Goal: Task Accomplishment & Management: Use online tool/utility

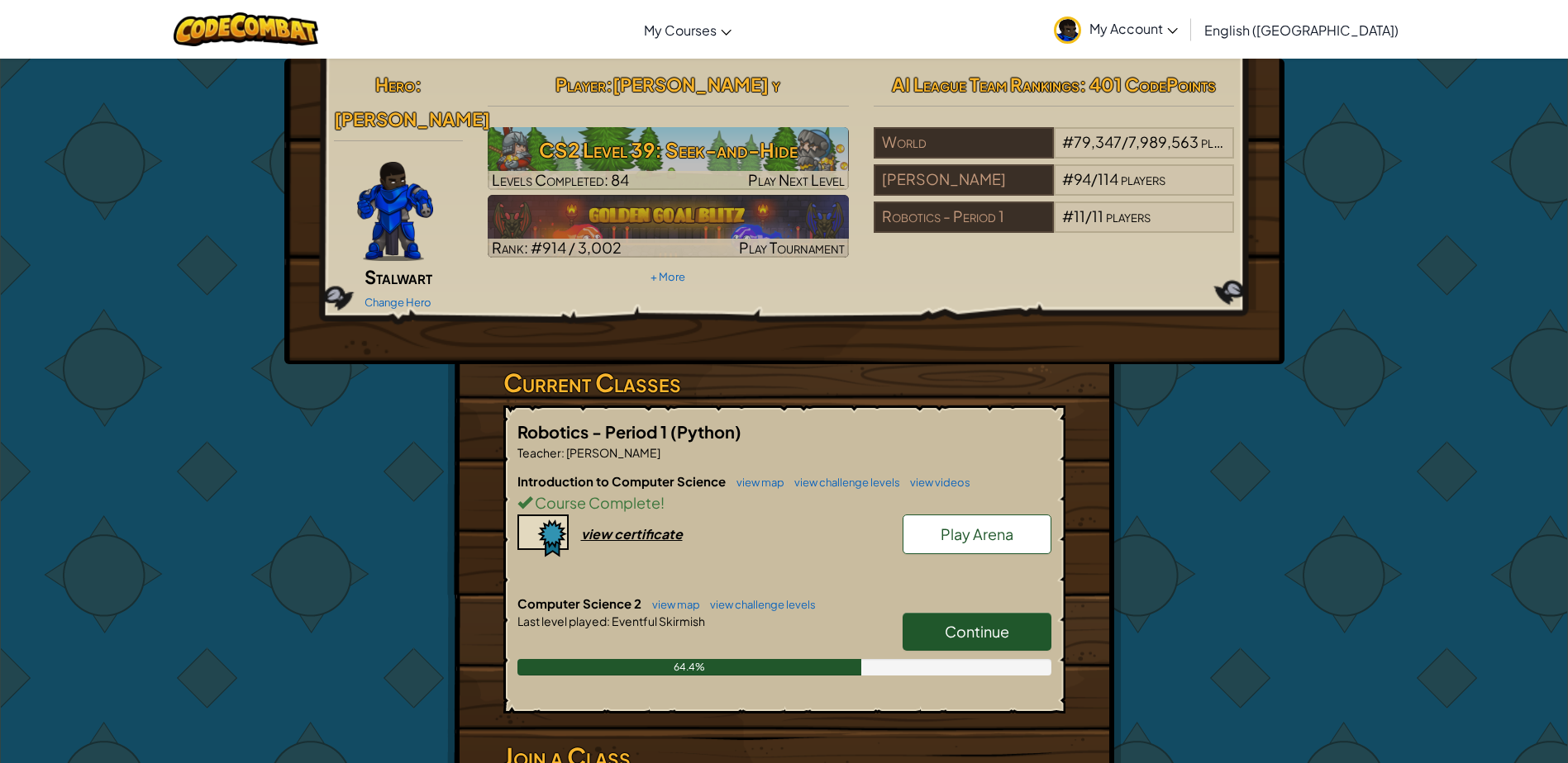
click at [962, 622] on span "Continue" at bounding box center [977, 631] width 65 height 19
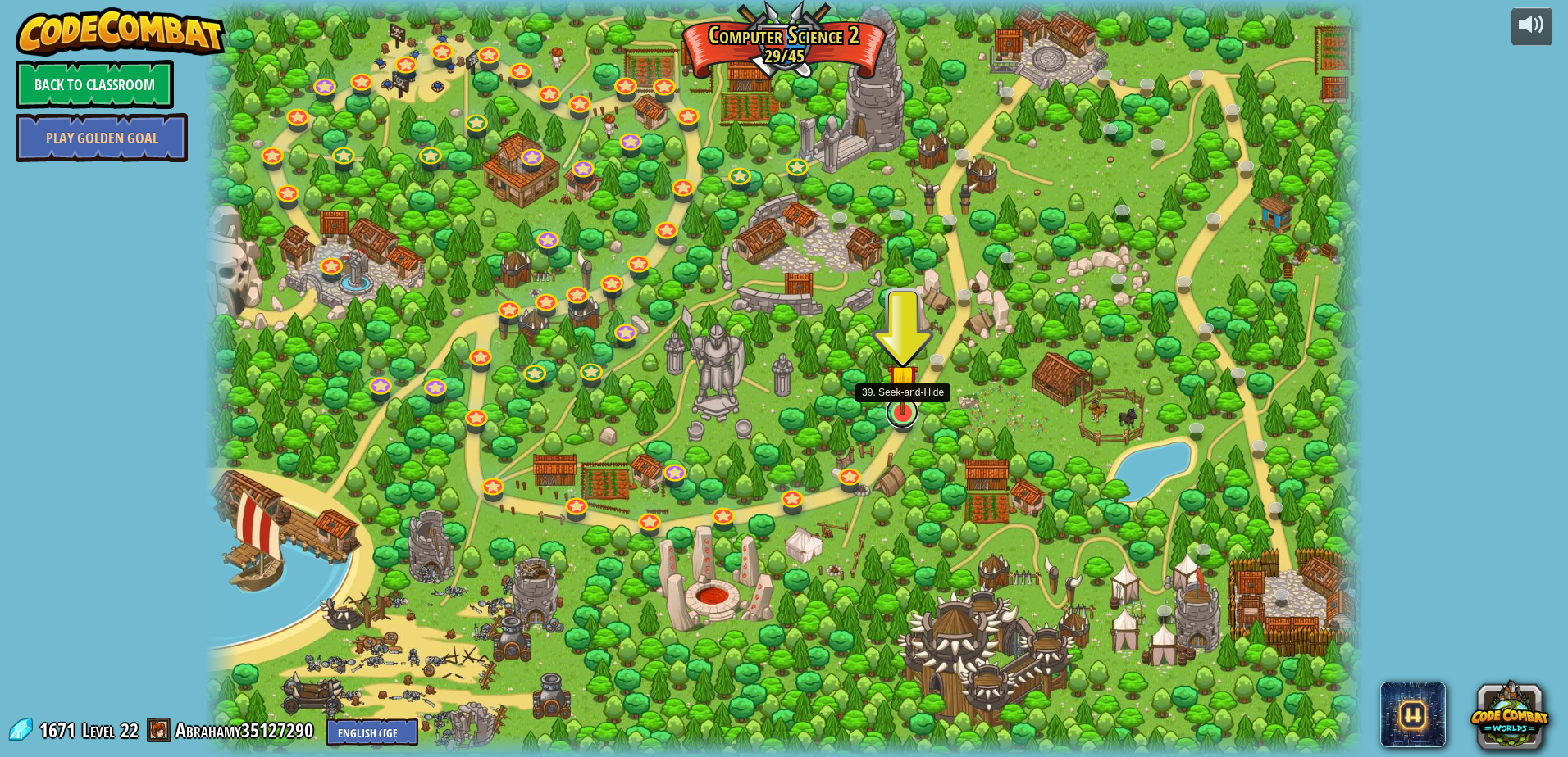
click at [903, 418] on link at bounding box center [902, 412] width 33 height 33
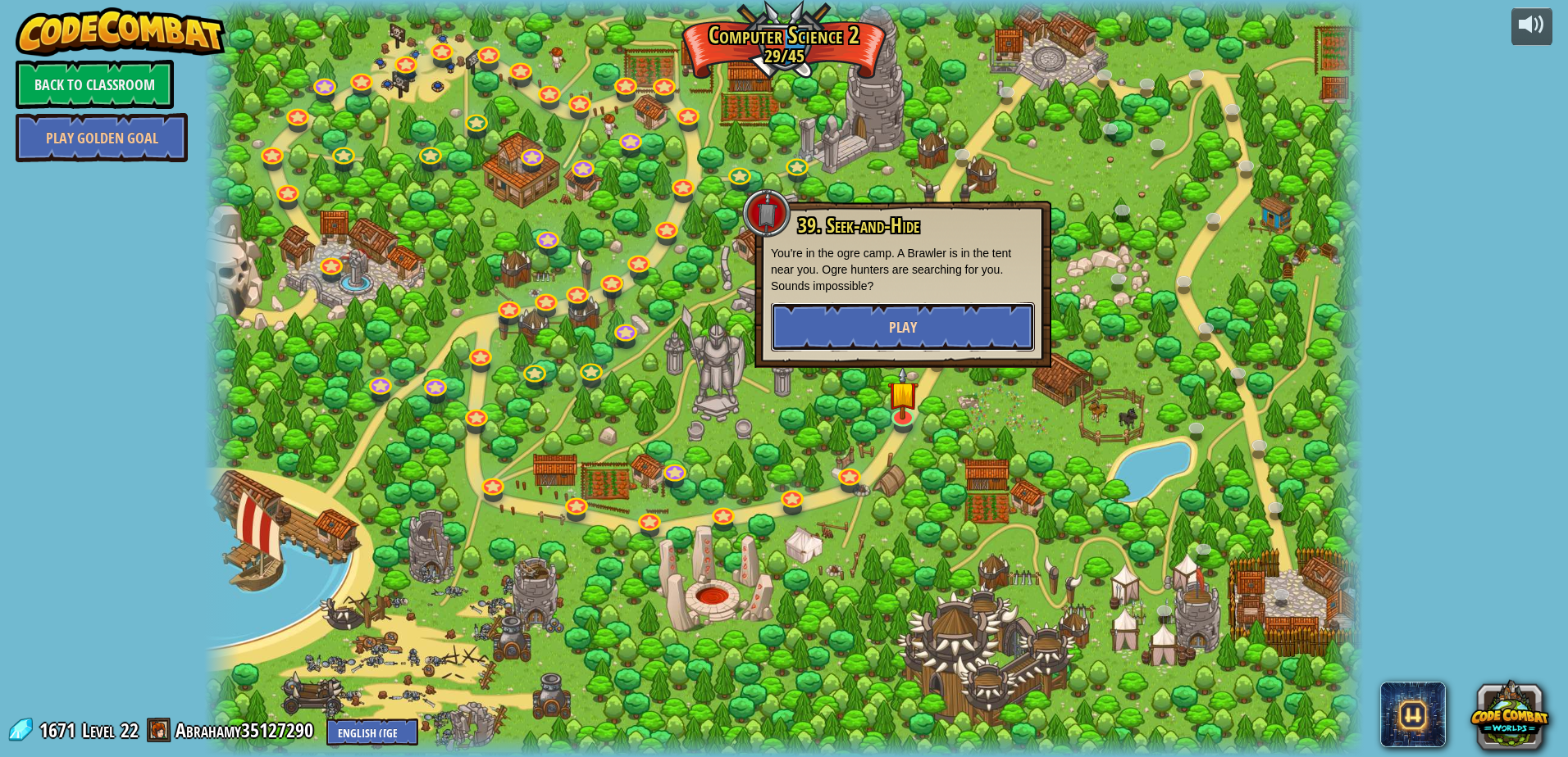
click at [906, 332] on span "Play" at bounding box center [903, 328] width 28 height 21
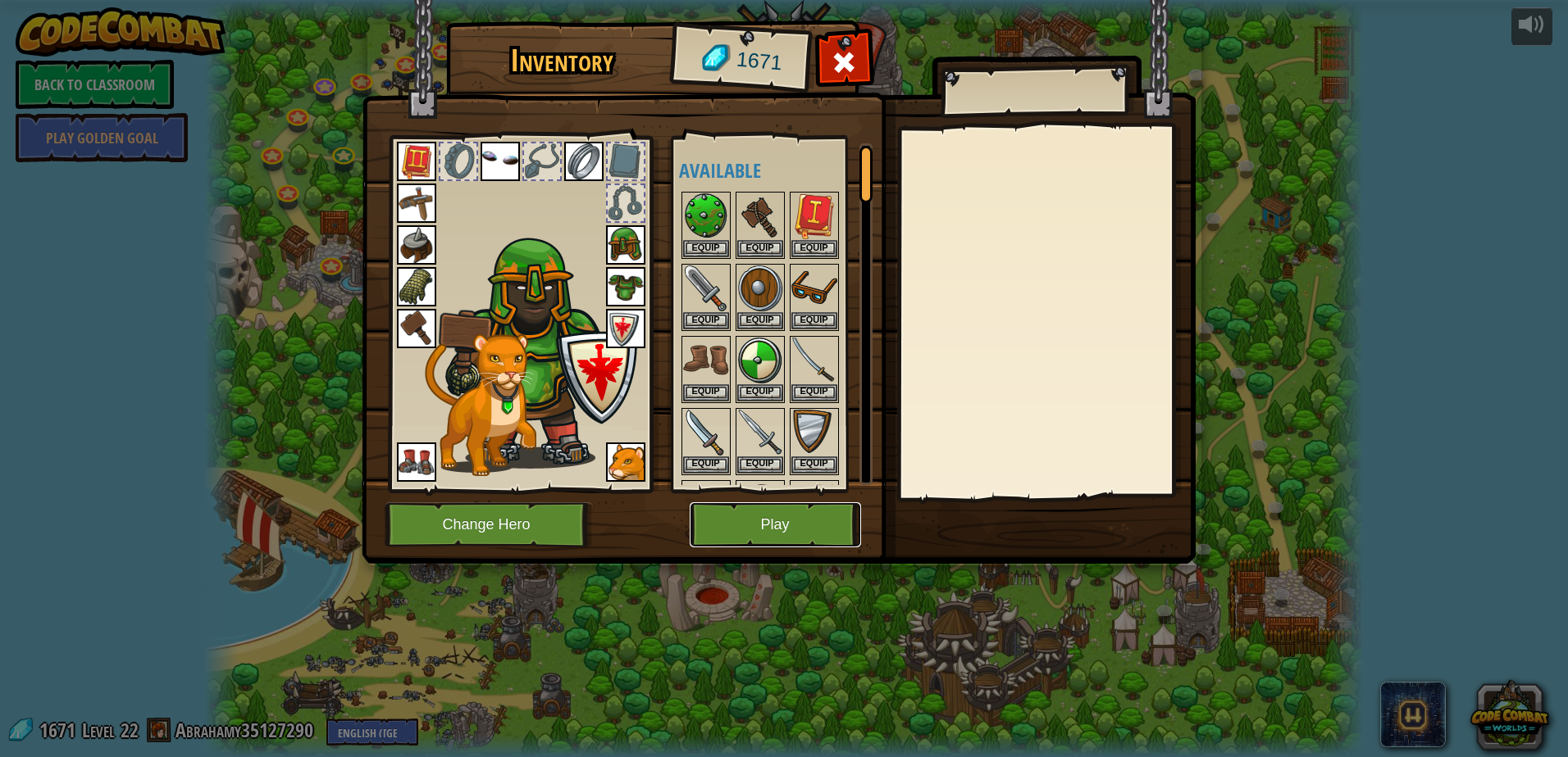
click at [720, 535] on button "Play" at bounding box center [775, 525] width 171 height 46
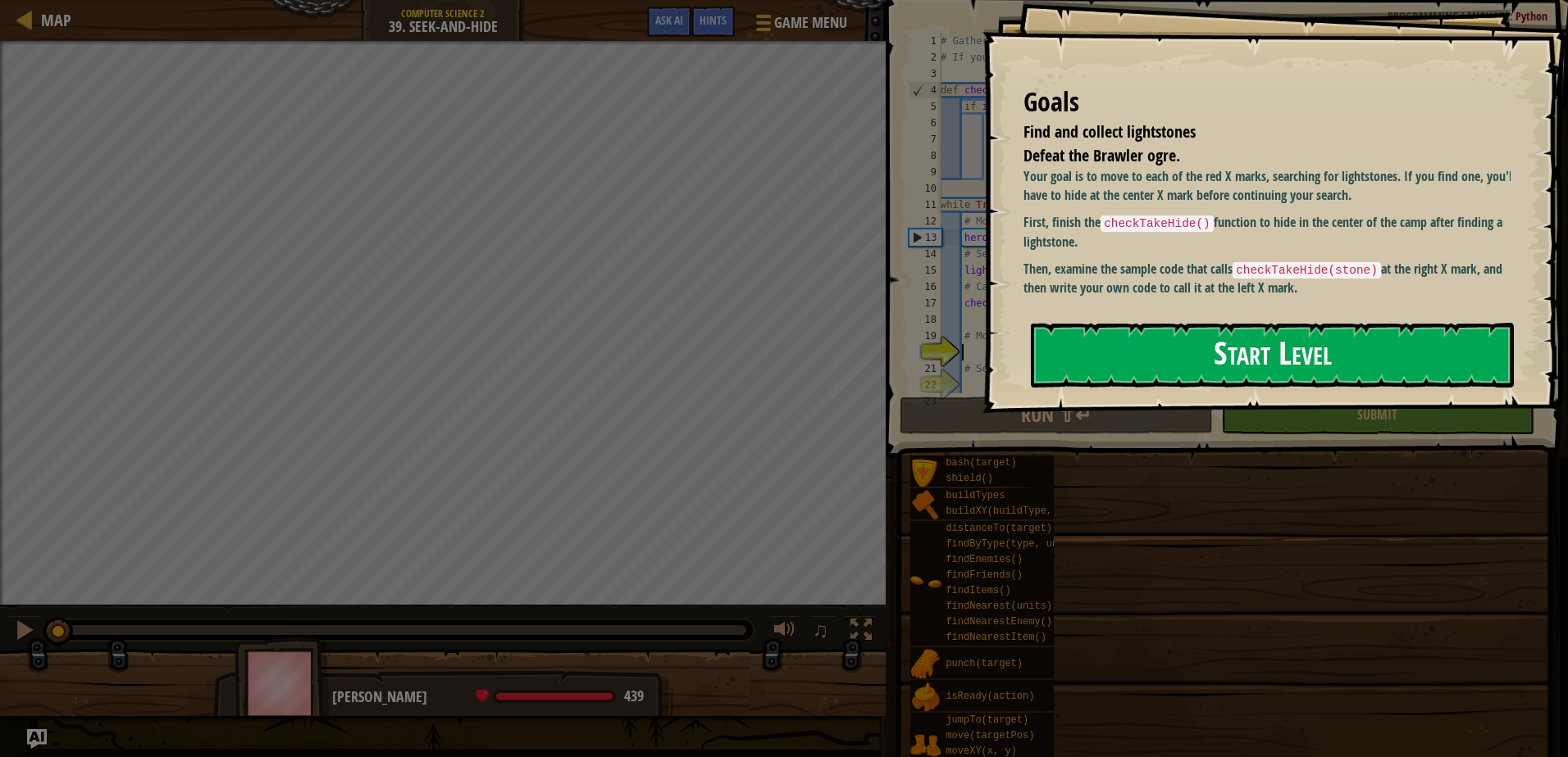
click at [1103, 359] on button "Start Level" at bounding box center [1272, 354] width 483 height 64
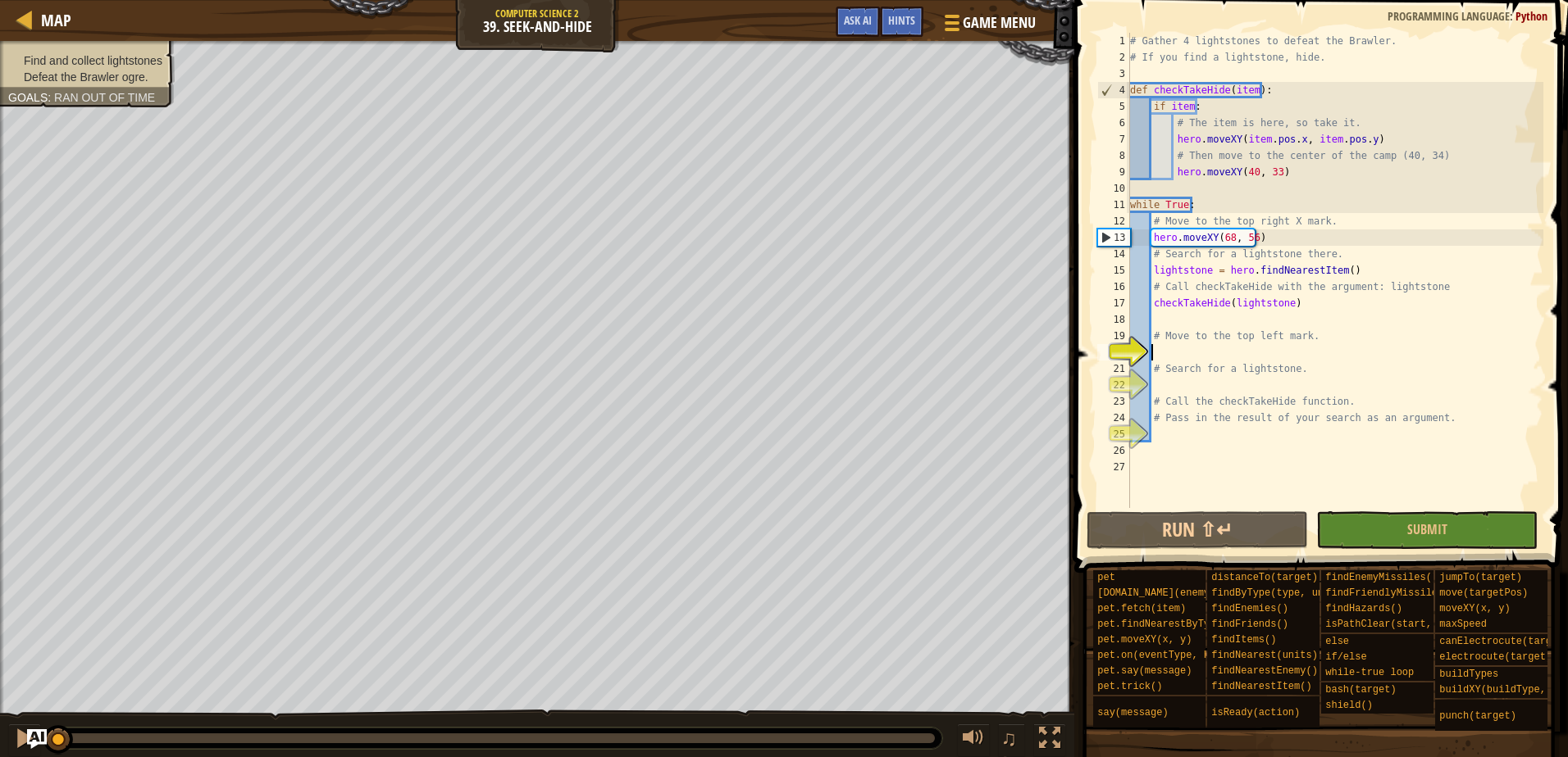
click at [1270, 170] on div "# Gather 4 lightstones to defeat the Brawler. # If you find a lightstone, hide.…" at bounding box center [1334, 287] width 417 height 509
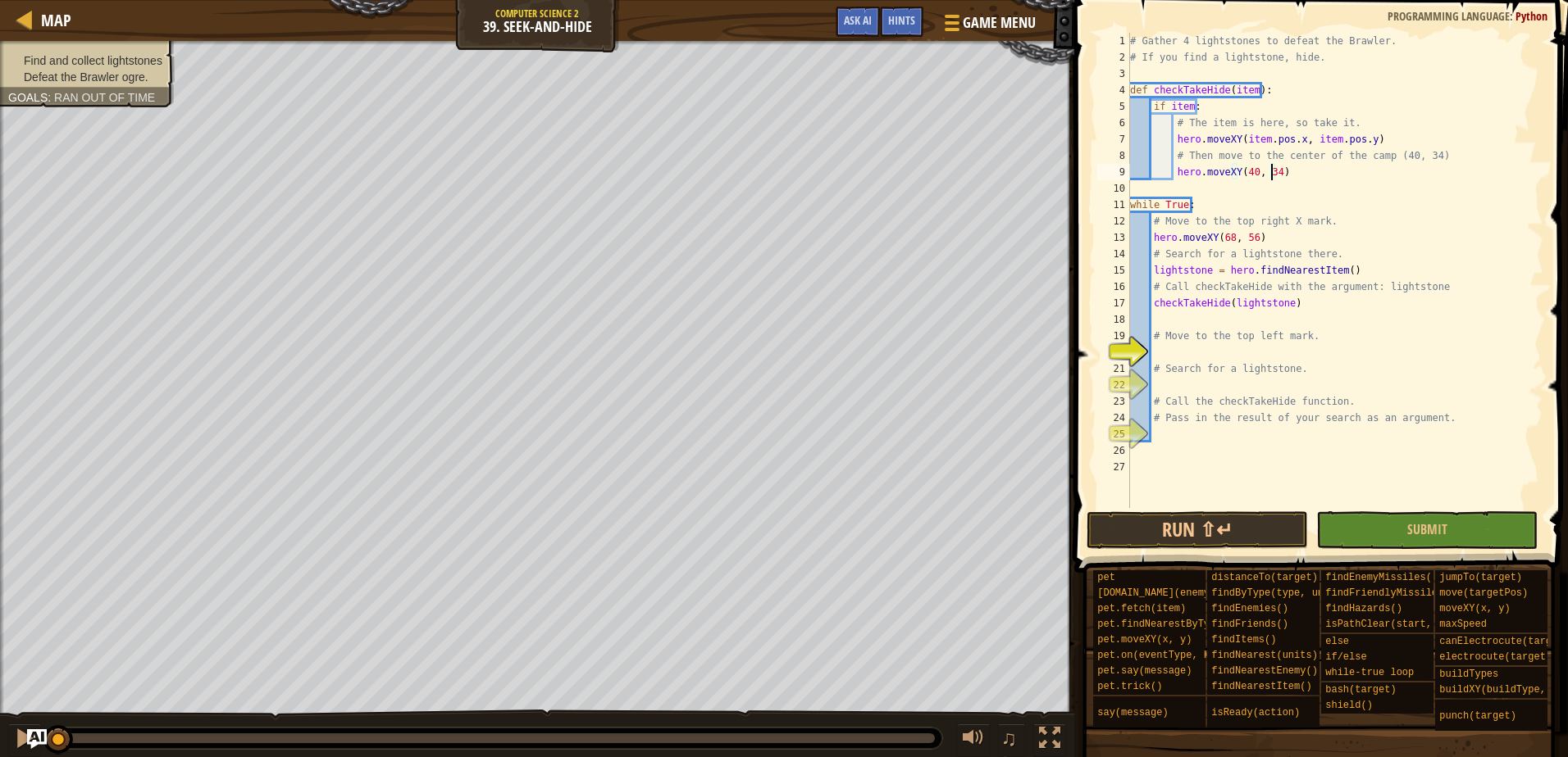
scroll to position [7, 11]
type textarea "hero.moveXY(40, 34)"
drag, startPoint x: 1480, startPoint y: 534, endPoint x: 1472, endPoint y: 532, distance: 8.2
click at [1475, 532] on button "Submit" at bounding box center [1427, 530] width 222 height 38
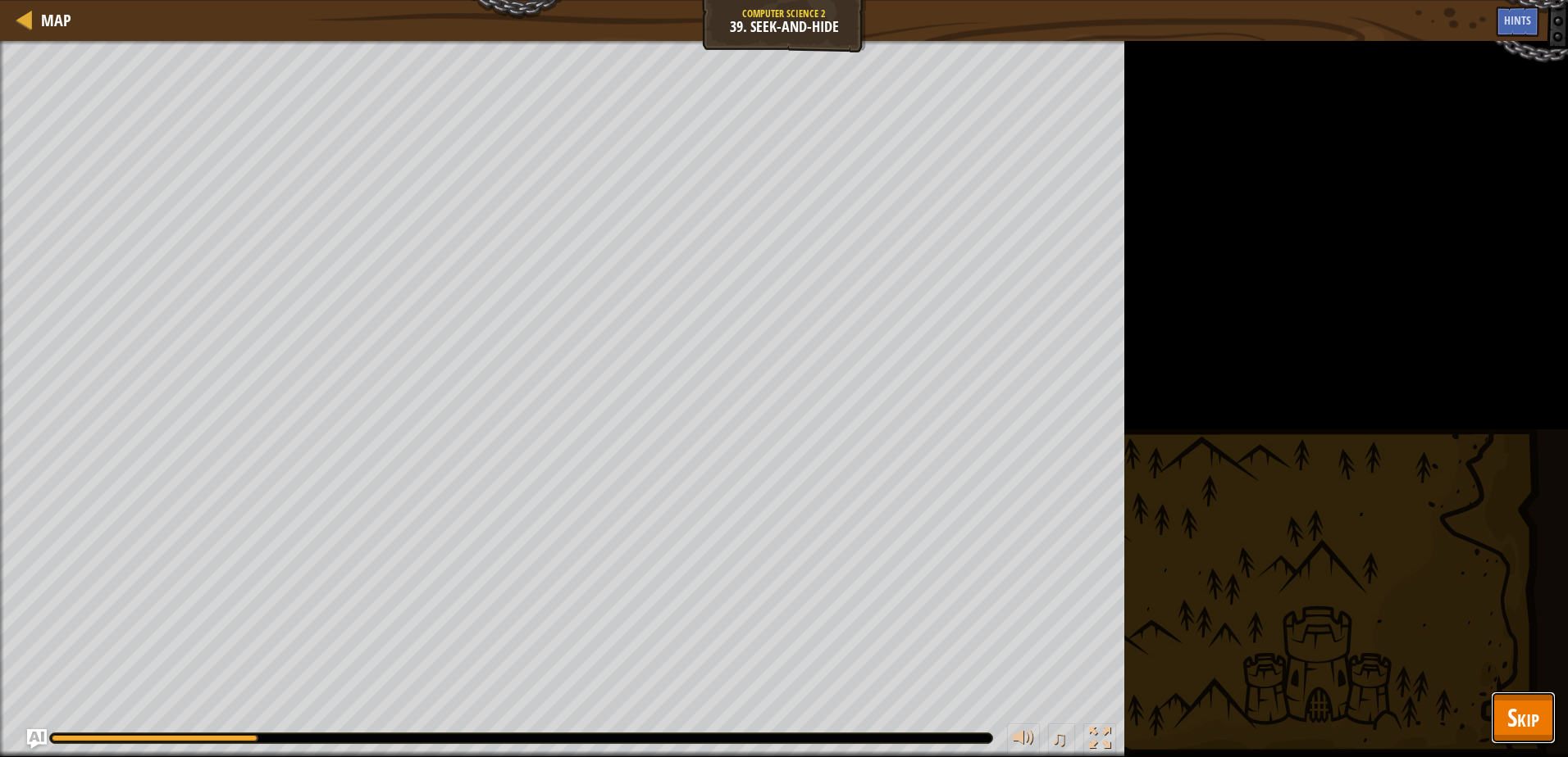
click at [1534, 723] on span "Skip" at bounding box center [1523, 717] width 32 height 34
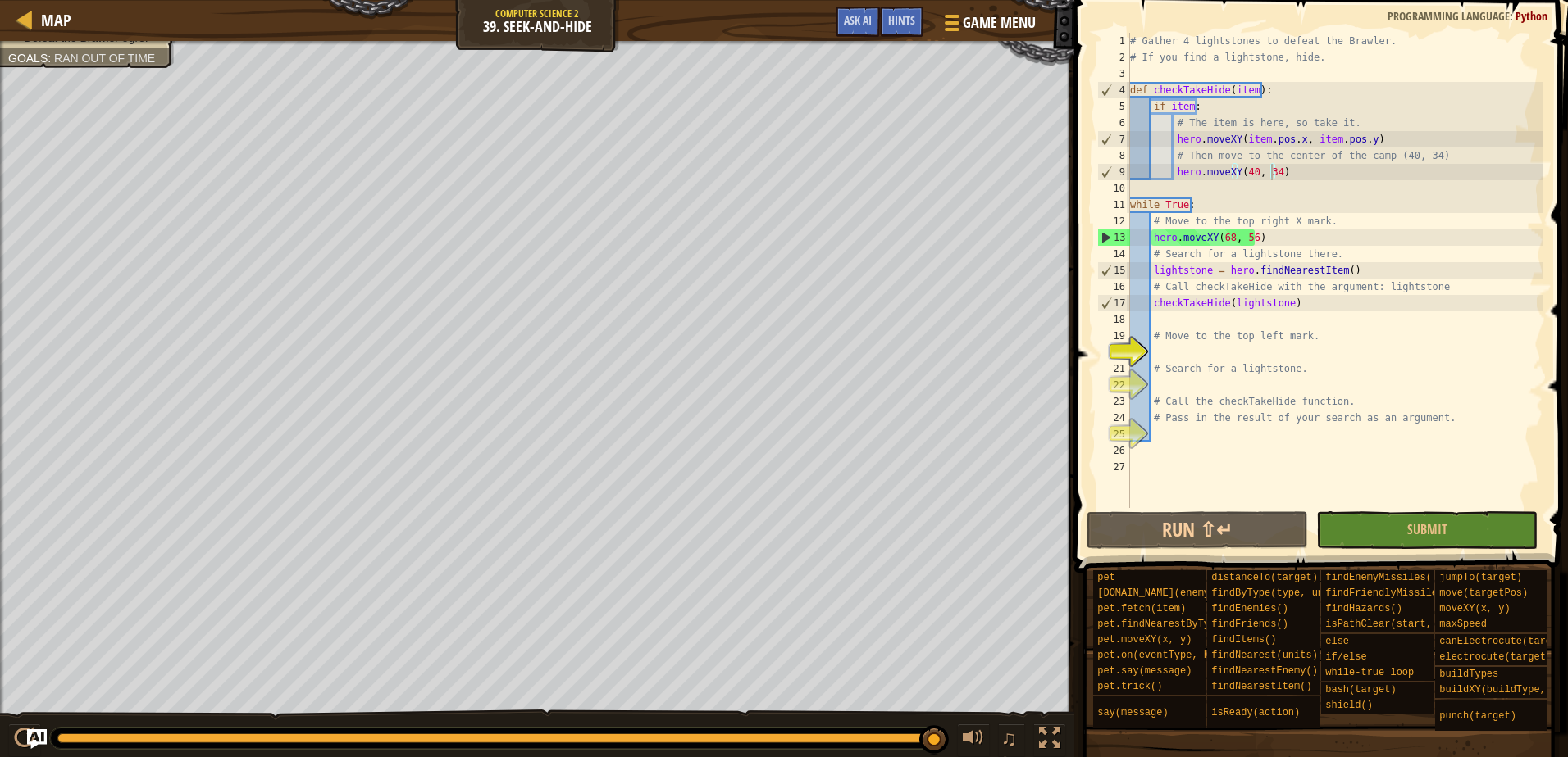
click at [1130, 351] on div "20" at bounding box center [1113, 352] width 33 height 17
click at [1156, 355] on div "# Gather 4 lightstones to defeat the Brawler. # If you find a lightstone, hide.…" at bounding box center [1334, 287] width 417 height 509
click at [1159, 326] on div "# Gather 4 lightstones to defeat the Brawler. # If you find a lightstone, hide.…" at bounding box center [1334, 287] width 417 height 509
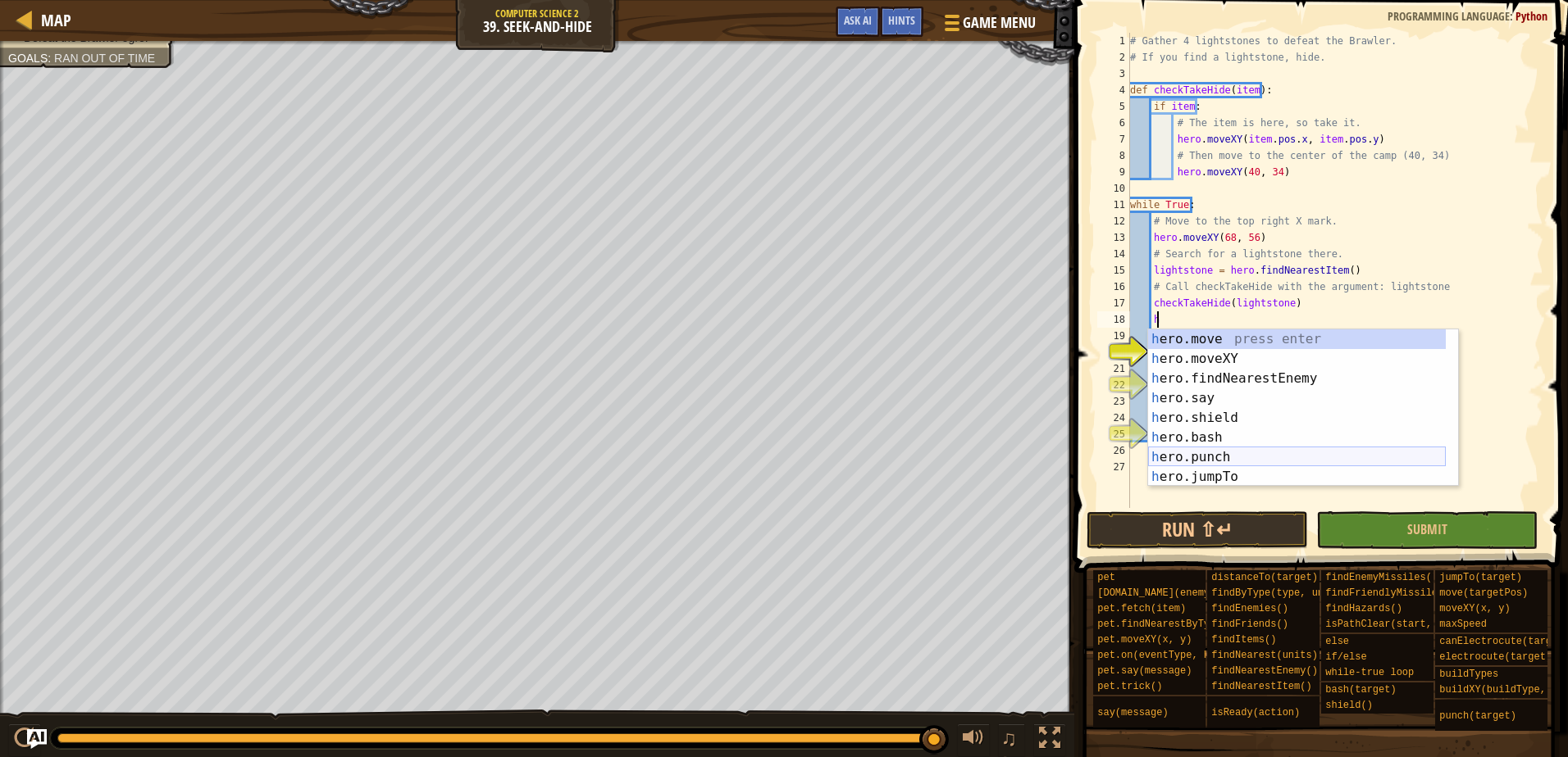
scroll to position [0, 0]
click at [1188, 353] on div "h ero.move press enter h ero.moveXY press enter h ero.findNearestEnemy press en…" at bounding box center [1297, 427] width 298 height 197
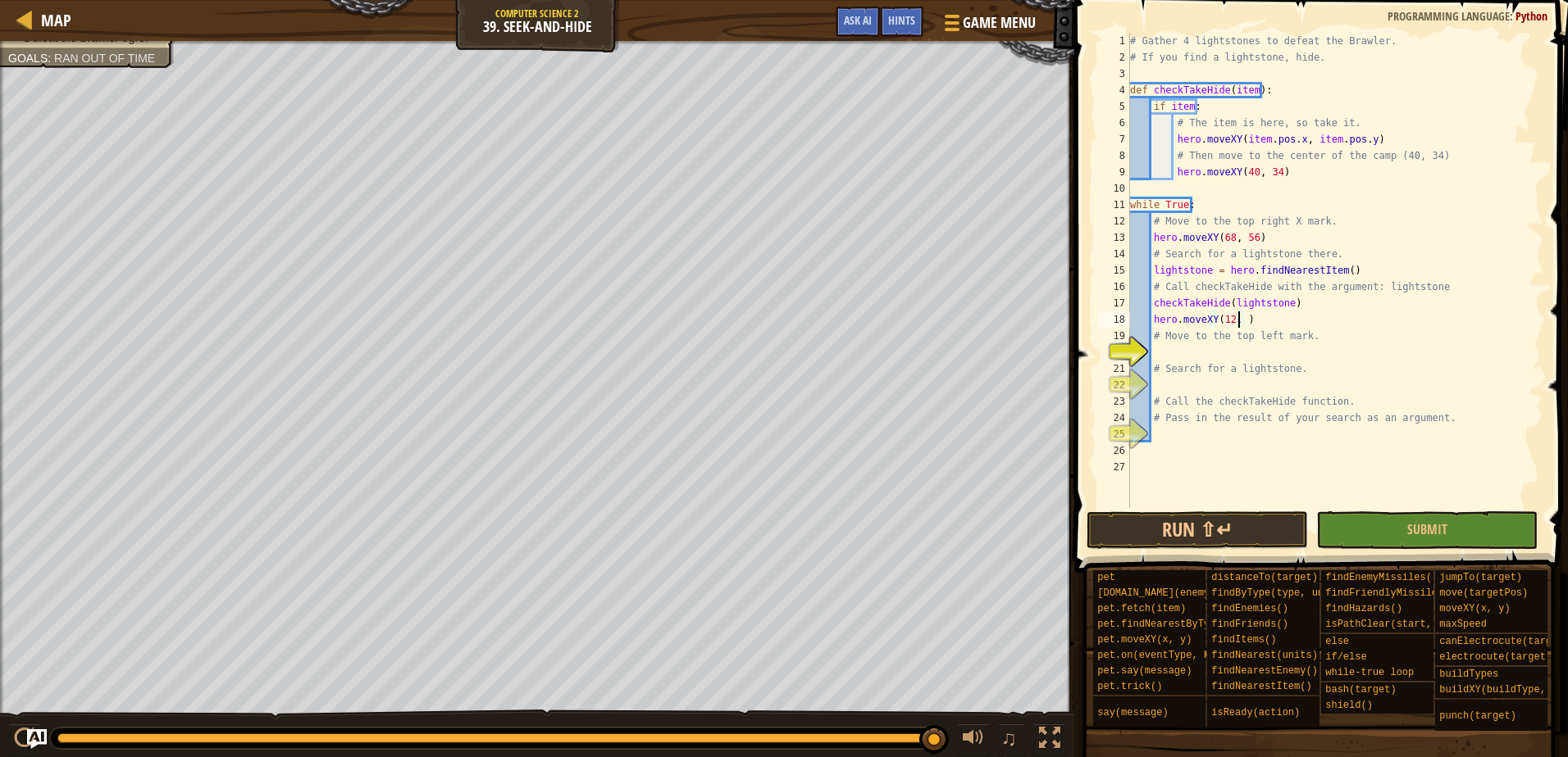
scroll to position [7, 9]
type textarea "# Move to the top left mark."
type textarea "# Search for a lightstone."
type textarea "#"
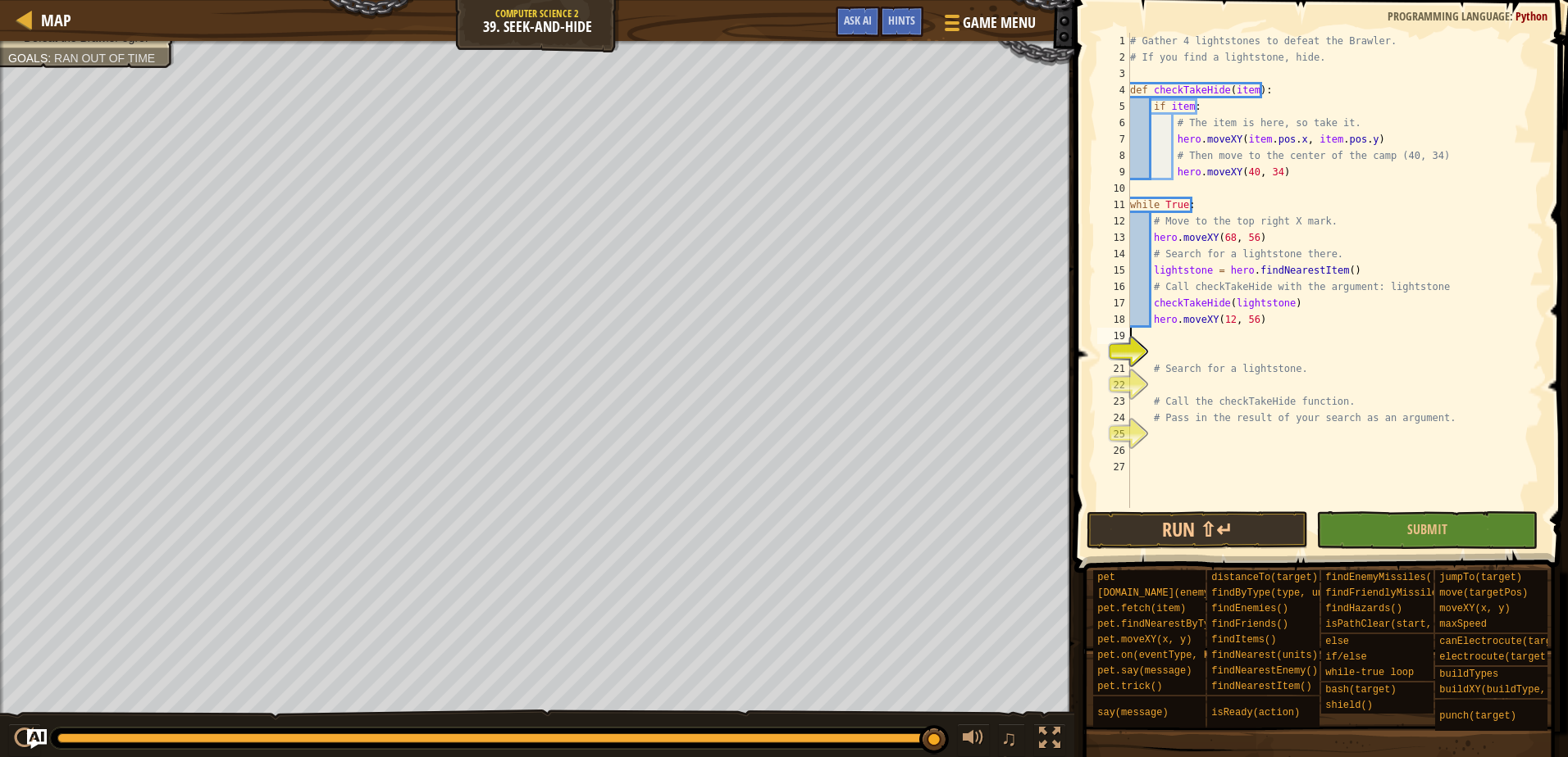
scroll to position [7, 0]
click at [1263, 318] on div "# Gather 4 lightstones to defeat the Brawler. # If you find a lightstone, hide.…" at bounding box center [1334, 287] width 417 height 509
type textarea "hero.moveXY(12, 56)"
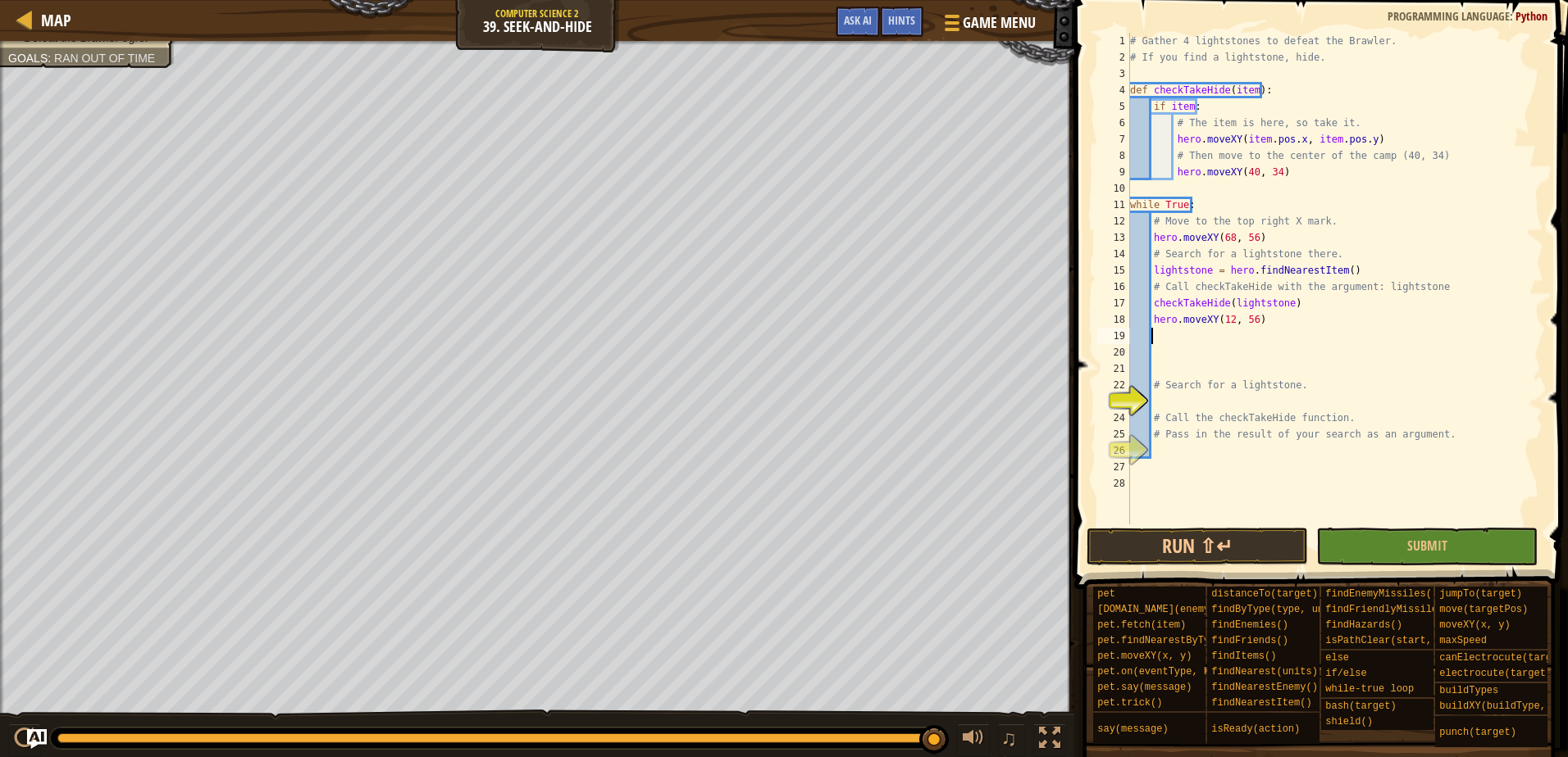
scroll to position [7, 1]
click at [1222, 343] on div "# Gather 4 lightstones to defeat the Brawler. # If you find a lightstone, hide.…" at bounding box center [1334, 295] width 417 height 524
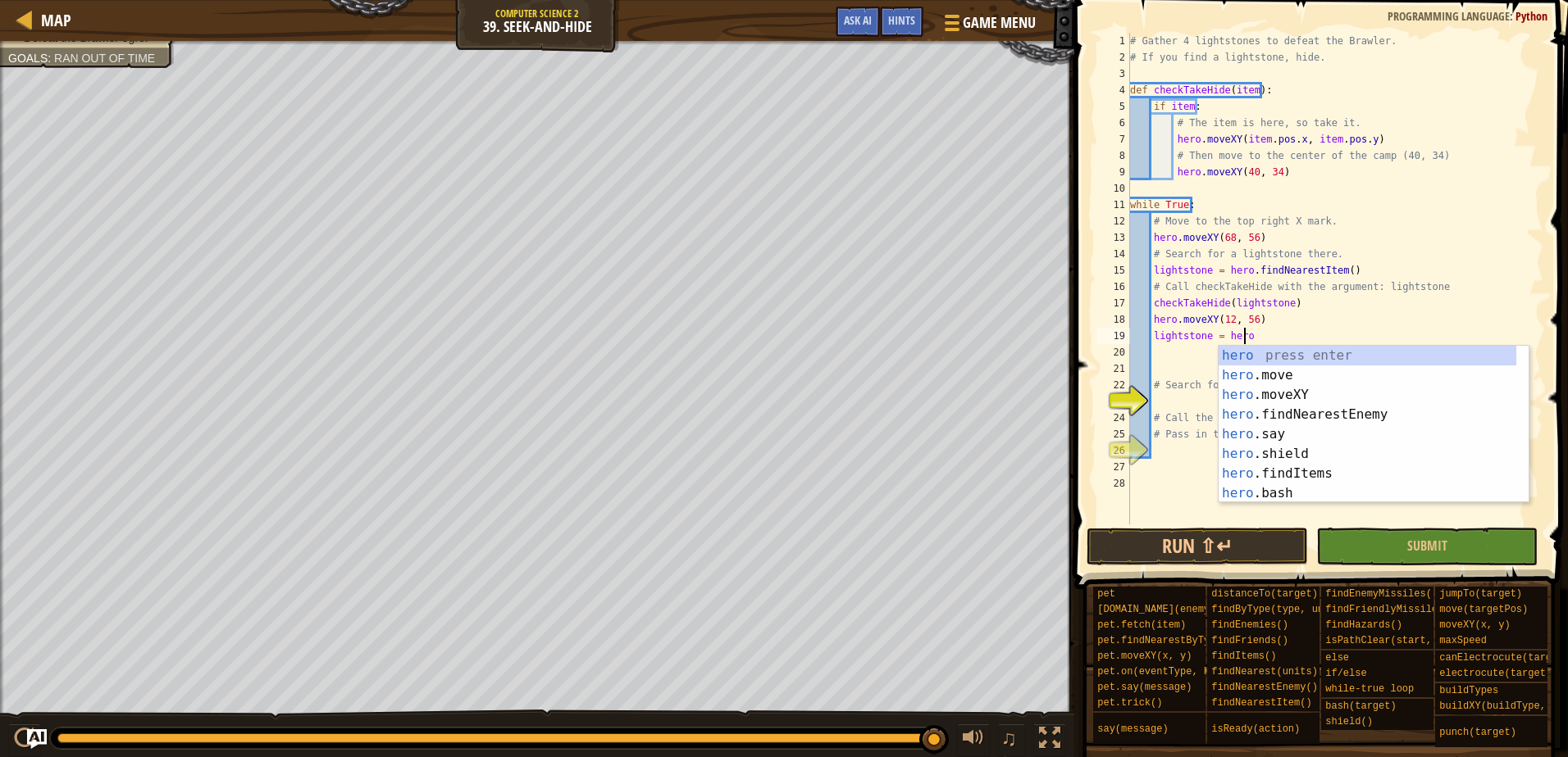
type textarea "lightstone = hero"
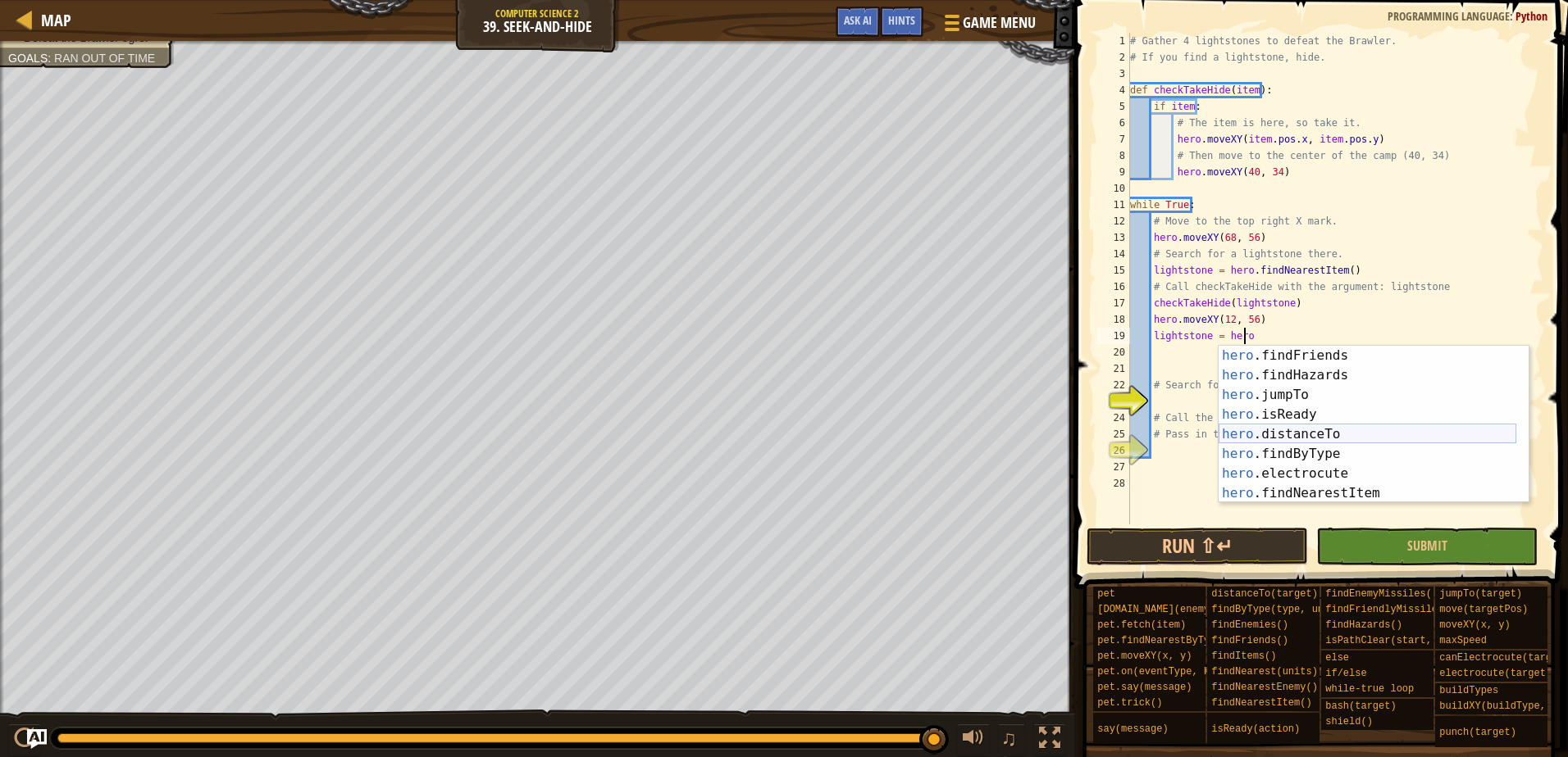
scroll to position [246, 0]
click at [1286, 448] on div "hero .jumpTo press enter hero .isReady press enter hero .distanceTo press enter…" at bounding box center [1367, 434] width 298 height 197
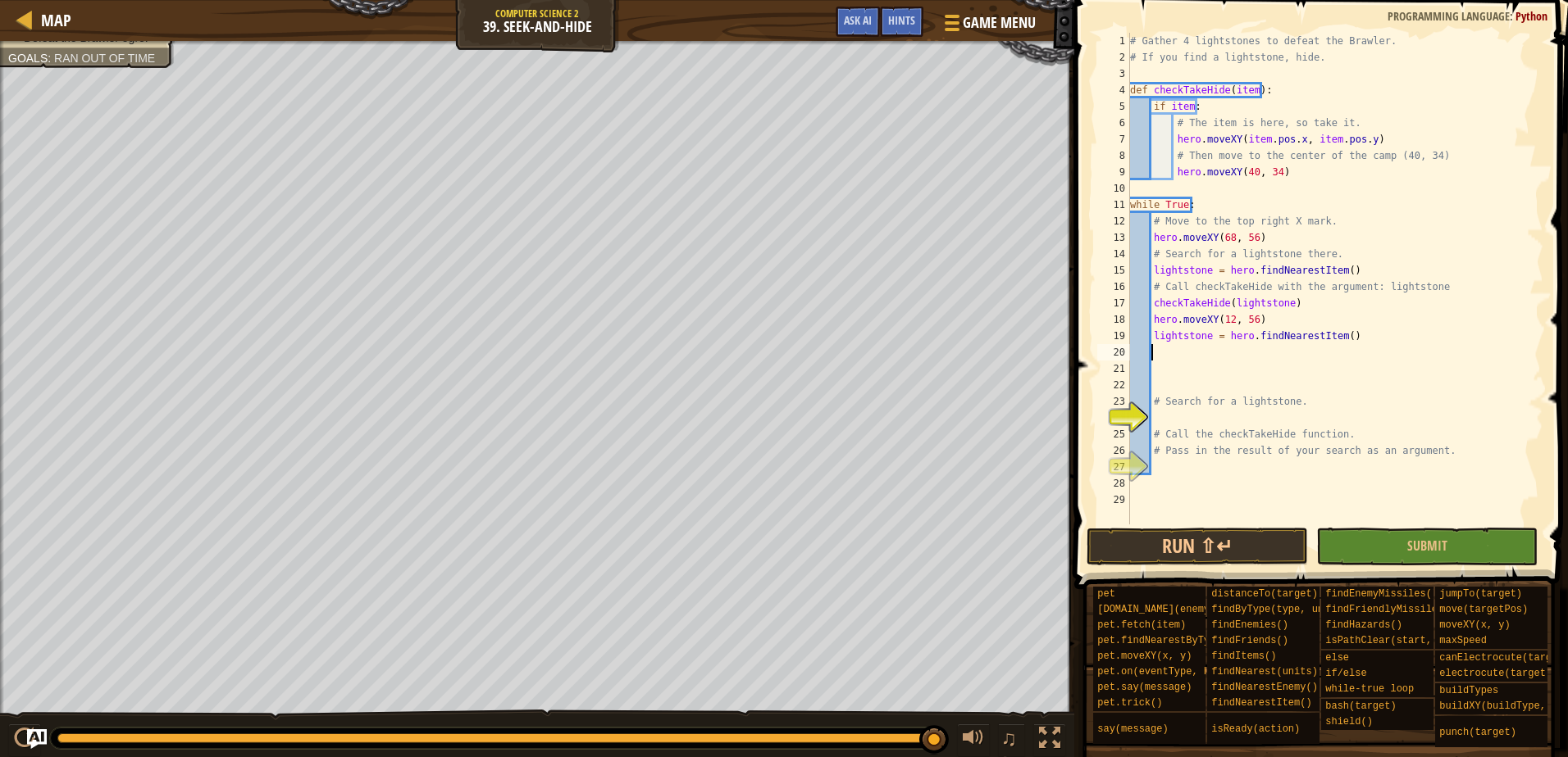
type textarea "h"
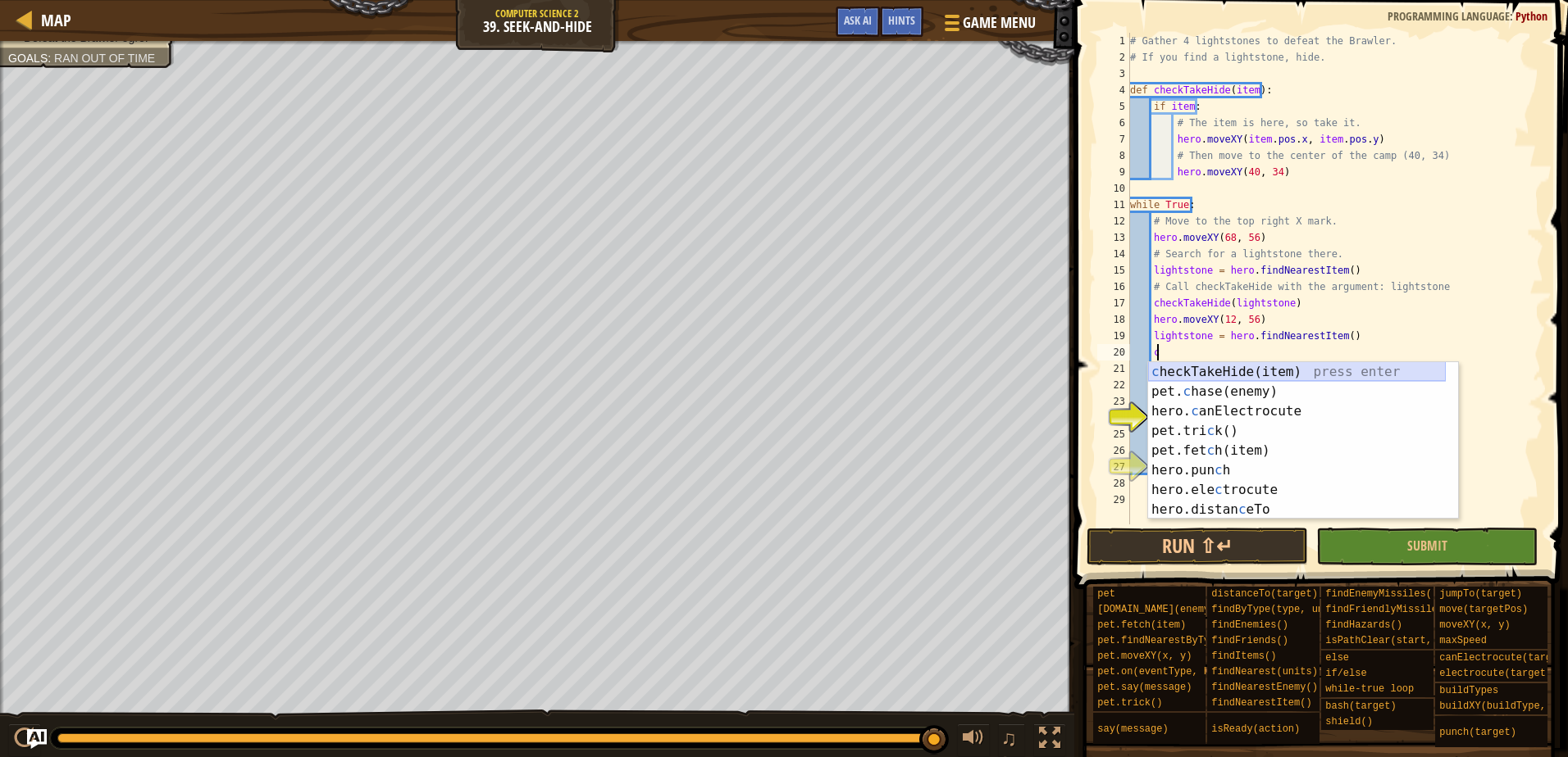
click at [1234, 373] on div "c heckTakeHide(item) press enter pet. c hase(enemy) press enter hero. c anElect…" at bounding box center [1297, 460] width 298 height 197
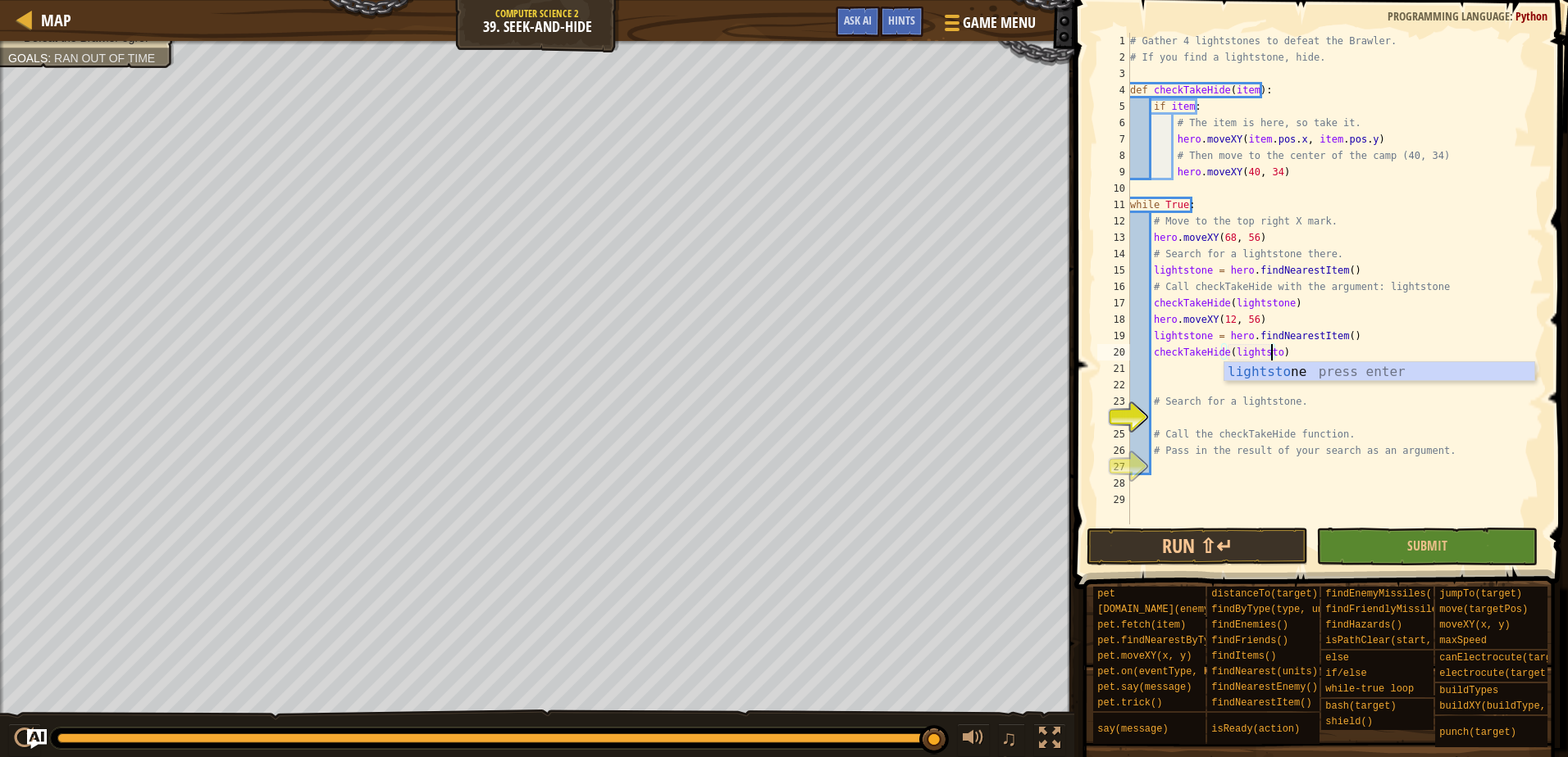
scroll to position [7, 12]
type textarea "checkTakeHide(lightstone)"
click at [1355, 541] on button "Submit" at bounding box center [1427, 547] width 222 height 38
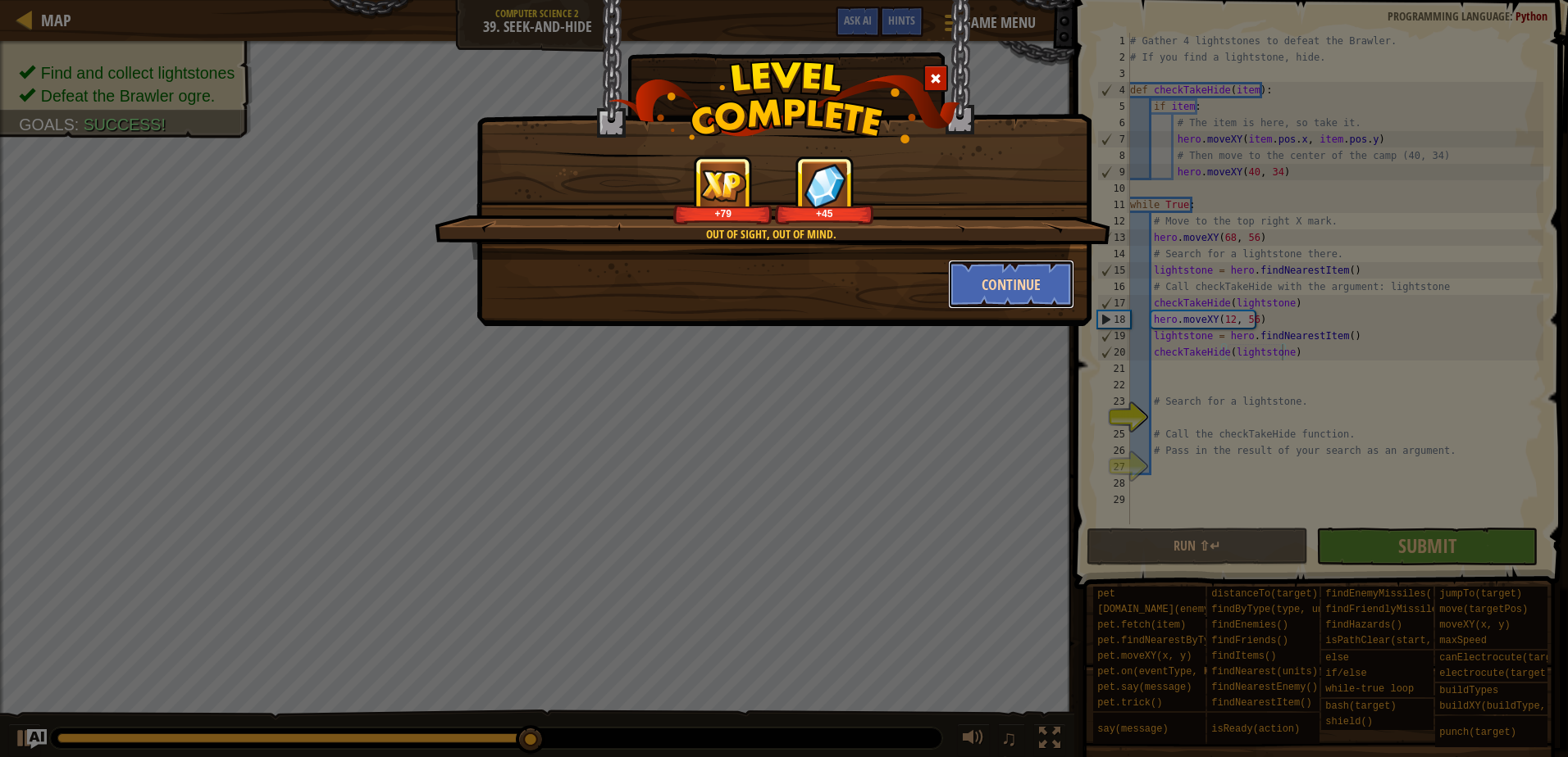
click at [992, 298] on button "Continue" at bounding box center [1012, 285] width 127 height 49
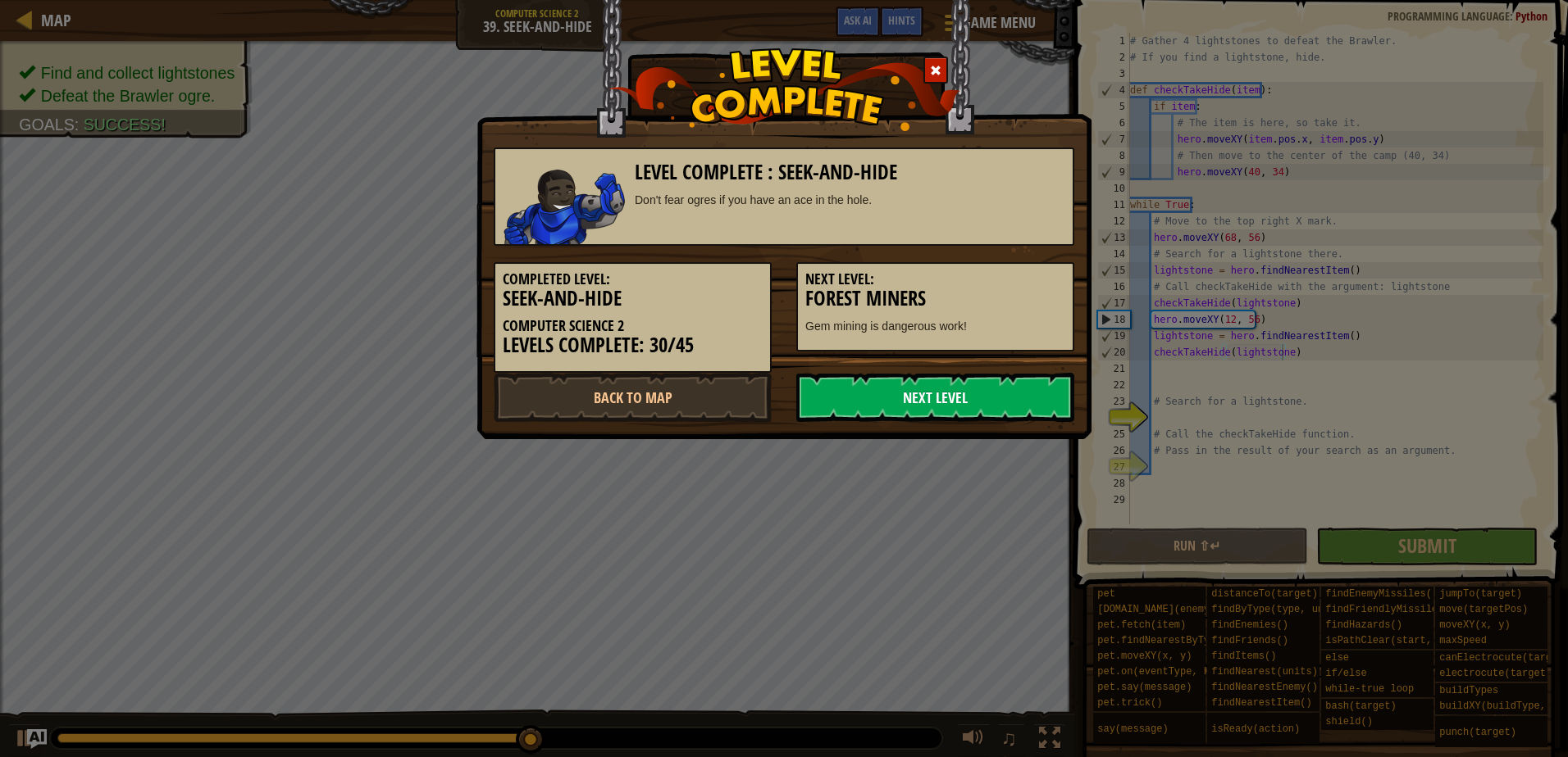
click at [917, 387] on link "Next Level" at bounding box center [934, 398] width 278 height 49
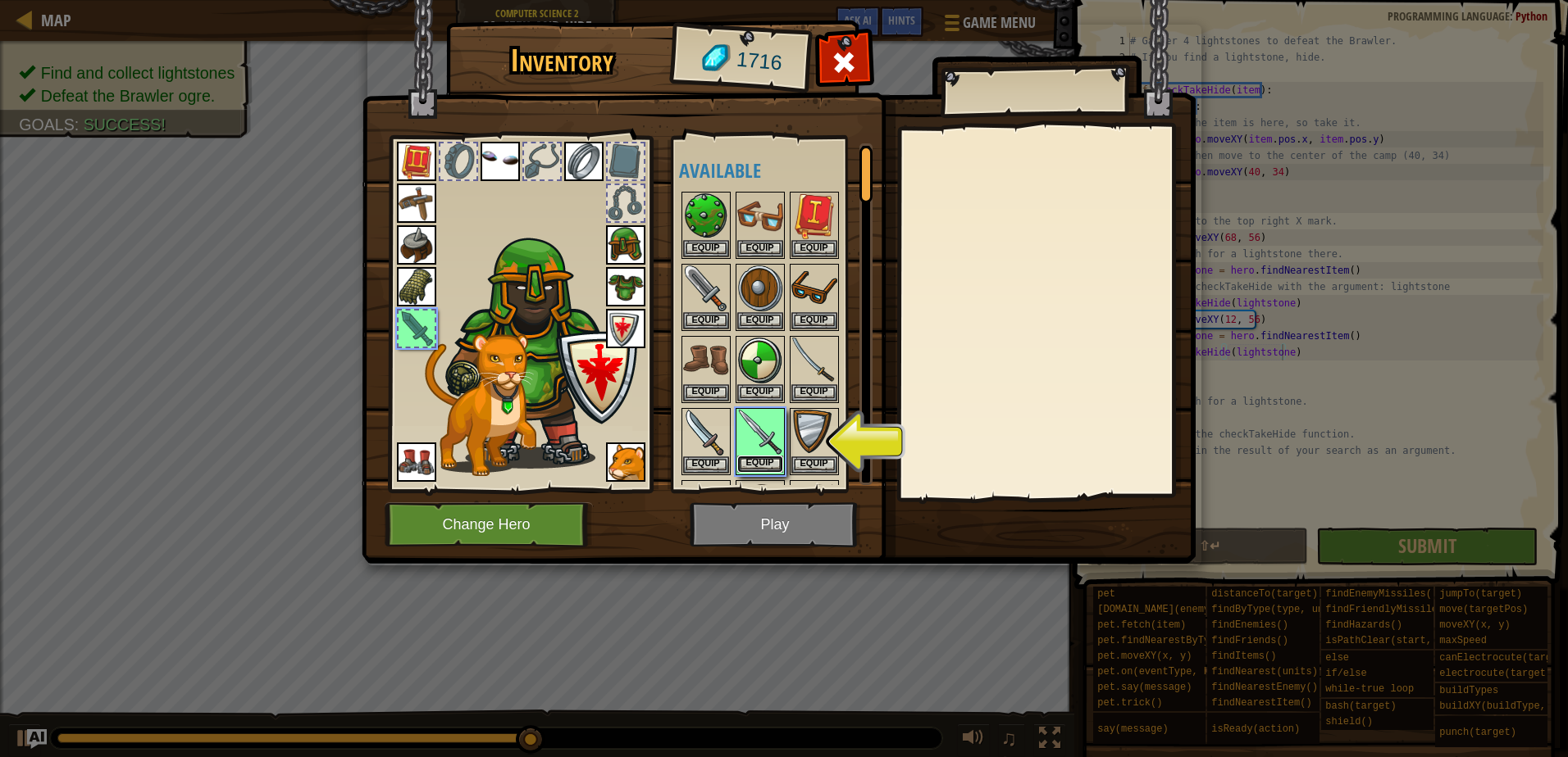
click at [748, 466] on button "Equip" at bounding box center [760, 464] width 46 height 17
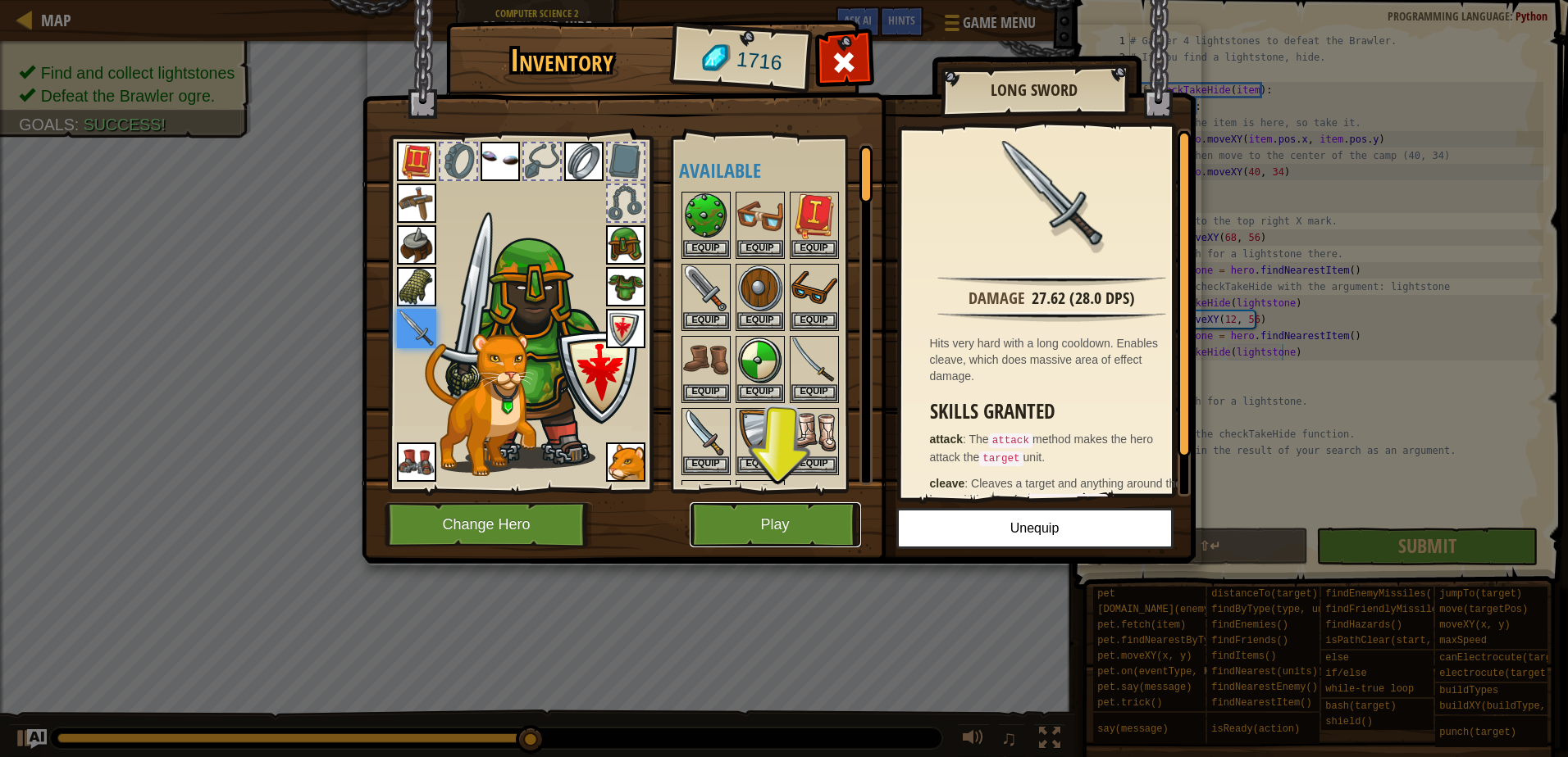
click at [815, 524] on button "Play" at bounding box center [775, 525] width 171 height 46
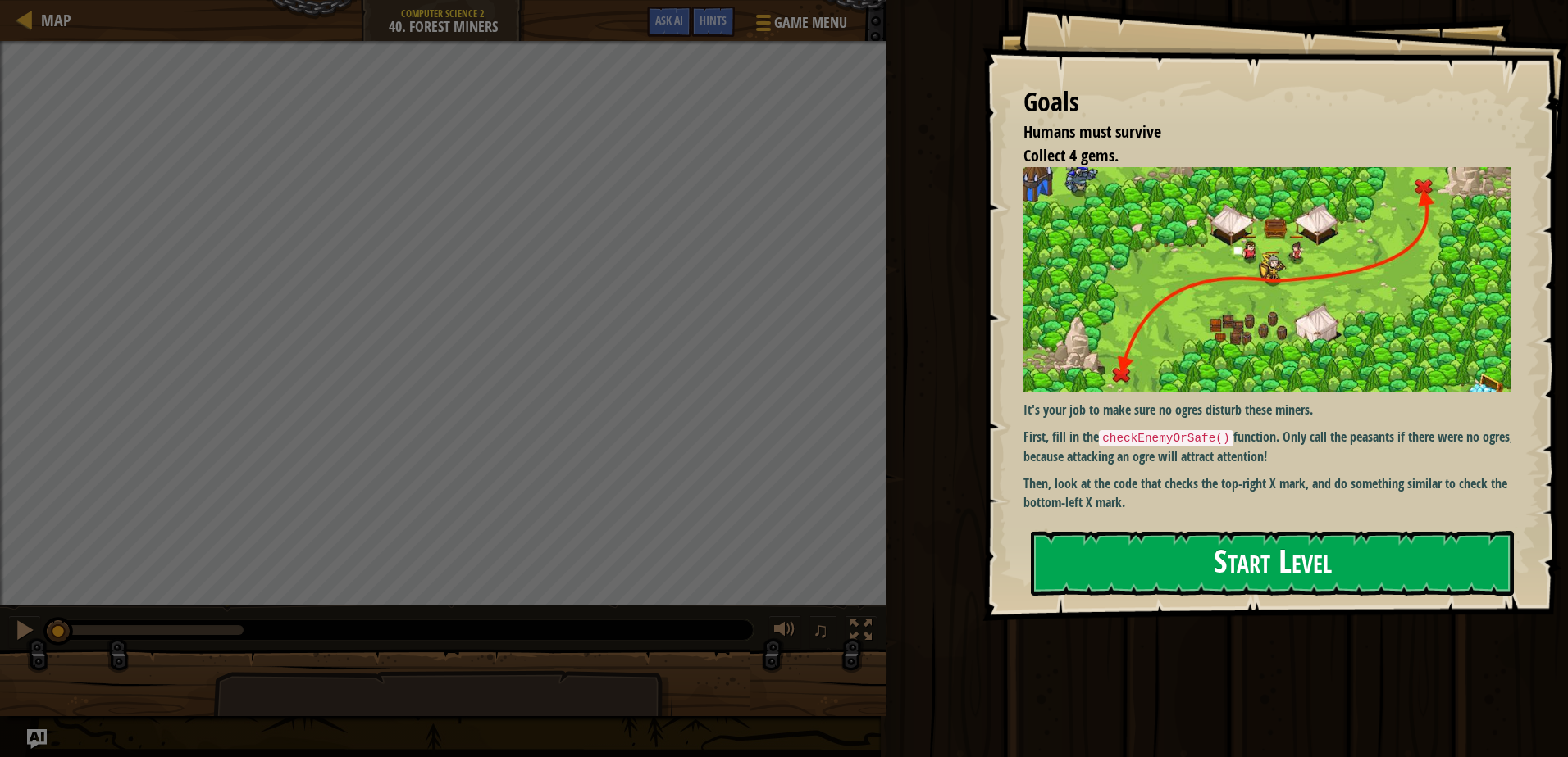
click at [1056, 553] on button "Start Level" at bounding box center [1272, 563] width 483 height 64
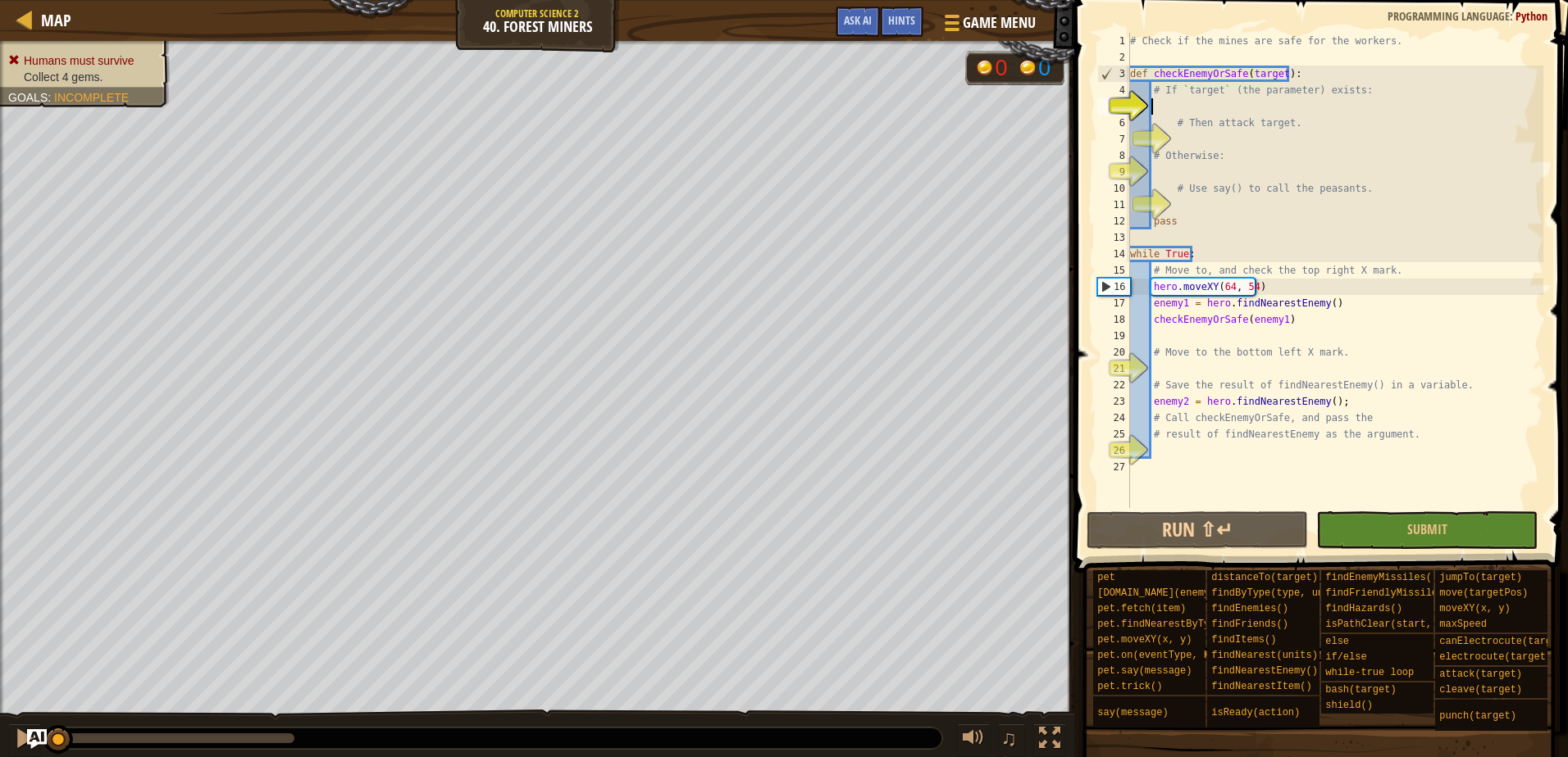
type textarea "e"
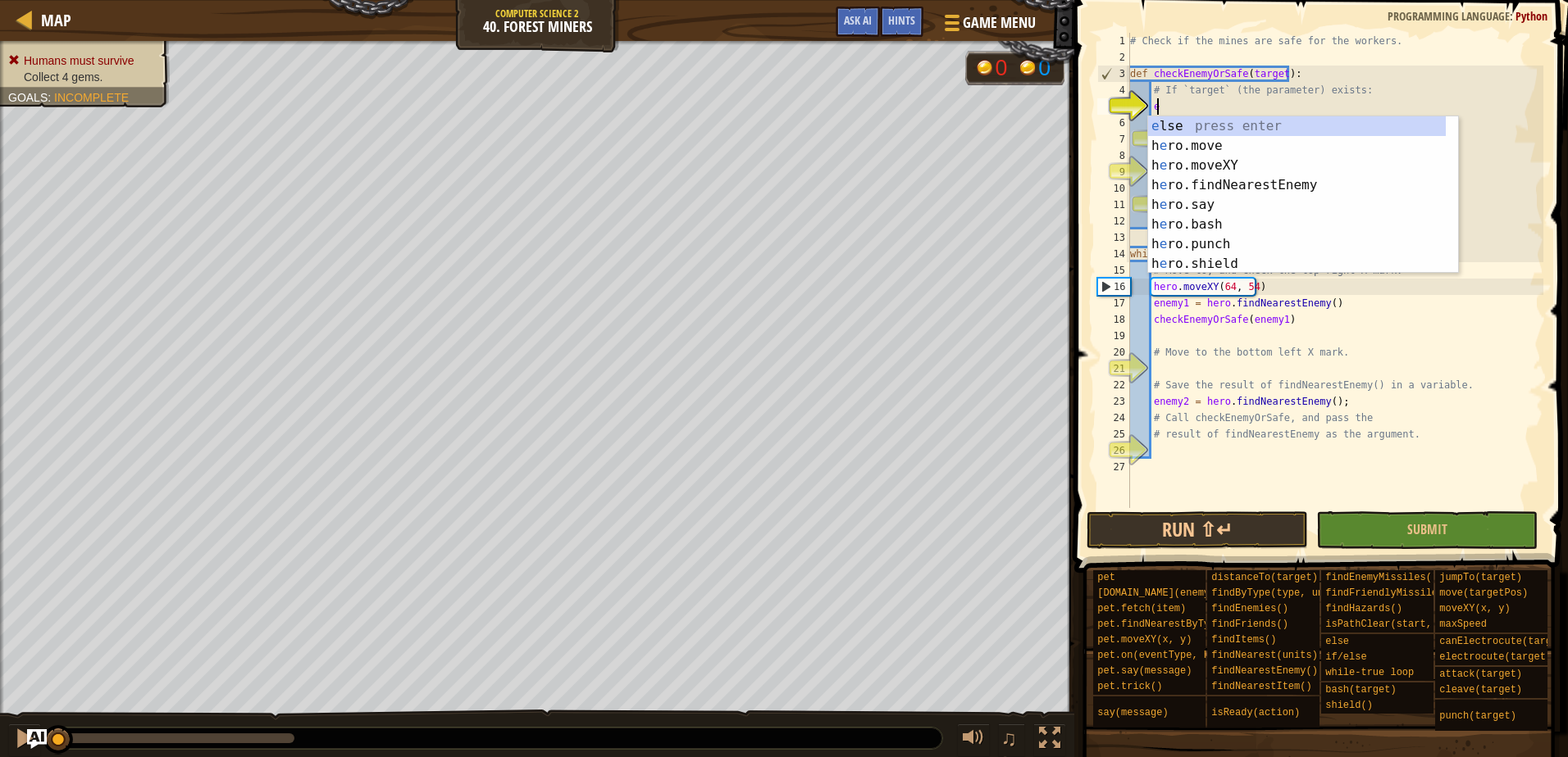
scroll to position [7, 1]
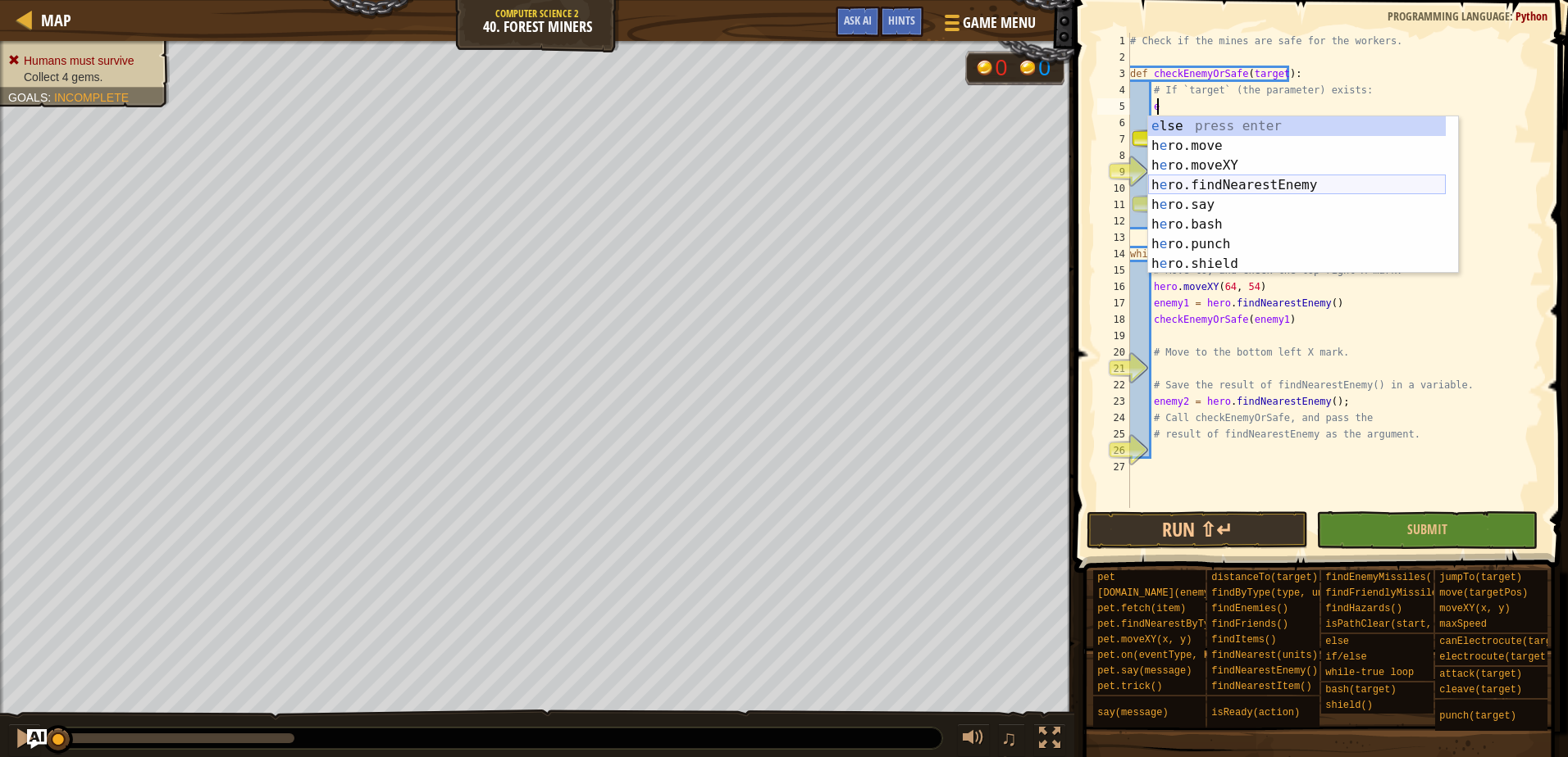
click at [1226, 178] on div "e lse press enter h e ro.move press enter h e ro.moveXY press enter h e ro.find…" at bounding box center [1297, 215] width 298 height 197
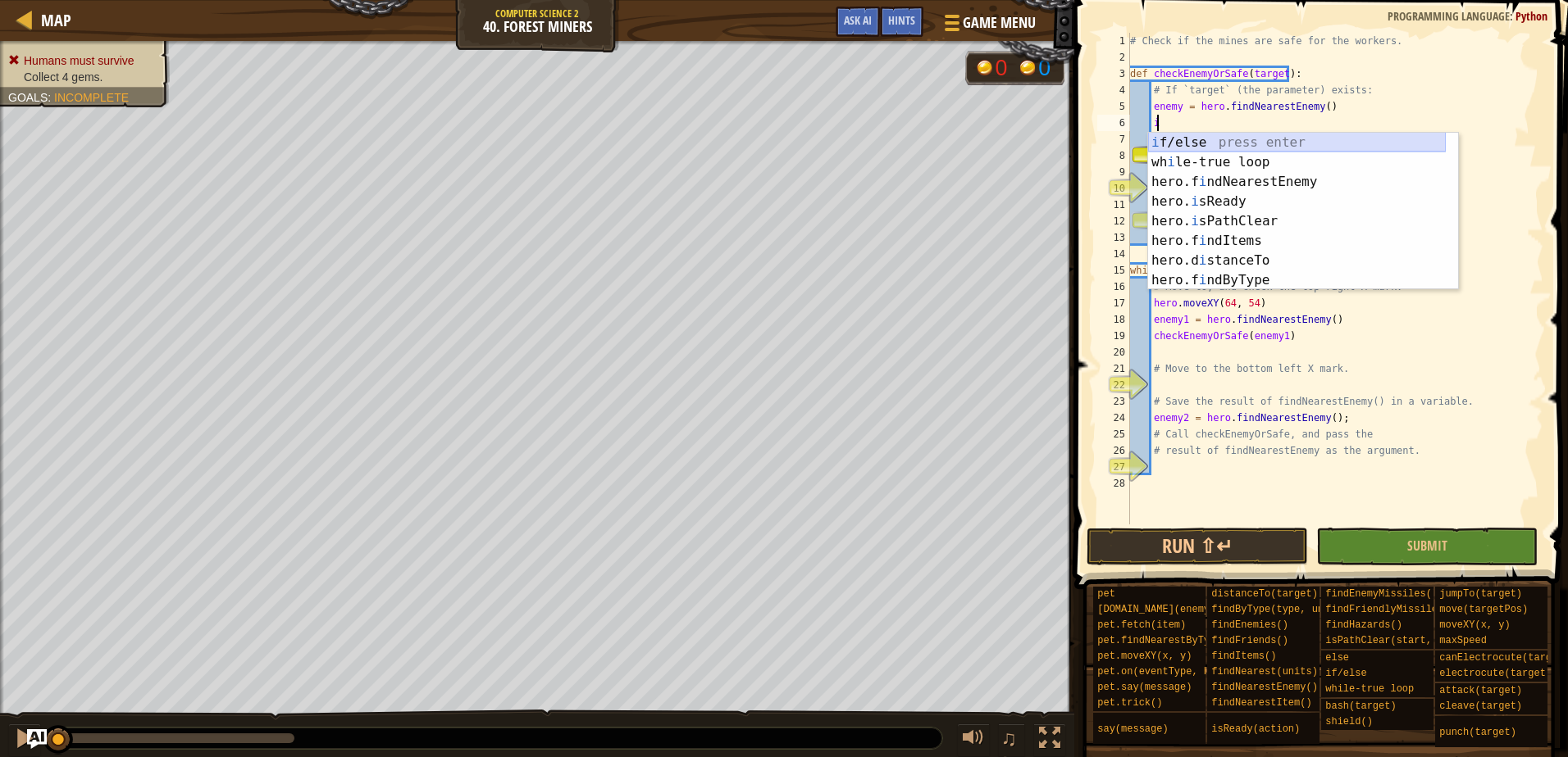
click at [1215, 141] on div "i f/else press enter wh i le-true loop press enter hero.f i ndNearestEnemy pres…" at bounding box center [1297, 231] width 298 height 197
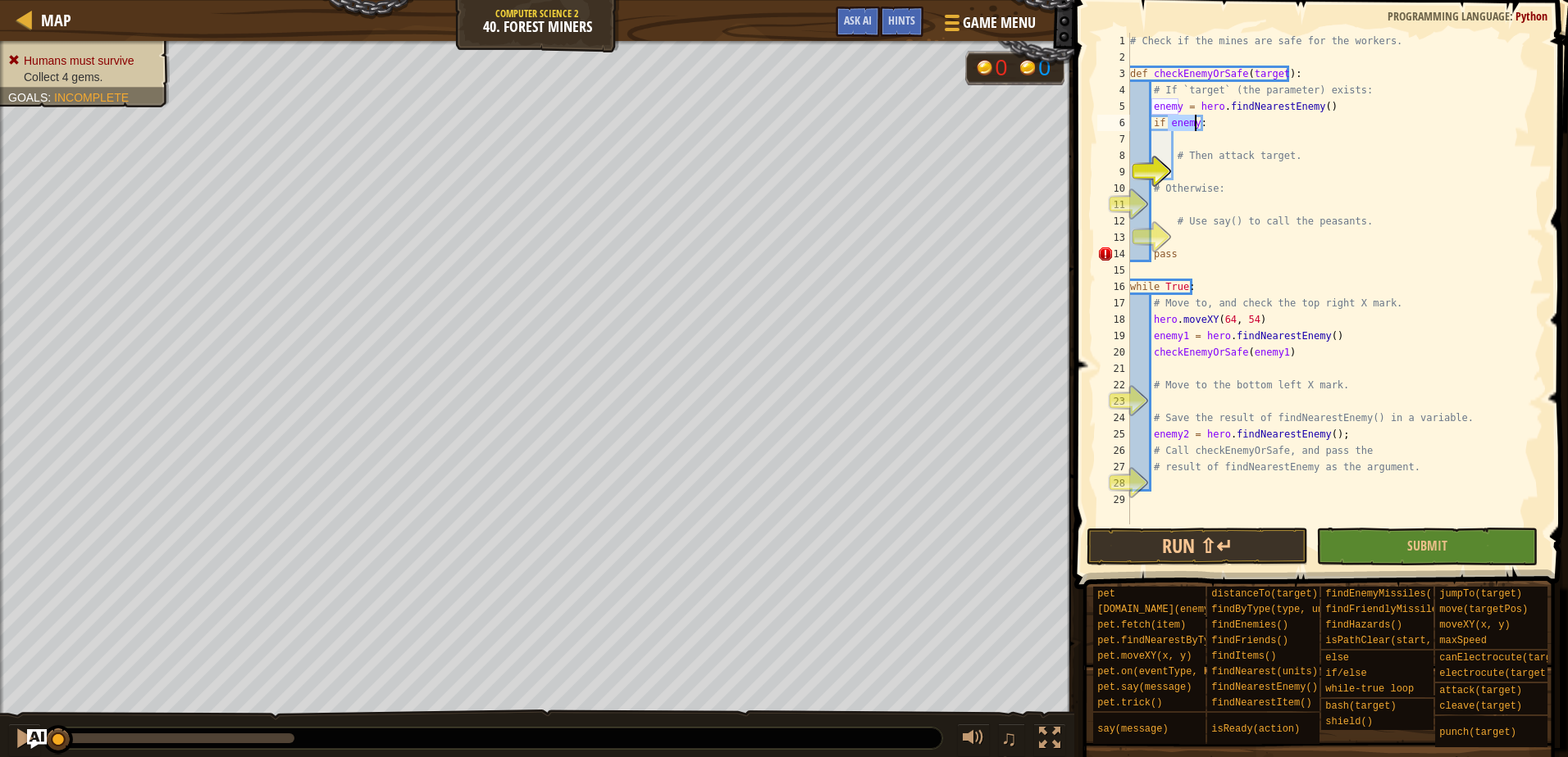
click at [1177, 147] on div "# Check if the mines are safe for the workers. def checkEnemyOrSafe ( target ) …" at bounding box center [1334, 295] width 417 height 524
type textarea "# Then attack target."
click at [1176, 142] on div "# Check if the mines are safe for the workers. def checkEnemyOrSafe ( target ) …" at bounding box center [1334, 295] width 417 height 524
click at [1186, 167] on div "# Check if the mines are safe for the workers. def checkEnemyOrSafe ( target ) …" at bounding box center [1334, 295] width 417 height 524
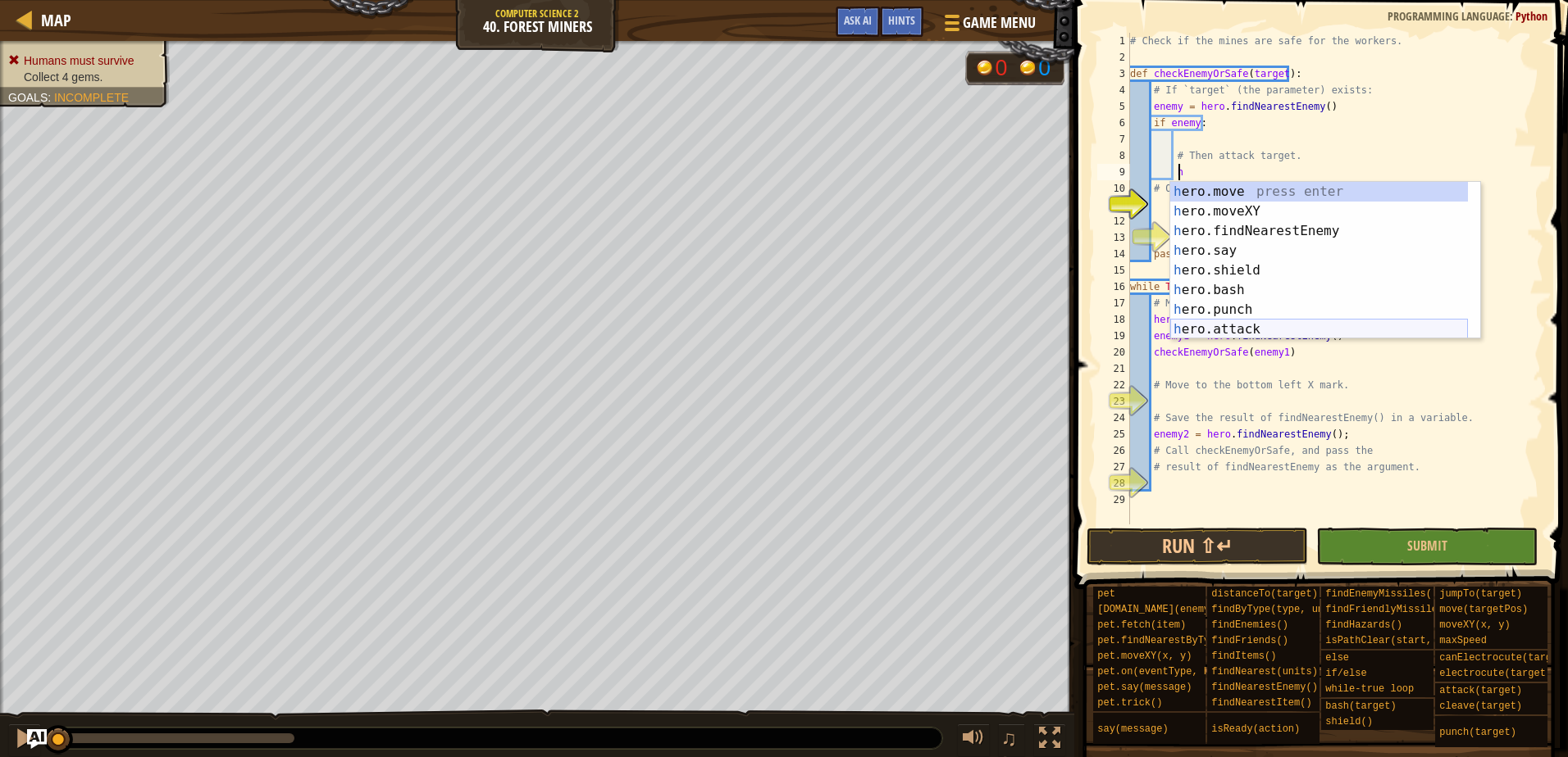
click at [1225, 327] on div "h ero.move press enter h ero.moveXY press enter h ero.findNearestEnemy press en…" at bounding box center [1319, 280] width 298 height 197
type textarea "hero.attack(enemy)"
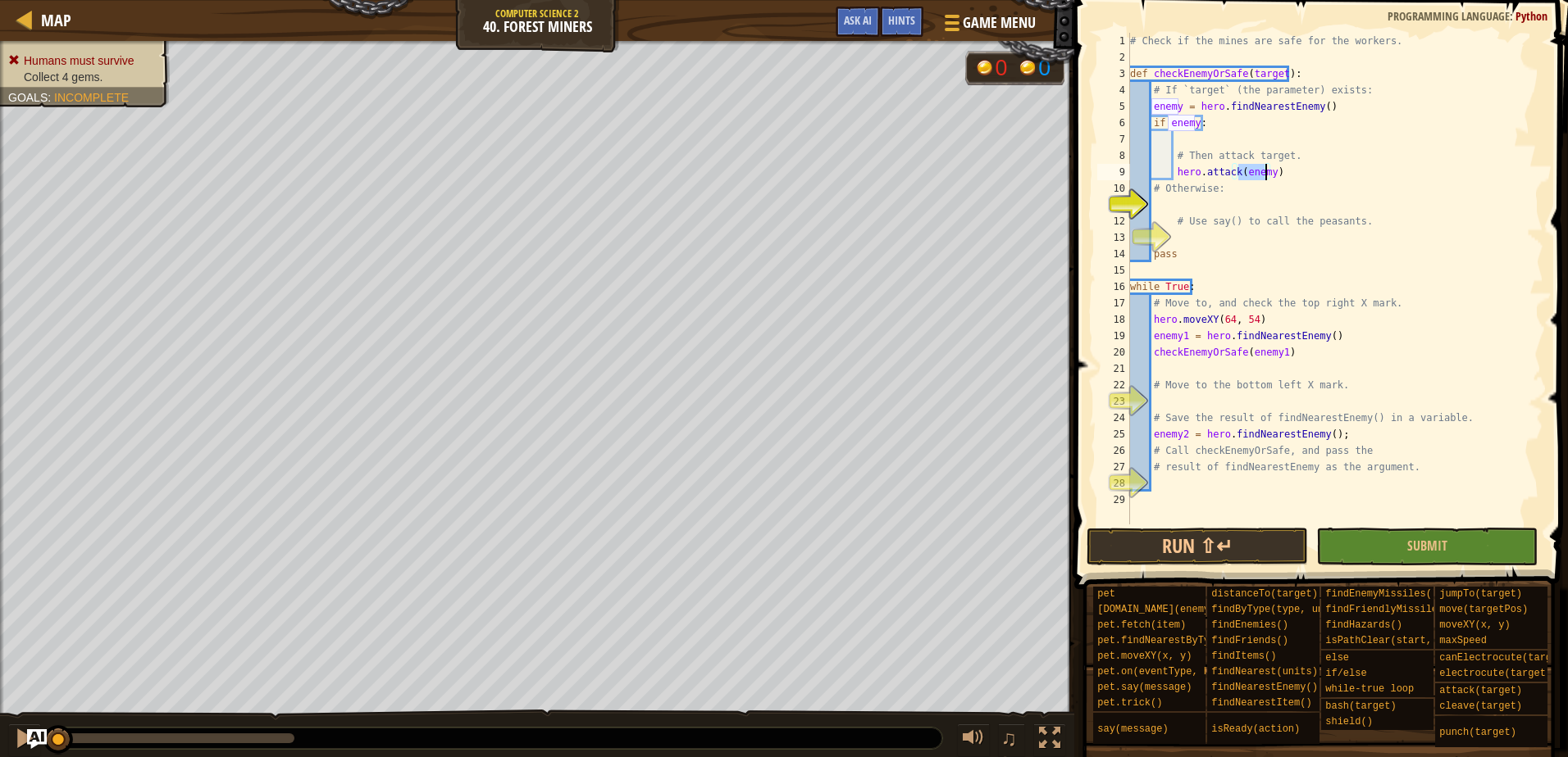
click at [1160, 208] on div "# Check if the mines are safe for the workers. def checkEnemyOrSafe ( target ) …" at bounding box center [1334, 295] width 417 height 524
type textarea "e"
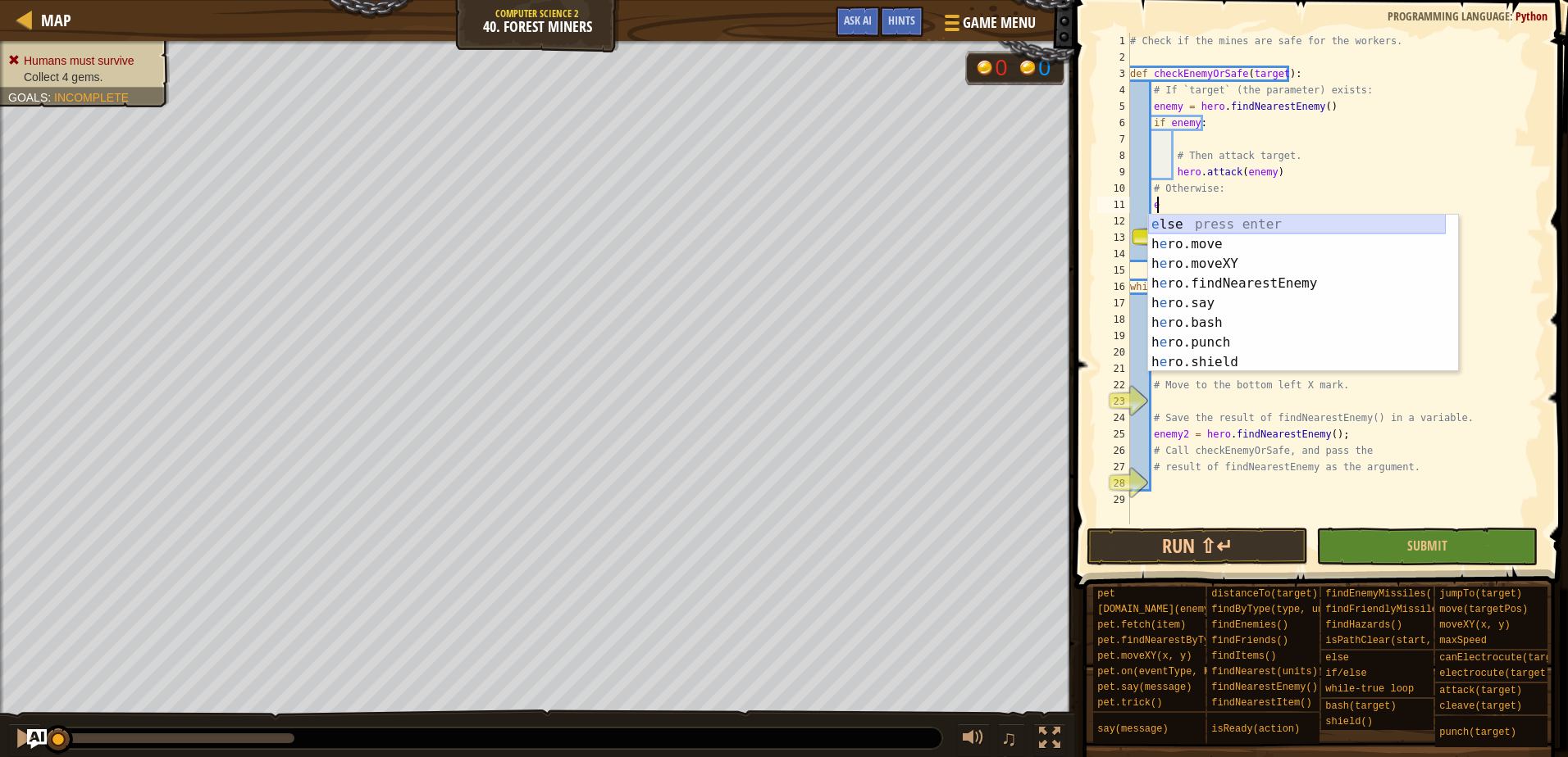
click at [1226, 226] on div "e lse press enter h e ro.move press enter h e ro.moveXY press enter h e ro.find…" at bounding box center [1297, 313] width 298 height 197
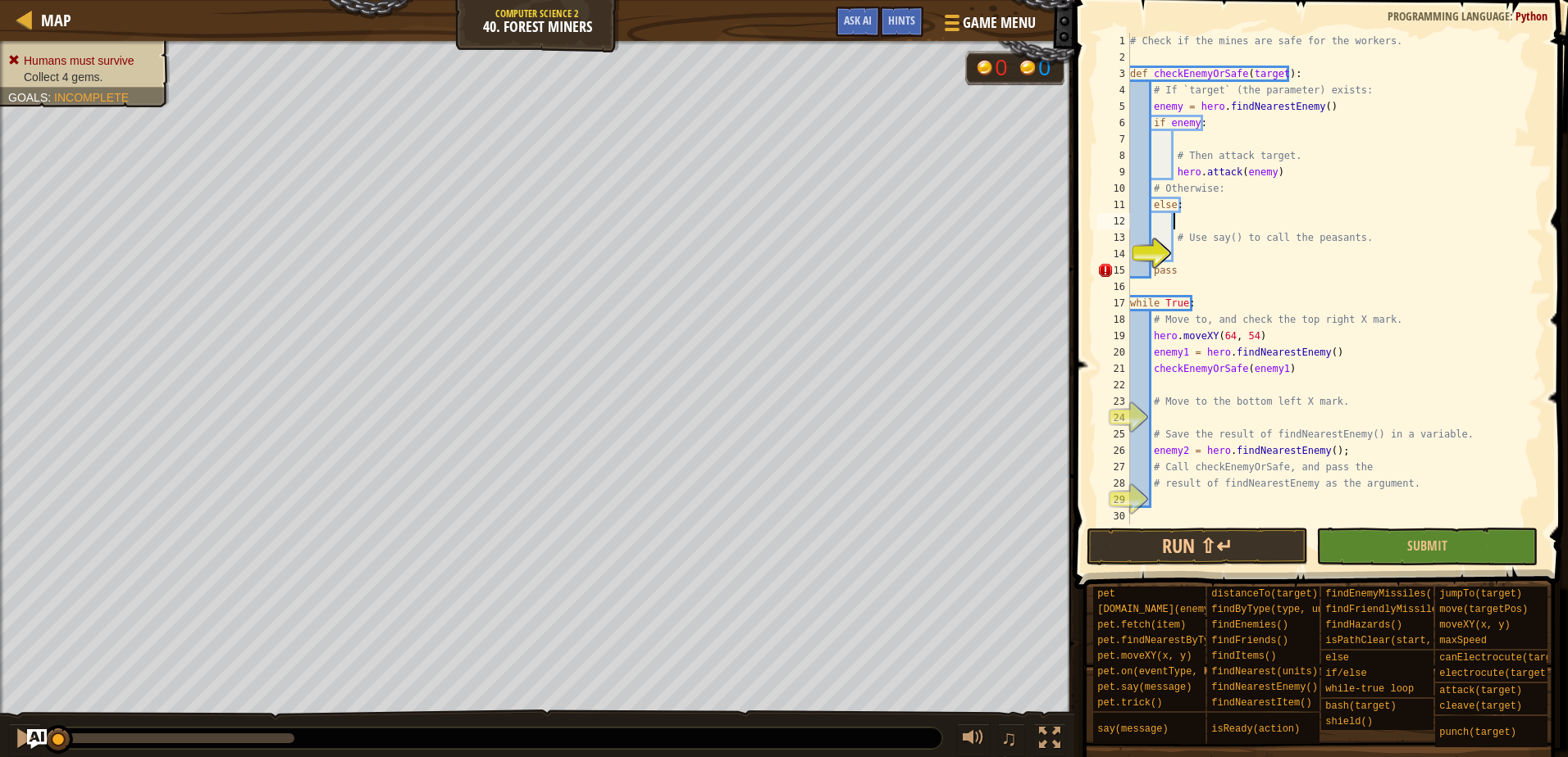
scroll to position [7, 2]
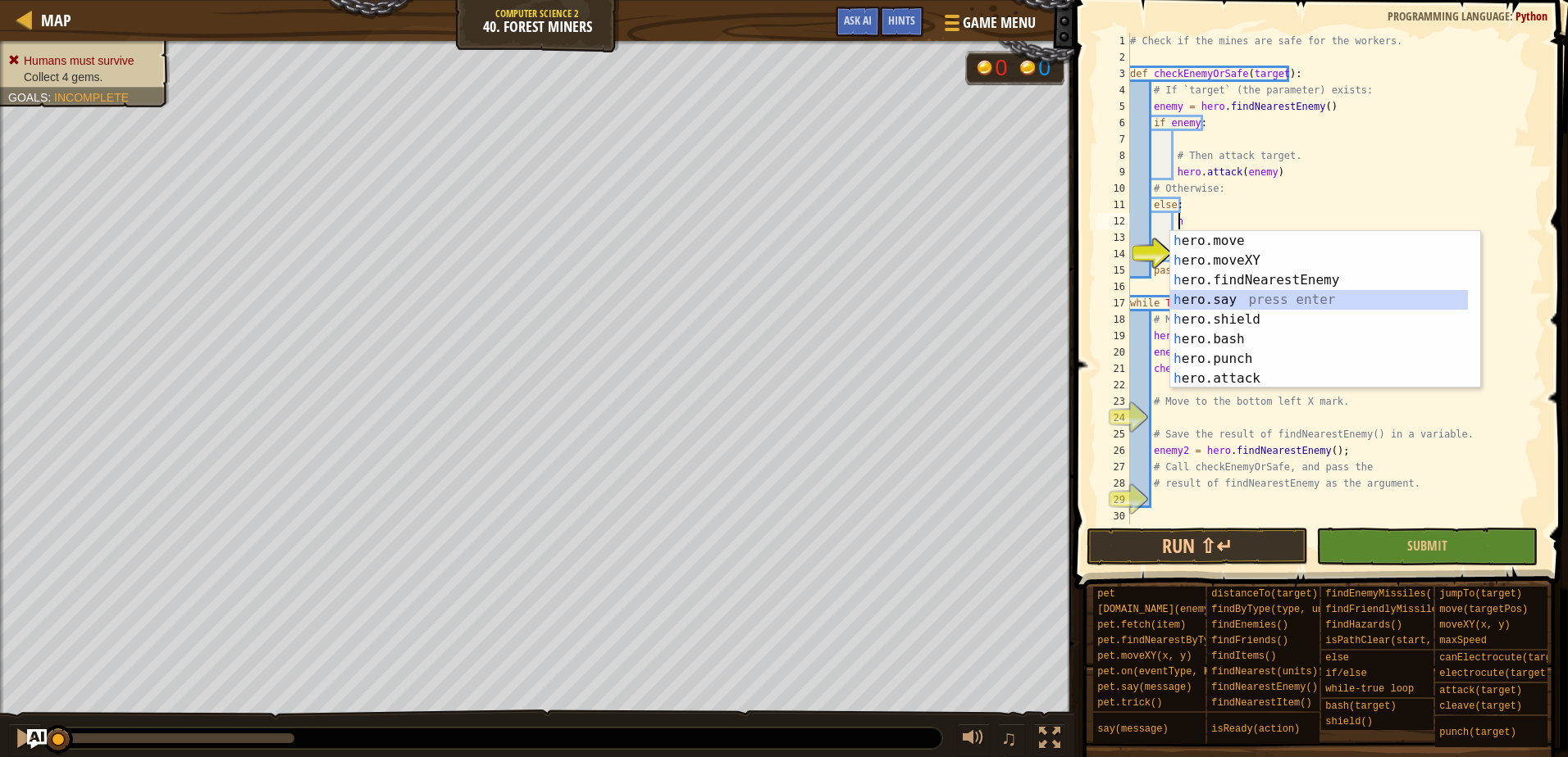
click at [1212, 301] on div "h ero.move press enter h ero.moveXY press enter h ero.findNearestEnemy press en…" at bounding box center [1319, 330] width 298 height 197
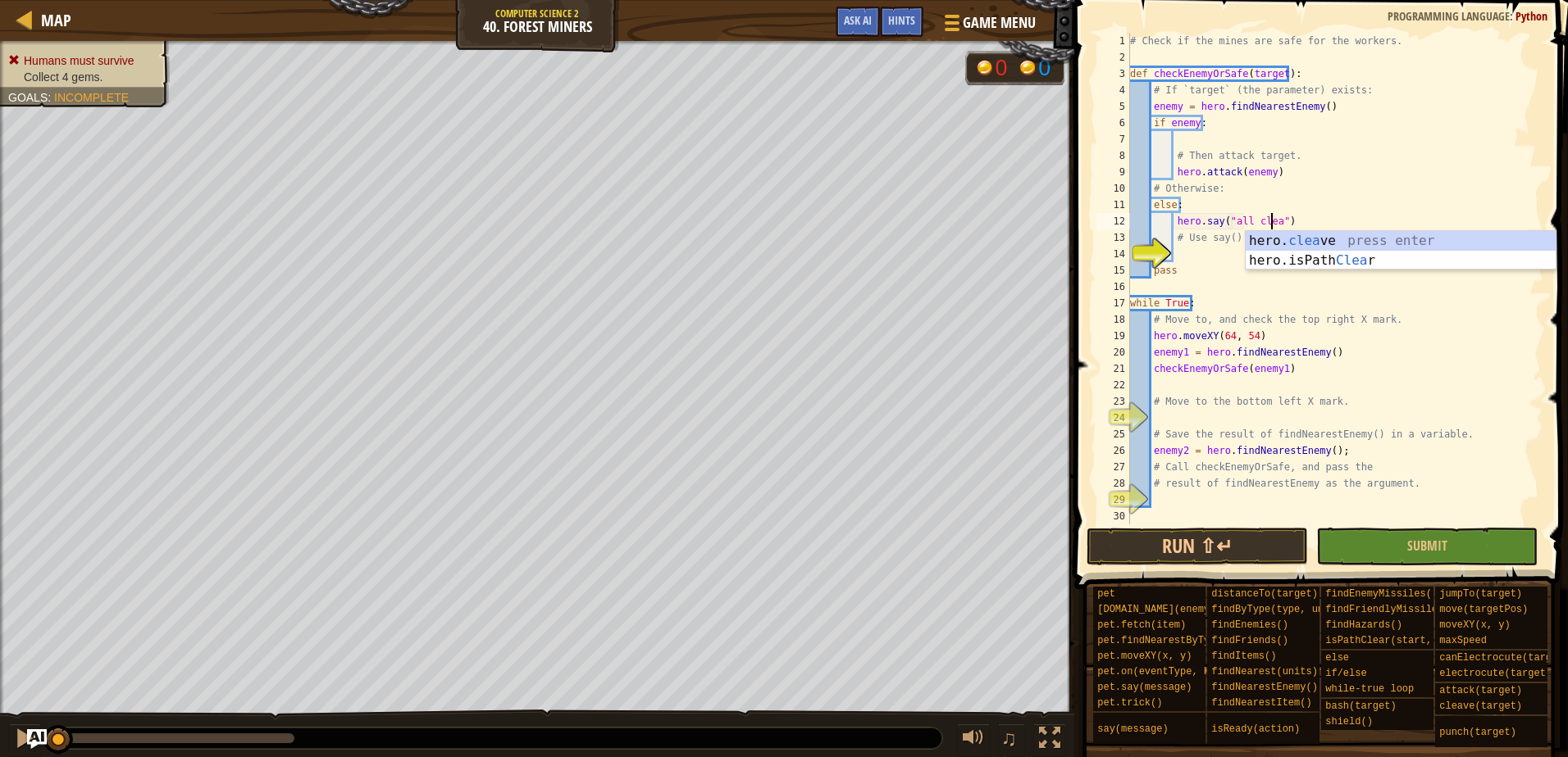
scroll to position [7, 12]
type textarea "hero.say("all clear")"
click at [1241, 279] on div "# Check if the mines are safe for the workers. def checkEnemyOrSafe ( target ) …" at bounding box center [1334, 295] width 417 height 524
click at [1223, 493] on div "# Check if the mines are safe for the workers. def checkEnemyOrSafe ( target ) …" at bounding box center [1334, 295] width 417 height 524
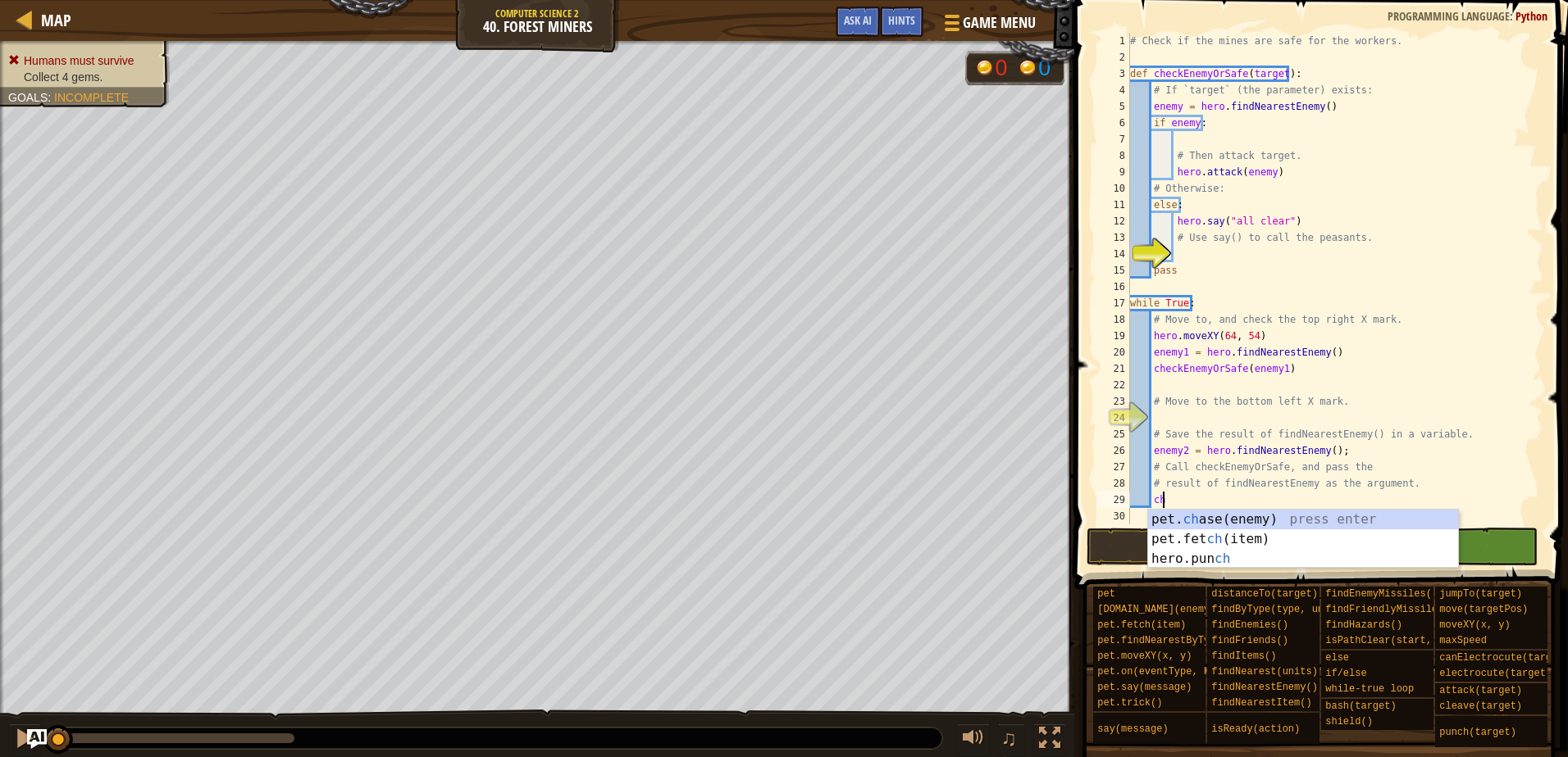
scroll to position [7, 2]
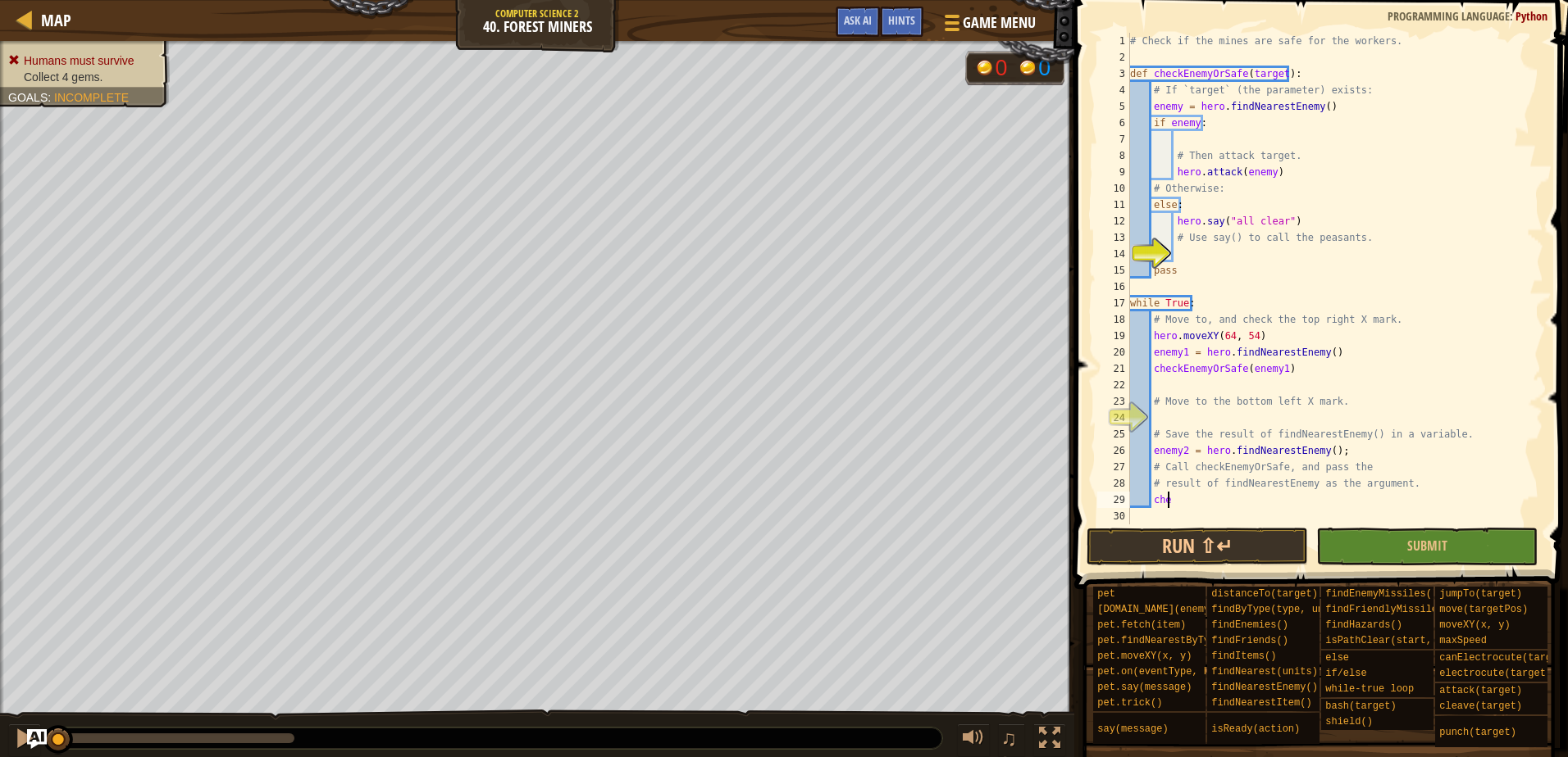
click at [1212, 507] on div "# Check if the mines are safe for the workers. def checkEnemyOrSafe ( target ) …" at bounding box center [1334, 295] width 417 height 524
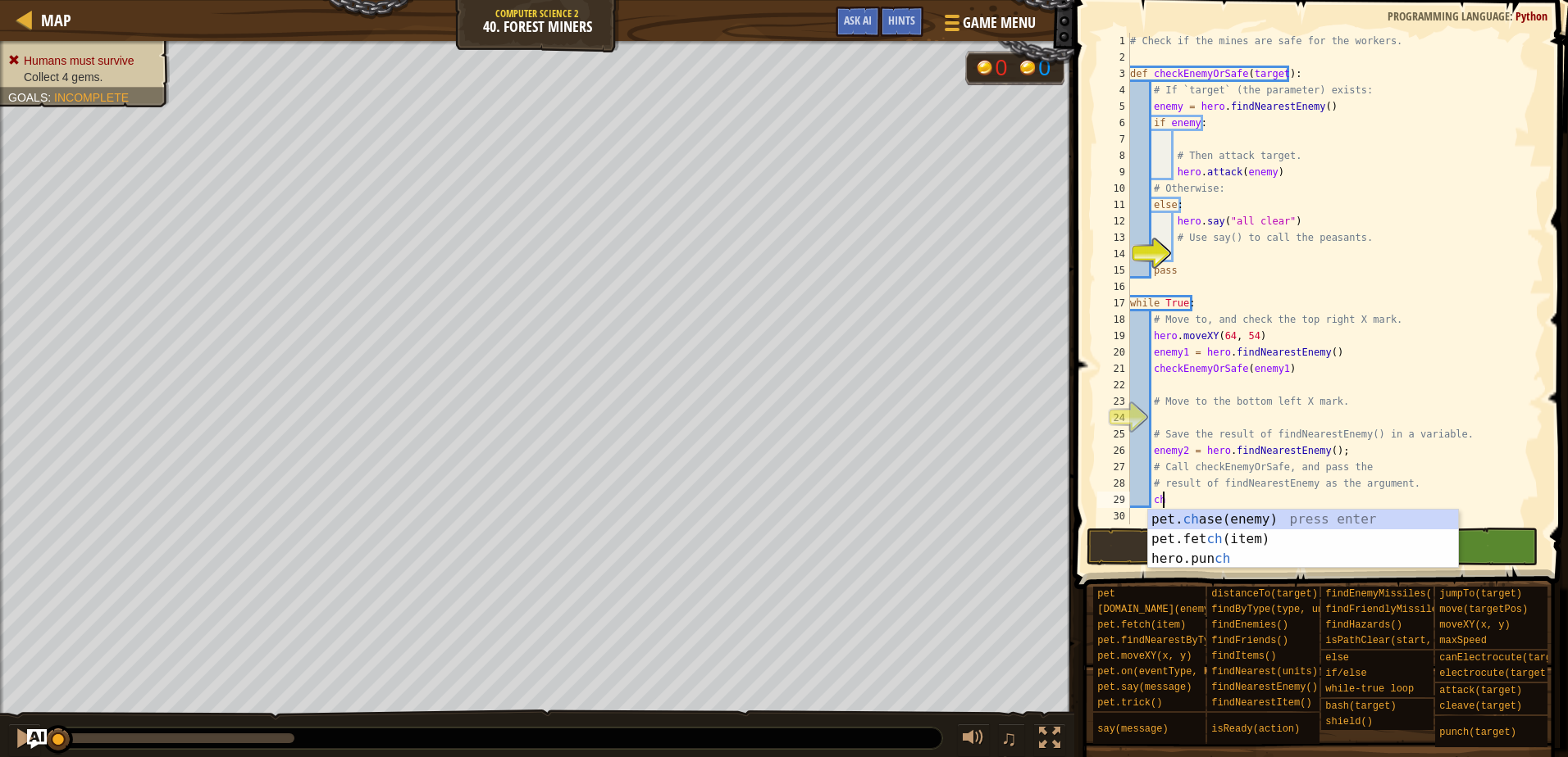
type textarea "c"
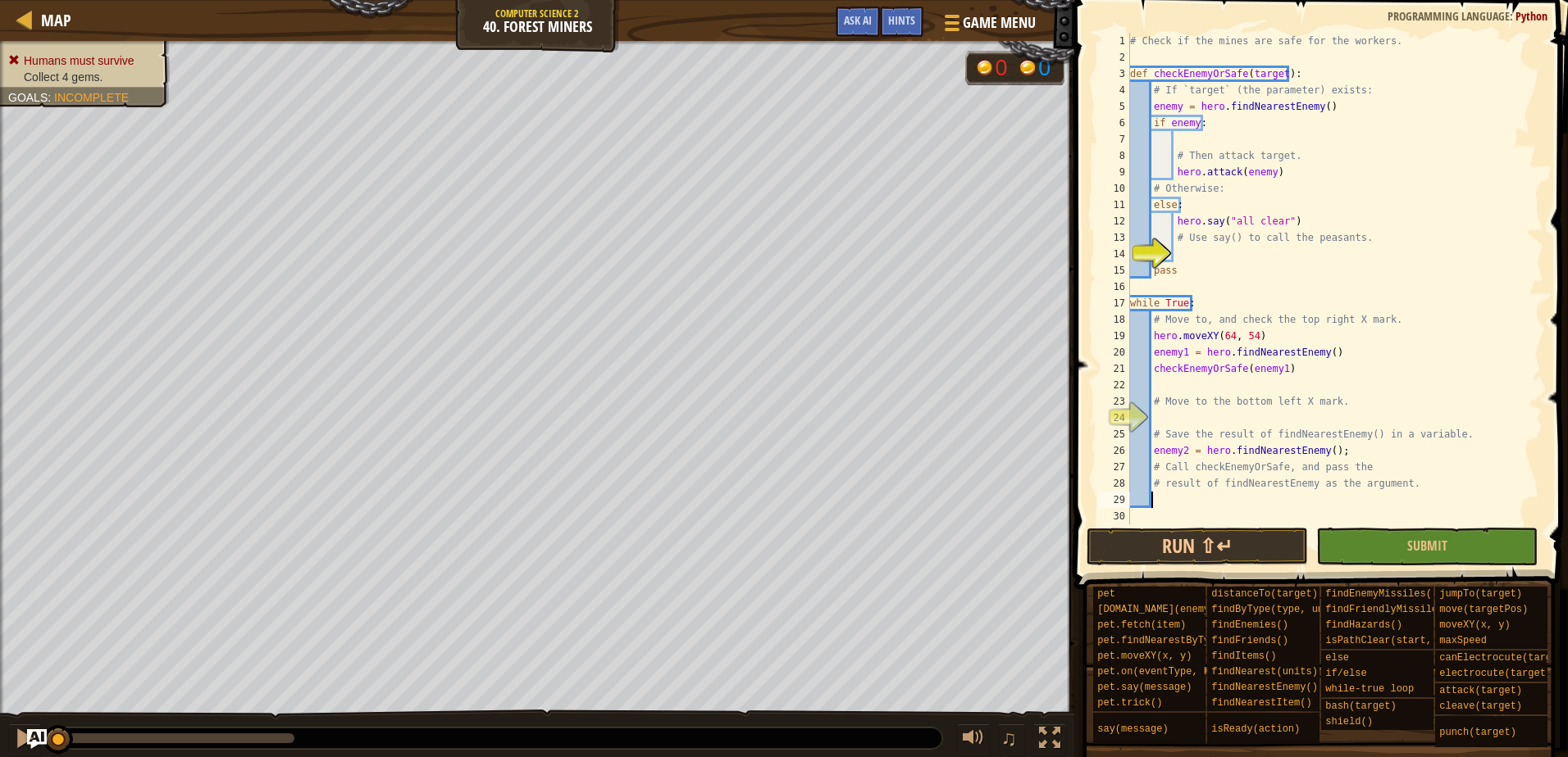
scroll to position [7, 1]
drag, startPoint x: 1388, startPoint y: 484, endPoint x: 1287, endPoint y: 471, distance: 101.8
click at [1287, 471] on div "# Check if the mines are safe for the workers. def checkEnemyOrSafe ( target ) …" at bounding box center [1334, 295] width 417 height 524
click at [1188, 467] on div "# Check if the mines are safe for the workers. def checkEnemyOrSafe ( target ) …" at bounding box center [1334, 295] width 417 height 524
click at [1263, 466] on div "# Check if the mines are safe for the workers. def checkEnemyOrSafe ( target ) …" at bounding box center [1334, 295] width 417 height 524
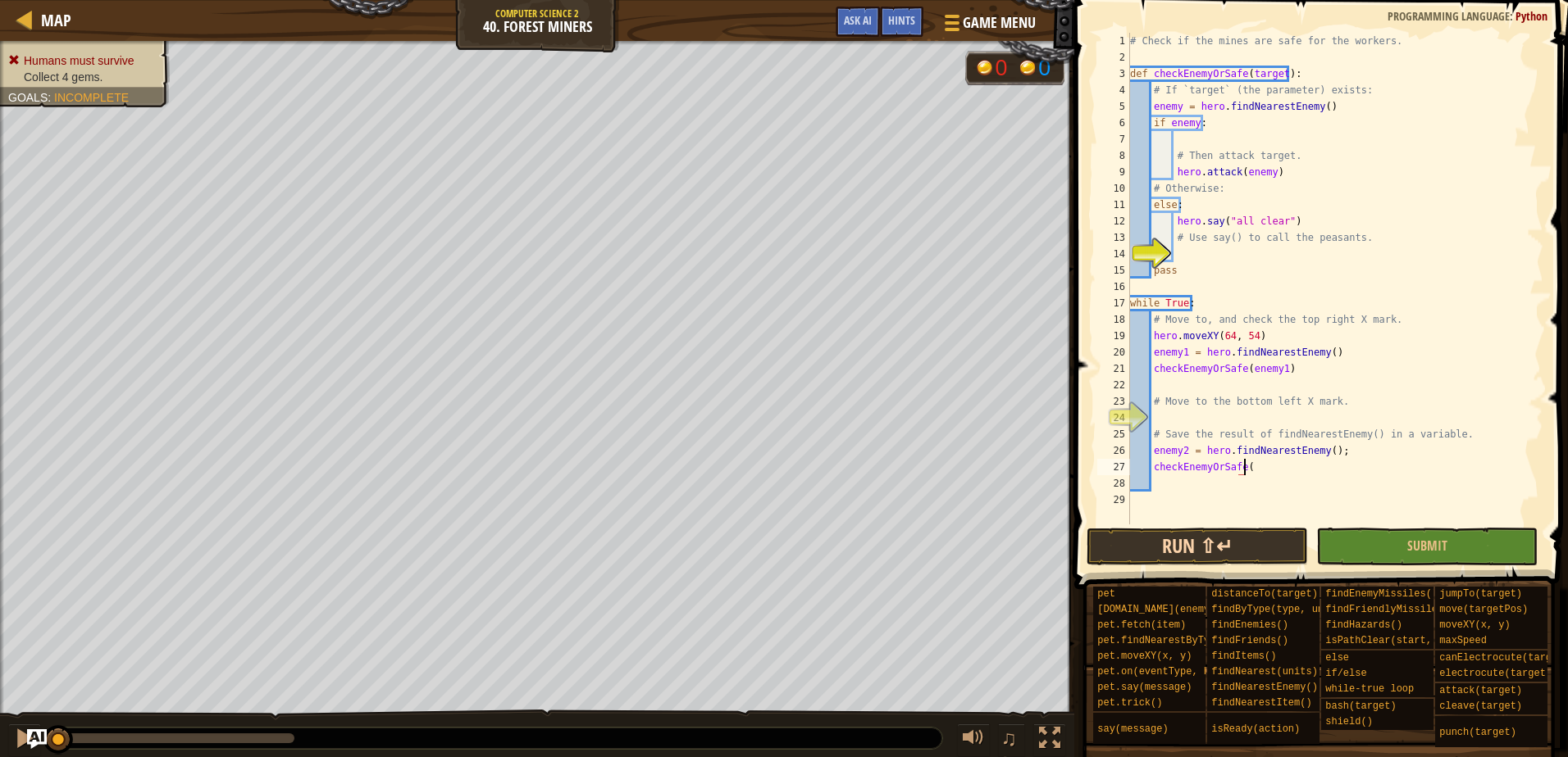
scroll to position [7, 9]
click at [1243, 469] on div "# Check if the mines are safe for the workers. def checkEnemyOrSafe ( target ) …" at bounding box center [1334, 295] width 417 height 524
type textarea "# Save the result of findNearestEnemy() in a variable."
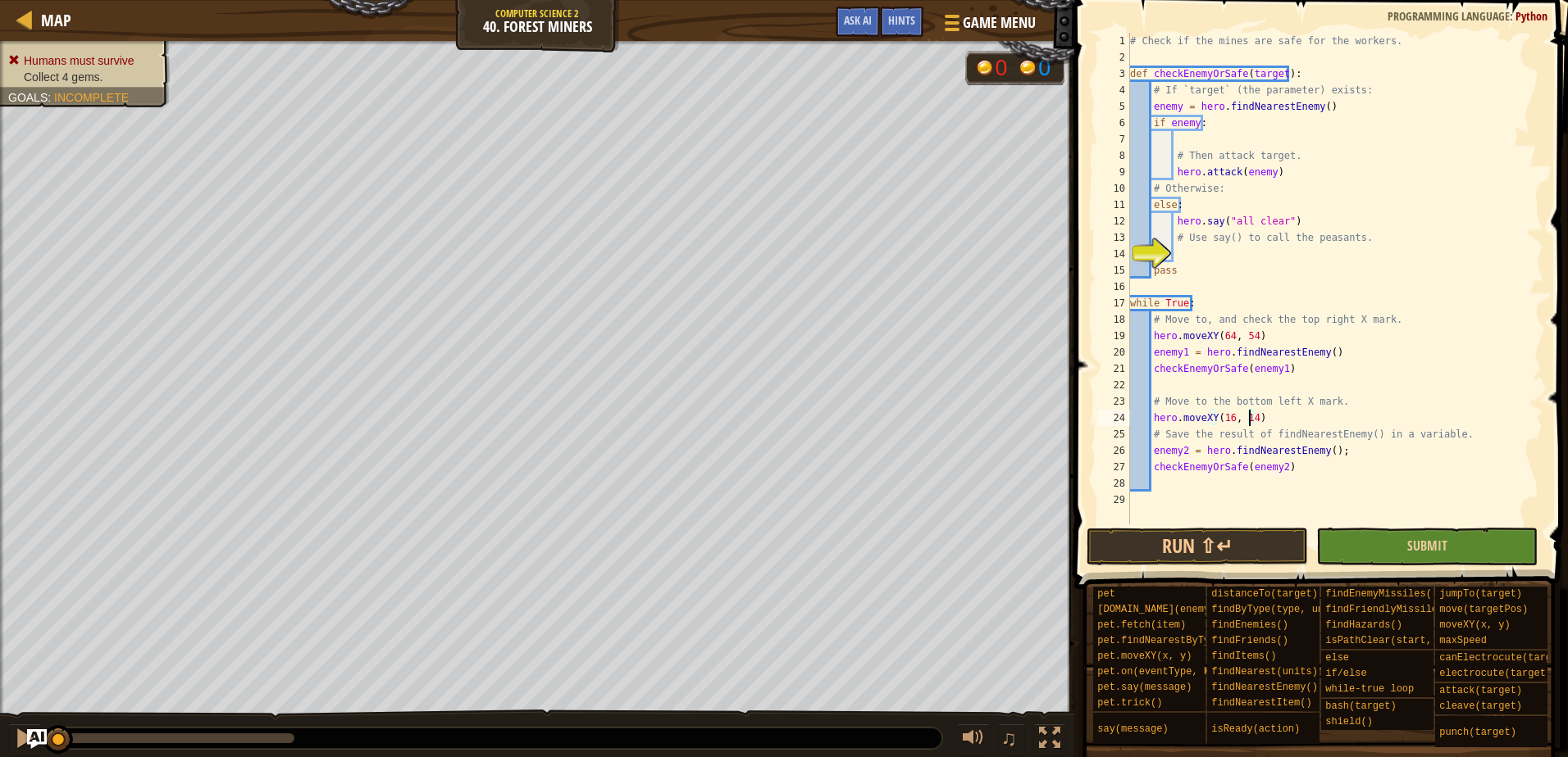
type textarea "hero.moveXY(16, 14)"
click at [1453, 548] on button "Submit" at bounding box center [1427, 547] width 222 height 38
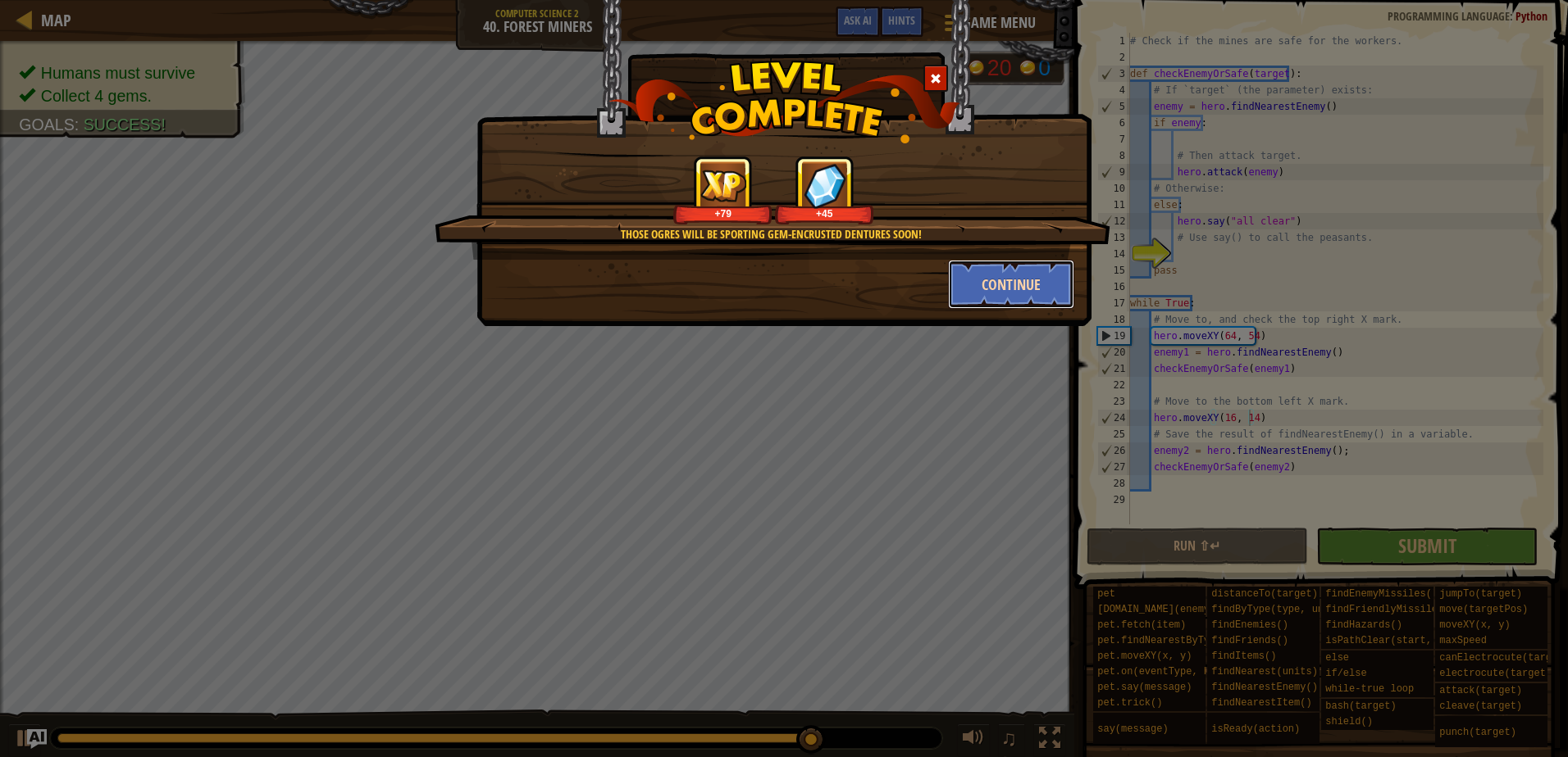
click at [969, 283] on button "Continue" at bounding box center [1012, 285] width 127 height 49
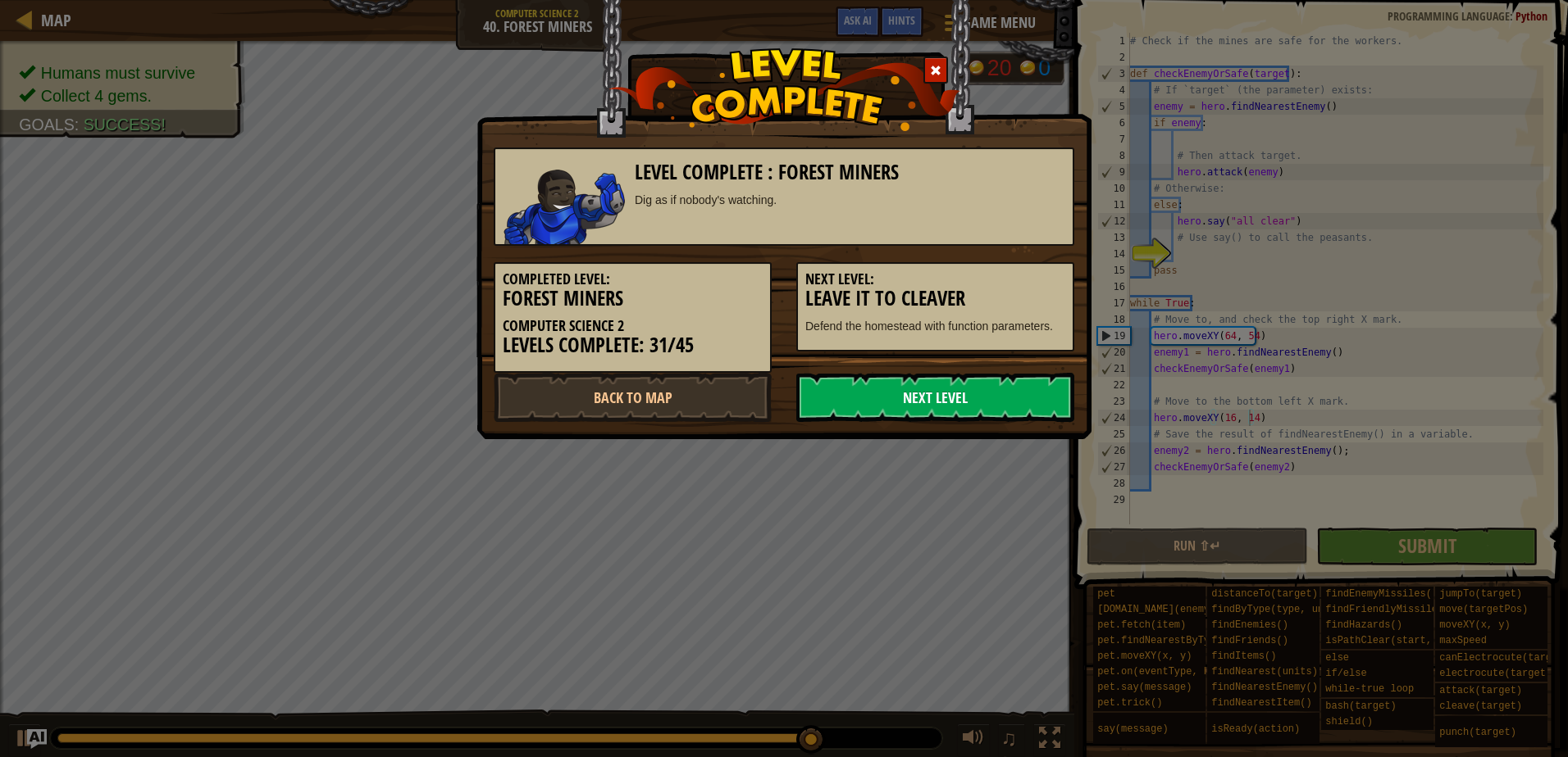
click at [912, 399] on link "Next Level" at bounding box center [934, 398] width 278 height 49
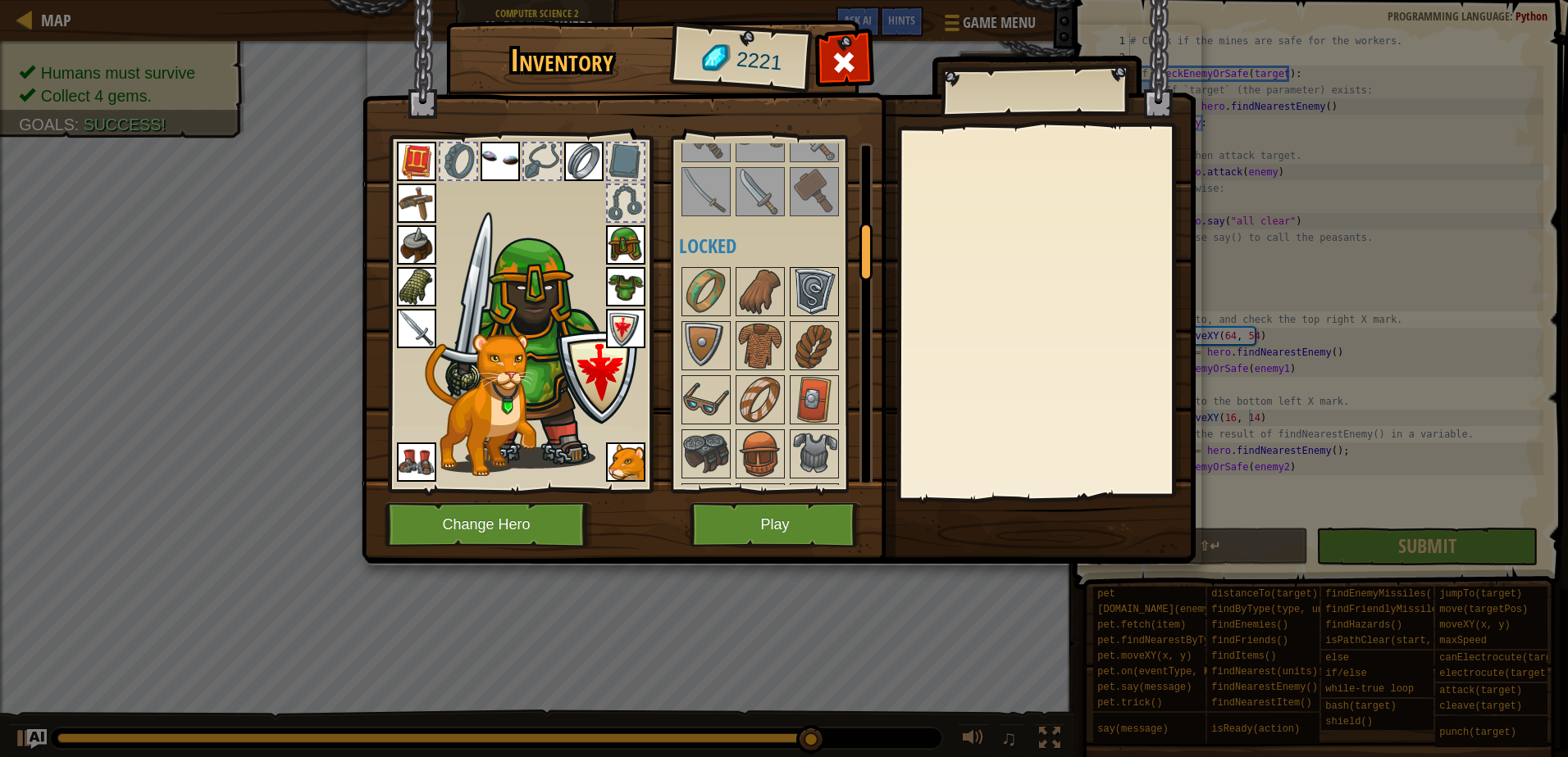
scroll to position [656, 0]
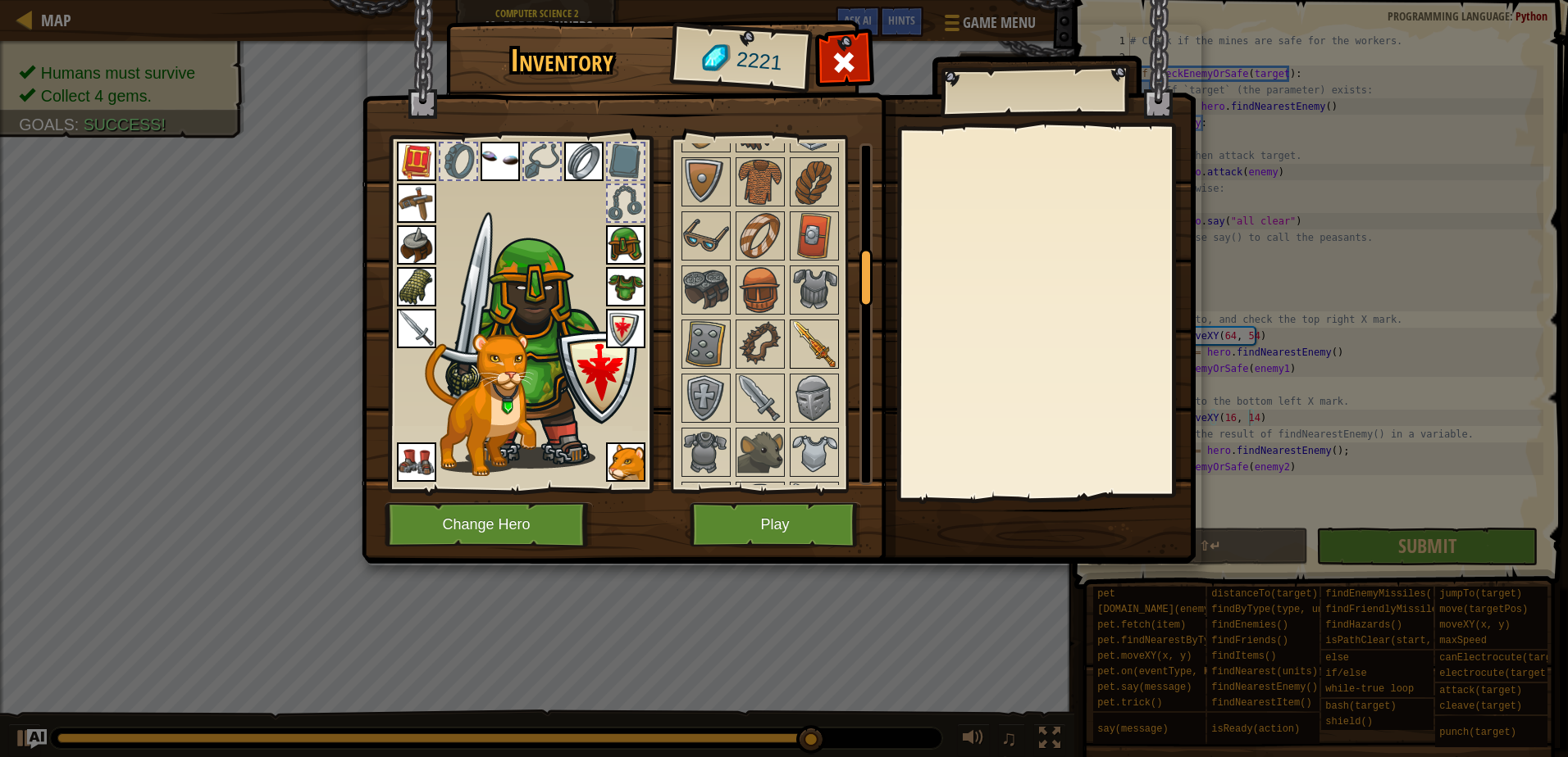
click at [813, 342] on img at bounding box center [814, 344] width 46 height 46
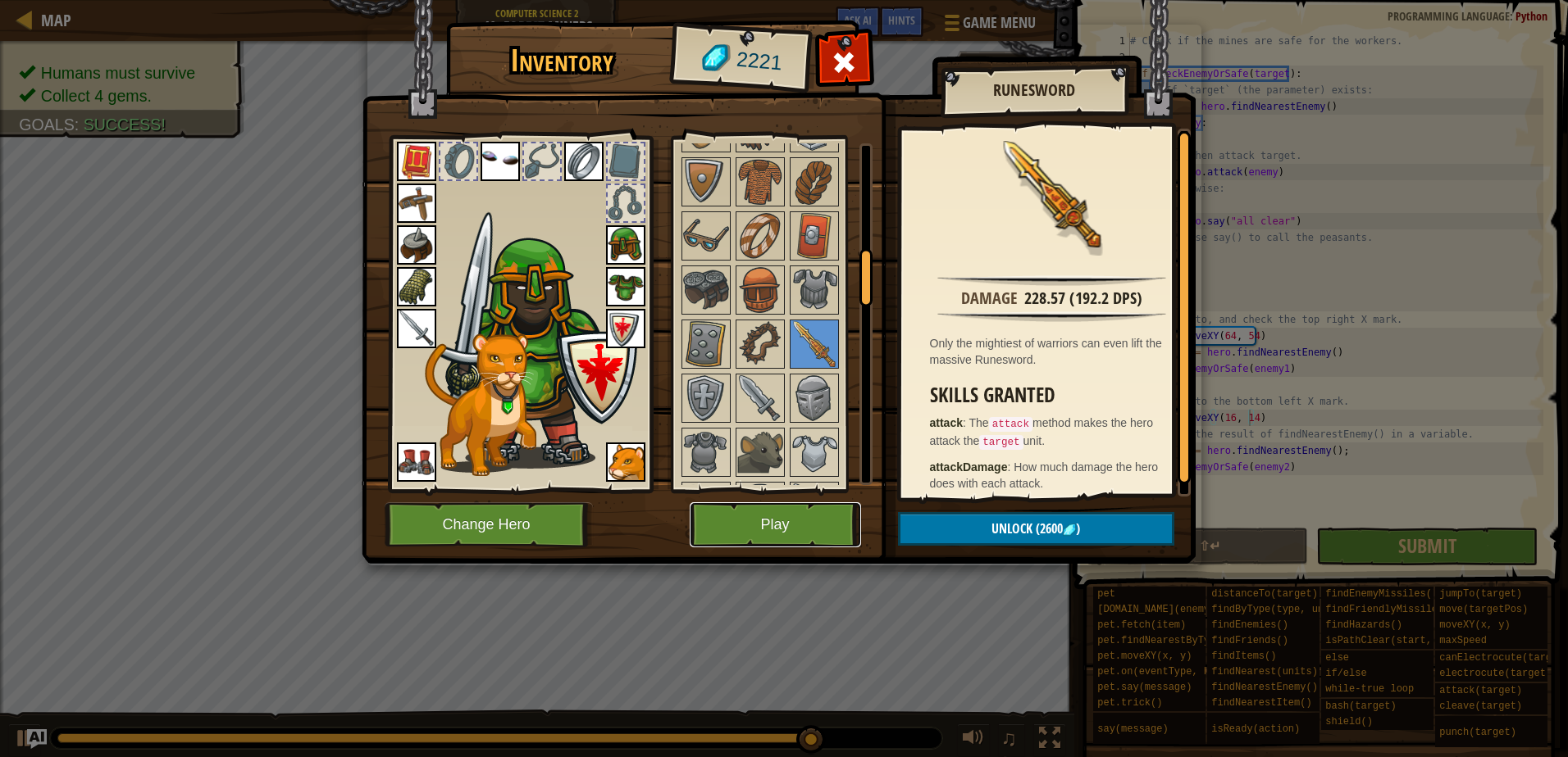
click at [741, 505] on button "Play" at bounding box center [775, 525] width 171 height 46
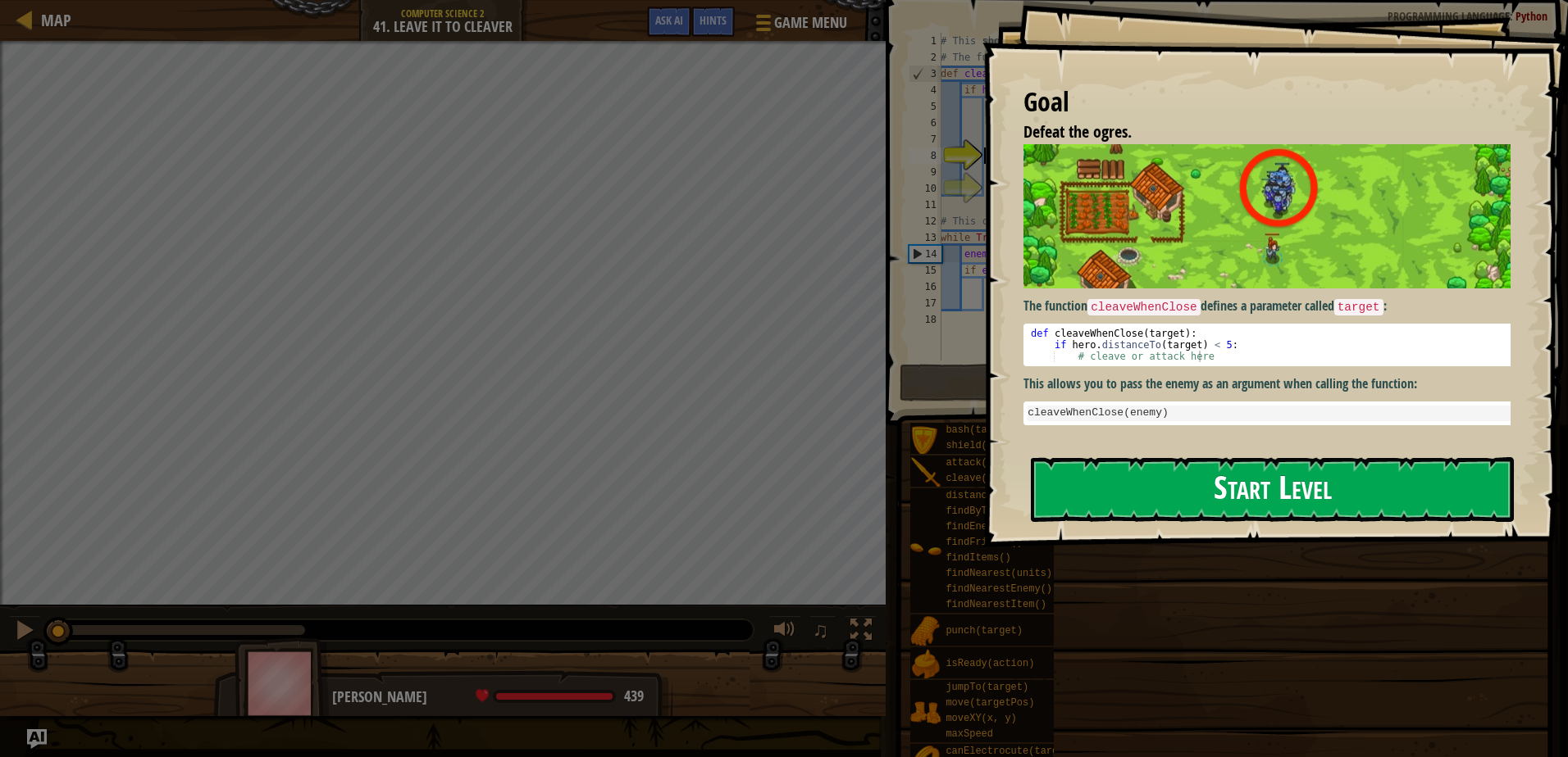
drag, startPoint x: 1256, startPoint y: 483, endPoint x: 1261, endPoint y: 476, distance: 8.6
click at [1257, 480] on button "Start Level" at bounding box center [1272, 489] width 483 height 64
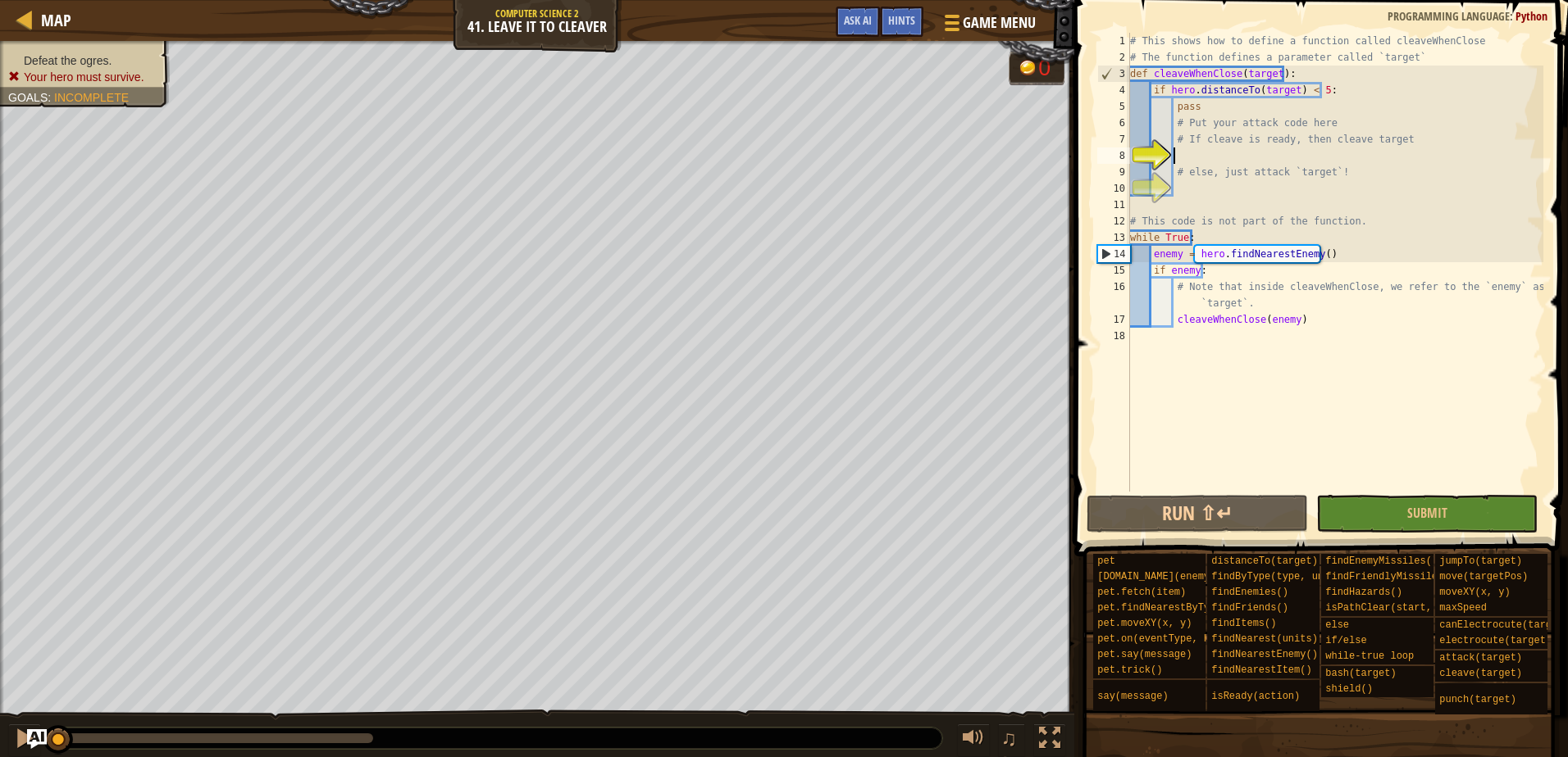
scroll to position [7, 2]
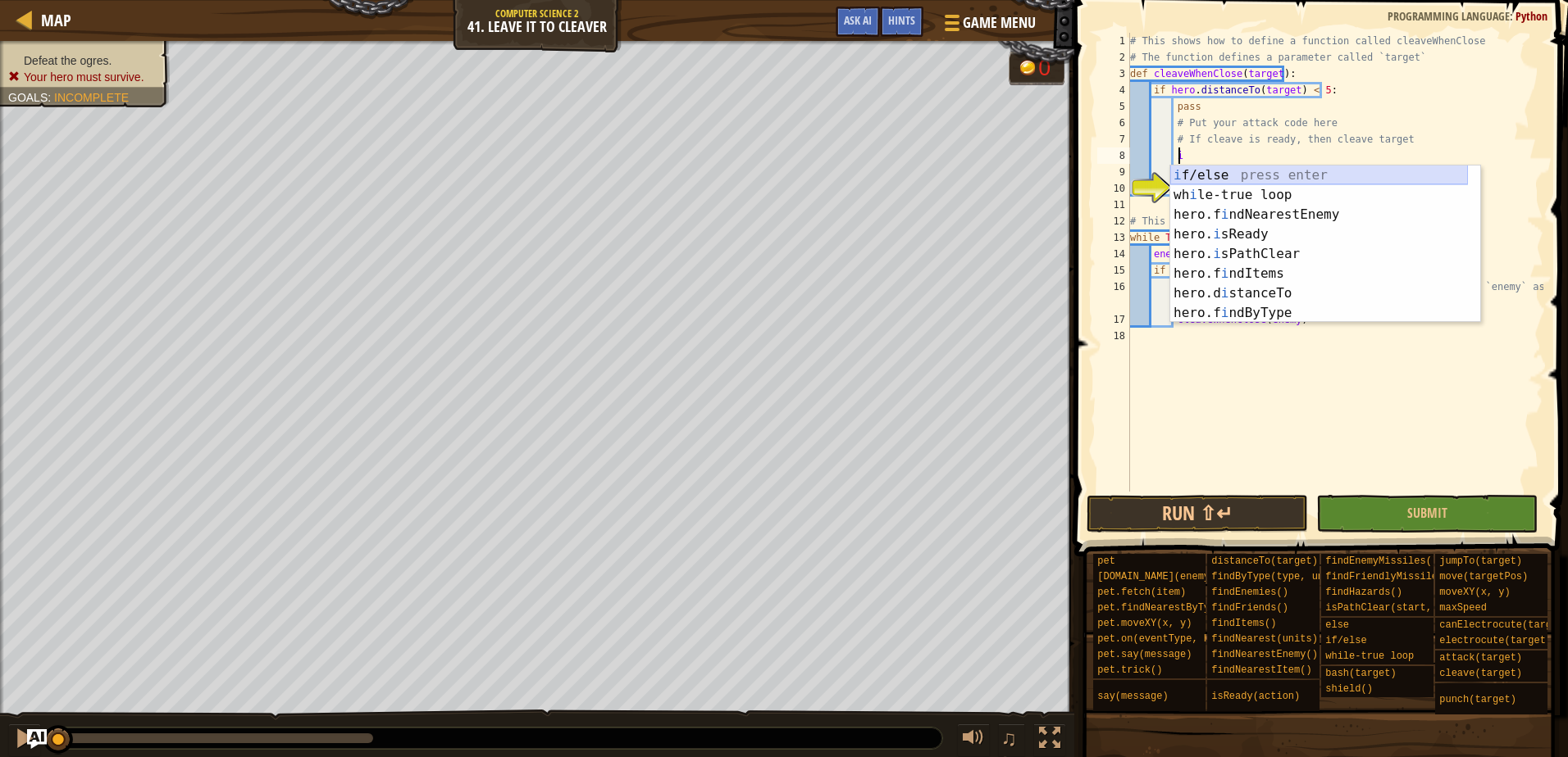
click at [1287, 169] on div "i f/else press enter wh i le-true loop press enter hero.f i ndNearestEnemy pres…" at bounding box center [1319, 263] width 298 height 197
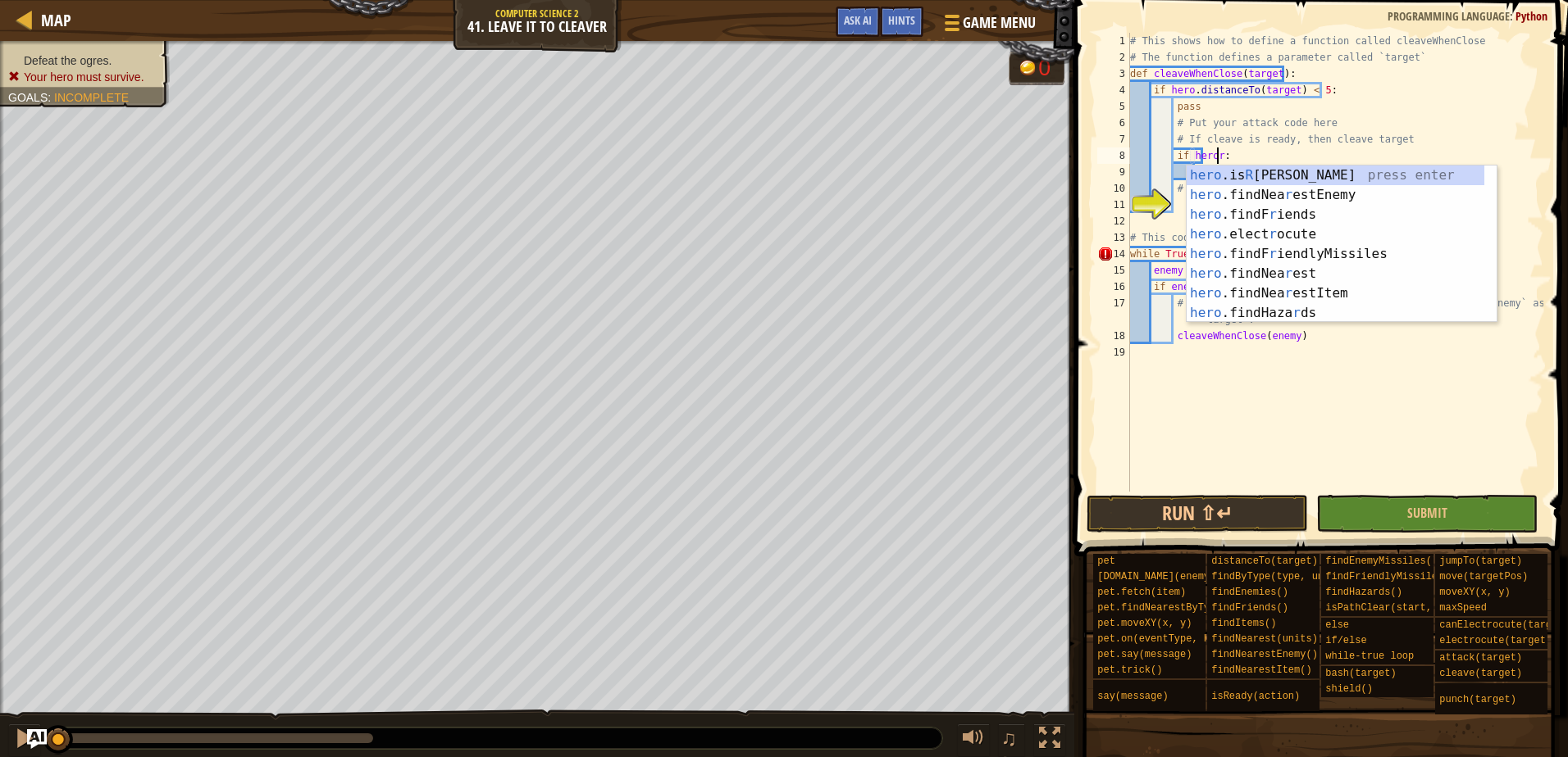
scroll to position [7, 7]
click at [1285, 168] on div "hero .is R [PERSON_NAME] press enter hero .findNea r estEnemy press enter hero …" at bounding box center [1335, 263] width 298 height 197
type textarea "if hero.isReady("cleave"):"
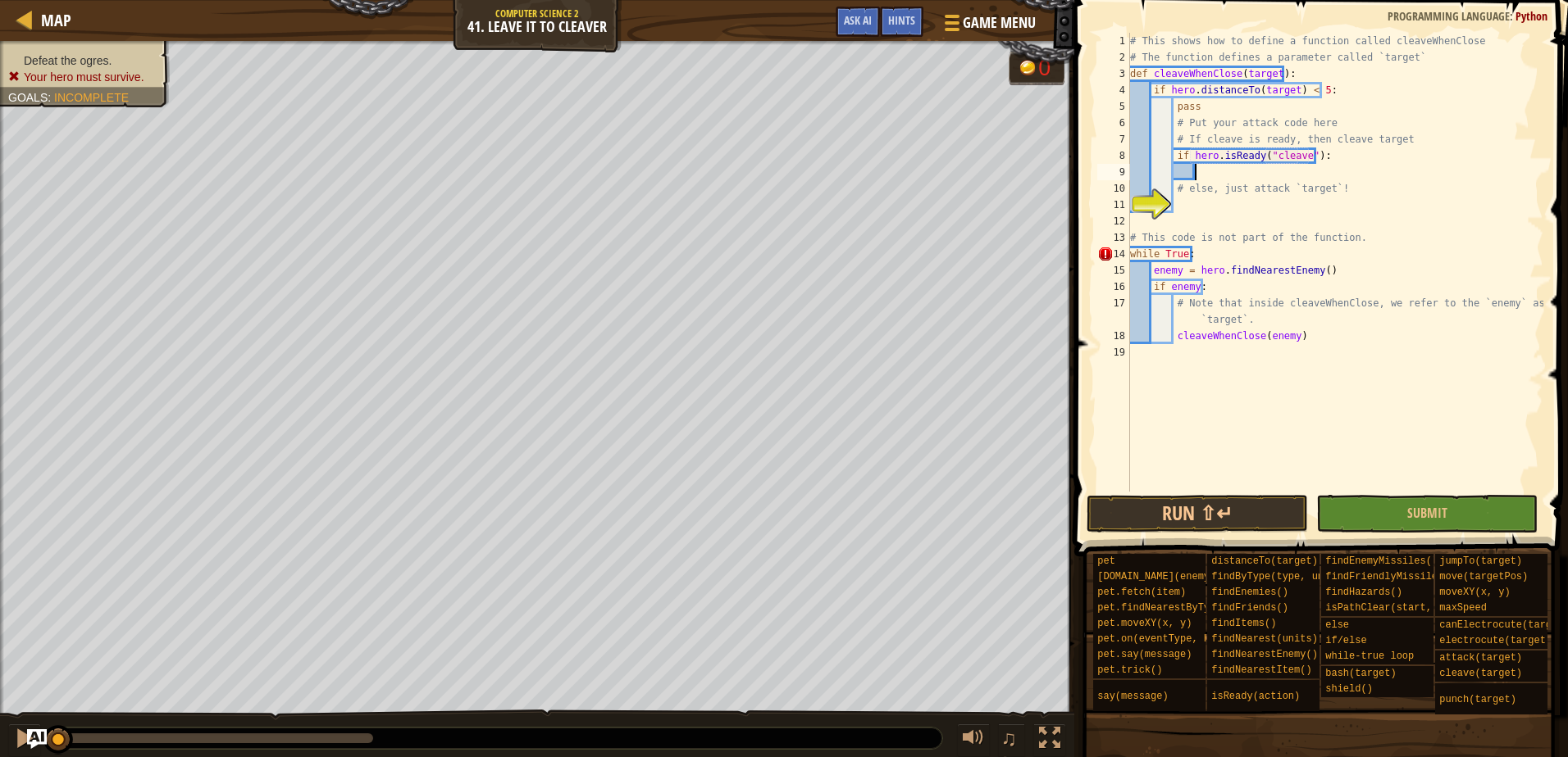
click at [1235, 179] on div "# This shows how to define a function called cleaveWhenClose # The function def…" at bounding box center [1334, 278] width 417 height 492
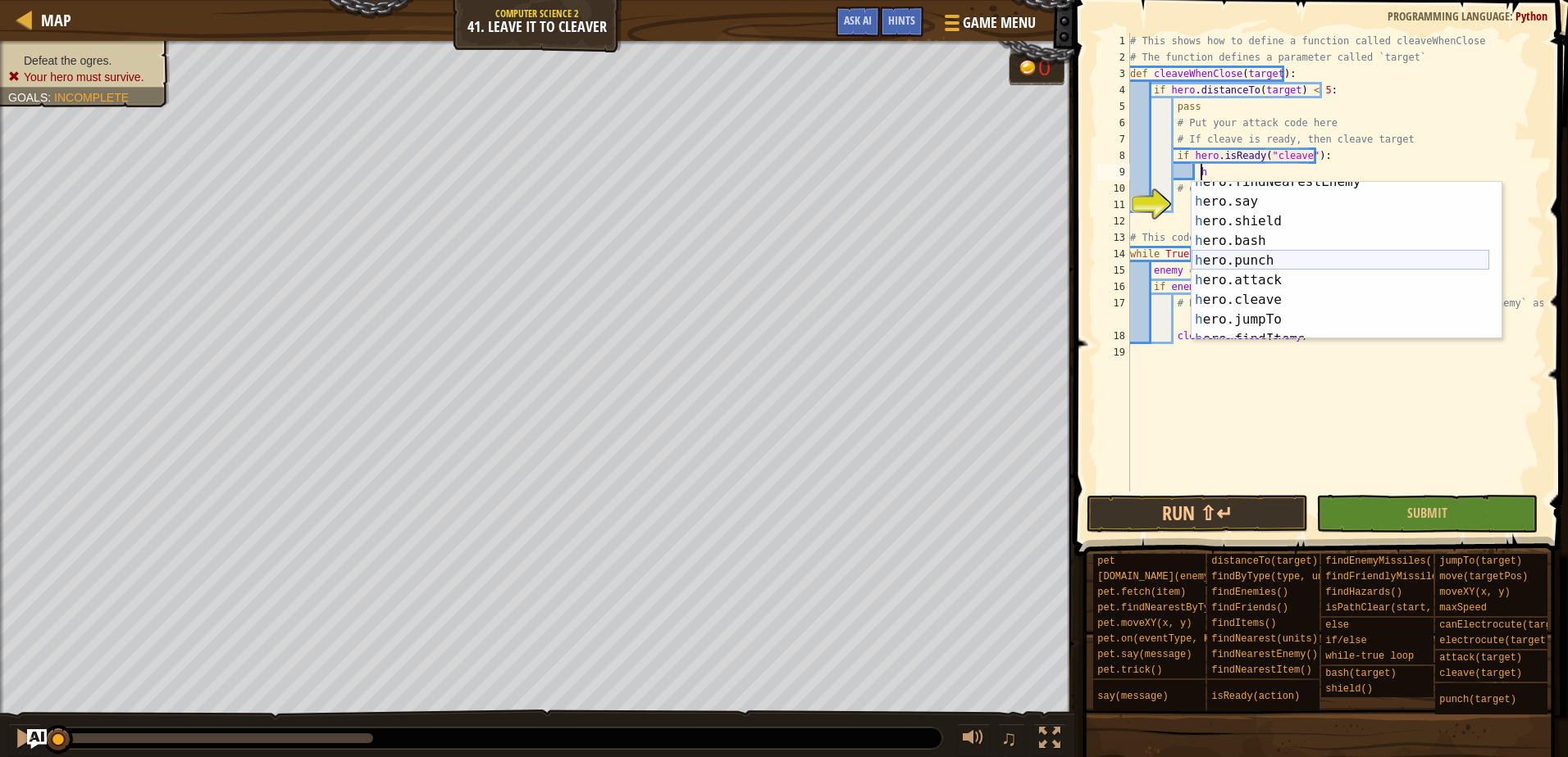
scroll to position [98, 0]
drag, startPoint x: 1271, startPoint y: 255, endPoint x: 1264, endPoint y: 246, distance: 11.4
click at [1264, 249] on div "h ero.bash press enter h ero.punch press enter h ero.attack press enter h ero.c…" at bounding box center [1340, 280] width 298 height 197
type textarea "hero.cleave(enemy)"
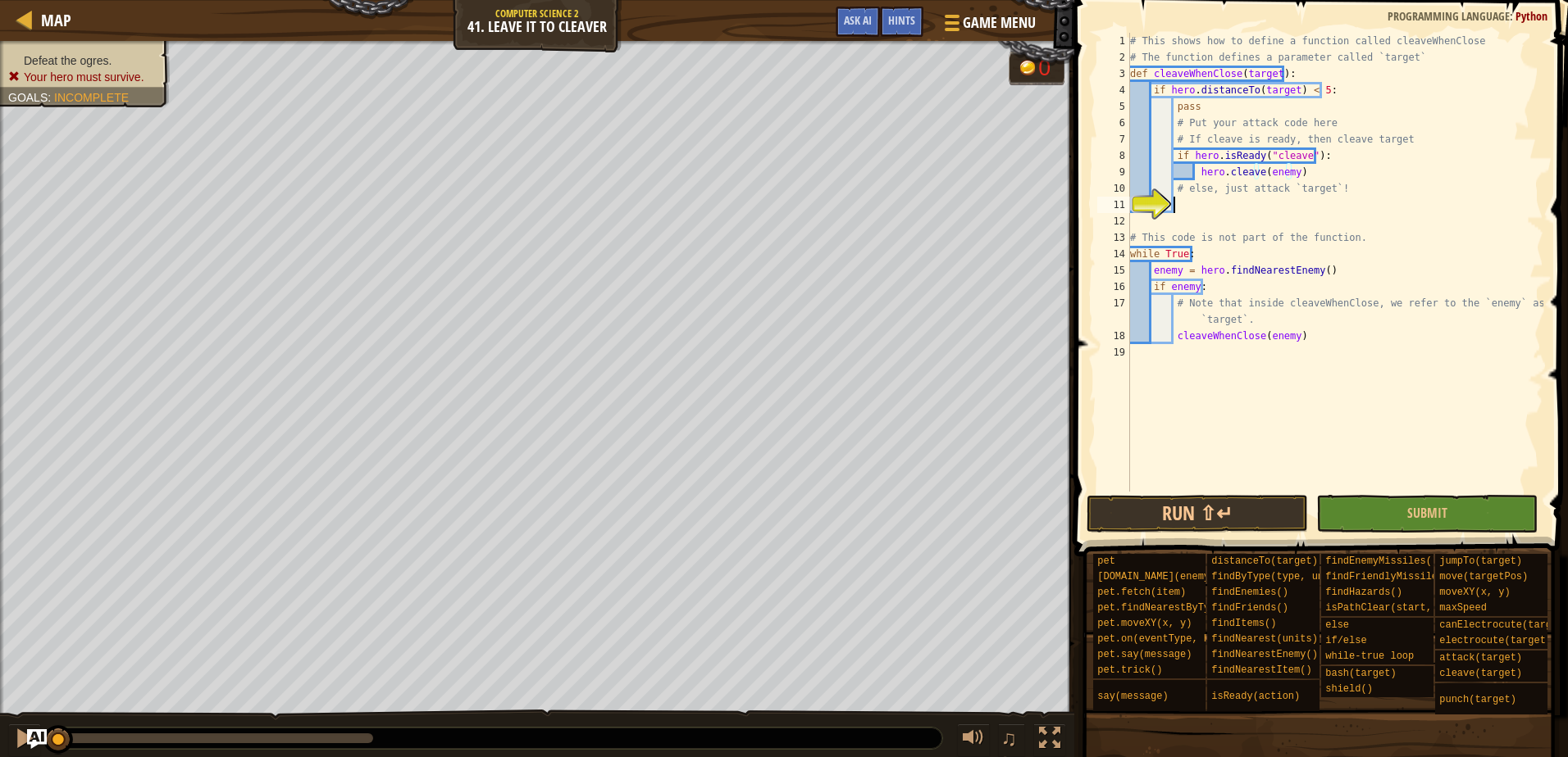
click at [1221, 204] on div "# This shows how to define a function called cleaveWhenClose # The function def…" at bounding box center [1334, 278] width 417 height 492
type textarea "e"
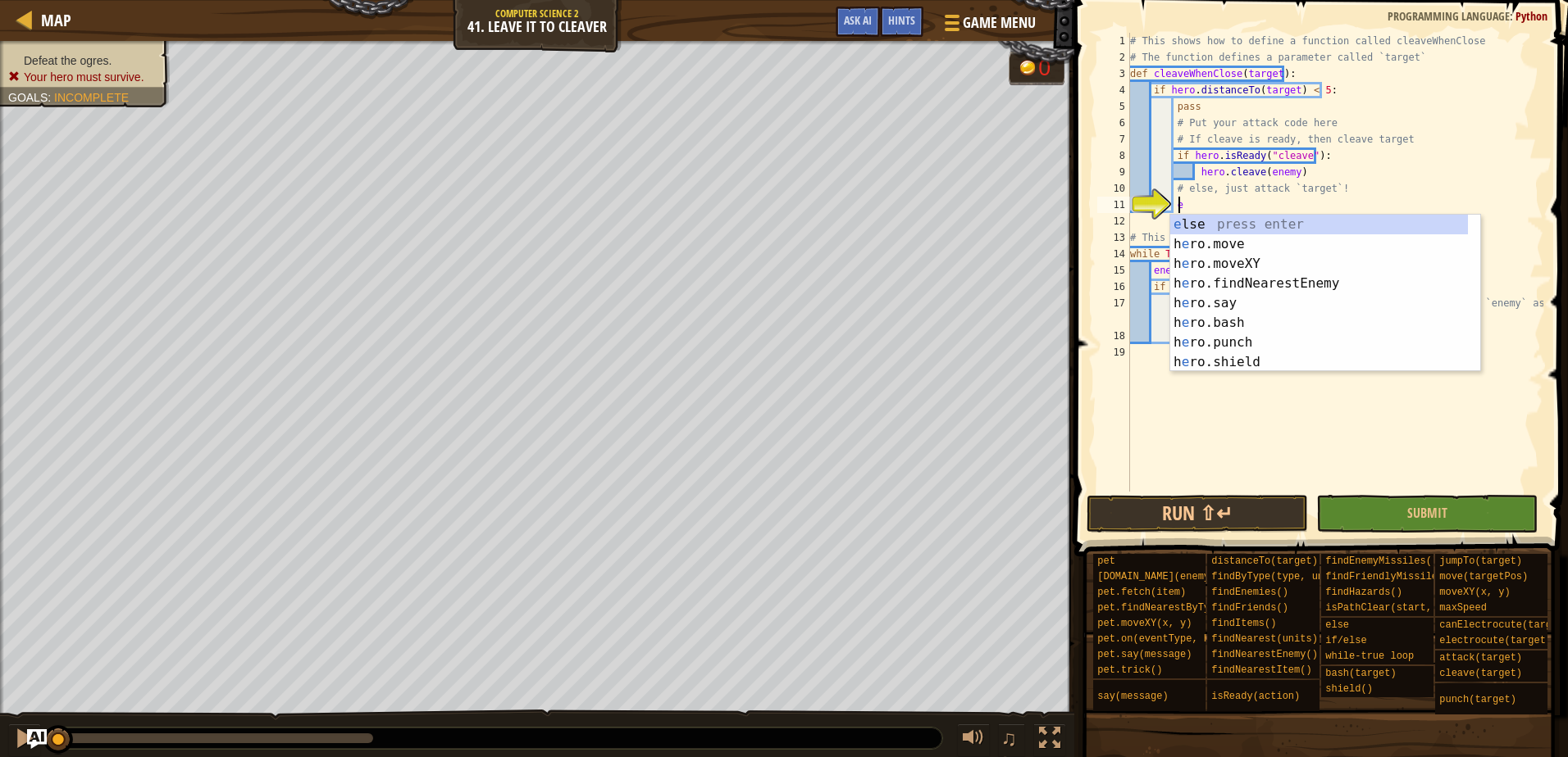
scroll to position [0, 0]
click at [1204, 223] on div "e lse press enter h e ro.move press enter h e ro.moveXY press enter h e ro.find…" at bounding box center [1319, 313] width 298 height 197
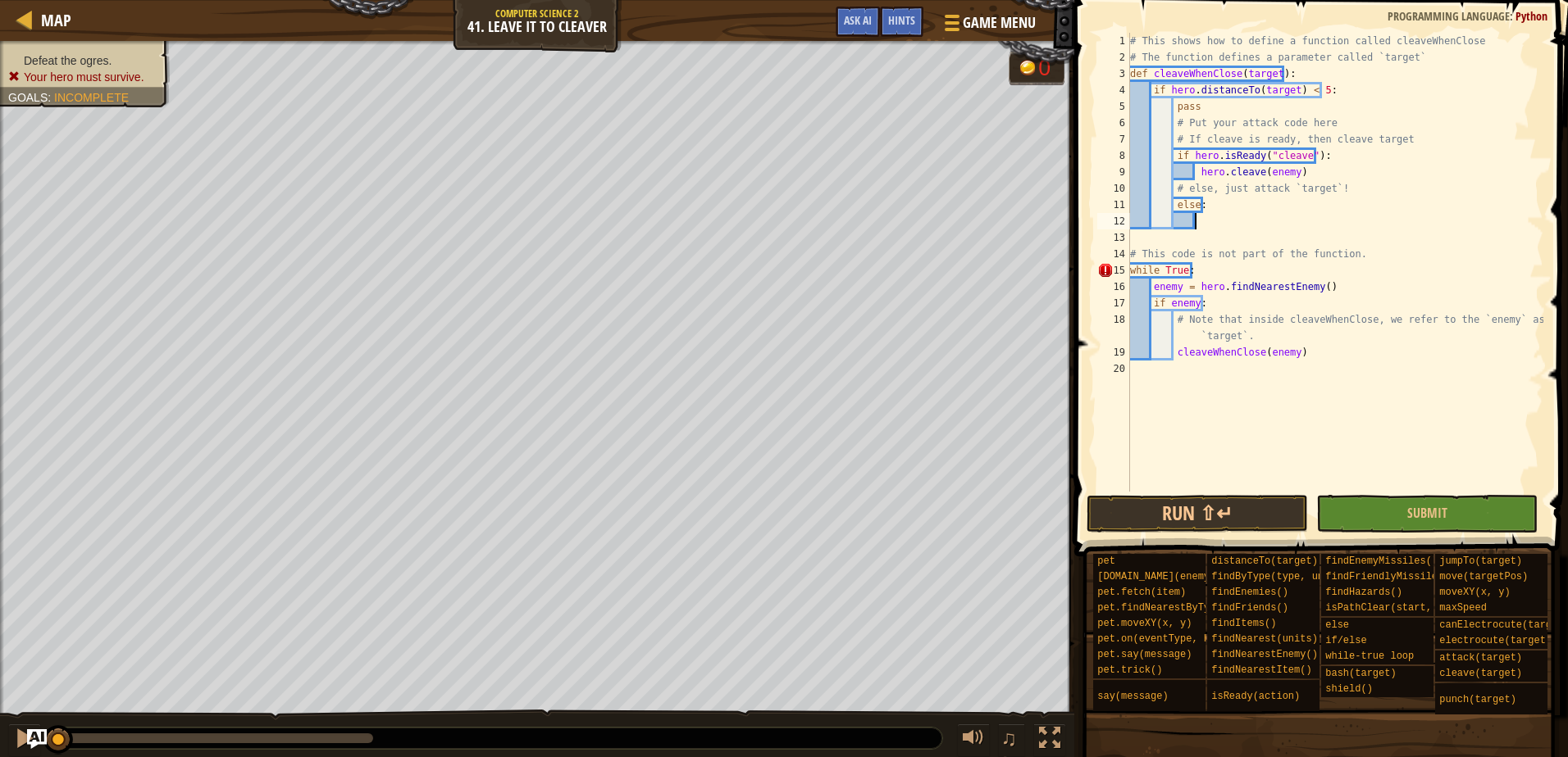
scroll to position [7, 5]
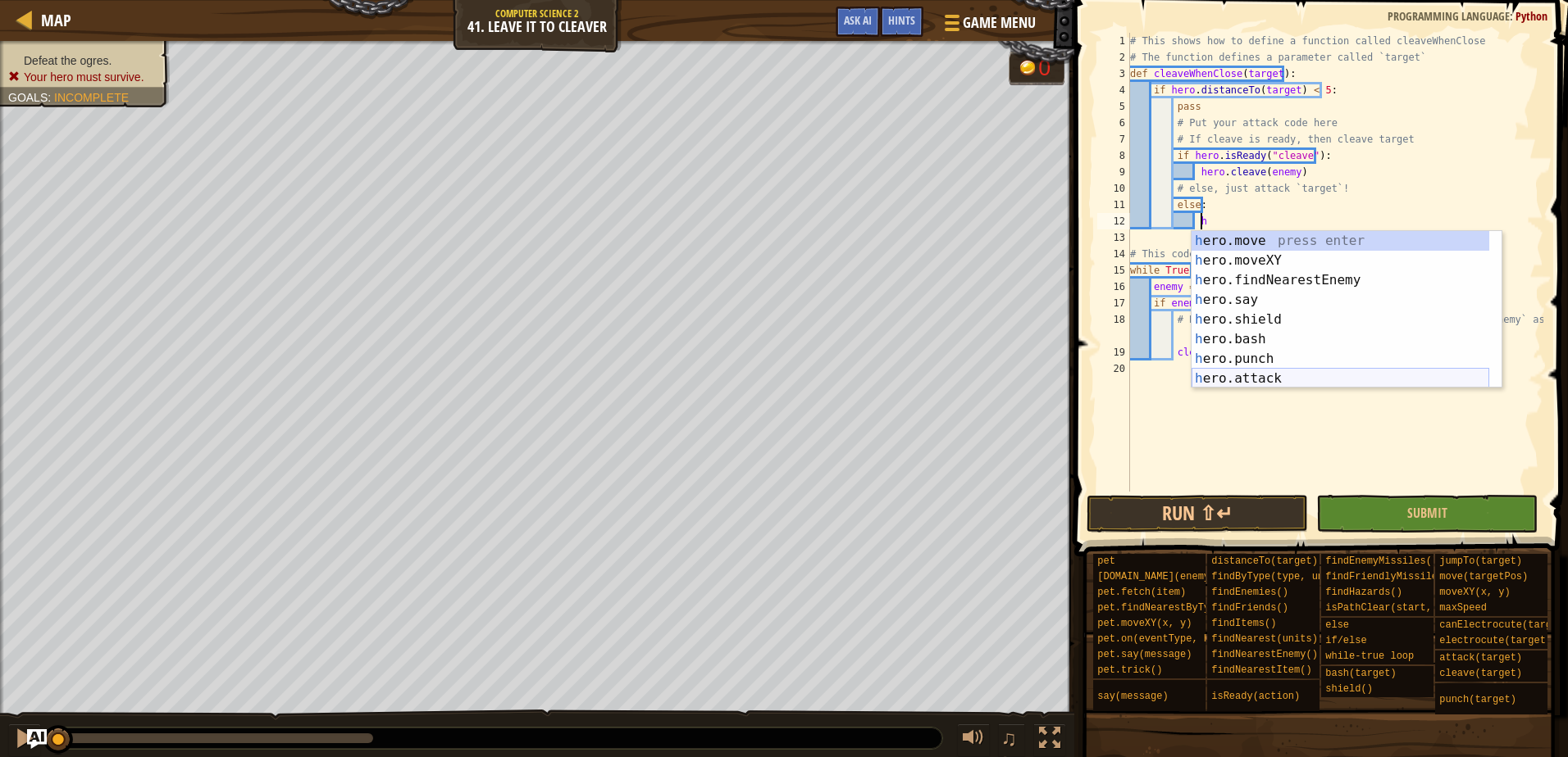
click at [1236, 371] on div "h ero.move press enter h ero.moveXY press enter h ero.findNearestEnemy press en…" at bounding box center [1340, 330] width 298 height 197
type textarea "hero.attack(enemy)"
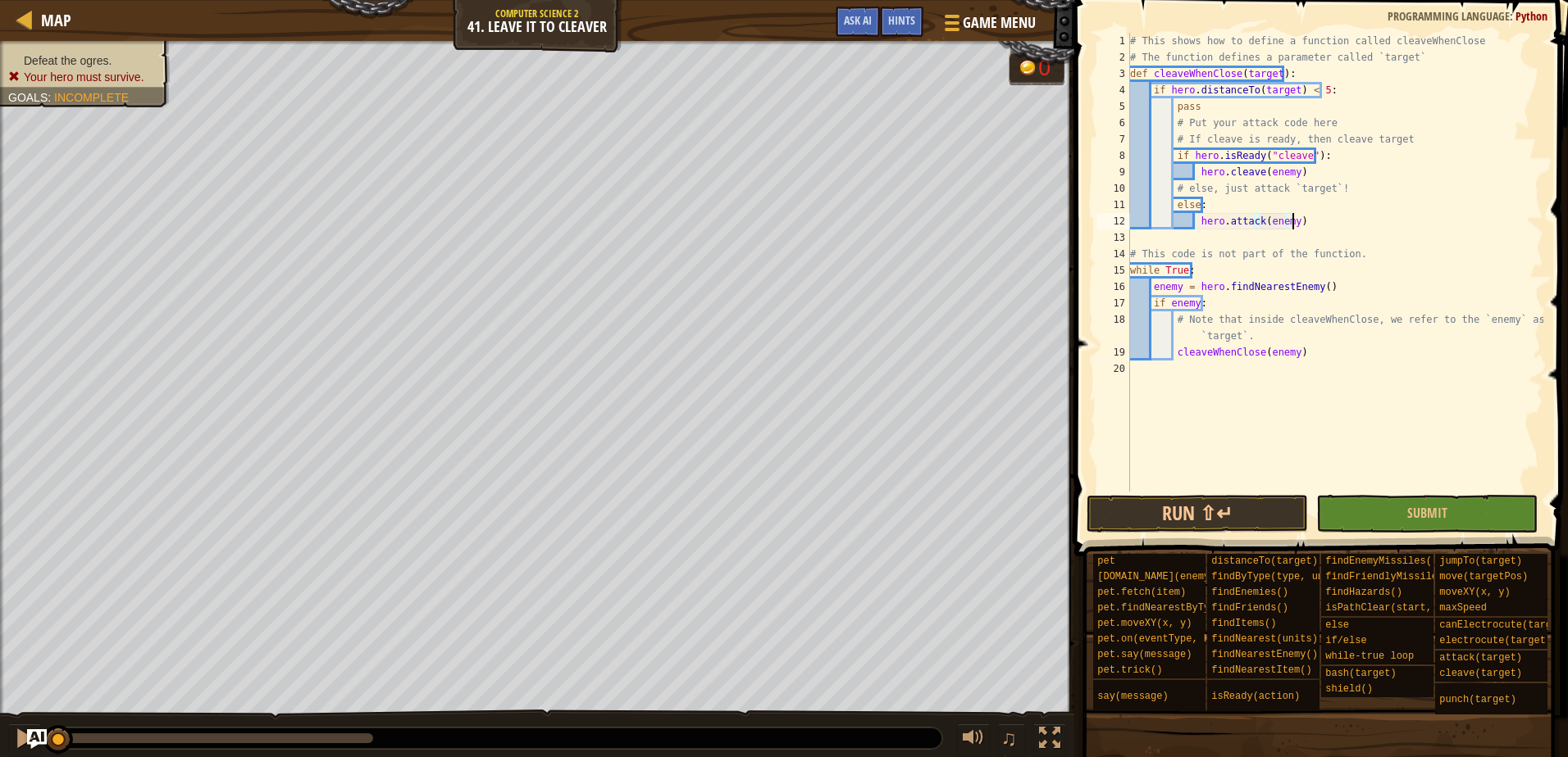
click at [1301, 227] on div "# This shows how to define a function called cleaveWhenClose # The function def…" at bounding box center [1334, 278] width 417 height 492
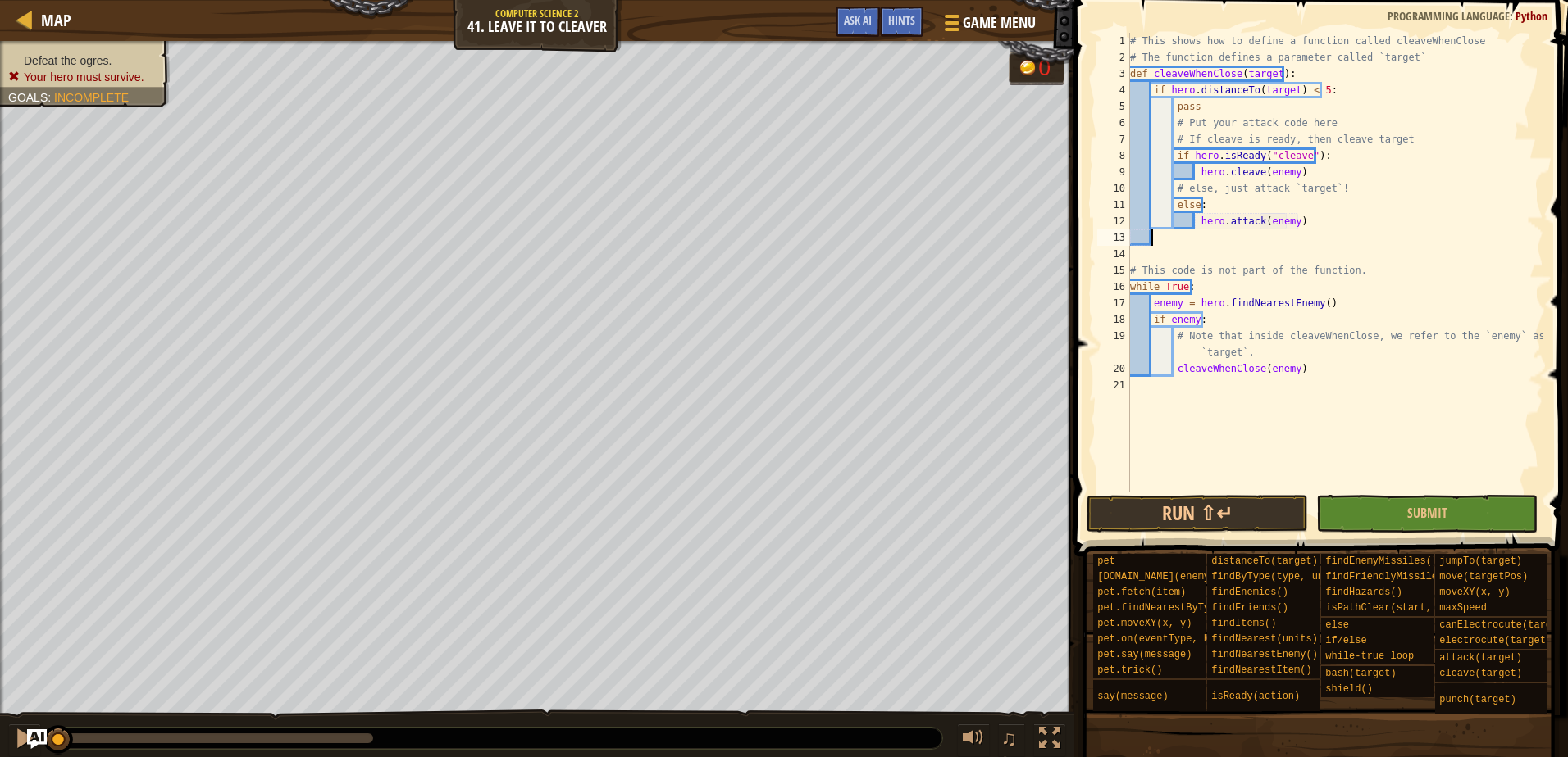
scroll to position [7, 1]
type textarea "e"
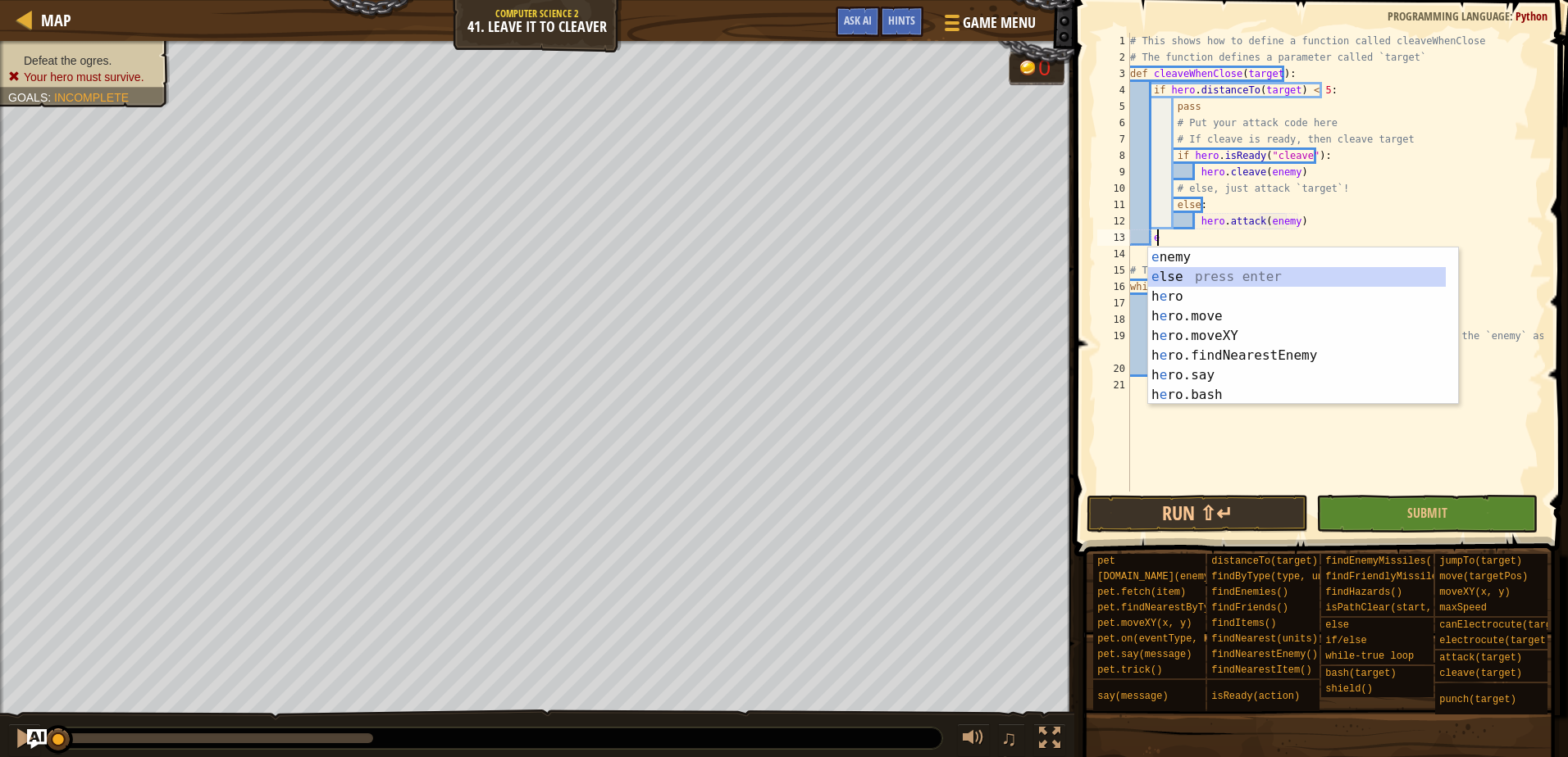
click at [1247, 272] on div "e nemy press enter e lse press enter h e ro press enter h e ro.move press enter…" at bounding box center [1297, 345] width 298 height 197
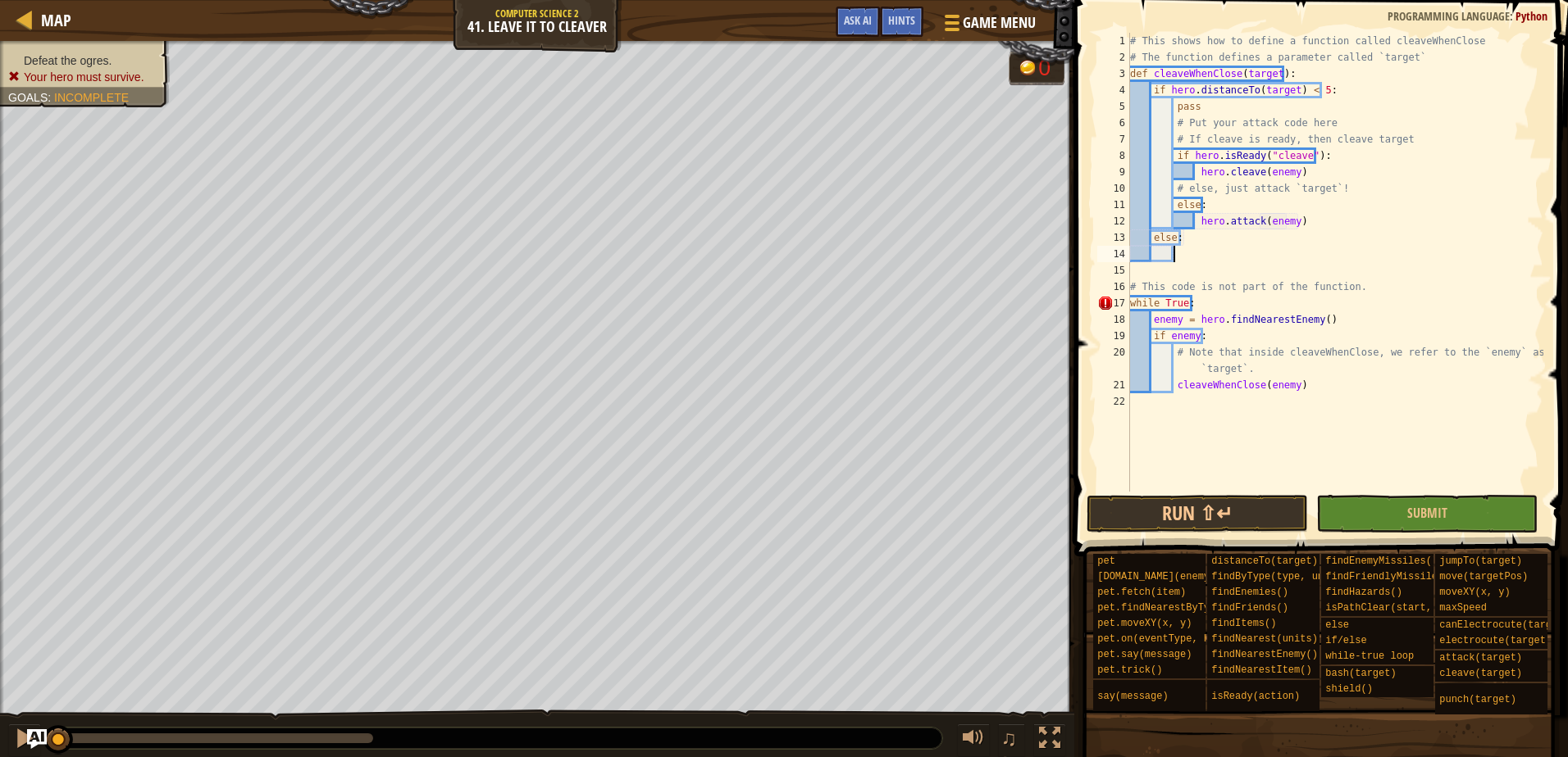
type textarea "h"
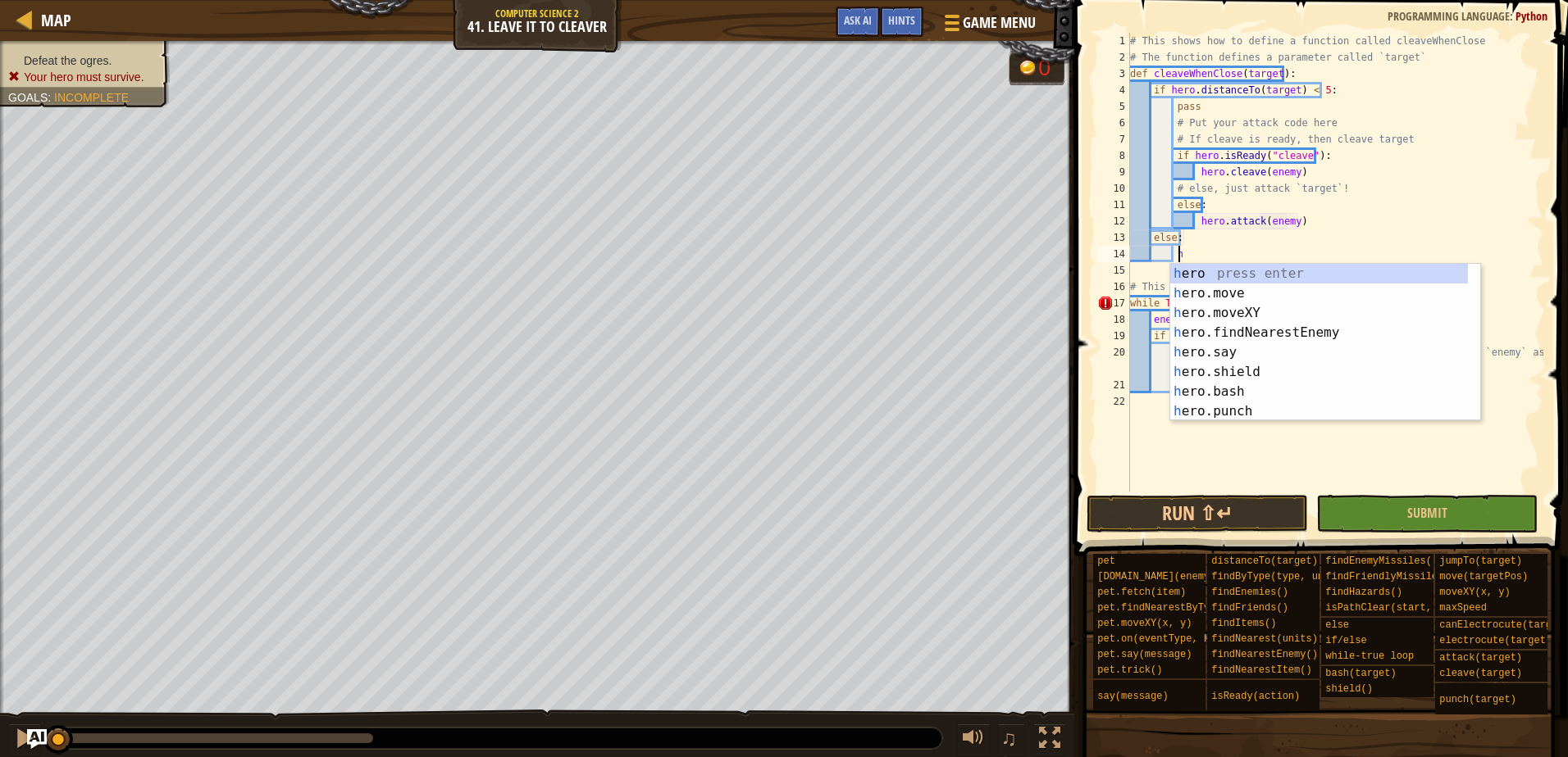
scroll to position [7, 2]
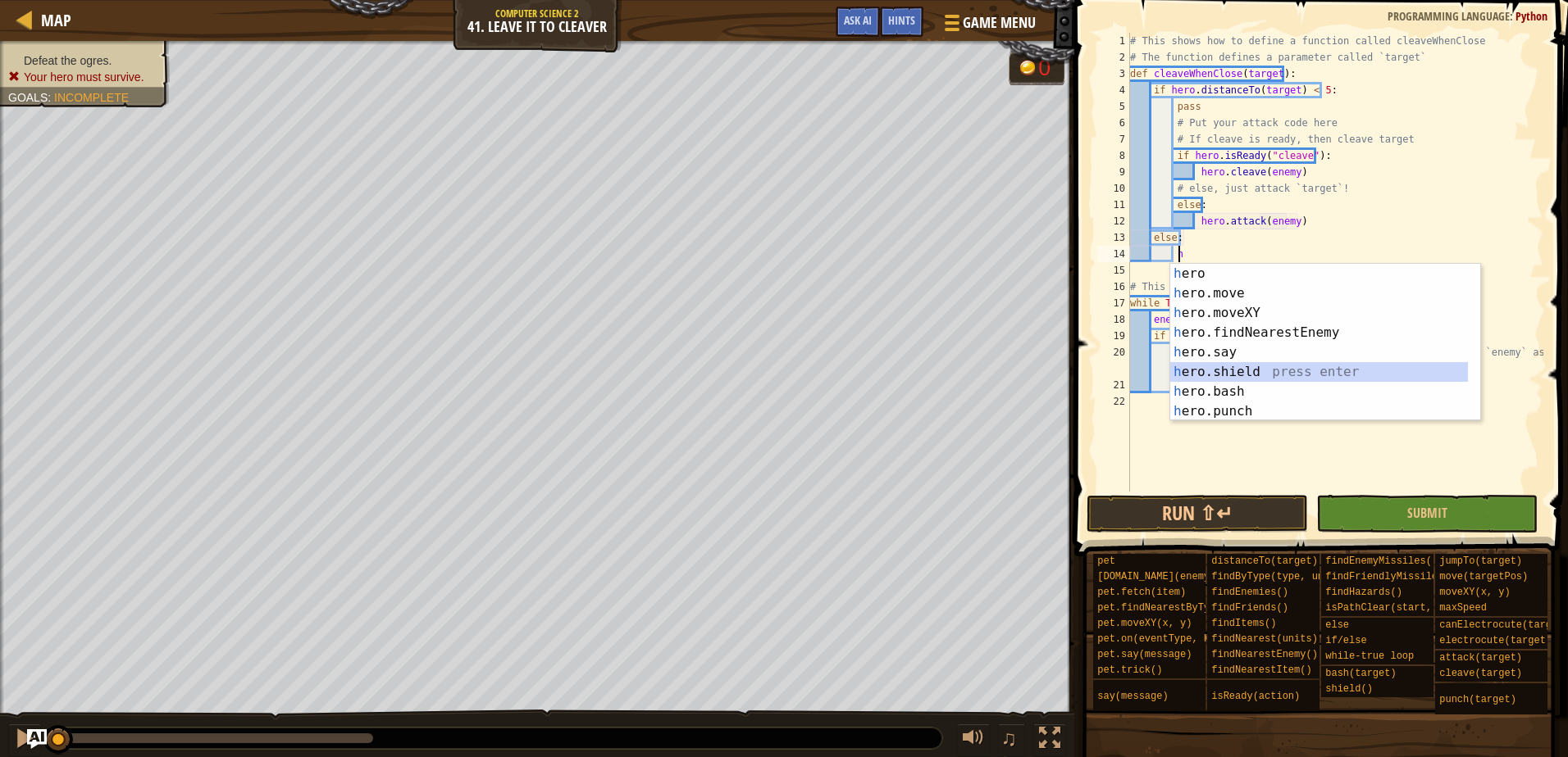
click at [1236, 368] on div "h ero press enter h ero.move press enter h ero.moveXY press enter h ero.findNea…" at bounding box center [1319, 362] width 298 height 197
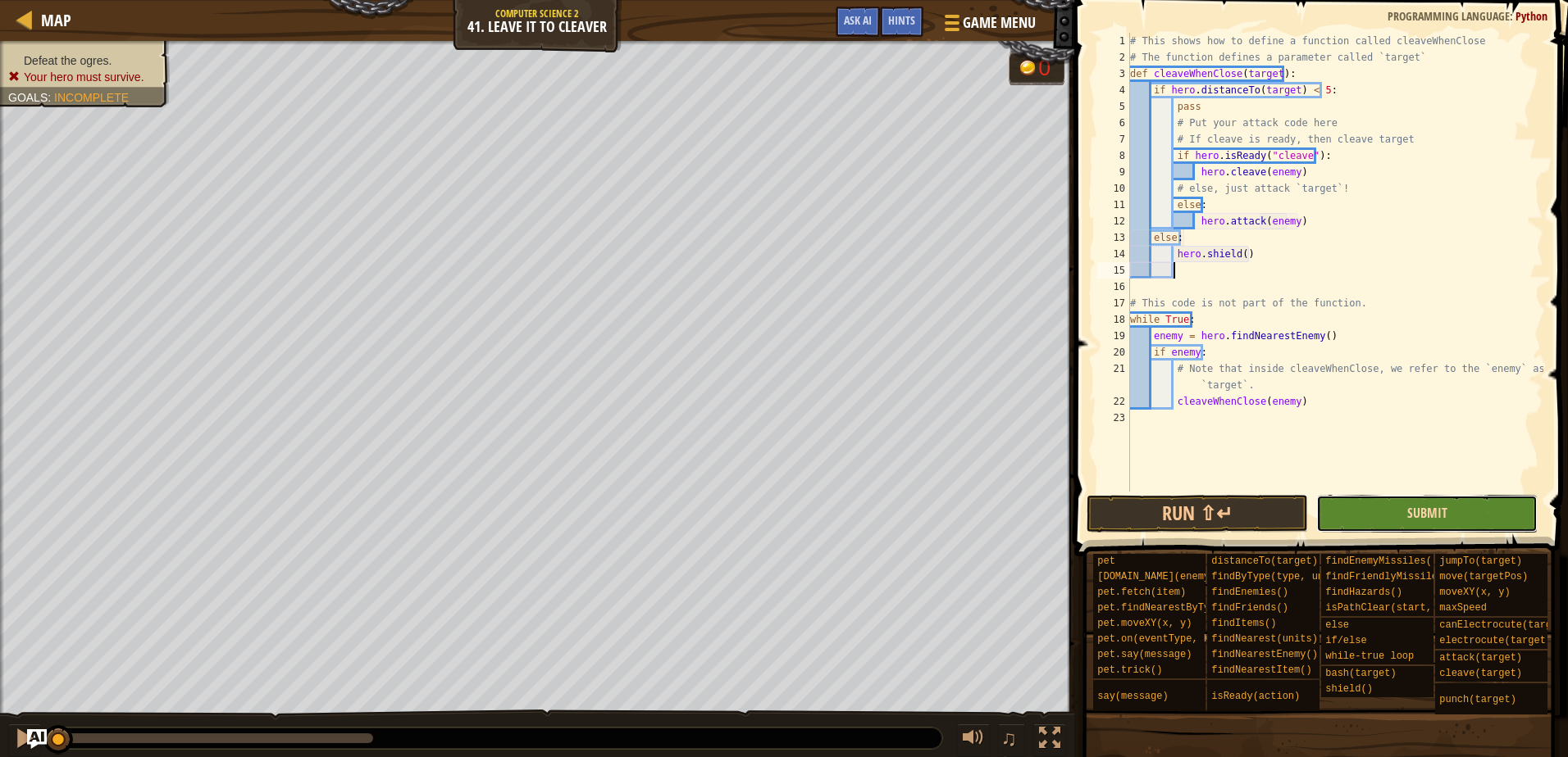
click at [1408, 512] on button "Submit" at bounding box center [1427, 514] width 222 height 38
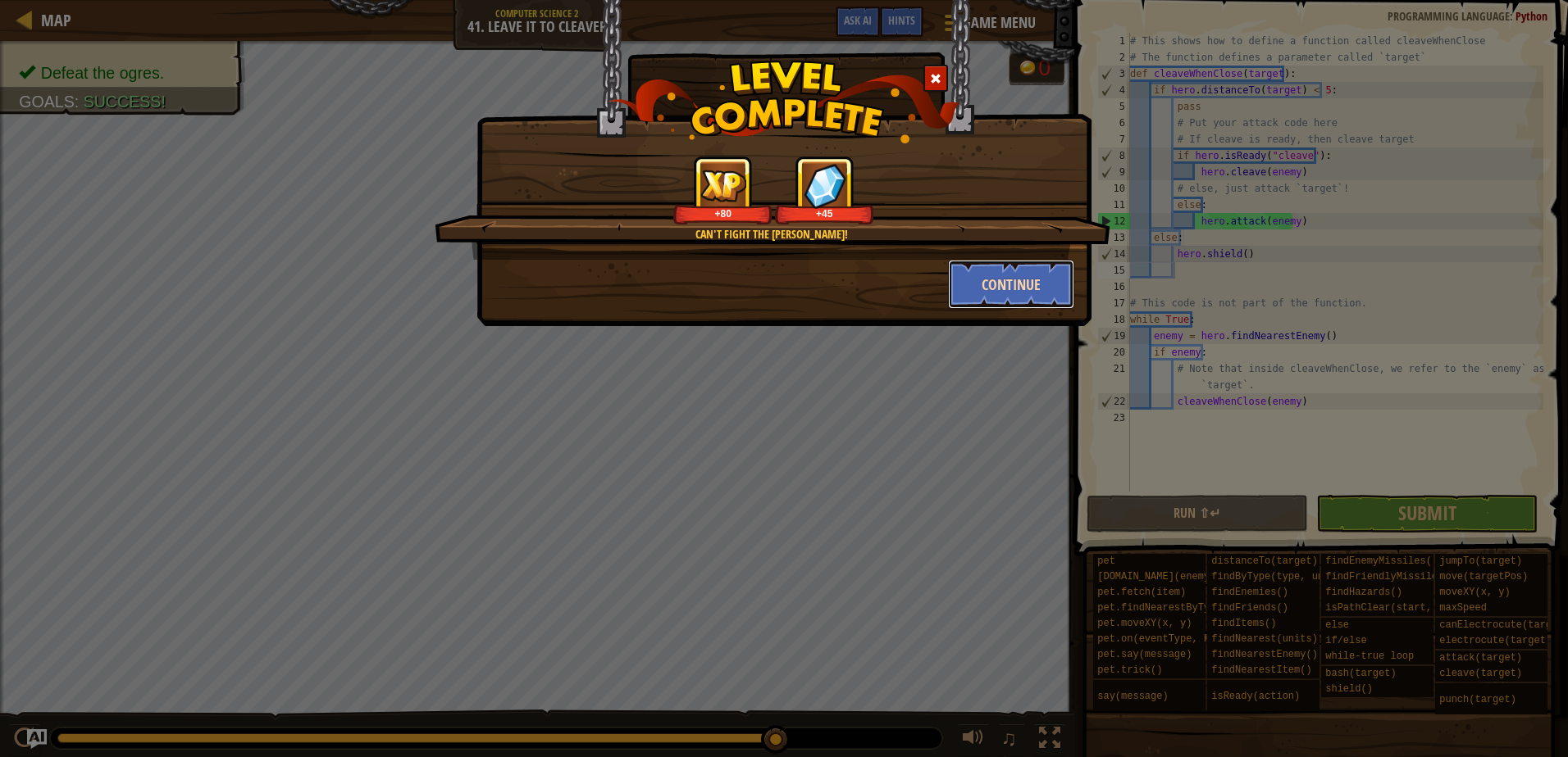
click at [1020, 290] on button "Continue" at bounding box center [1012, 285] width 127 height 49
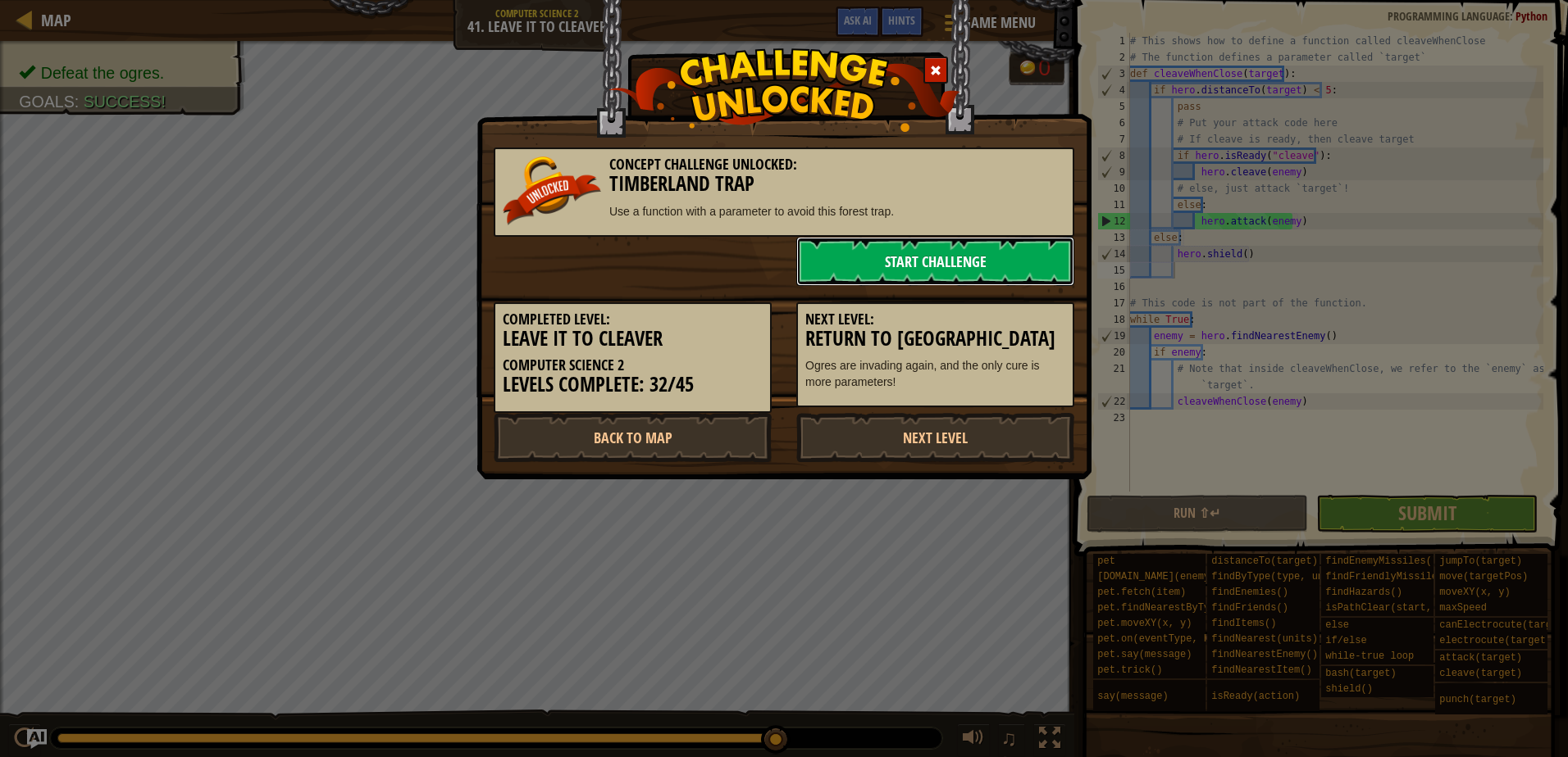
click at [978, 256] on link "Start Challenge" at bounding box center [934, 261] width 278 height 49
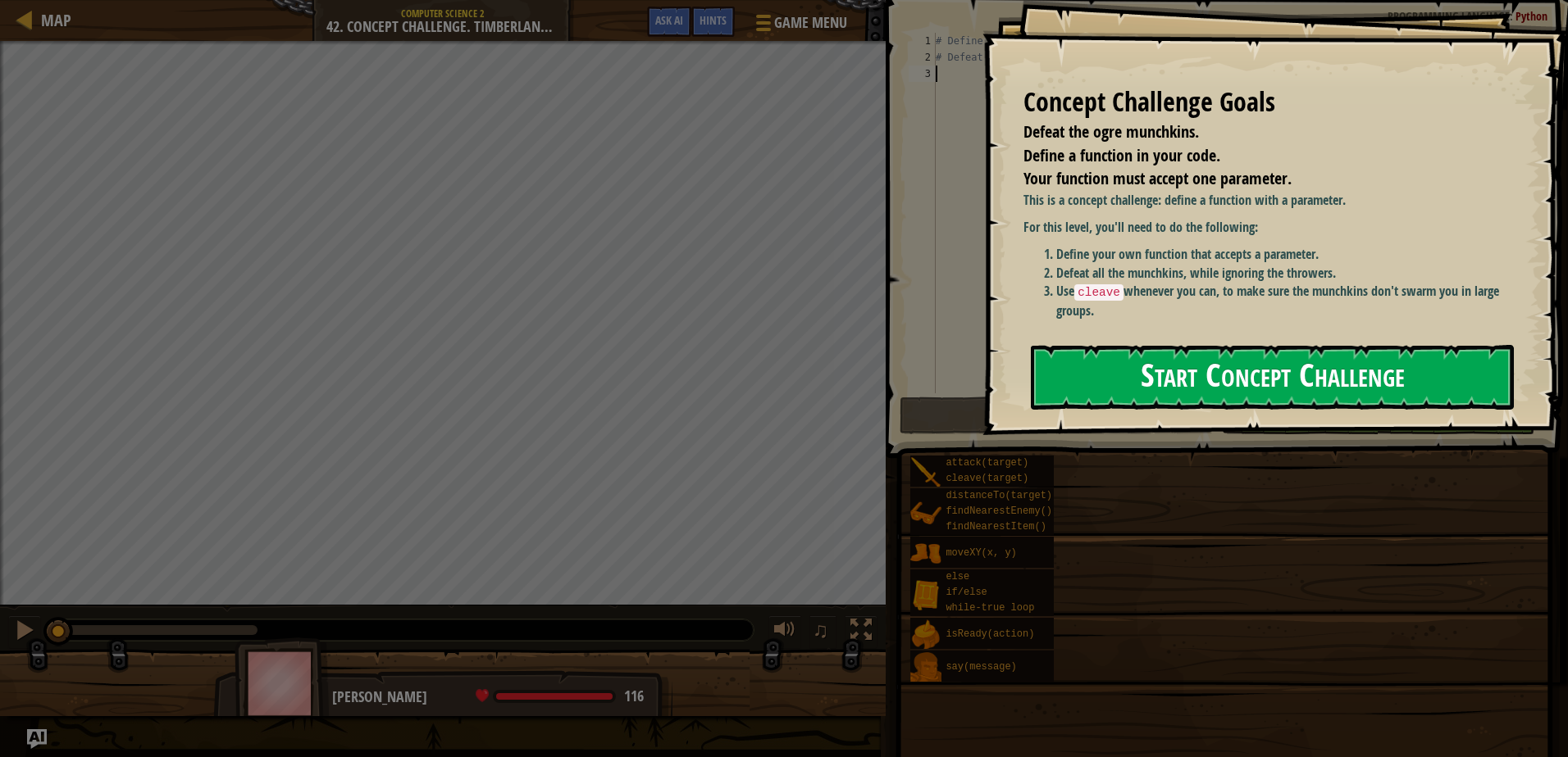
click at [1134, 381] on button "Start Concept Challenge" at bounding box center [1272, 377] width 483 height 64
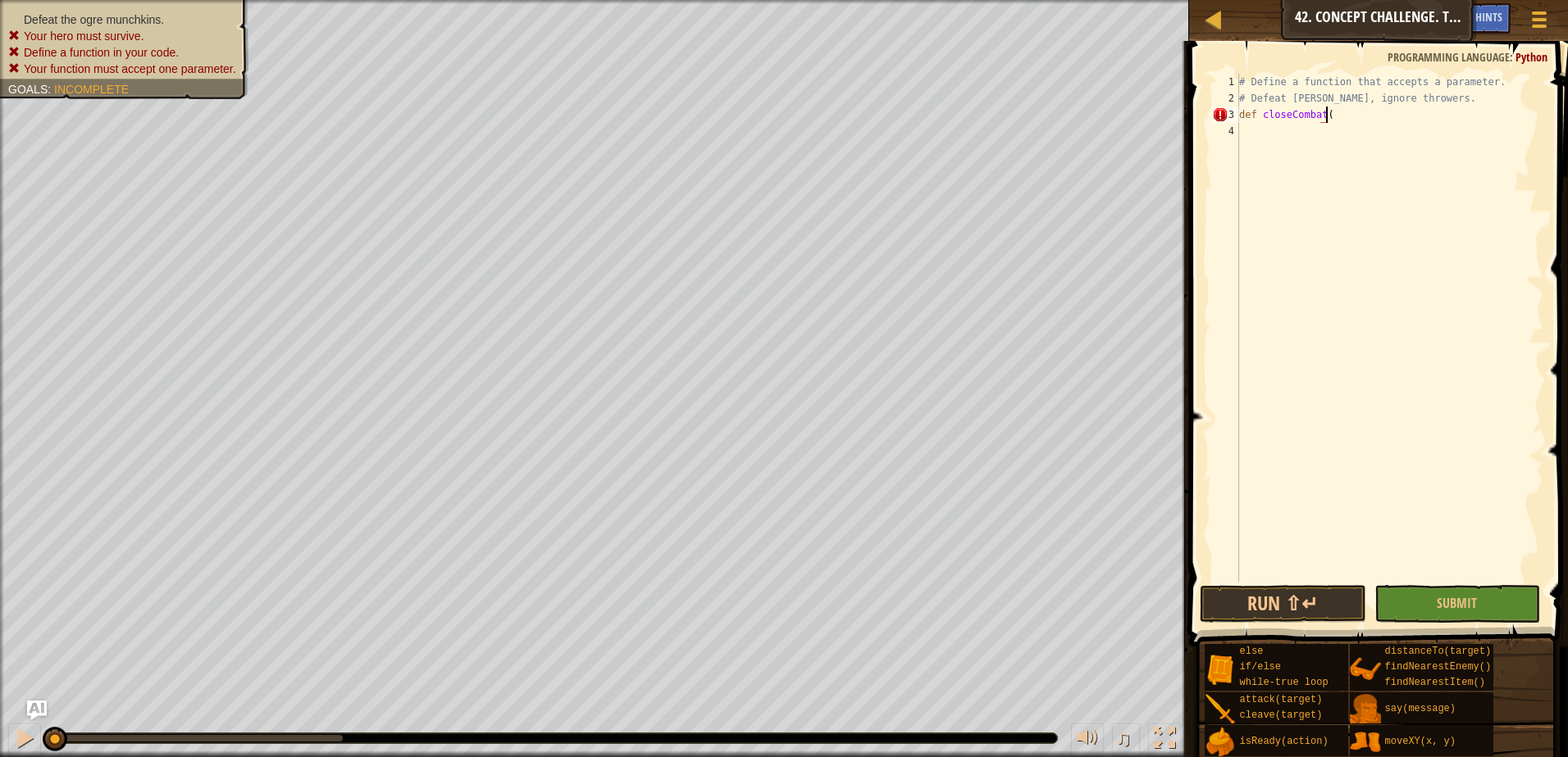
scroll to position [7, 7]
type textarea "def closeCombat():"
type textarea "h"
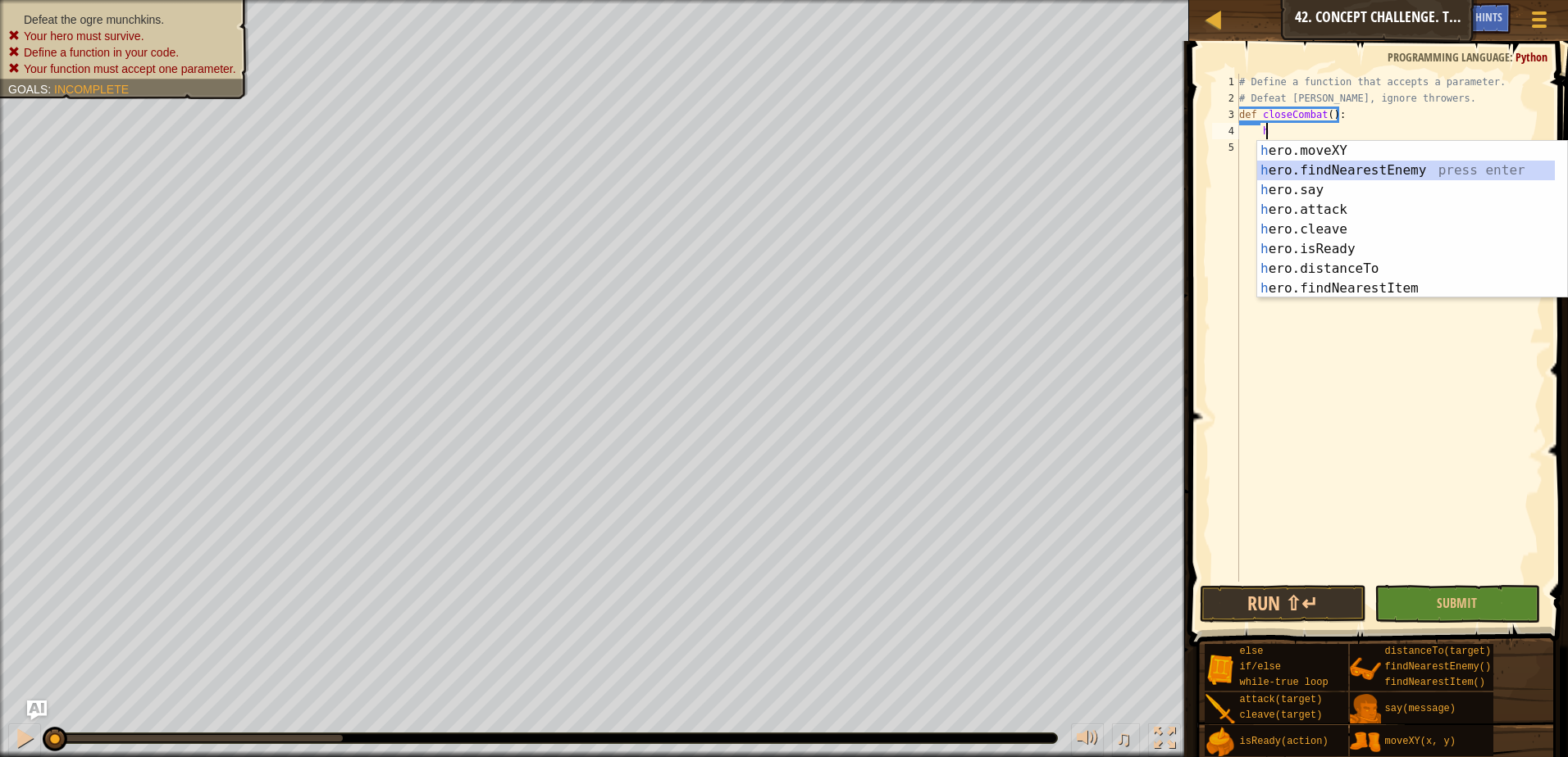
click at [1260, 172] on div "h ero.moveXY press enter h ero.findNearestEnemy press enter h ero.say press ent…" at bounding box center [1406, 238] width 298 height 197
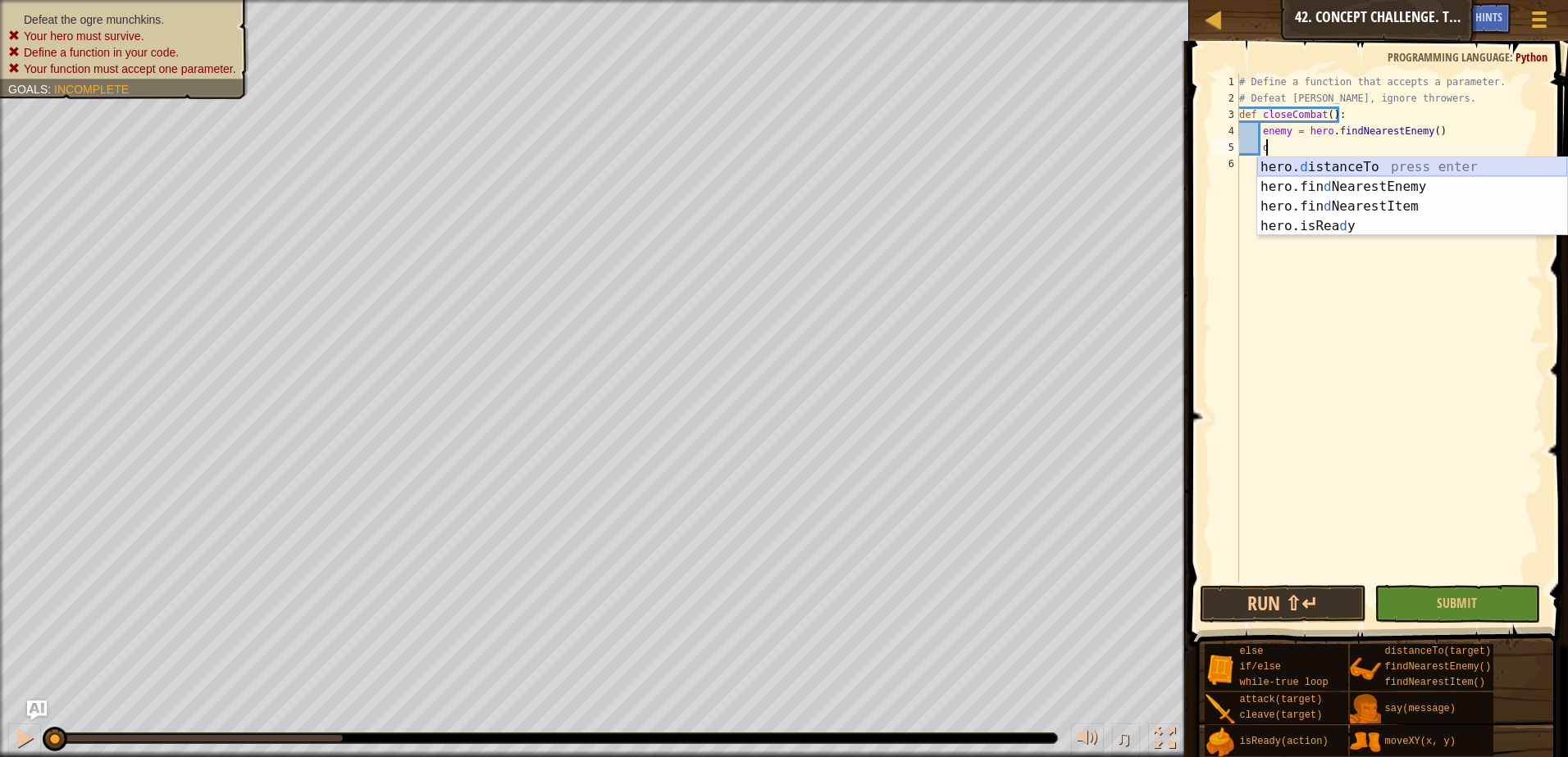
click at [1382, 169] on div "hero. d istanceTo press enter hero.fin d NearestEnemy press enter hero.fin d Ne…" at bounding box center [1412, 216] width 310 height 118
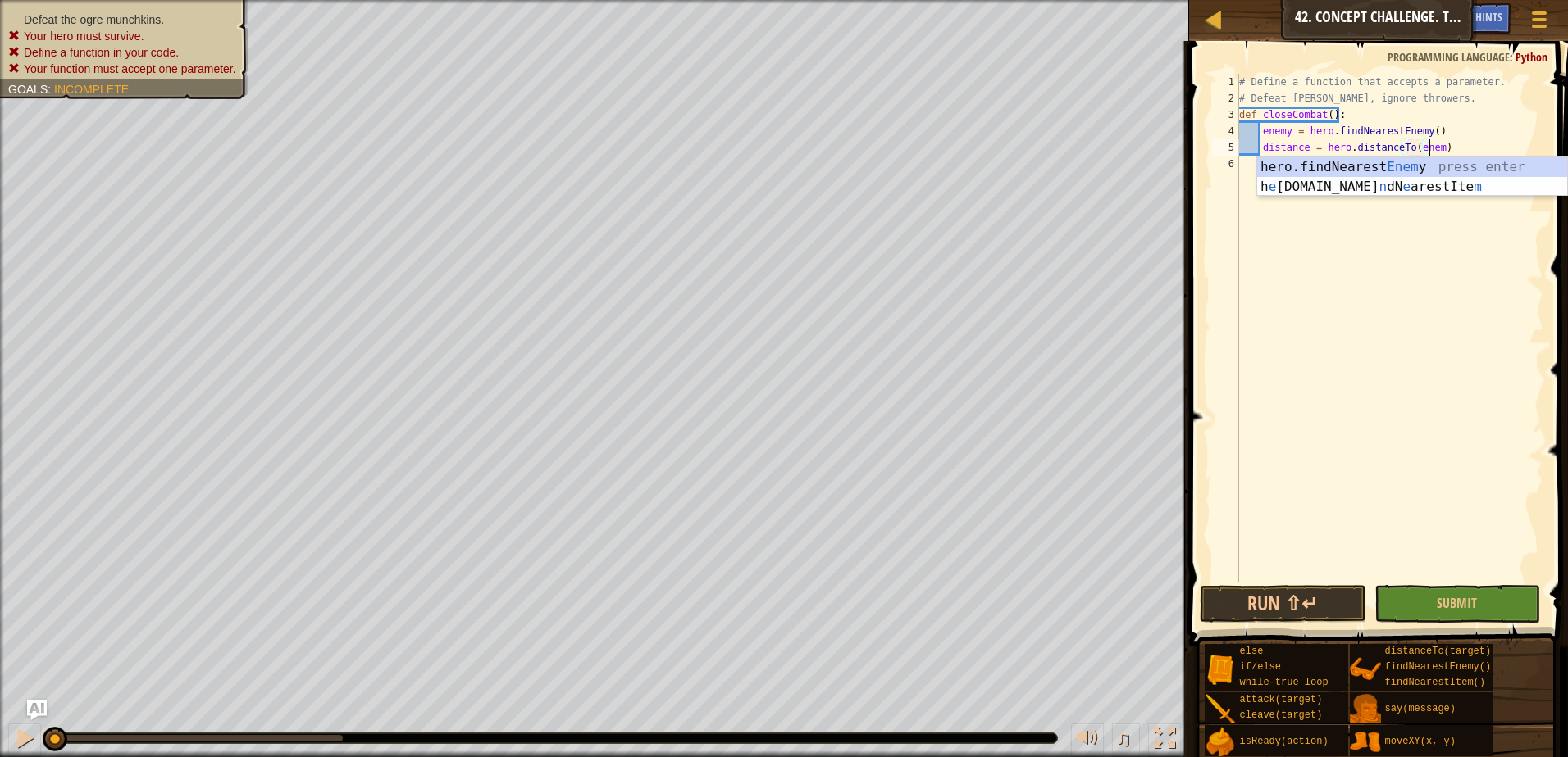
scroll to position [7, 15]
type textarea "distance = hero.distanceTo(enemy)"
click at [1451, 145] on div "# Define a function that accepts a parameter. # Defeat [PERSON_NAME], ignore th…" at bounding box center [1389, 344] width 308 height 541
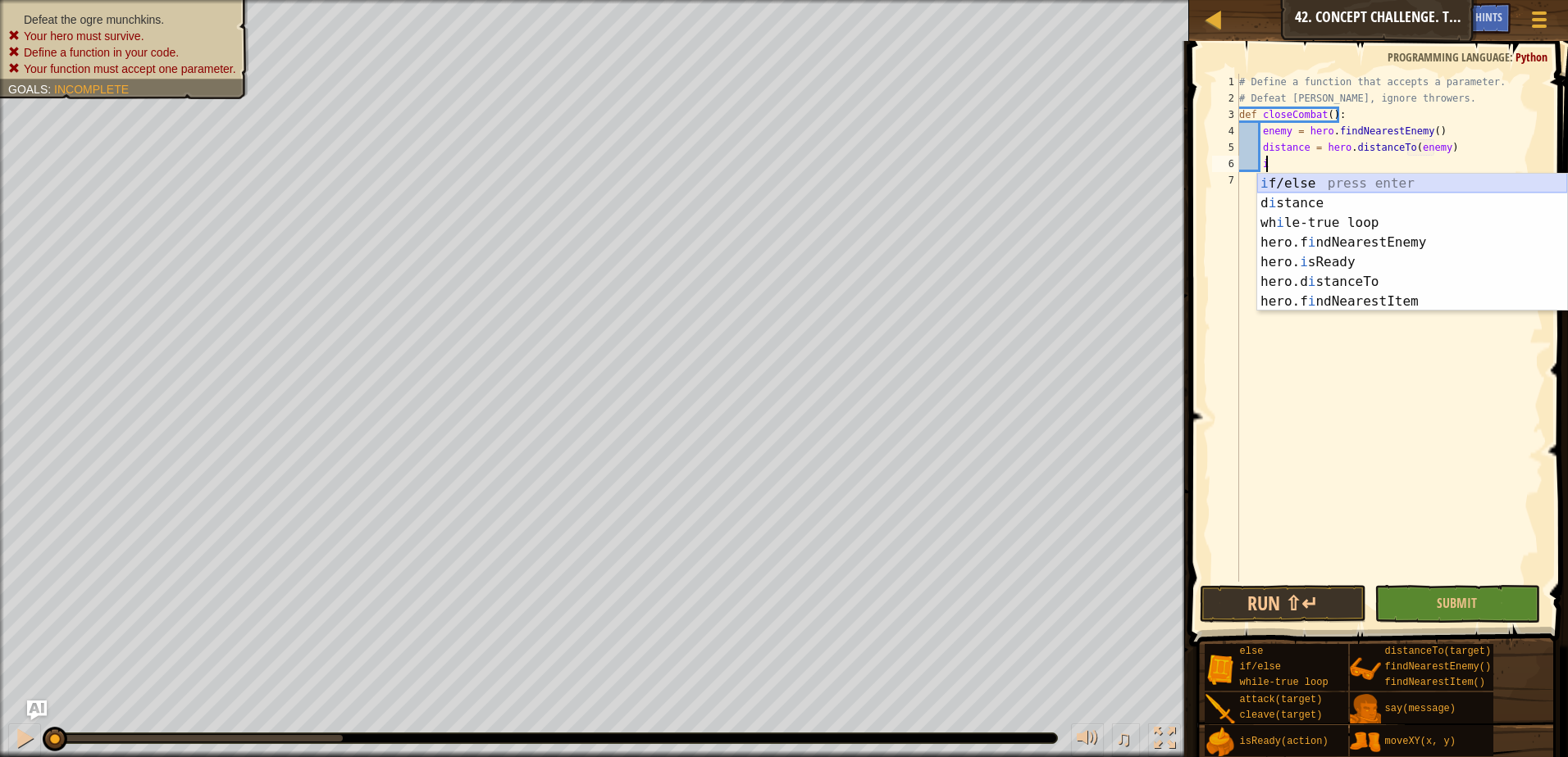
click at [1341, 184] on div "i f/else press enter d i stance press enter wh i le-true loop press enter hero.…" at bounding box center [1412, 262] width 310 height 177
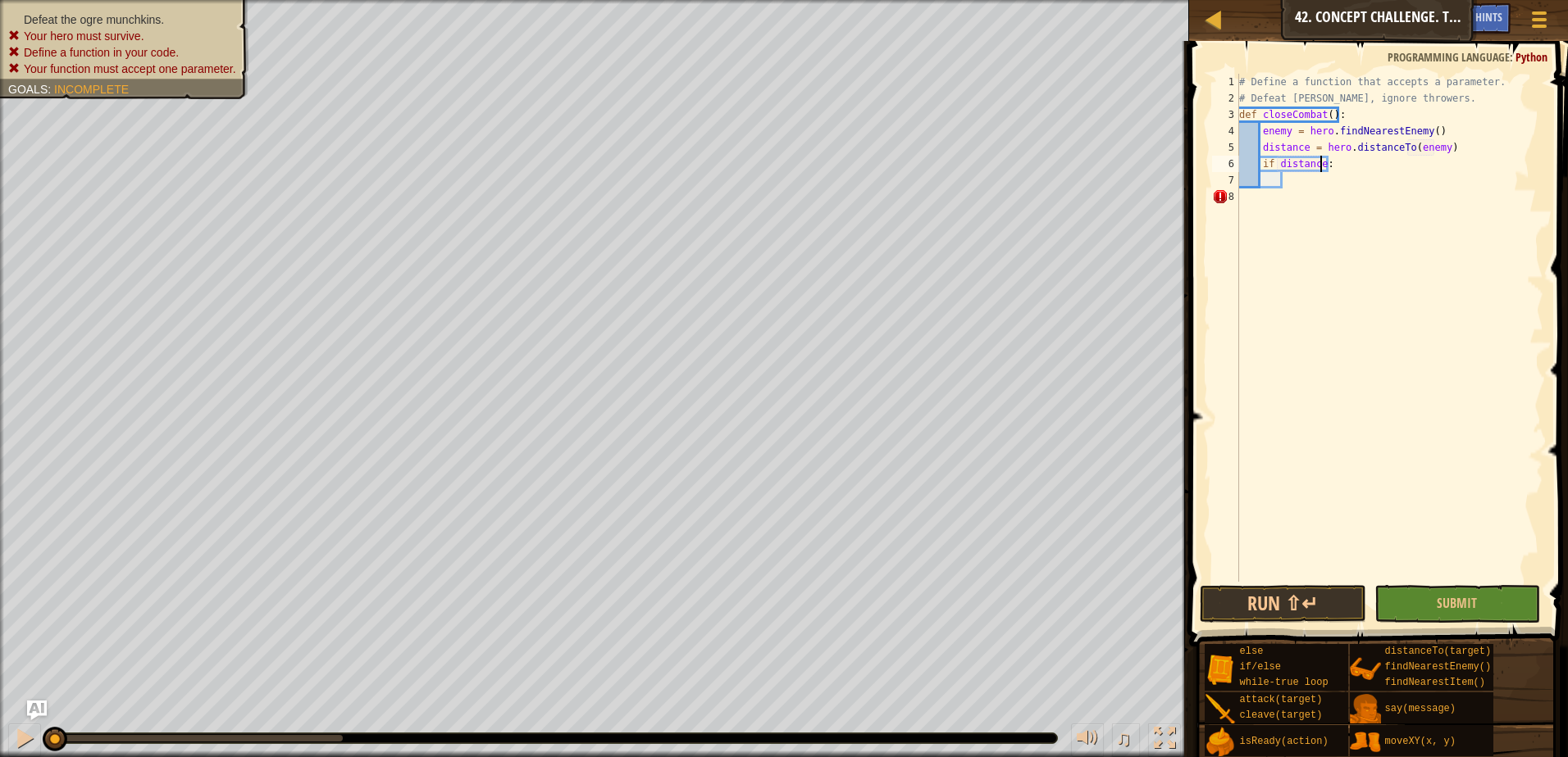
scroll to position [7, 7]
type textarea "if distance < 5:"
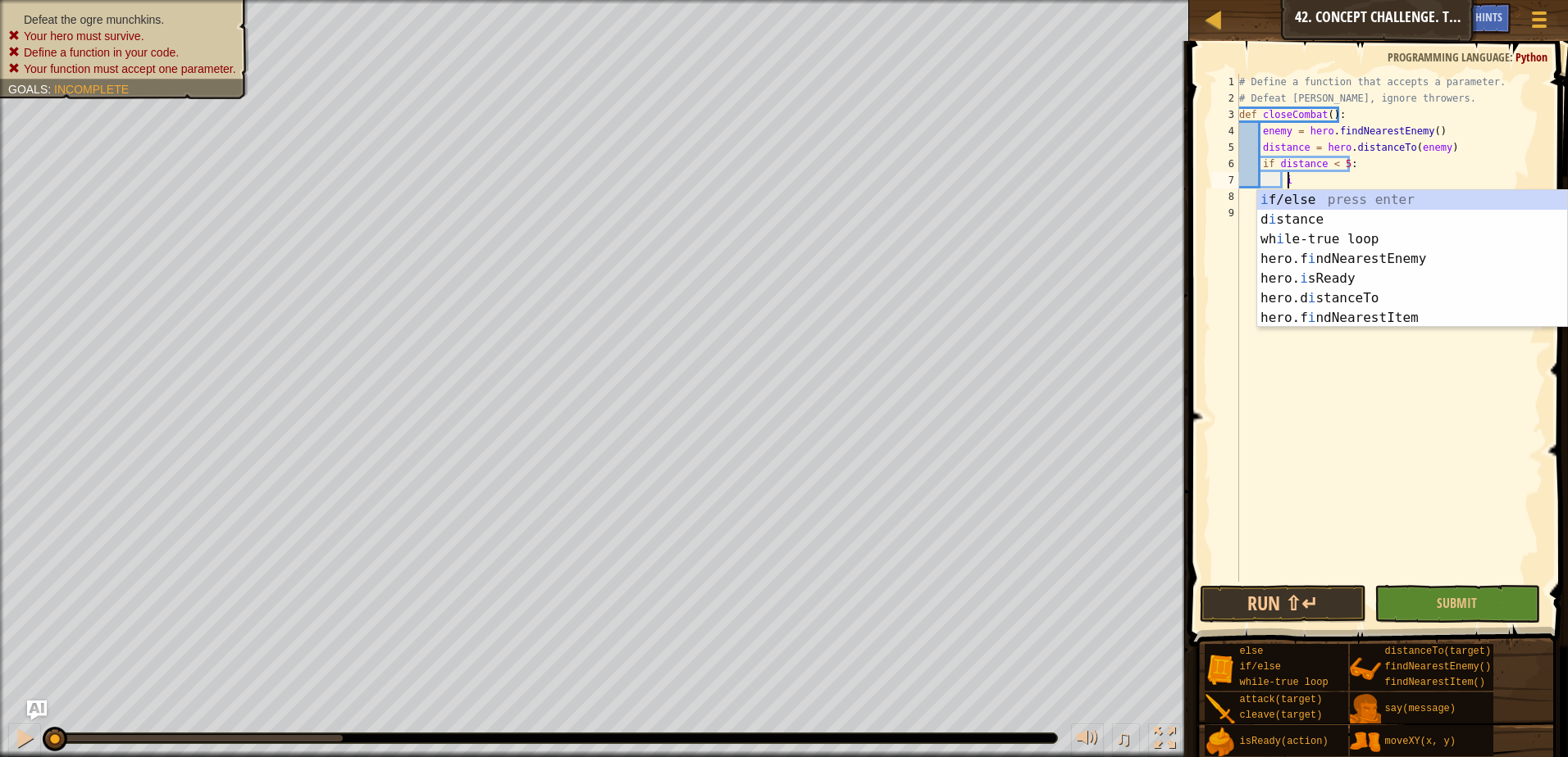
type textarea "if enemy:"
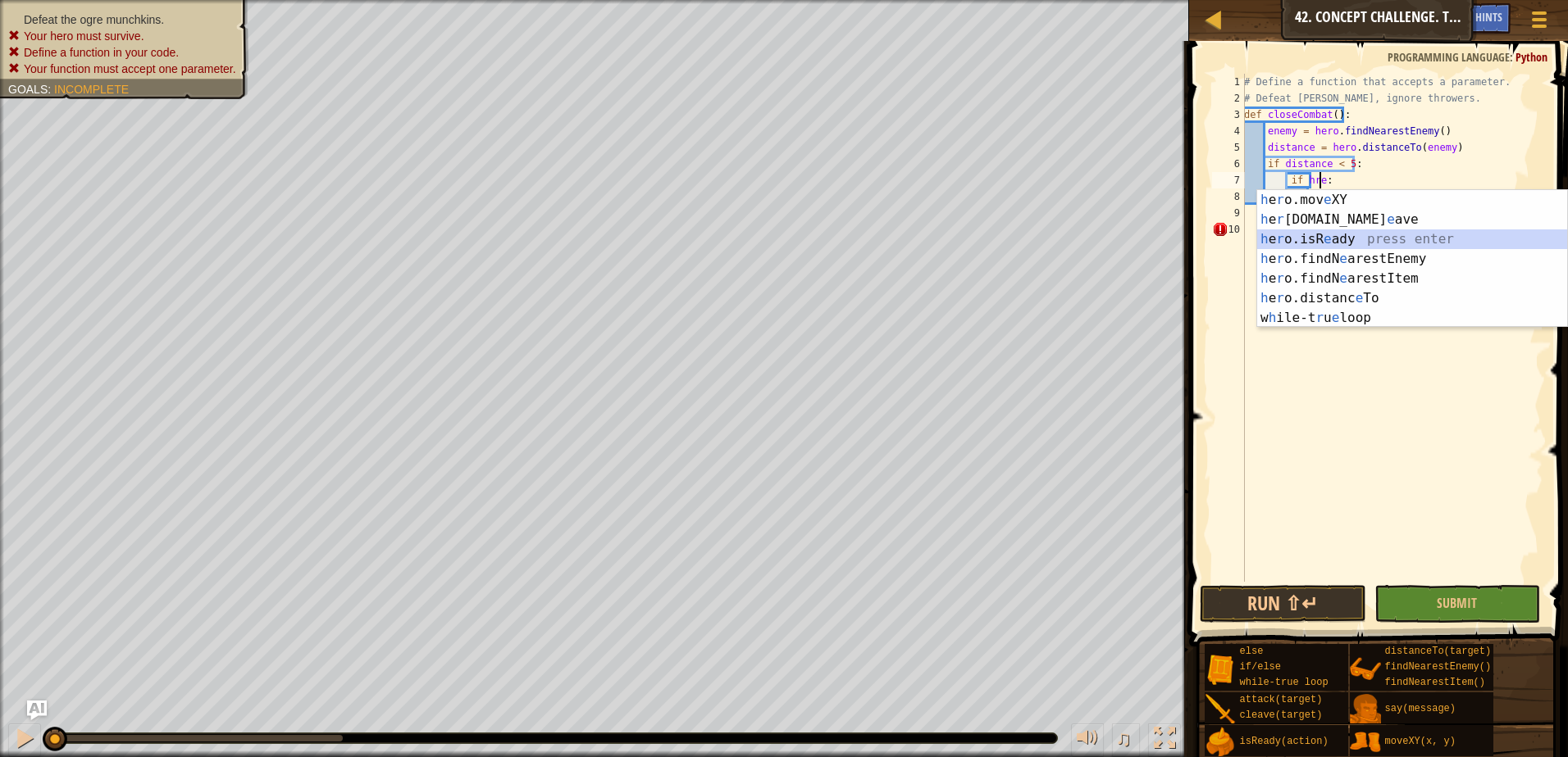
type textarea "if hero.isReady("cleave"):"
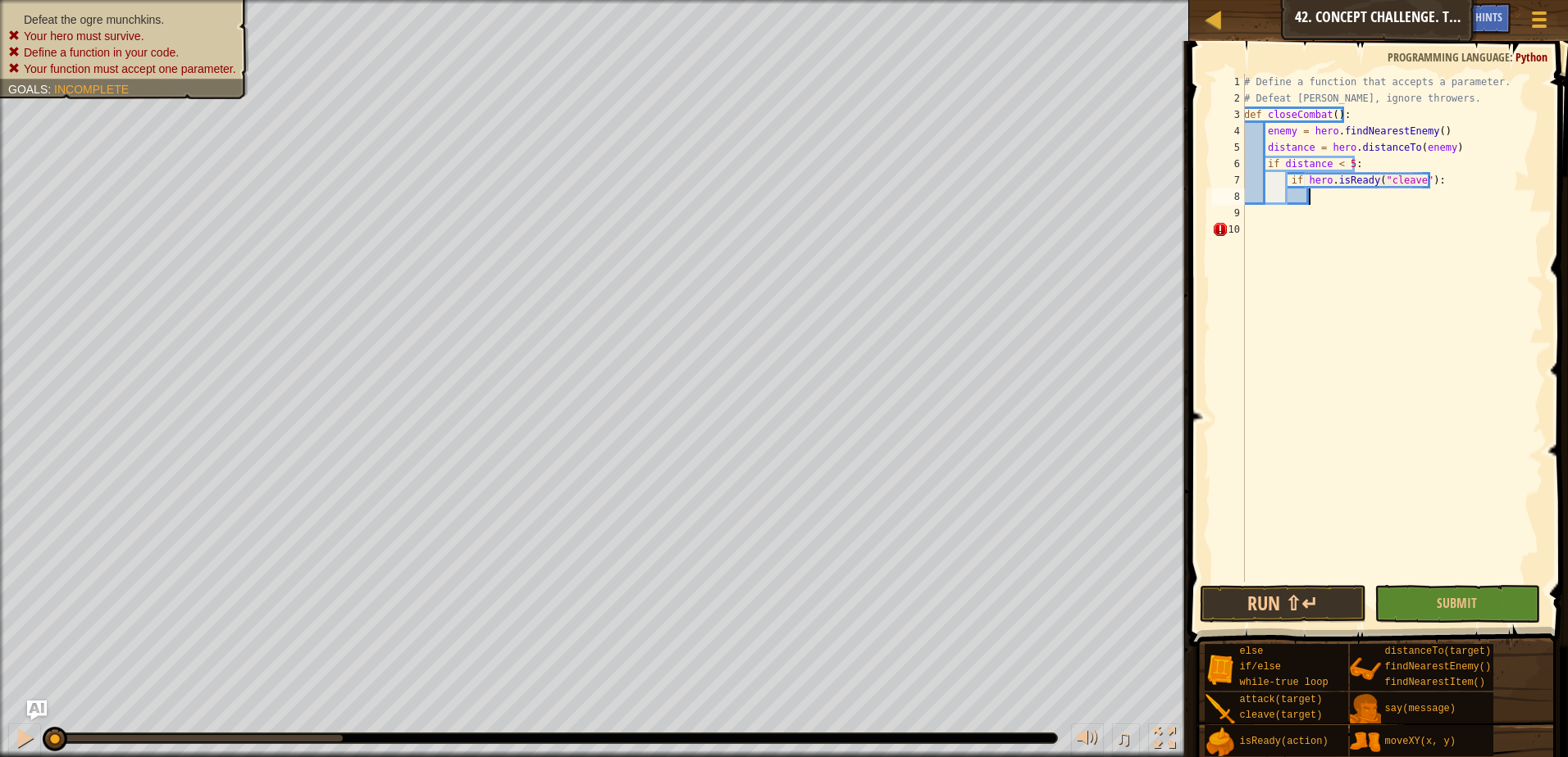
scroll to position [7, 5]
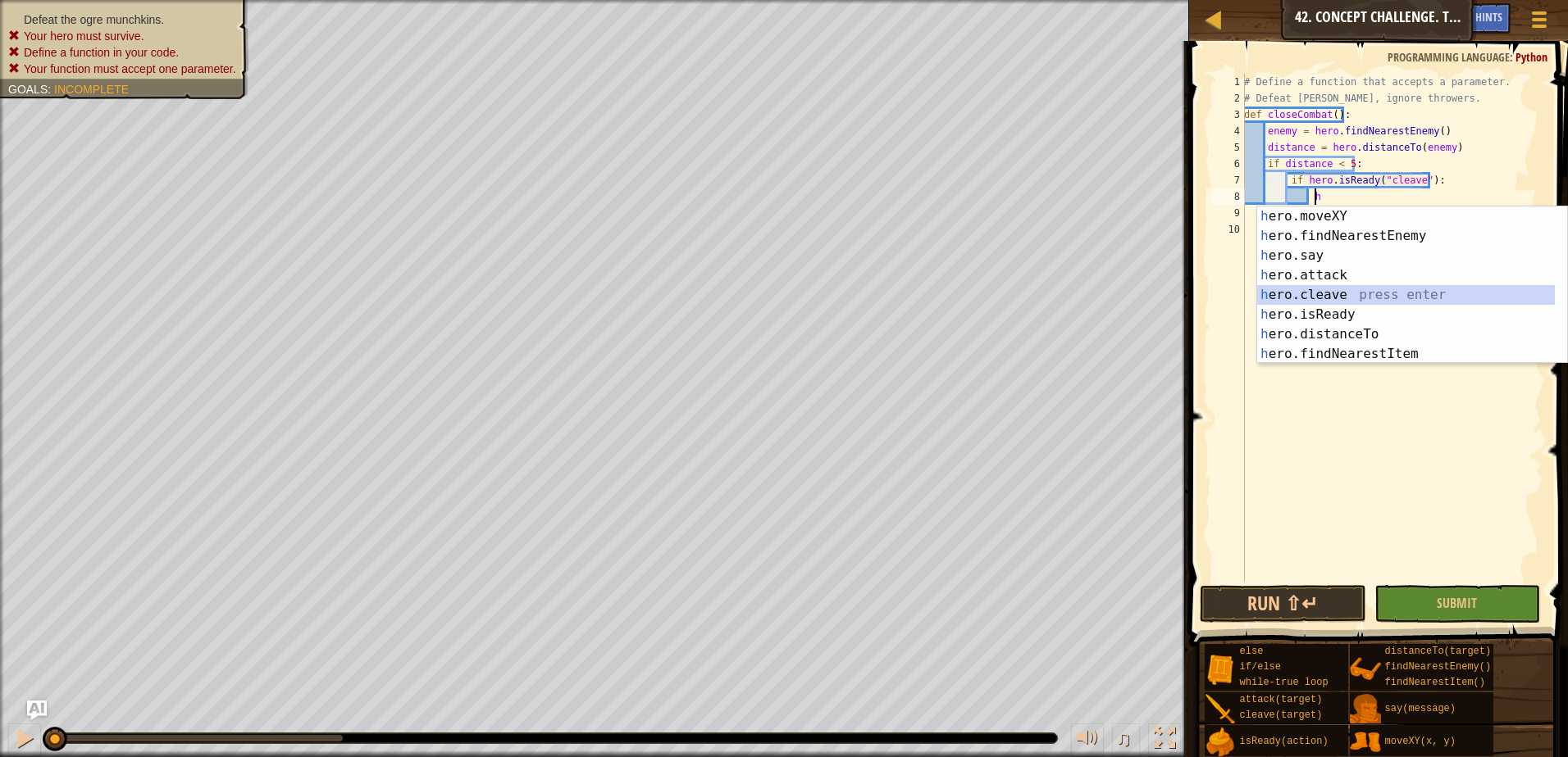
type textarea "hero.cleave(enemy)"
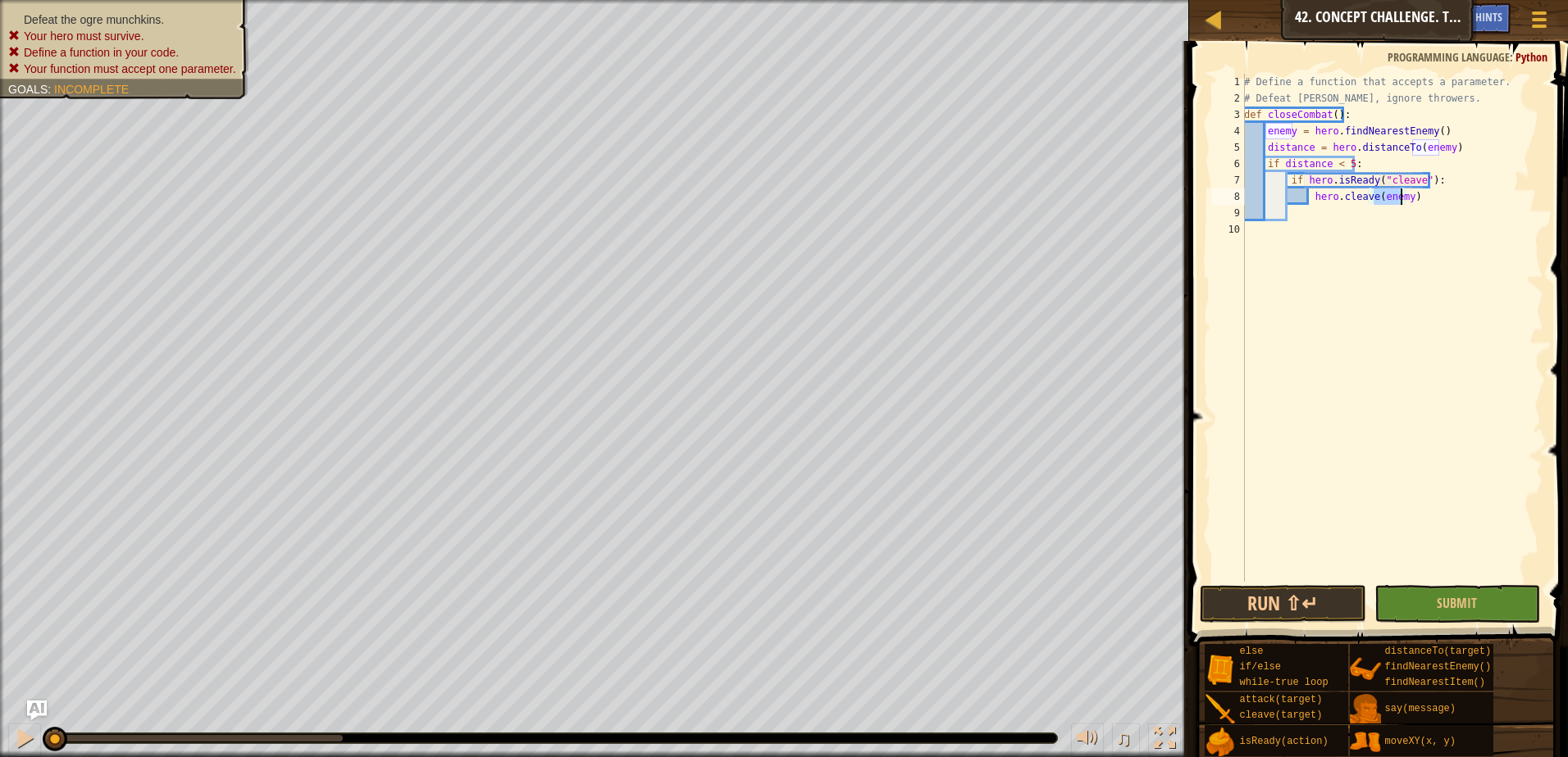
scroll to position [7, 2]
type textarea "e"
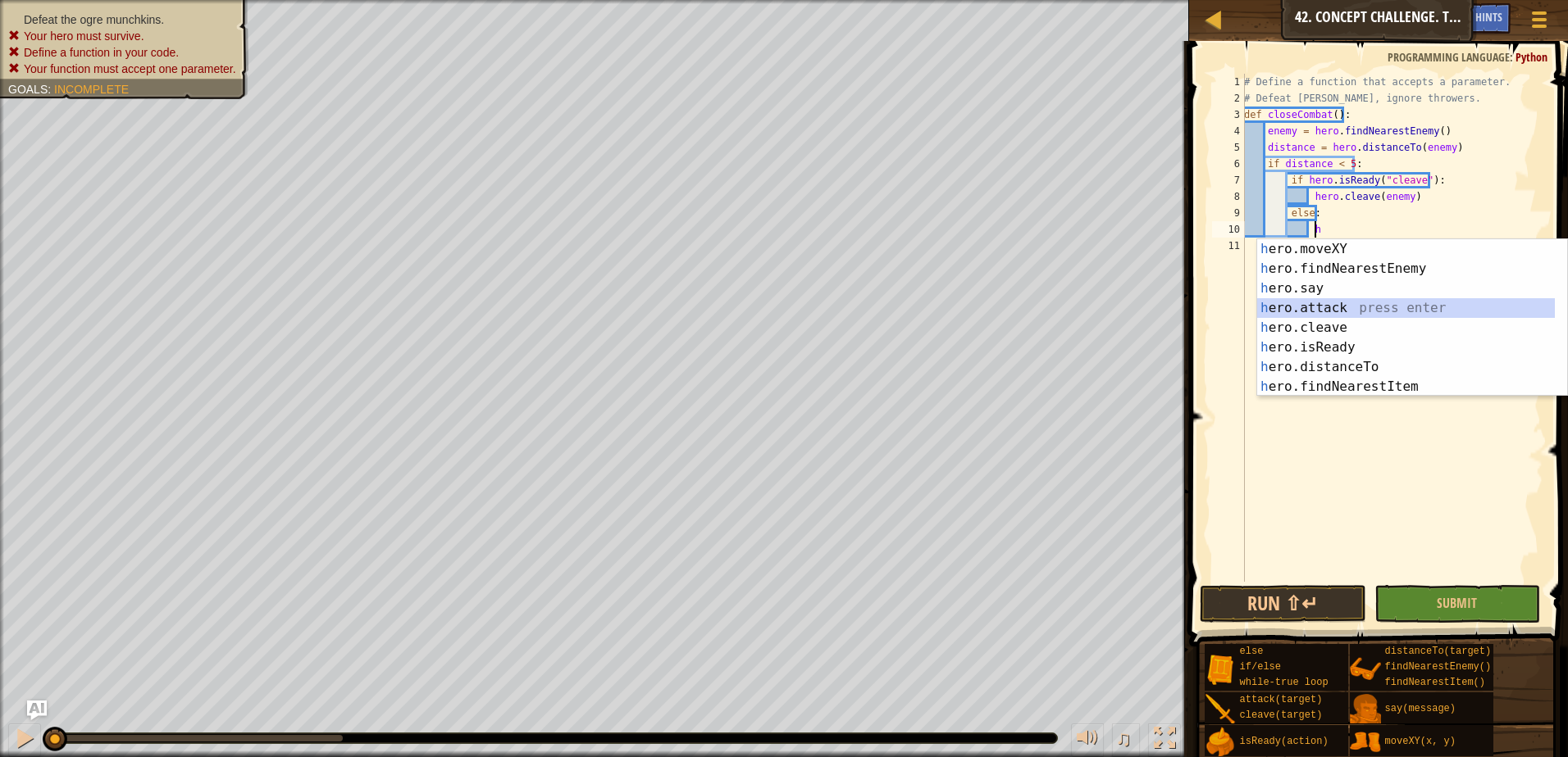
type textarea "hero.attack(enemy)"
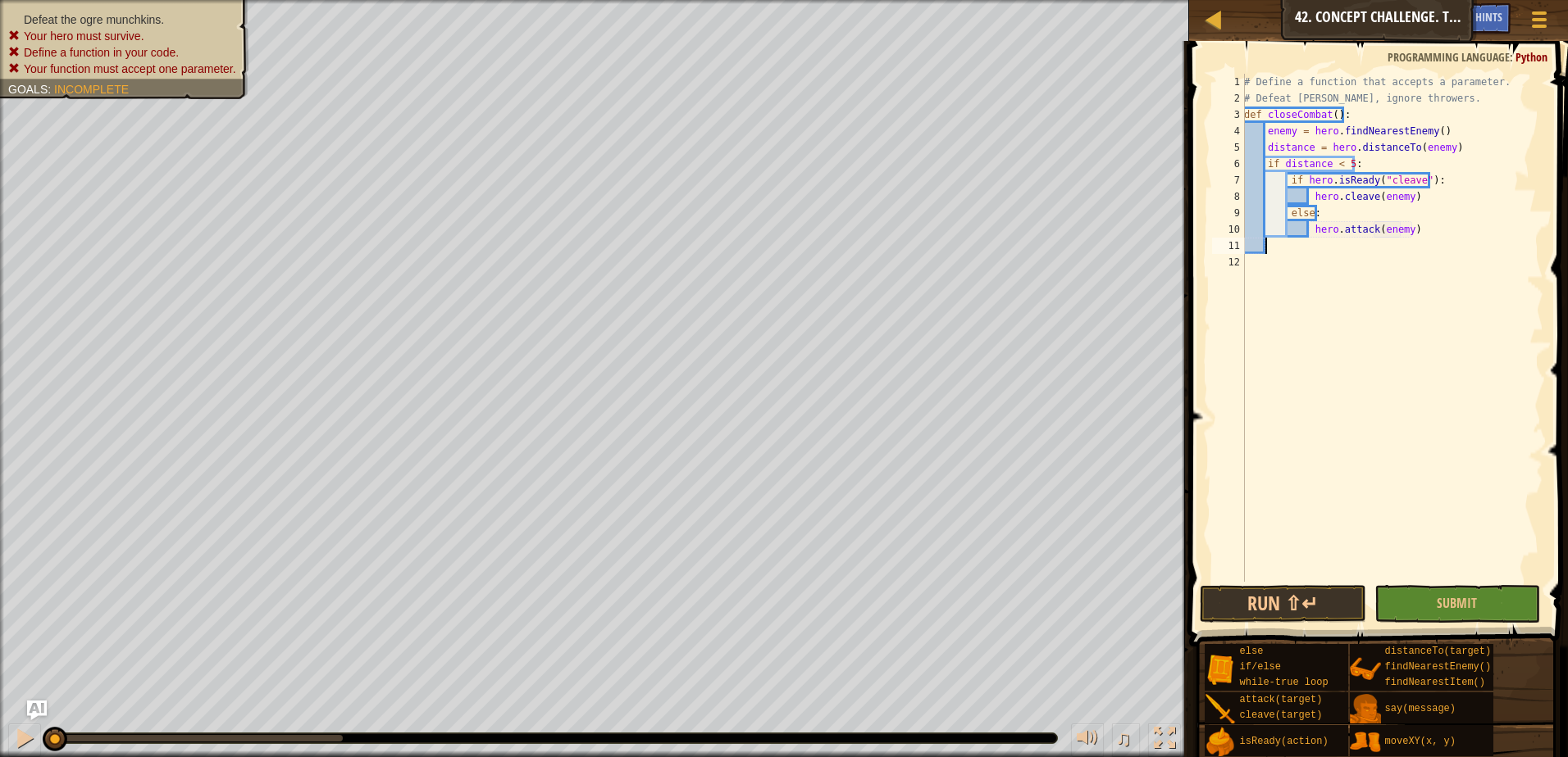
scroll to position [7, 1]
type textarea "e"
type textarea "h"
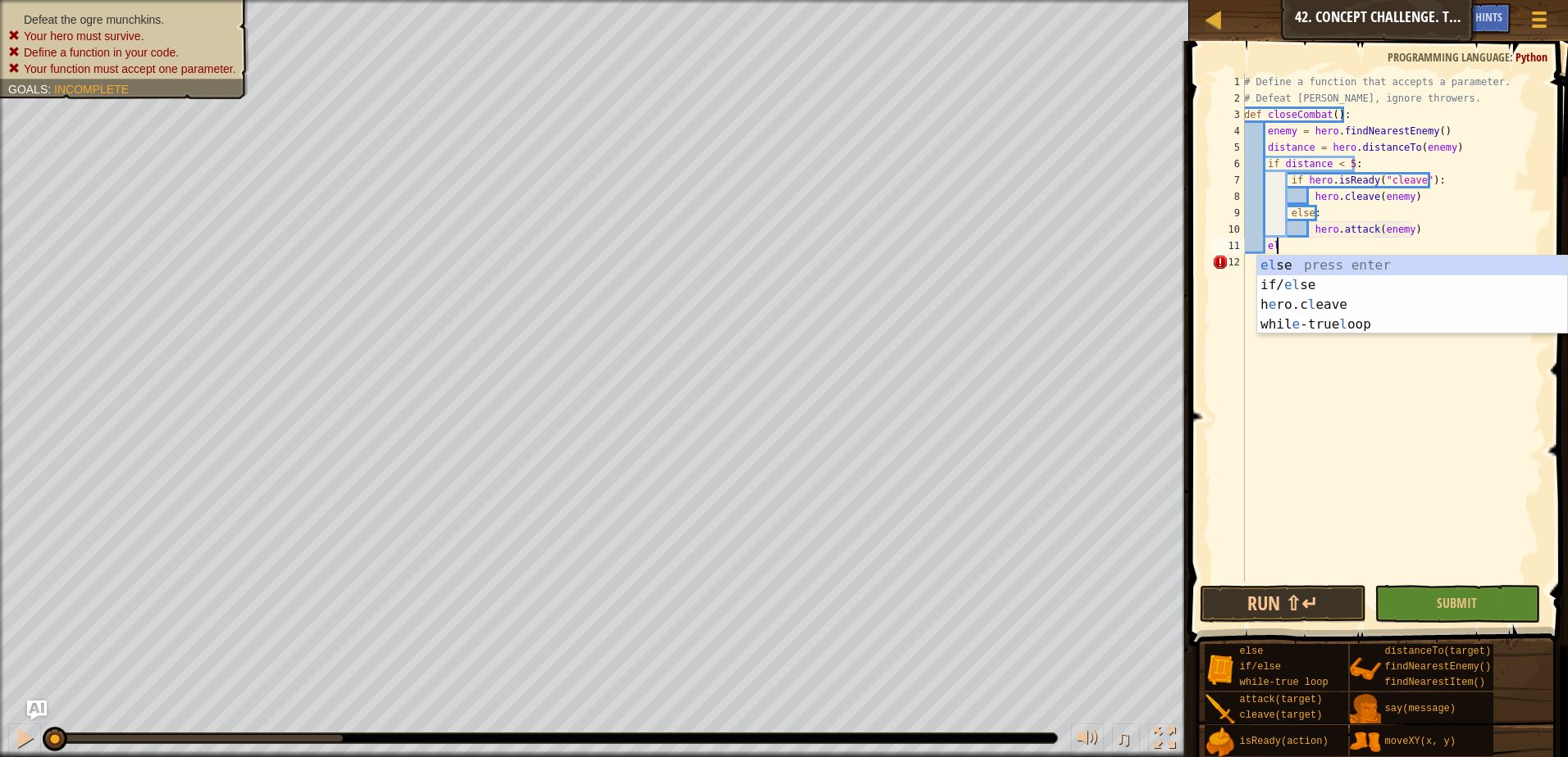
type textarea "e"
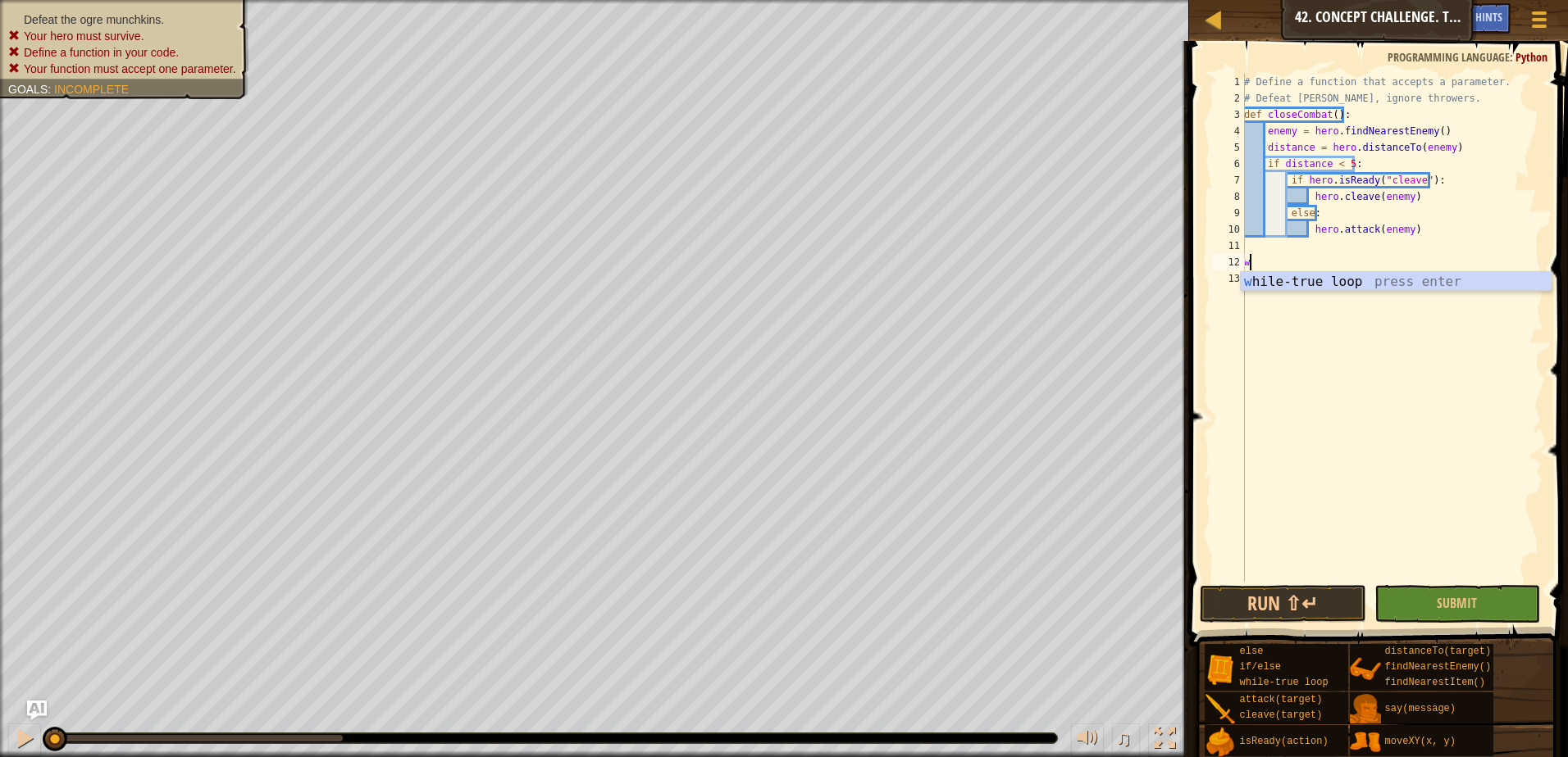
type textarea "wh"
click at [1266, 275] on div "wh ile-true loop press enter" at bounding box center [1395, 302] width 310 height 59
type textarea "close"
click at [1464, 298] on div "close Combat() press enter" at bounding box center [1412, 319] width 310 height 59
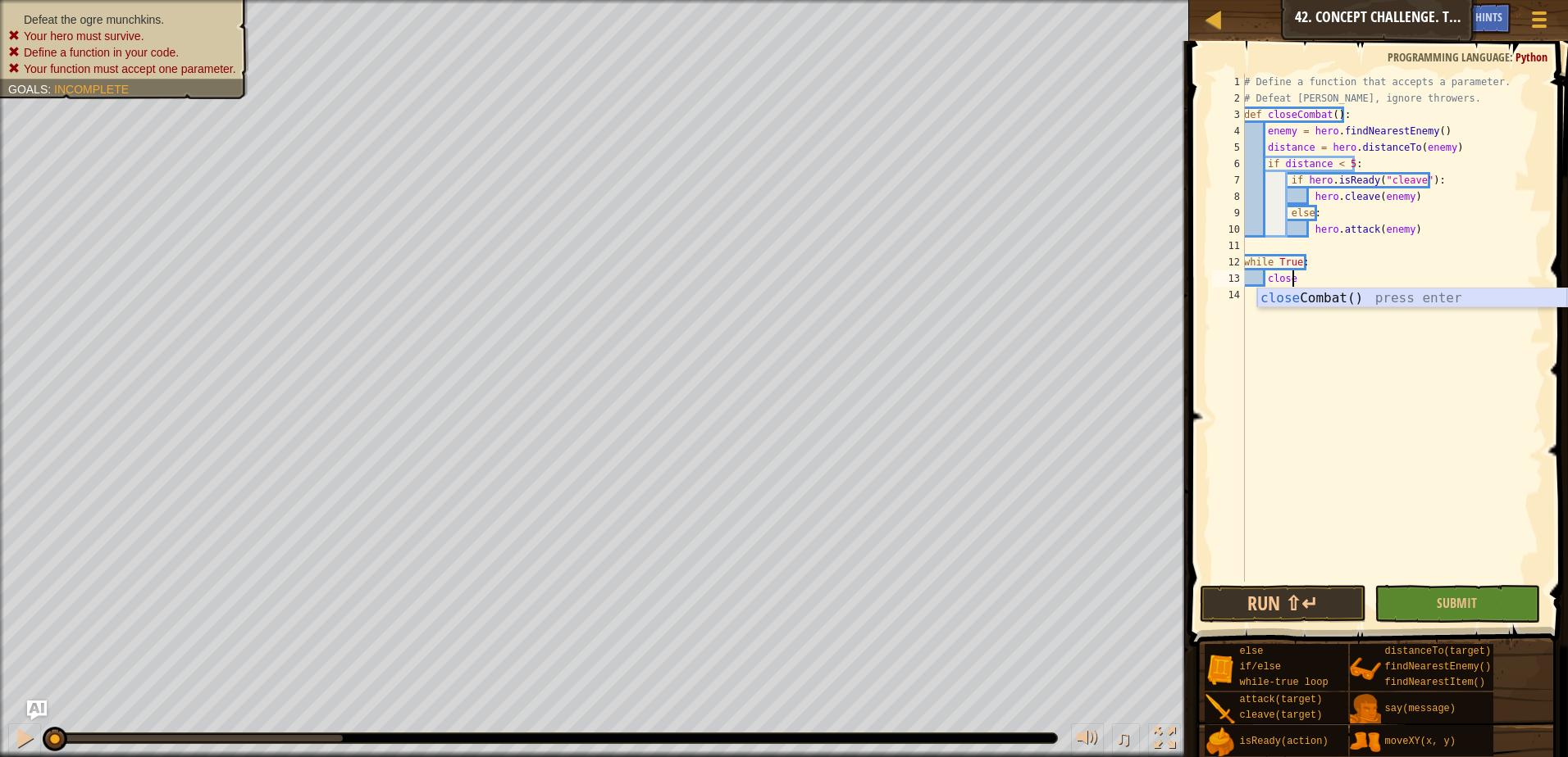
scroll to position [7, 1]
click at [1482, 600] on button "Submit" at bounding box center [1458, 605] width 166 height 38
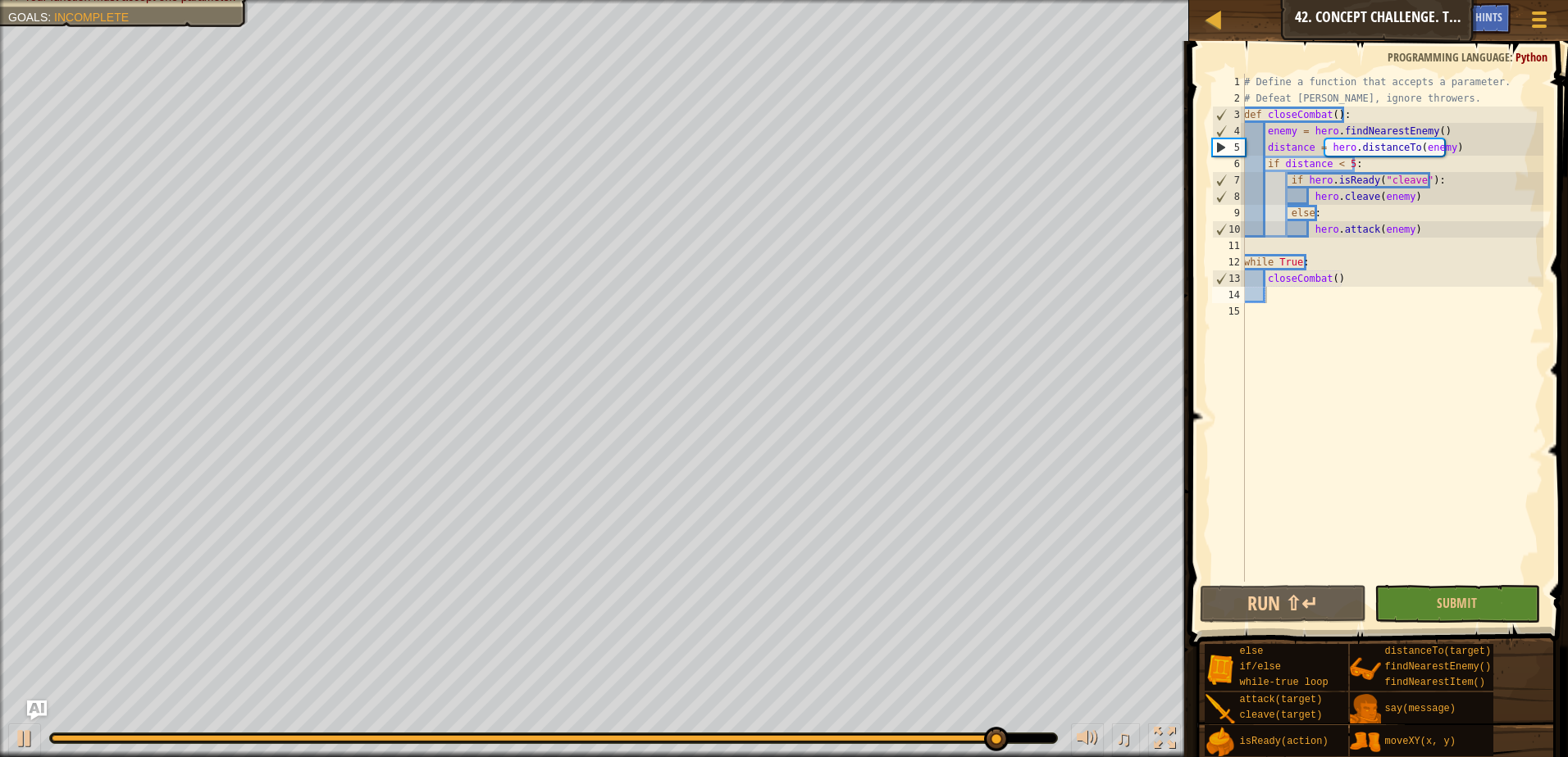
type textarea "closeCombat()"
click at [1269, 278] on div "# Define a function that accepts a parameter. # Defeat [PERSON_NAME], ignore th…" at bounding box center [1392, 344] width 303 height 541
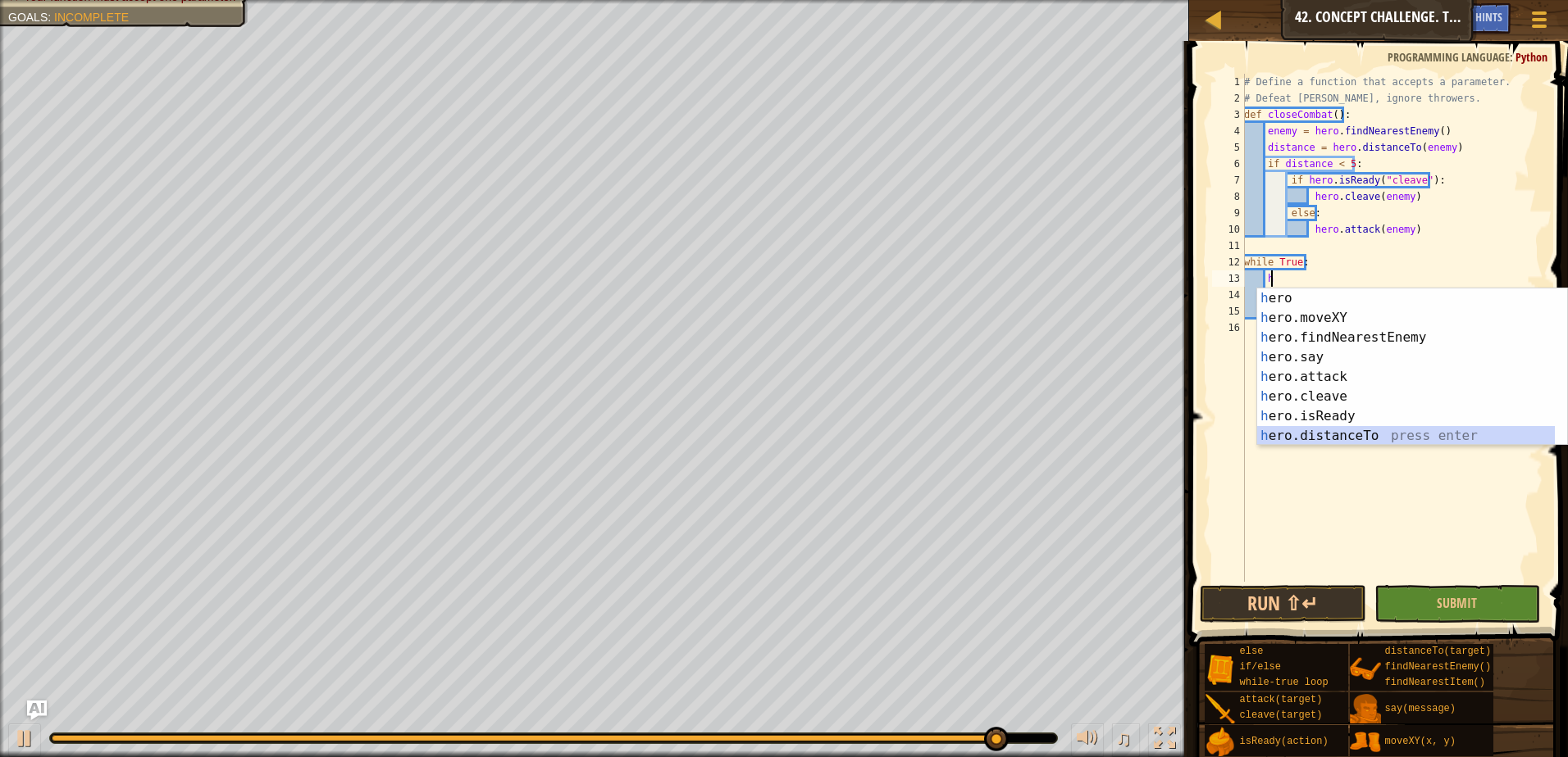
click at [1319, 437] on div "h ero press enter h ero.moveXY press enter h ero.findNearestEnemy press enter h…" at bounding box center [1412, 387] width 310 height 197
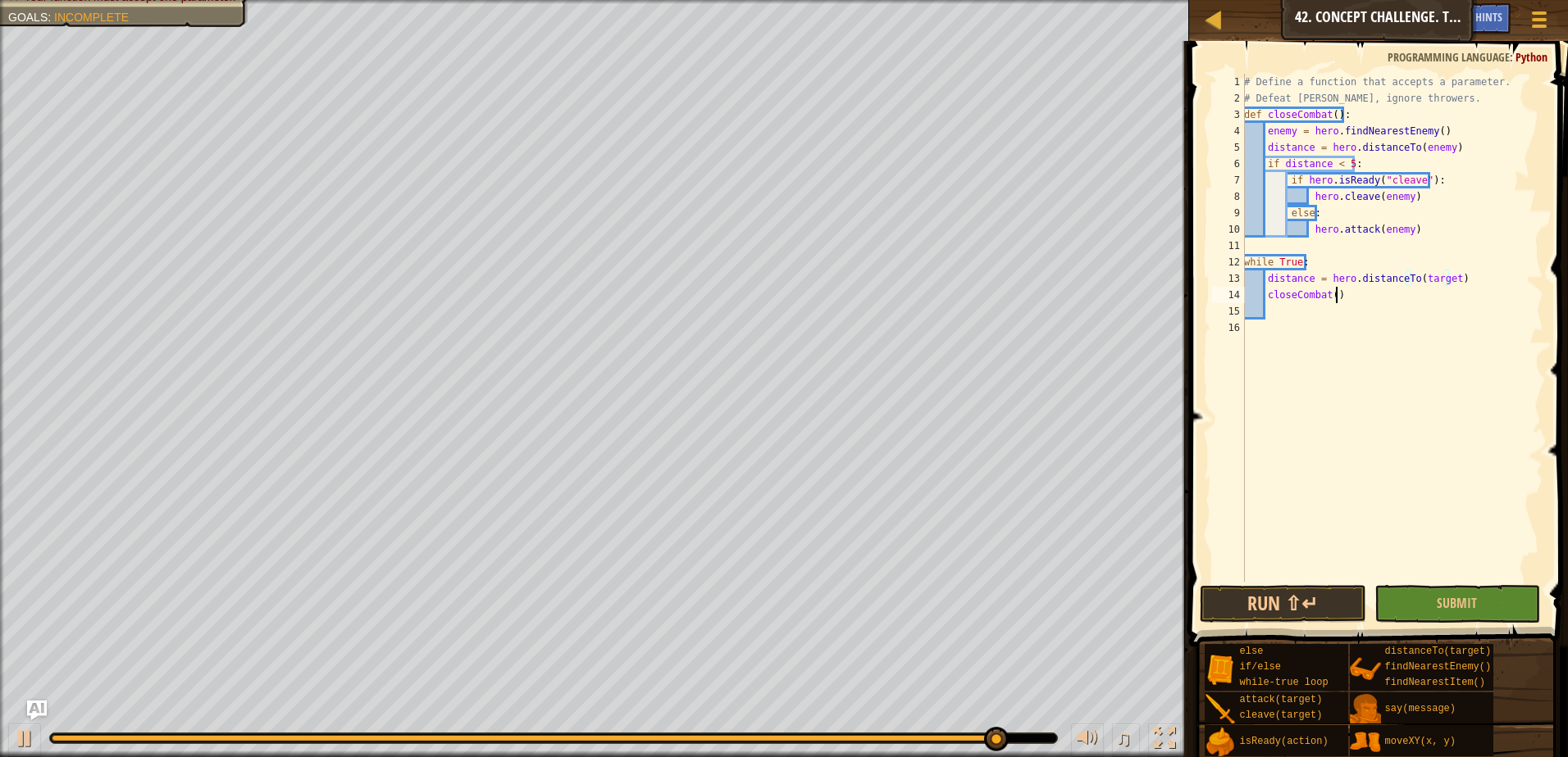
click at [1336, 295] on div "# Define a function that accepts a parameter. # Defeat [PERSON_NAME], ignore th…" at bounding box center [1392, 344] width 303 height 541
click at [1445, 283] on div "# Define a function that accepts a parameter. # Defeat [PERSON_NAME], ignore th…" at bounding box center [1392, 344] width 303 height 541
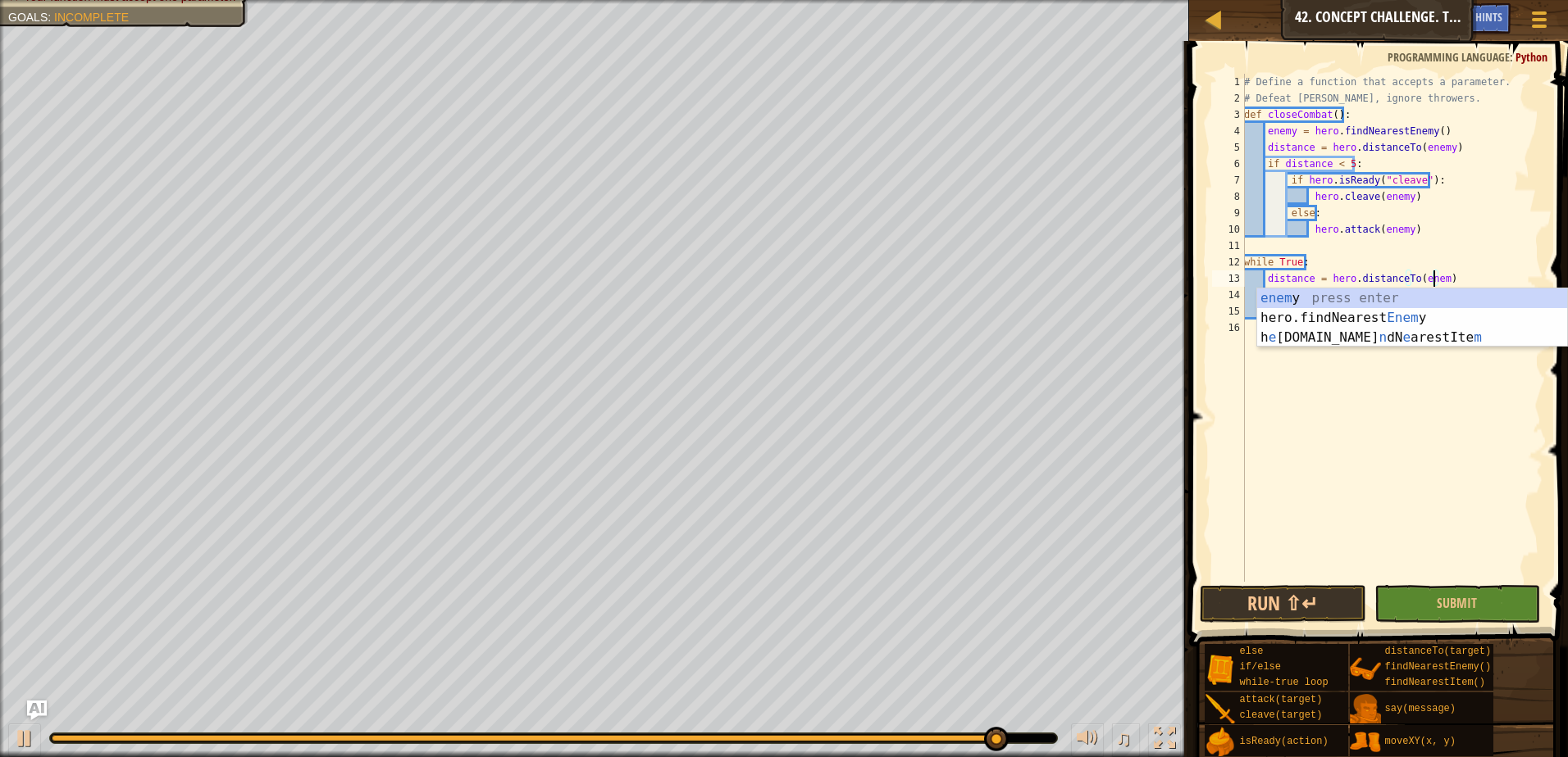
type textarea "distance = hero.distanceTo(enemy)"
click at [1444, 279] on div "# Define a function that accepts a parameter. # Defeat [PERSON_NAME], ignore th…" at bounding box center [1392, 344] width 303 height 541
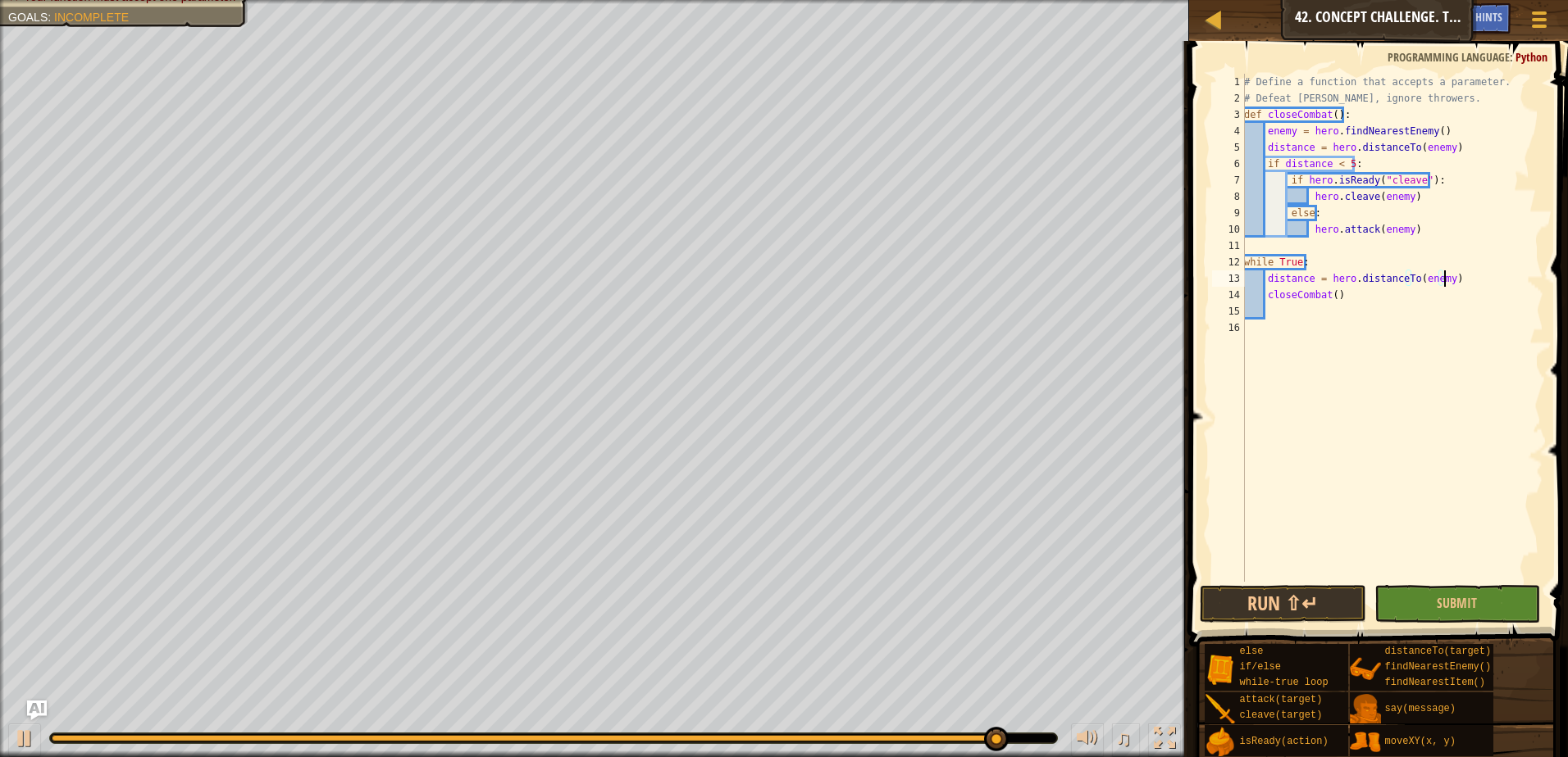
click at [1264, 278] on div "# Define a function that accepts a parameter. # Defeat [PERSON_NAME], ignore th…" at bounding box center [1392, 344] width 303 height 541
click at [1273, 278] on div "# Define a function that accepts a parameter. # Defeat [PERSON_NAME], ignore th…" at bounding box center [1392, 344] width 303 height 541
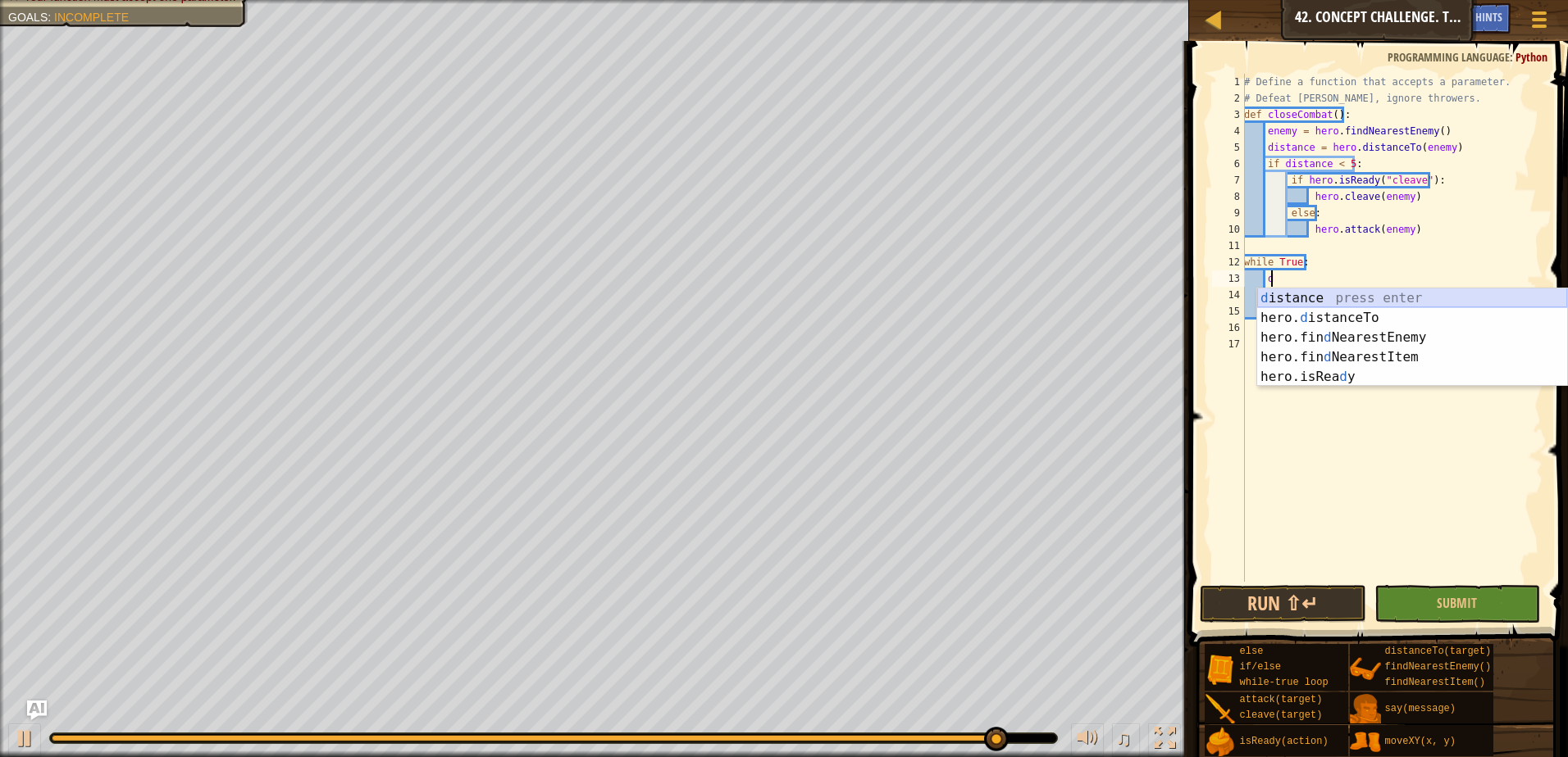
click at [1354, 290] on div "d istance press enter hero. d istanceTo press enter hero.fin d NearestEnemy pre…" at bounding box center [1412, 357] width 310 height 138
type textarea "d"
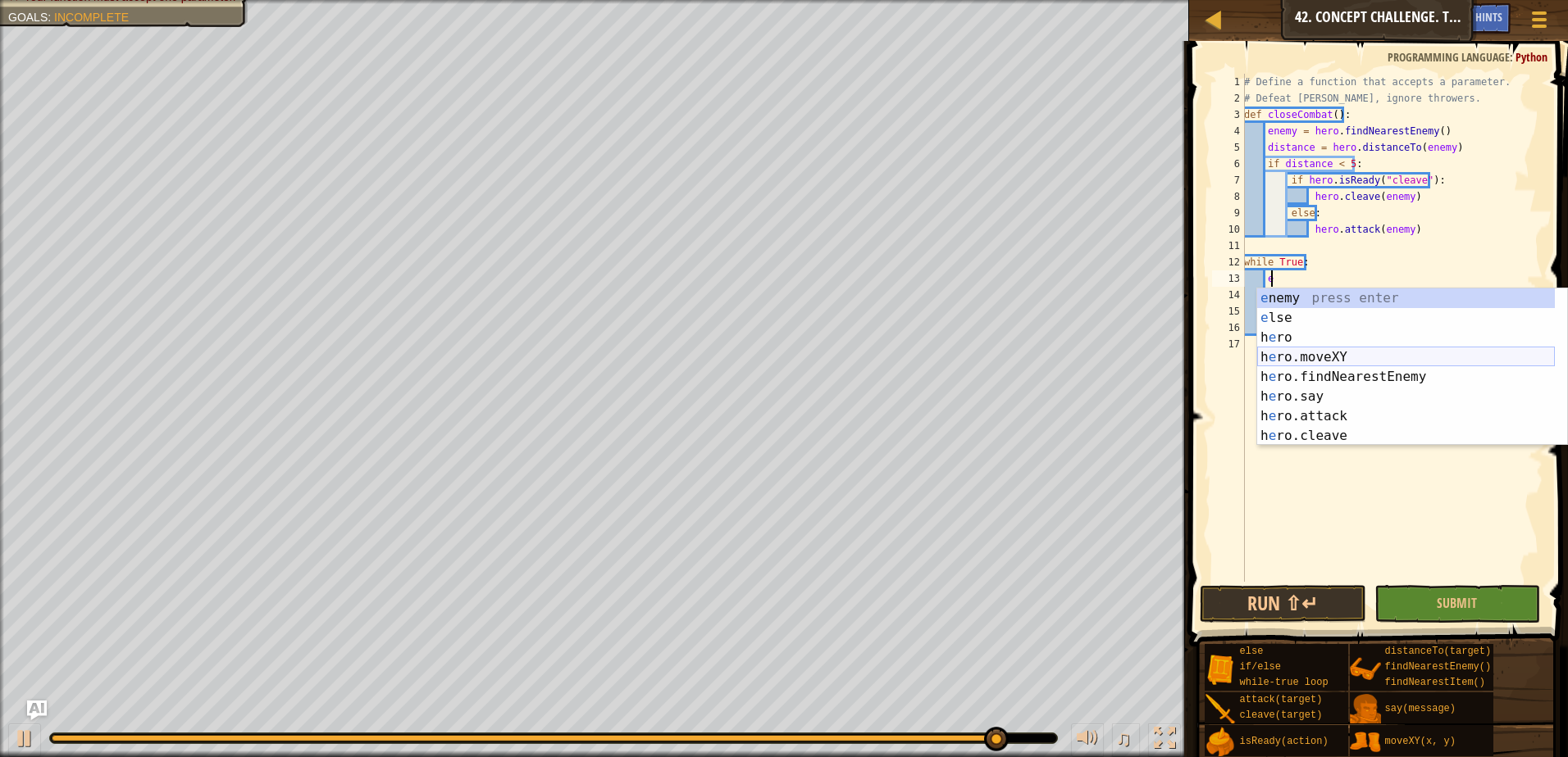
click at [1354, 365] on div "e nemy press enter e lse press enter h e ro press enter h e ro.moveXY press ent…" at bounding box center [1406, 387] width 298 height 197
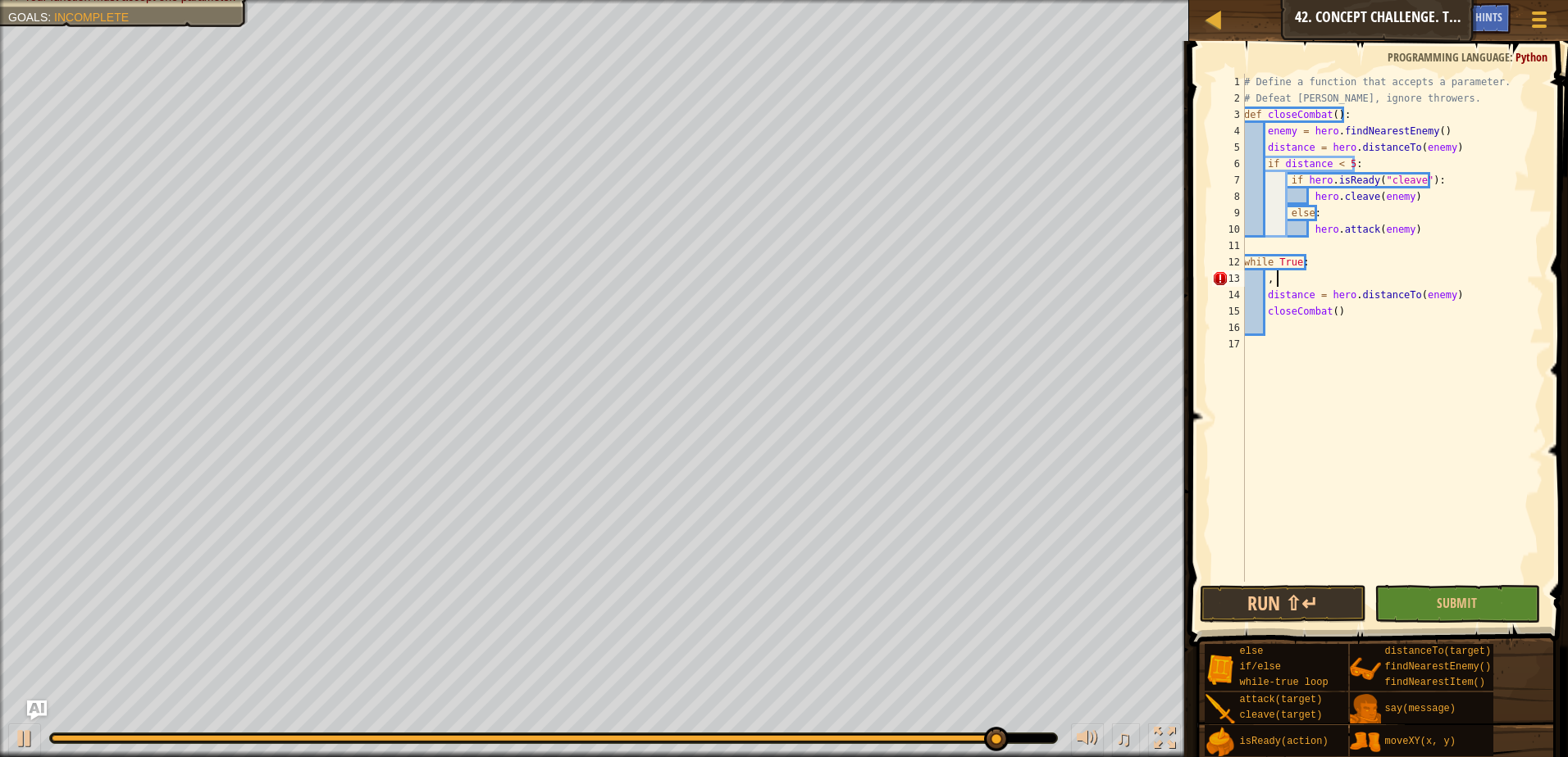
type textarea ","
type textarea "e"
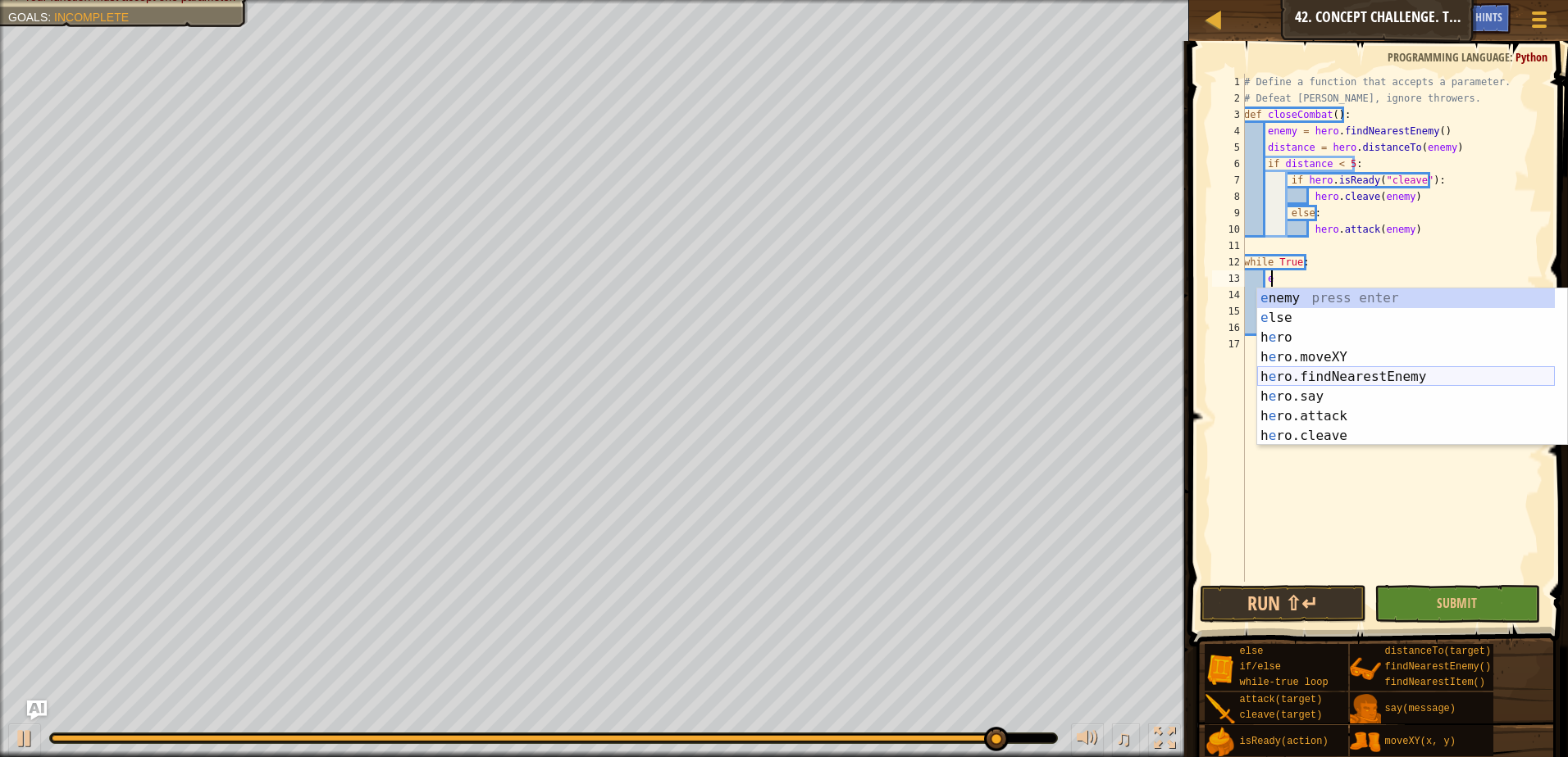
click at [1384, 384] on div "e nemy press enter e lse press enter h e ro press enter h e ro.moveXY press ent…" at bounding box center [1406, 387] width 298 height 197
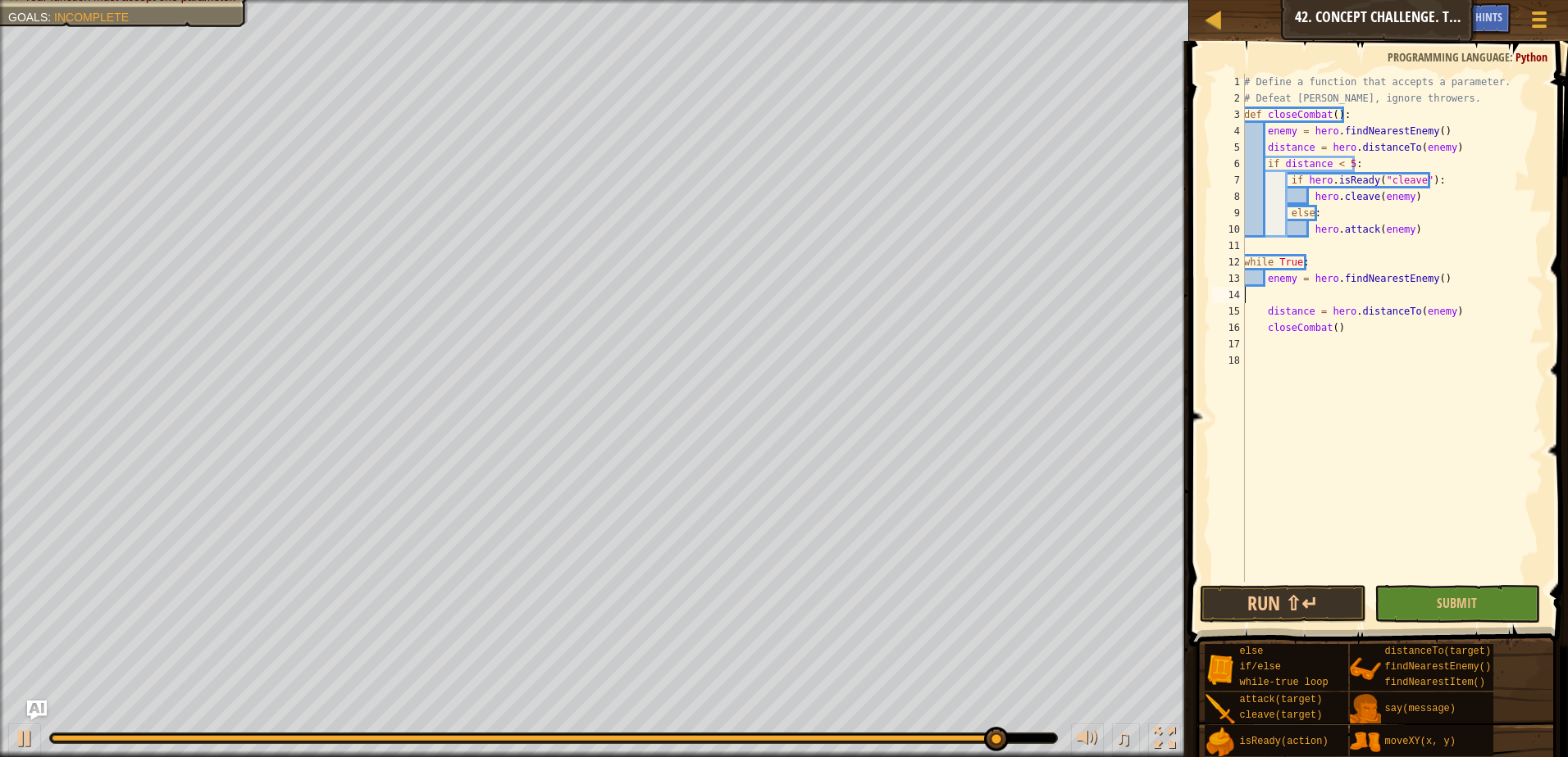
scroll to position [7, 0]
click at [1346, 316] on div "# Define a function that accepts a parameter. # Defeat [PERSON_NAME], ignore th…" at bounding box center [1392, 344] width 303 height 541
type textarea "closeCombat()"
click at [1264, 313] on div "# Define a function that accepts a parameter. # Defeat [PERSON_NAME], ignore th…" at bounding box center [1392, 344] width 303 height 541
click at [1268, 309] on div "# Define a function that accepts a parameter. # Defeat [PERSON_NAME], ignore th…" at bounding box center [1392, 344] width 303 height 541
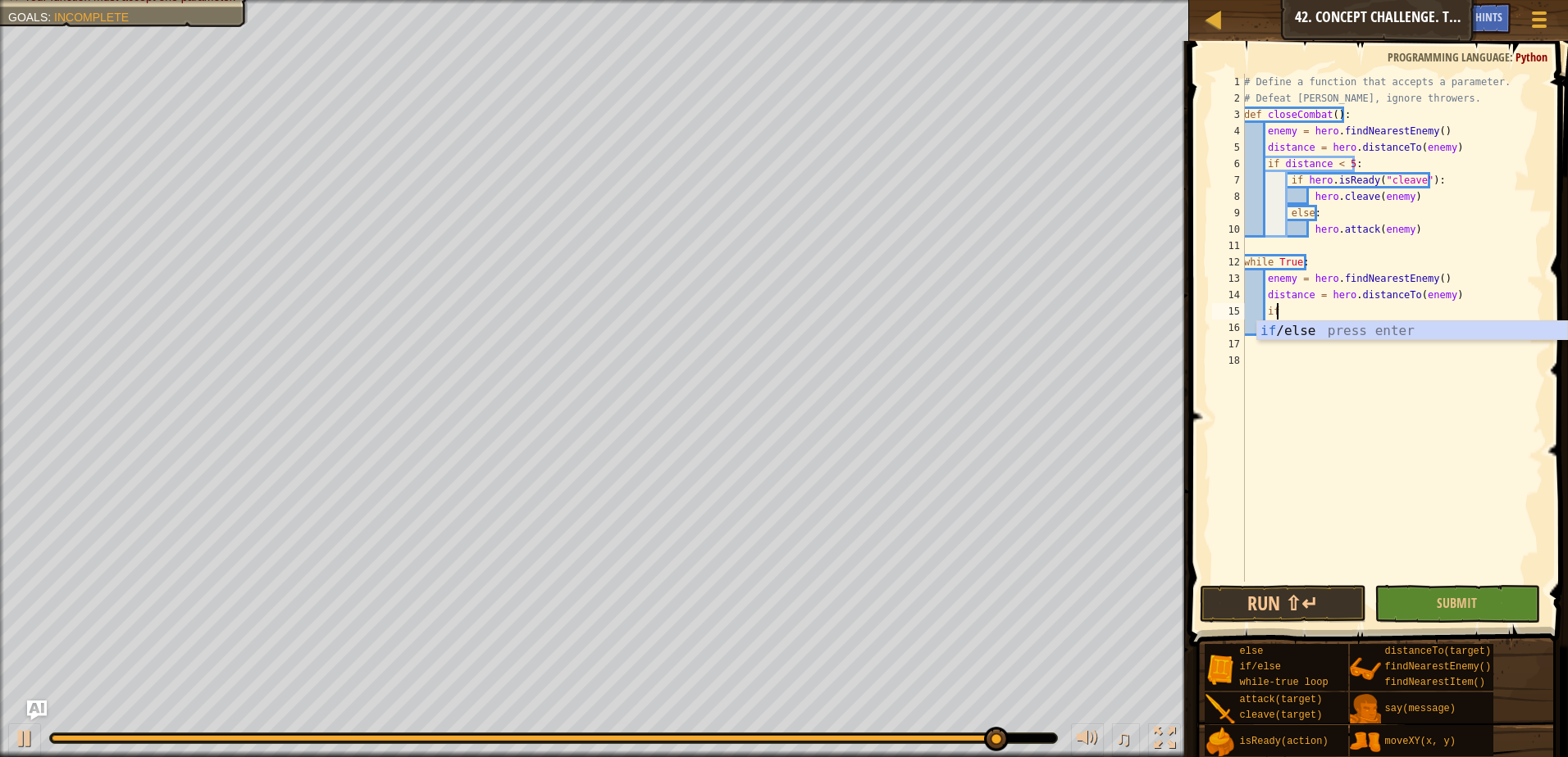
scroll to position [7, 2]
click at [1298, 334] on div "if /else press enter" at bounding box center [1412, 351] width 310 height 59
type textarea "if distance < 5:"
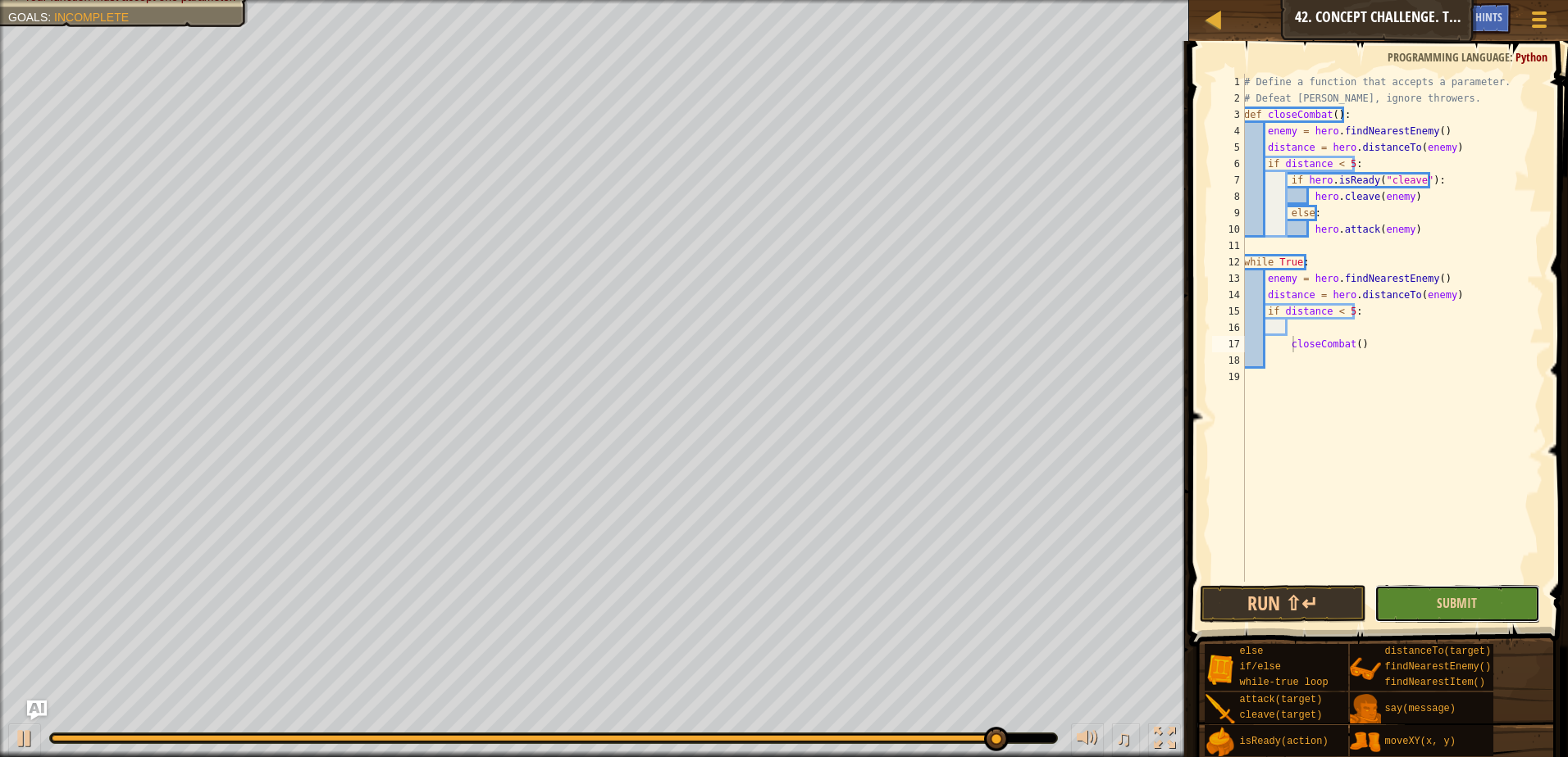
click at [1487, 603] on button "Submit" at bounding box center [1458, 605] width 166 height 38
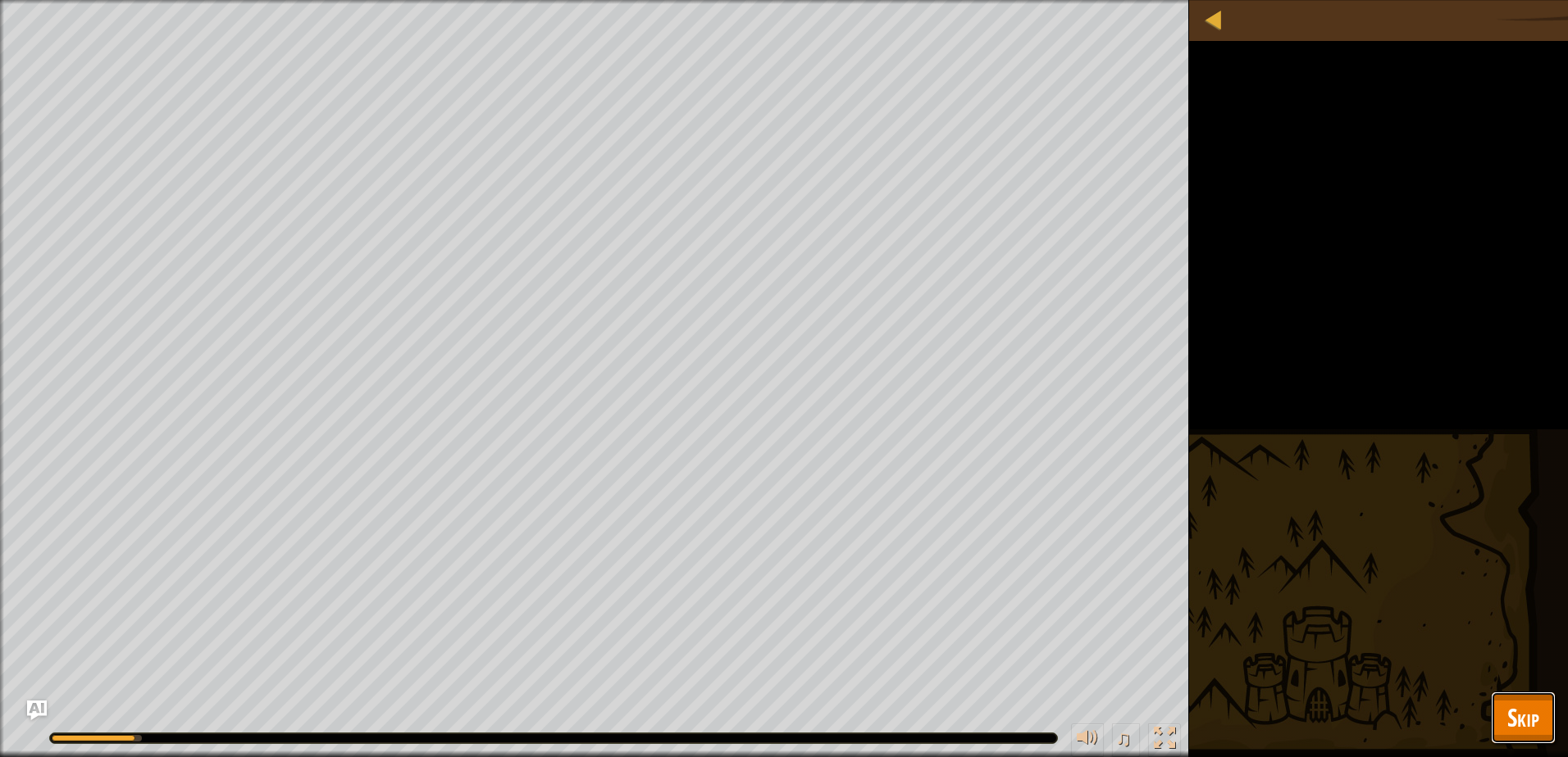
click at [1504, 705] on button "Skip" at bounding box center [1522, 717] width 64 height 52
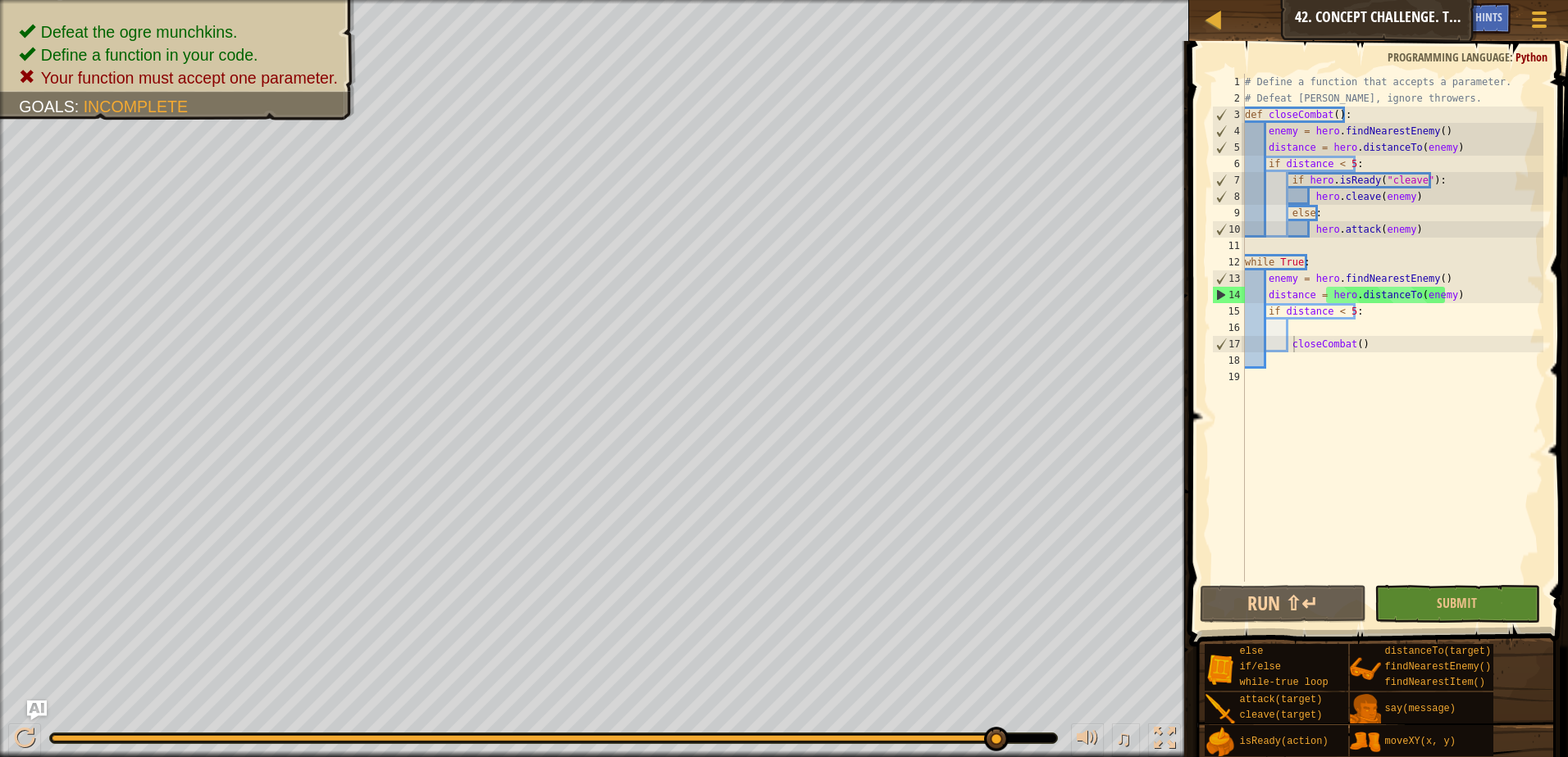
type textarea "distance = hero.distanceTo(enemy)"
drag, startPoint x: 1453, startPoint y: 143, endPoint x: 1244, endPoint y: 155, distance: 209.3
click at [1244, 155] on div "distance = hero.distanceTo(enemy) 1 2 3 4 5 6 7 8 9 10 11 12 13 14 15 16 17 18 …" at bounding box center [1376, 329] width 335 height 509
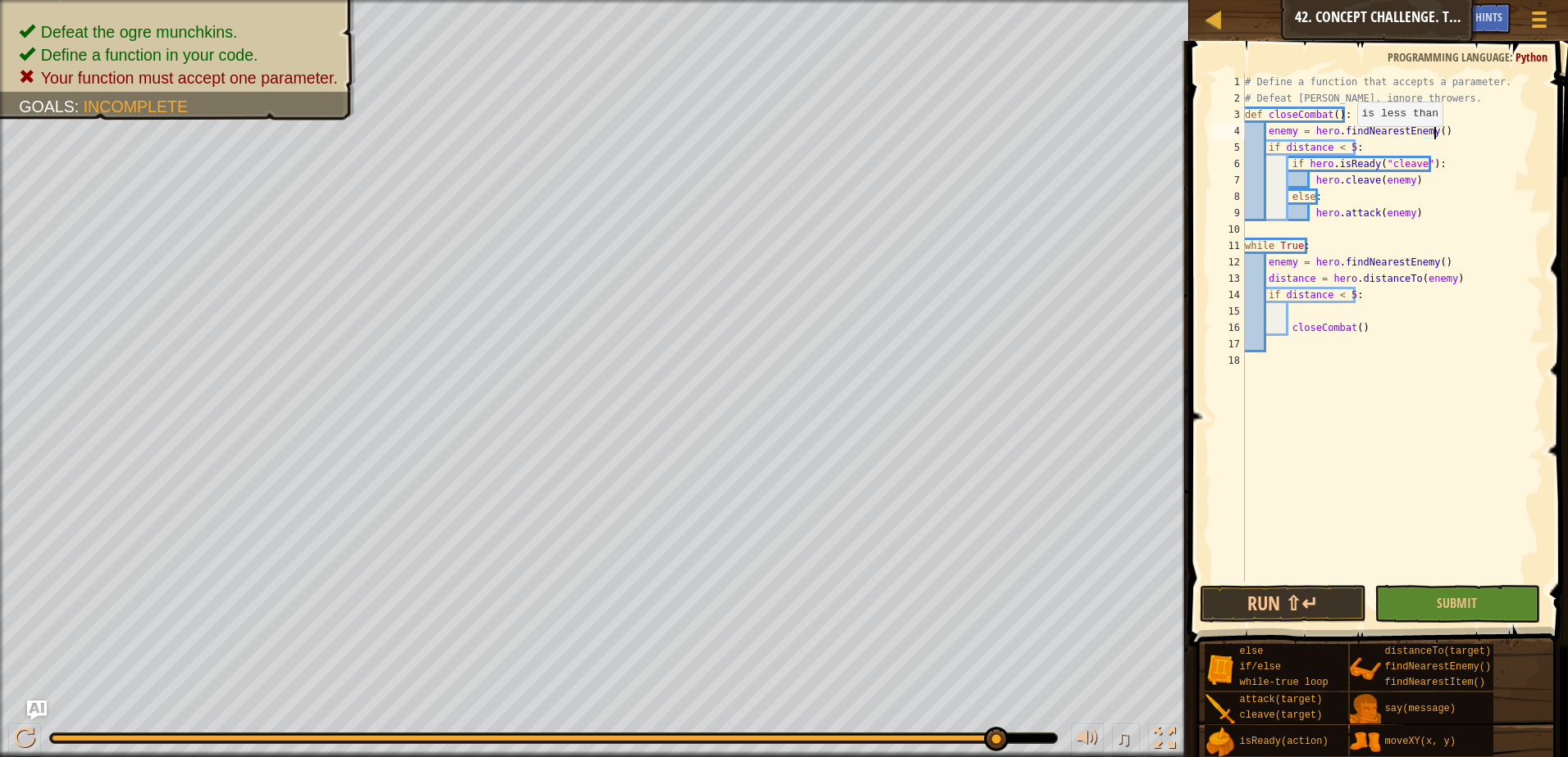
click at [1348, 142] on div "# Define a function that accepts a parameter. # Defeat [PERSON_NAME], ignore th…" at bounding box center [1392, 344] width 302 height 541
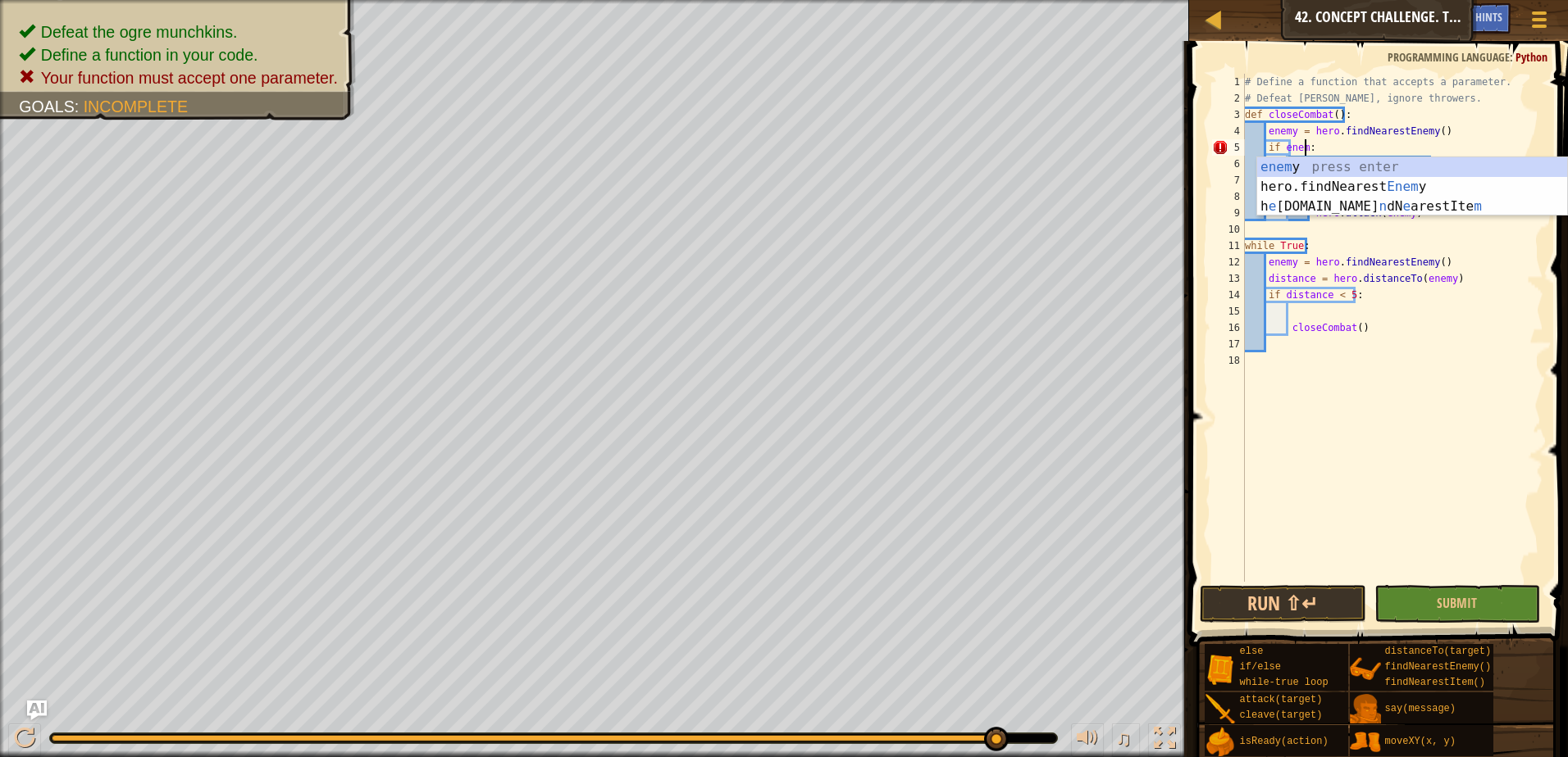
type textarea "if enemy:"
click at [1351, 534] on div "# Define a function that accepts a parameter. # Defeat [PERSON_NAME], ignore th…" at bounding box center [1392, 344] width 302 height 541
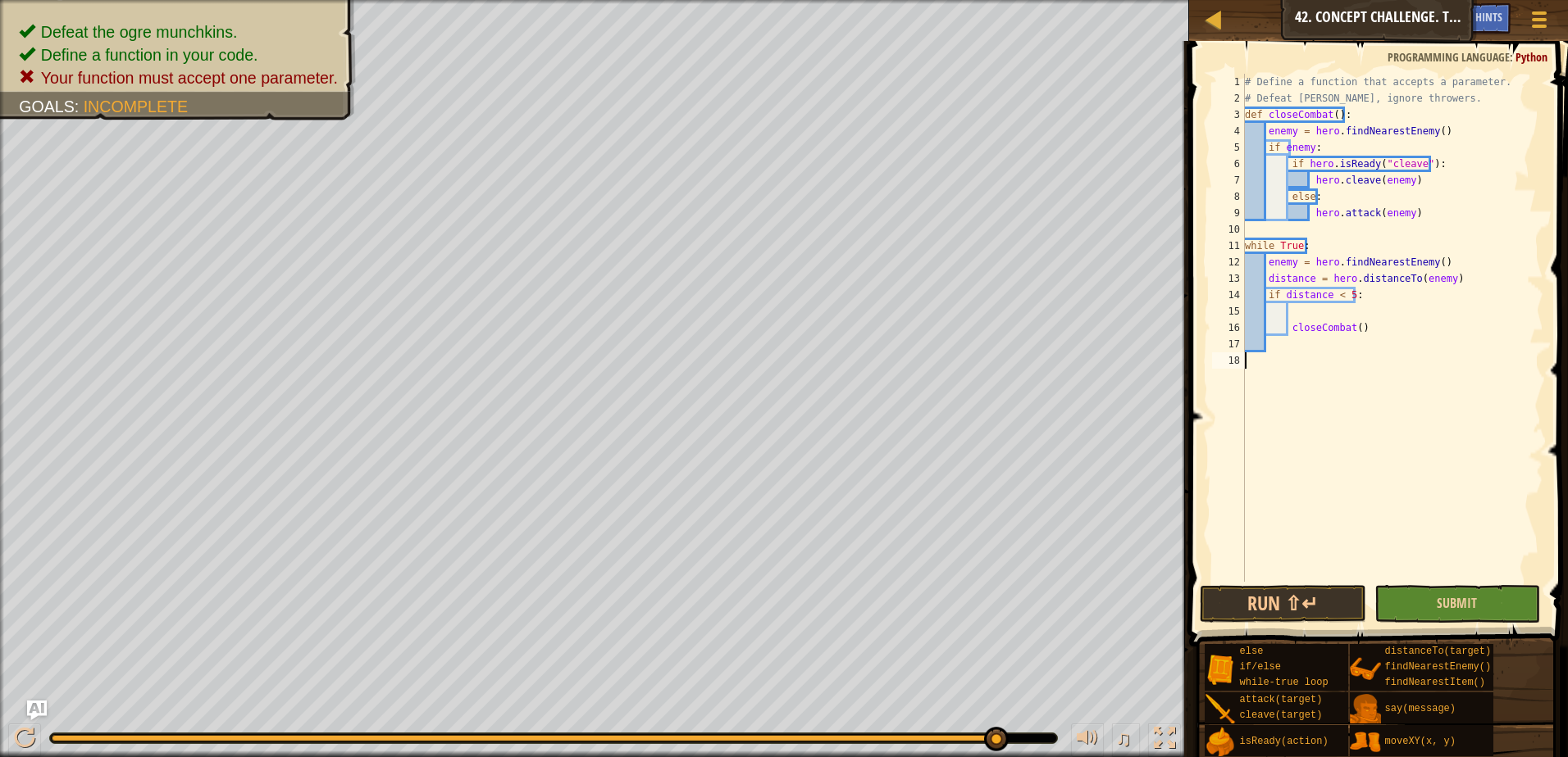
scroll to position [7, 0]
click at [1423, 591] on button "Submit" at bounding box center [1458, 605] width 166 height 38
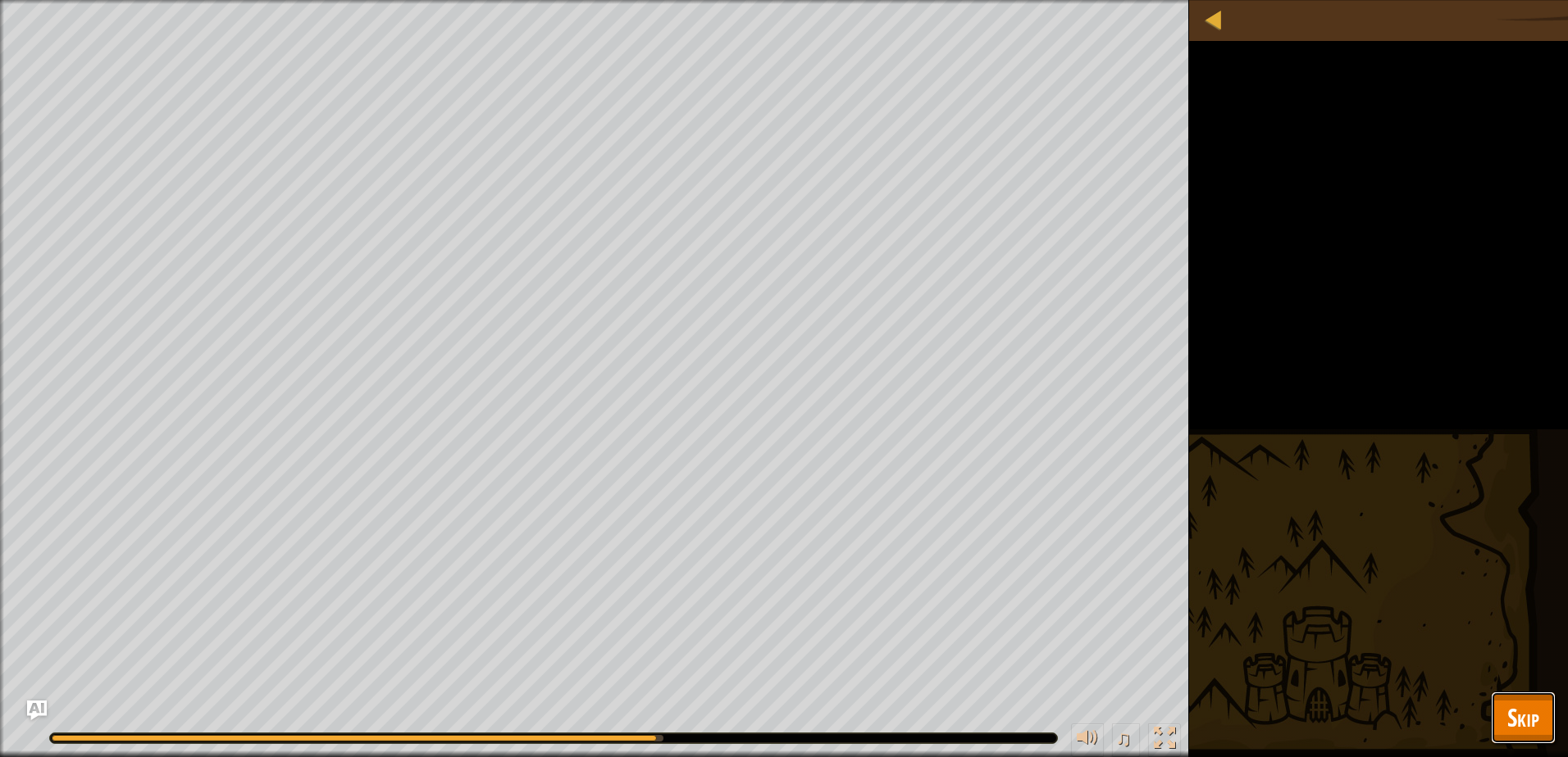
click at [1535, 724] on span "Skip" at bounding box center [1523, 717] width 32 height 34
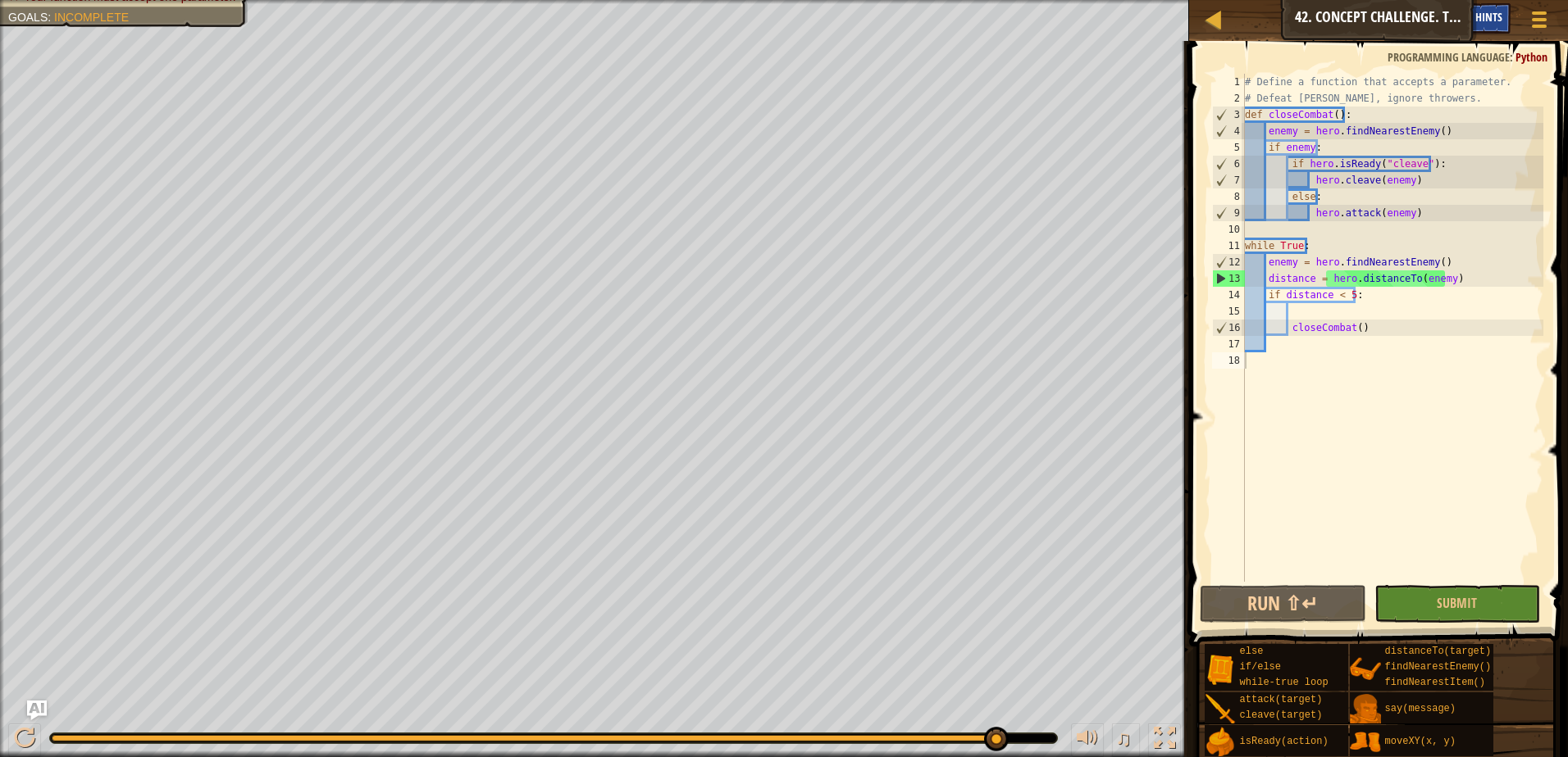
click at [1497, 29] on div "Hints" at bounding box center [1489, 18] width 44 height 31
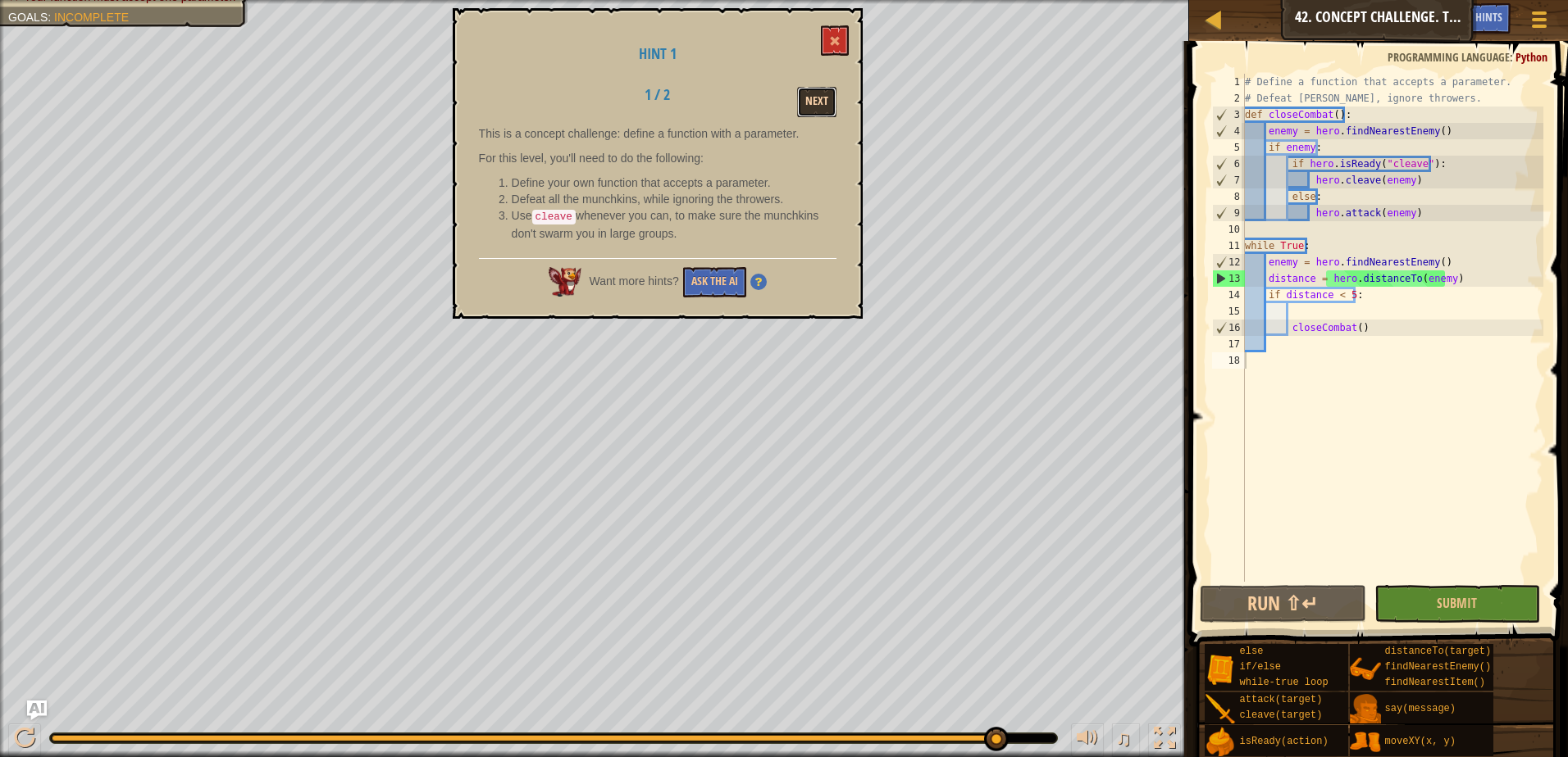
click at [815, 107] on button "Next" at bounding box center [817, 102] width 40 height 31
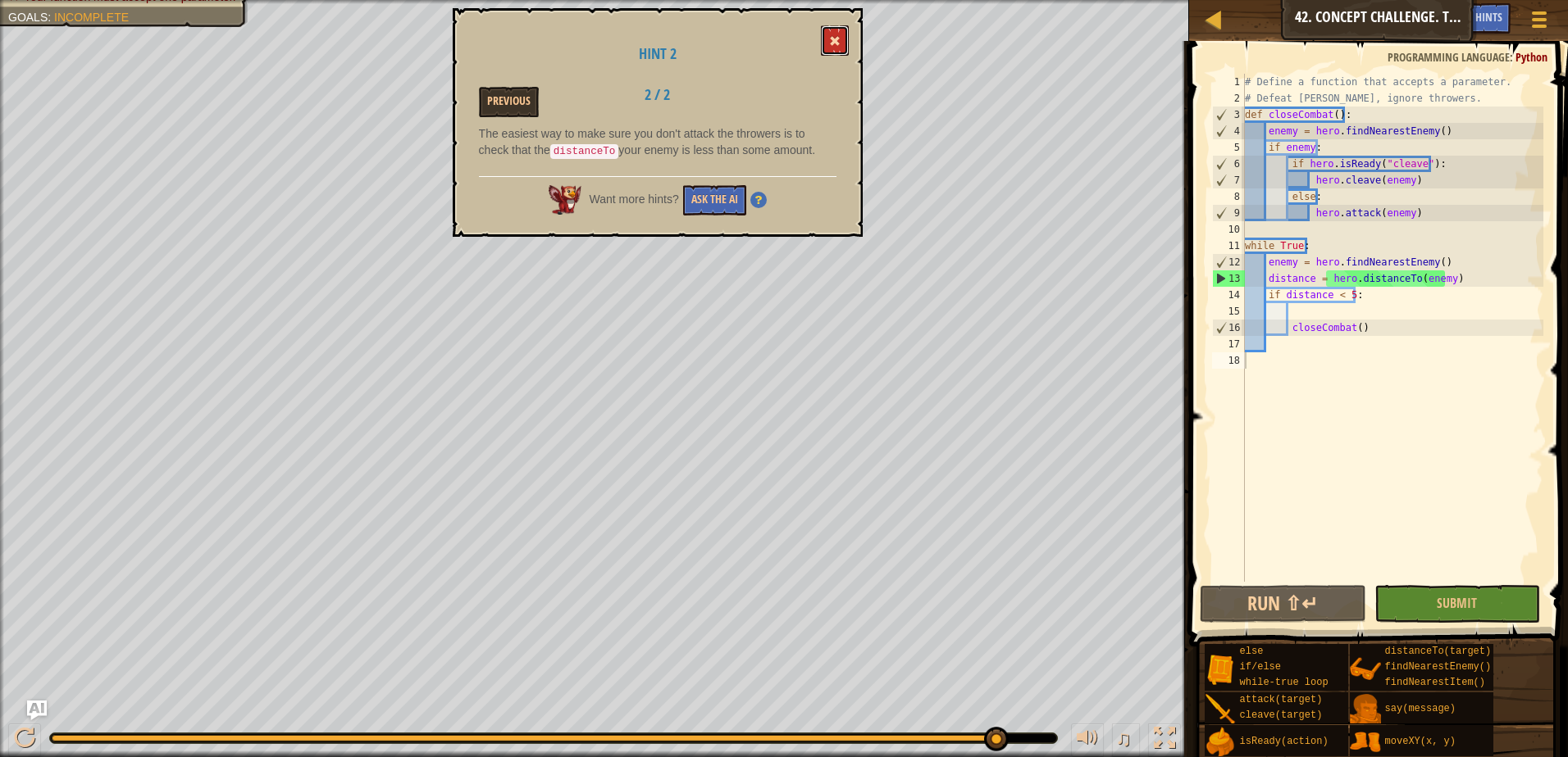
click at [838, 31] on button at bounding box center [834, 41] width 28 height 31
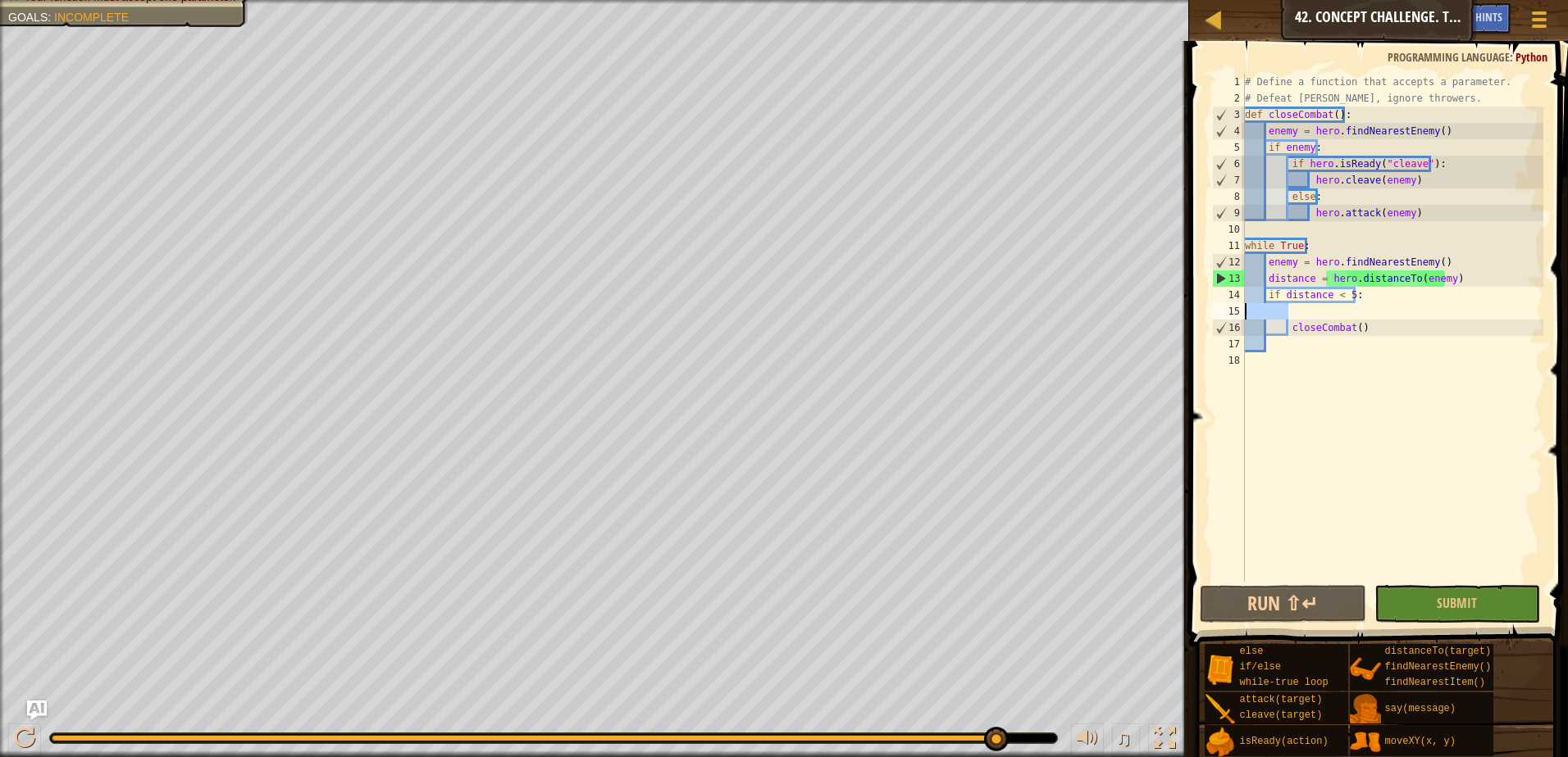
drag, startPoint x: 1309, startPoint y: 316, endPoint x: 1241, endPoint y: 316, distance: 68.0
click at [1241, 316] on div "1 2 3 4 5 6 7 8 9 10 11 12 13 14 15 16 17 18 # Define a function that accepts a…" at bounding box center [1376, 329] width 335 height 509
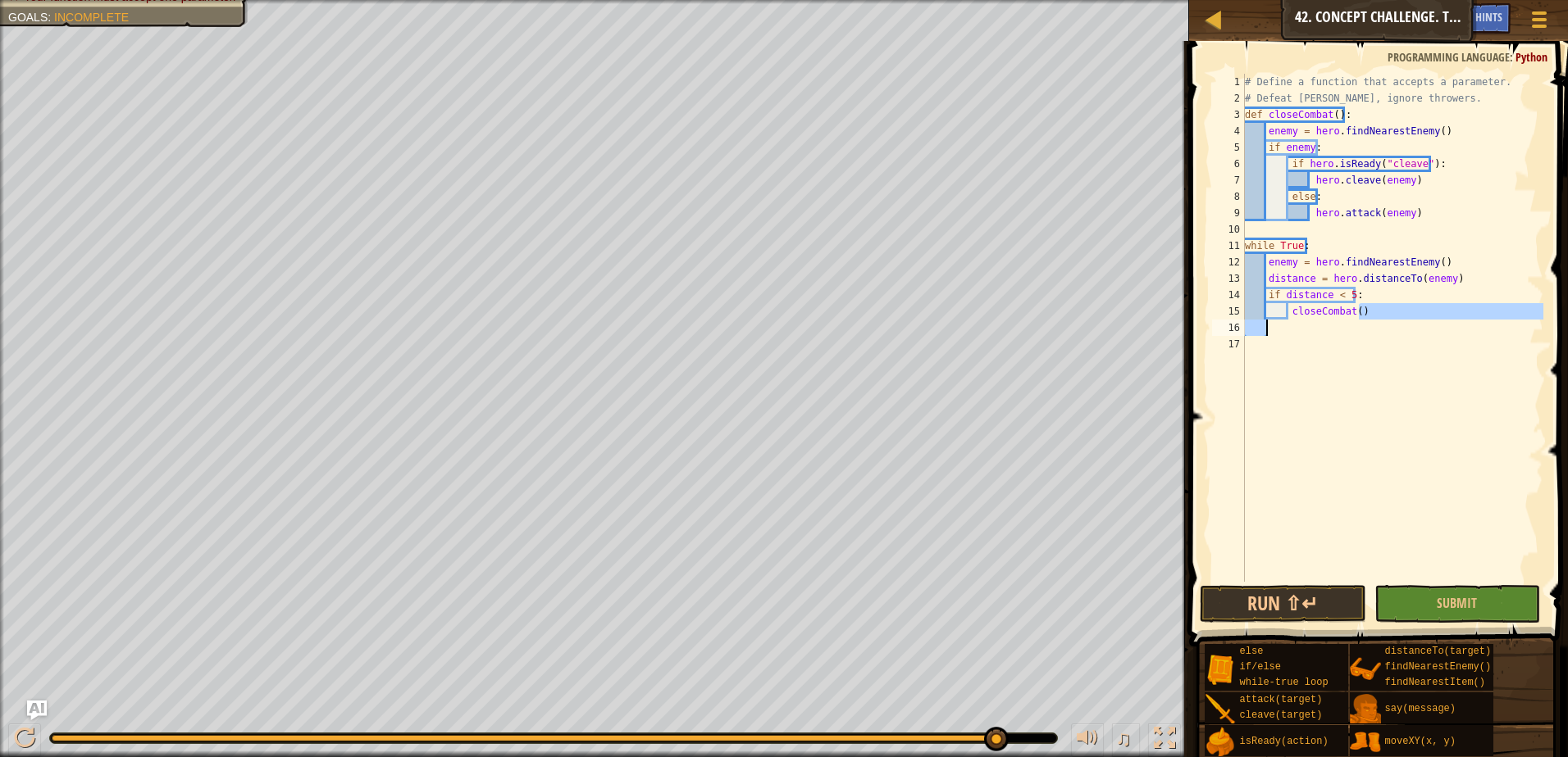
click at [1375, 323] on div "# Define a function that accepts a parameter. # Defeat [PERSON_NAME], ignore th…" at bounding box center [1392, 344] width 302 height 541
click at [1368, 306] on div "# Define a function that accepts a parameter. # Defeat [PERSON_NAME], ignore th…" at bounding box center [1392, 344] width 302 height 541
click at [1310, 148] on div "# Define a function that accepts a parameter. # Defeat [PERSON_NAME], ignore th…" at bounding box center [1392, 344] width 302 height 541
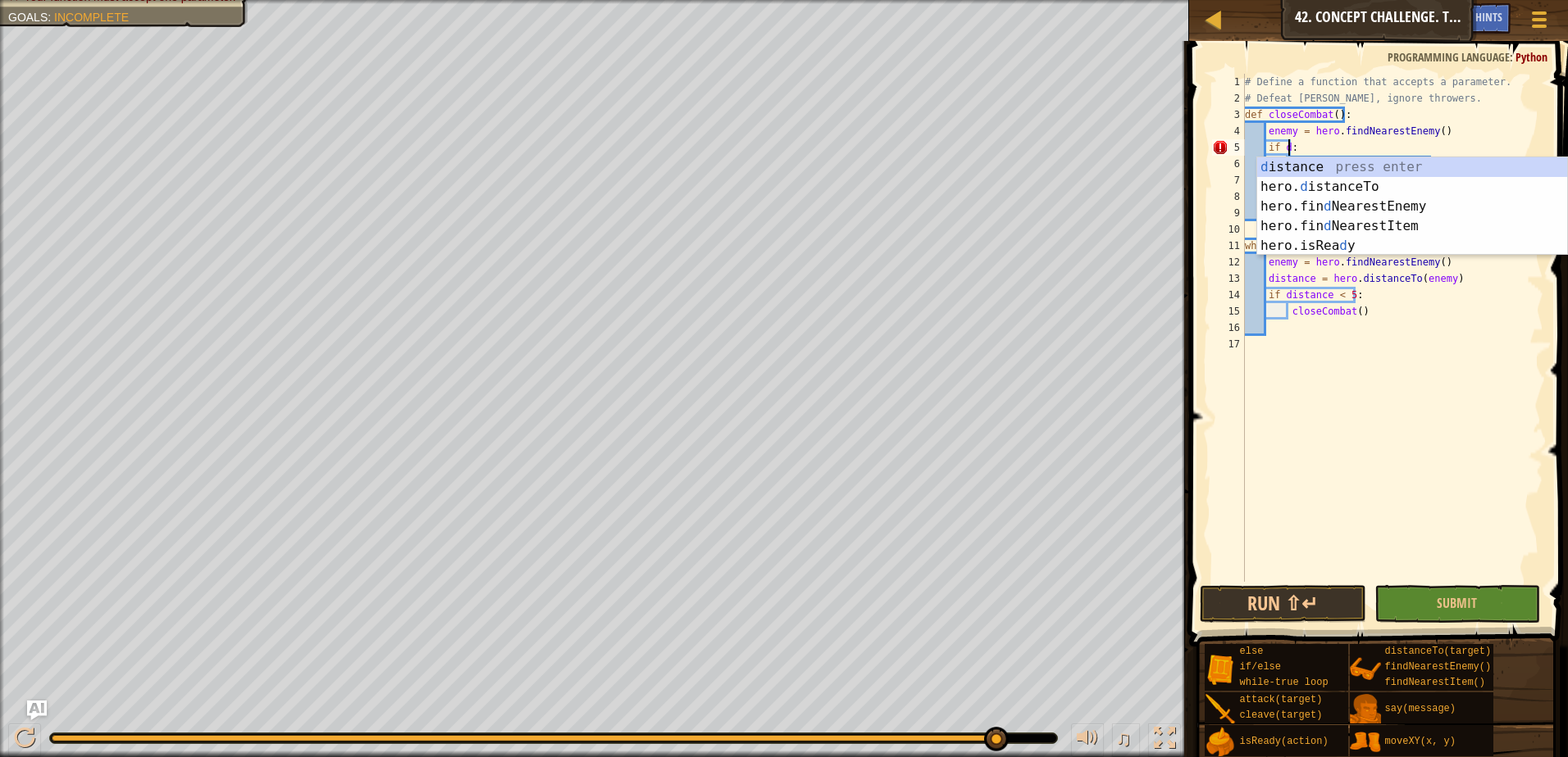
scroll to position [7, 2]
click at [1315, 168] on div "d istance press enter hero. d istanceTo press enter hero.fin d NearestEnemy pre…" at bounding box center [1412, 226] width 310 height 138
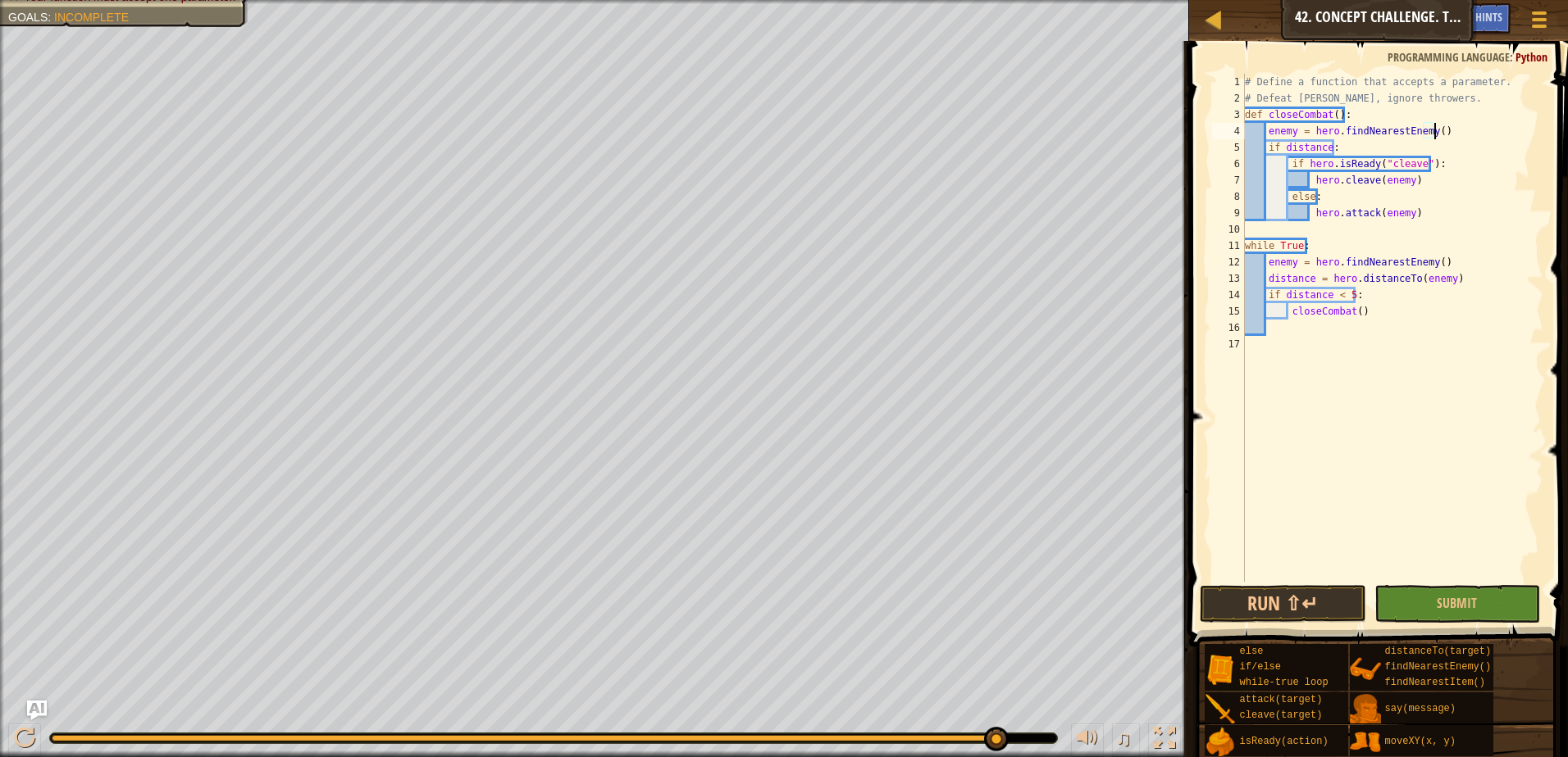
click at [1441, 136] on div "# Define a function that accepts a parameter. # Defeat [PERSON_NAME], ignore th…" at bounding box center [1392, 344] width 302 height 541
type textarea "enemy = hero.findNearestEnemy()"
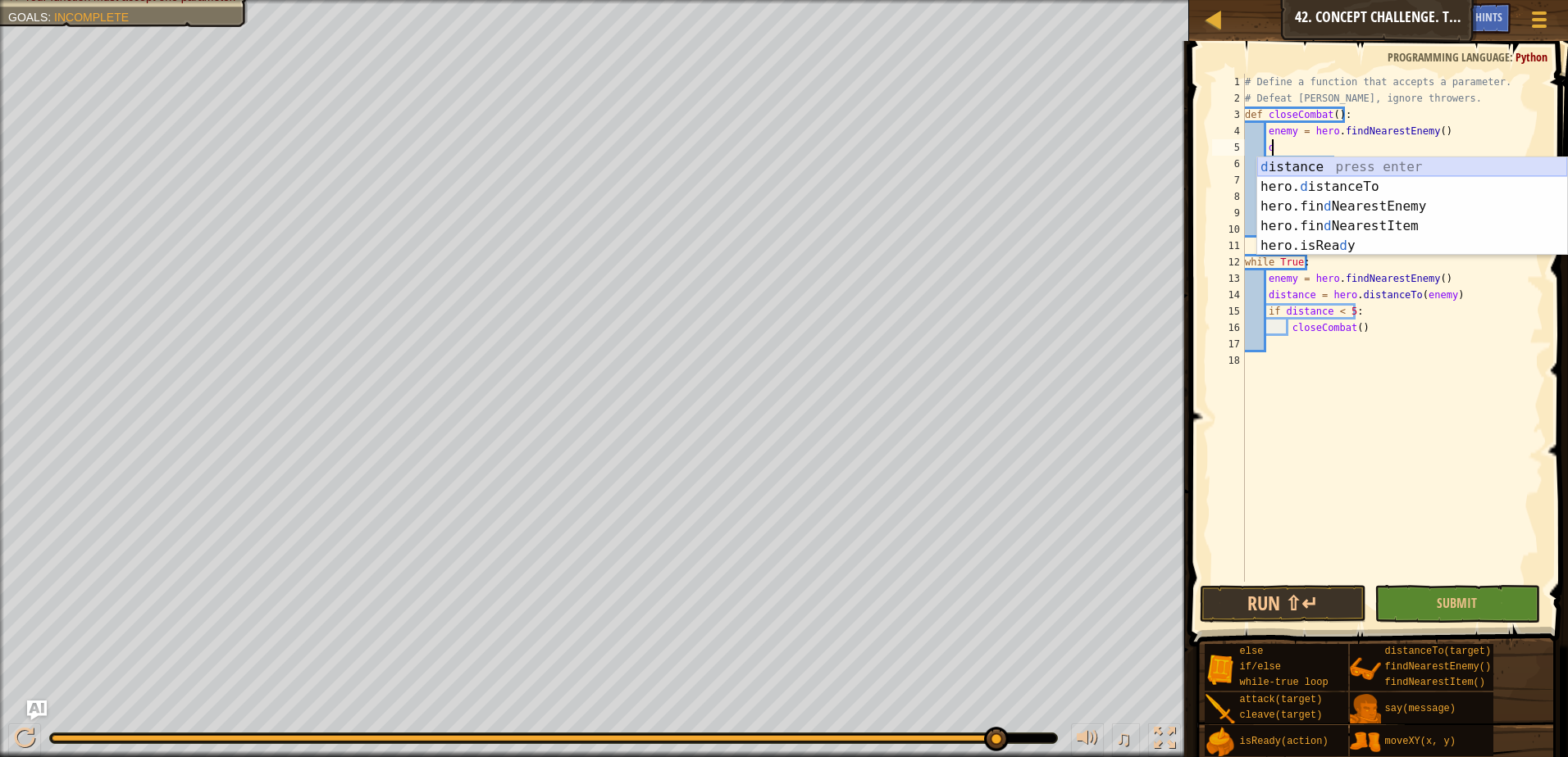
click at [1392, 165] on div "d istance press enter hero. d istanceTo press enter hero.fin d NearestEnemy pre…" at bounding box center [1412, 226] width 310 height 138
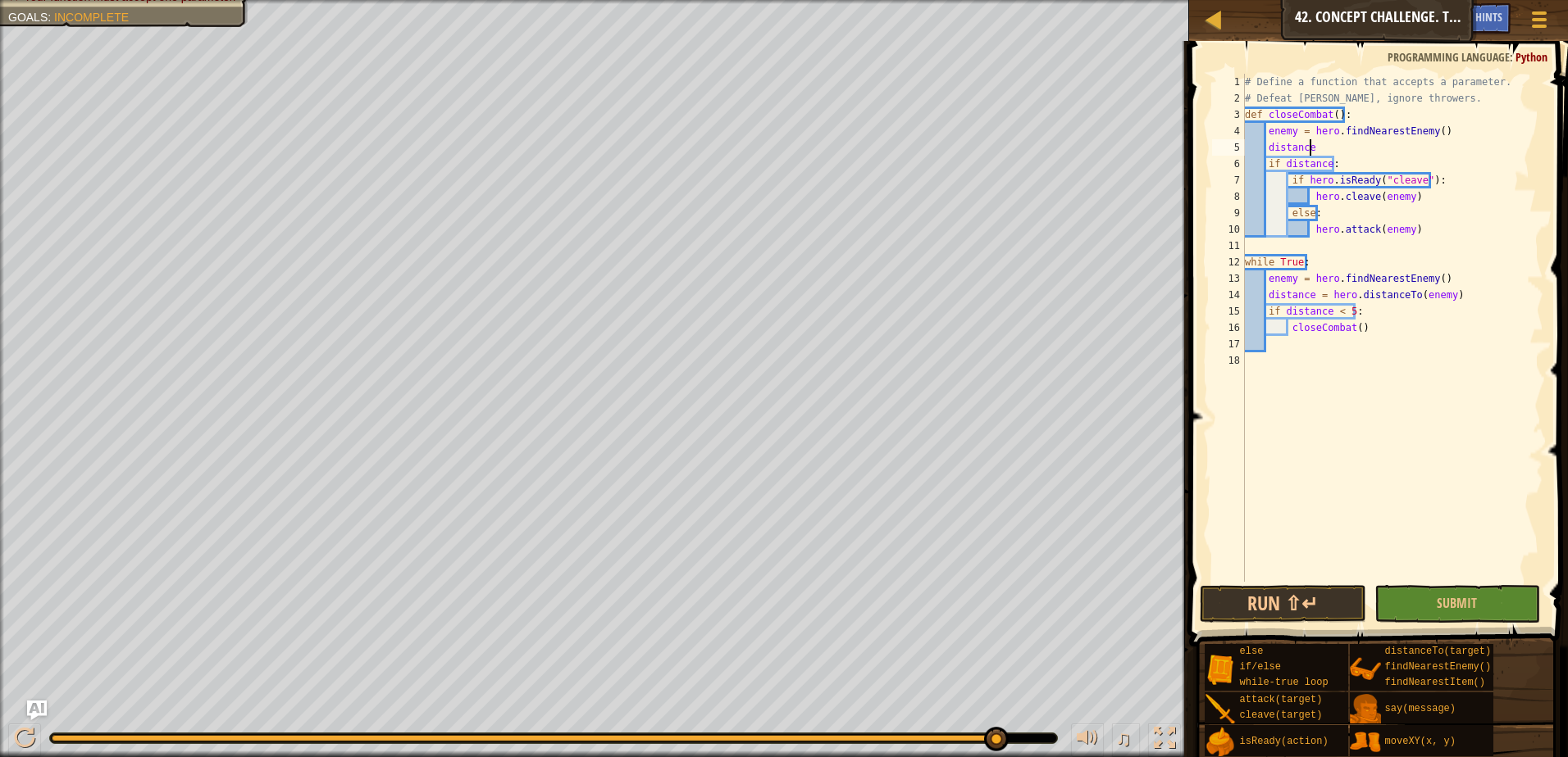
scroll to position [7, 5]
click at [1352, 165] on div "hero. distanceT o press enter" at bounding box center [1412, 187] width 310 height 59
click at [1324, 162] on div "# Define a function that accepts a parameter. # Defeat [PERSON_NAME], ignore th…" at bounding box center [1392, 344] width 302 height 541
click at [1460, 606] on span "Submit" at bounding box center [1456, 604] width 41 height 18
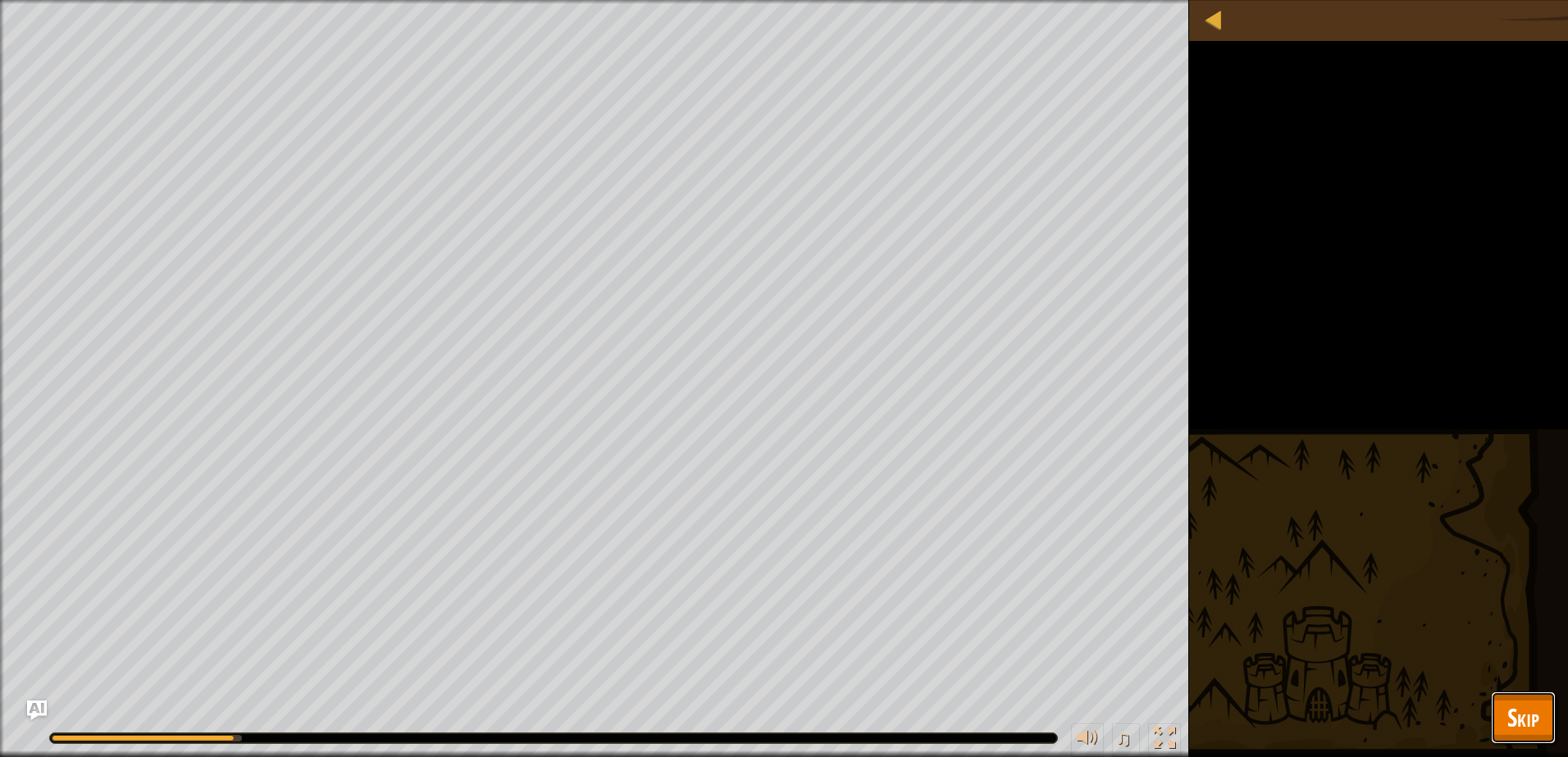
click at [1531, 715] on button "Skip" at bounding box center [1522, 717] width 64 height 52
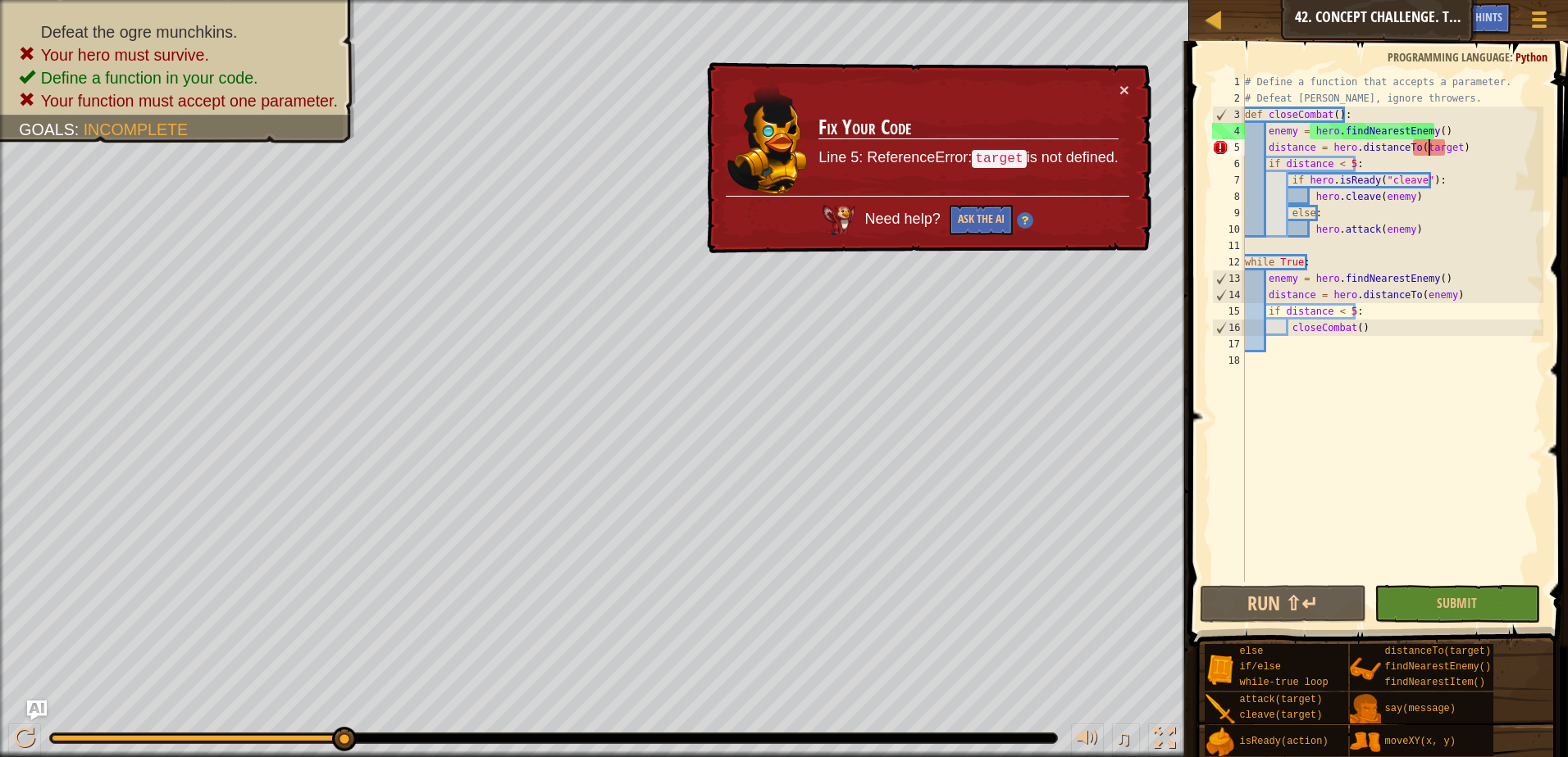
click at [1431, 148] on div "# Define a function that accepts a parameter. # Defeat [PERSON_NAME], ignore th…" at bounding box center [1392, 344] width 302 height 541
click at [1446, 147] on div "# Define a function that accepts a parameter. # Defeat [PERSON_NAME], ignore th…" at bounding box center [1392, 344] width 302 height 541
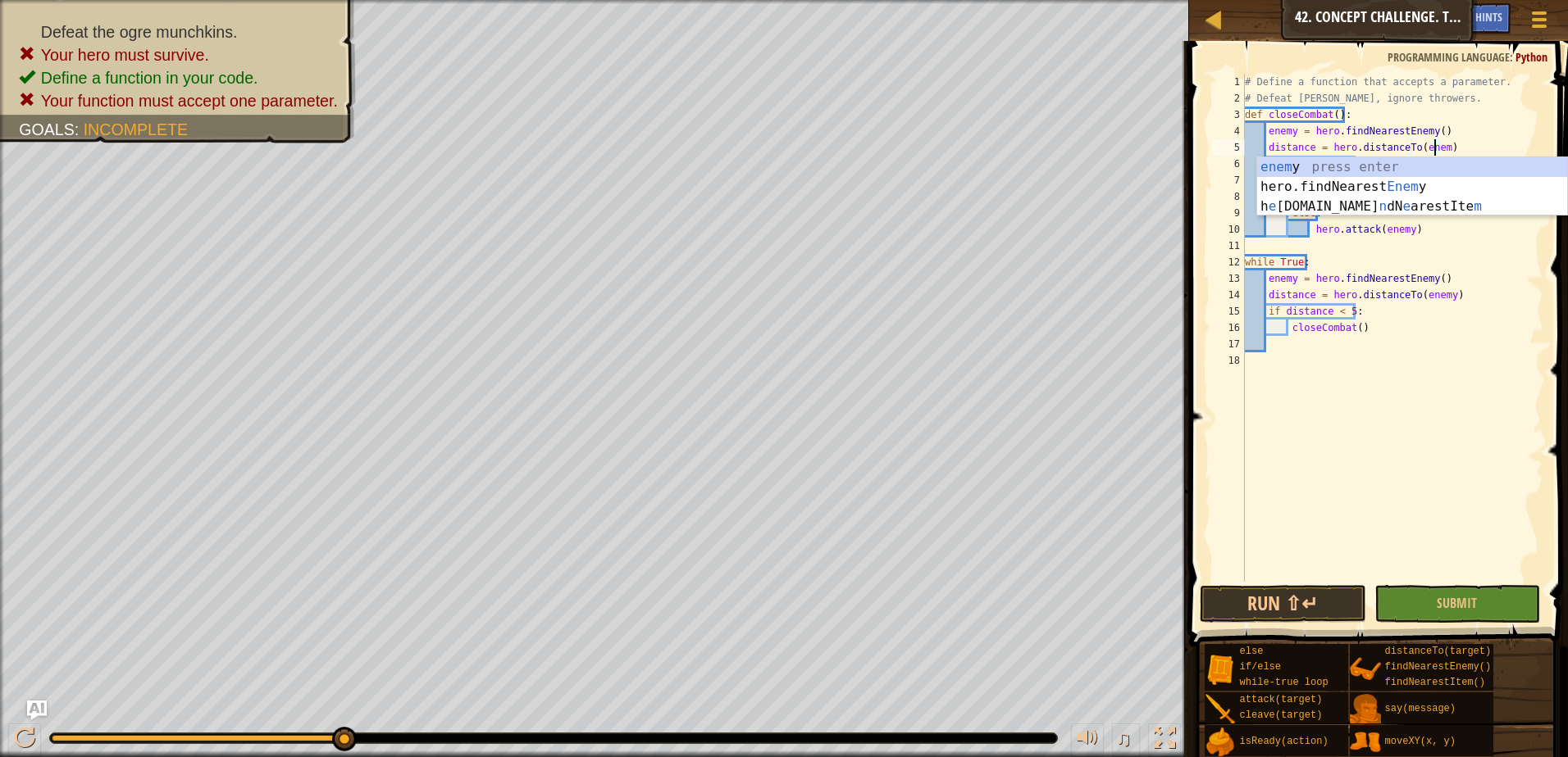
scroll to position [7, 16]
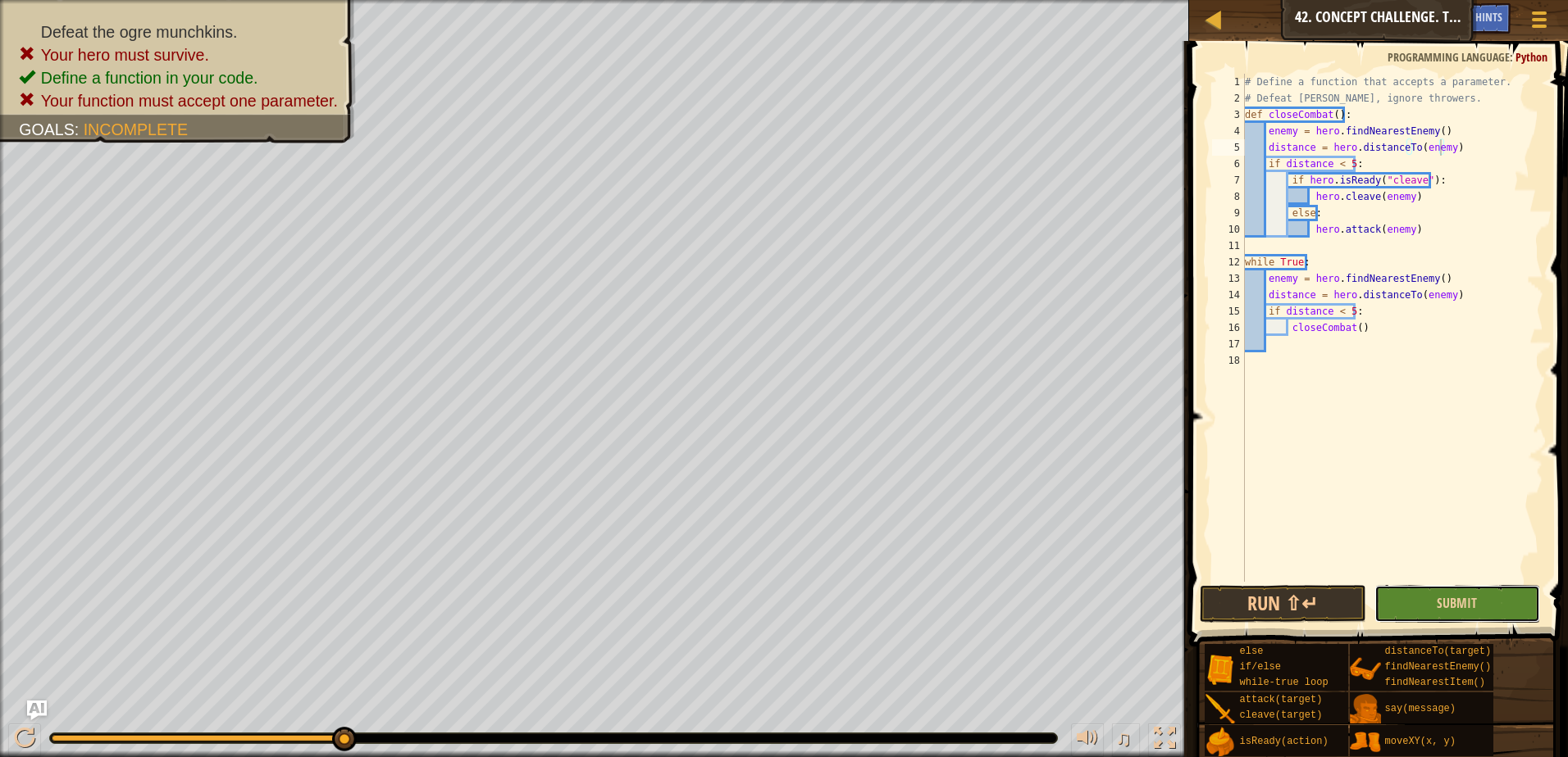
click at [1495, 600] on button "Submit" at bounding box center [1458, 605] width 166 height 38
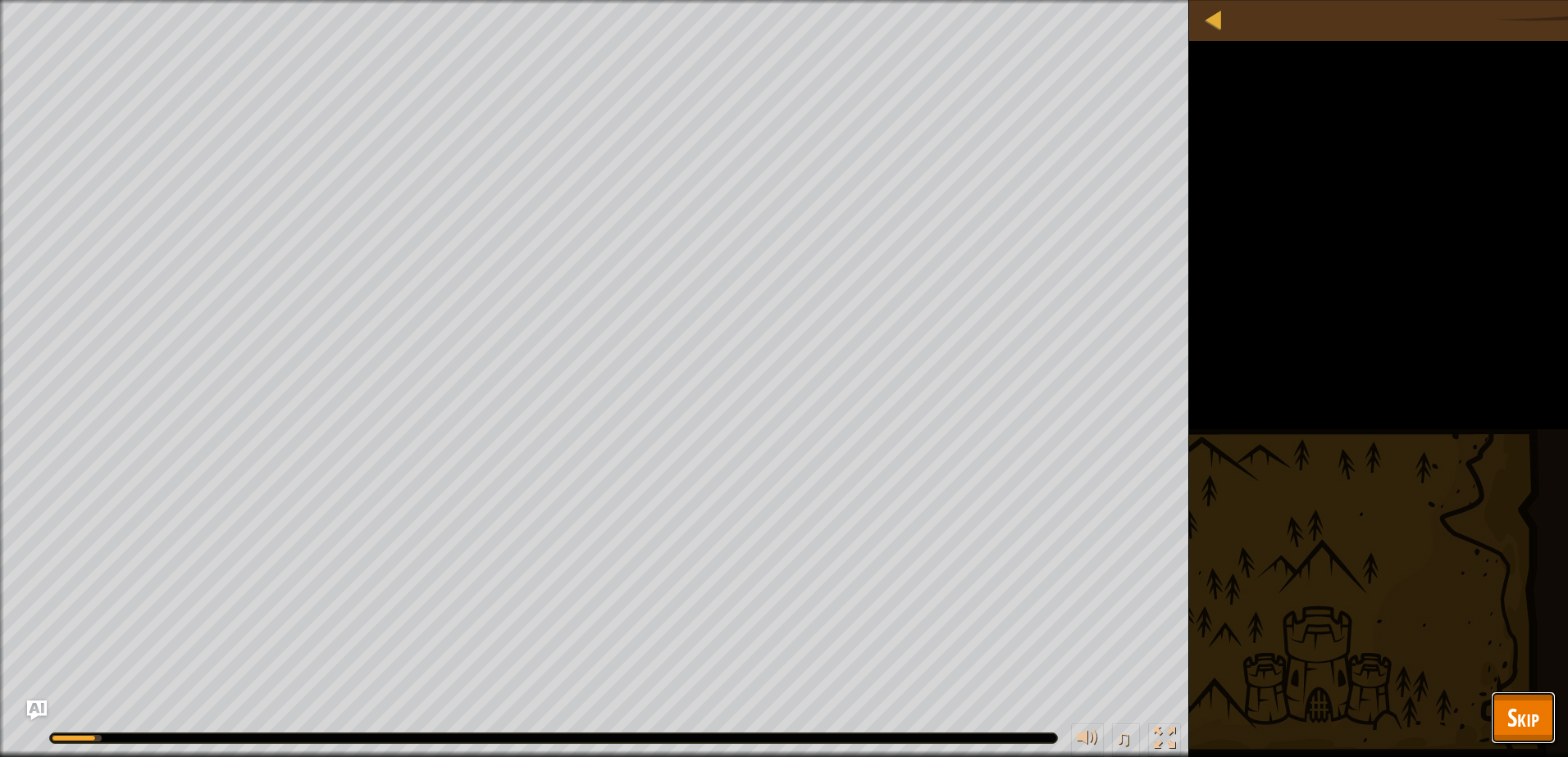
click at [1519, 705] on span "Skip" at bounding box center [1523, 717] width 32 height 34
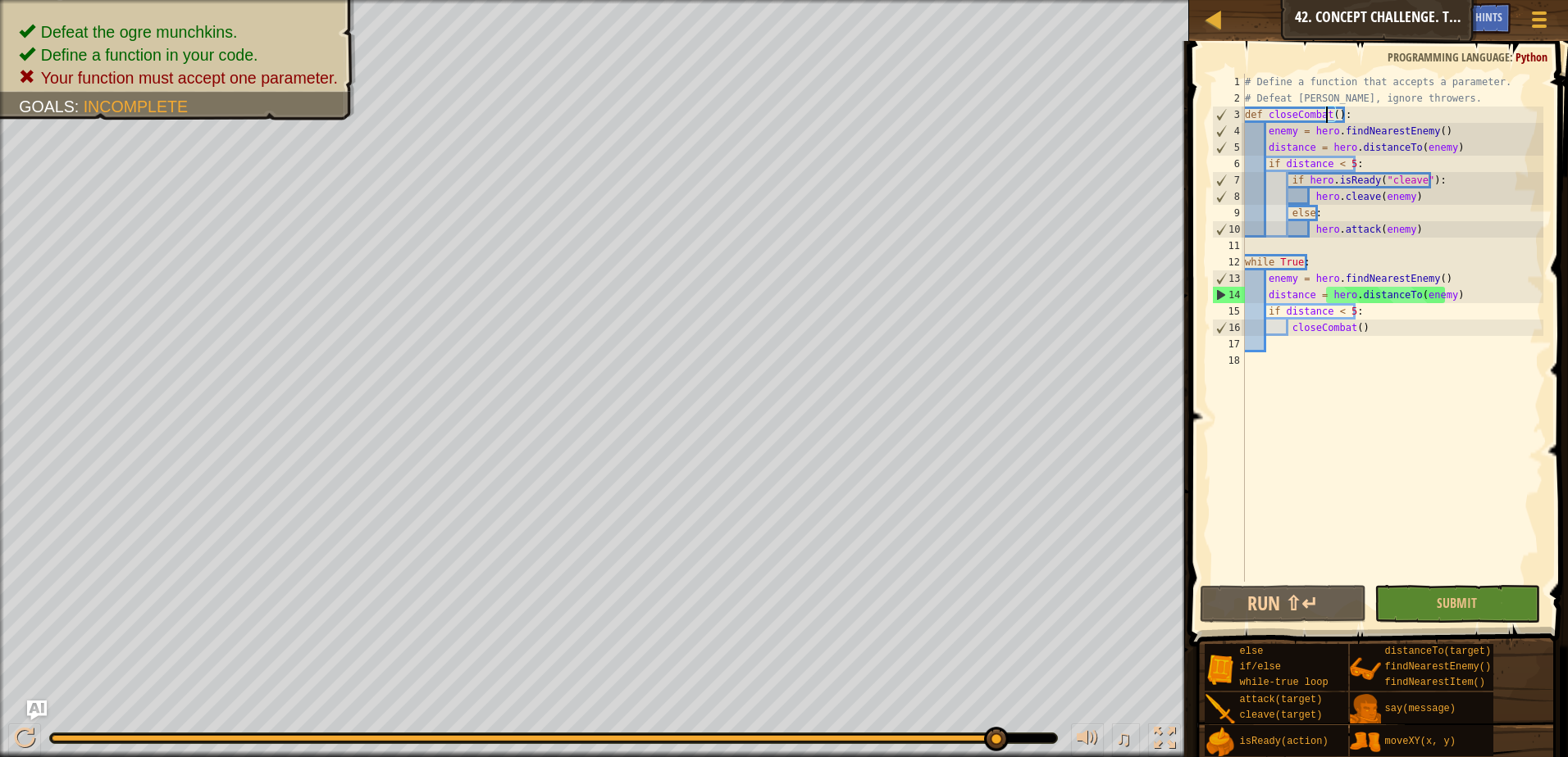
scroll to position [7, 7]
click at [1326, 112] on div "# Define a function that accepts a parameter. # Defeat [PERSON_NAME], ignore th…" at bounding box center [1392, 344] width 302 height 541
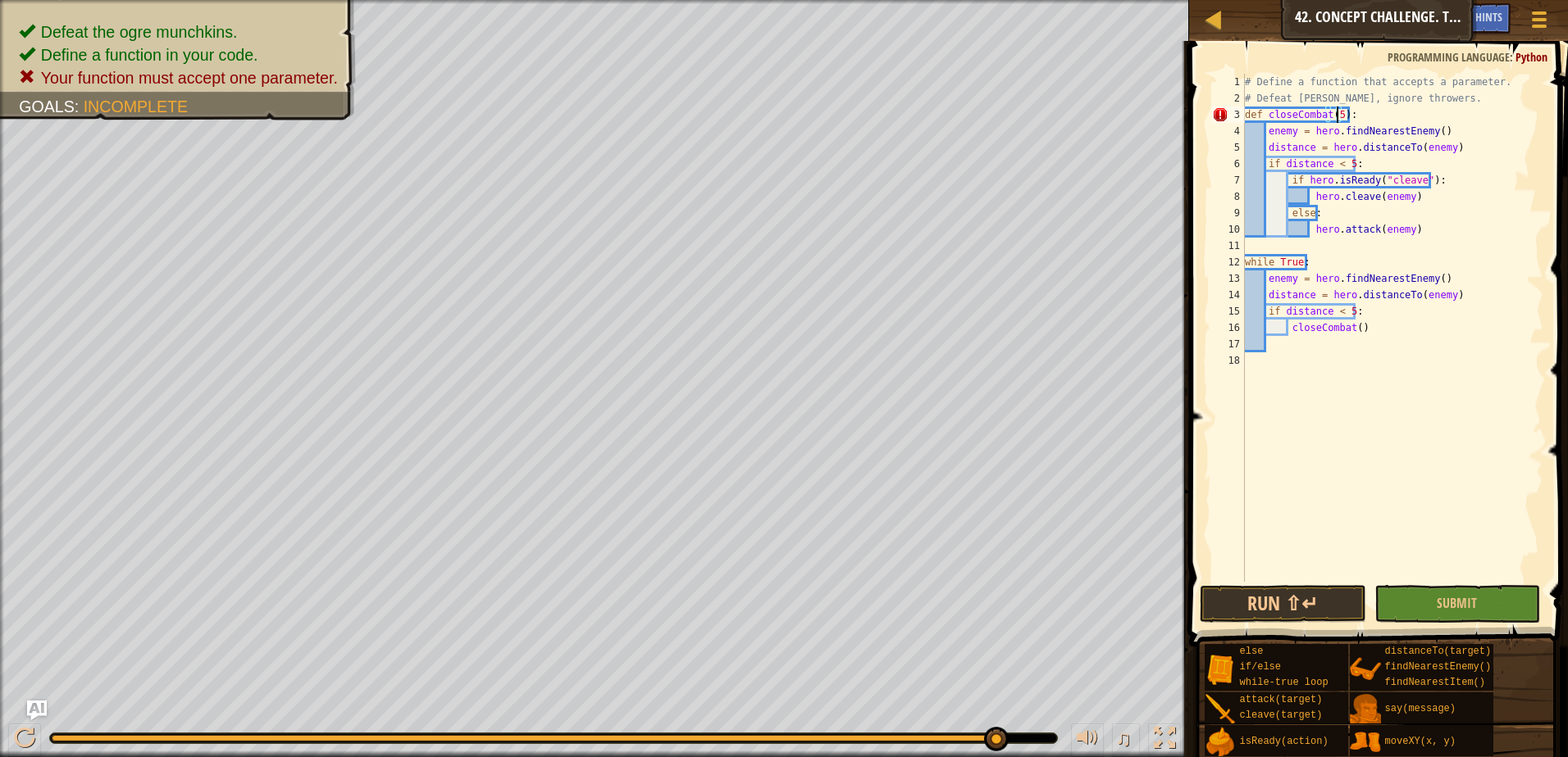
type textarea "def closeCombat():"
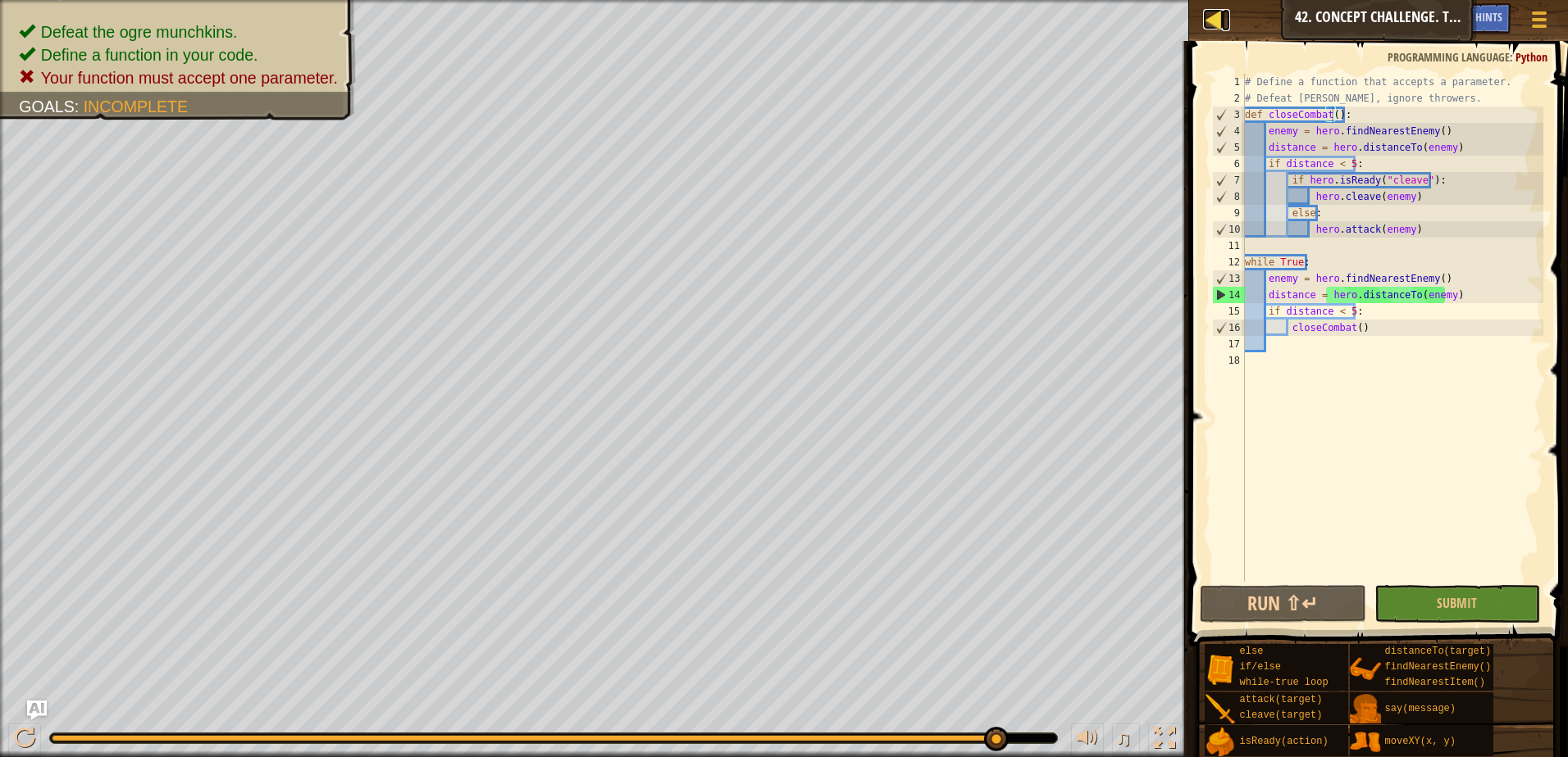
click at [1212, 26] on div at bounding box center [1213, 19] width 21 height 21
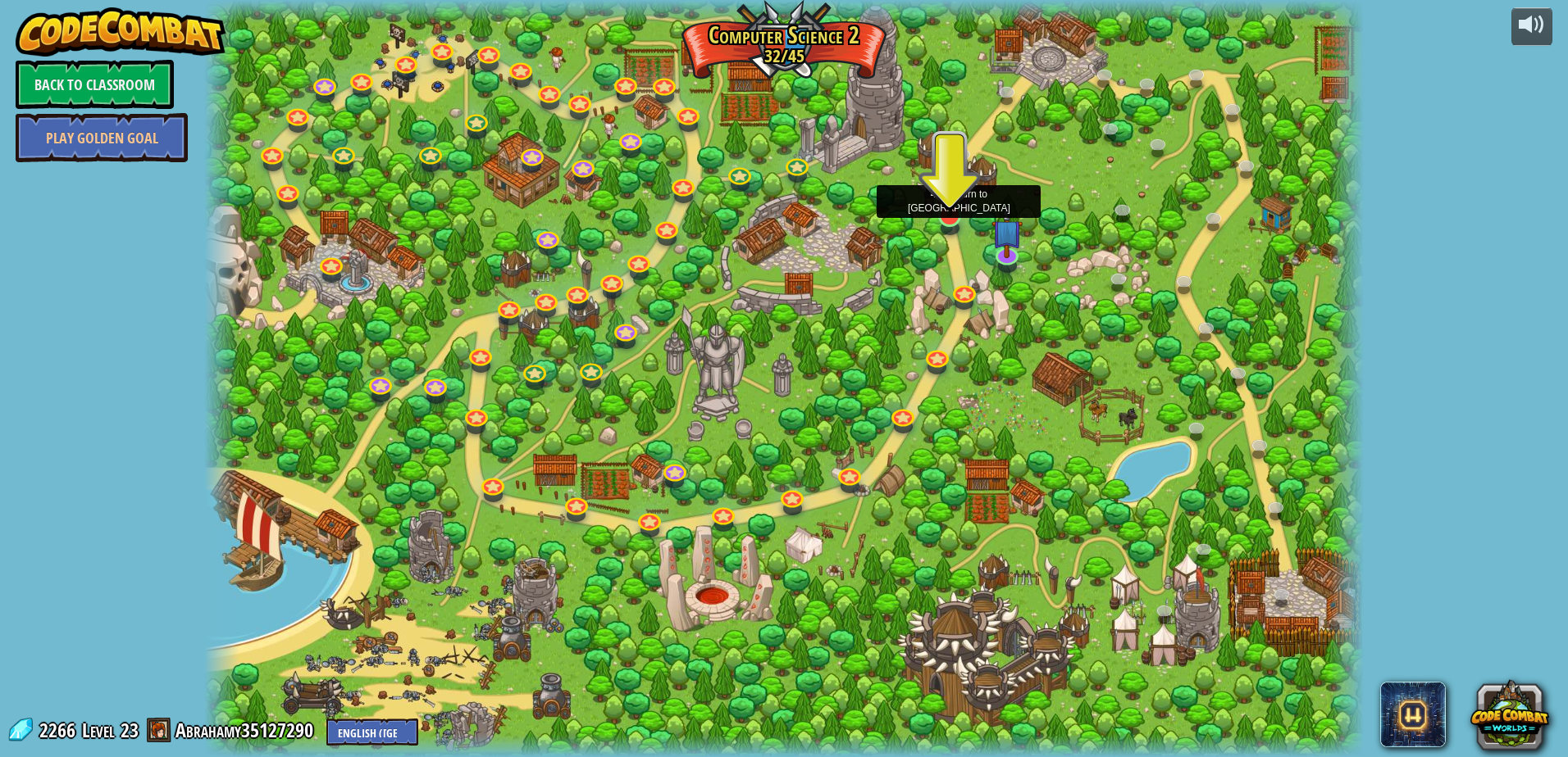
click at [945, 213] on img at bounding box center [949, 181] width 31 height 71
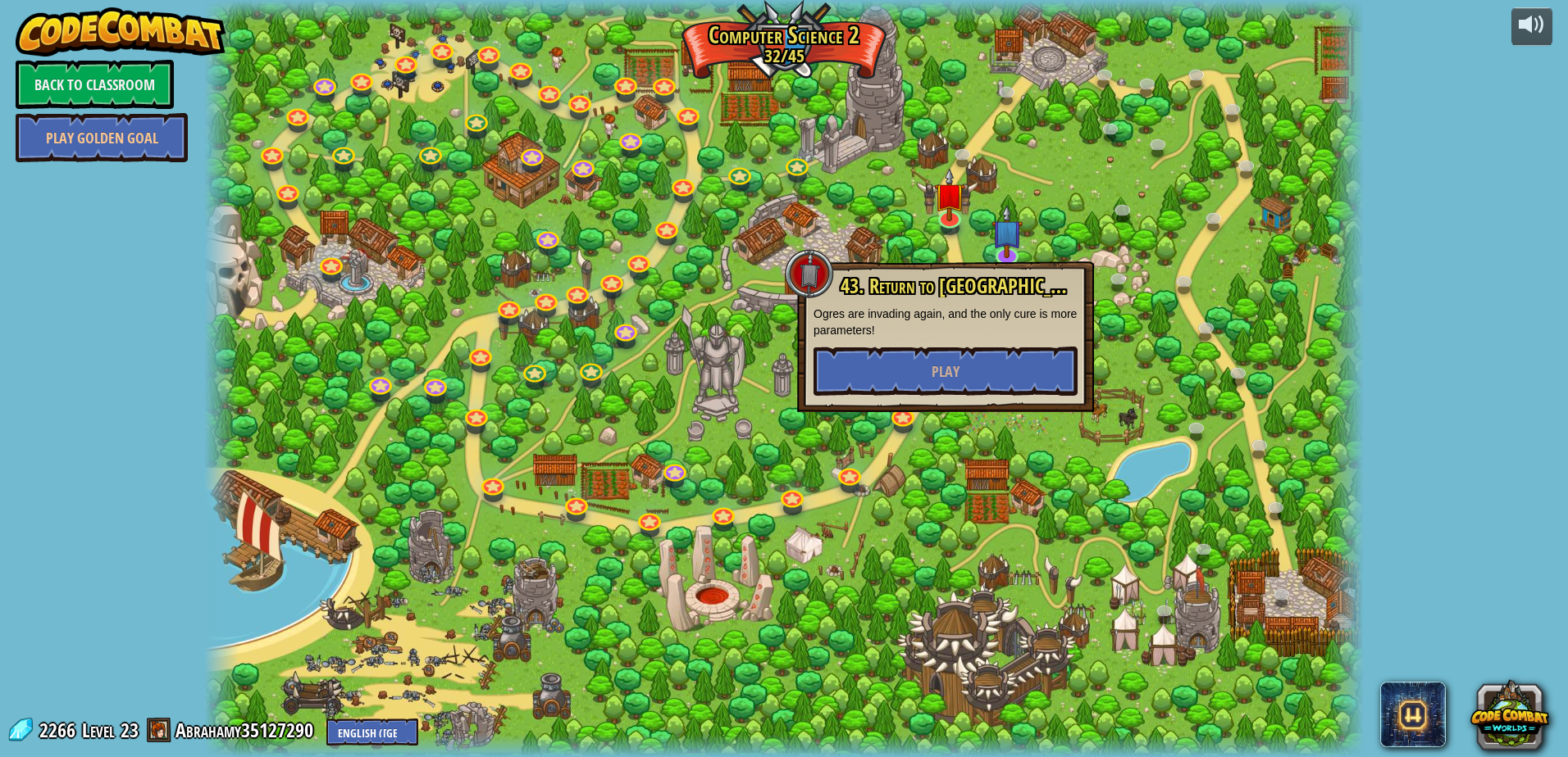
click at [710, 430] on div at bounding box center [783, 378] width 1159 height 757
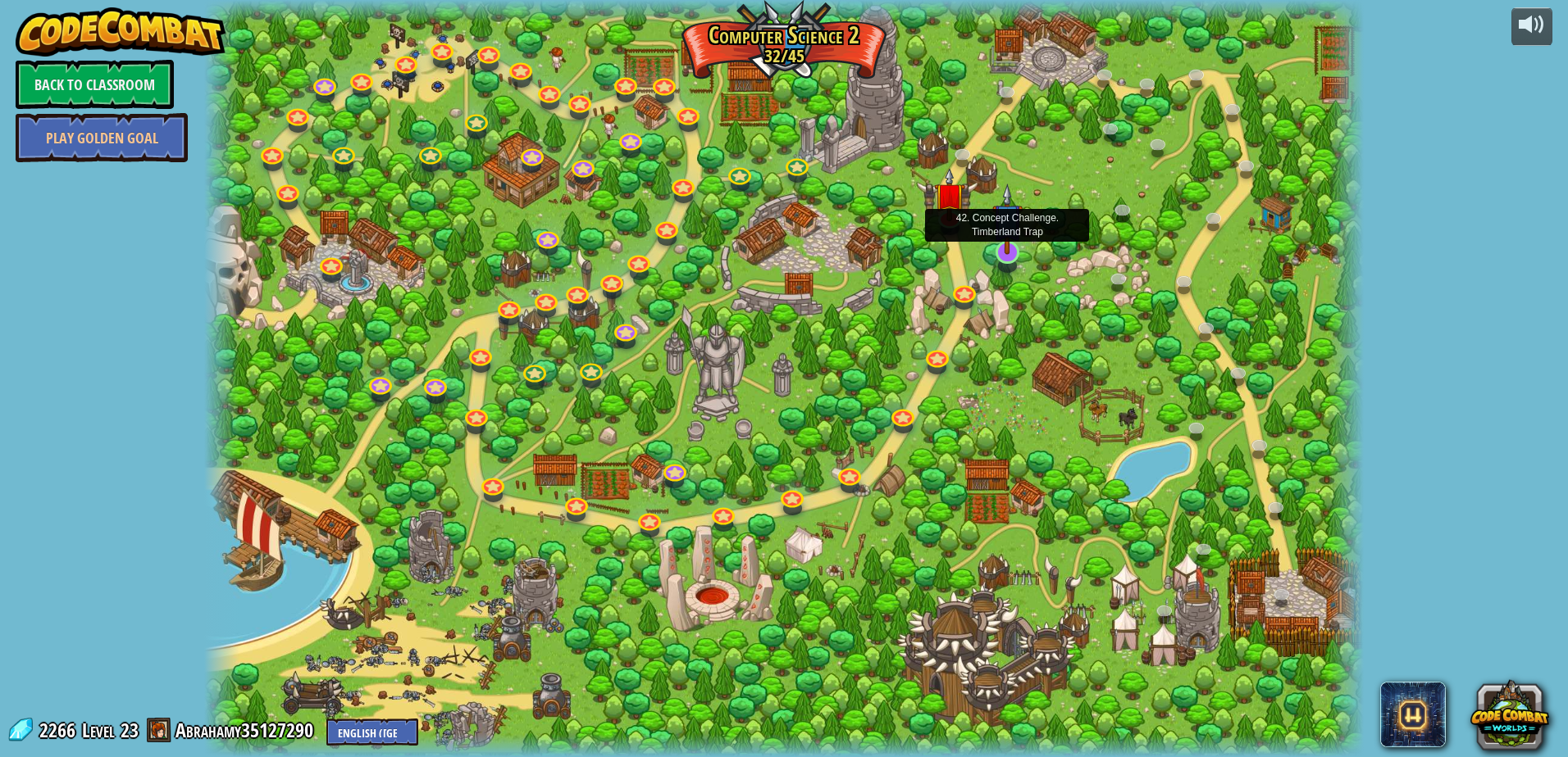
click at [1012, 255] on div at bounding box center [1007, 252] width 23 height 23
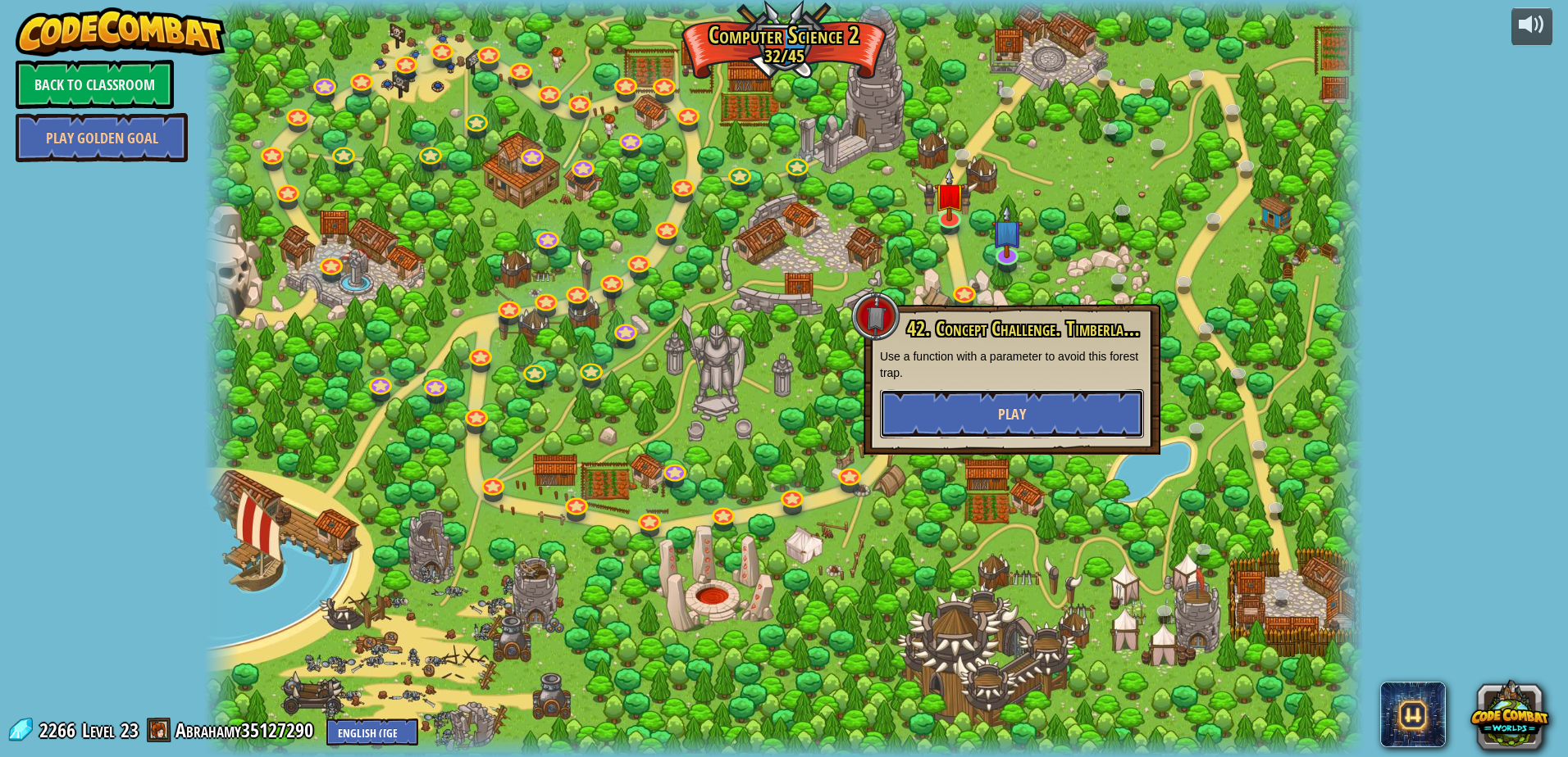
click at [955, 415] on button "Play" at bounding box center [1012, 415] width 264 height 49
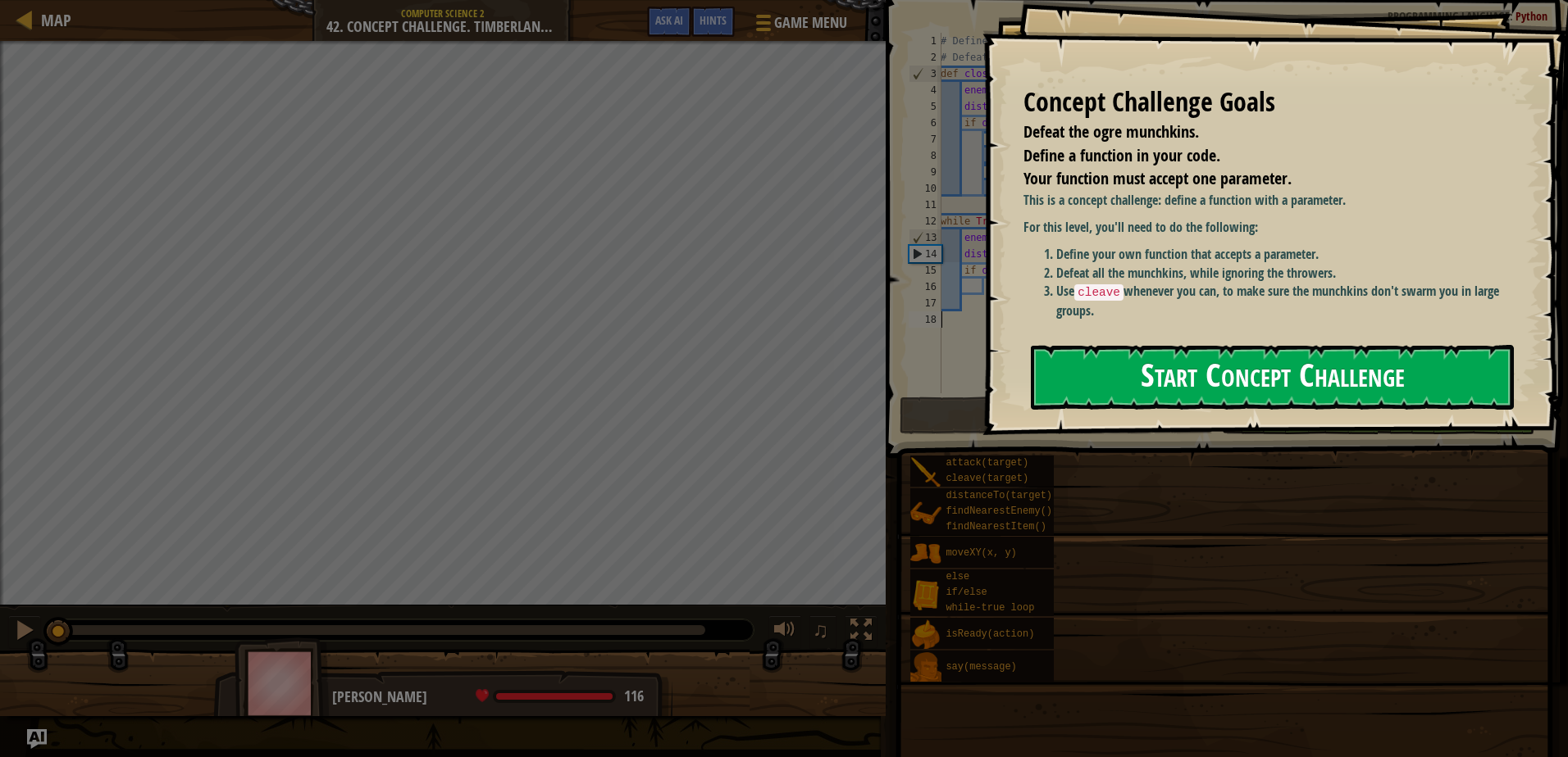
click at [1122, 374] on button "Start Concept Challenge" at bounding box center [1272, 377] width 483 height 64
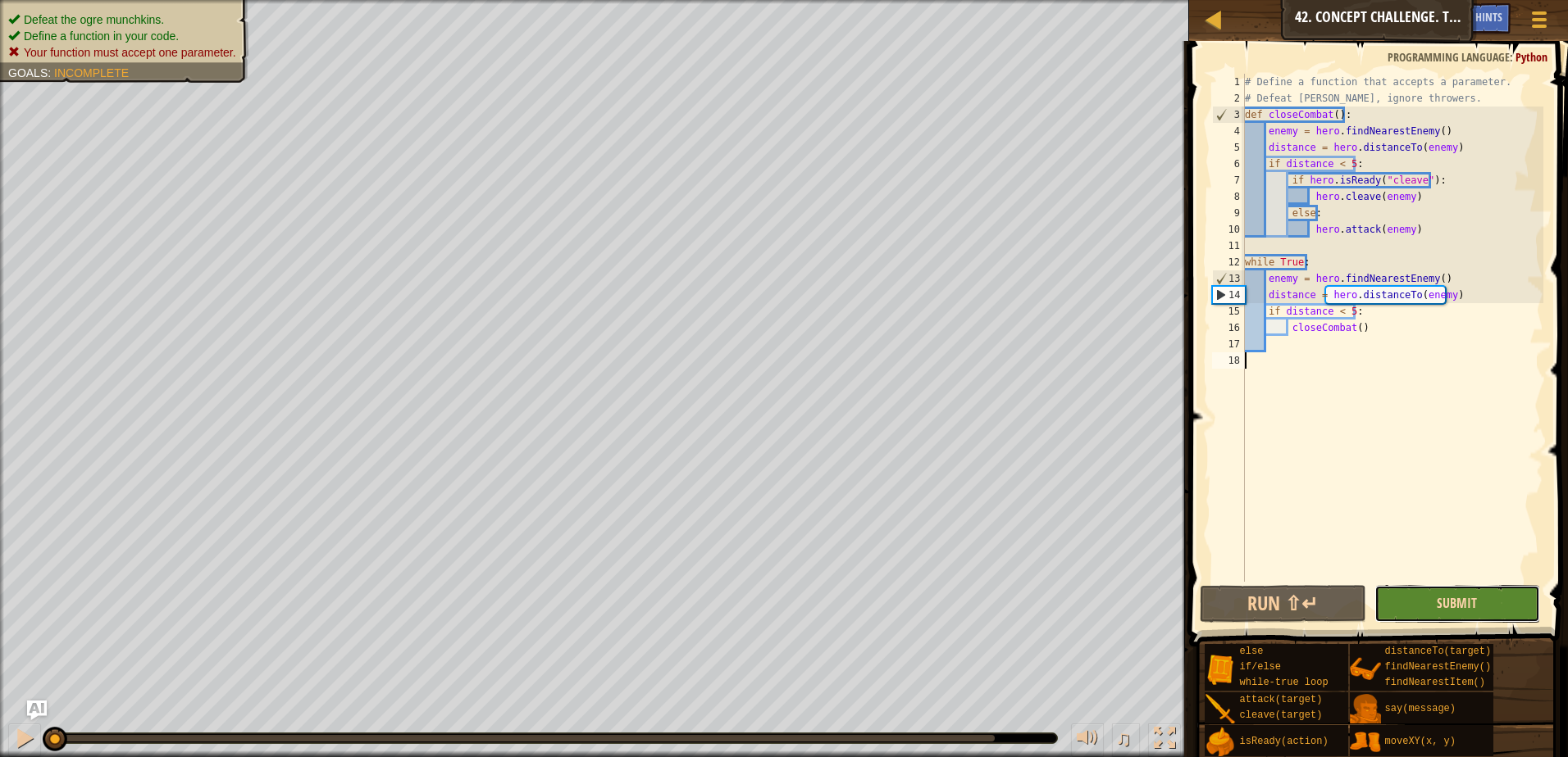
click at [1445, 600] on span "Submit" at bounding box center [1456, 604] width 41 height 18
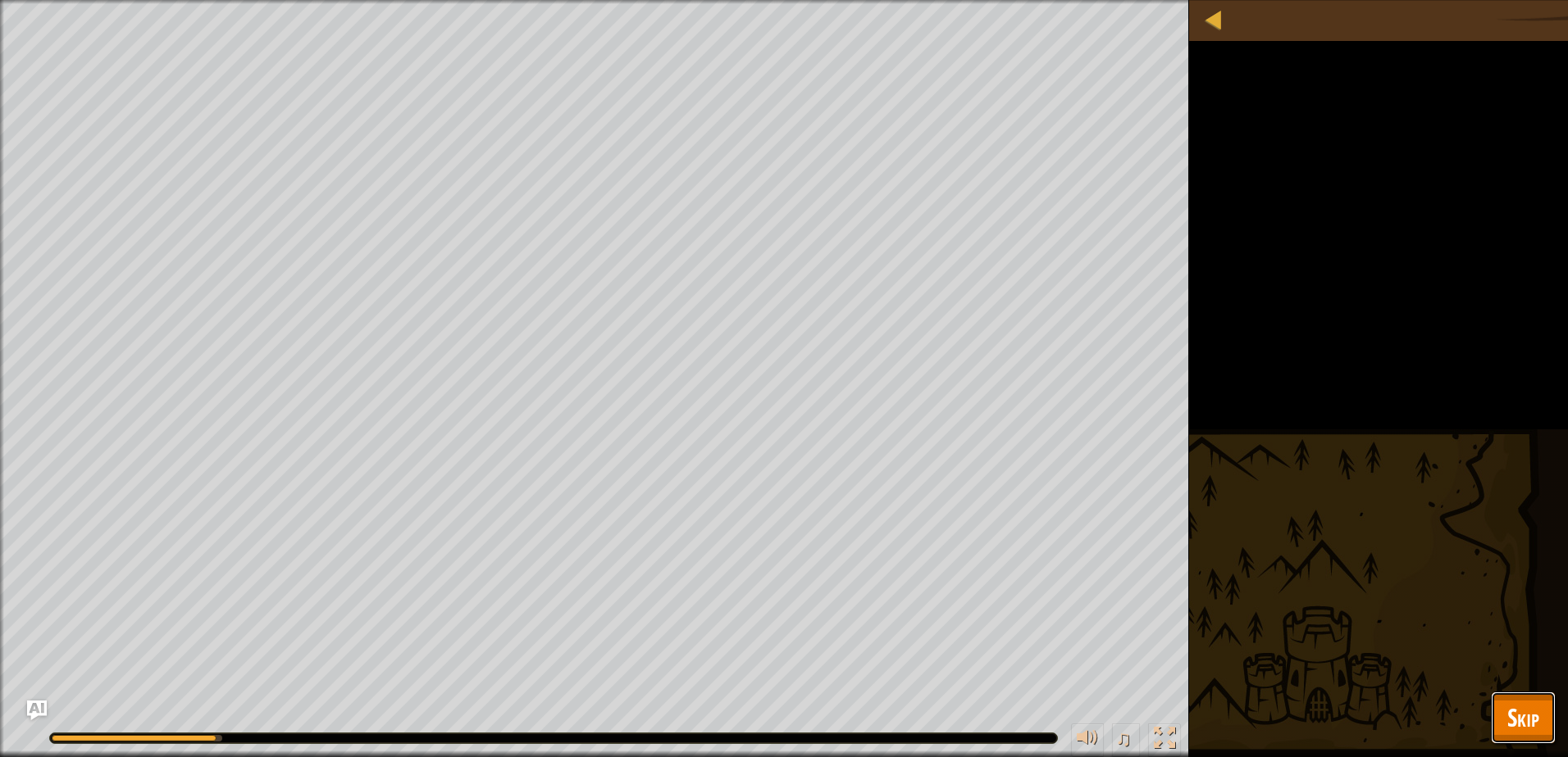
click at [1527, 713] on span "Skip" at bounding box center [1523, 717] width 32 height 34
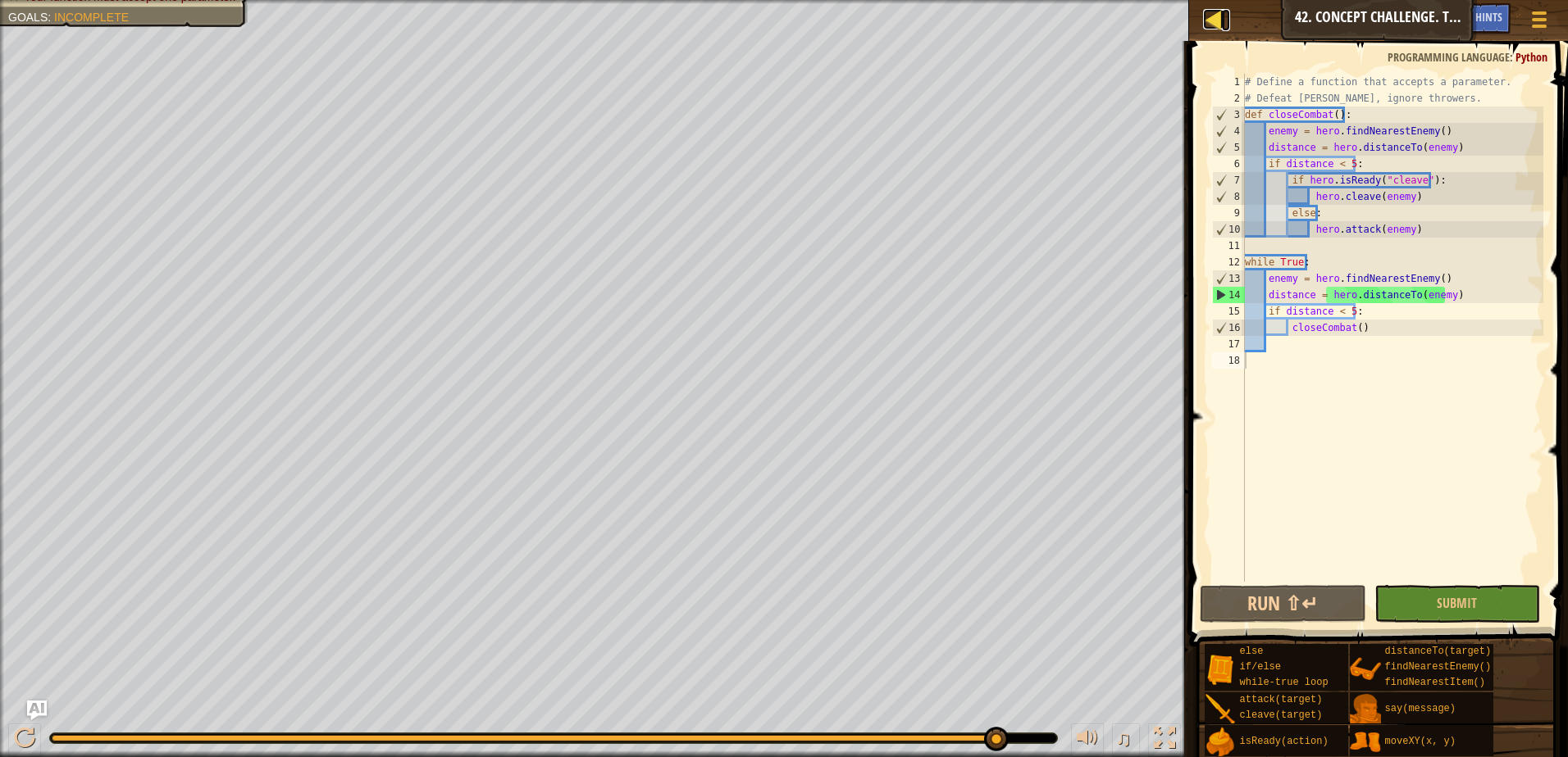
click at [1219, 22] on div at bounding box center [1213, 19] width 21 height 21
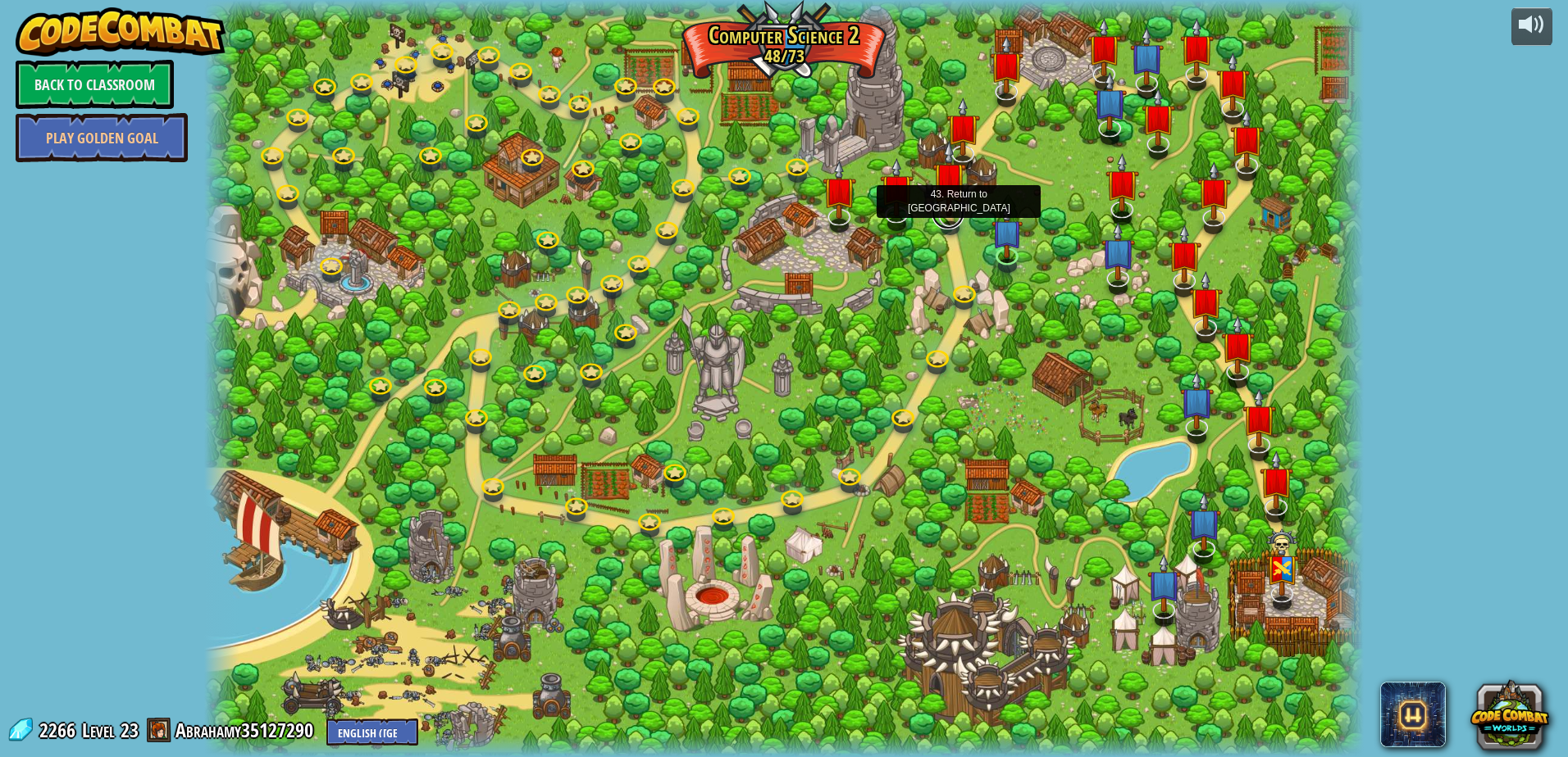
click at [942, 223] on link at bounding box center [947, 213] width 33 height 33
click at [944, 365] on link at bounding box center [936, 358] width 33 height 25
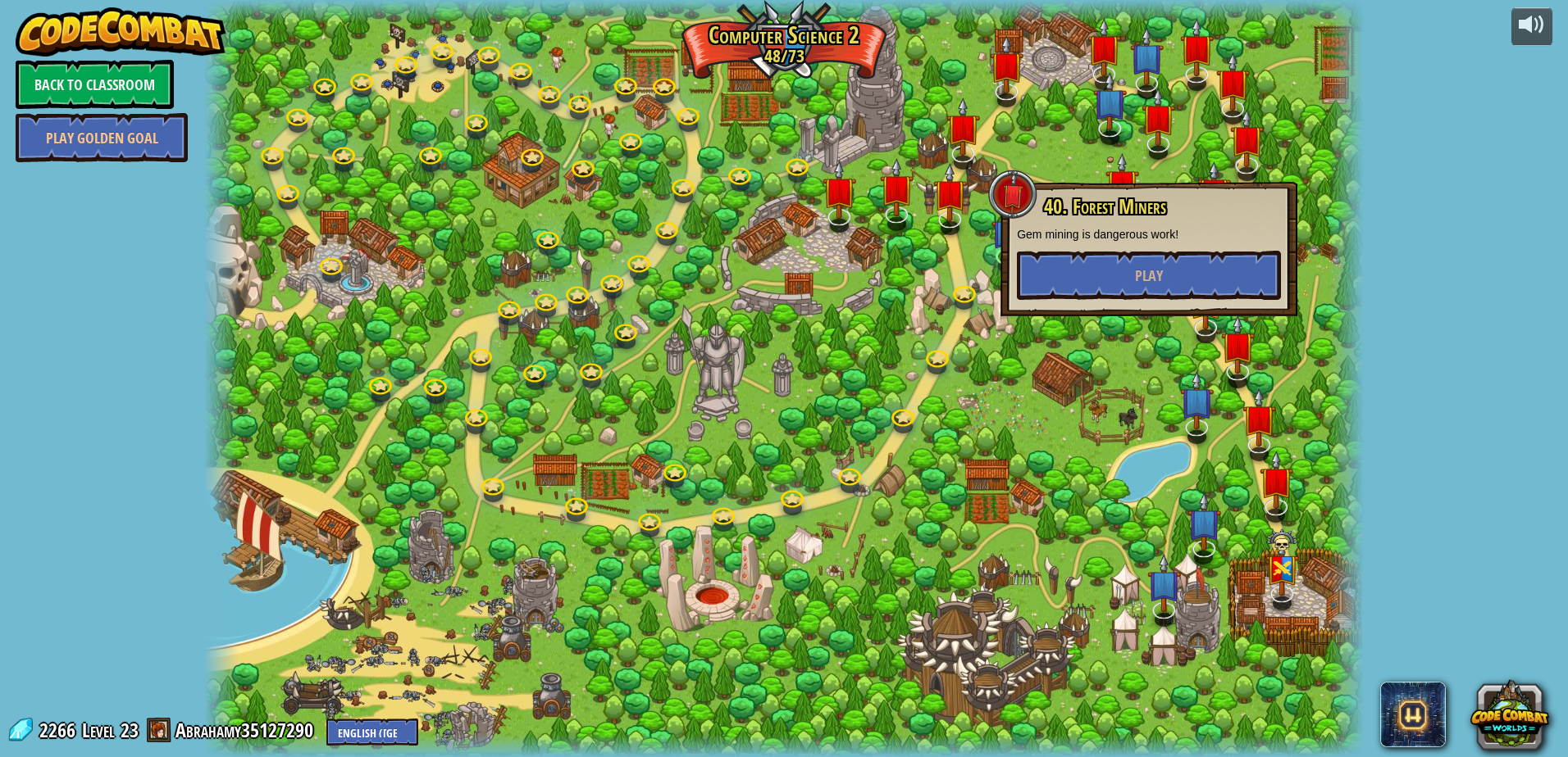
click at [1143, 466] on div at bounding box center [783, 378] width 1159 height 757
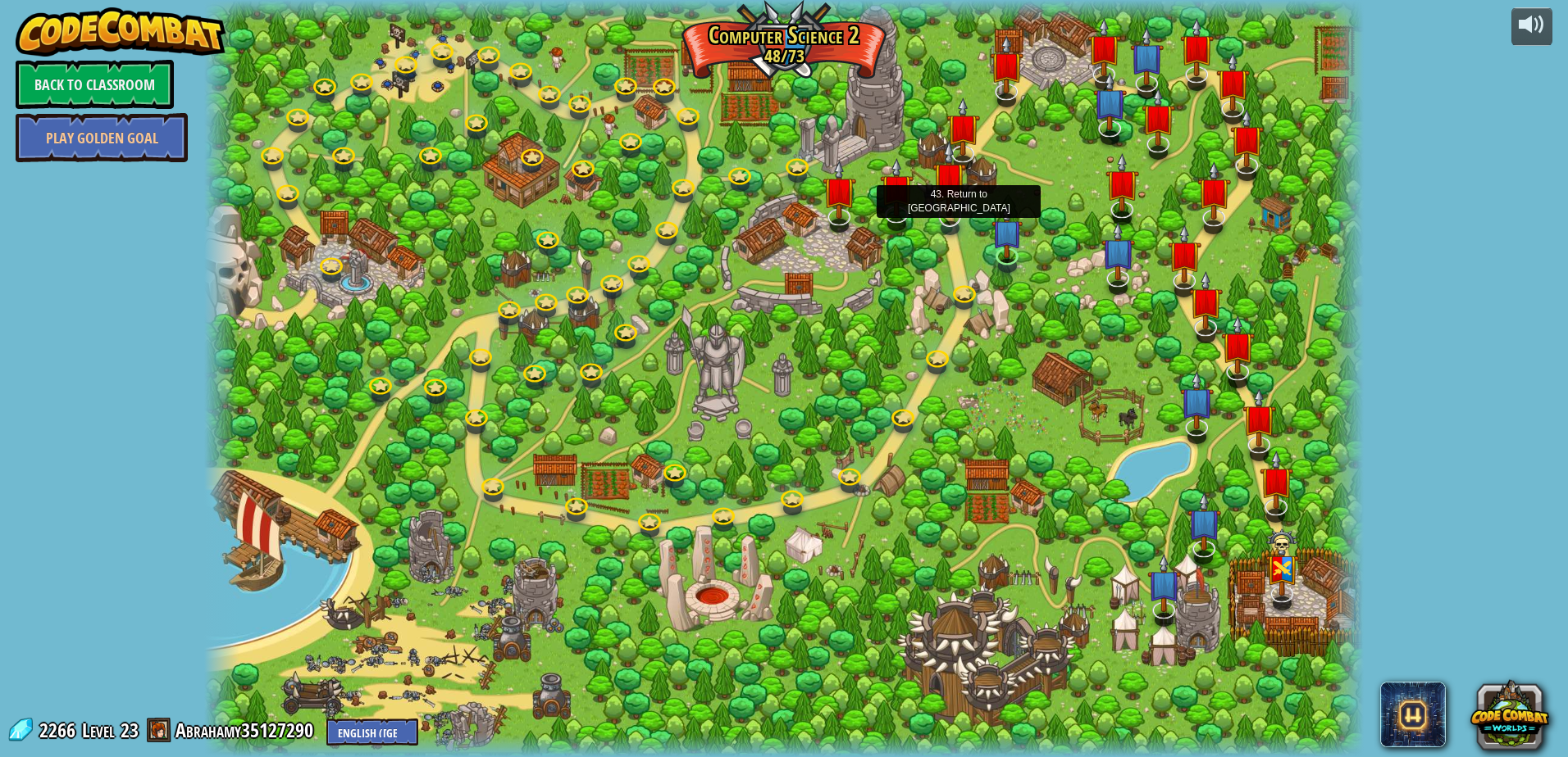
click at [948, 216] on img at bounding box center [949, 179] width 34 height 78
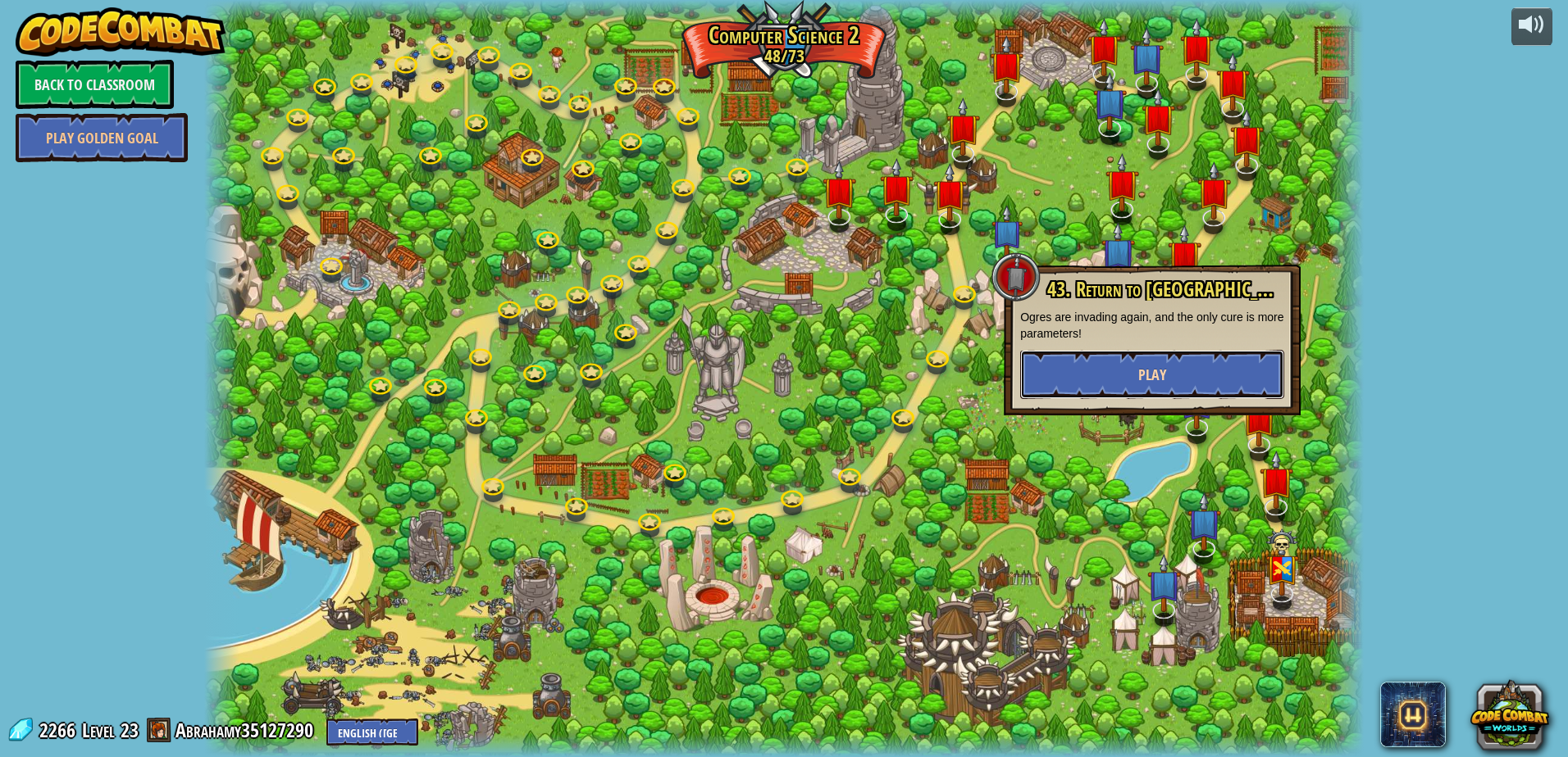
click at [1096, 361] on button "Play" at bounding box center [1152, 375] width 264 height 49
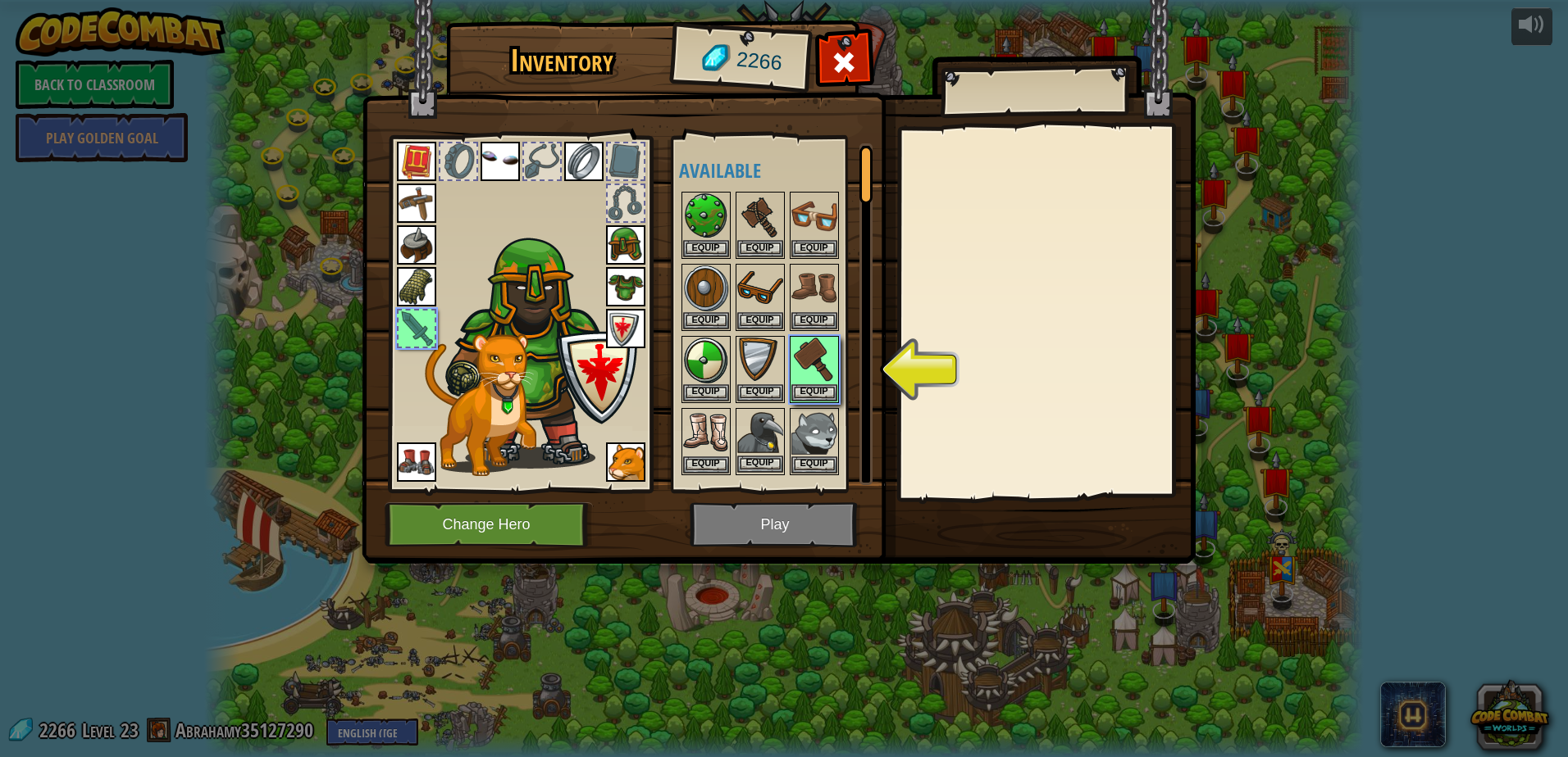
scroll to position [82, 0]
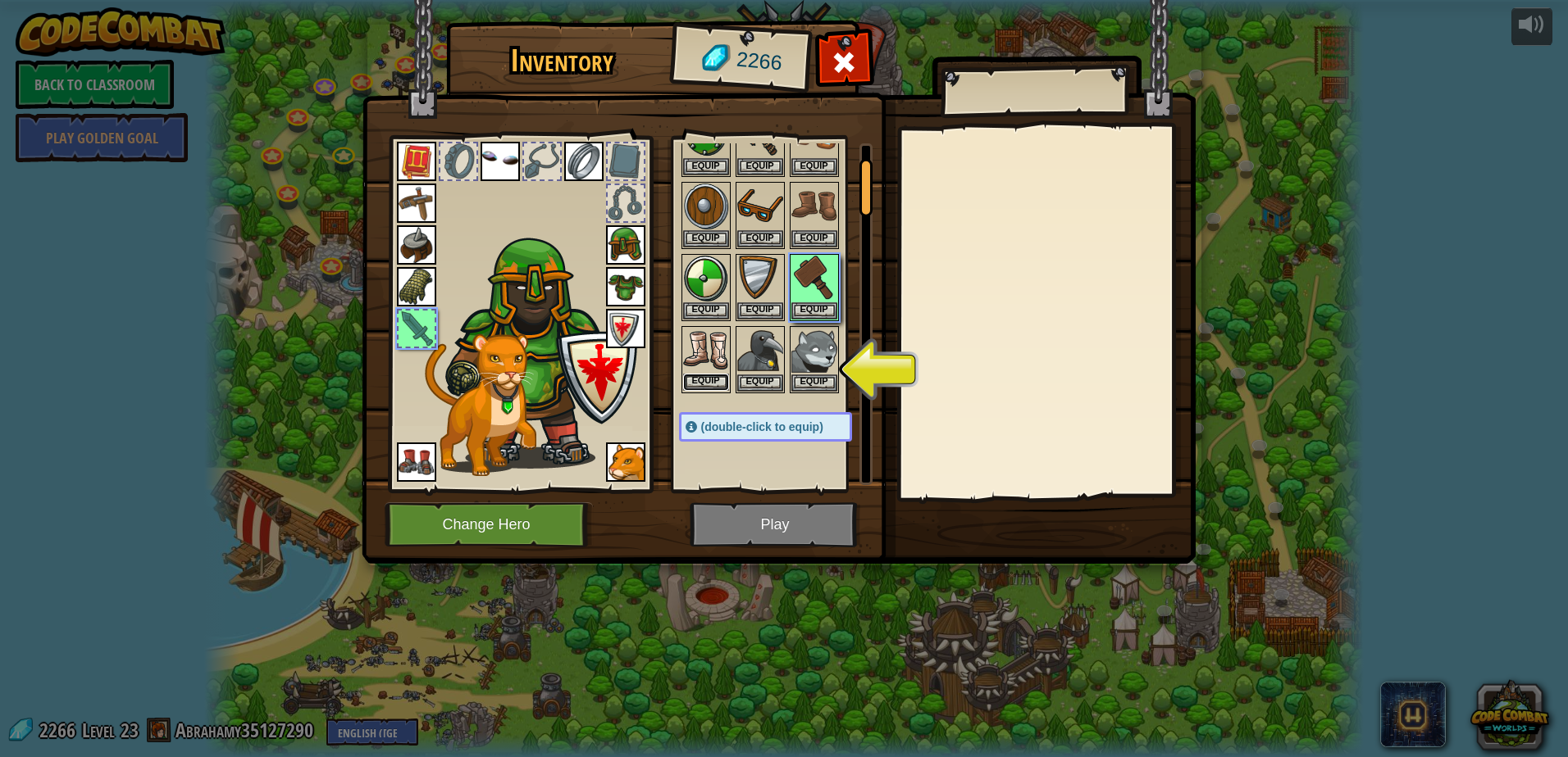
click at [721, 378] on button "Equip" at bounding box center [706, 382] width 46 height 17
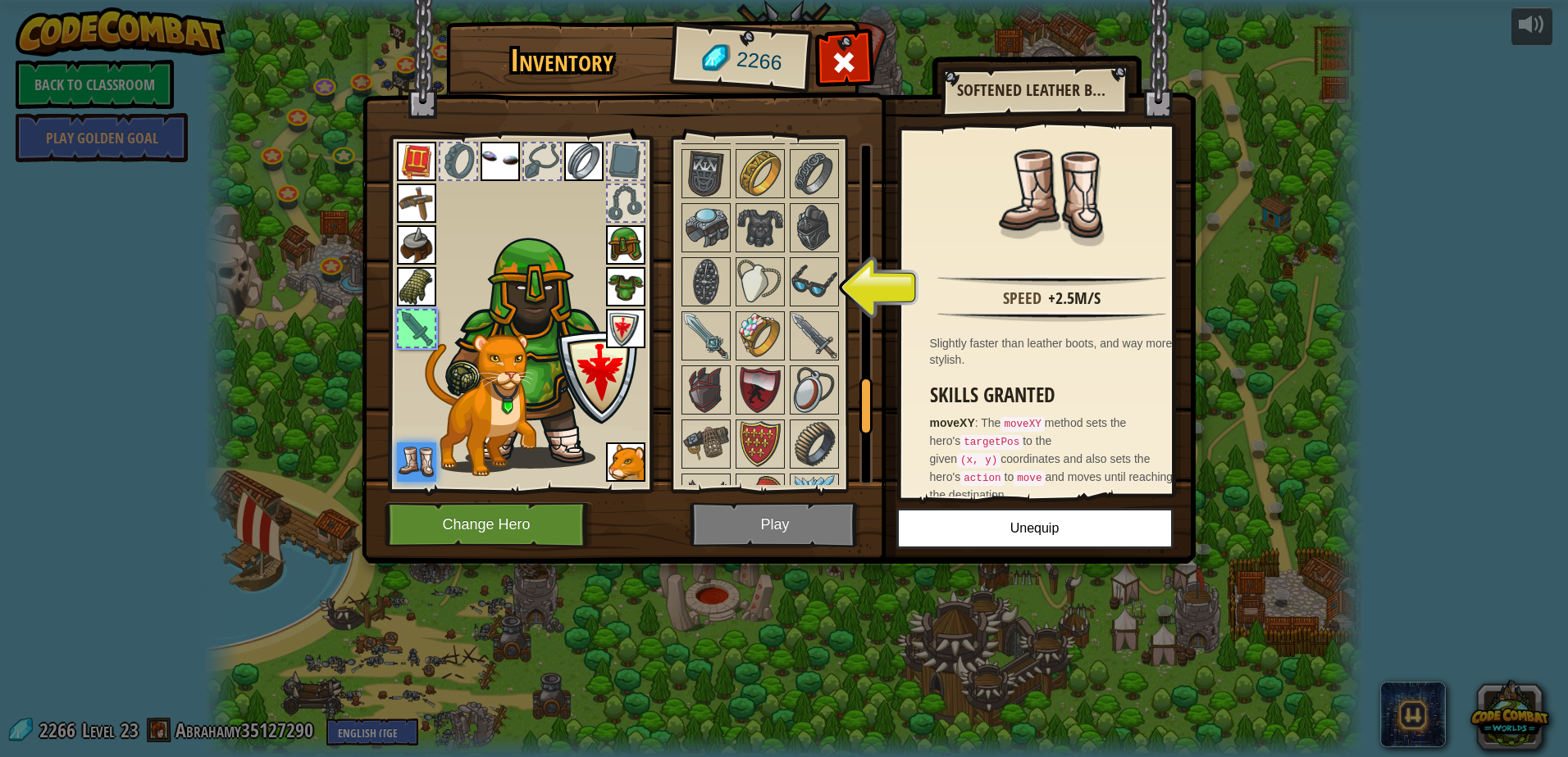
scroll to position [1842, 0]
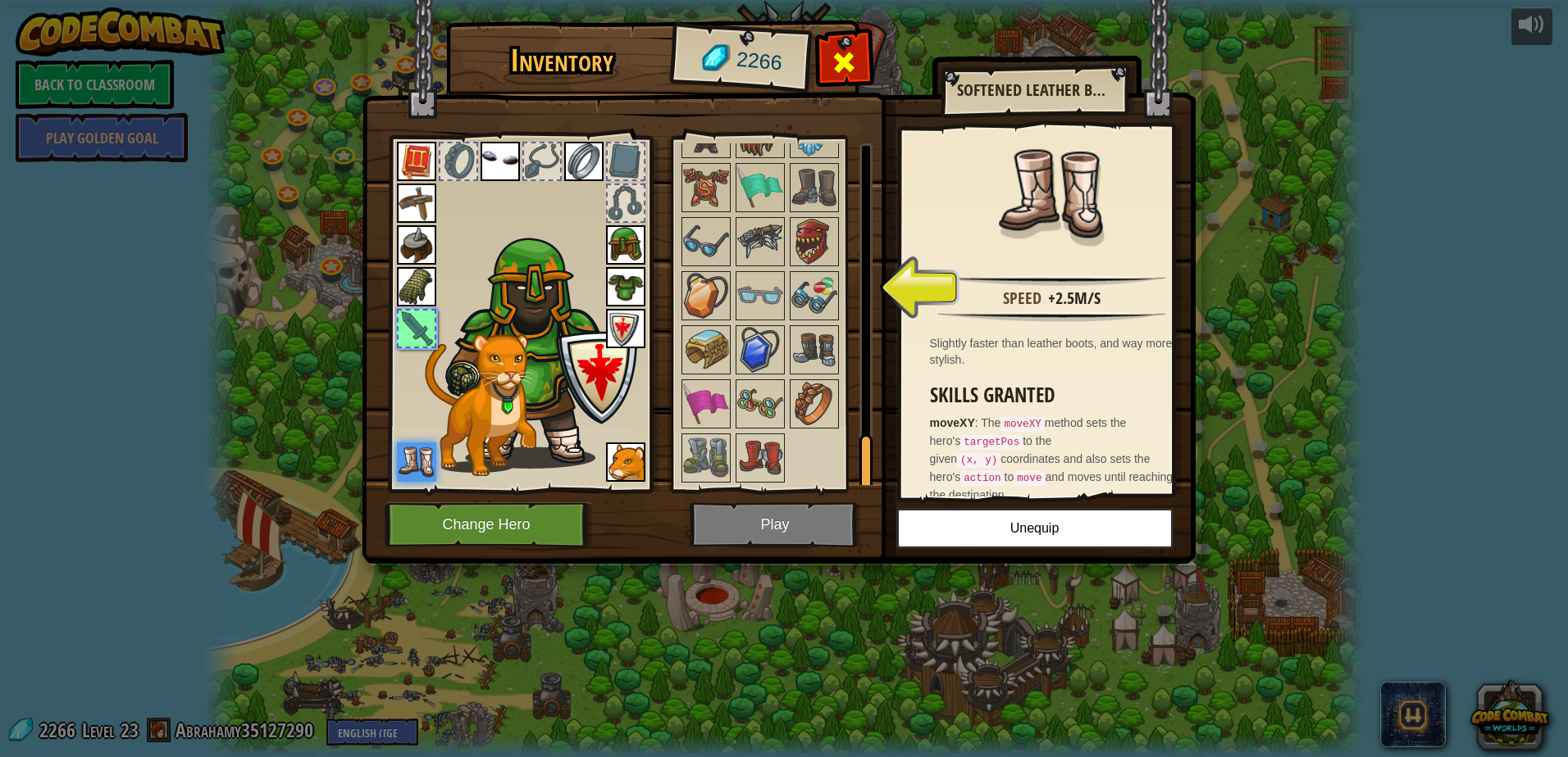
click at [835, 46] on div at bounding box center [844, 66] width 51 height 51
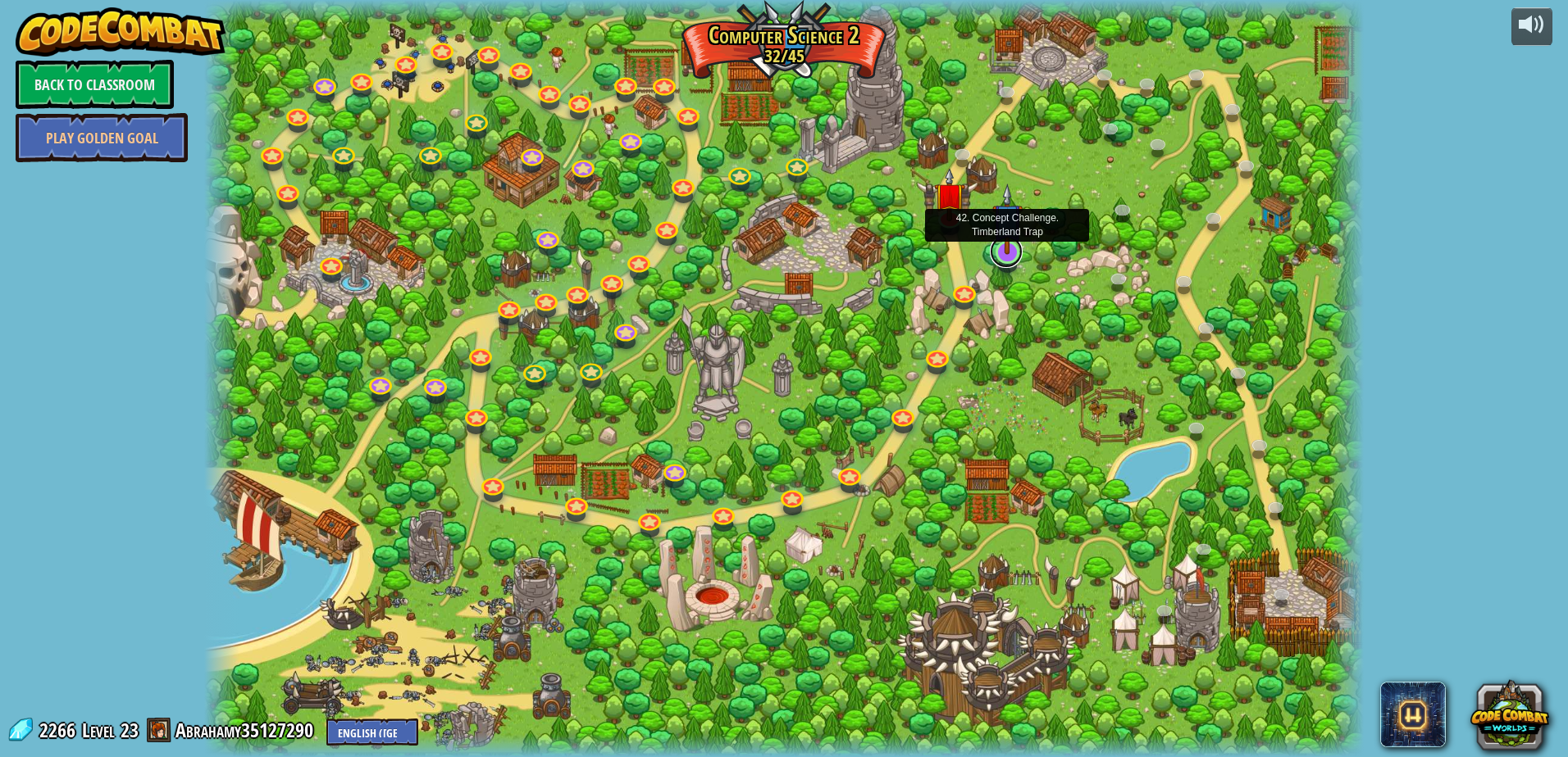
click at [1001, 260] on link at bounding box center [1006, 251] width 33 height 33
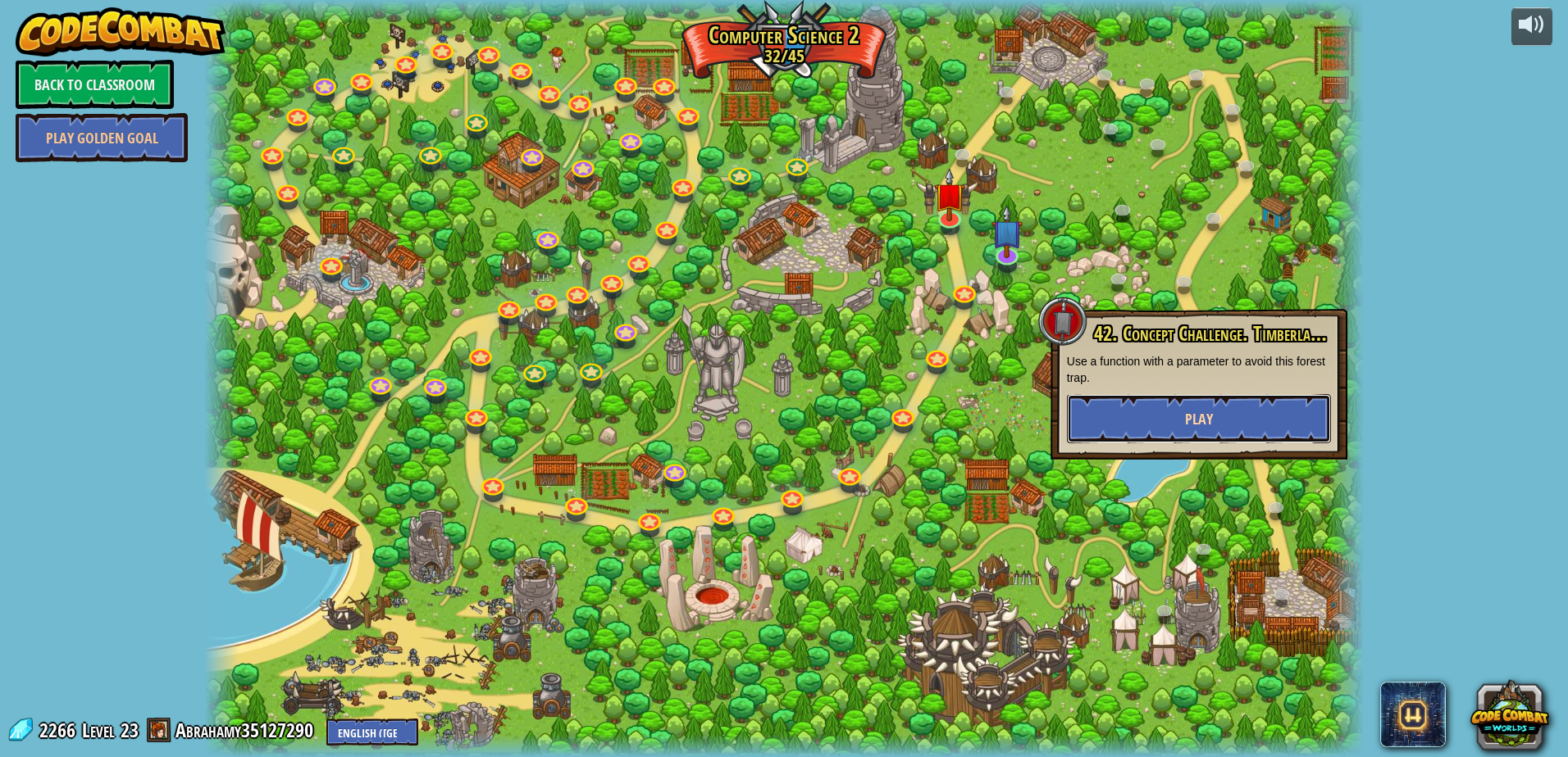
click at [1219, 411] on button "Play" at bounding box center [1199, 419] width 264 height 49
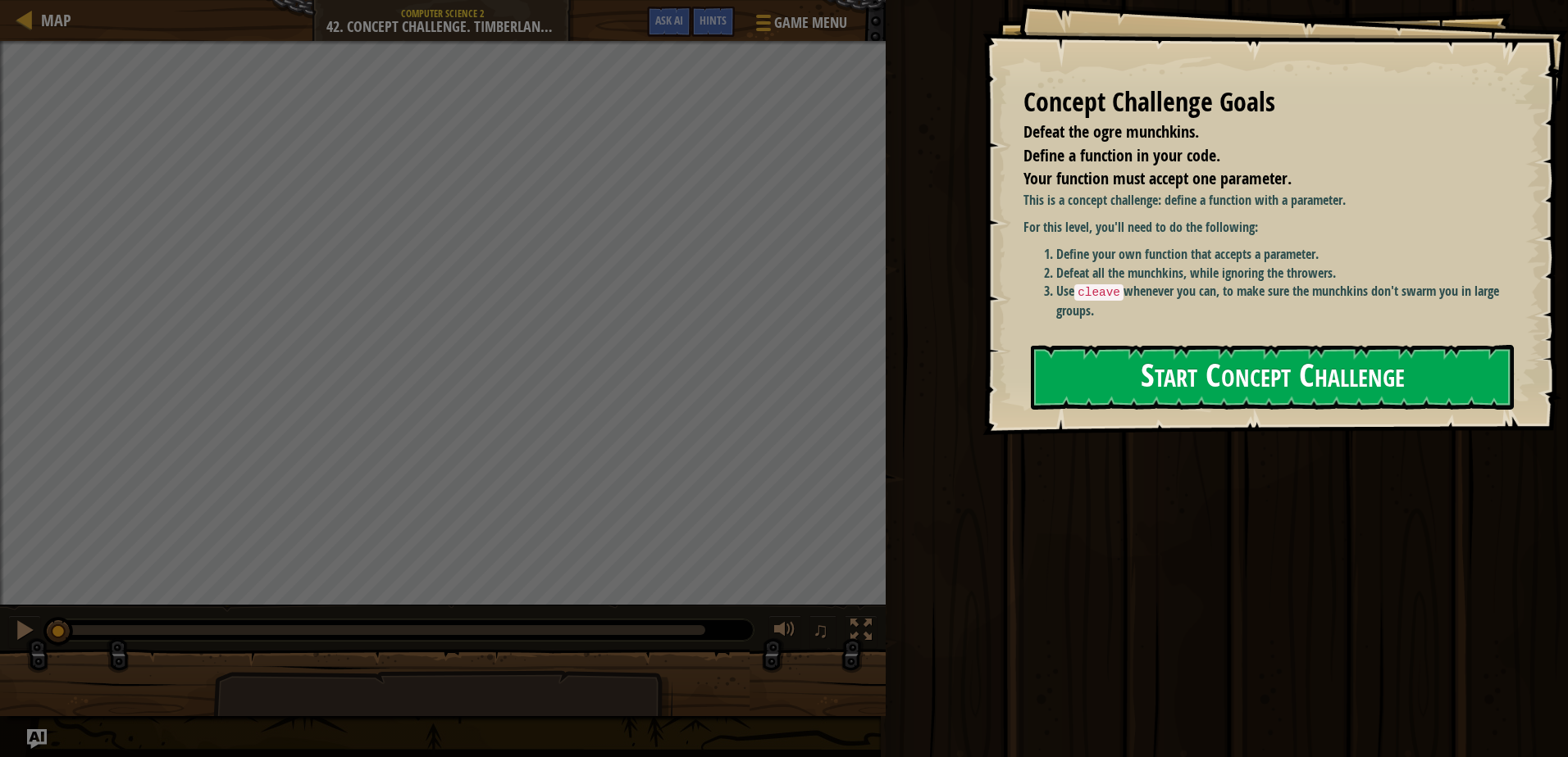
click at [1207, 399] on button "Start Concept Challenge" at bounding box center [1272, 377] width 483 height 64
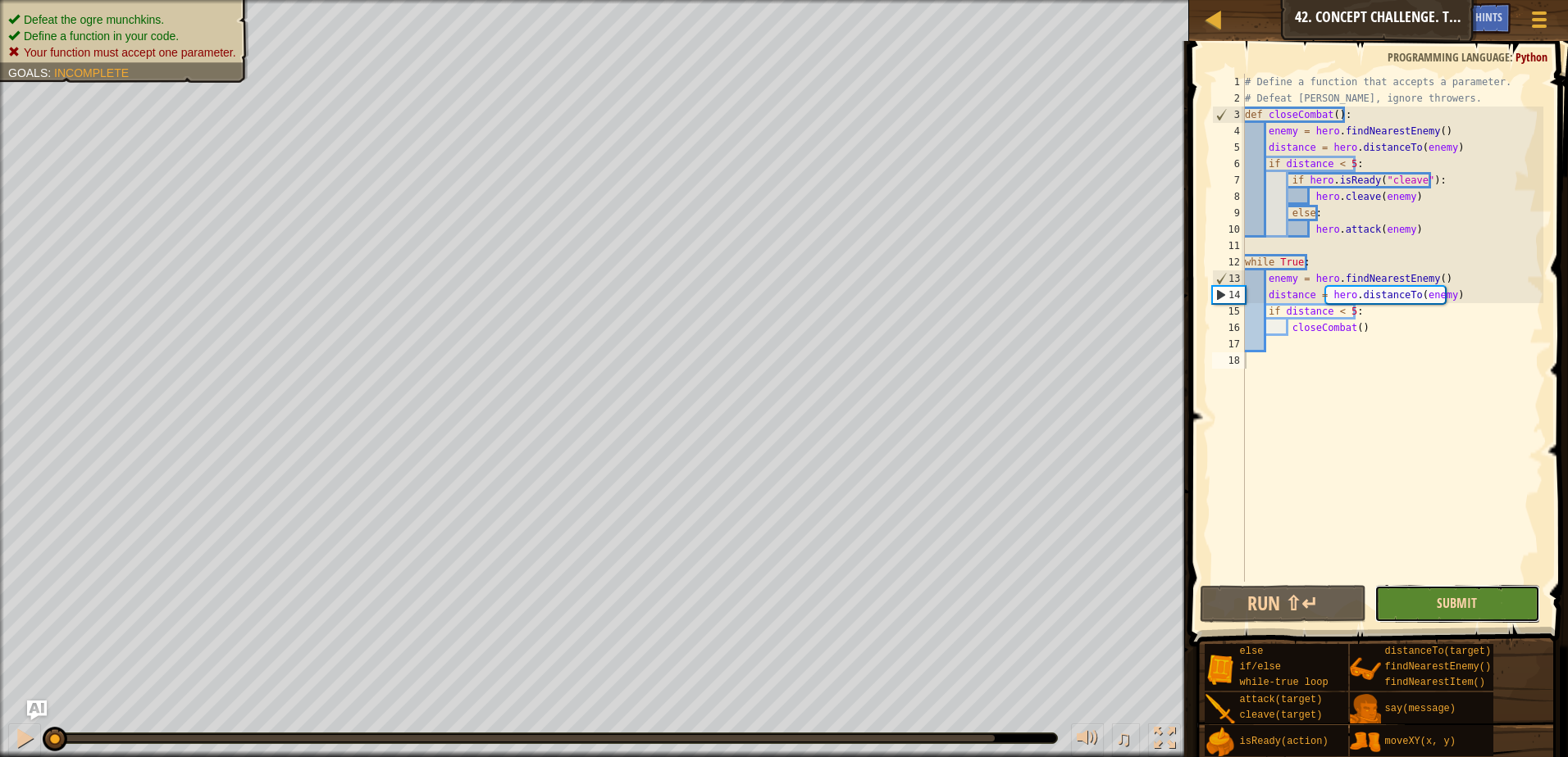
click at [1475, 601] on span "Submit" at bounding box center [1456, 604] width 41 height 18
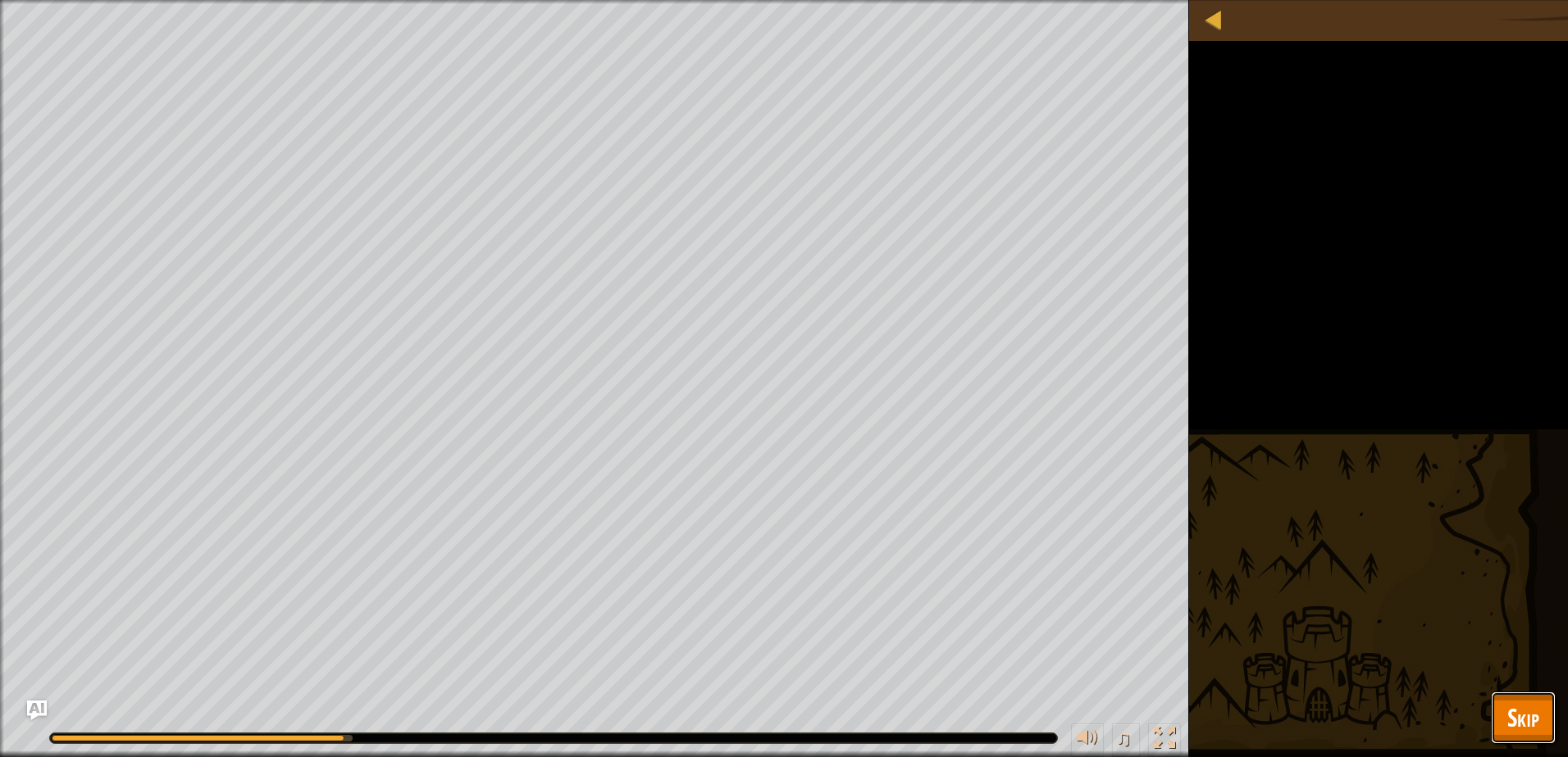
click at [1524, 708] on span "Skip" at bounding box center [1523, 717] width 32 height 34
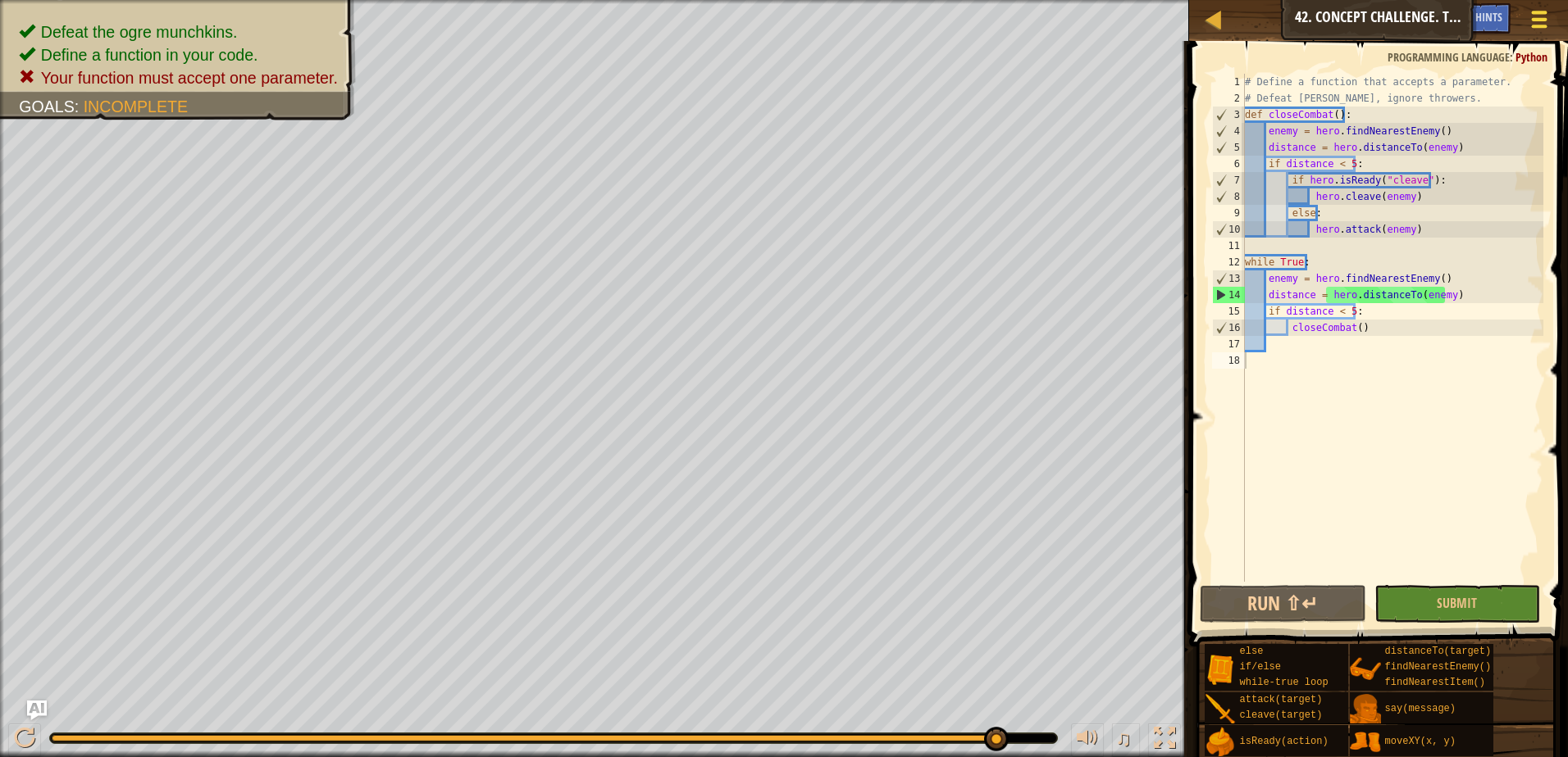
click at [1546, 25] on span at bounding box center [1540, 26] width 16 height 3
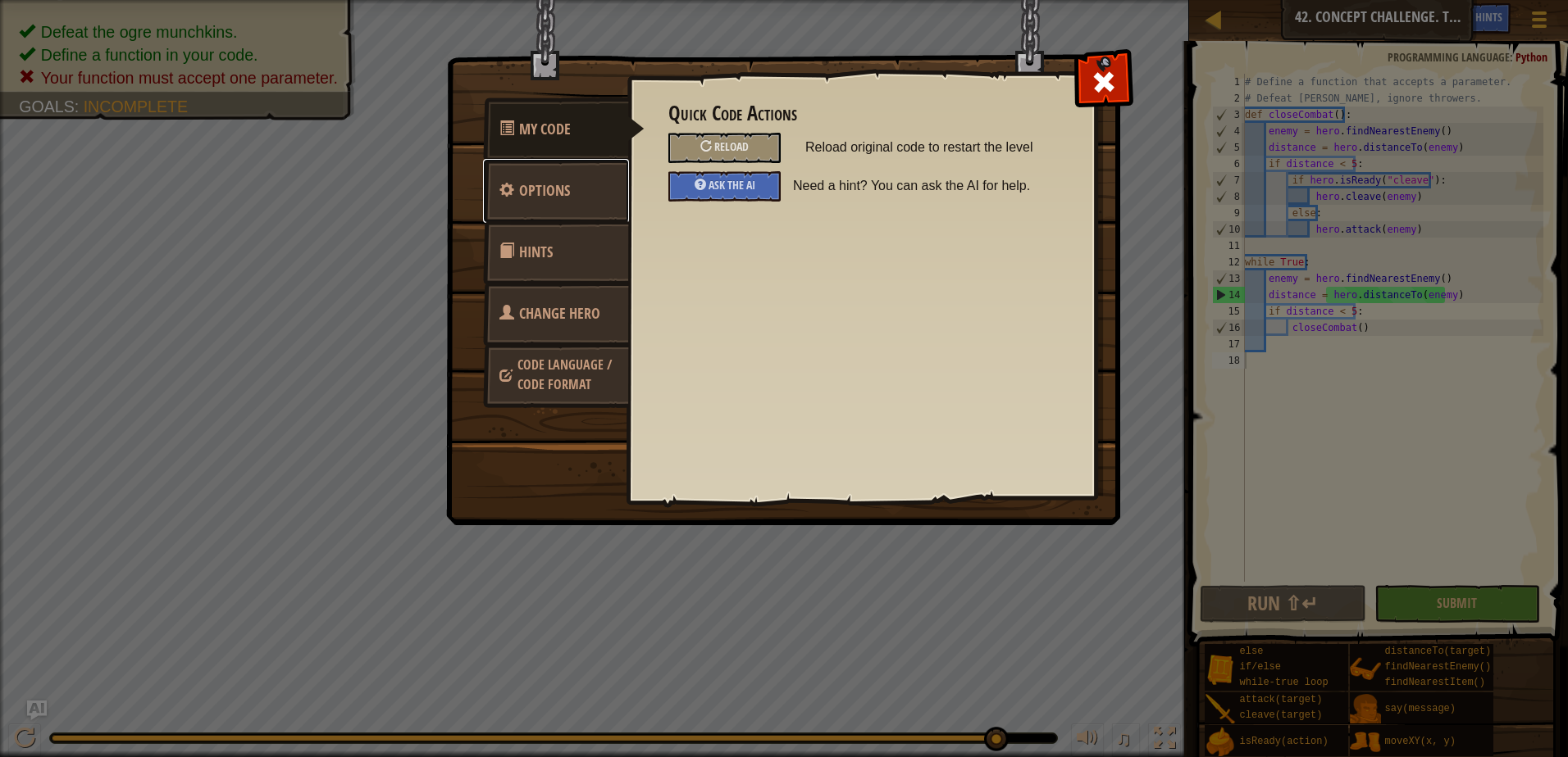
click at [579, 193] on link "Options" at bounding box center [555, 191] width 146 height 64
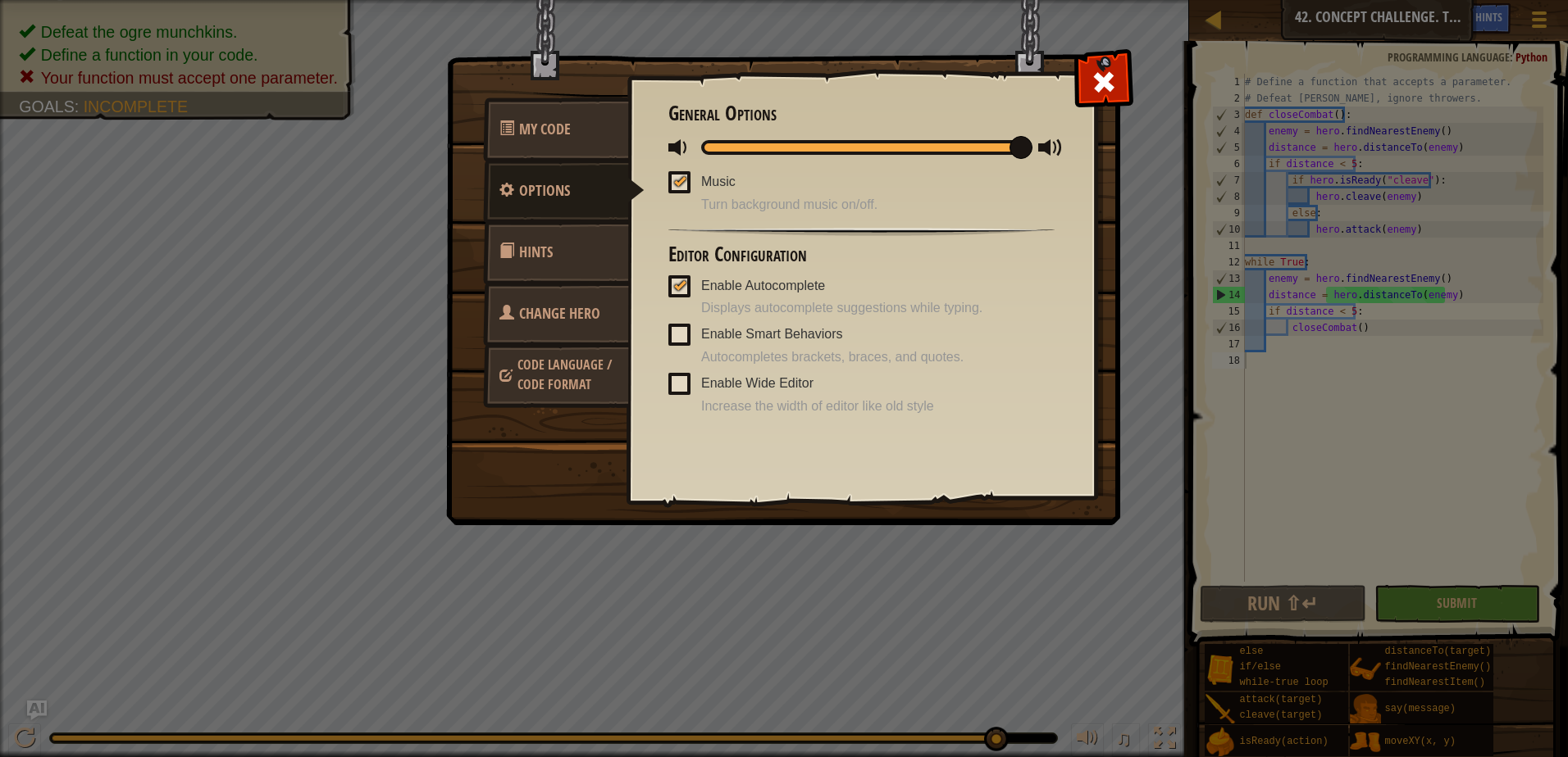
click at [579, 330] on link "Change Hero" at bounding box center [555, 314] width 146 height 64
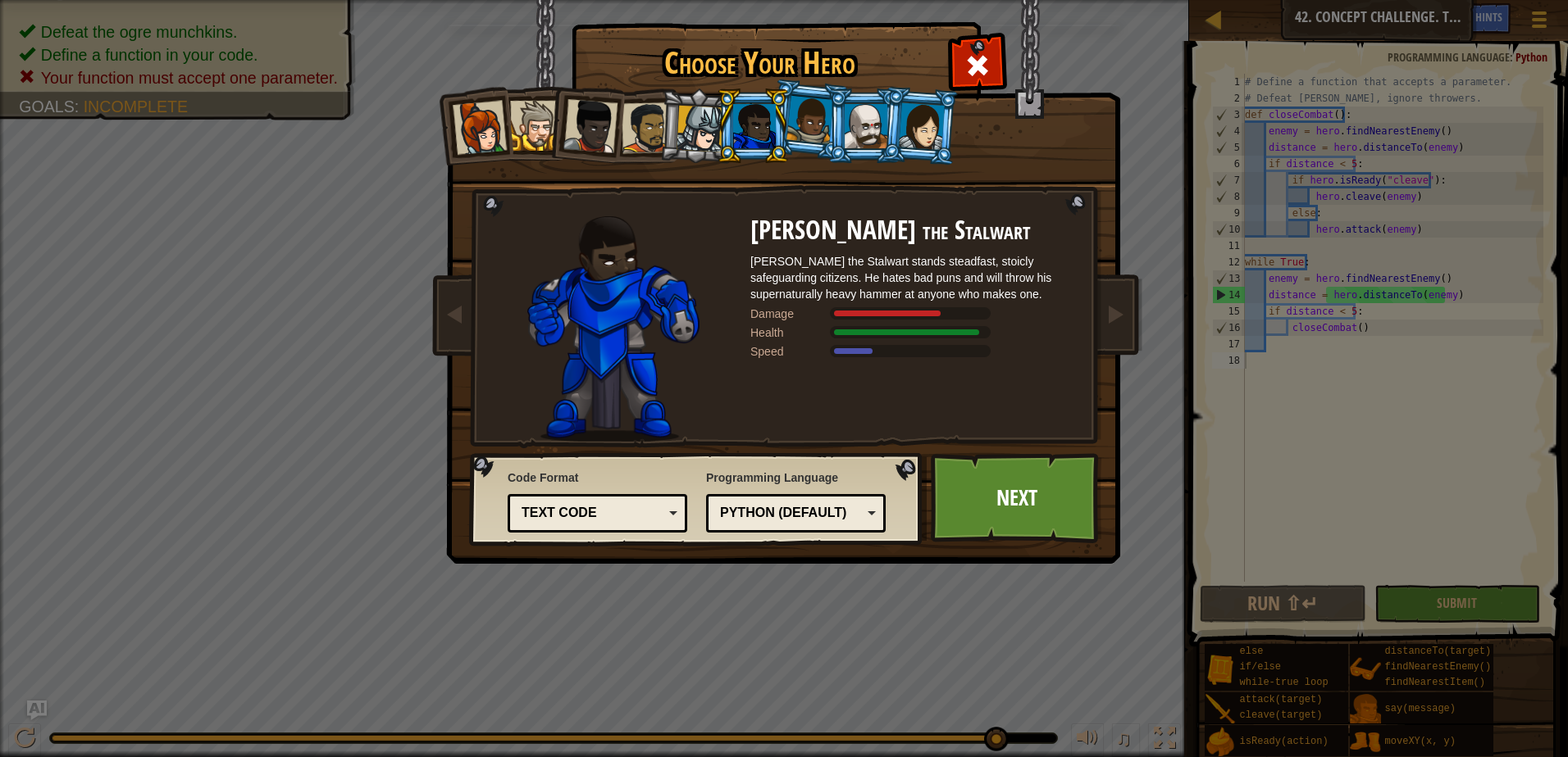
click at [811, 137] on div at bounding box center [809, 120] width 47 height 48
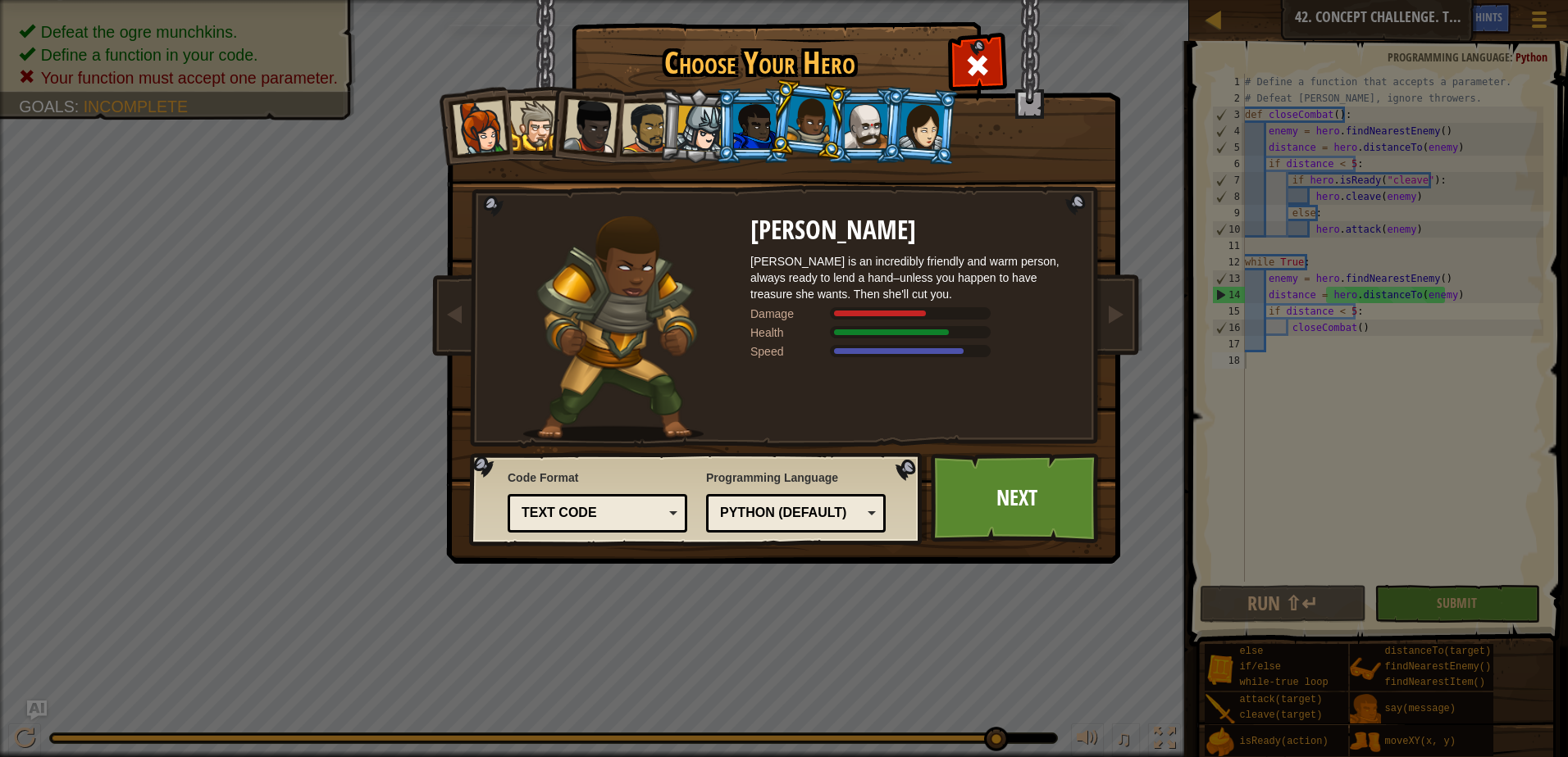
click at [858, 116] on div at bounding box center [865, 126] width 43 height 45
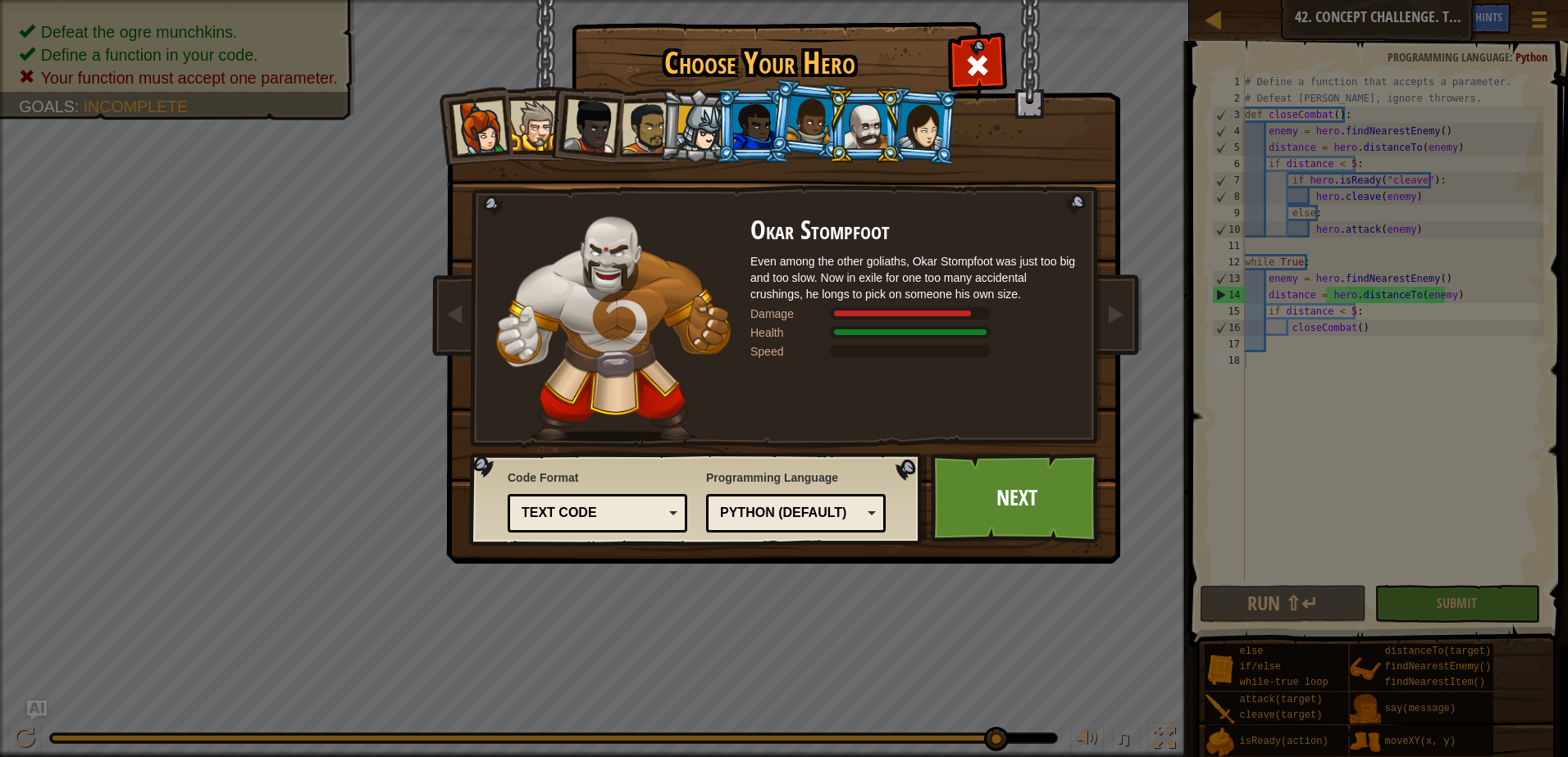
click at [911, 127] on div at bounding box center [922, 126] width 46 height 47
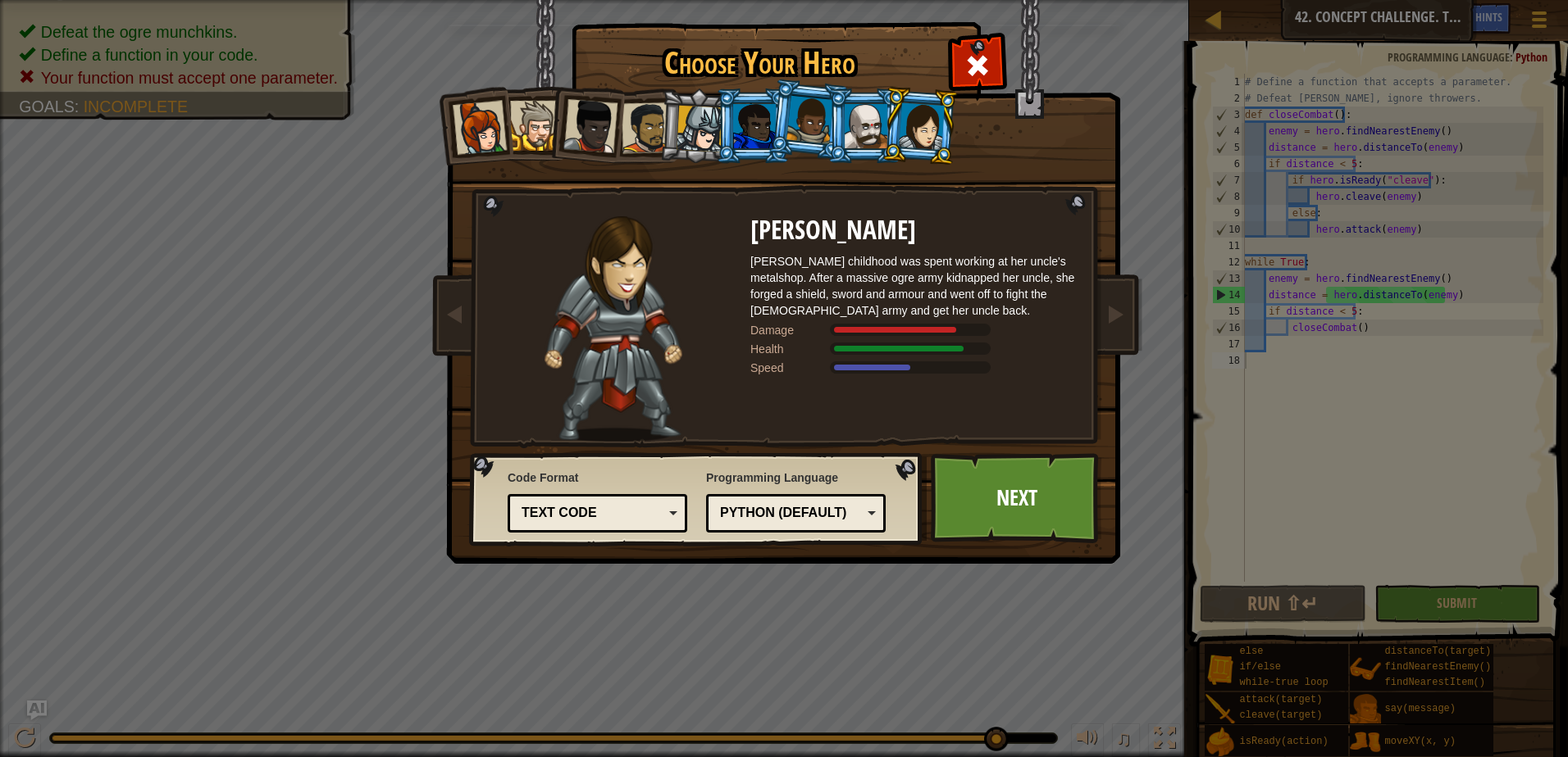
click at [686, 129] on div at bounding box center [699, 129] width 47 height 47
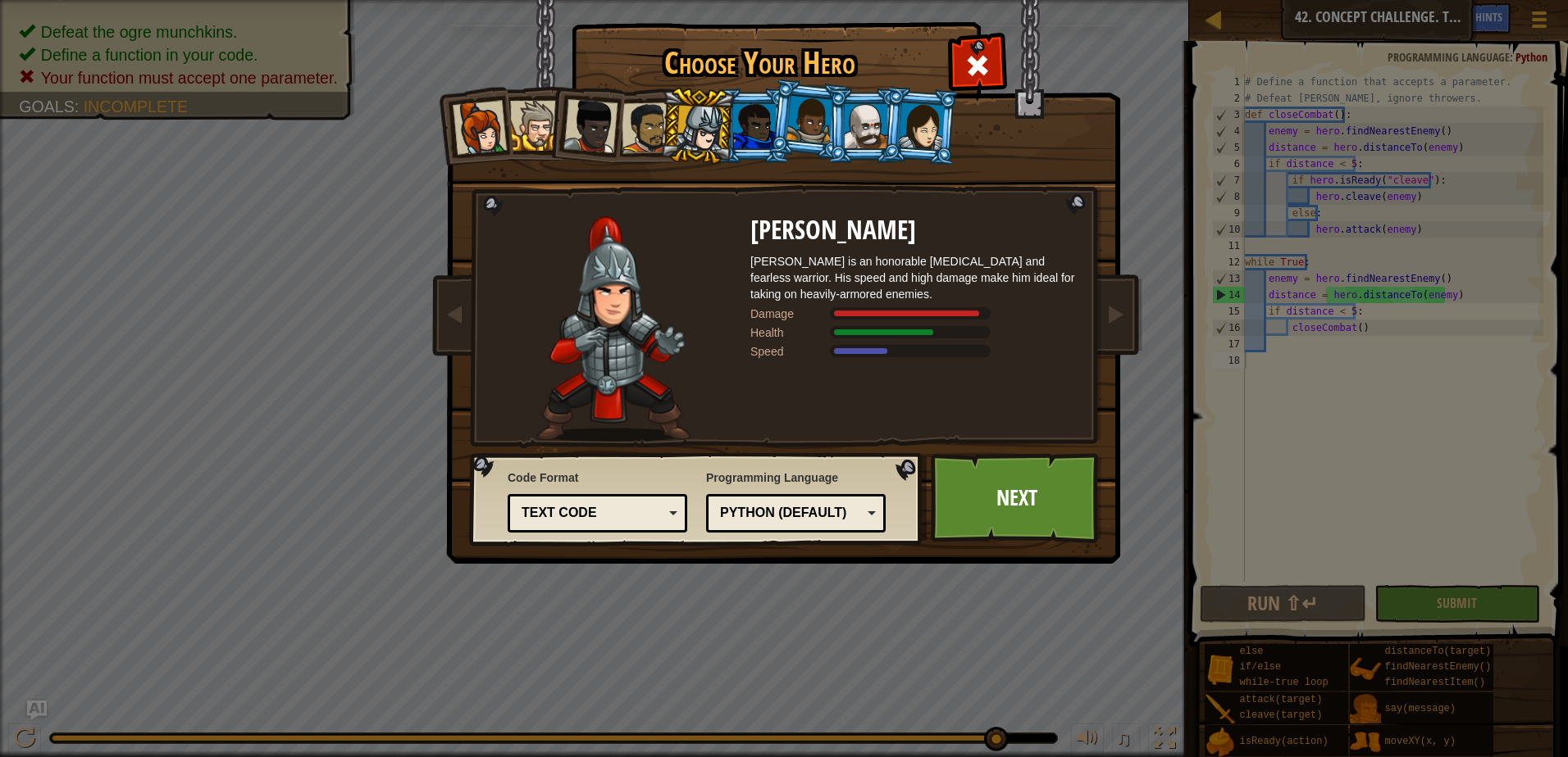
click at [642, 132] on div at bounding box center [646, 128] width 50 height 50
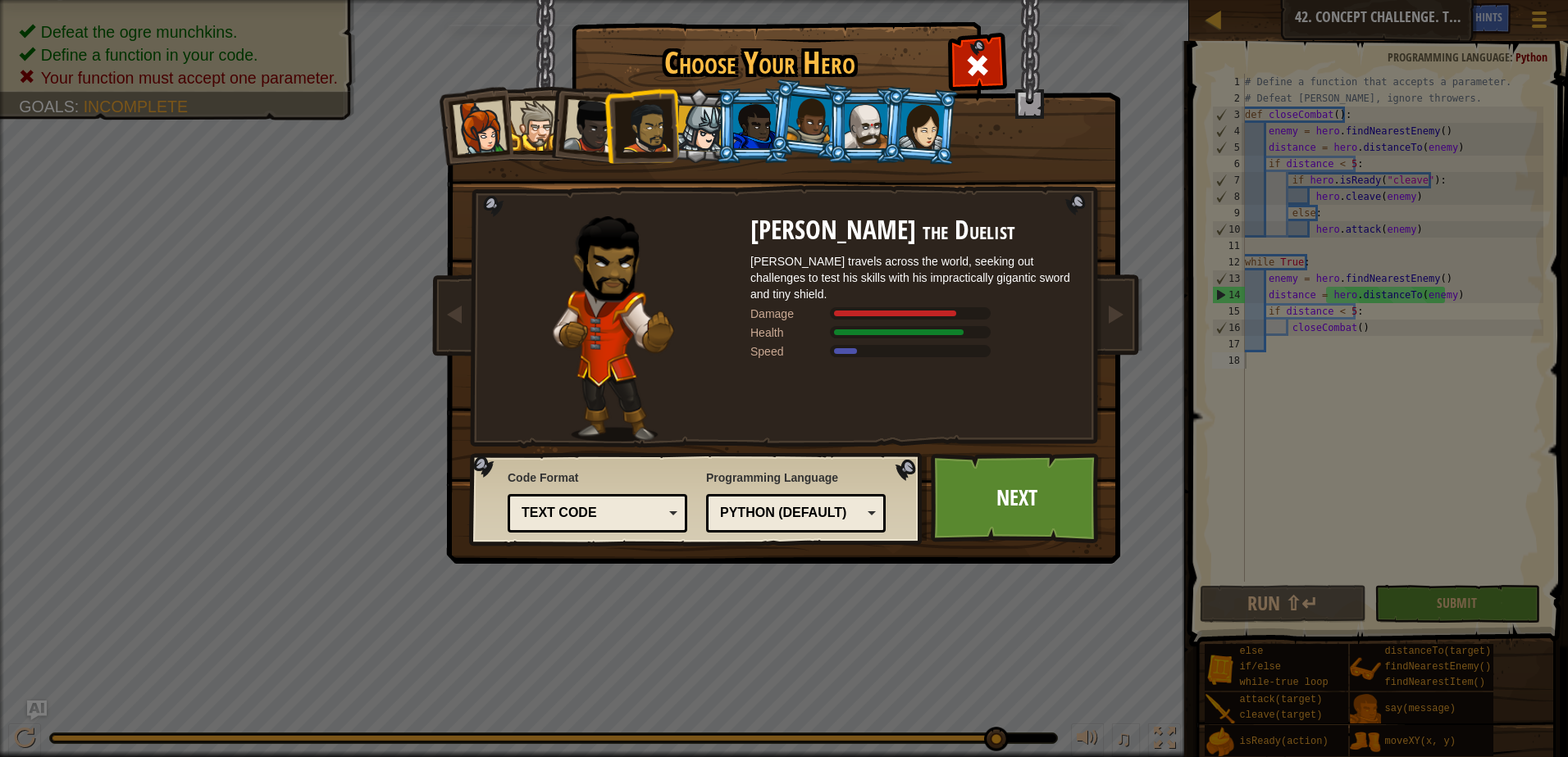
click at [573, 133] on div at bounding box center [590, 126] width 54 height 54
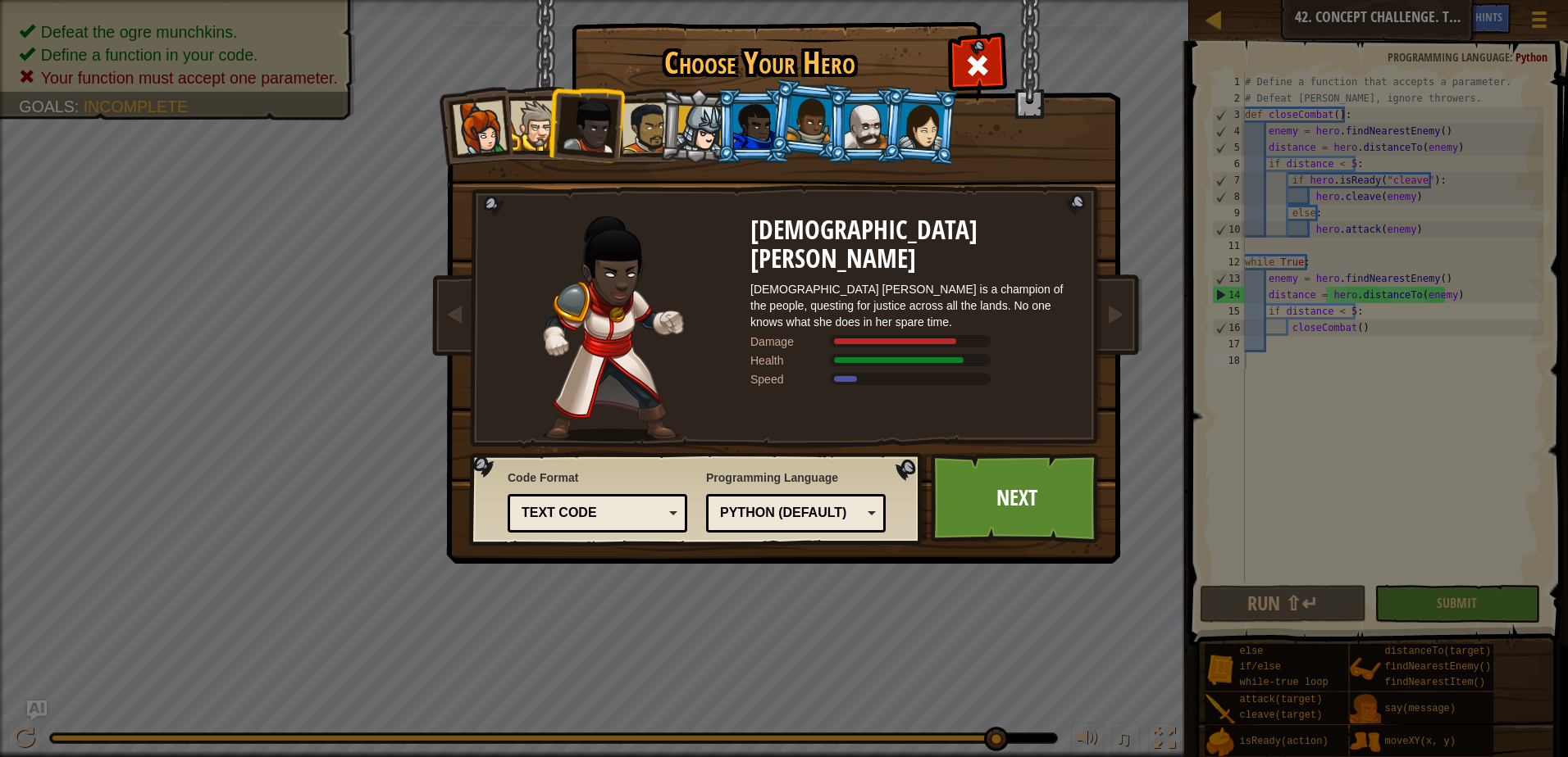
click at [743, 132] on div at bounding box center [754, 126] width 43 height 45
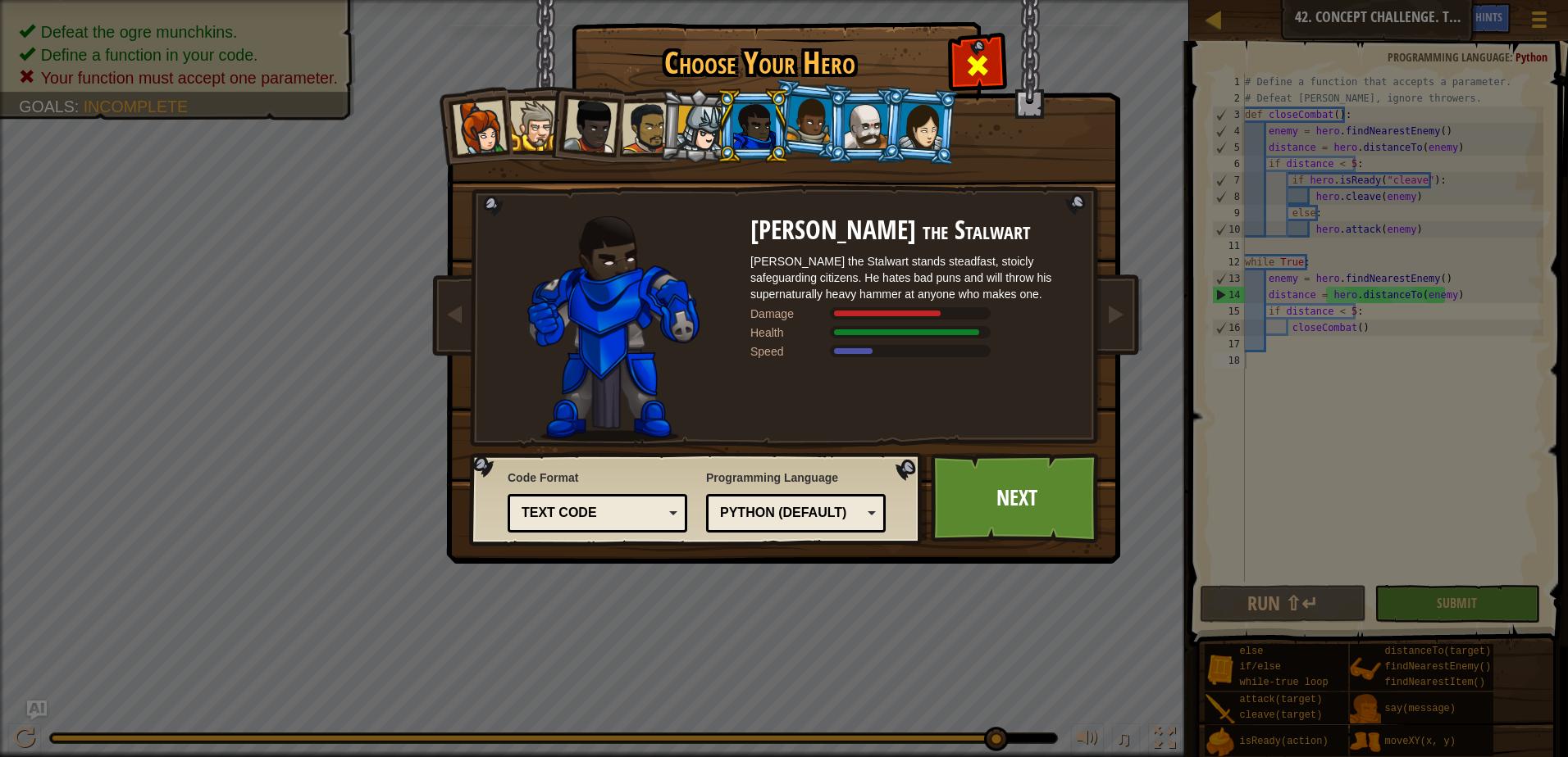
click at [986, 49] on div at bounding box center [977, 63] width 51 height 51
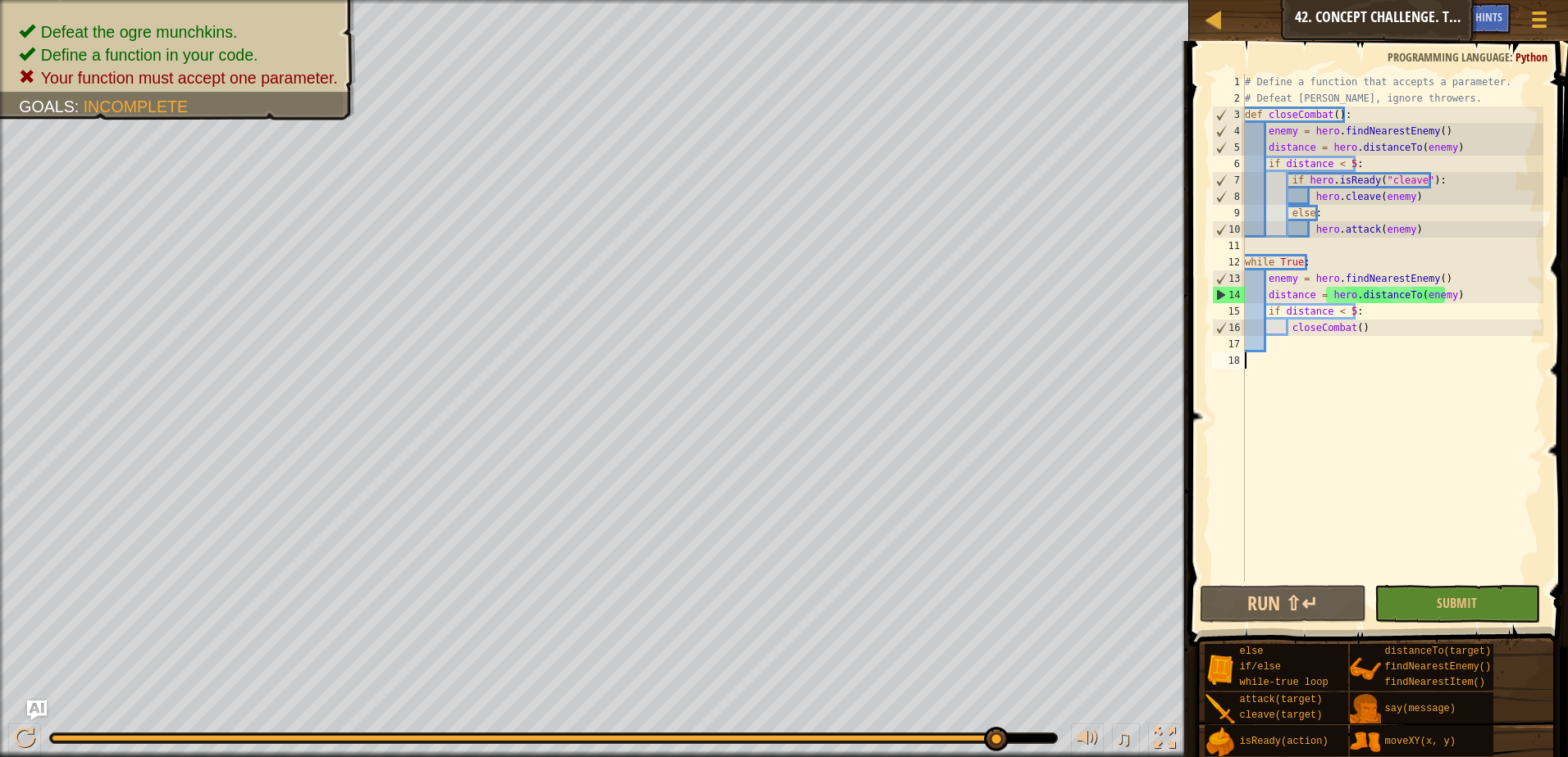
click at [1395, 21] on div "Map Computer Science 2 42. Concept Challenge. Timberland Trap Game Menu Done Hi…" at bounding box center [1378, 20] width 379 height 41
click at [1541, 25] on span at bounding box center [1540, 26] width 16 height 3
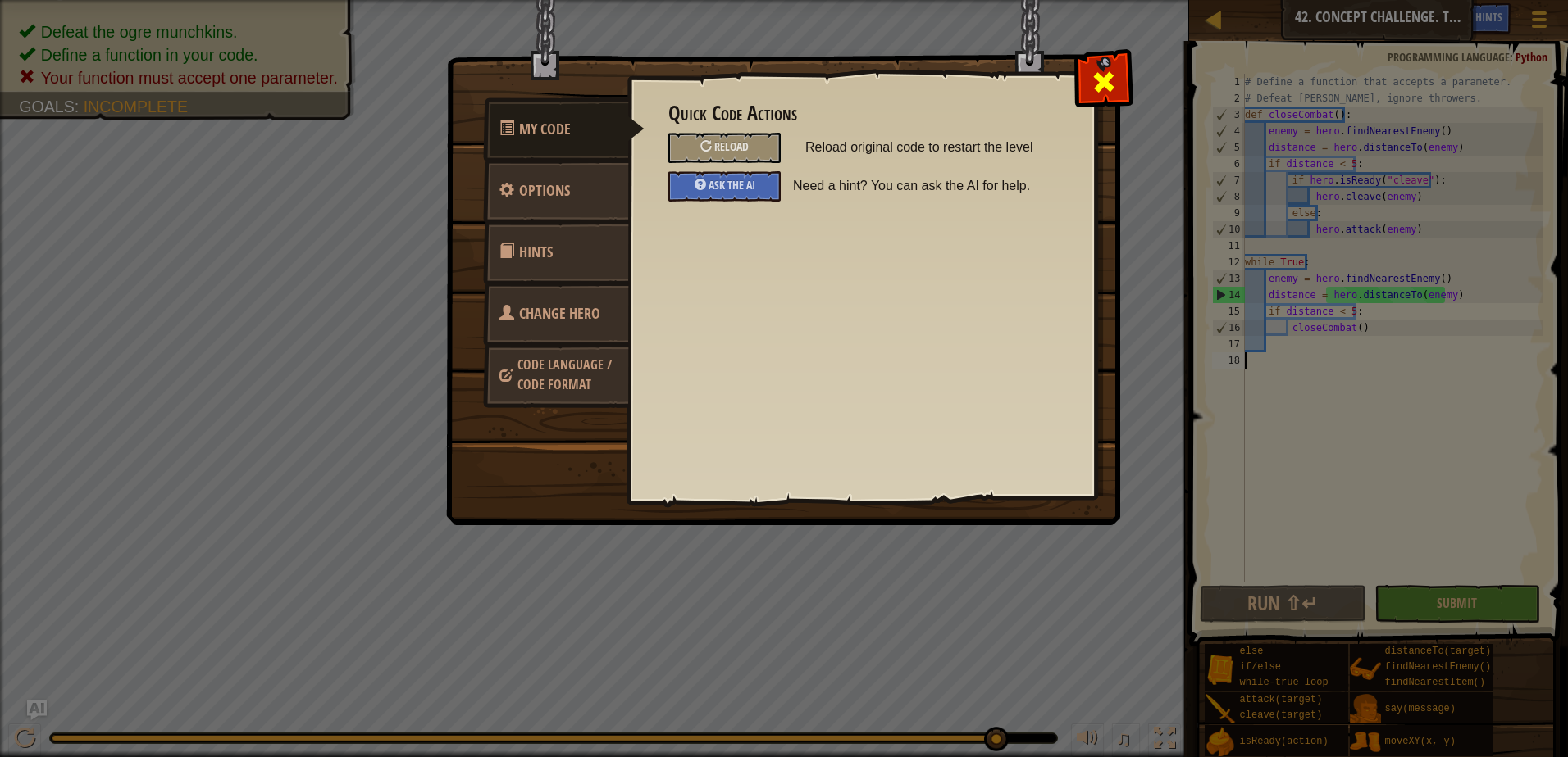
click at [1127, 64] on div at bounding box center [1104, 78] width 51 height 51
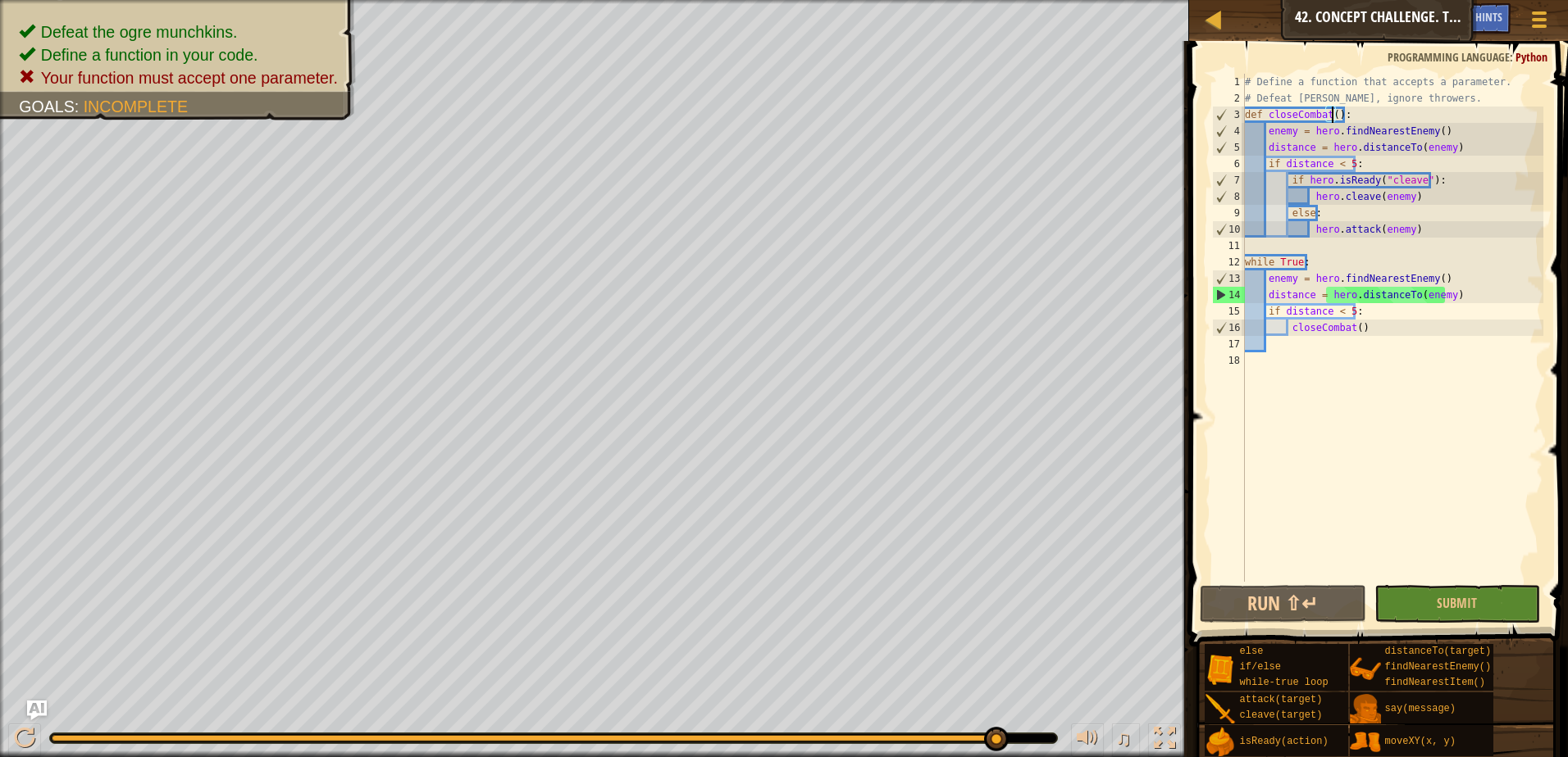
click at [1328, 115] on div "# Define a function that accepts a parameter. # Defeat [PERSON_NAME], ignore th…" at bounding box center [1392, 344] width 302 height 541
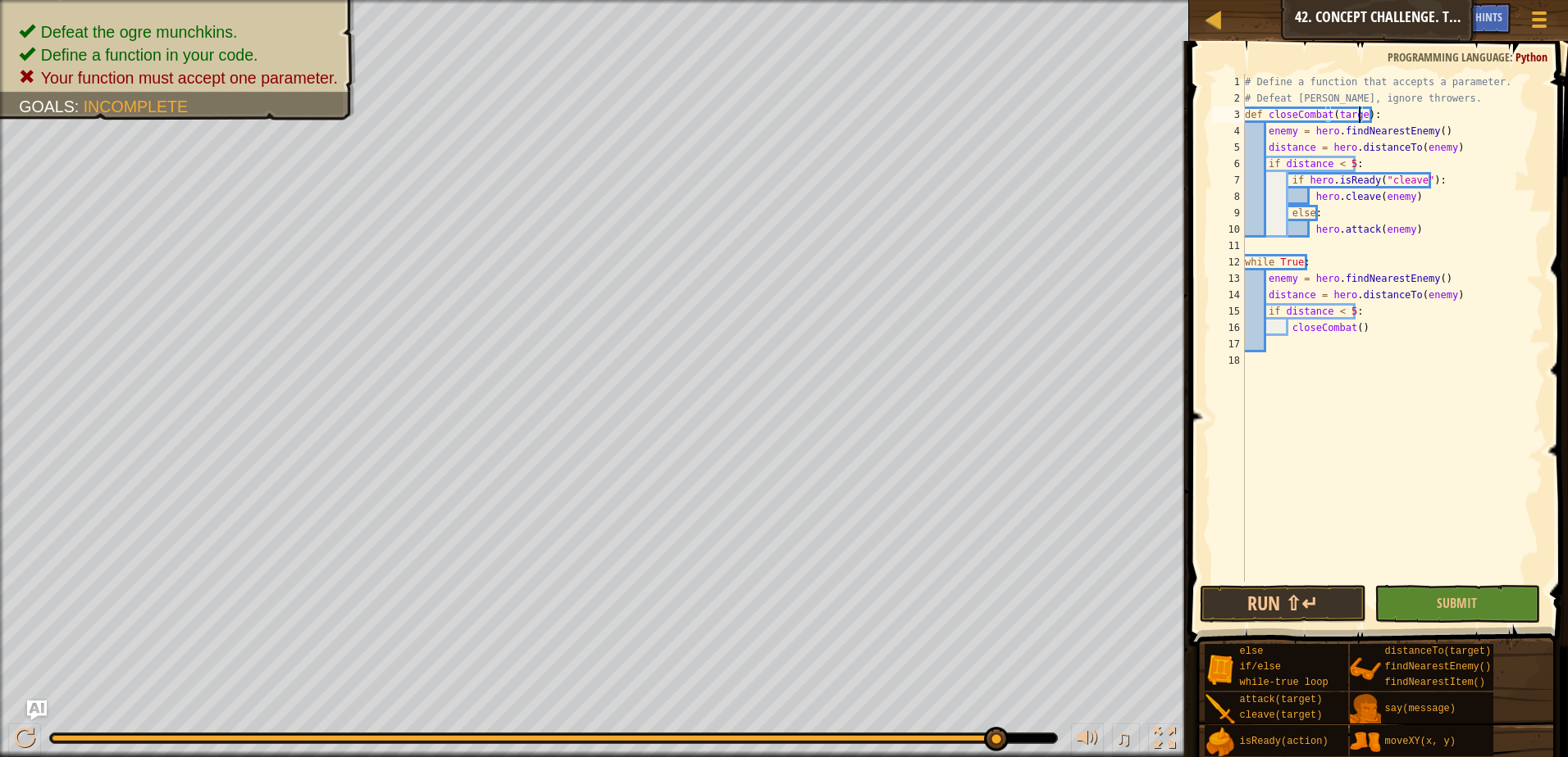
scroll to position [7, 10]
type textarea "def closeCombat(target):"
click at [1466, 611] on span "Submit" at bounding box center [1456, 604] width 41 height 18
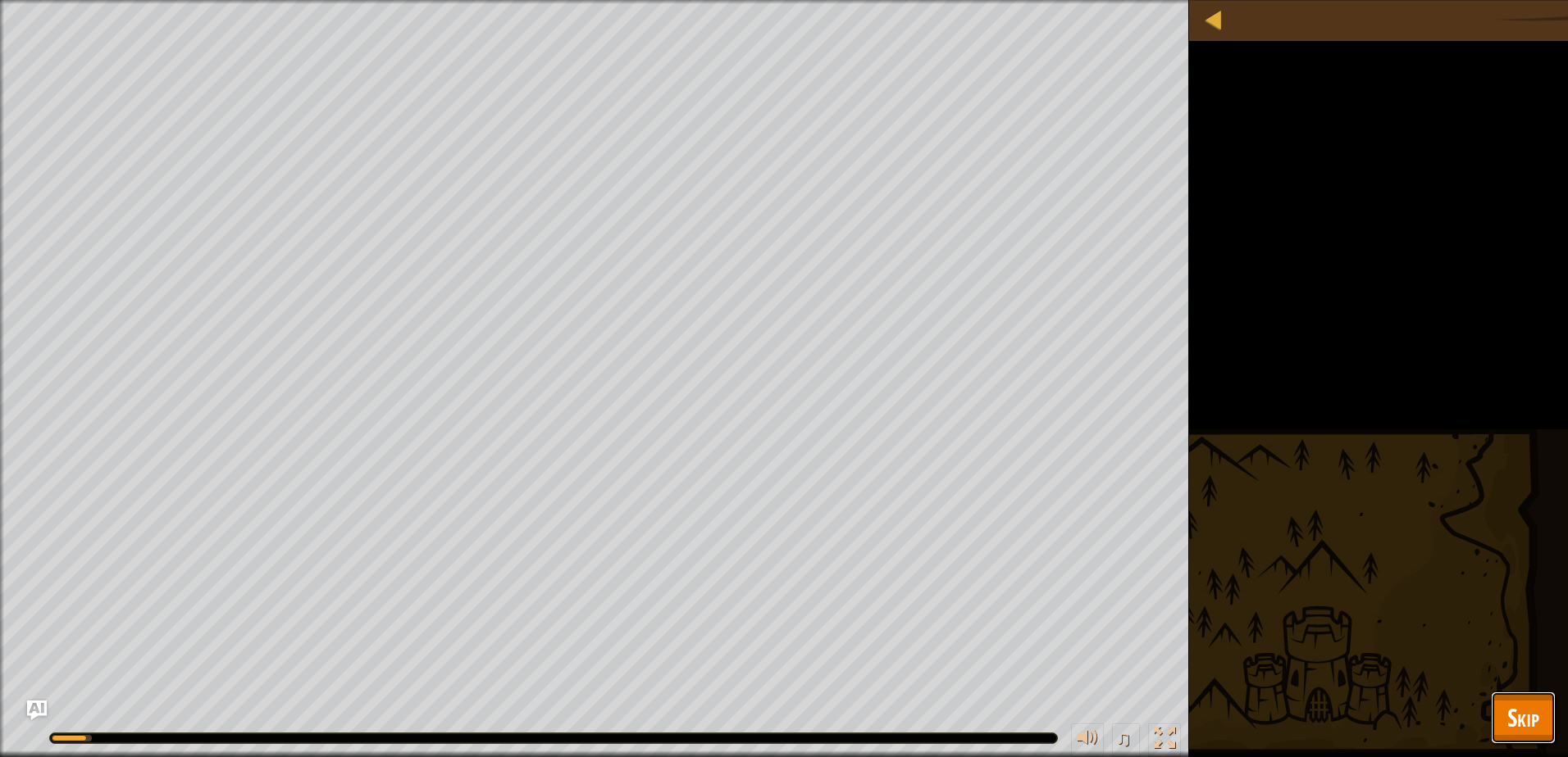
click at [1506, 710] on button "Skip" at bounding box center [1522, 717] width 64 height 52
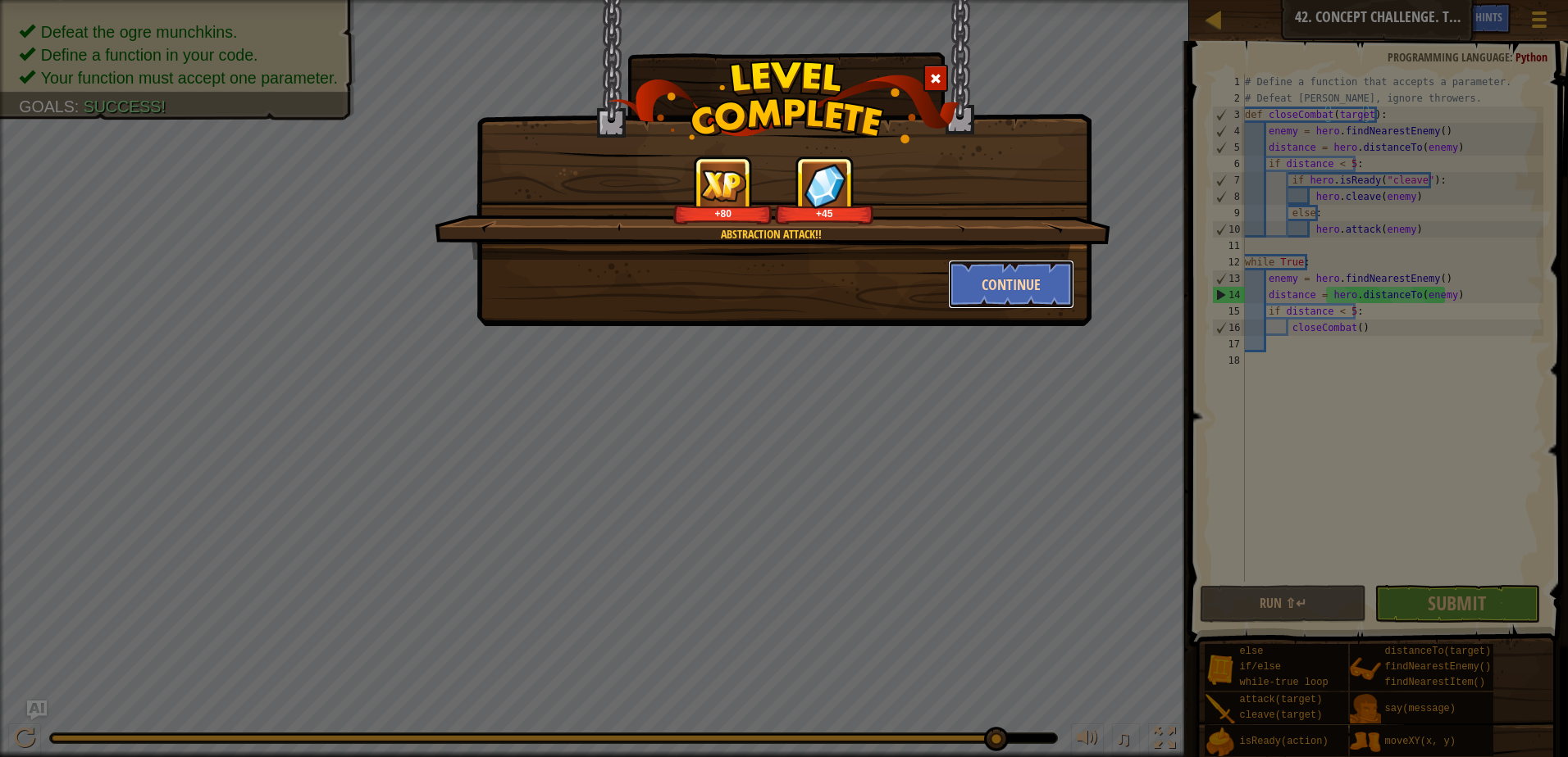
click at [1004, 285] on button "Continue" at bounding box center [1012, 285] width 127 height 49
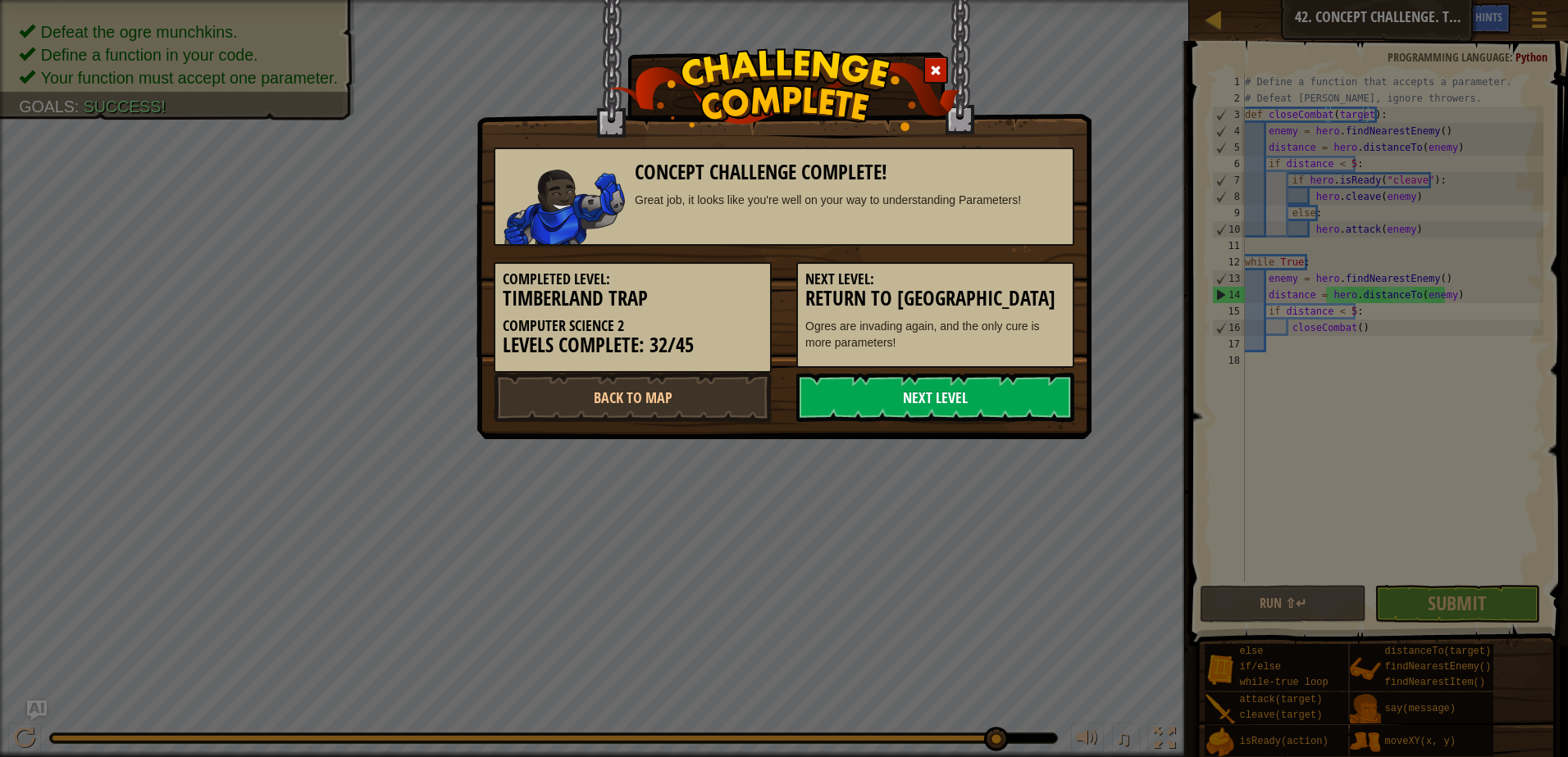
click at [907, 407] on link "Next Level" at bounding box center [934, 398] width 278 height 49
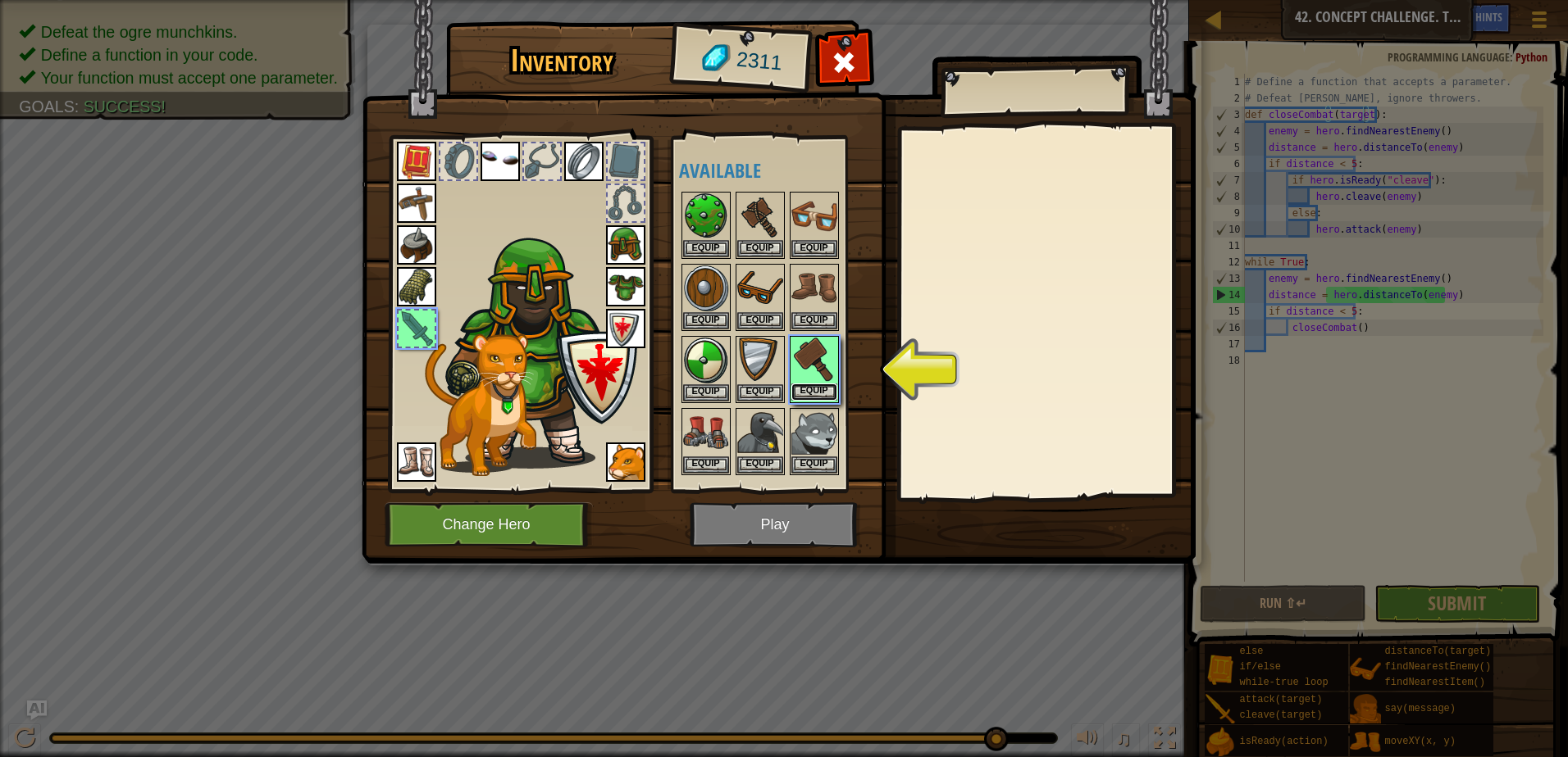
click at [812, 391] on button "Equip" at bounding box center [814, 392] width 46 height 17
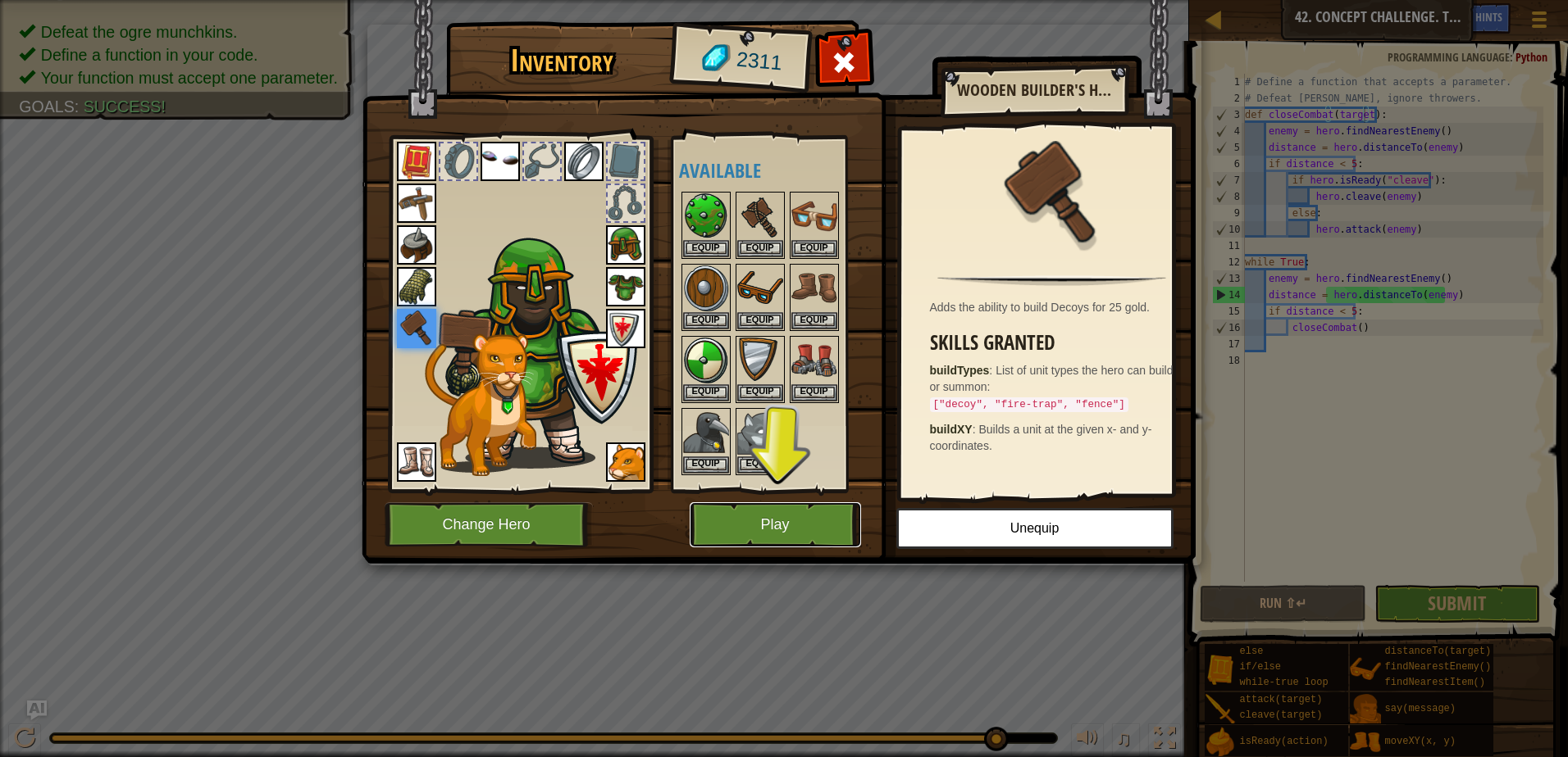
click at [757, 535] on button "Play" at bounding box center [775, 525] width 171 height 46
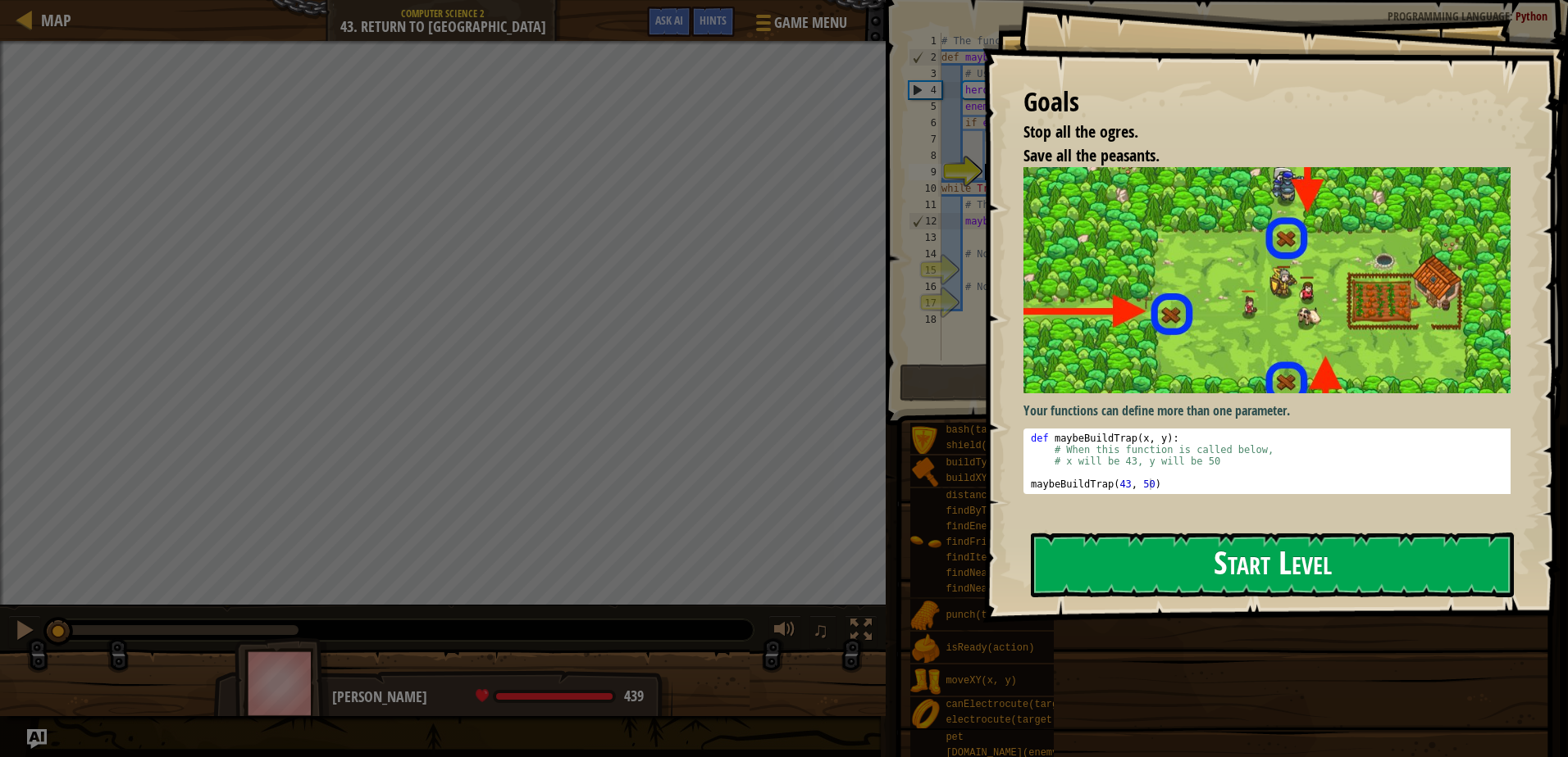
click at [1091, 557] on button "Start Level" at bounding box center [1272, 564] width 483 height 64
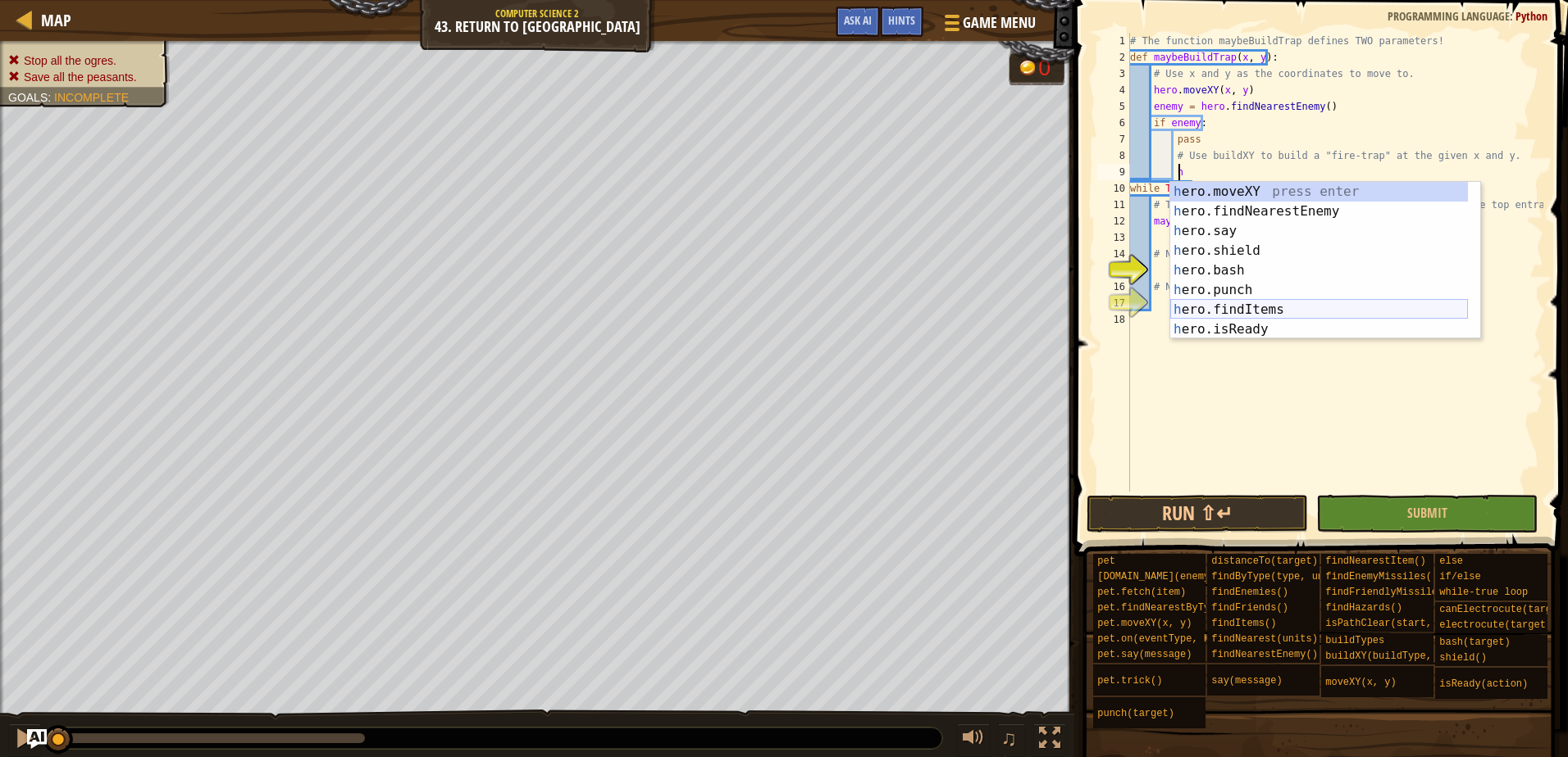
scroll to position [7, 3]
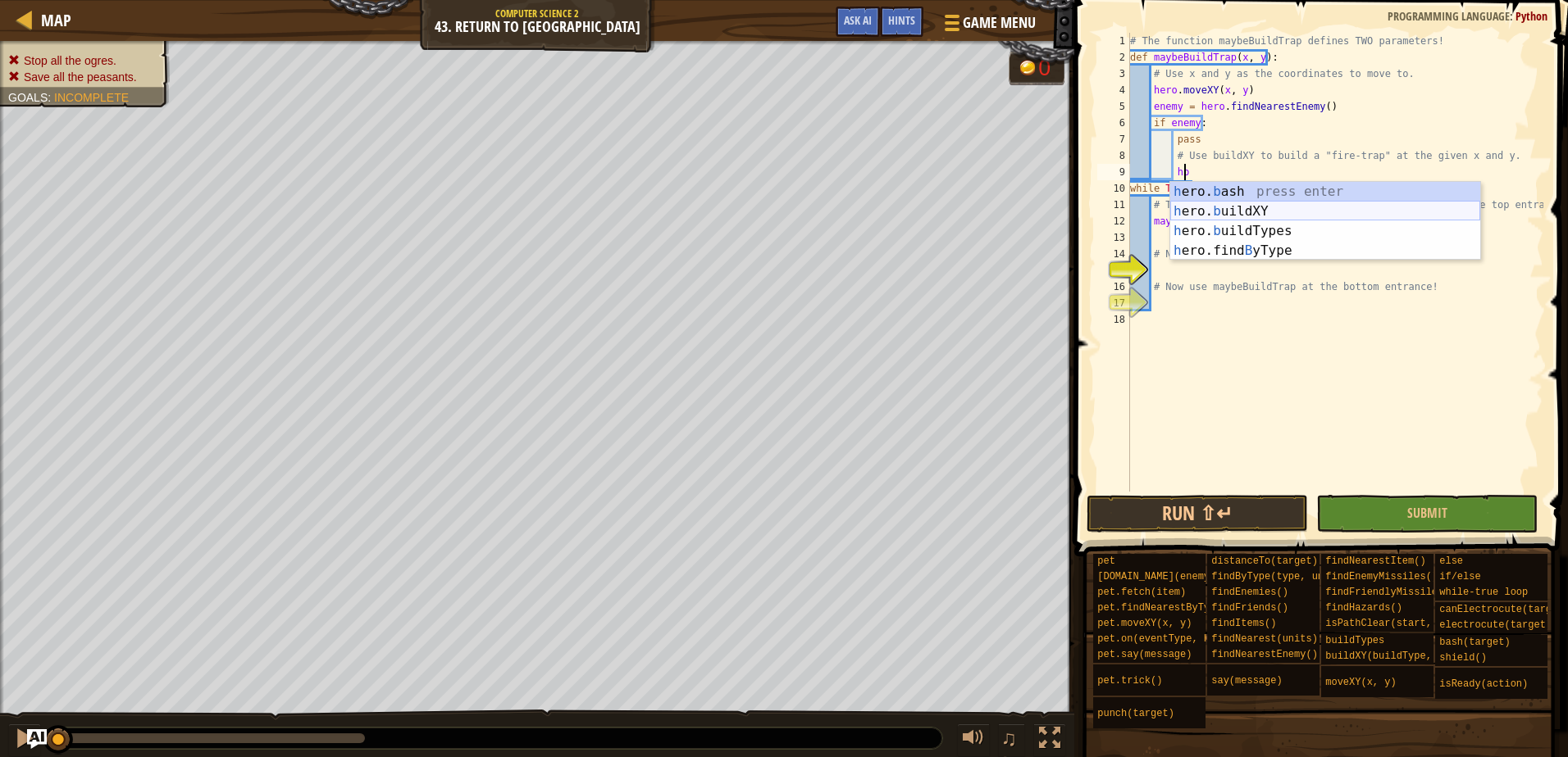
click at [1232, 212] on div "h ero. b ash press enter h ero. b uildXY press enter h ero. b uildTypes press e…" at bounding box center [1324, 240] width 310 height 118
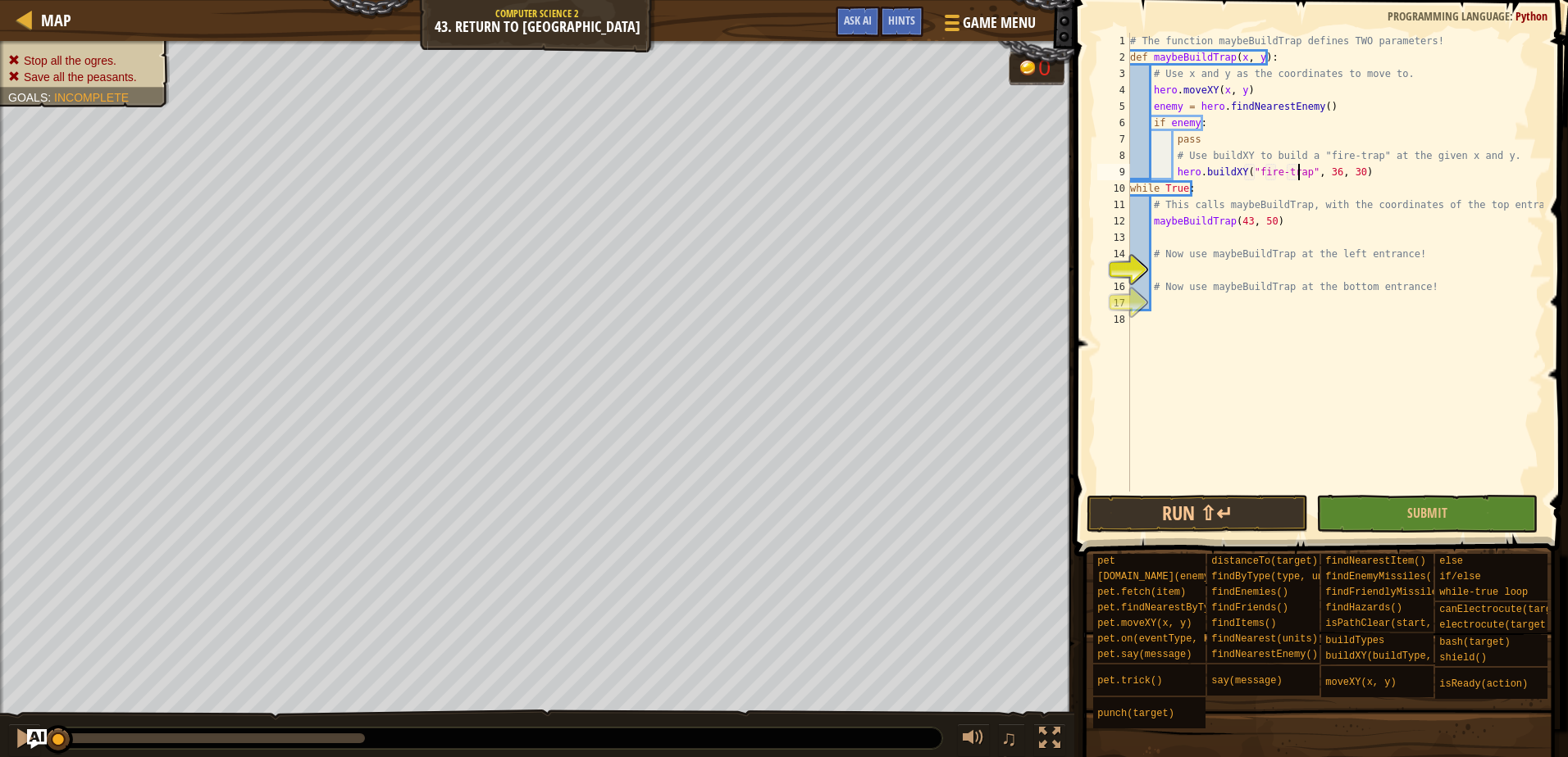
scroll to position [7, 14]
click at [1323, 174] on div "# The function maybeBuildTrap defines TWO parameters! def maybeBuildTrap ( x , …" at bounding box center [1334, 278] width 417 height 492
type textarea "maybeBuildTrap(43, 50)"
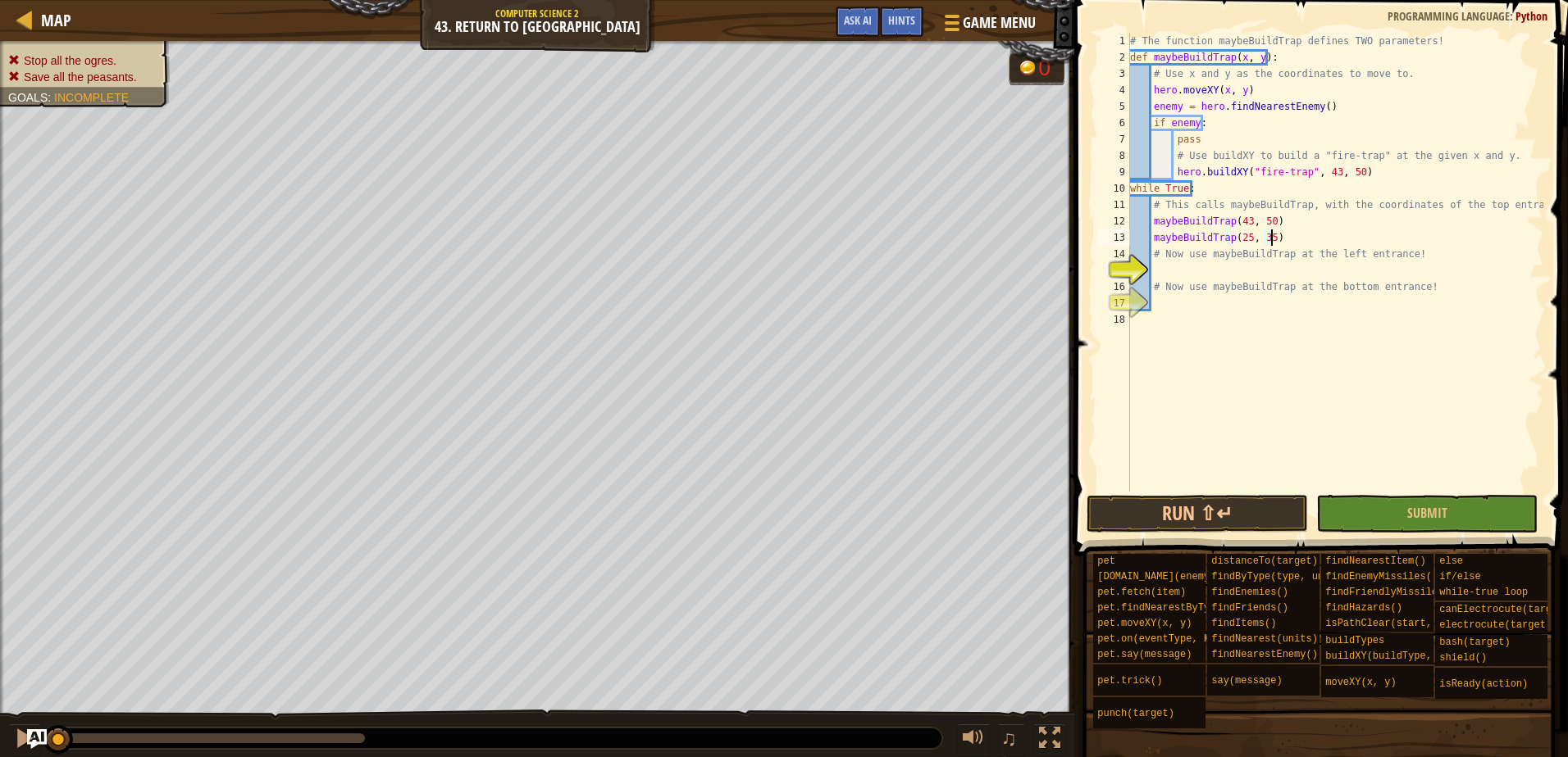
type textarea "# Now use maybeBuildTrap at the left entrance!"
click at [1374, 523] on button "Submit" at bounding box center [1427, 514] width 222 height 38
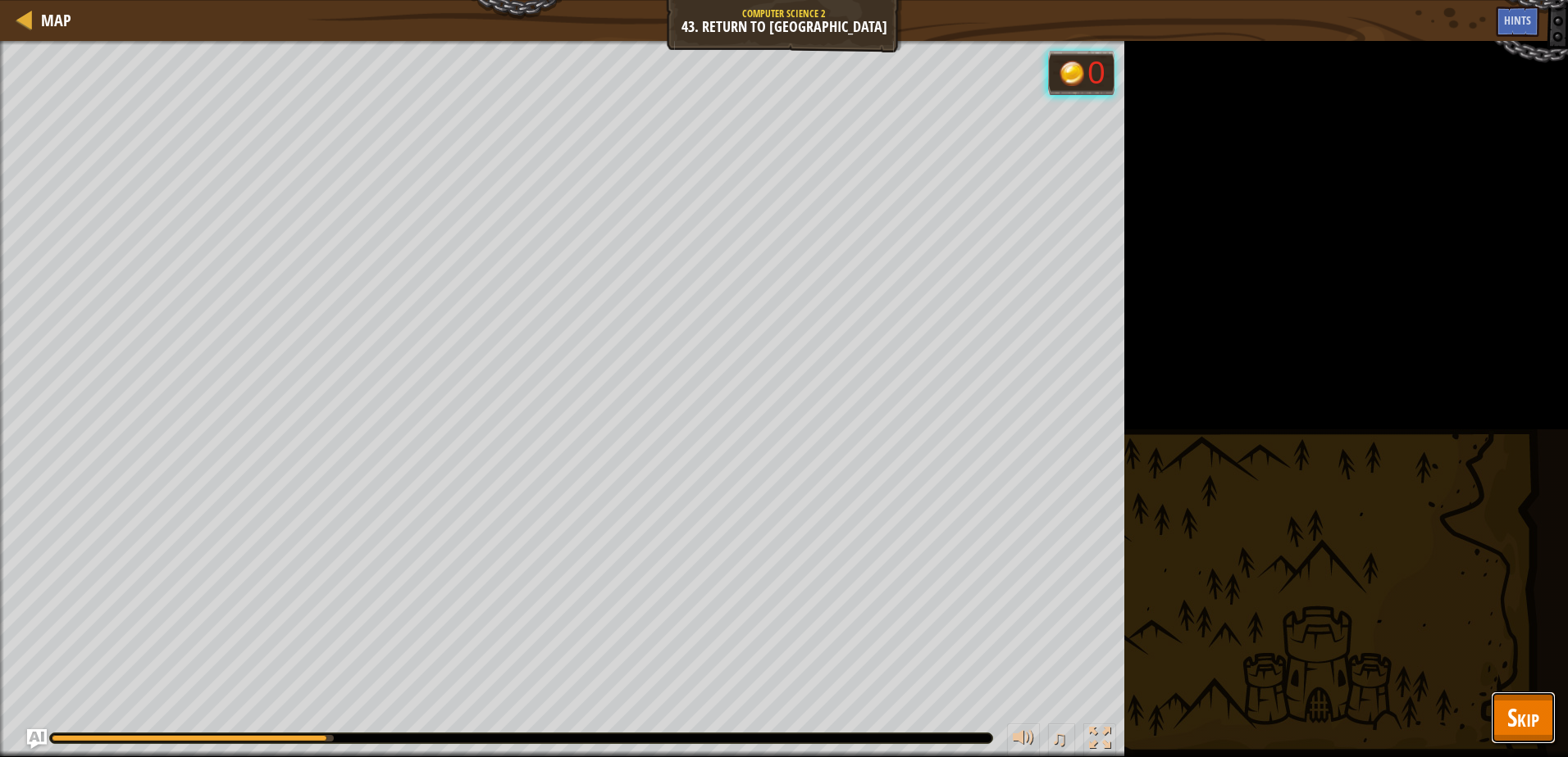
click at [1512, 710] on span "Skip" at bounding box center [1523, 717] width 32 height 34
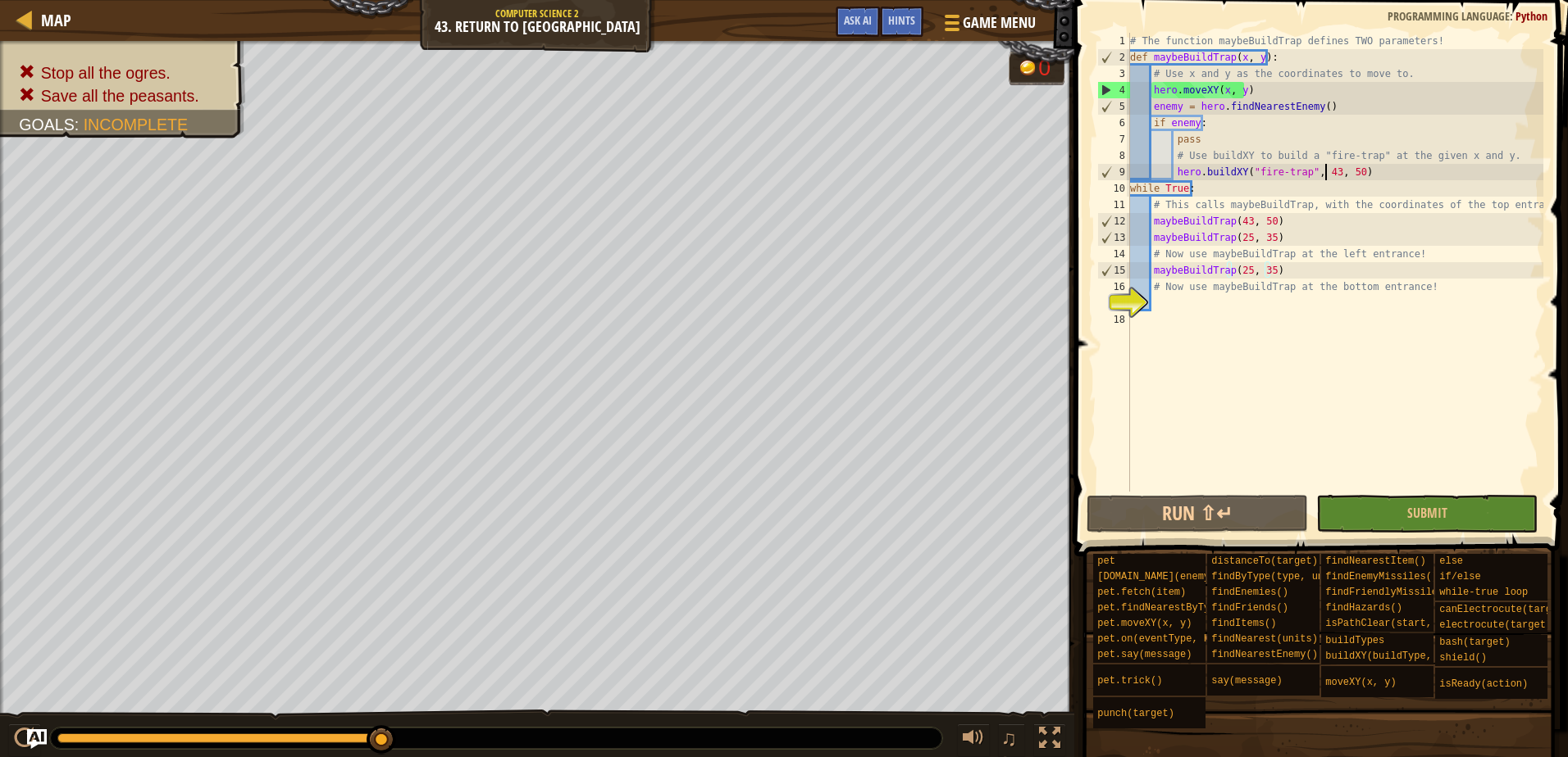
click at [1326, 173] on div "# The function maybeBuildTrap defines TWO parameters! def maybeBuildTrap ( x , …" at bounding box center [1334, 278] width 417 height 492
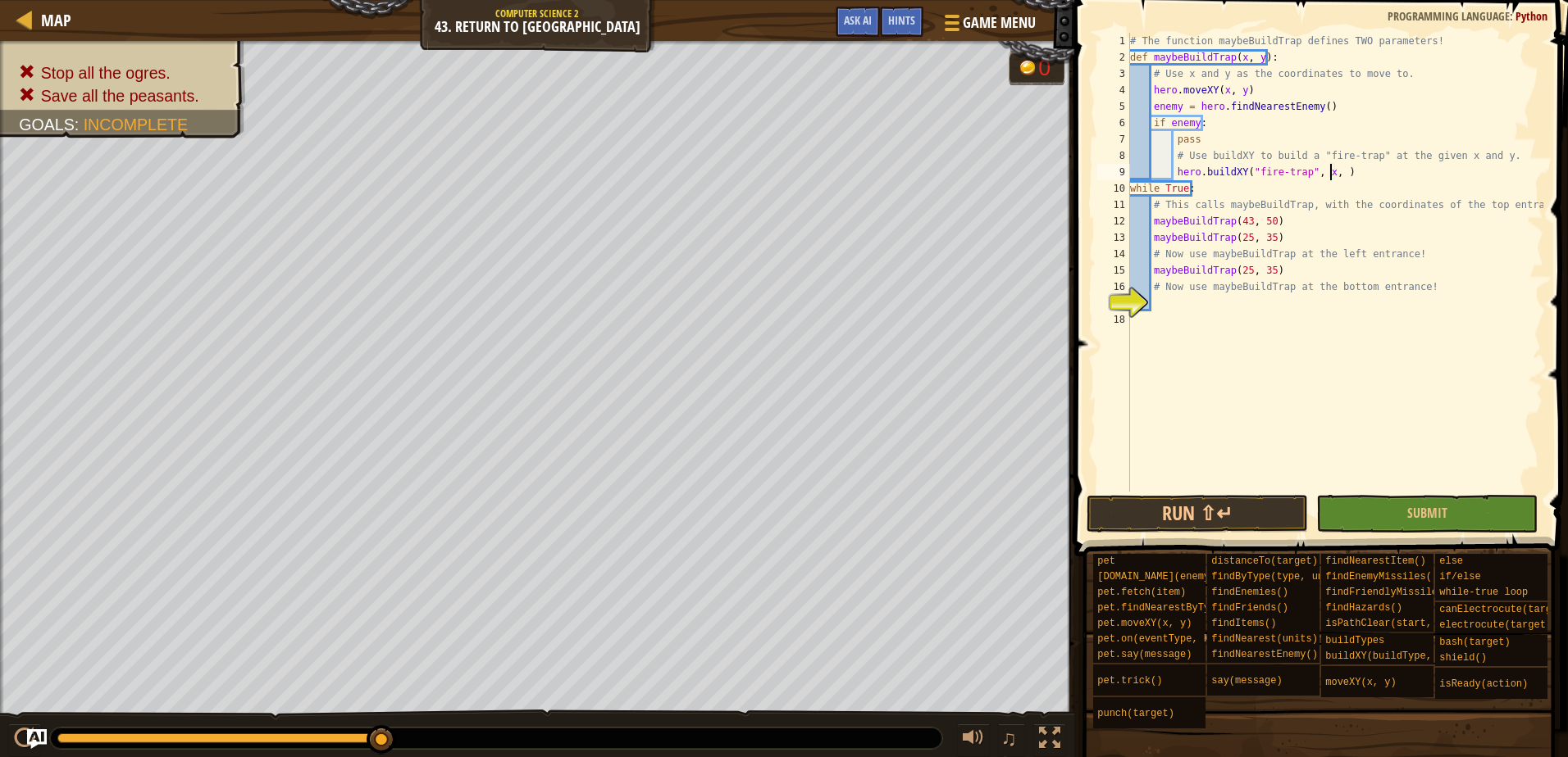
scroll to position [7, 17]
click at [1403, 518] on button "Submit" at bounding box center [1427, 514] width 222 height 38
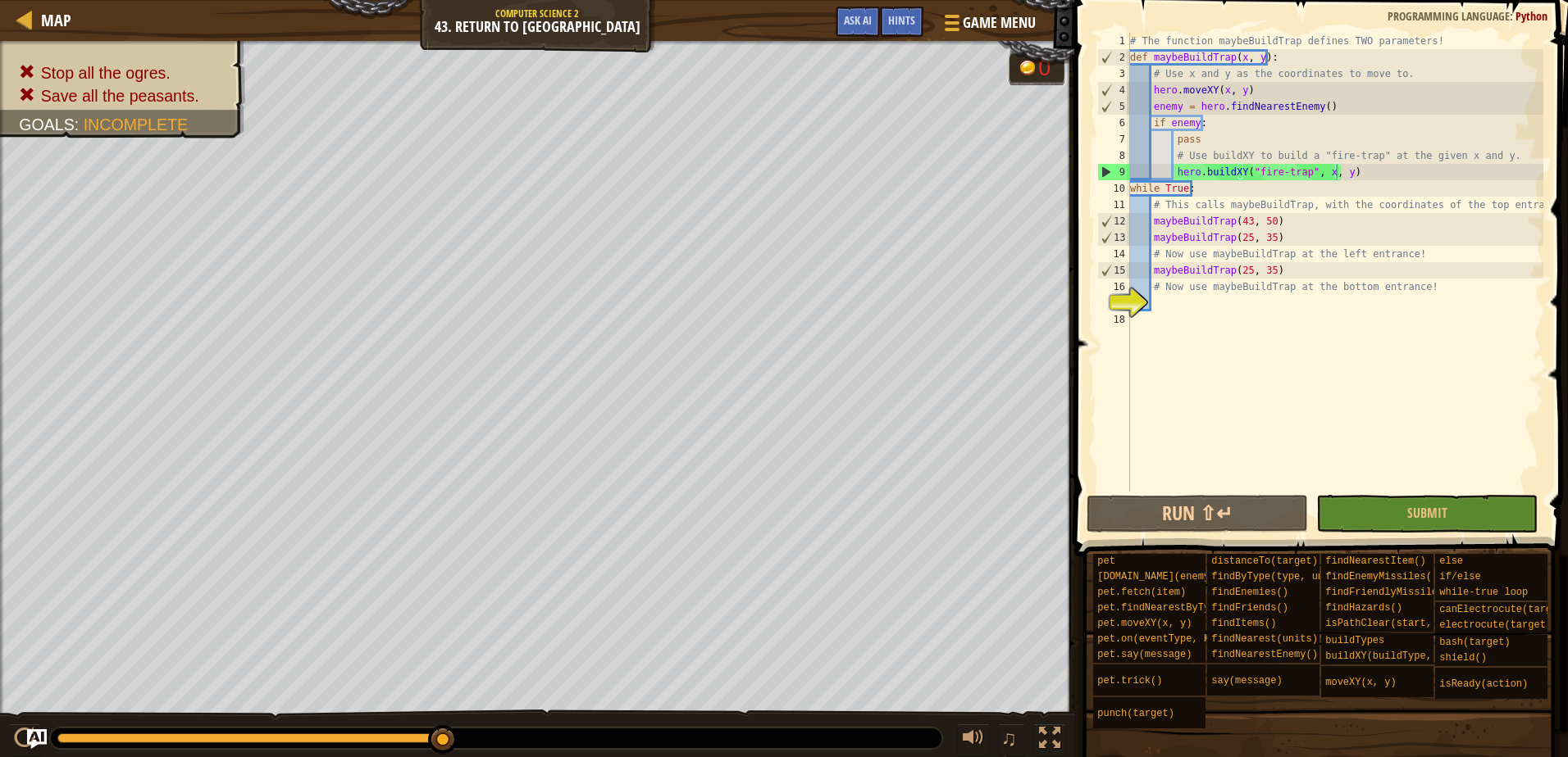
click at [1406, 519] on button "Submit" at bounding box center [1427, 514] width 222 height 38
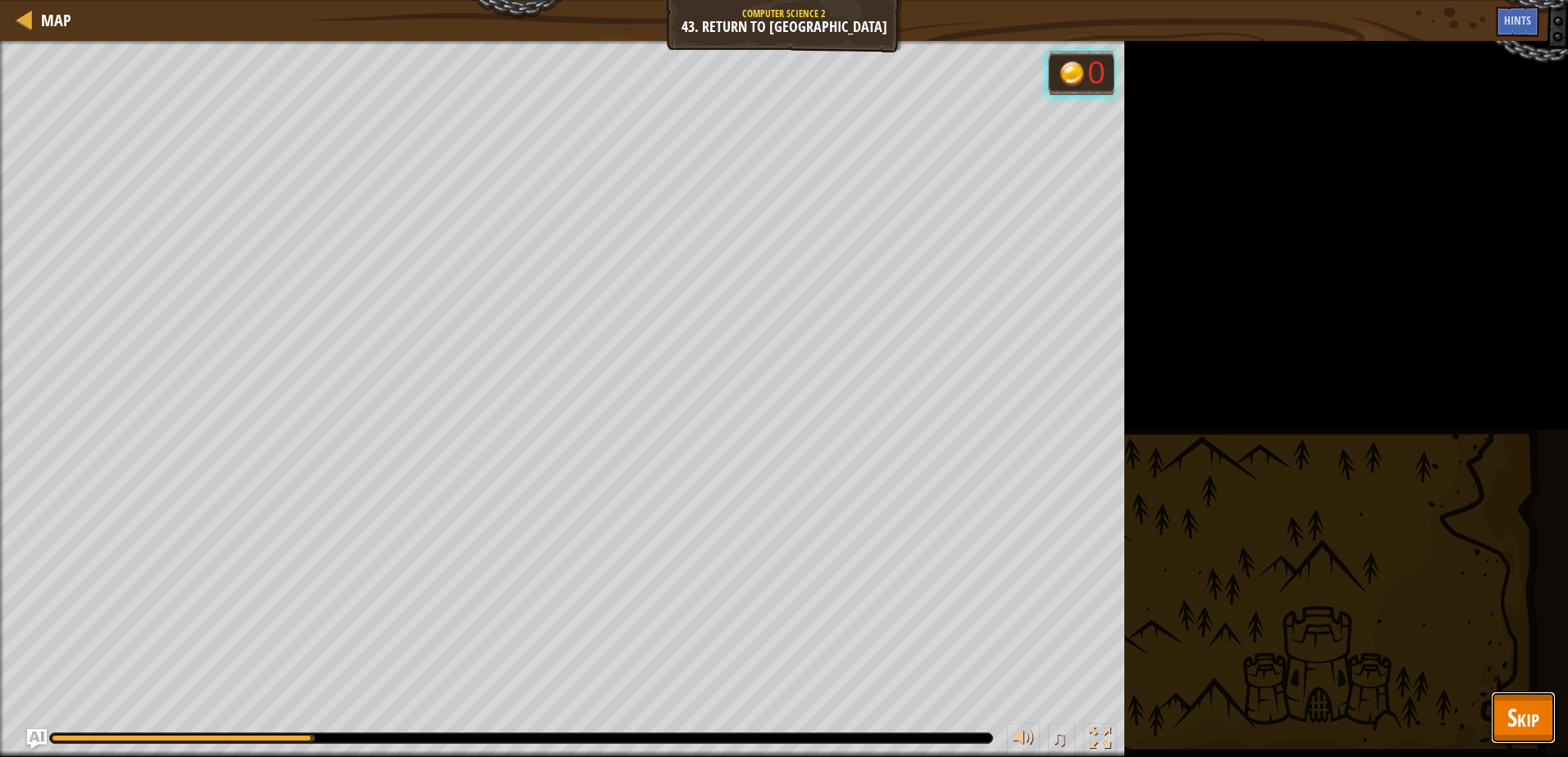
click at [1535, 715] on span "Skip" at bounding box center [1523, 717] width 32 height 34
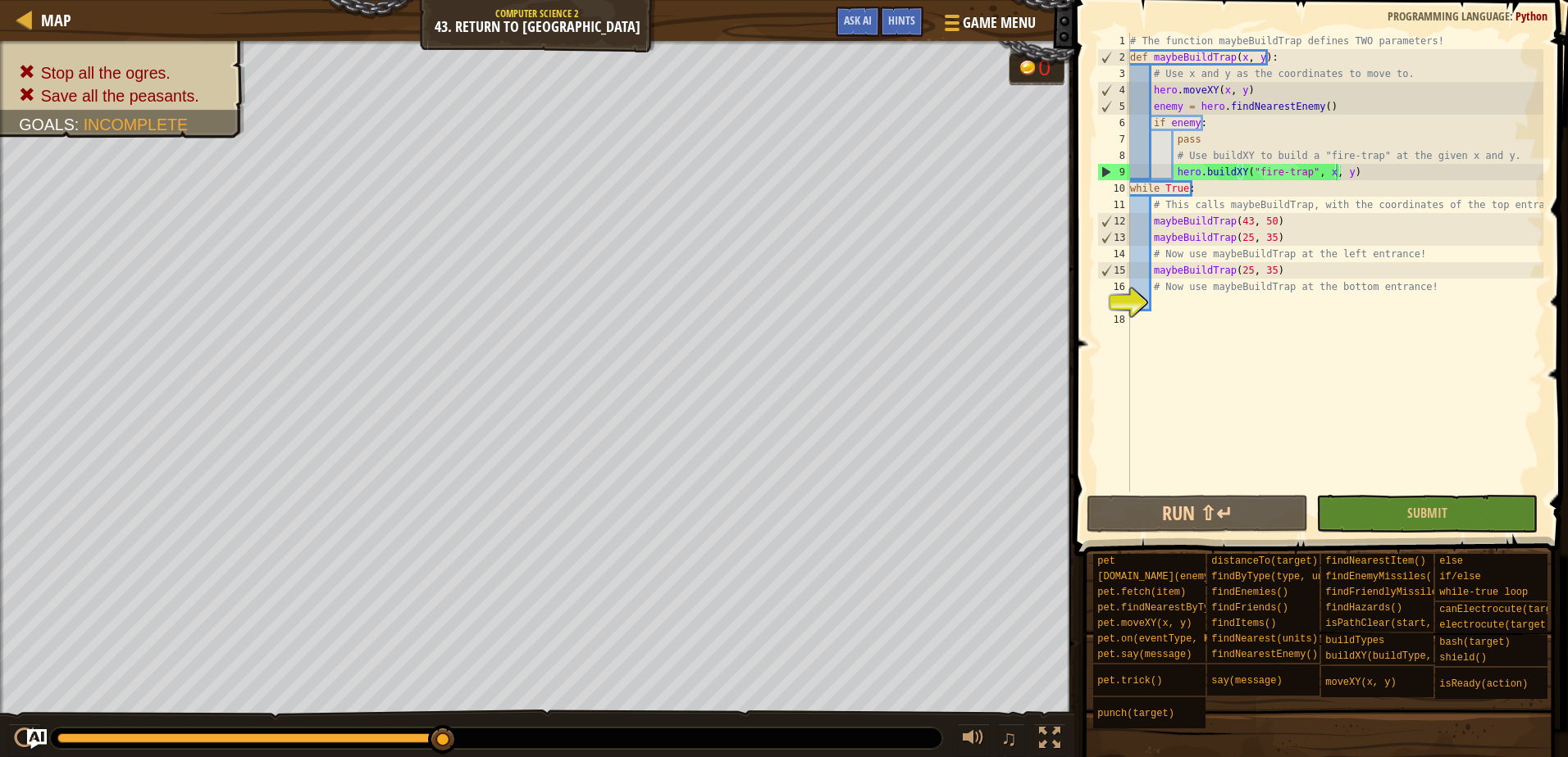
scroll to position [7, 11]
click at [1241, 274] on div "# The function maybeBuildTrap defines TWO parameters! def maybeBuildTrap ( x , …" at bounding box center [1334, 278] width 417 height 492
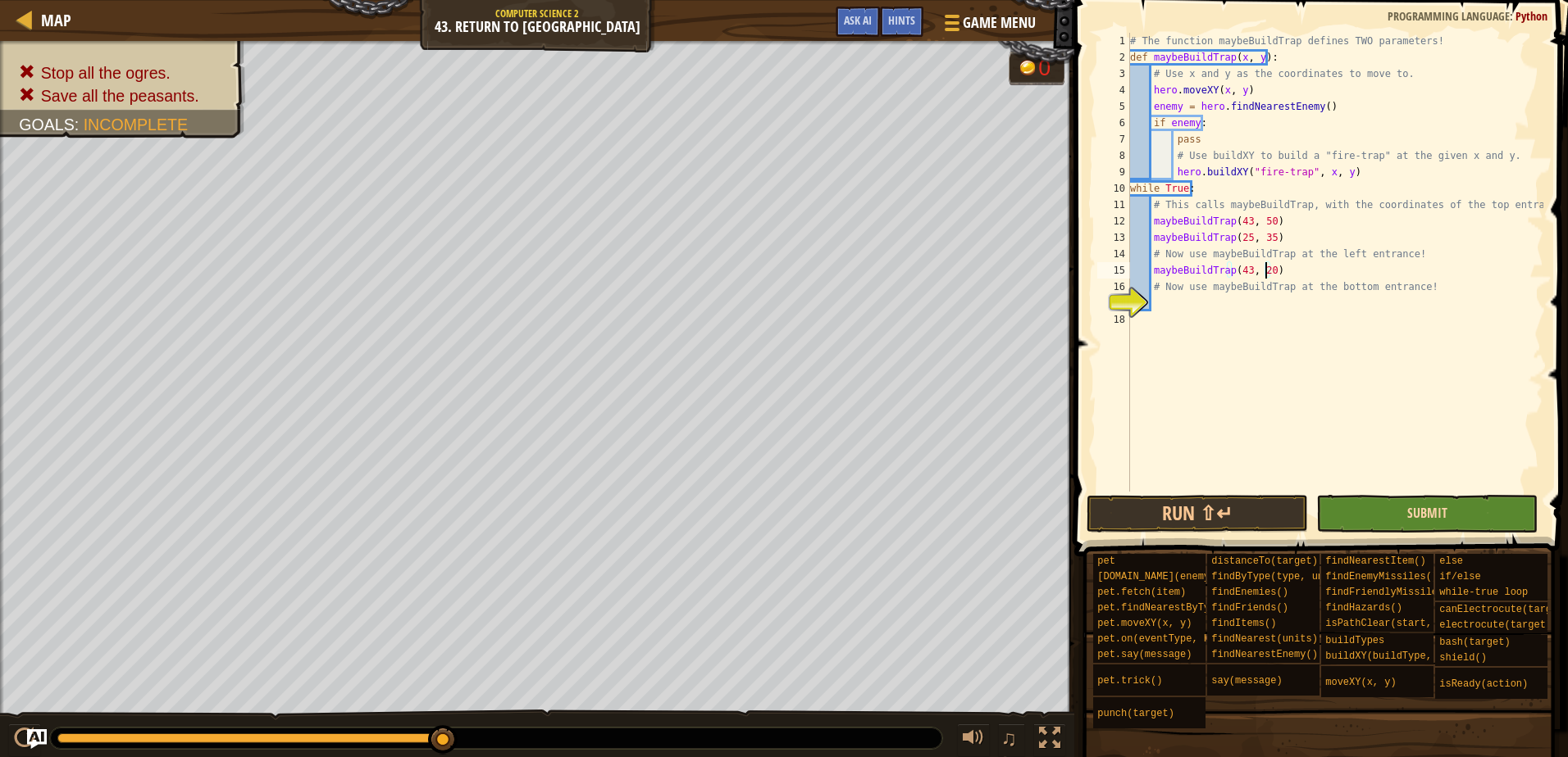
type textarea "maybeBuildTrap(43, 20)"
click at [1415, 518] on span "Submit" at bounding box center [1427, 514] width 41 height 18
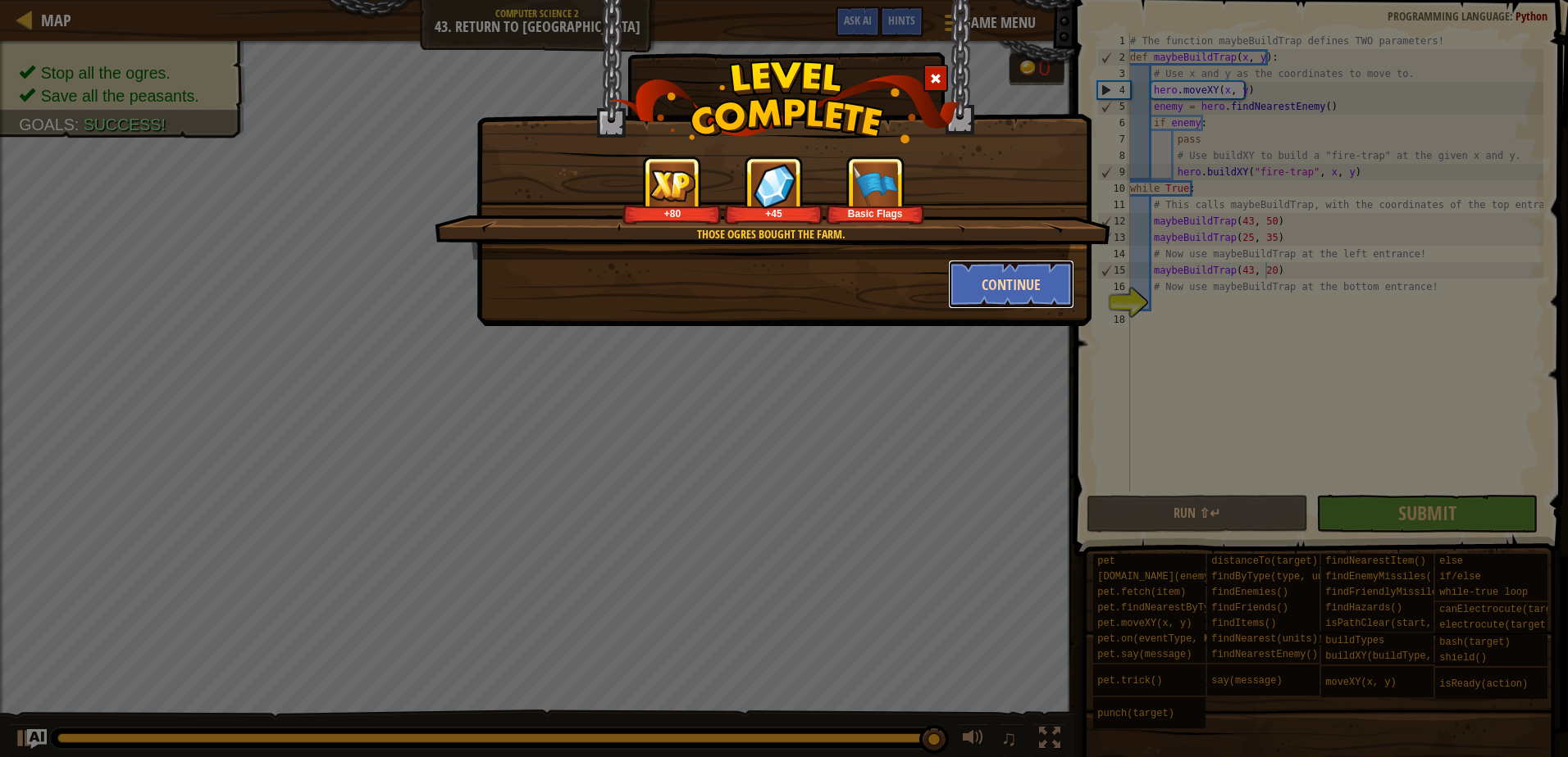
click at [1009, 270] on button "Continue" at bounding box center [1012, 285] width 127 height 49
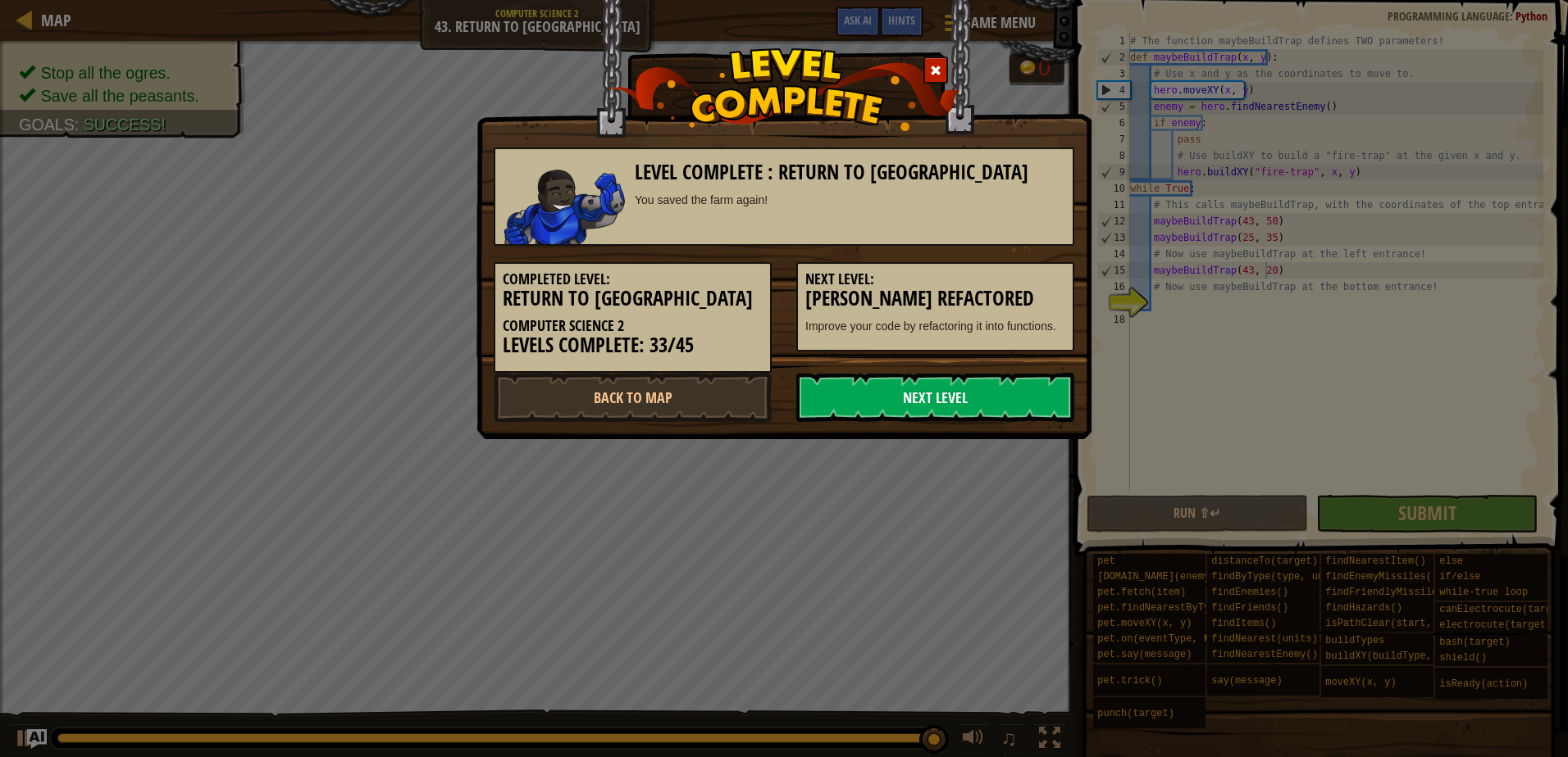
click at [882, 399] on link "Next Level" at bounding box center [934, 398] width 278 height 49
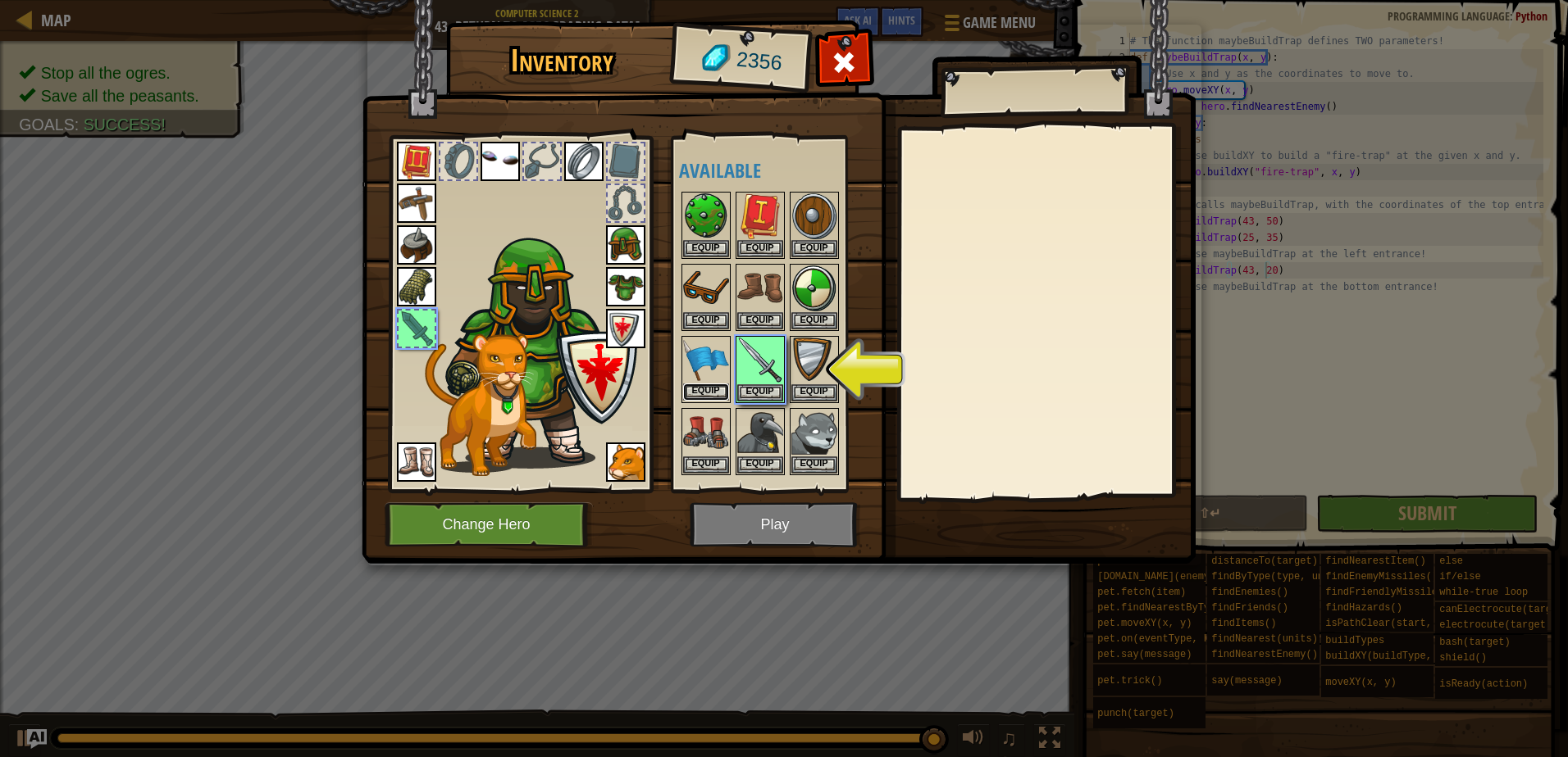
click at [722, 394] on button "Equip" at bounding box center [706, 392] width 46 height 17
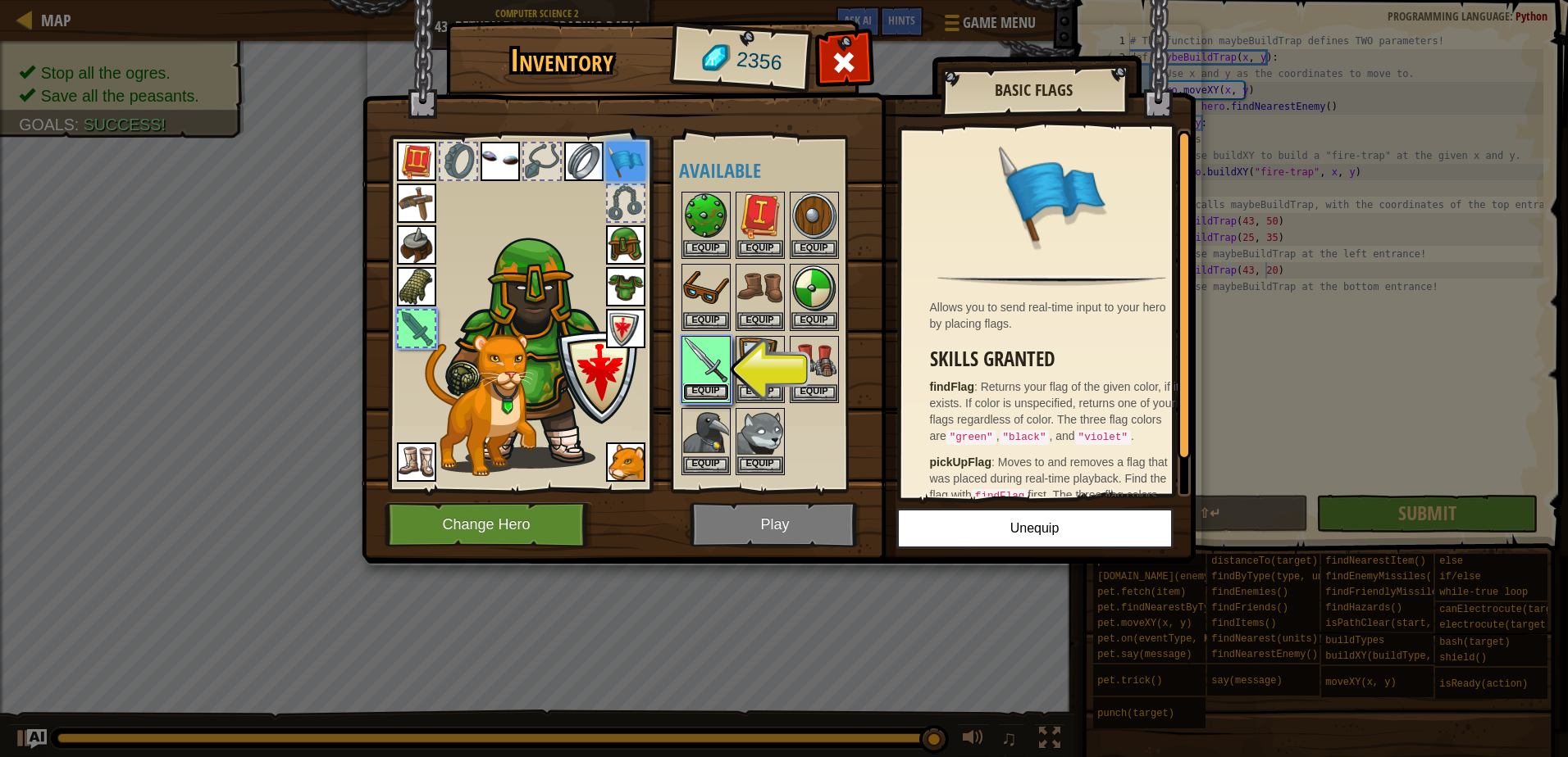
click at [715, 393] on button "Equip" at bounding box center [706, 392] width 46 height 17
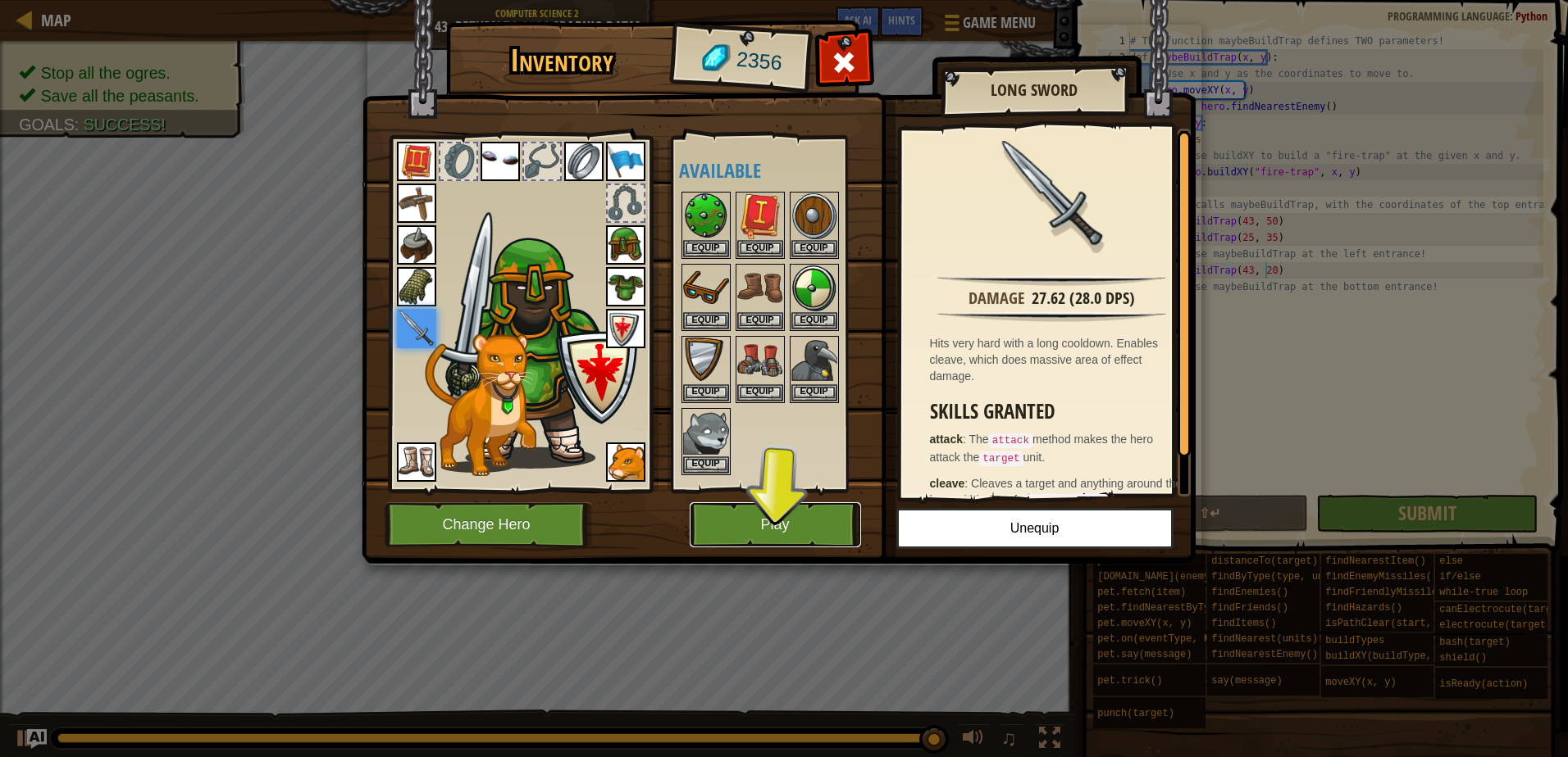
click at [767, 512] on button "Play" at bounding box center [775, 525] width 171 height 46
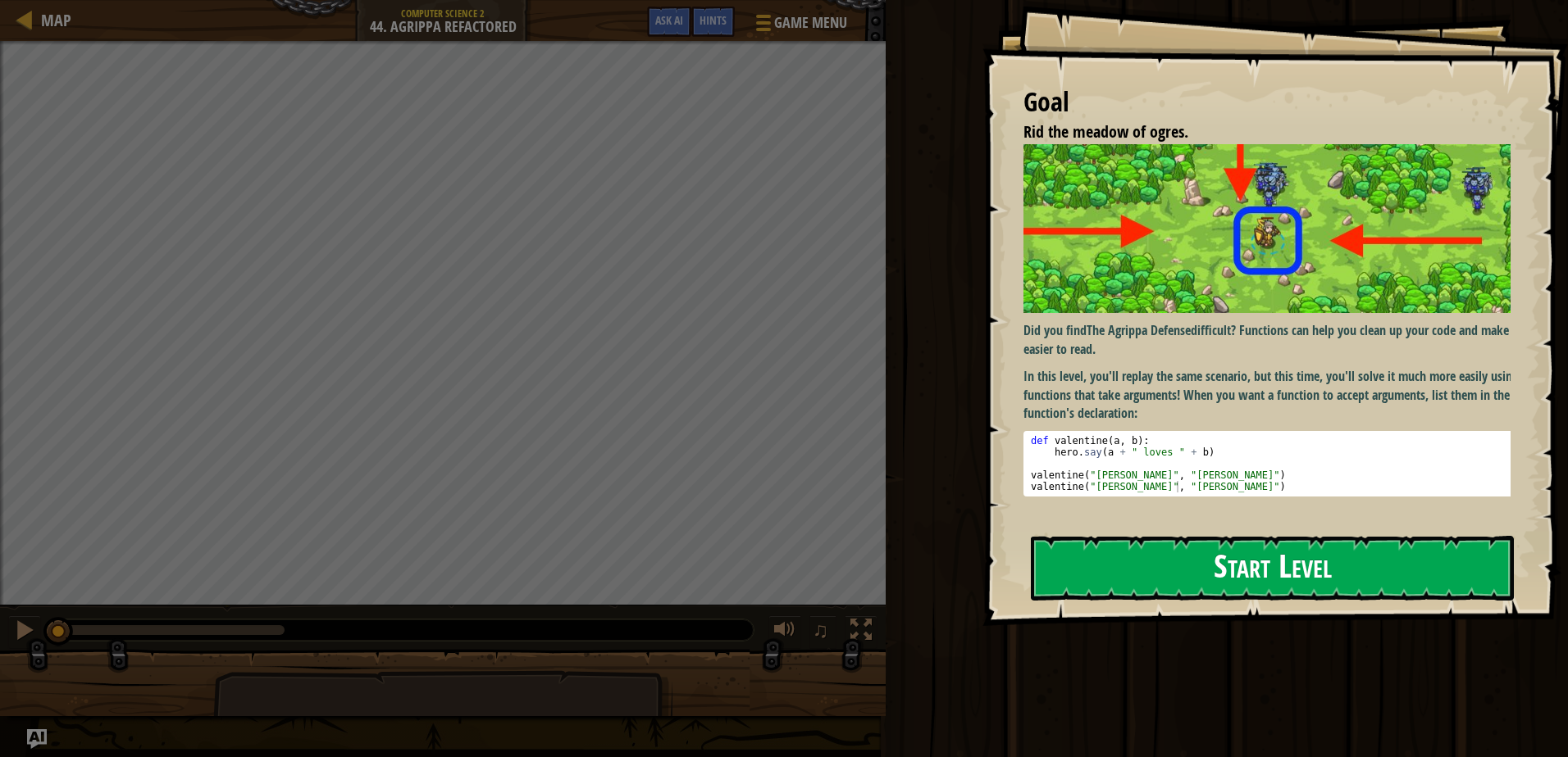
click at [1123, 586] on button "Start Level" at bounding box center [1272, 568] width 483 height 64
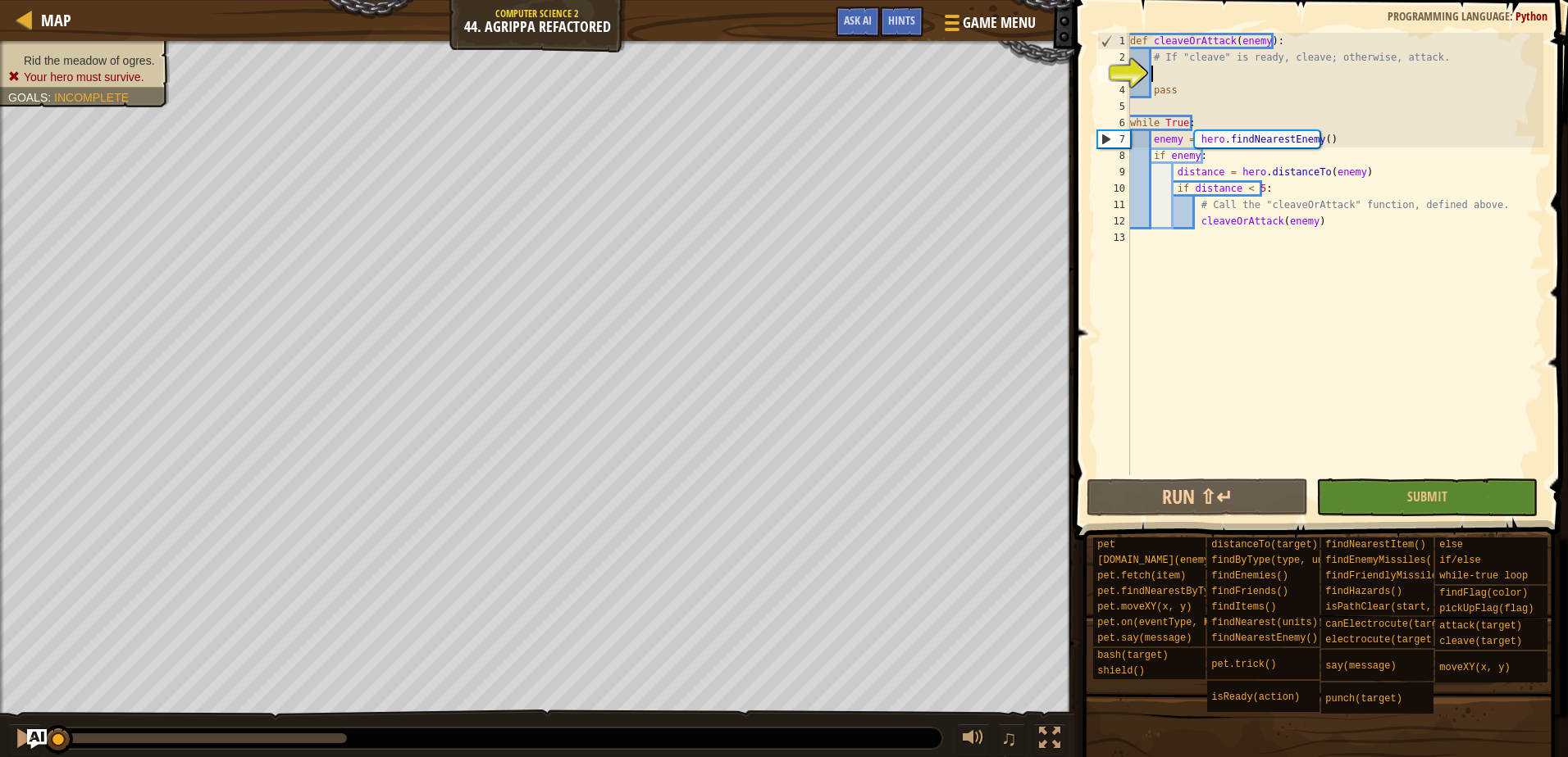
scroll to position [7, 1]
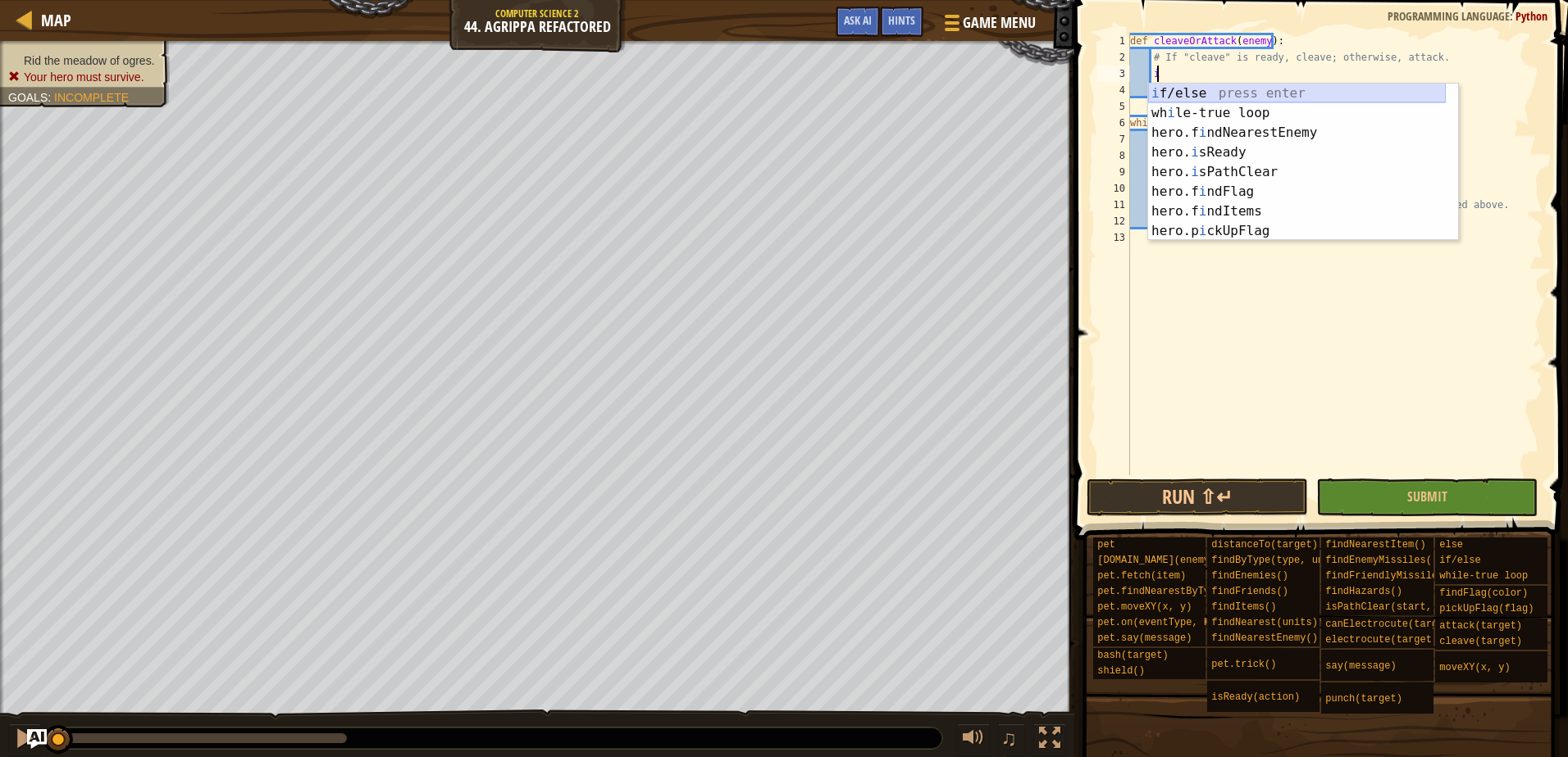
click at [1195, 92] on div "i f/else press enter wh i le-true loop press enter hero.f i ndNearestEnemy pres…" at bounding box center [1297, 182] width 298 height 197
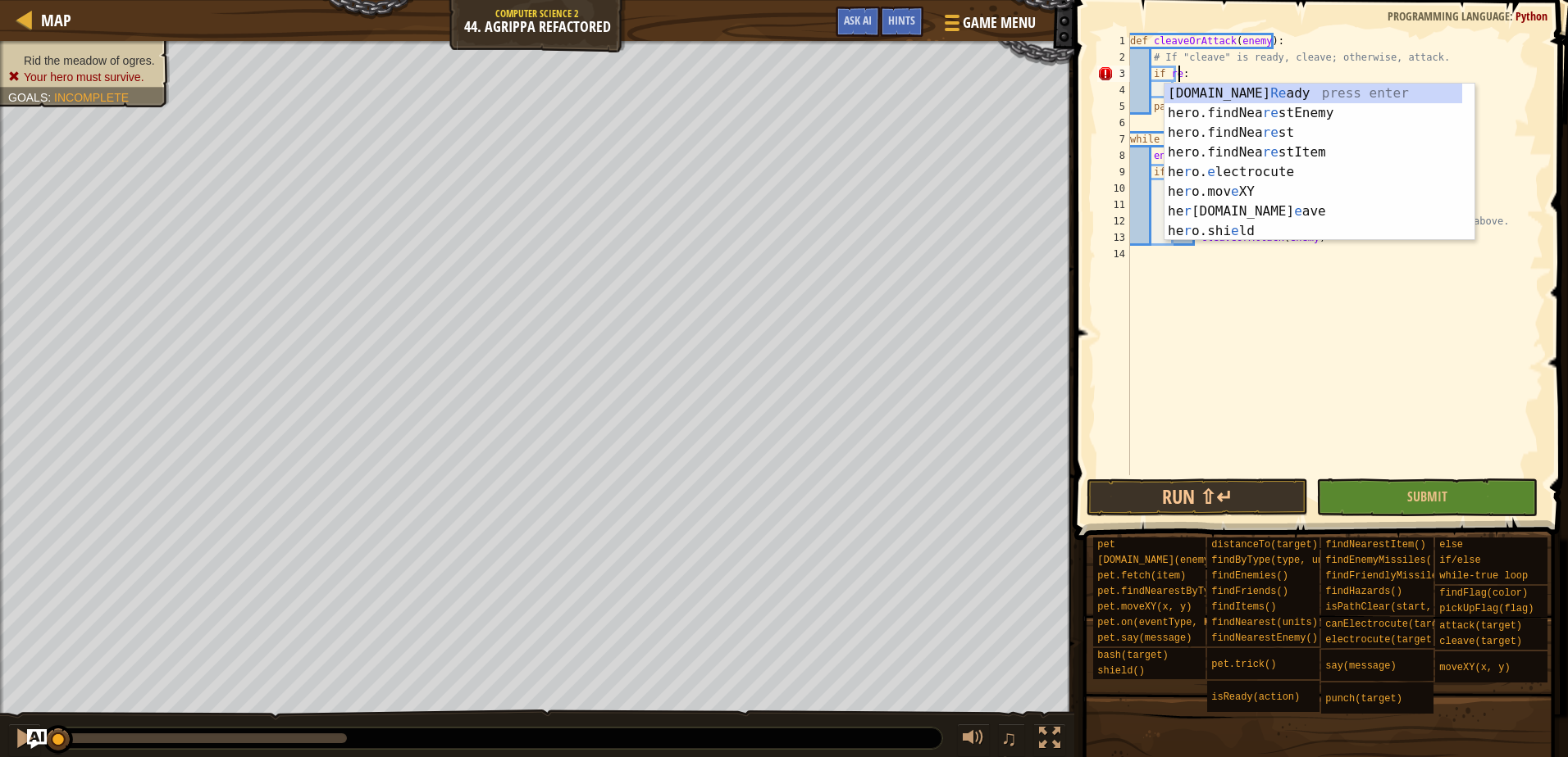
scroll to position [7, 3]
click at [1203, 98] on div "[DOMAIN_NAME] Re ady press enter hero.findNea re stEnemy press enter hero.findN…" at bounding box center [1313, 182] width 298 height 197
type textarea "if hero.isReady("cleave"):"
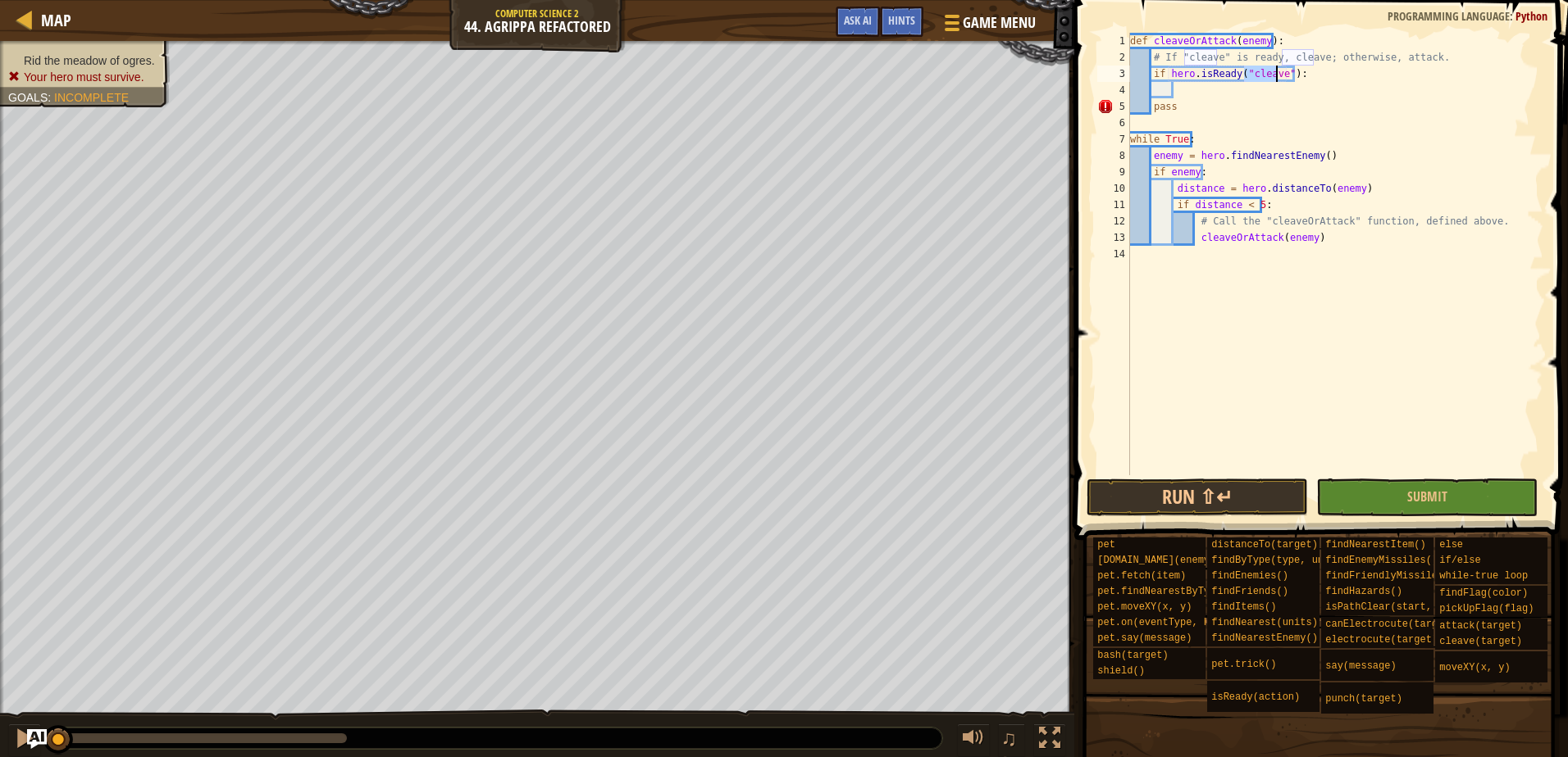
click at [1195, 92] on div "def cleaveOrAttack ( enemy ) : # If "cleave" is ready, cleave; otherwise, attac…" at bounding box center [1334, 270] width 417 height 476
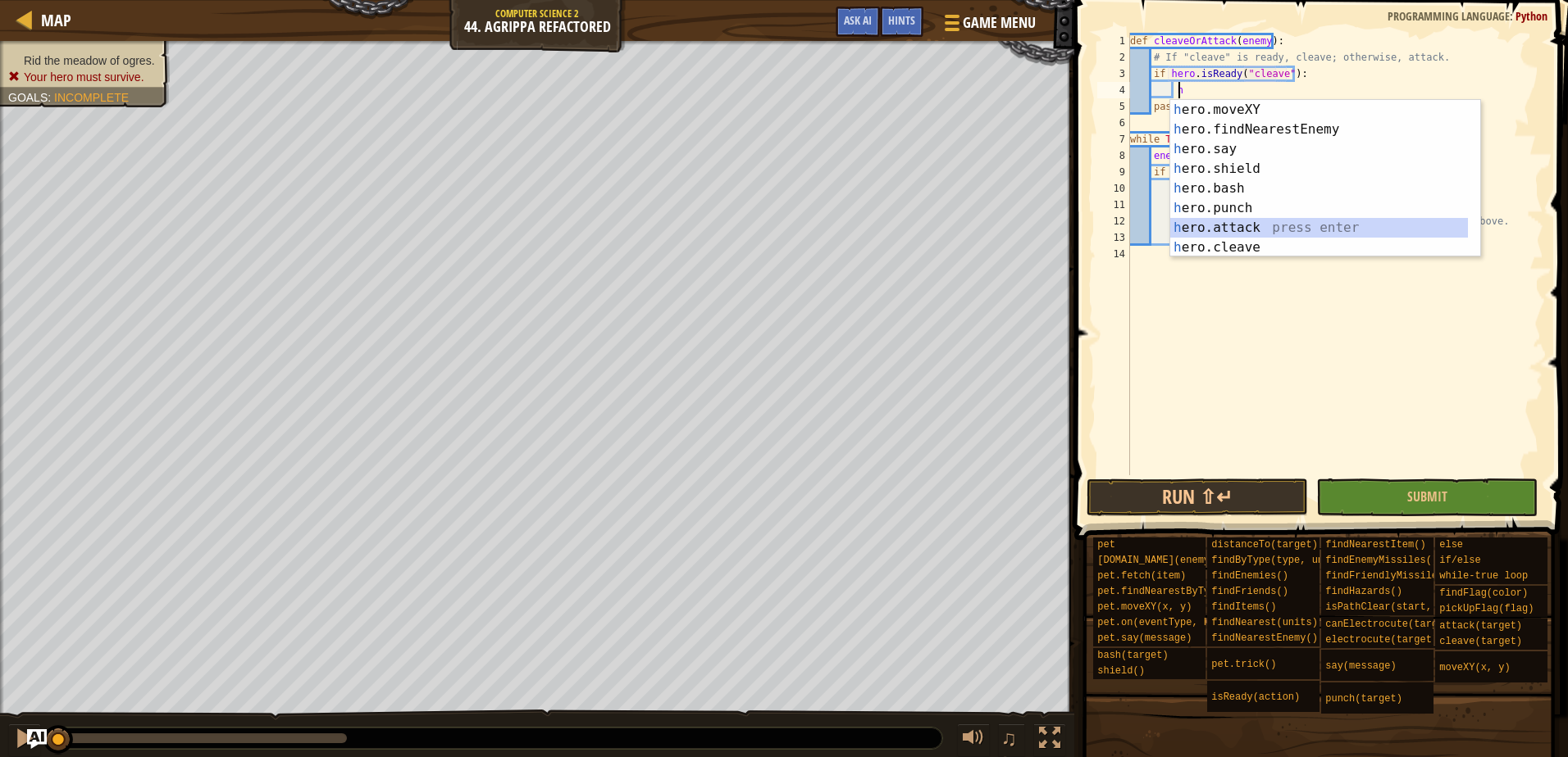
click at [1235, 229] on div "h ero.moveXY press enter h ero.findNearestEnemy press enter h ero.say press ent…" at bounding box center [1319, 198] width 298 height 197
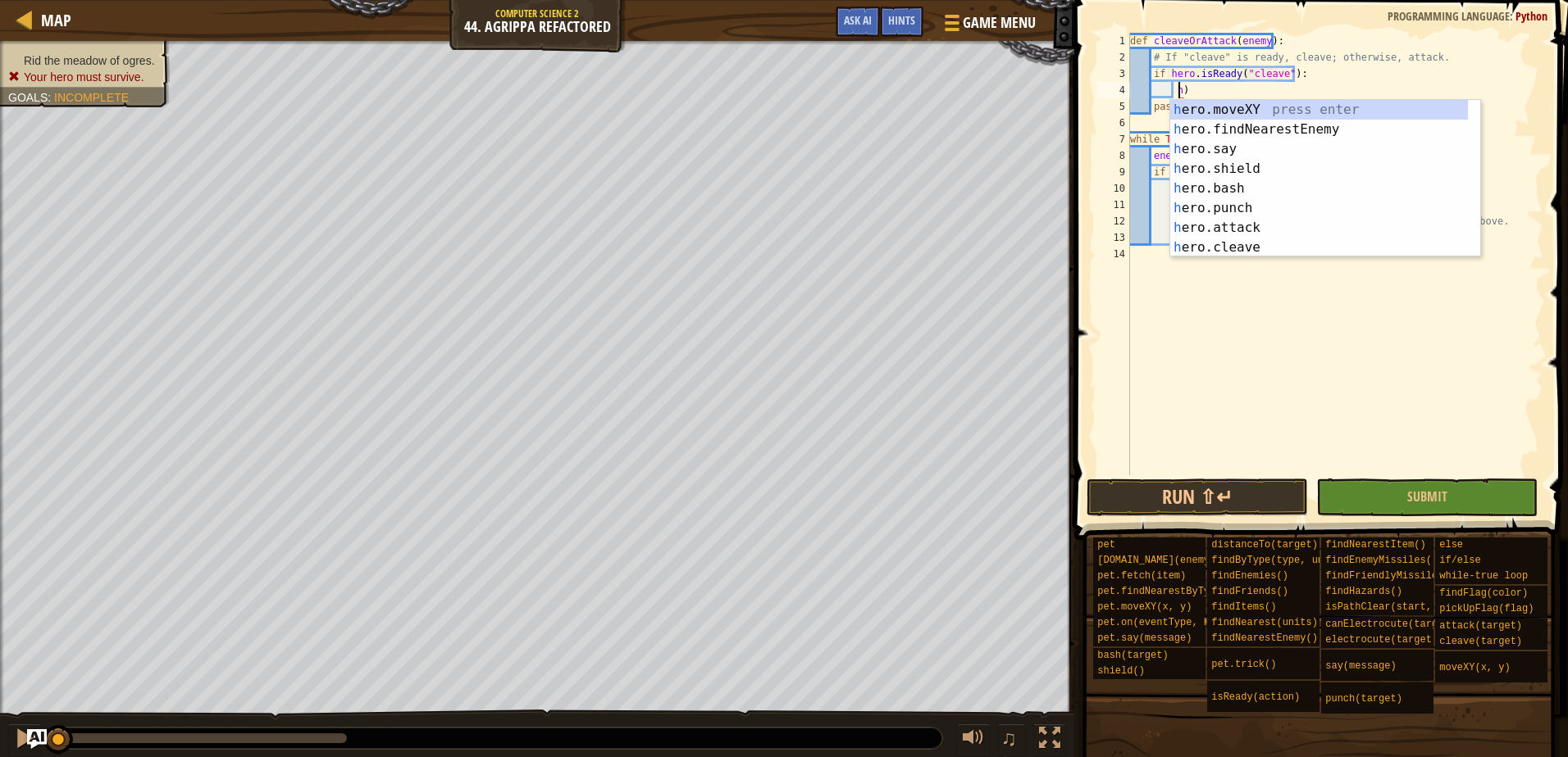
type textarea ")"
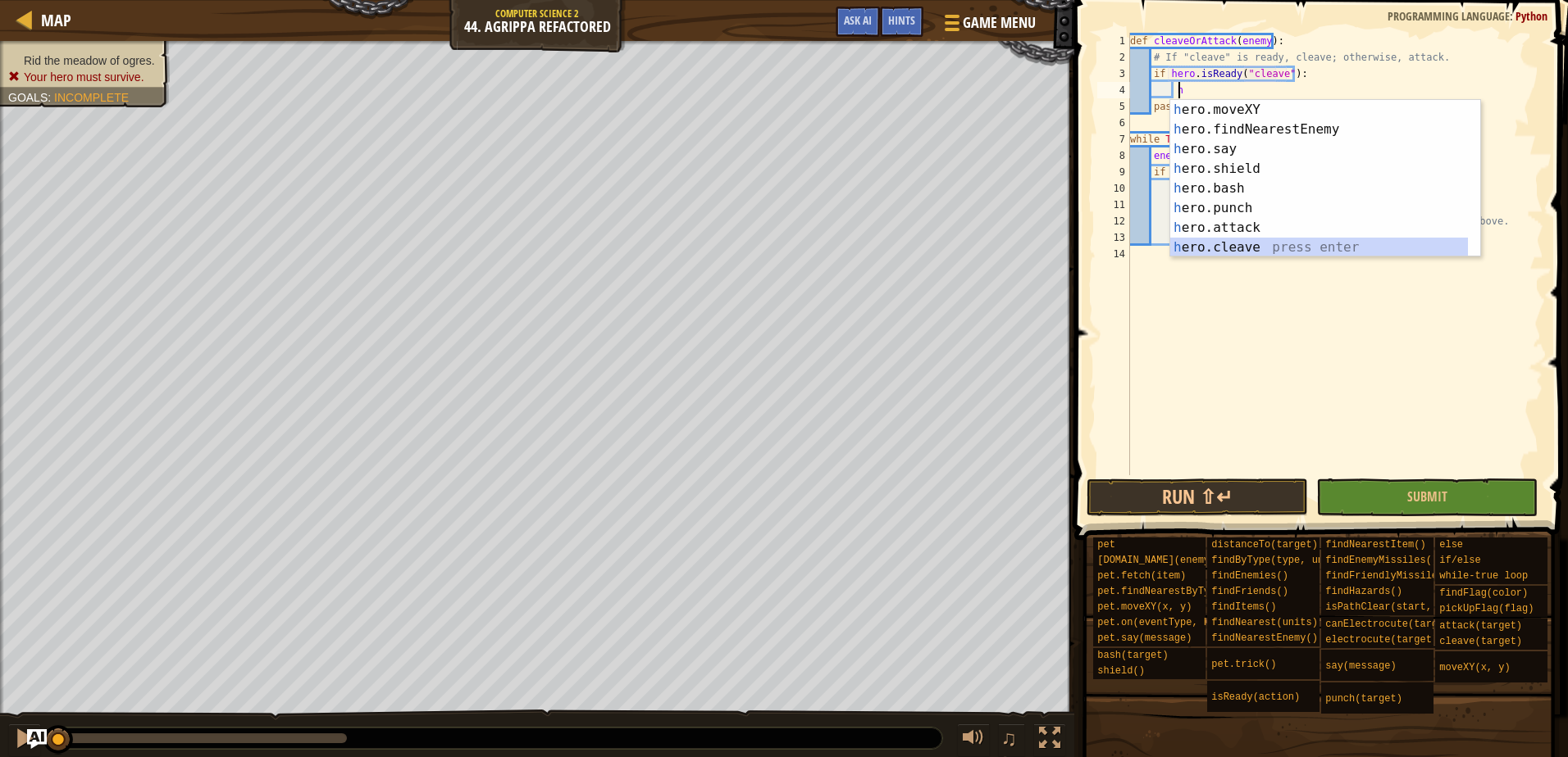
click at [1215, 249] on div "h ero.moveXY press enter h ero.findNearestEnemy press enter h ero.say press ent…" at bounding box center [1319, 198] width 298 height 197
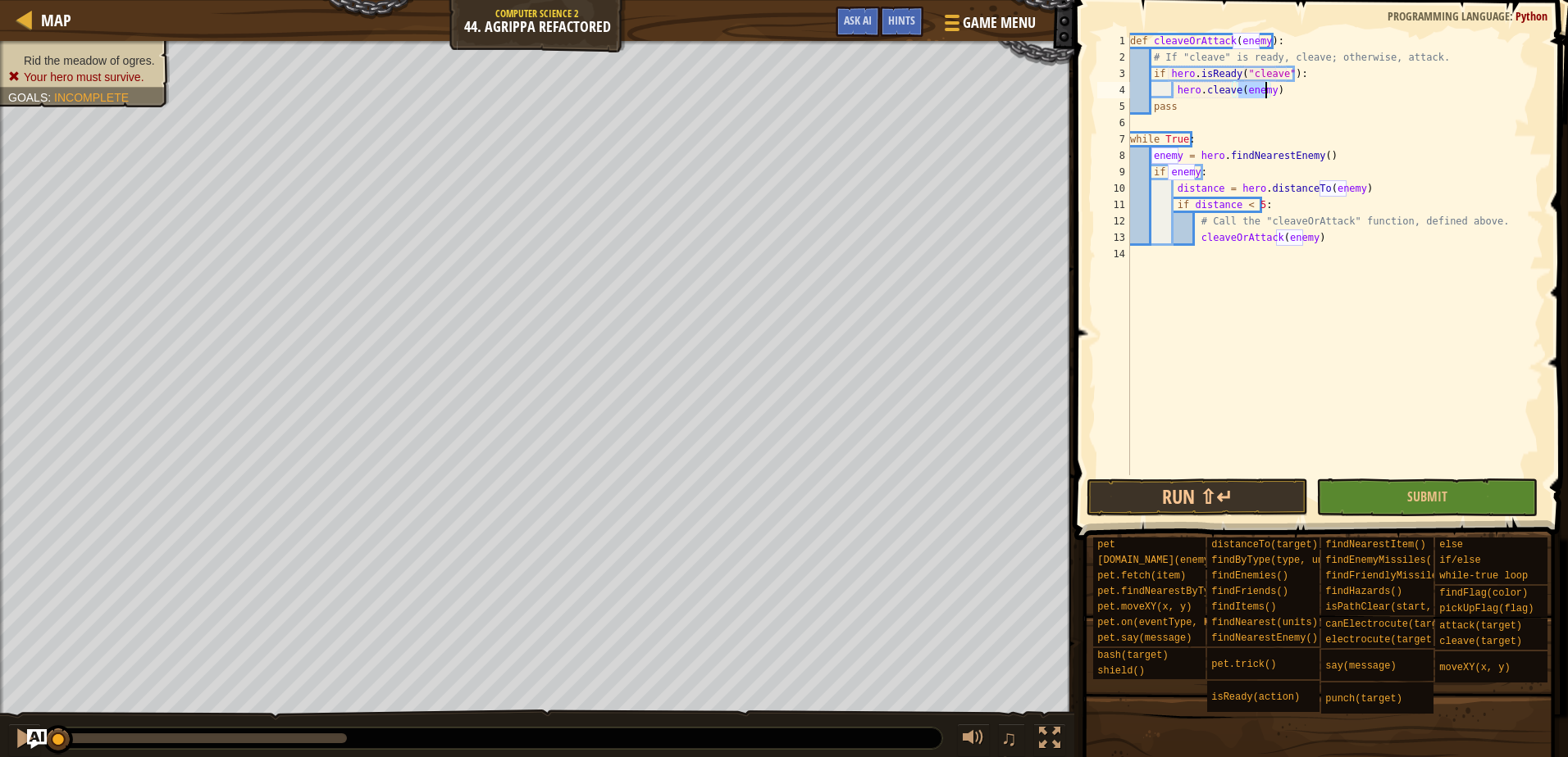
click at [1200, 109] on div "def cleaveOrAttack ( enemy ) : # If "cleave" is ready, cleave; otherwise, attac…" at bounding box center [1334, 270] width 417 height 476
type textarea "p"
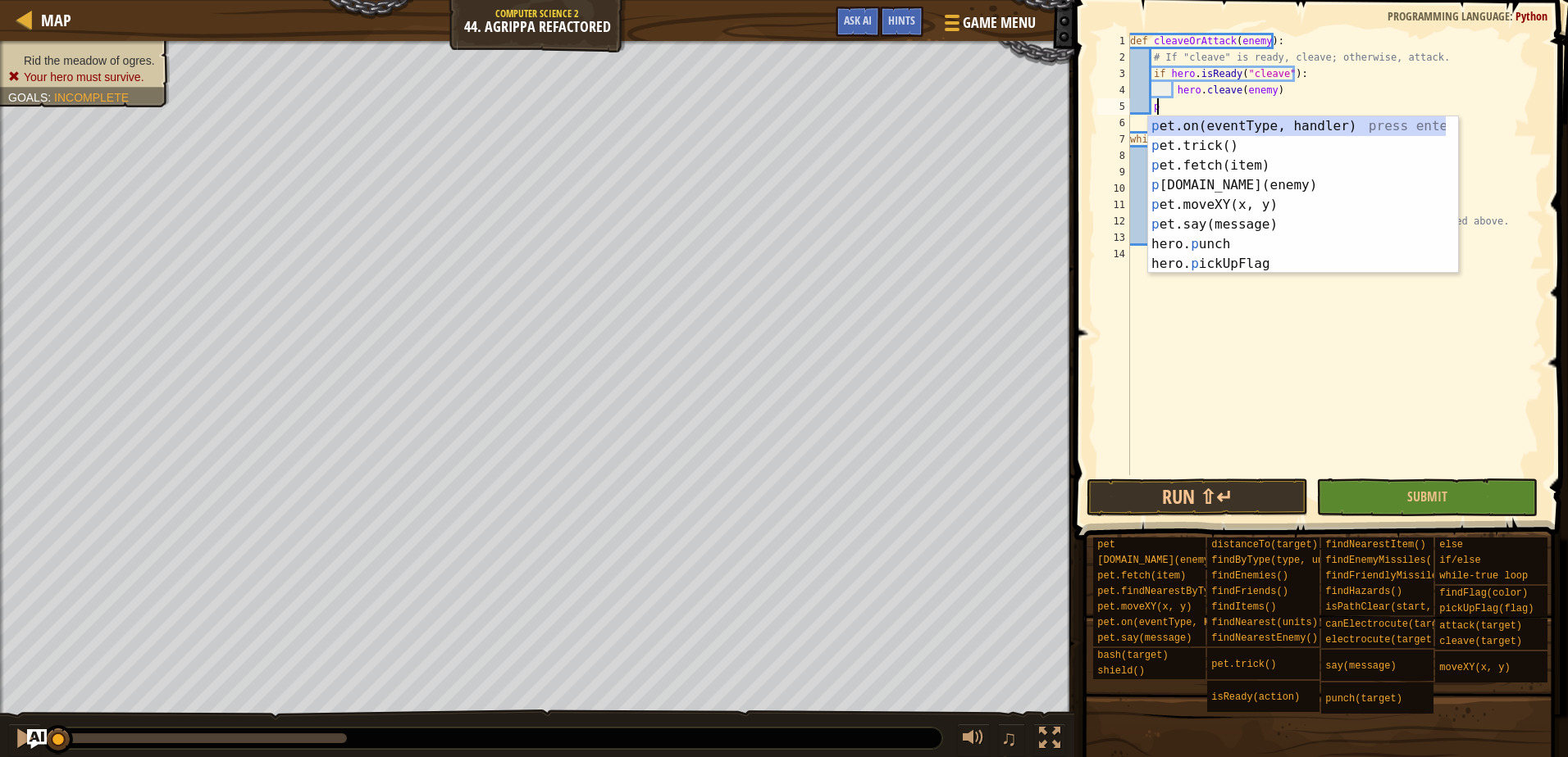
scroll to position [7, 1]
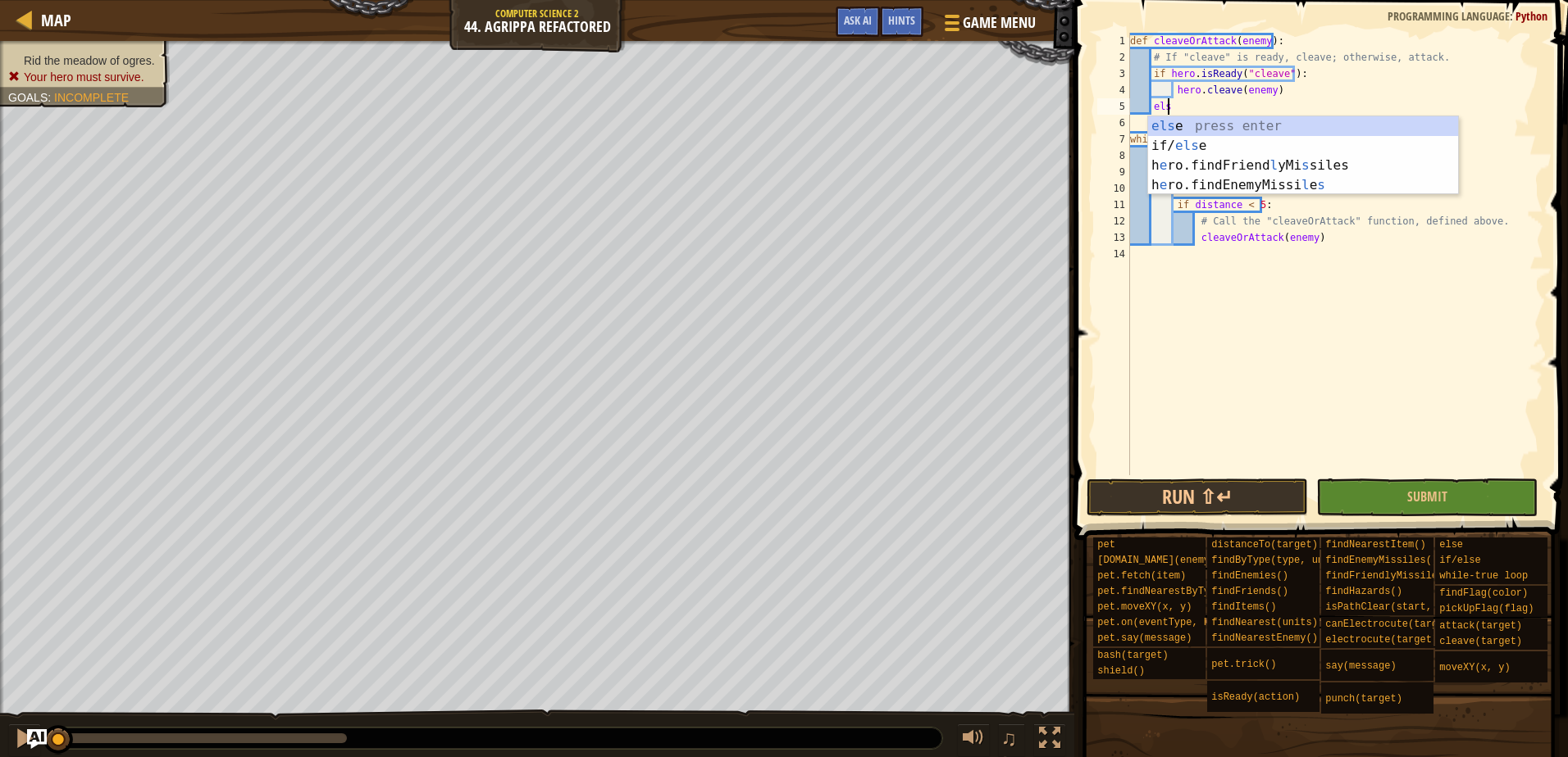
type textarea "else"
click at [1197, 118] on div "else press enter if/ else press enter h e ro.findFriend l yMi s sil e s press e…" at bounding box center [1303, 165] width 310 height 98
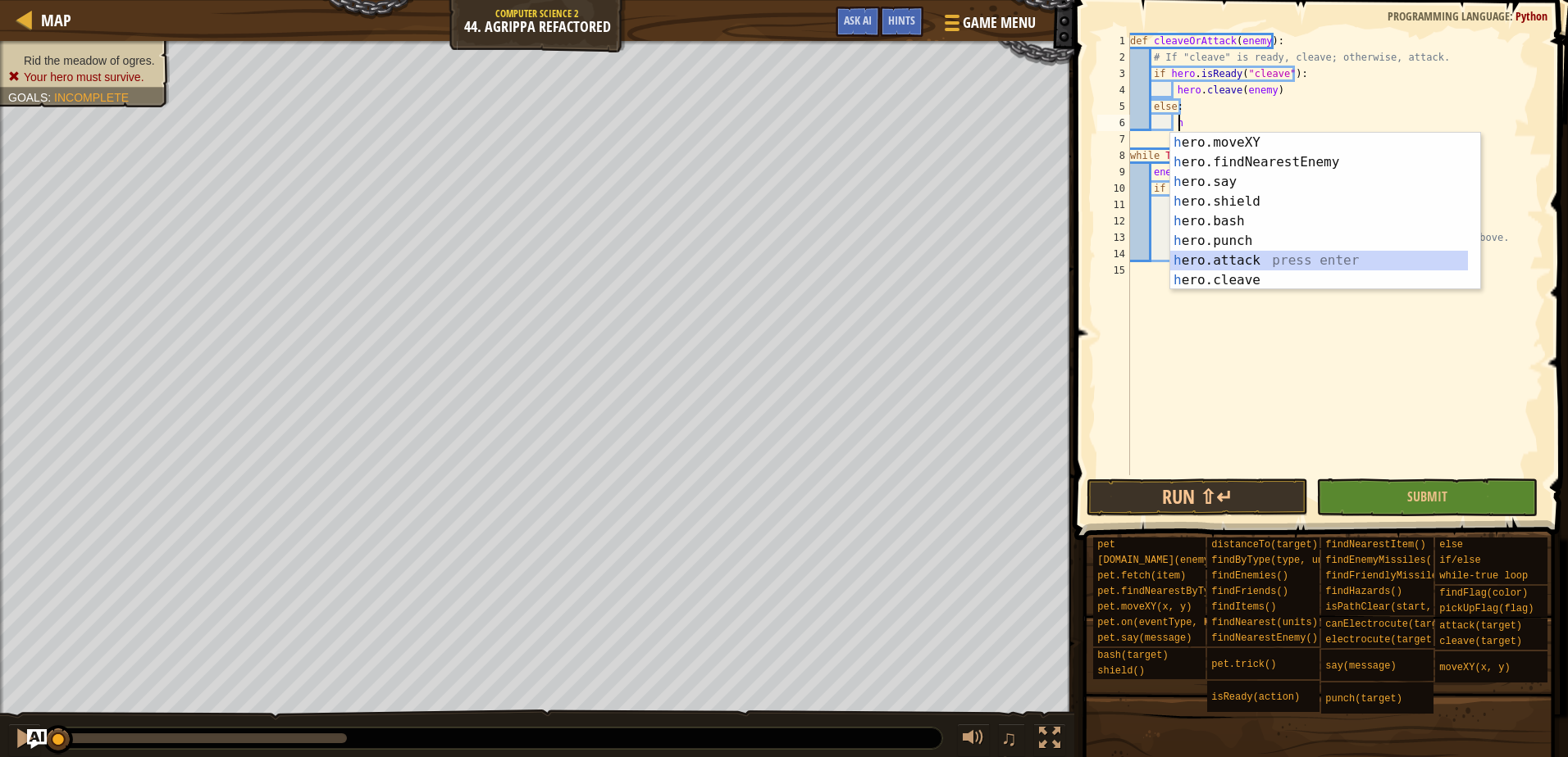
click at [1255, 258] on div "h ero.moveXY press enter h ero.findNearestEnemy press enter h ero.say press ent…" at bounding box center [1319, 231] width 298 height 197
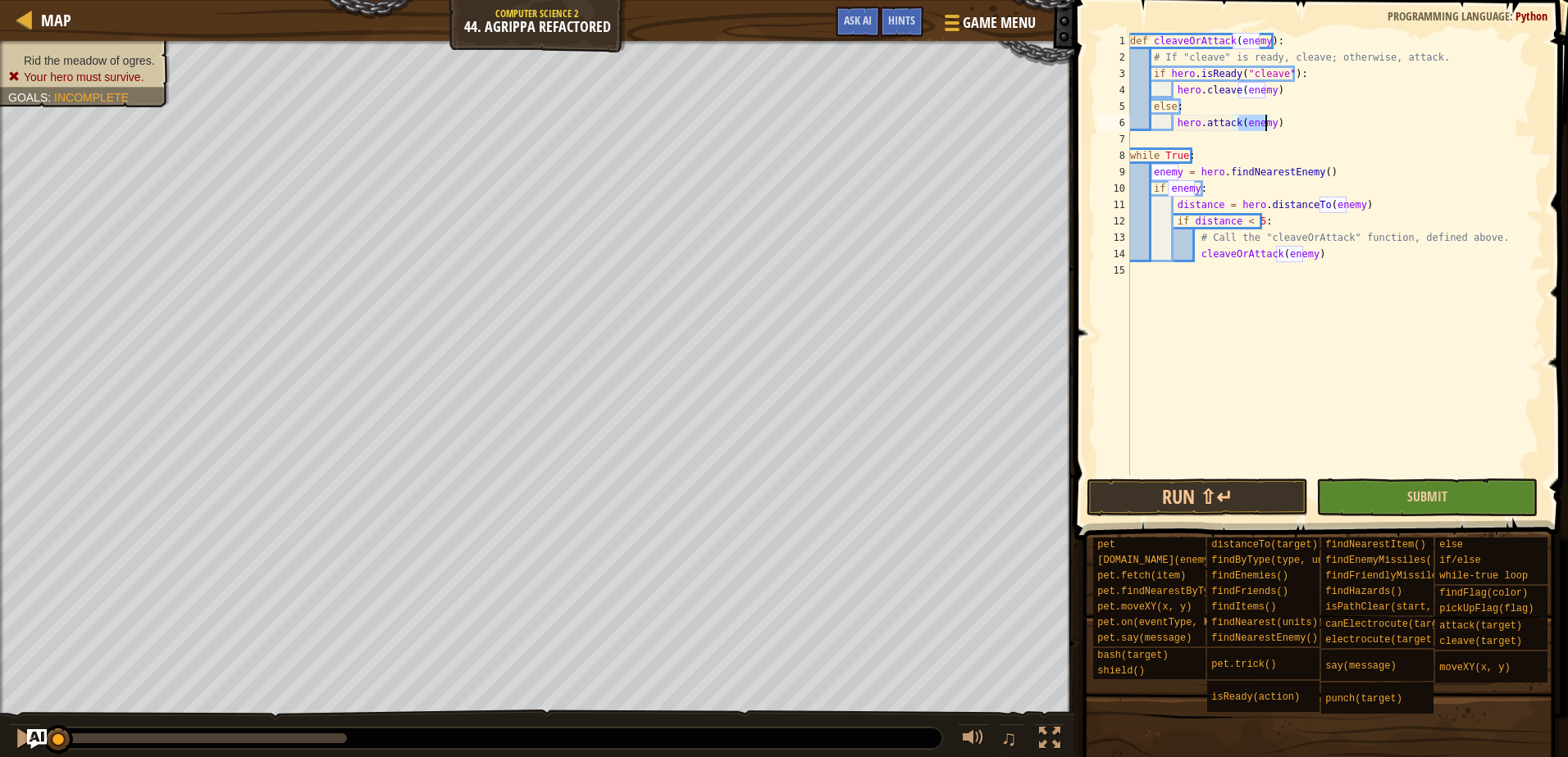
type textarea "hero.attack(enemy)"
drag, startPoint x: 1396, startPoint y: 509, endPoint x: 1398, endPoint y: 497, distance: 12.2
click at [1397, 497] on button "Submit" at bounding box center [1427, 498] width 222 height 38
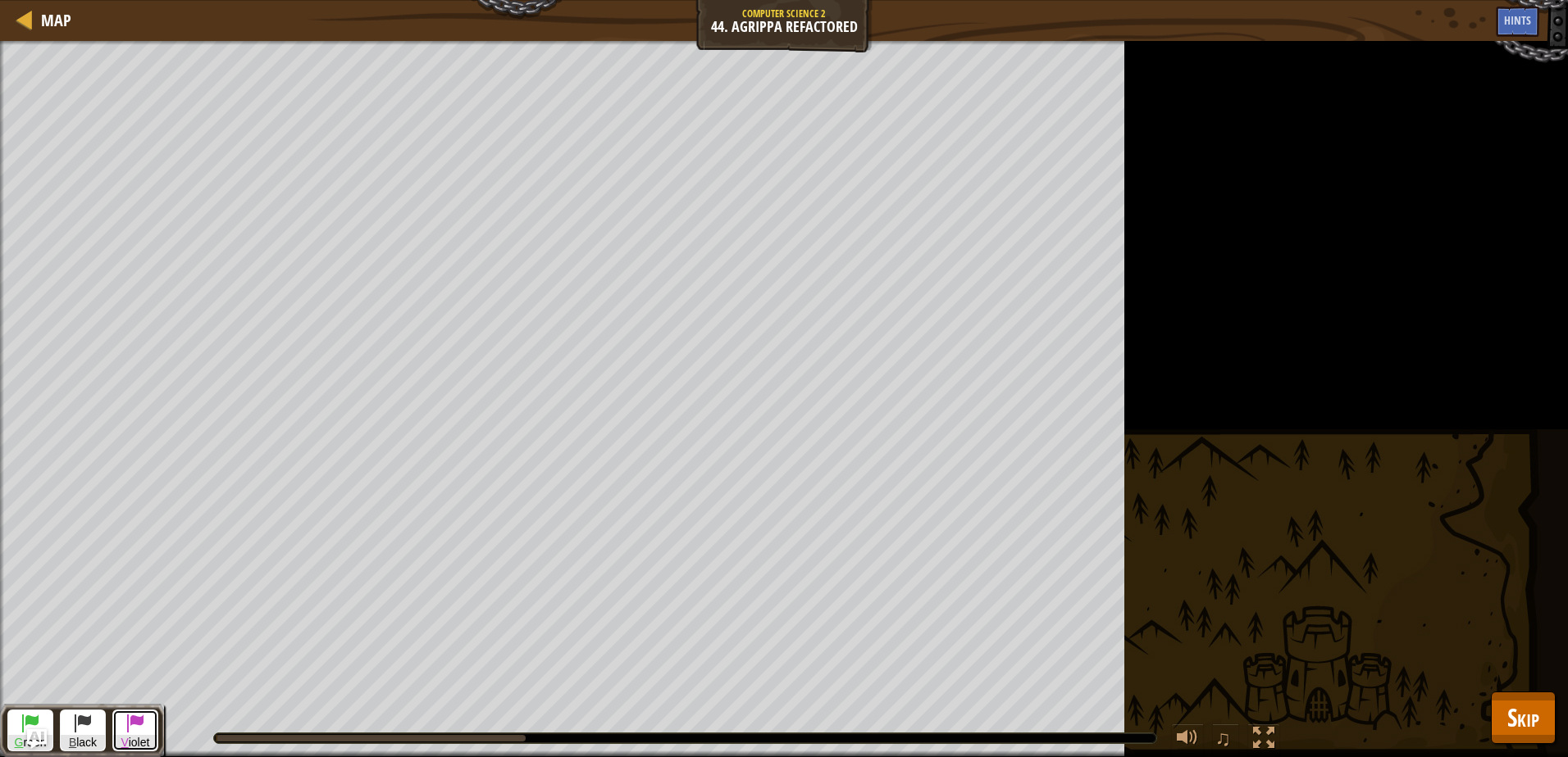
click at [137, 732] on span at bounding box center [136, 723] width 20 height 20
click at [69, 733] on button "B lack" at bounding box center [82, 730] width 46 height 42
click at [12, 724] on button "G reen" at bounding box center [30, 730] width 46 height 42
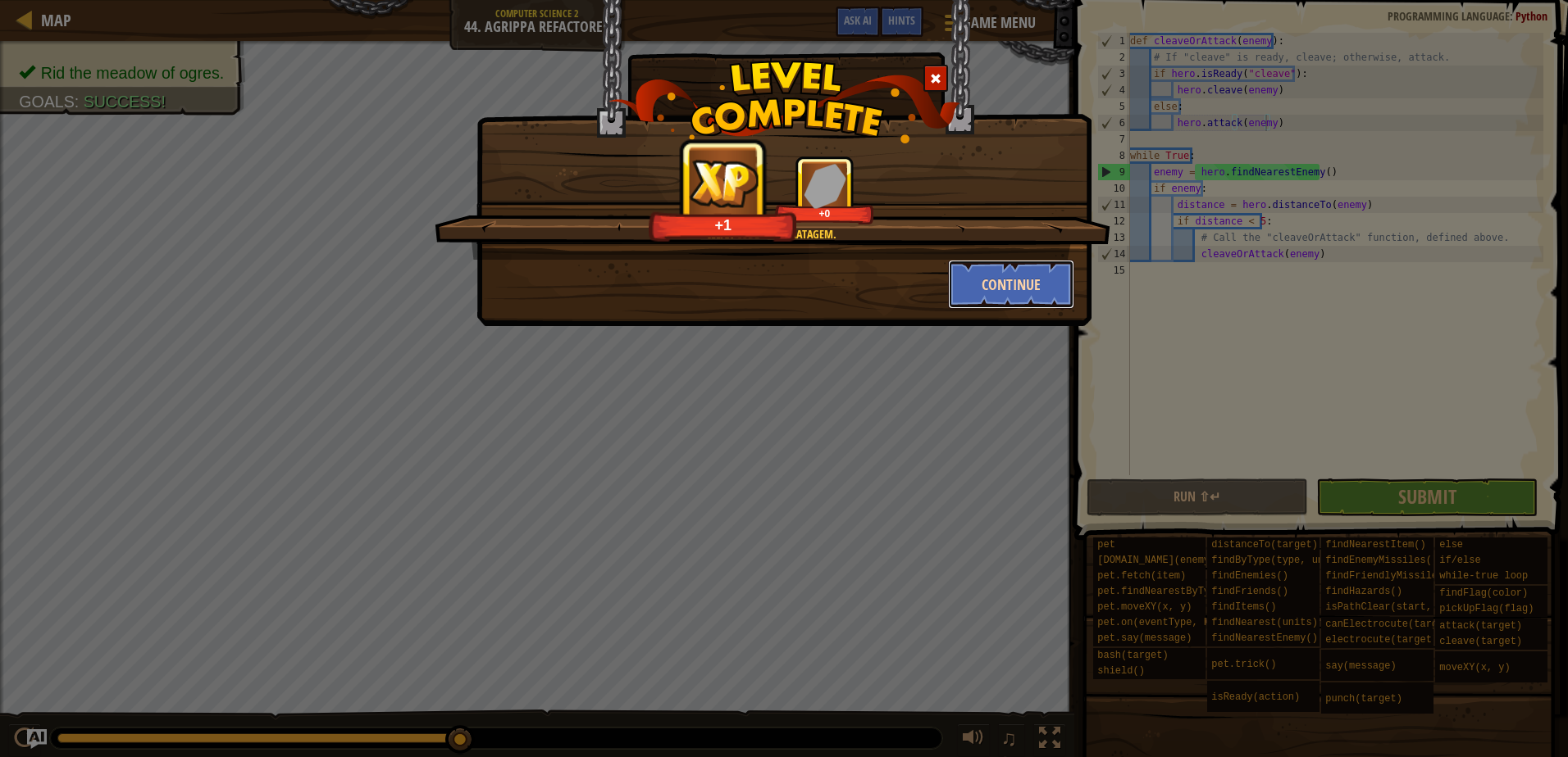
click at [1002, 289] on button "Continue" at bounding box center [1012, 285] width 127 height 49
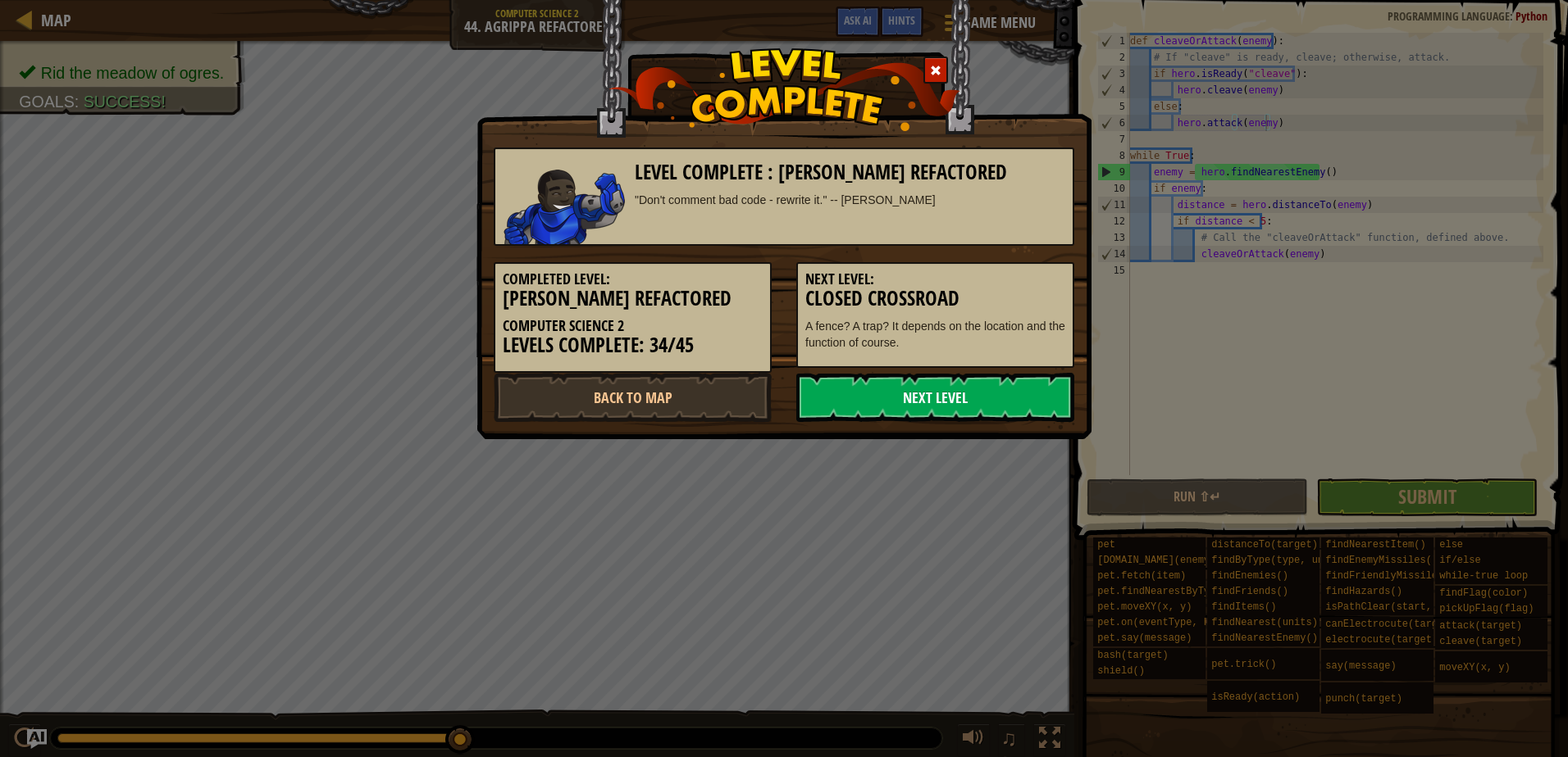
click at [934, 391] on link "Next Level" at bounding box center [934, 398] width 278 height 49
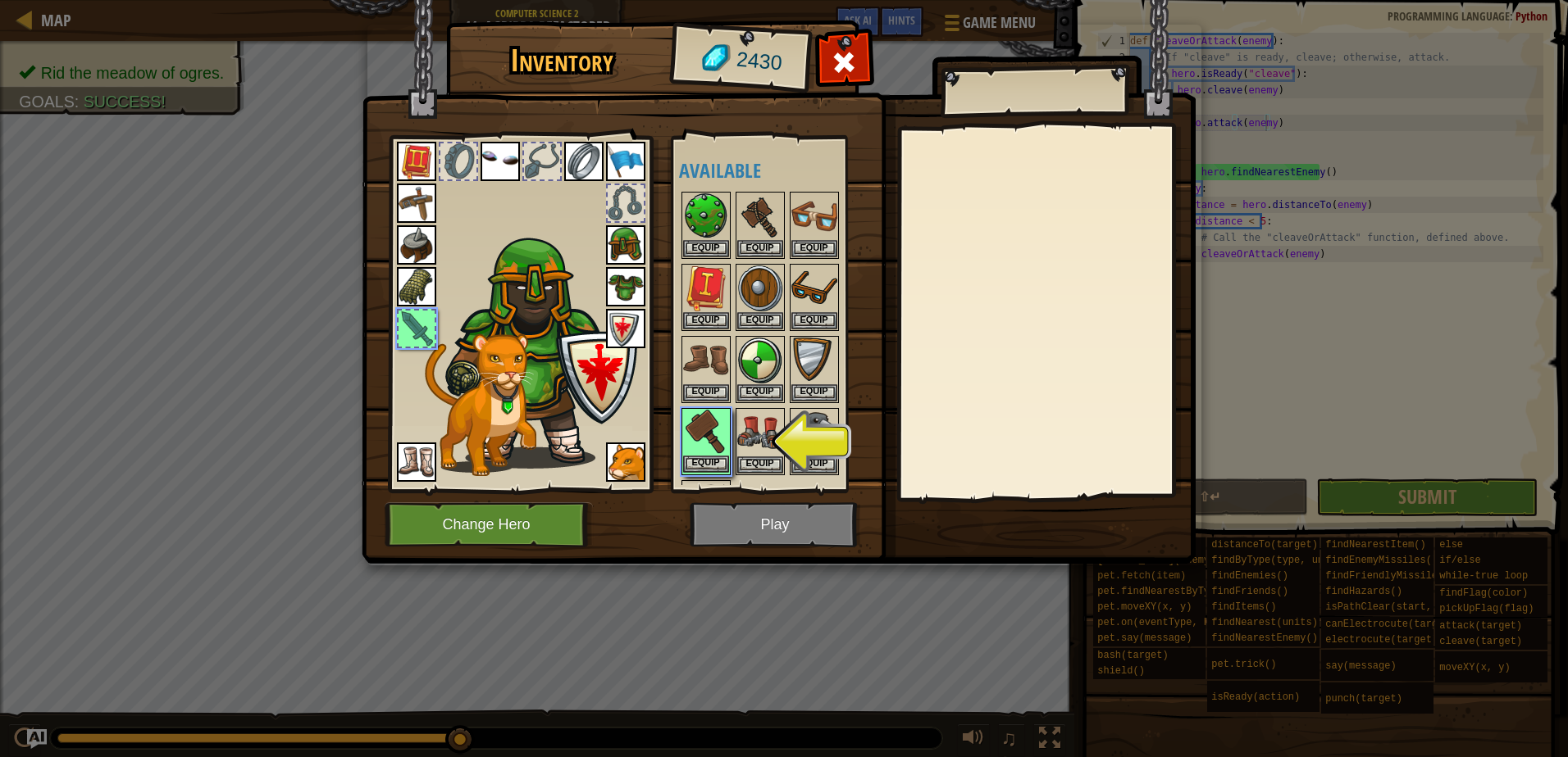
click at [718, 453] on img at bounding box center [706, 432] width 46 height 46
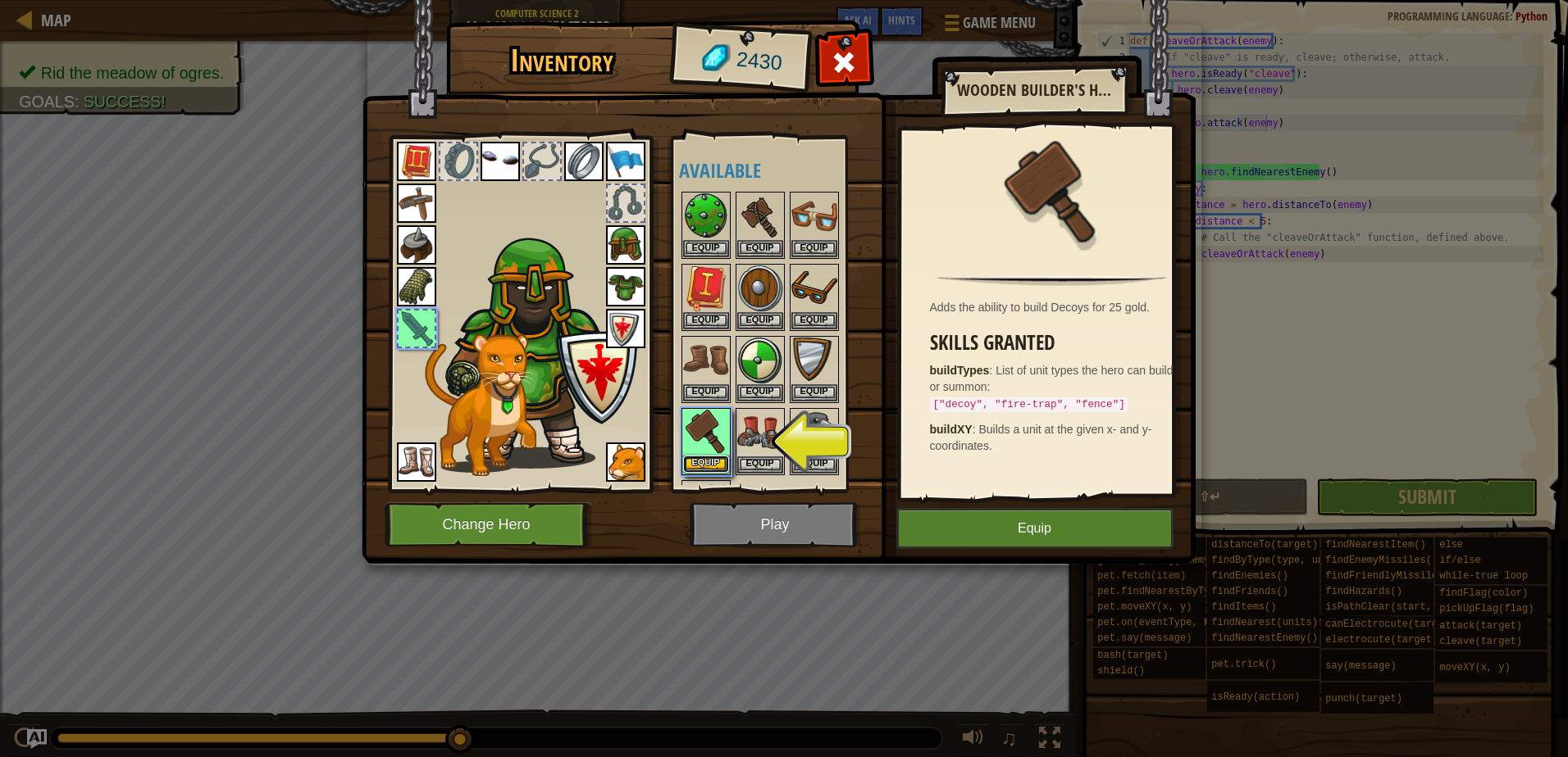
click at [715, 459] on button "Equip" at bounding box center [706, 464] width 46 height 17
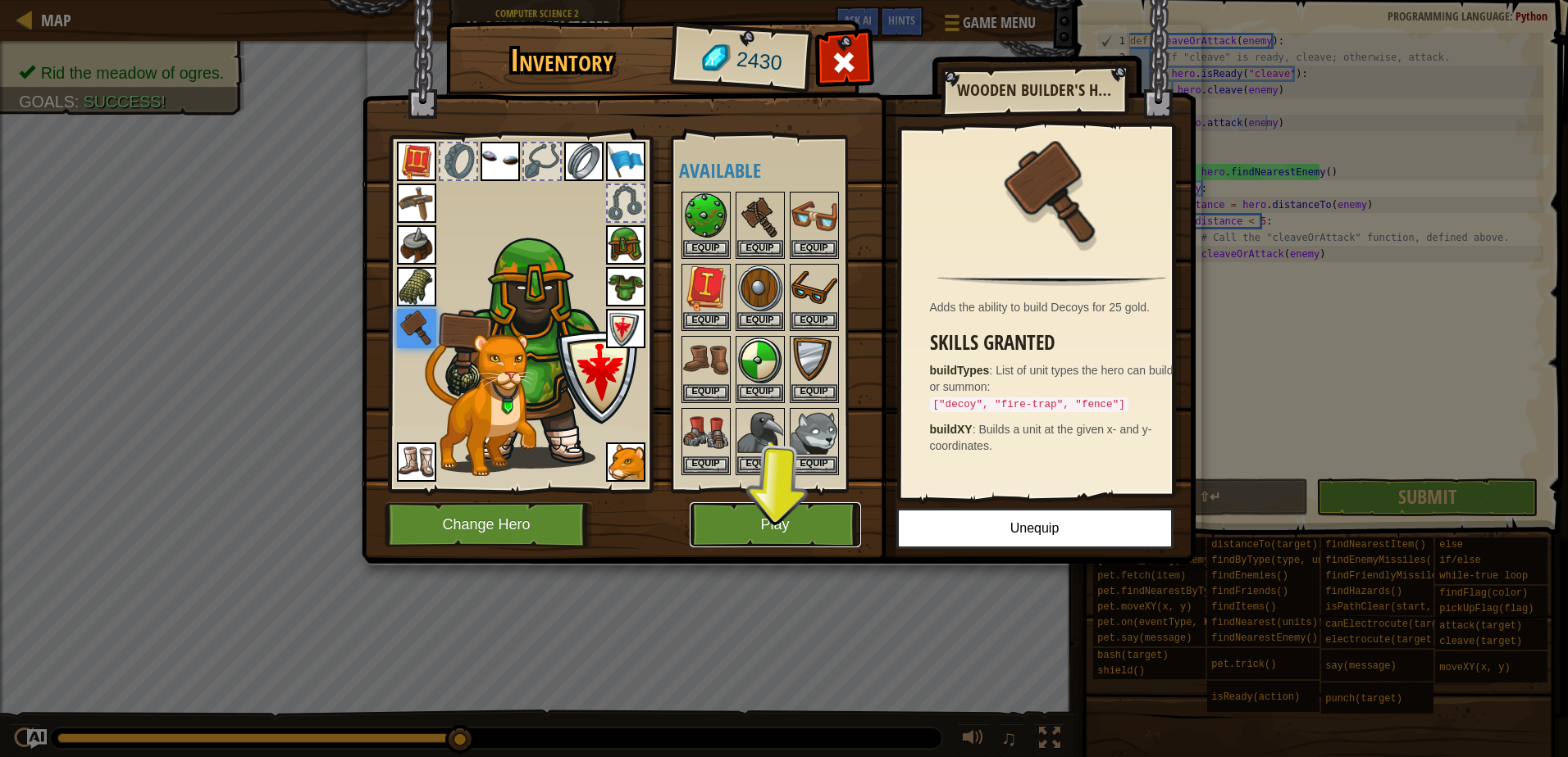
click at [783, 520] on button "Play" at bounding box center [775, 525] width 171 height 46
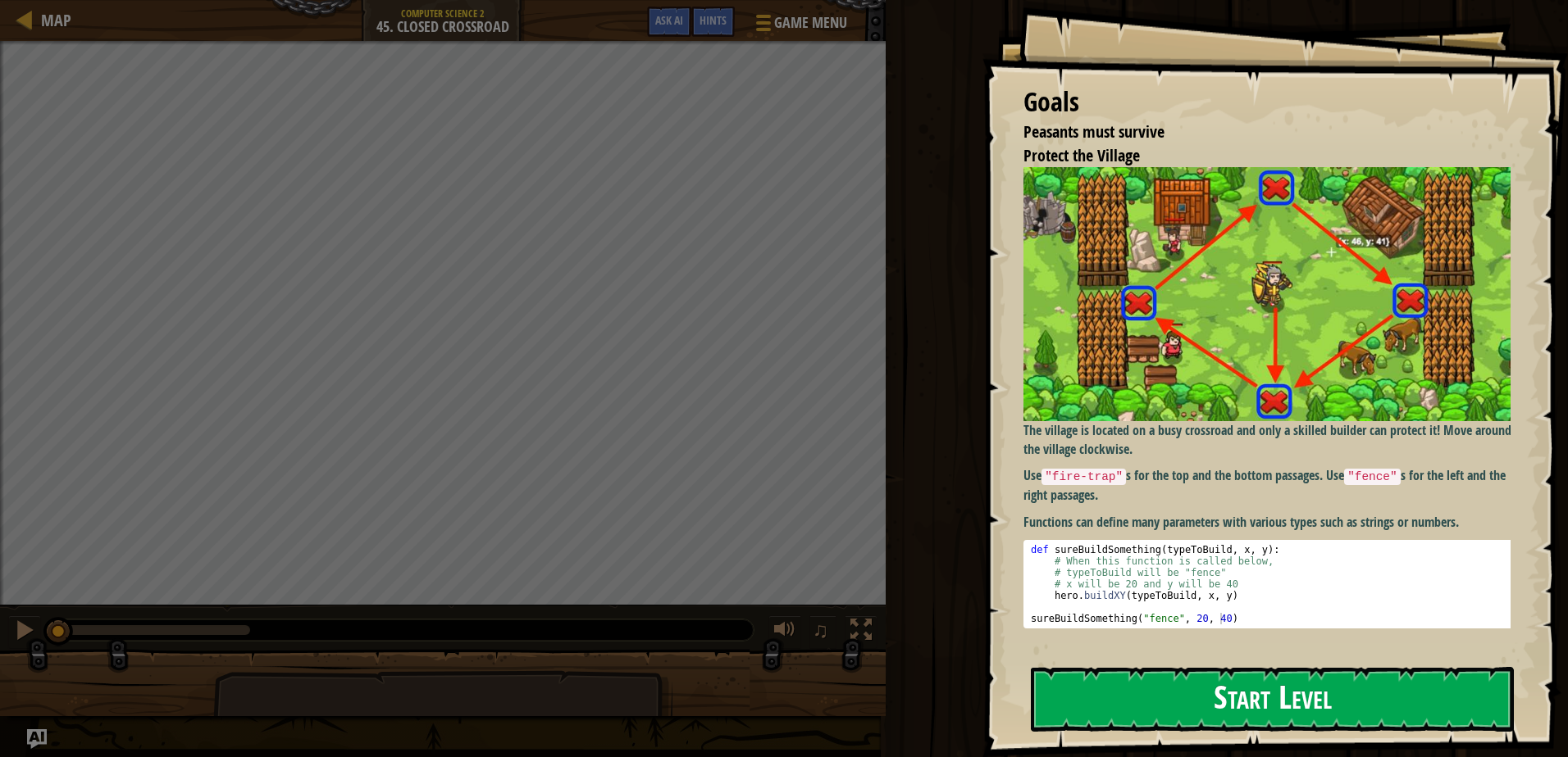
click at [1181, 722] on button "Start Level" at bounding box center [1272, 699] width 483 height 64
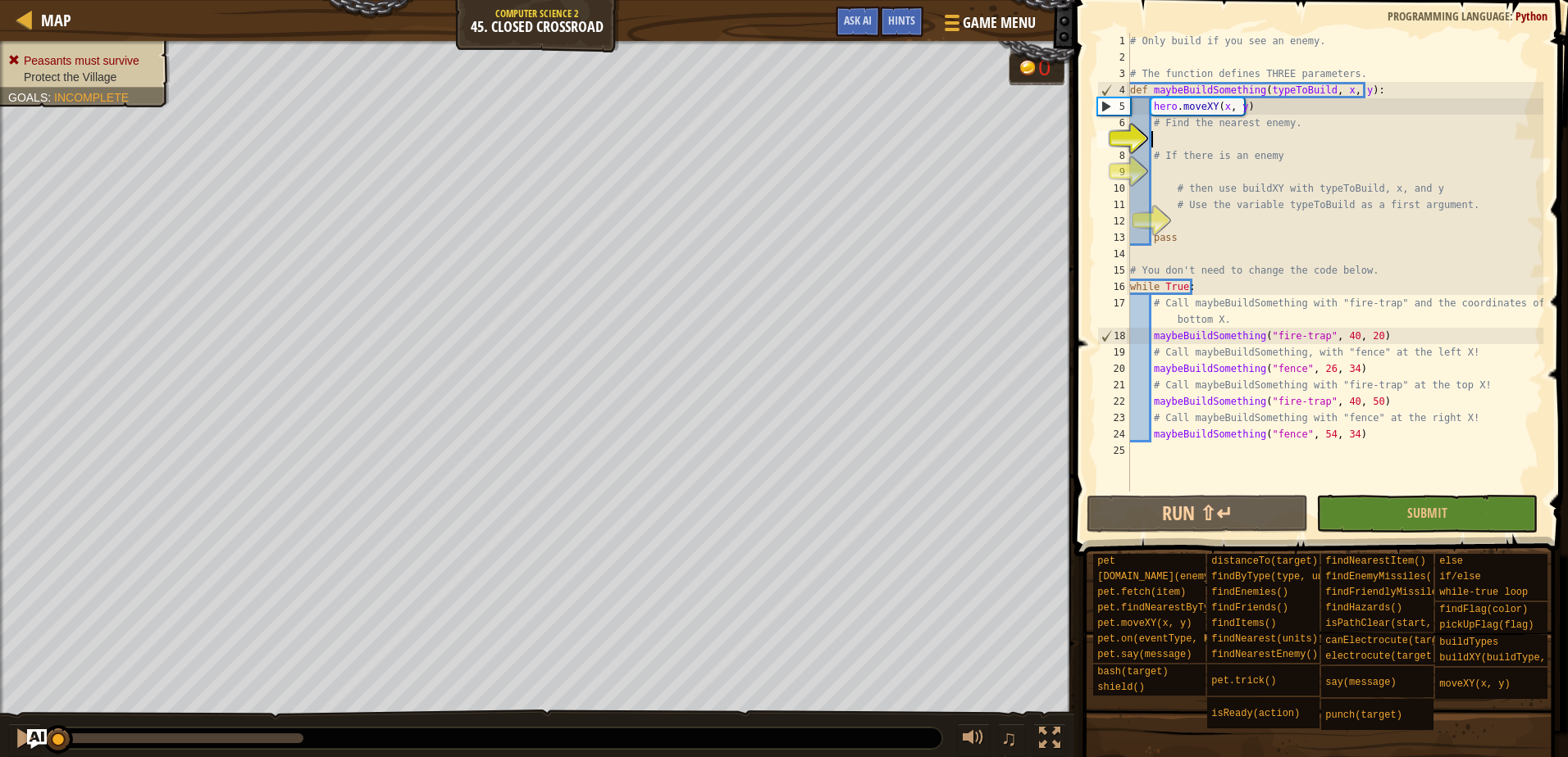
type textarea "h"
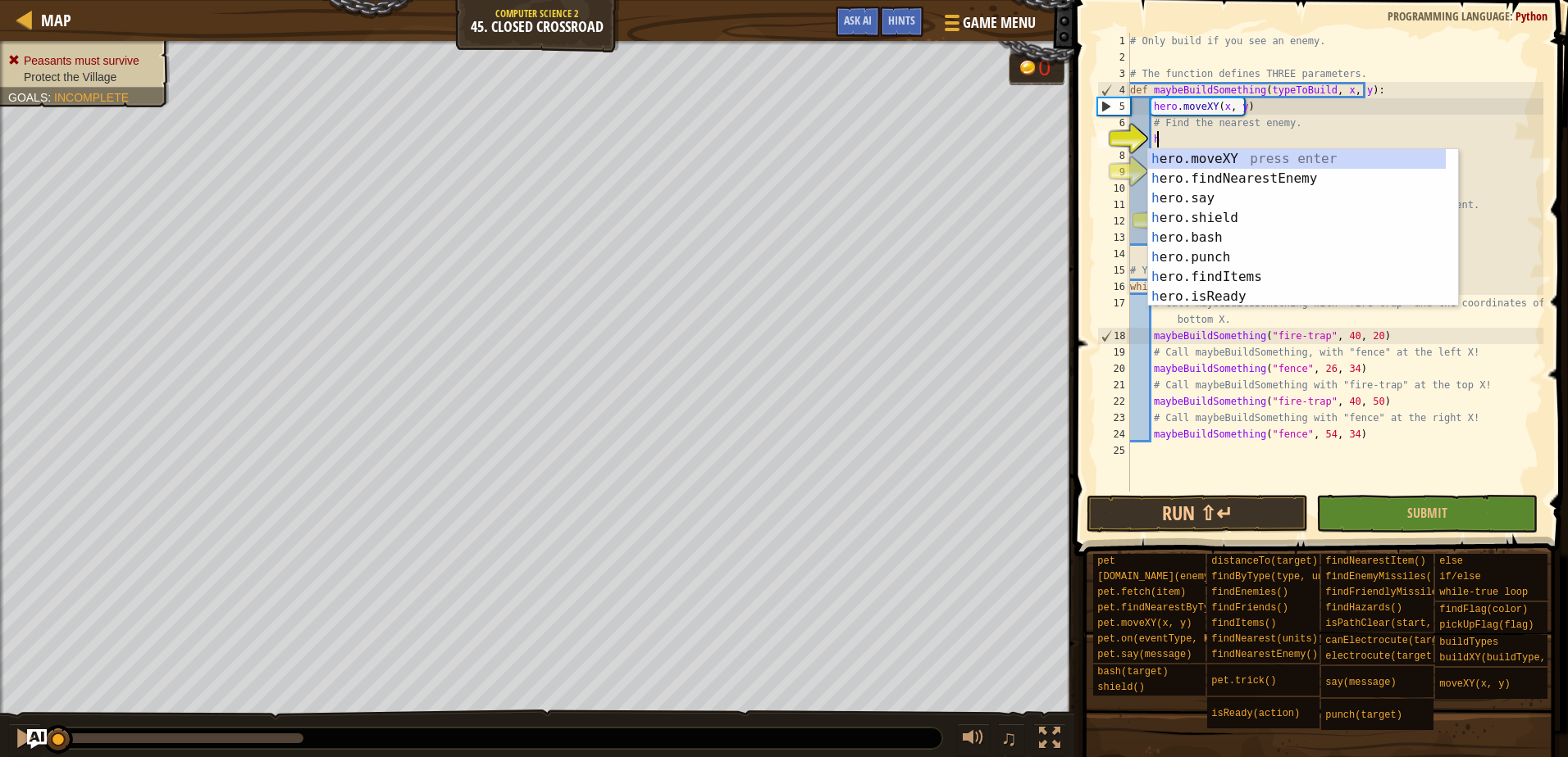
scroll to position [7, 1]
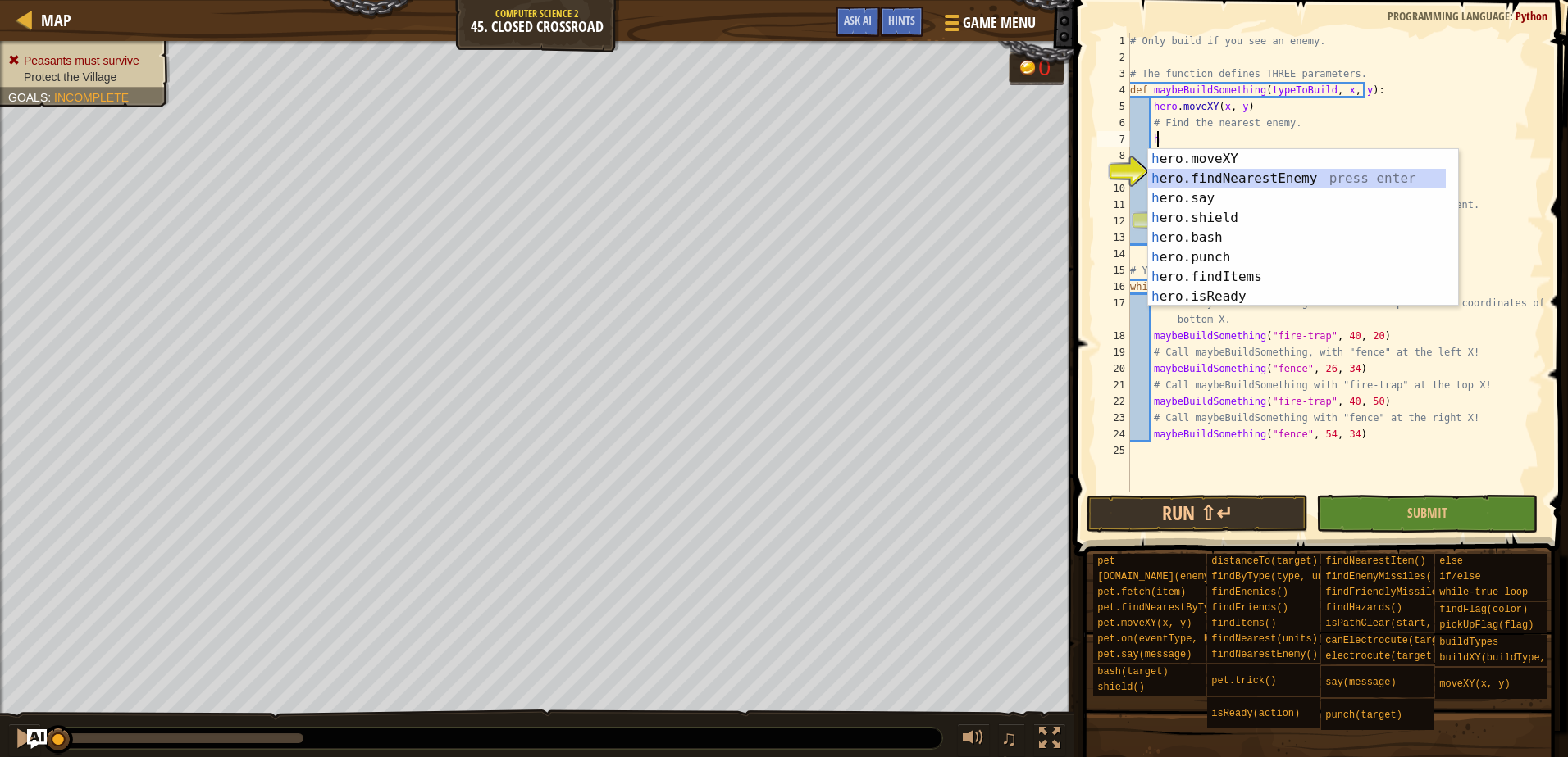
click at [1293, 185] on div "h ero.moveXY press enter h ero.findNearestEnemy press enter h ero.say press ent…" at bounding box center [1297, 247] width 298 height 197
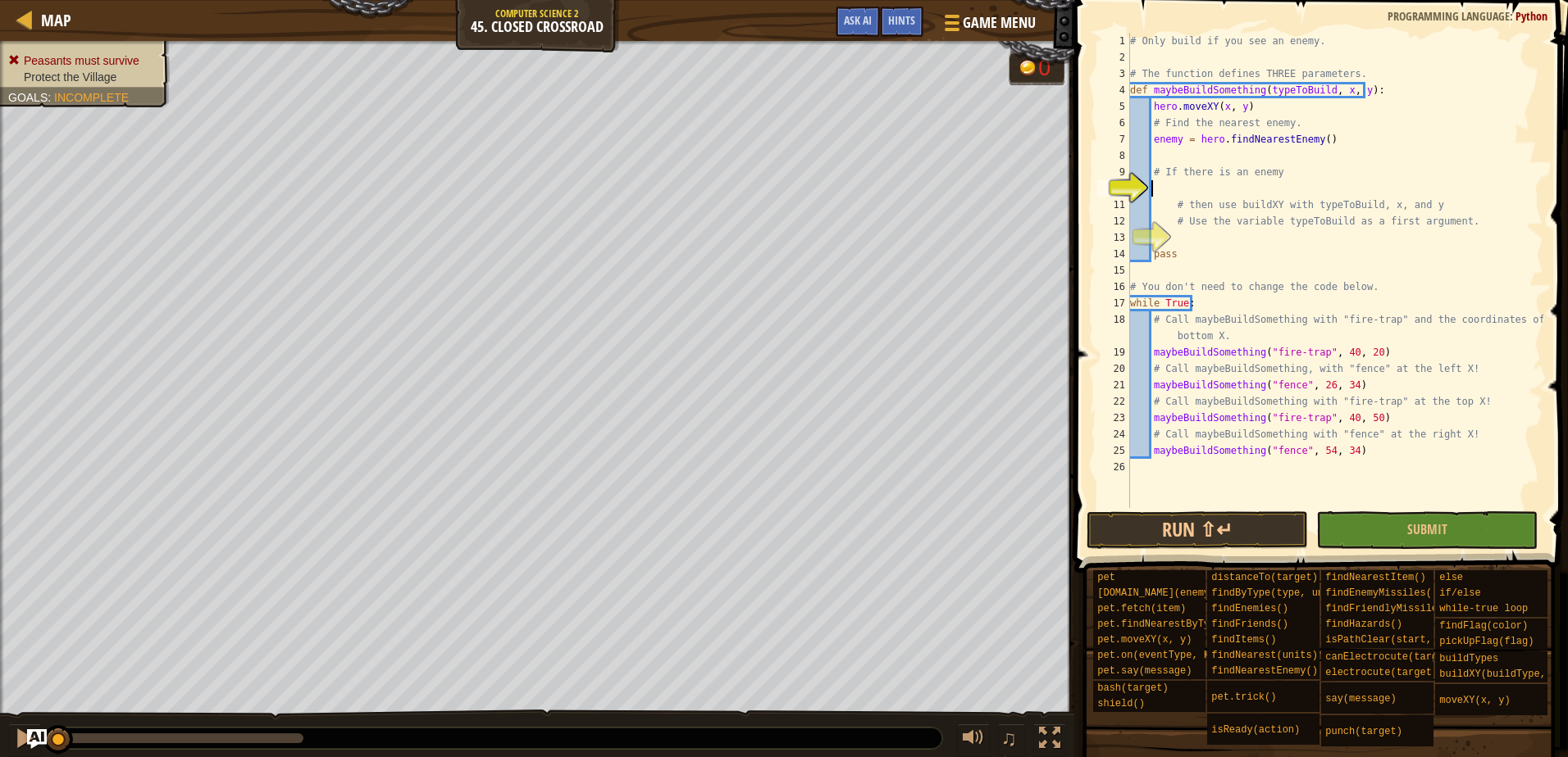
click at [1153, 185] on div "# Only build if you see an enemy. # The function defines THREE parameters. def …" at bounding box center [1334, 287] width 417 height 509
click at [1158, 160] on div "# Only build if you see an enemy. # The function defines THREE parameters. def …" at bounding box center [1334, 287] width 417 height 509
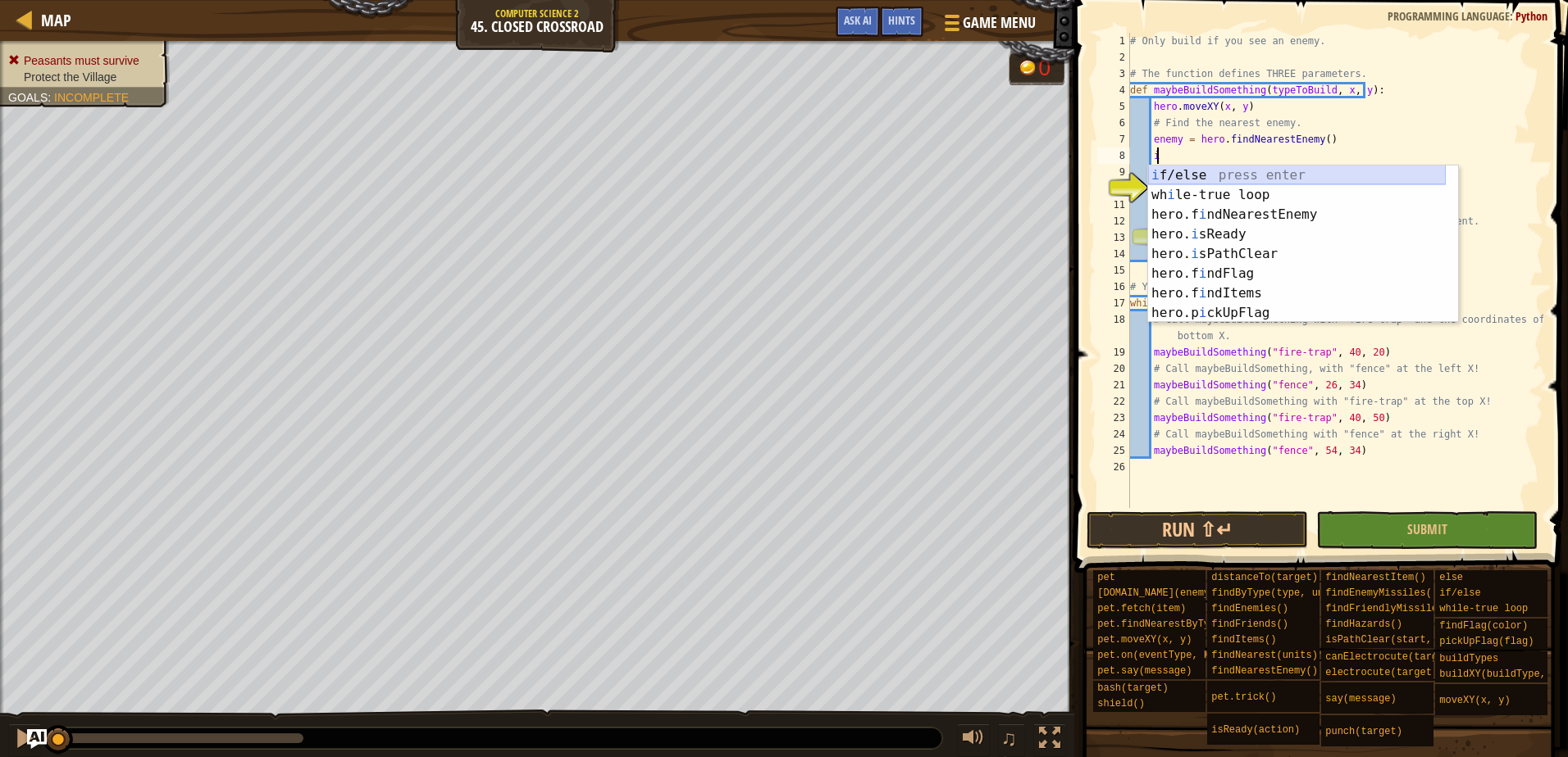
click at [1211, 169] on div "i f/else press enter wh i le-true loop press enter hero.f i ndNearestEnemy pres…" at bounding box center [1297, 263] width 298 height 197
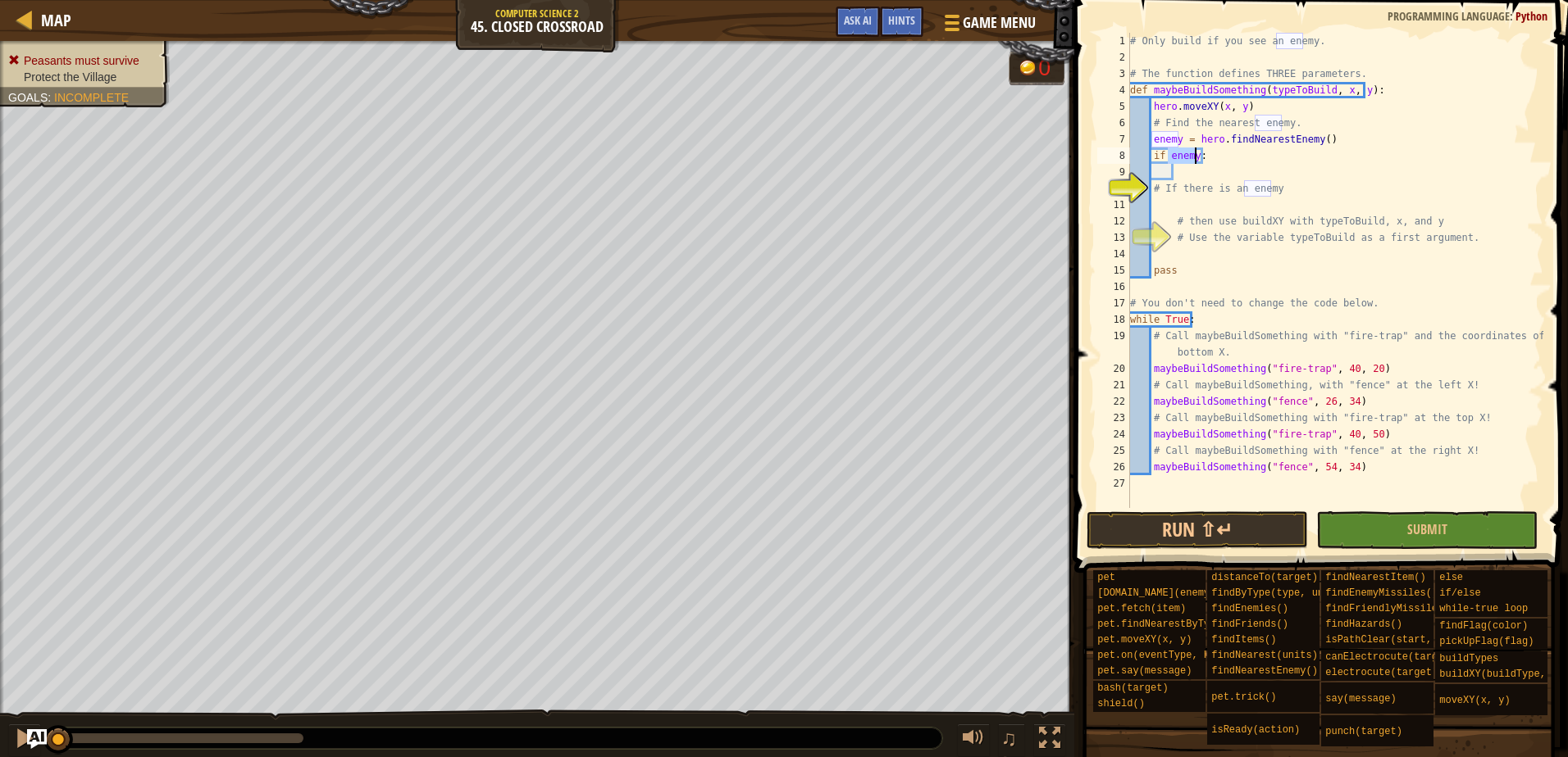
type textarea "if enemy:"
click at [1194, 174] on div "# Only build if you see an enemy. # The function defines THREE parameters. def …" at bounding box center [1334, 287] width 417 height 509
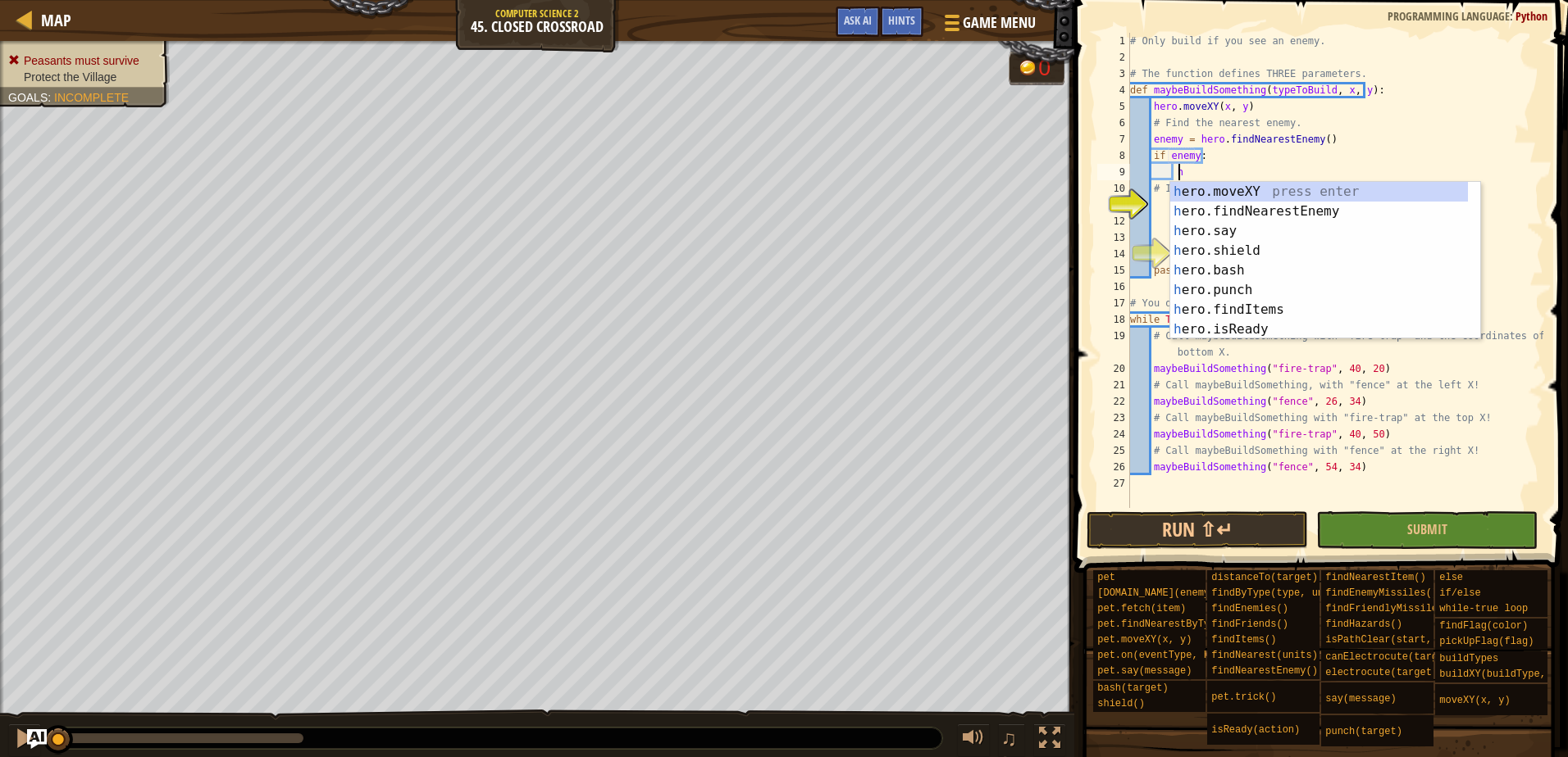
click at [1513, 265] on div "# Only build if you see an enemy. # The function defines THREE parameters. def …" at bounding box center [1334, 287] width 417 height 509
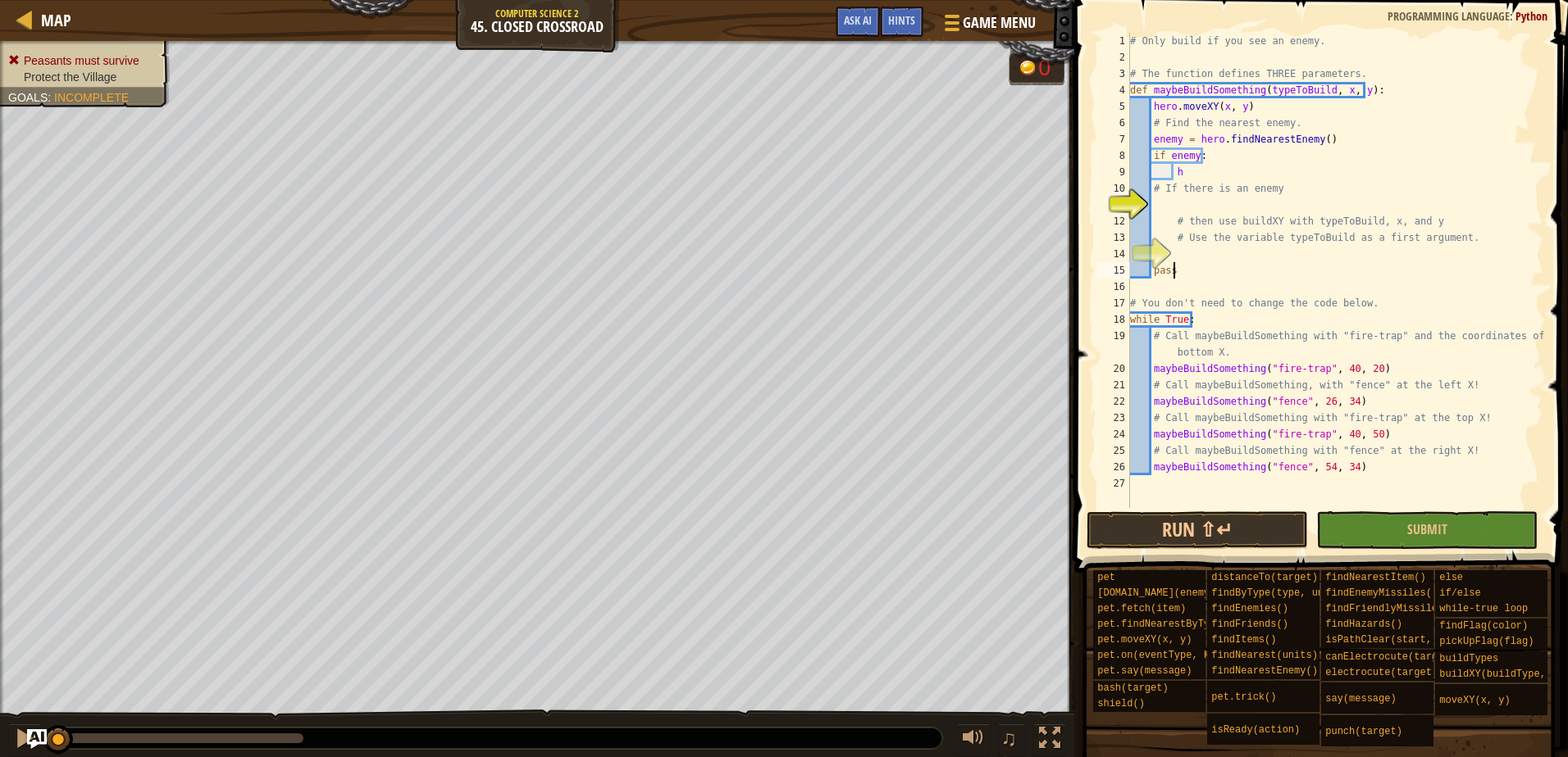
click at [1194, 161] on div "# Only build if you see an enemy. # The function defines THREE parameters. def …" at bounding box center [1334, 287] width 417 height 509
click at [1188, 172] on div "# Only build if you see an enemy. # The function defines THREE parameters. def …" at bounding box center [1334, 287] width 417 height 509
type textarea "h"
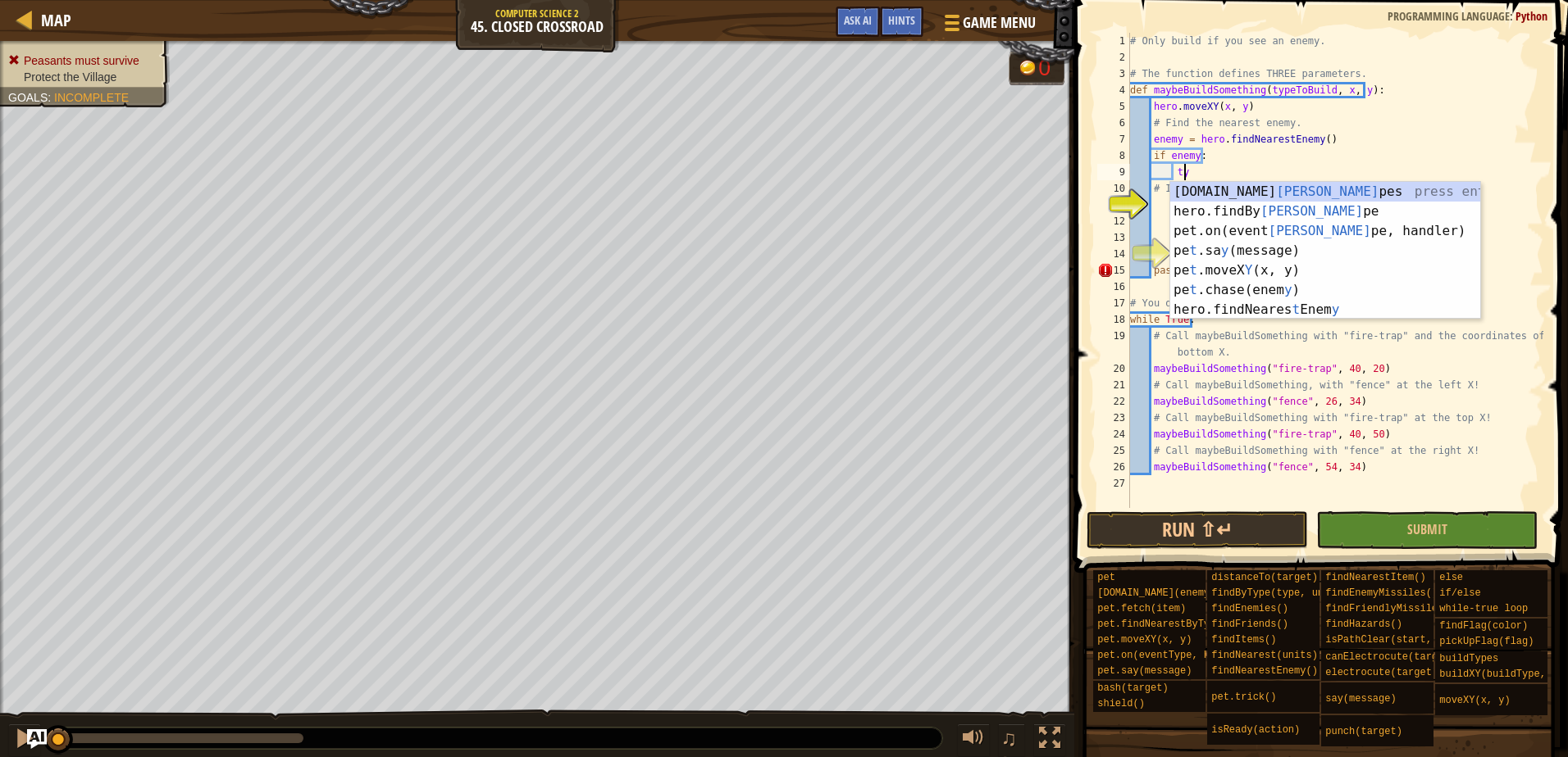
scroll to position [7, 4]
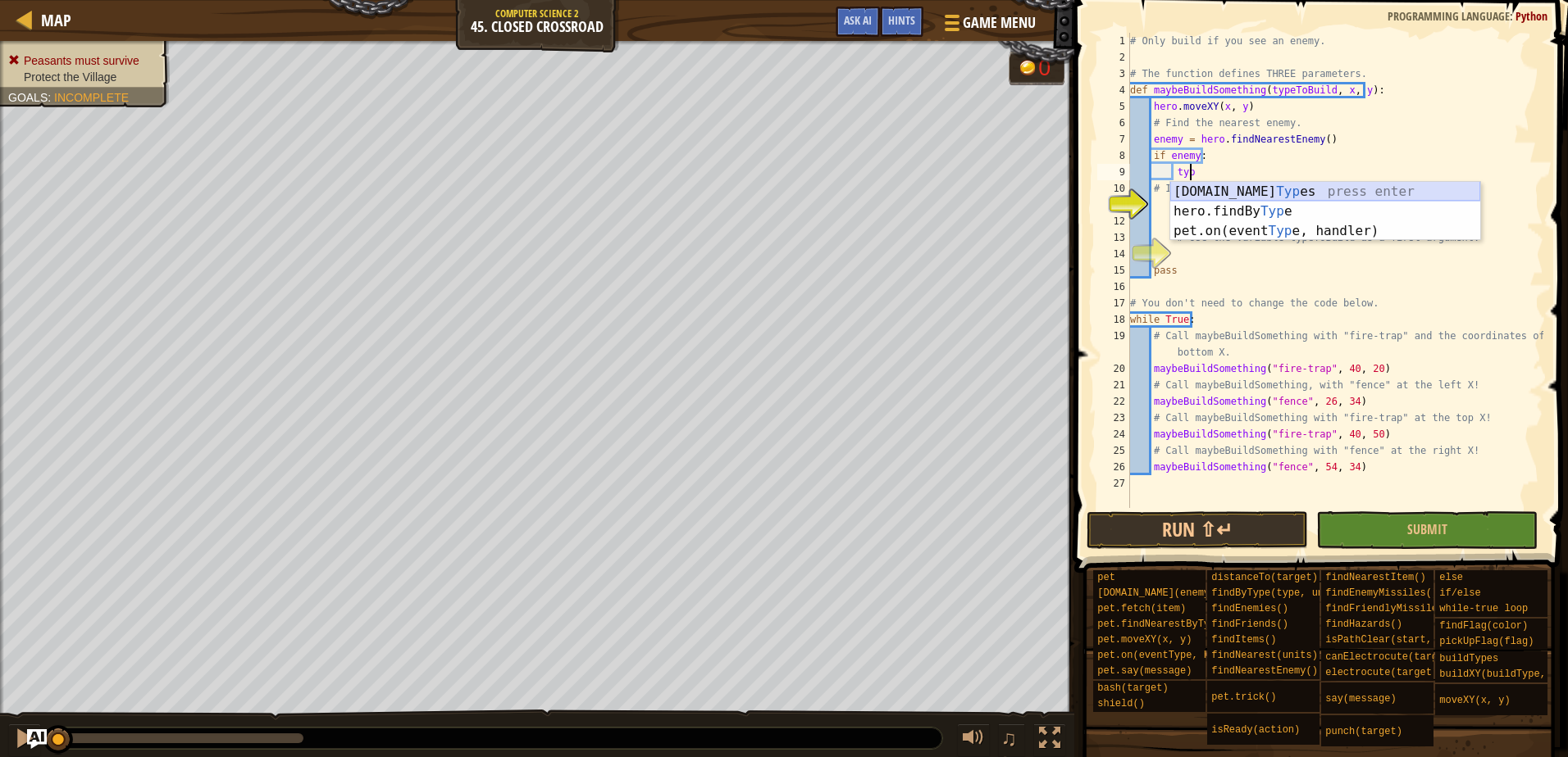
click at [1260, 187] on div "[DOMAIN_NAME] Typ es press enter hero.findBy Typ e press enter pet.on(event Typ…" at bounding box center [1324, 231] width 310 height 98
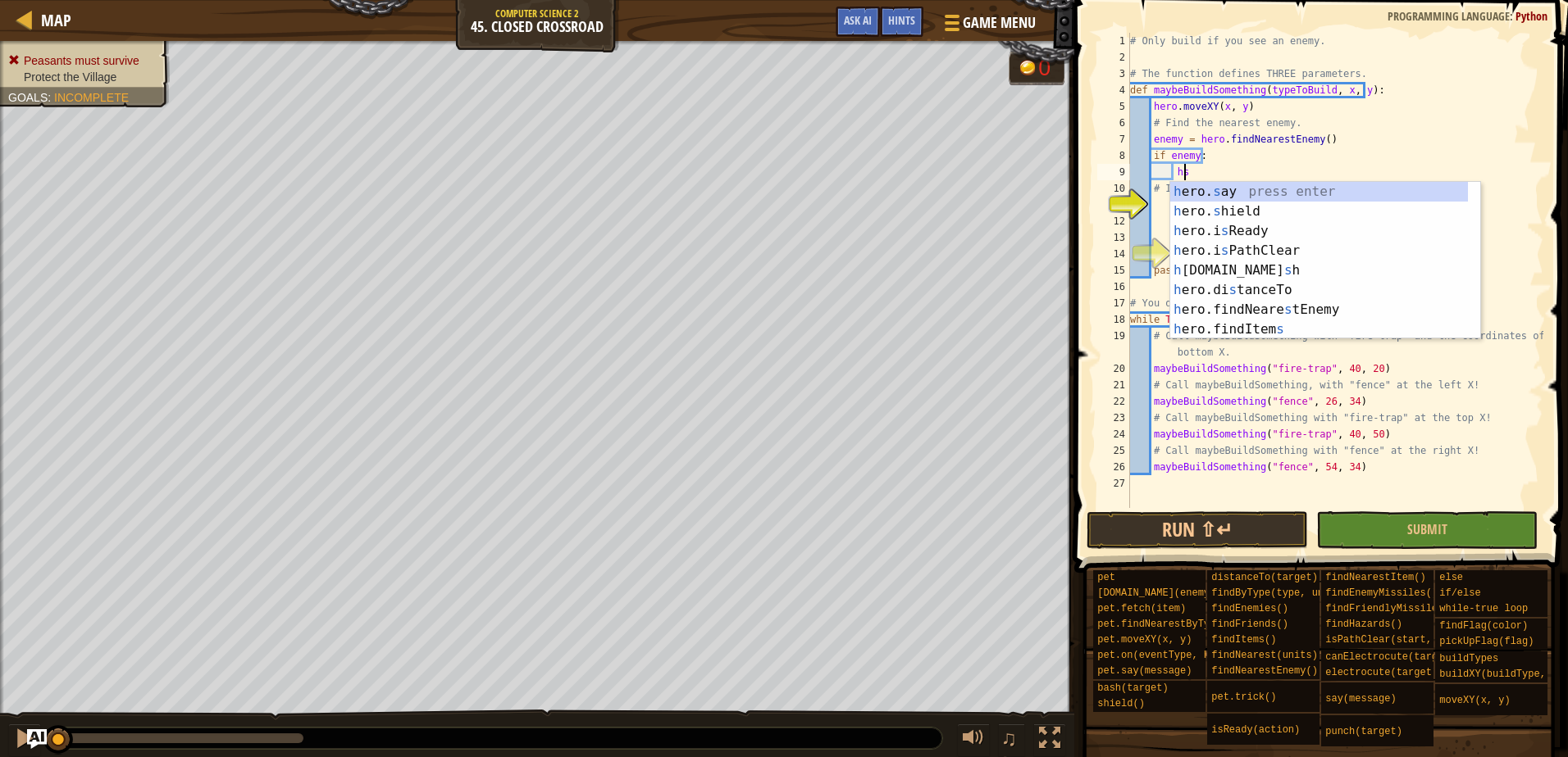
type textarea "h"
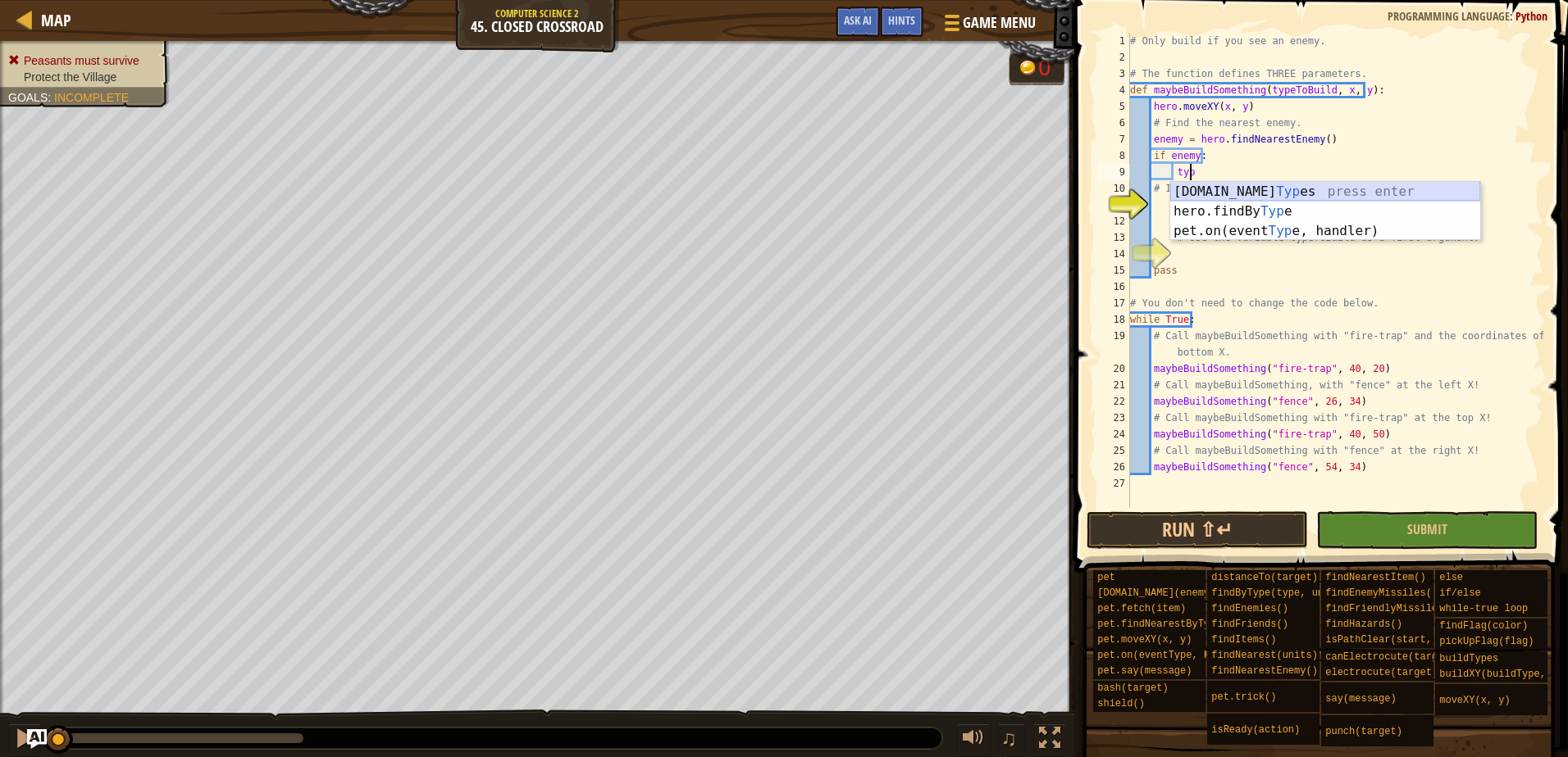
click at [1292, 194] on div "[DOMAIN_NAME] Typ es press enter hero.findBy Typ e press enter pet.on(event Typ…" at bounding box center [1324, 231] width 310 height 98
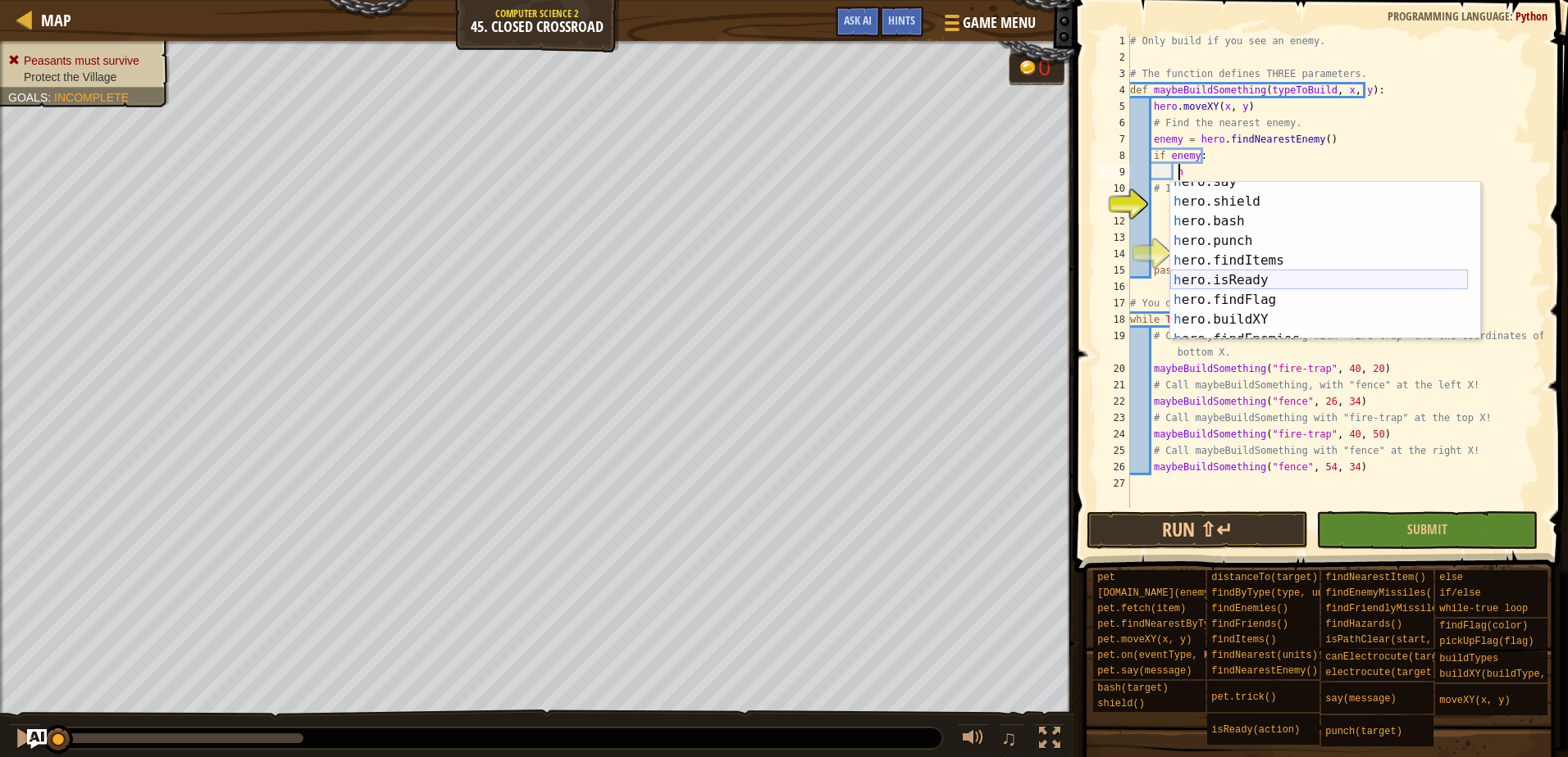
scroll to position [98, 0]
click at [1231, 277] on div "h ero.punch press enter h ero.findItems press enter h ero.isReady press enter h…" at bounding box center [1319, 280] width 298 height 197
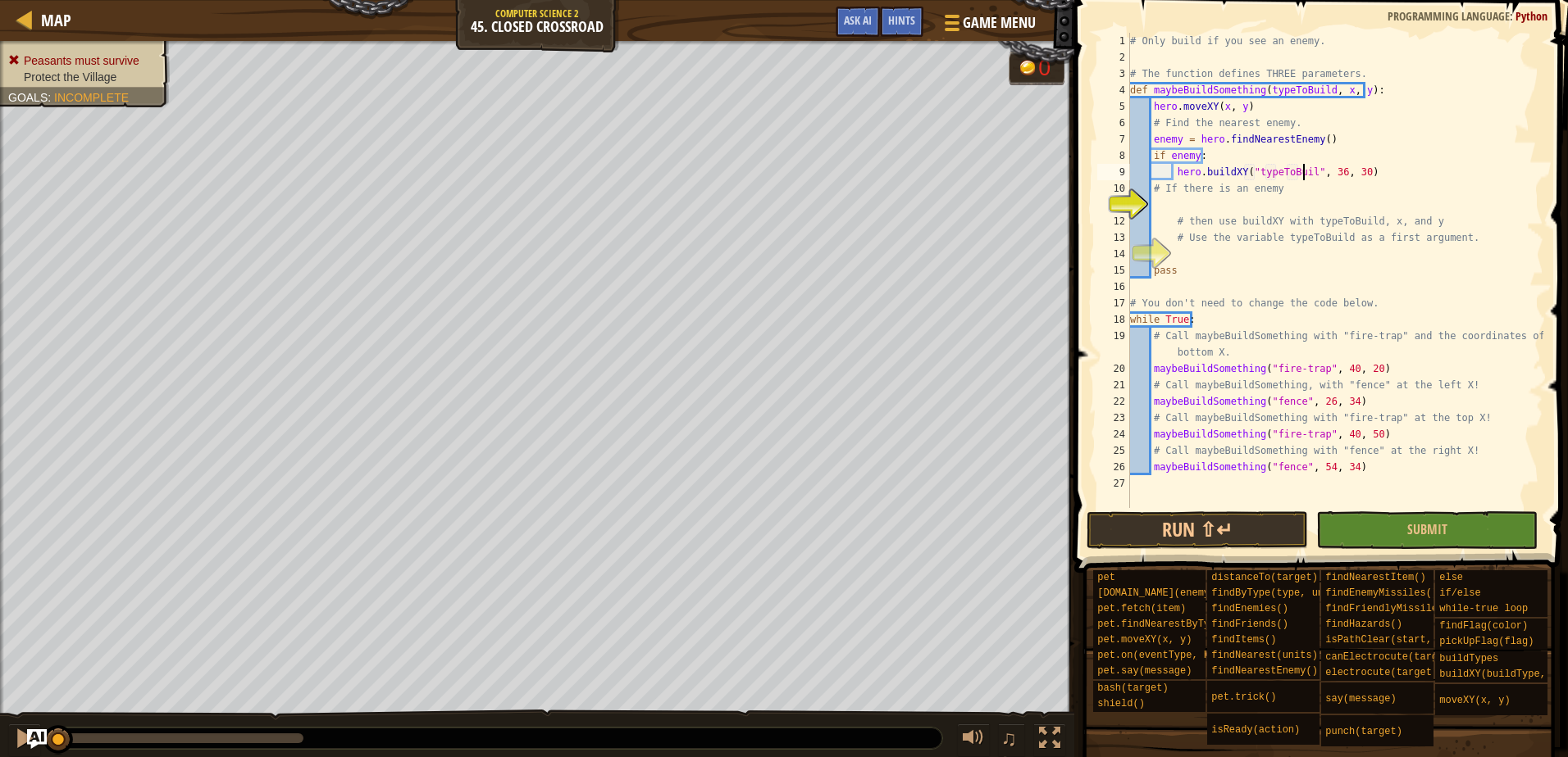
scroll to position [7, 15]
click at [1344, 525] on button "Submit" at bounding box center [1427, 530] width 222 height 38
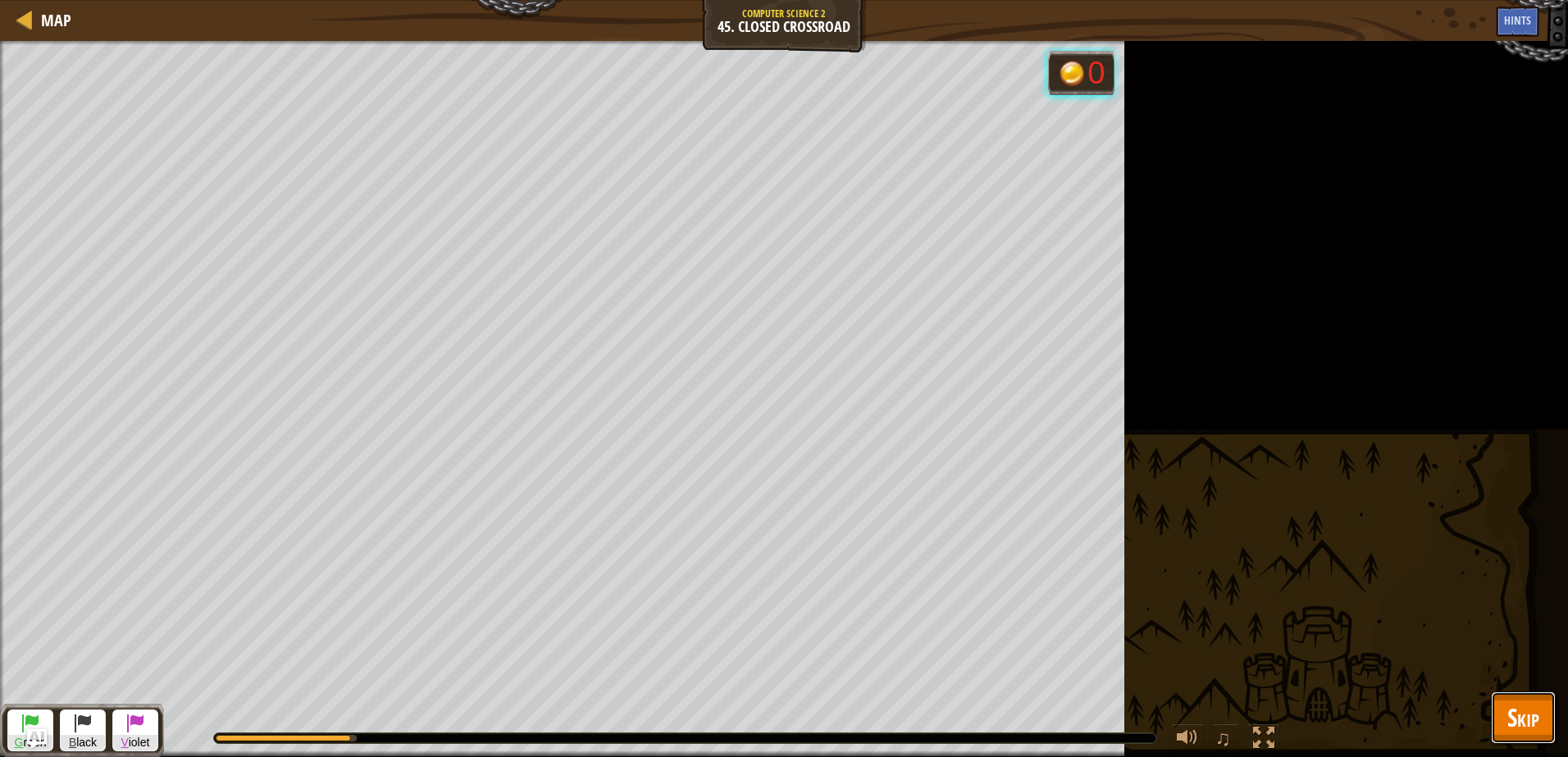
click at [1499, 721] on button "Skip" at bounding box center [1522, 717] width 64 height 52
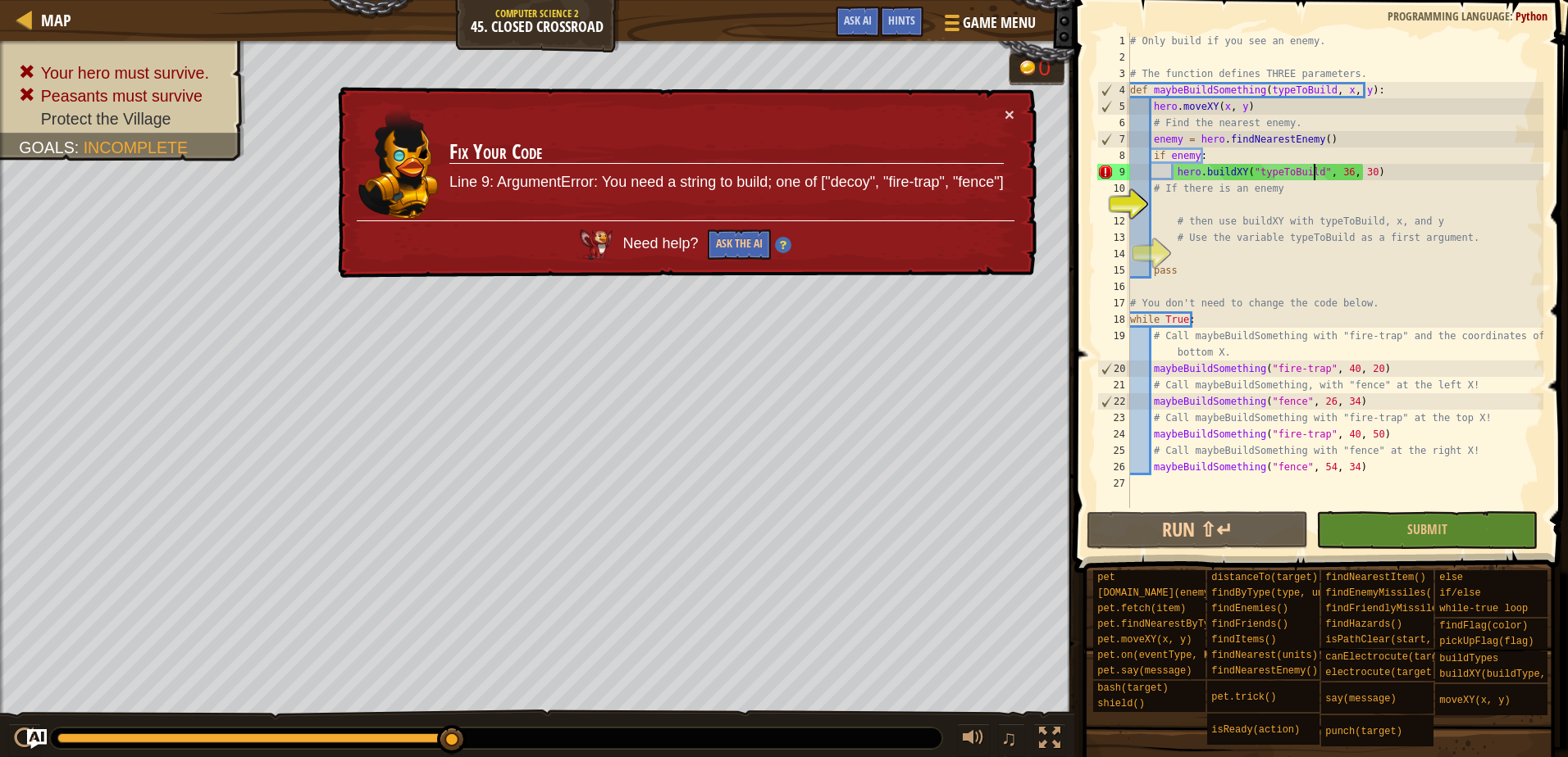
click at [1313, 172] on div "# Only build if you see an enemy. # The function defines THREE parameters. def …" at bounding box center [1334, 287] width 417 height 509
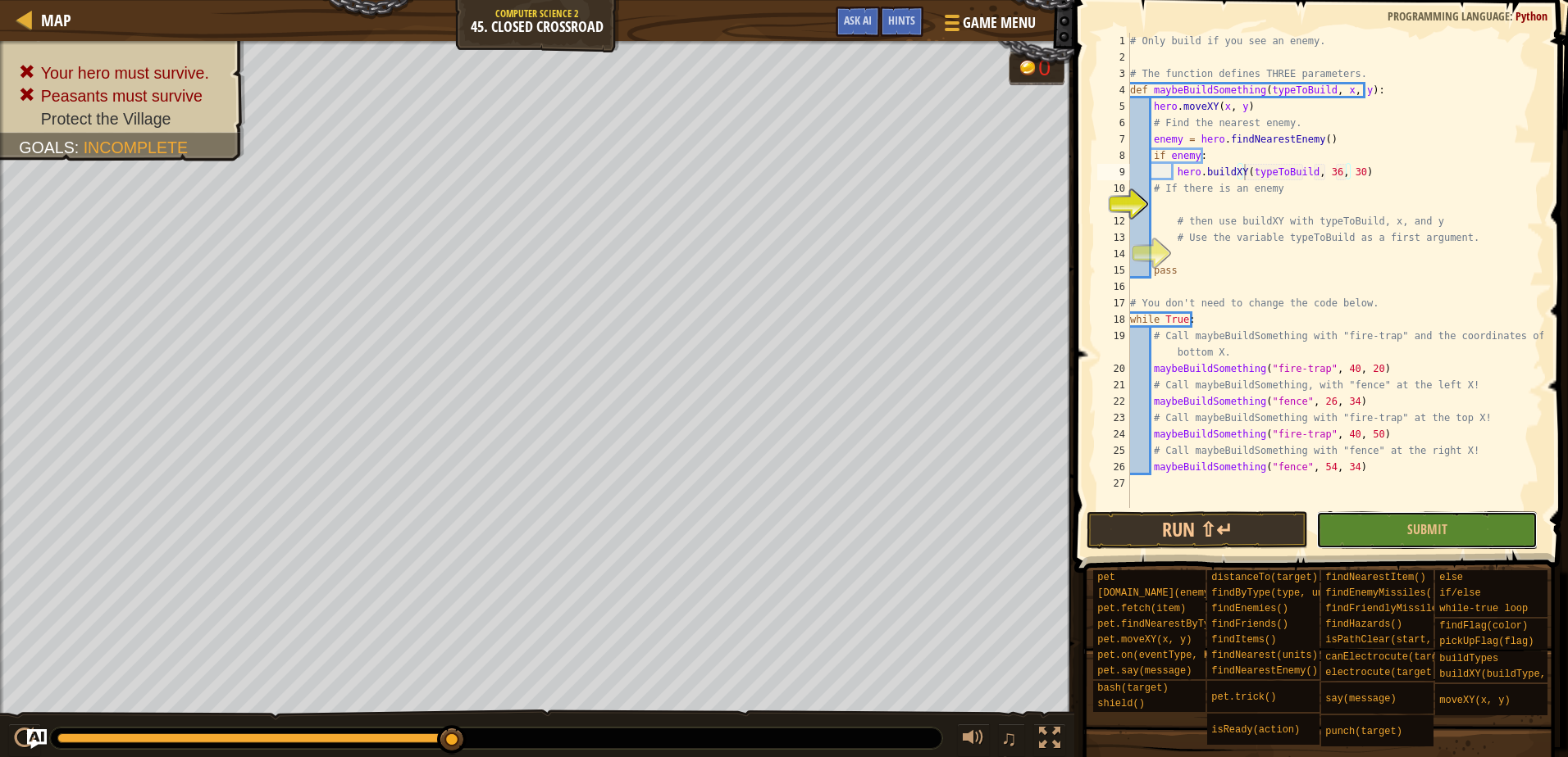
click at [1370, 529] on button "Submit" at bounding box center [1427, 530] width 222 height 38
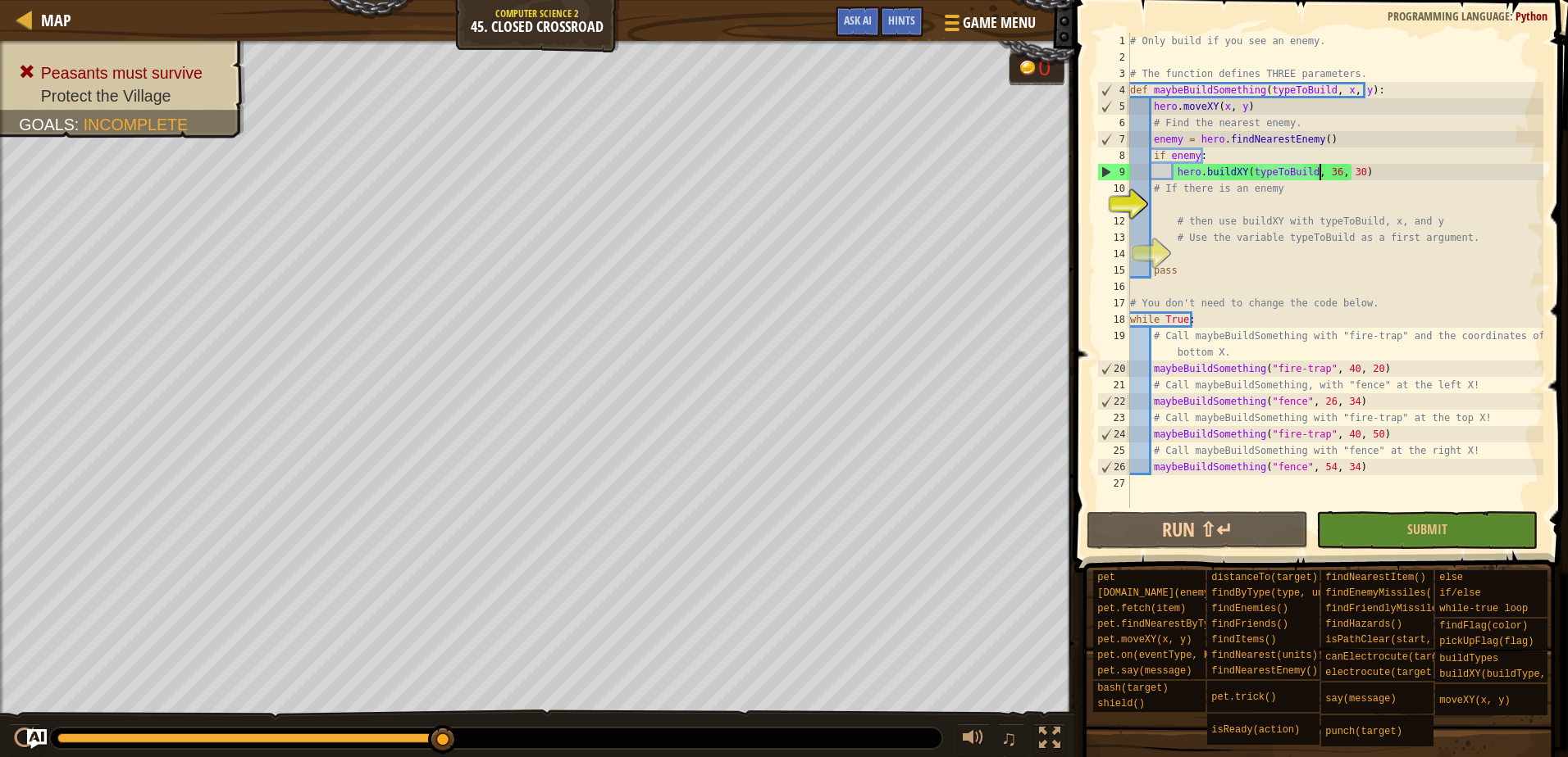
click at [1321, 169] on div "# Only build if you see an enemy. # The function defines THREE parameters. def …" at bounding box center [1334, 287] width 417 height 509
click at [1324, 173] on div "# Only build if you see an enemy. # The function defines THREE parameters. def …" at bounding box center [1334, 287] width 417 height 509
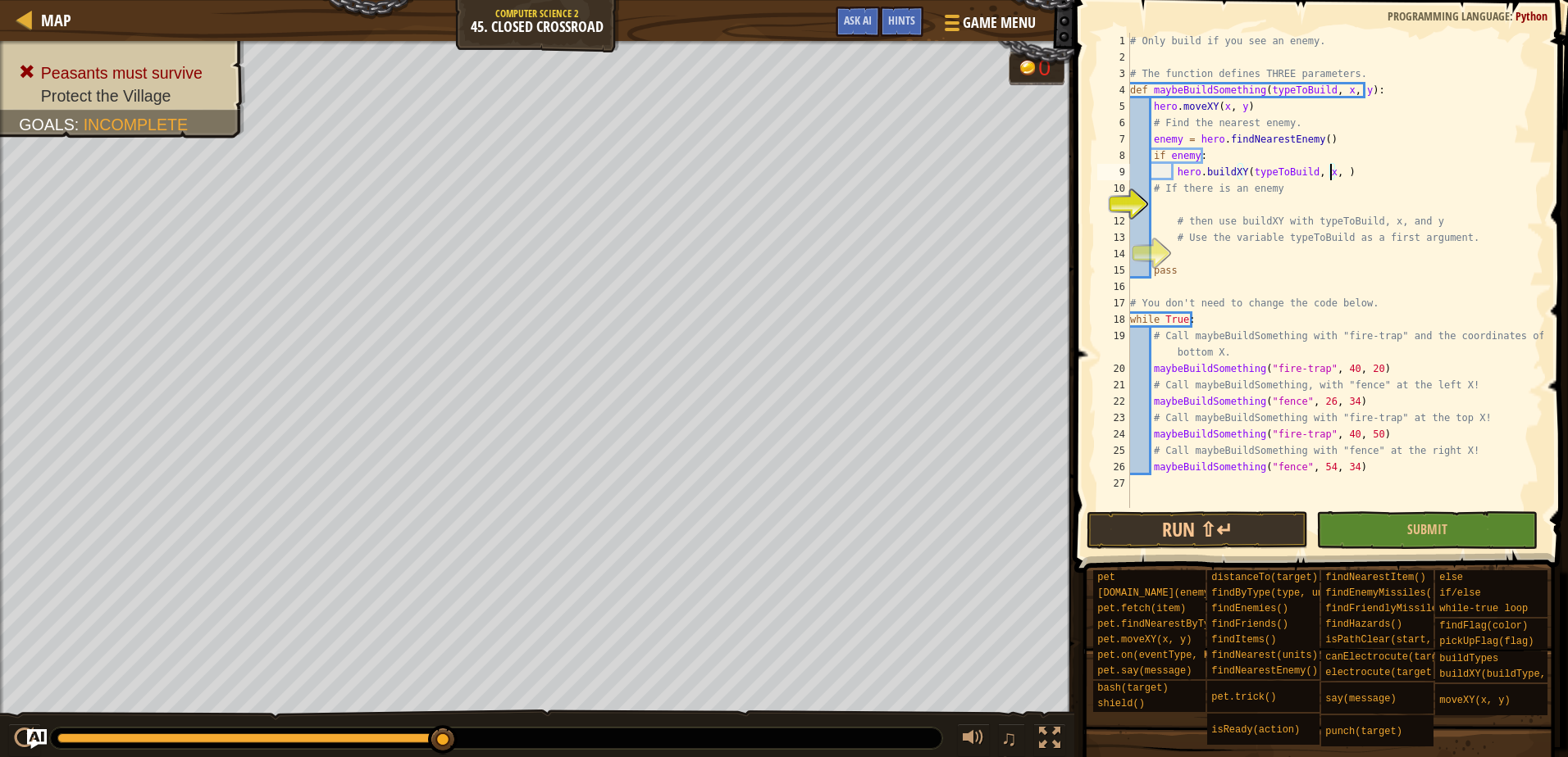
scroll to position [7, 17]
type textarea "hero.buildXY(typeToBuild, x, y)"
click at [1471, 526] on button "Submit" at bounding box center [1427, 530] width 222 height 38
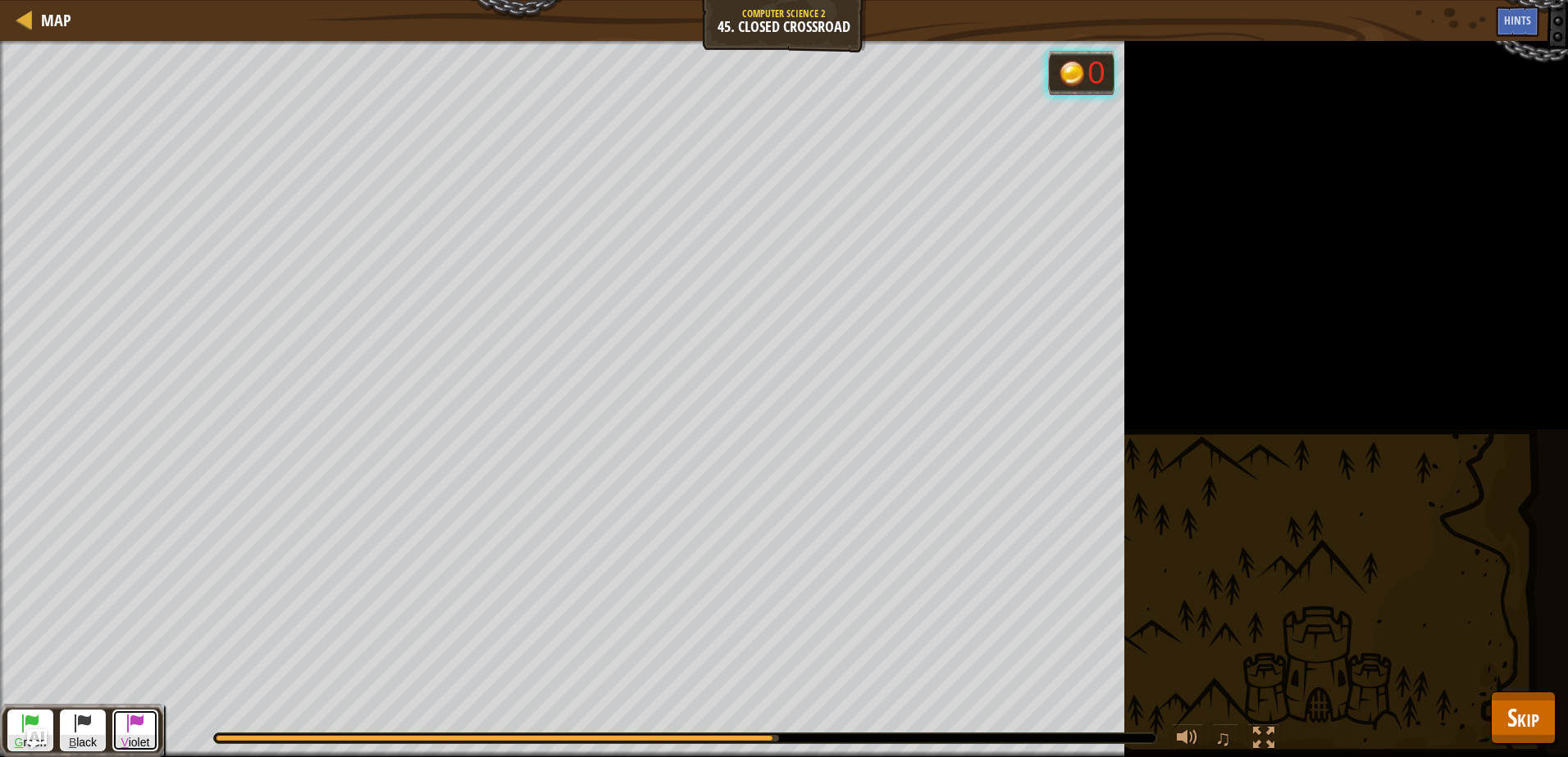
click at [131, 713] on span at bounding box center [136, 723] width 20 height 20
drag, startPoint x: 82, startPoint y: 727, endPoint x: 107, endPoint y: 708, distance: 31.4
click at [81, 727] on span at bounding box center [83, 723] width 20 height 20
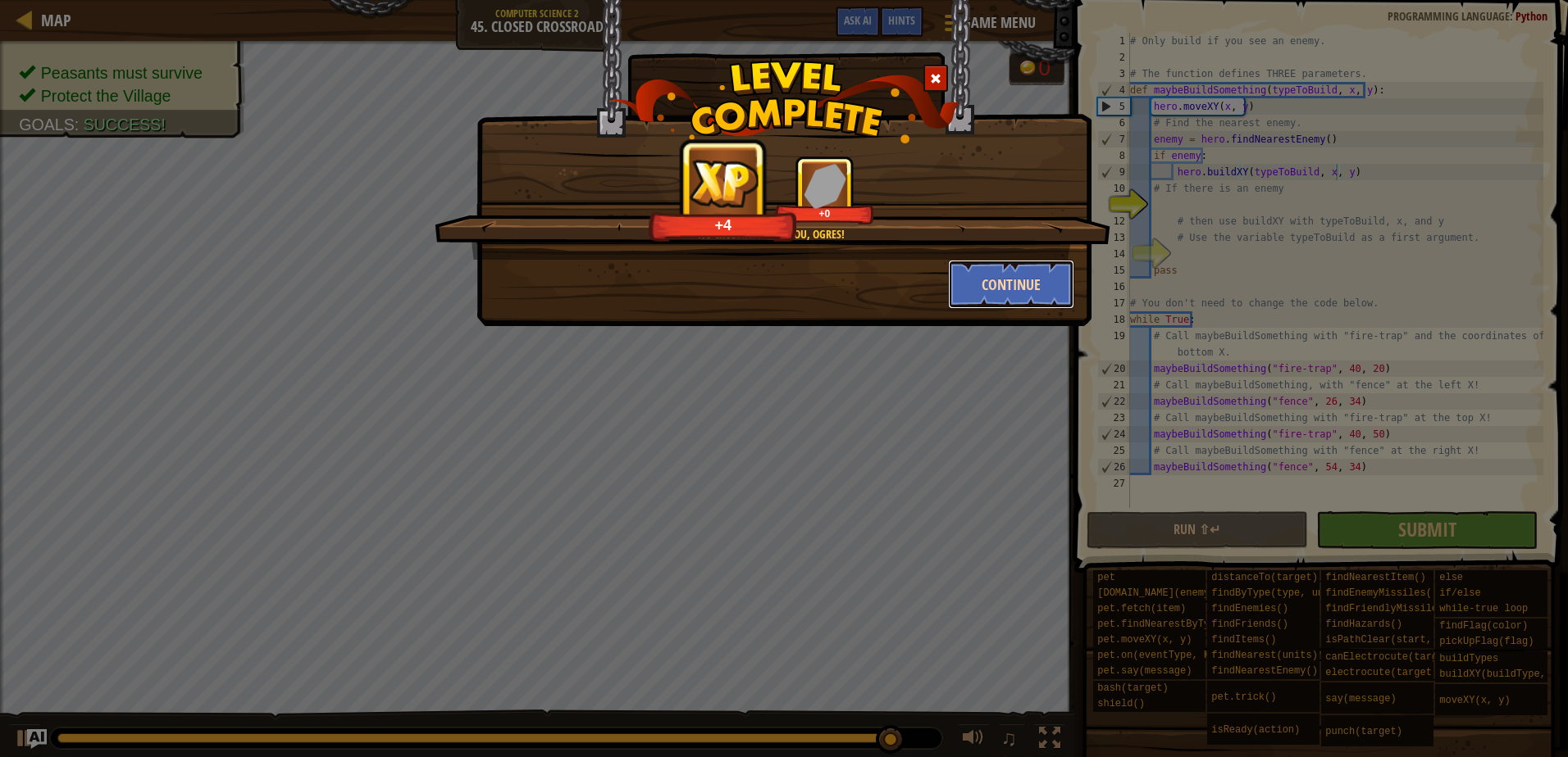
click at [959, 282] on button "Continue" at bounding box center [1012, 285] width 127 height 49
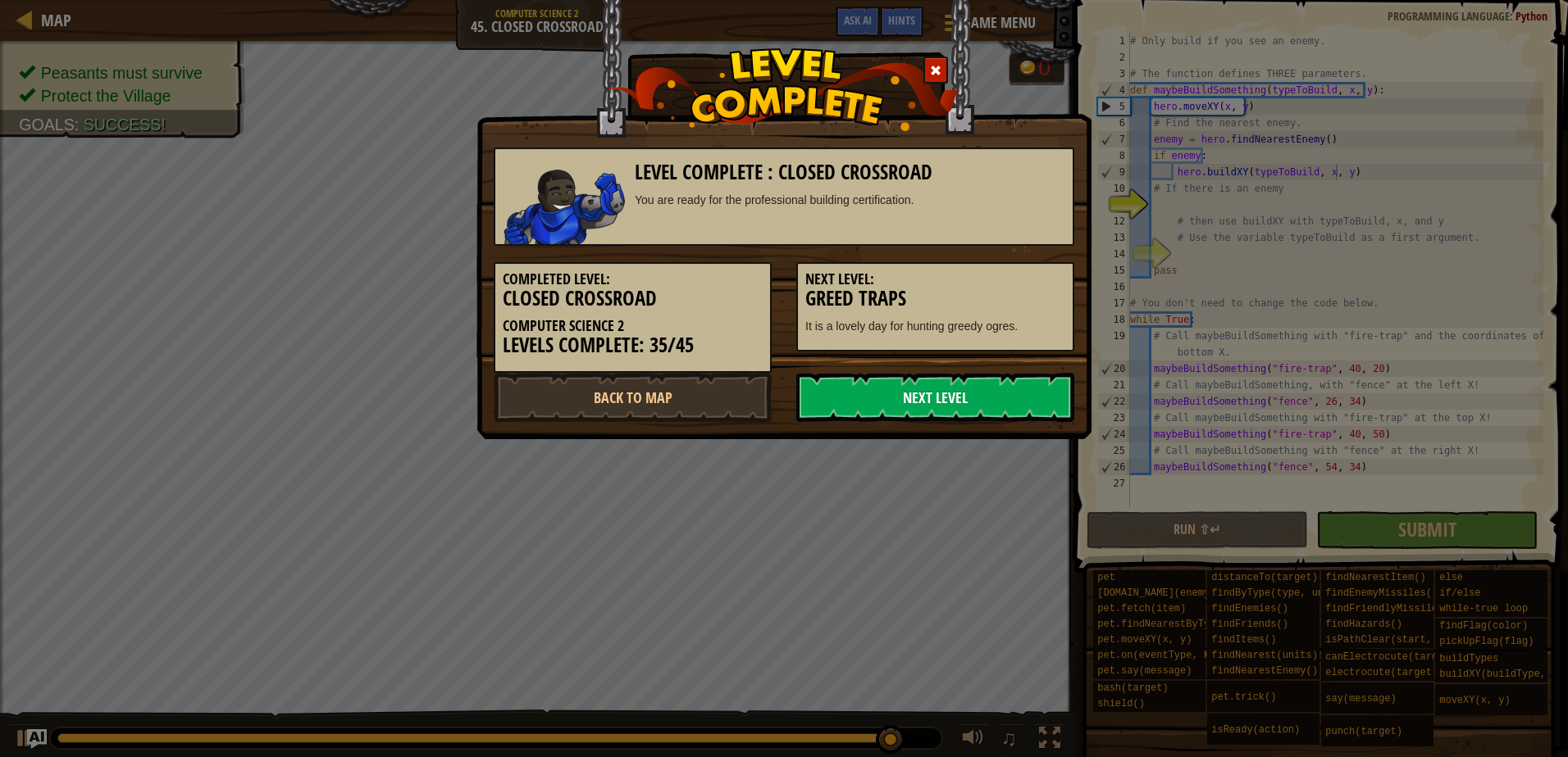
click at [902, 387] on link "Next Level" at bounding box center [934, 398] width 278 height 49
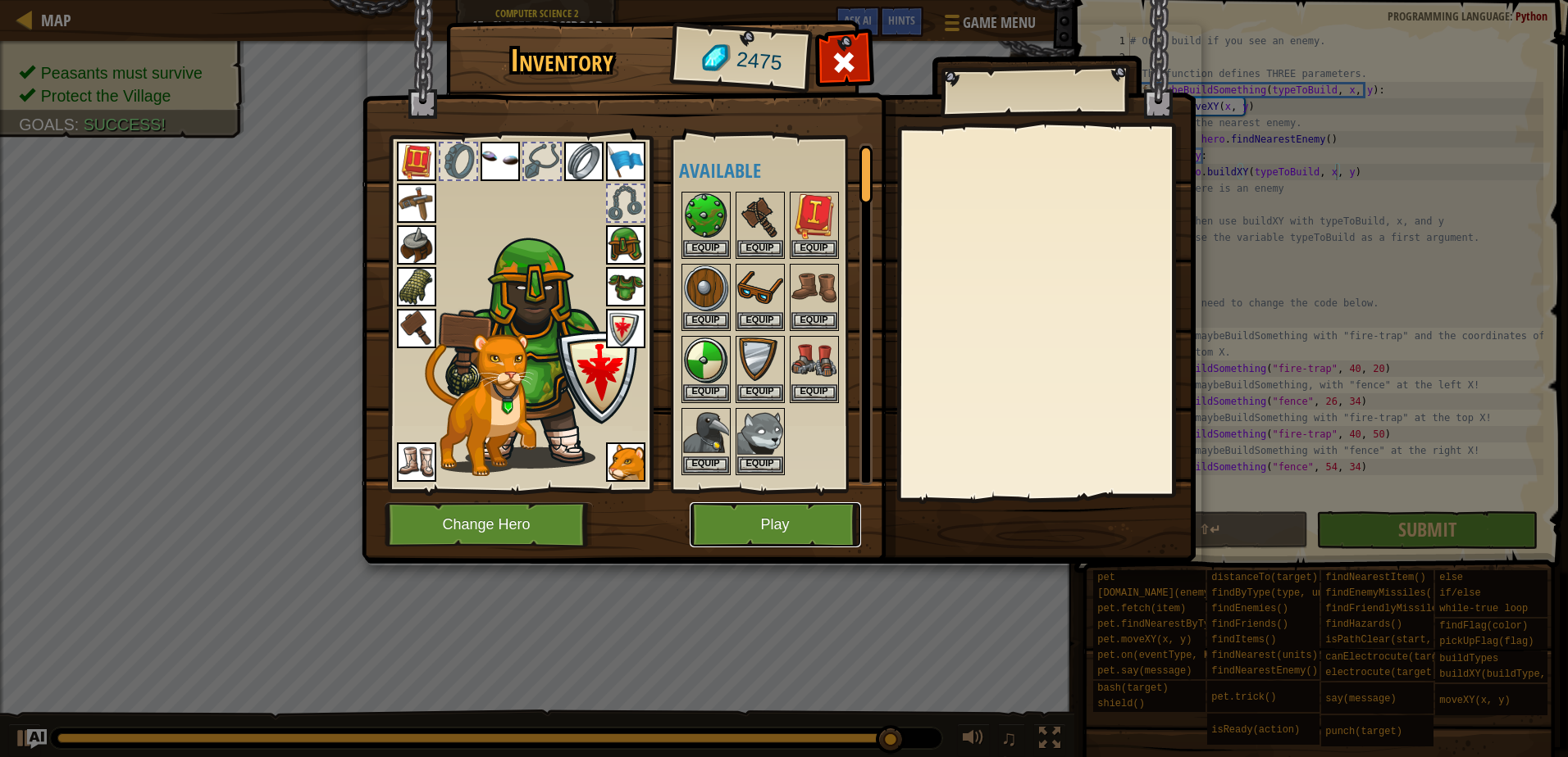
click at [804, 522] on button "Play" at bounding box center [775, 525] width 171 height 46
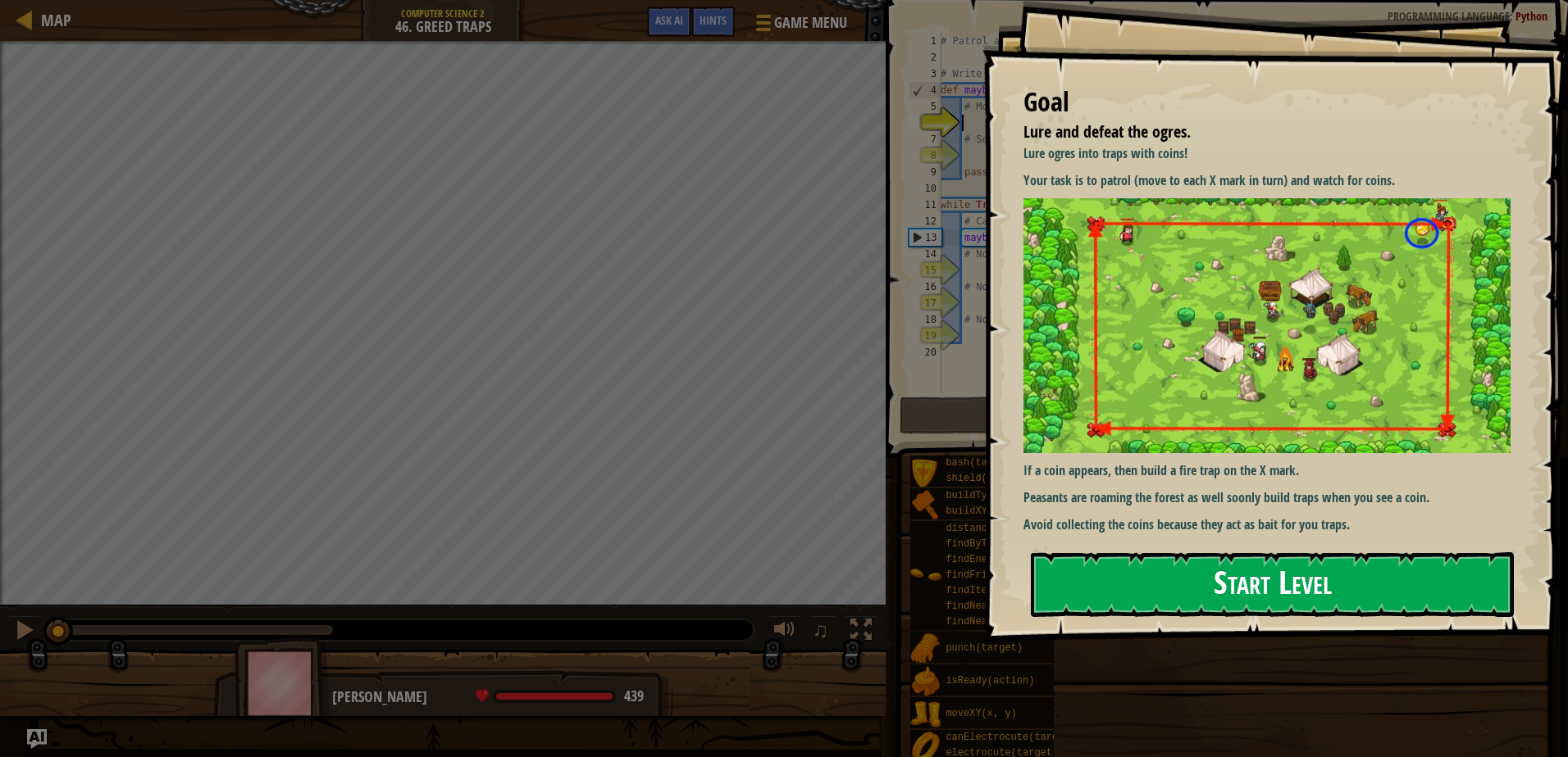
click at [1120, 567] on button "Start Level" at bounding box center [1272, 584] width 483 height 64
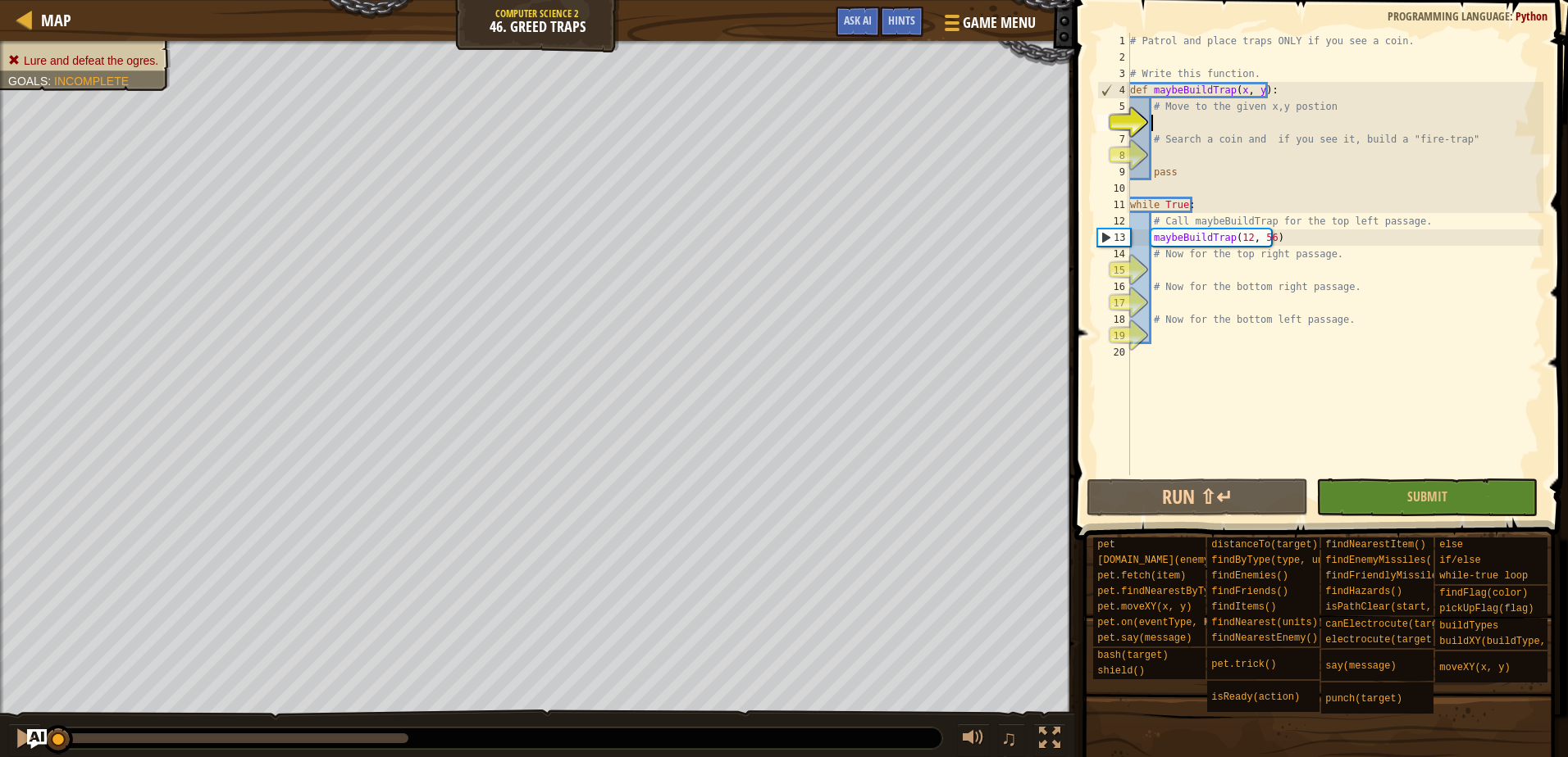
scroll to position [7, 1]
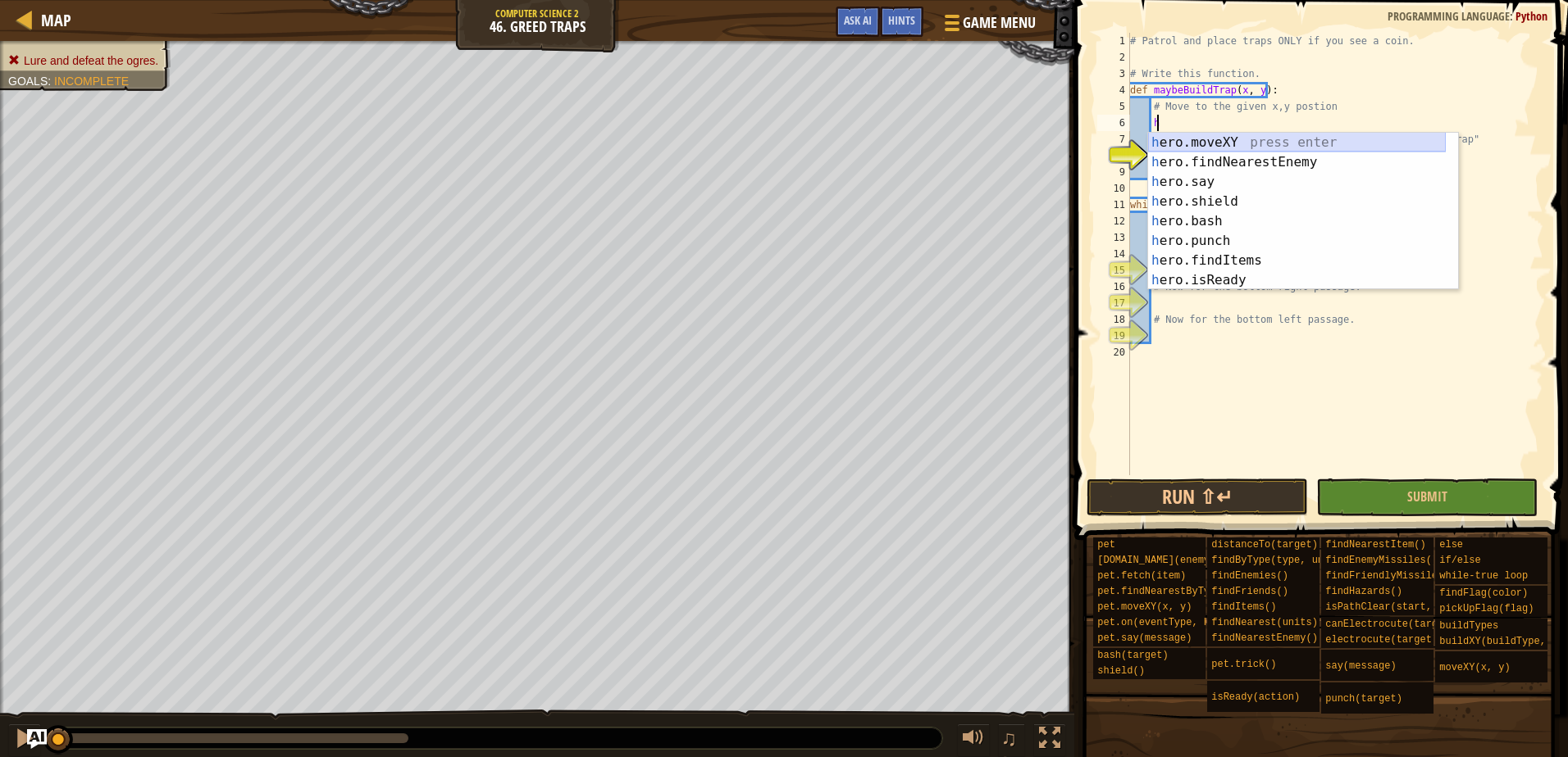
click at [1218, 142] on div "h ero.moveXY press enter h ero.findNearestEnemy press enter h ero.say press ent…" at bounding box center [1297, 231] width 298 height 197
type textarea "hero.moveXY(x, y)"
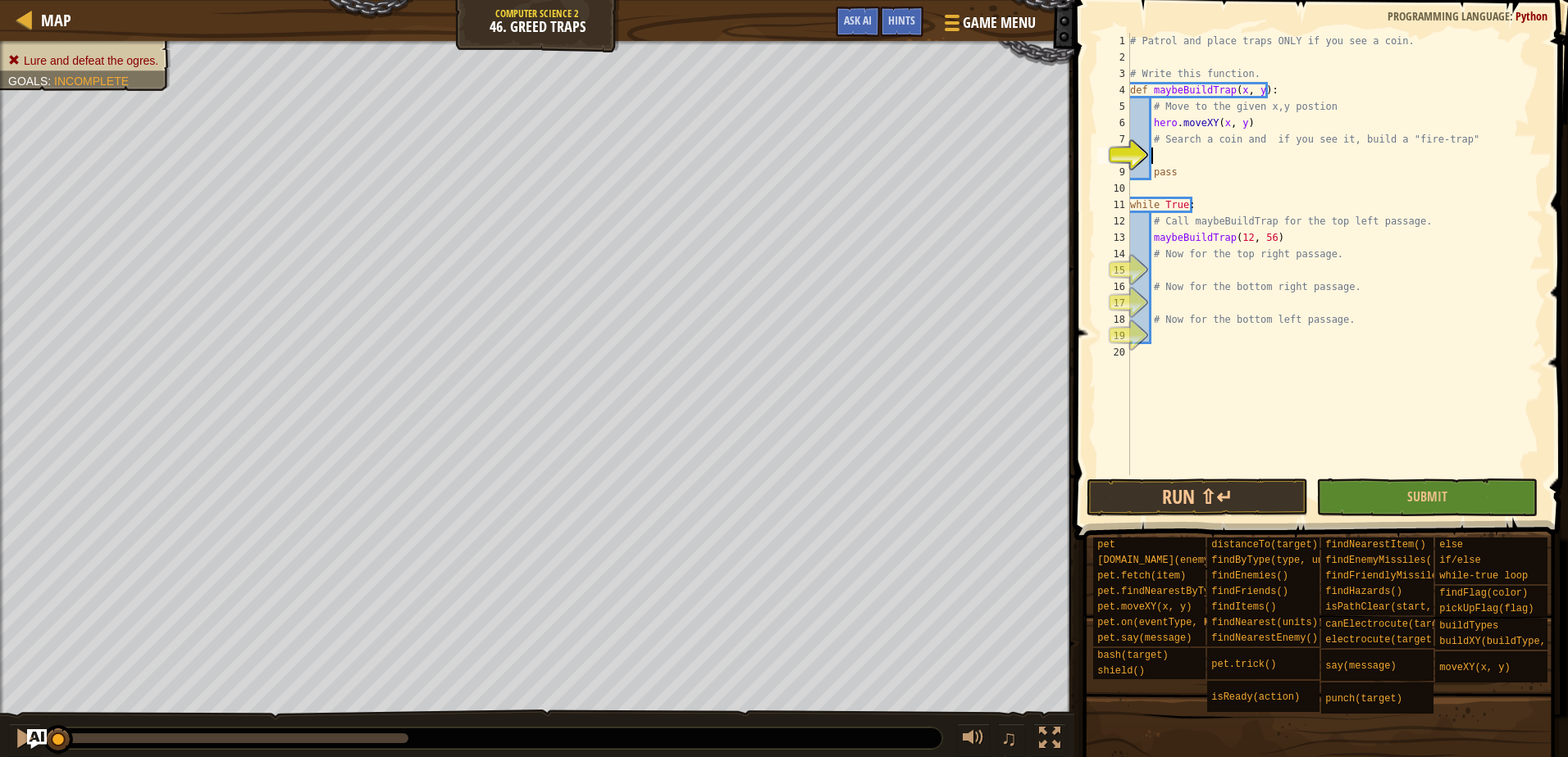
click at [1188, 153] on div "# Patrol and place traps ONLY if you see a coin. # Write this function. def may…" at bounding box center [1334, 270] width 417 height 476
type textarea "h"
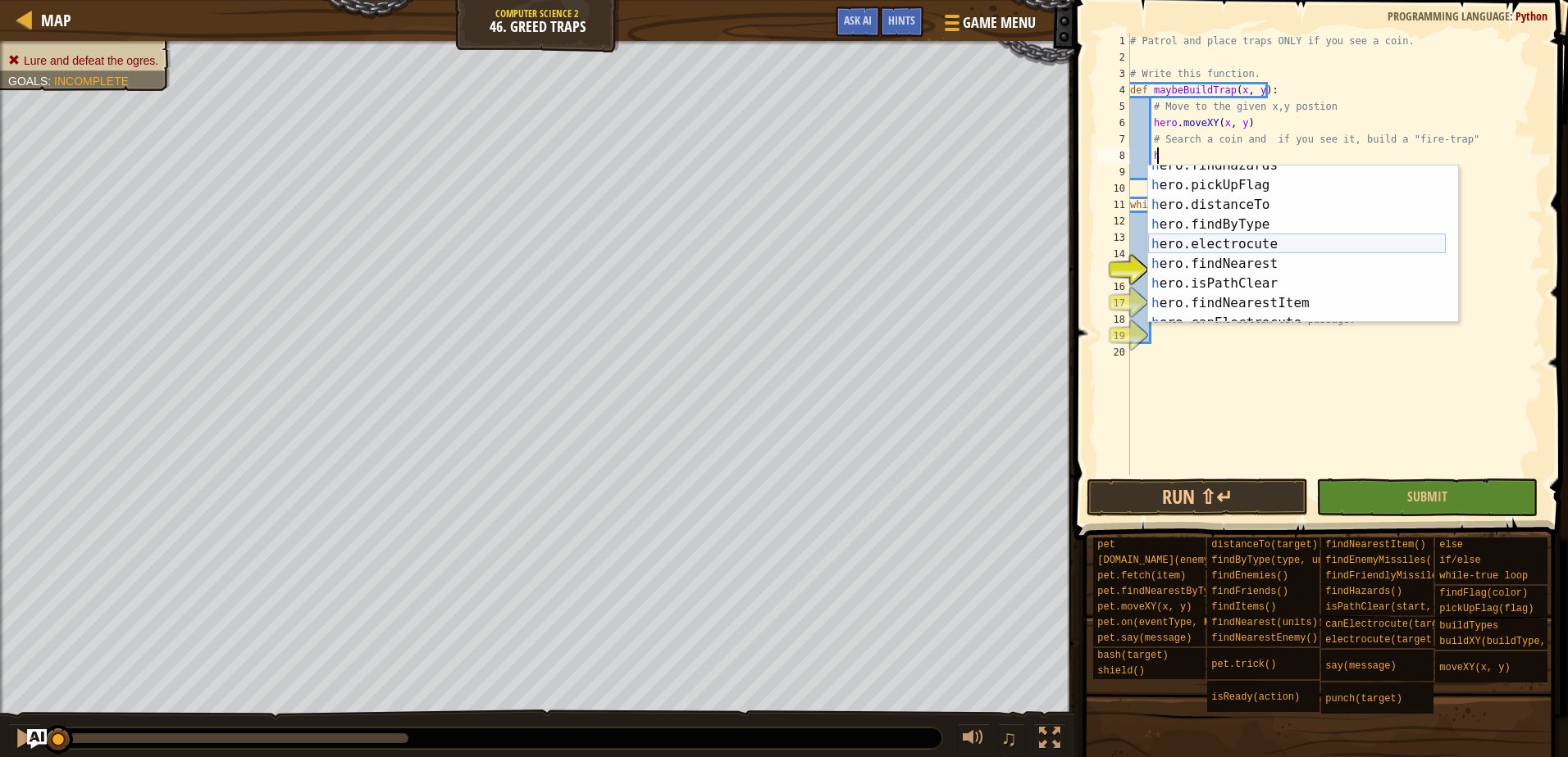
scroll to position [246, 0]
click at [1231, 303] on div "h ero.findHazards press enter h ero.pickUpFlag press enter h ero.distanceTo pre…" at bounding box center [1297, 253] width 298 height 197
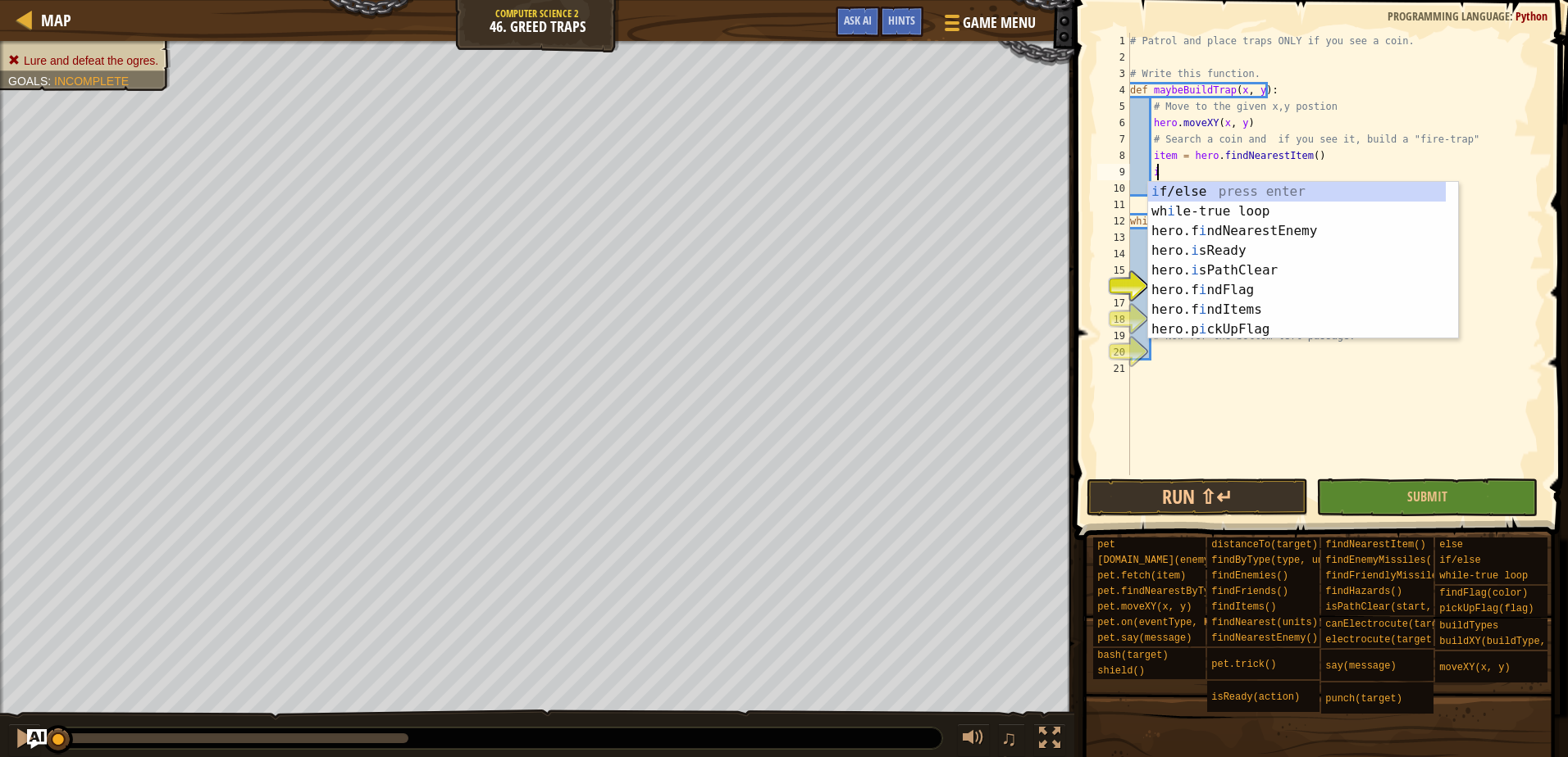
scroll to position [0, 0]
click at [1200, 183] on div "i f/else press enter wh i le-true loop press enter hero.f i ndNearestEnemy pres…" at bounding box center [1297, 280] width 298 height 197
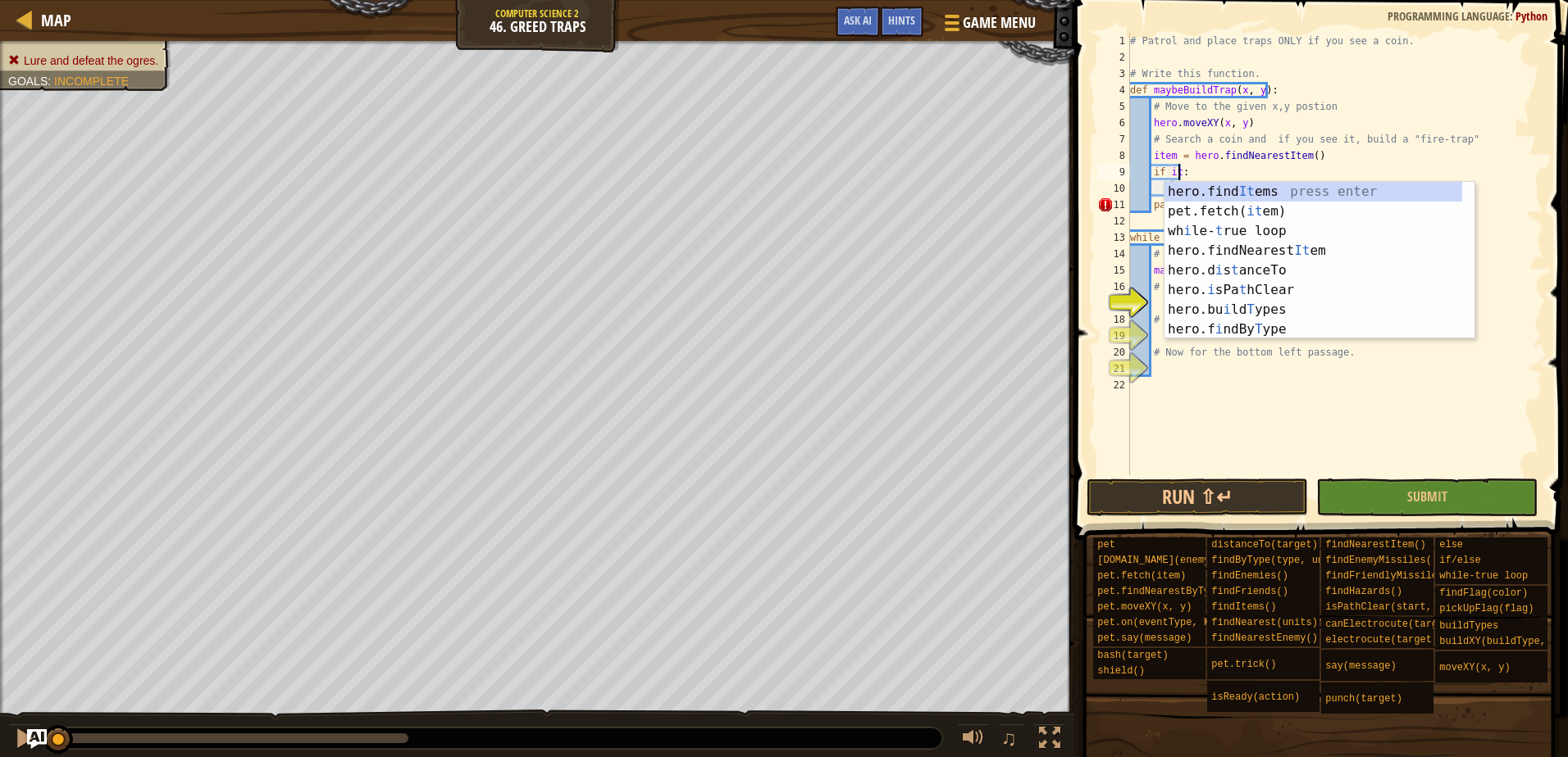
scroll to position [7, 4]
type textarea "if item:"
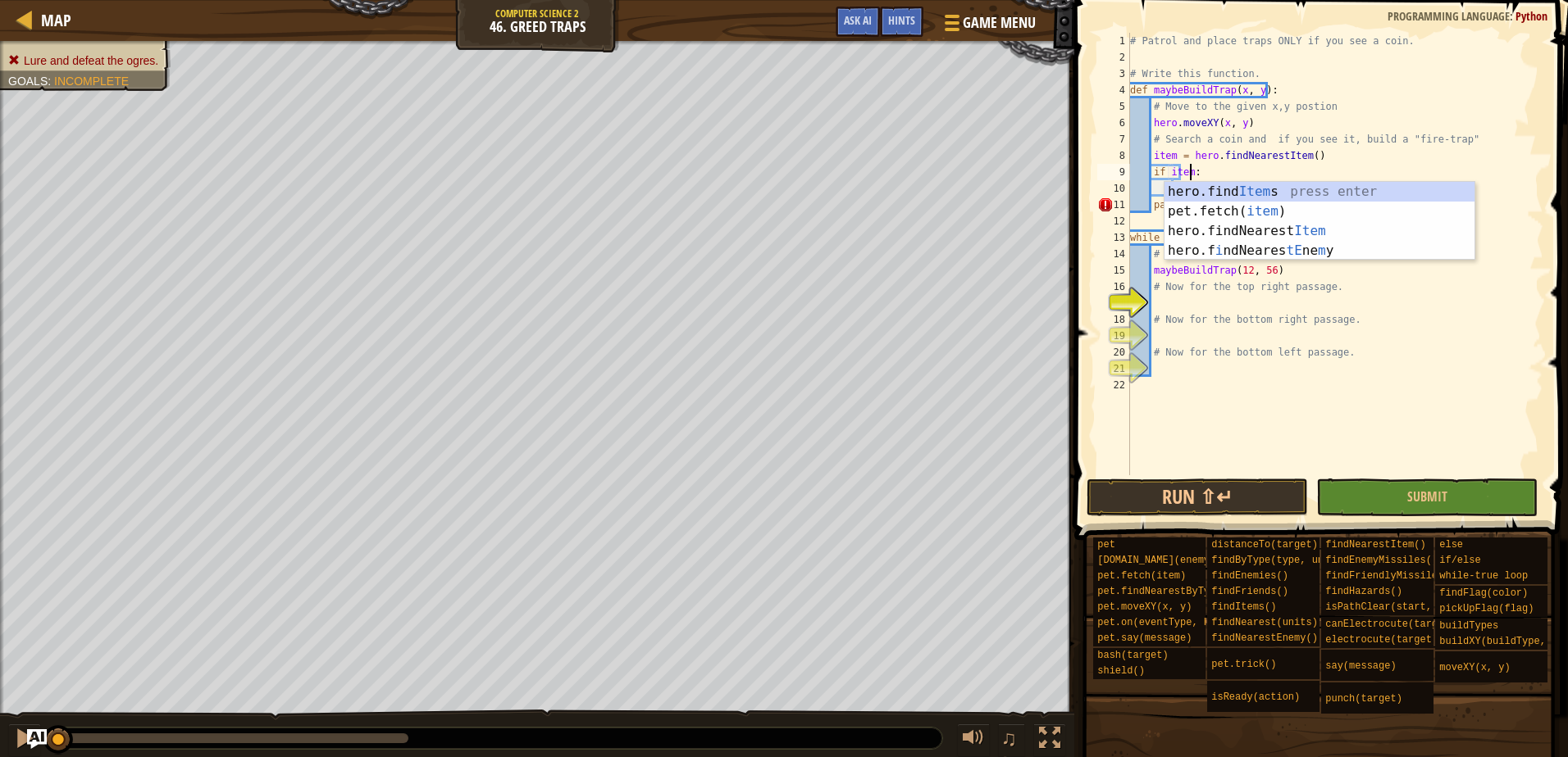
click at [1231, 173] on div "# Patrol and place traps ONLY if you see a coin. # Write this function. def may…" at bounding box center [1334, 270] width 417 height 476
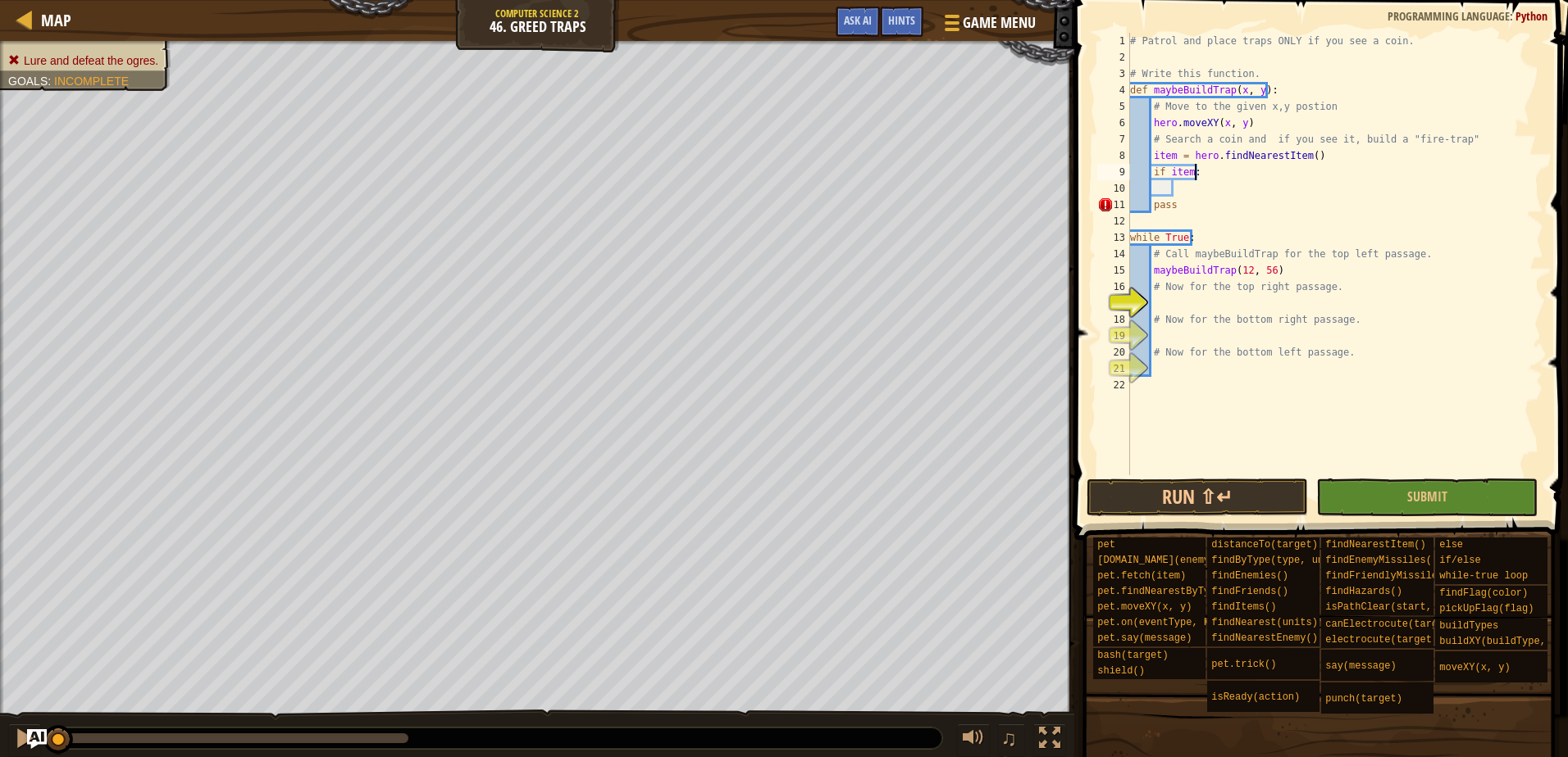
click at [1188, 188] on div "# Patrol and place traps ONLY if you see a coin. # Write this function. def may…" at bounding box center [1334, 270] width 417 height 476
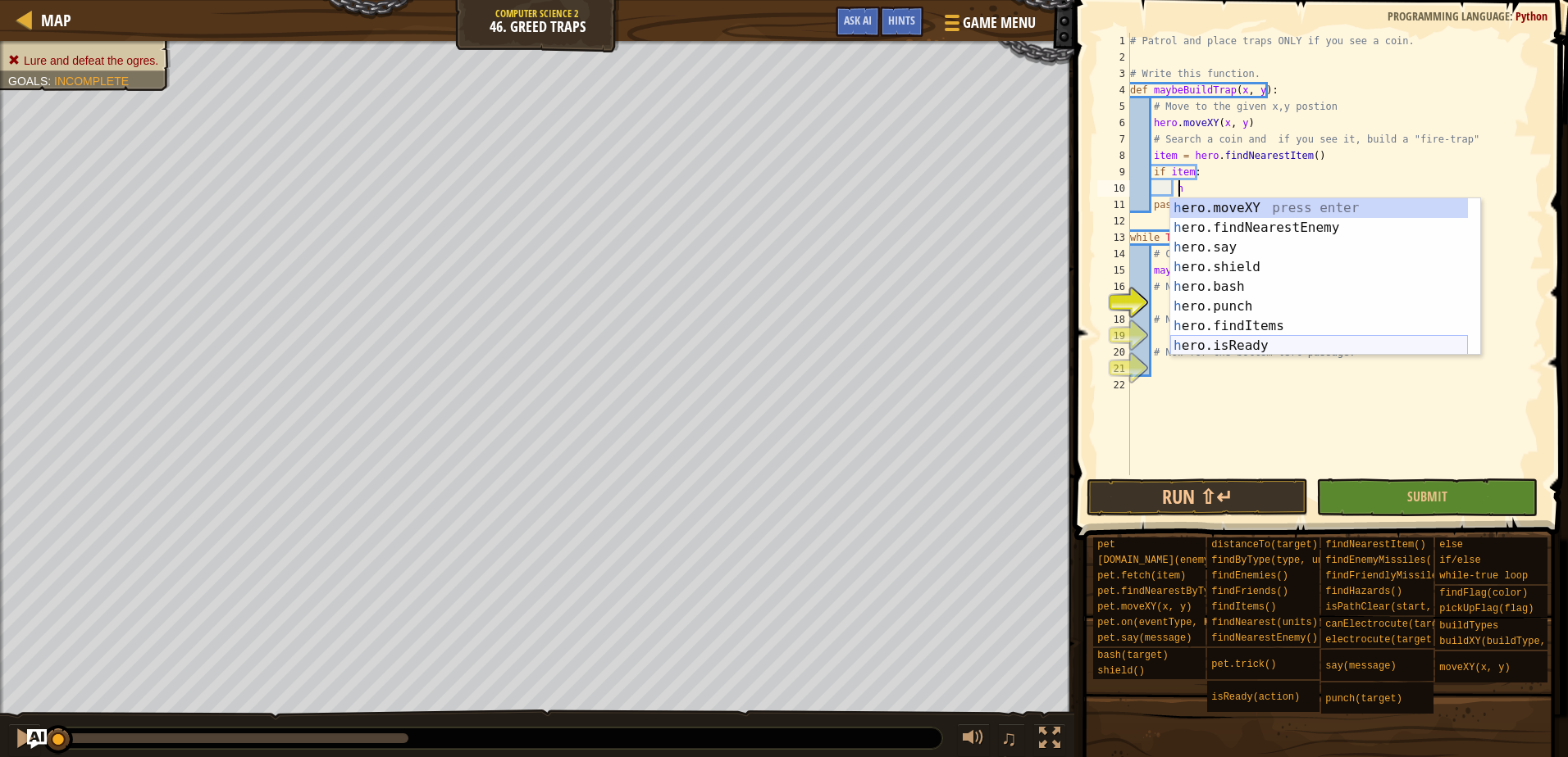
scroll to position [7, 3]
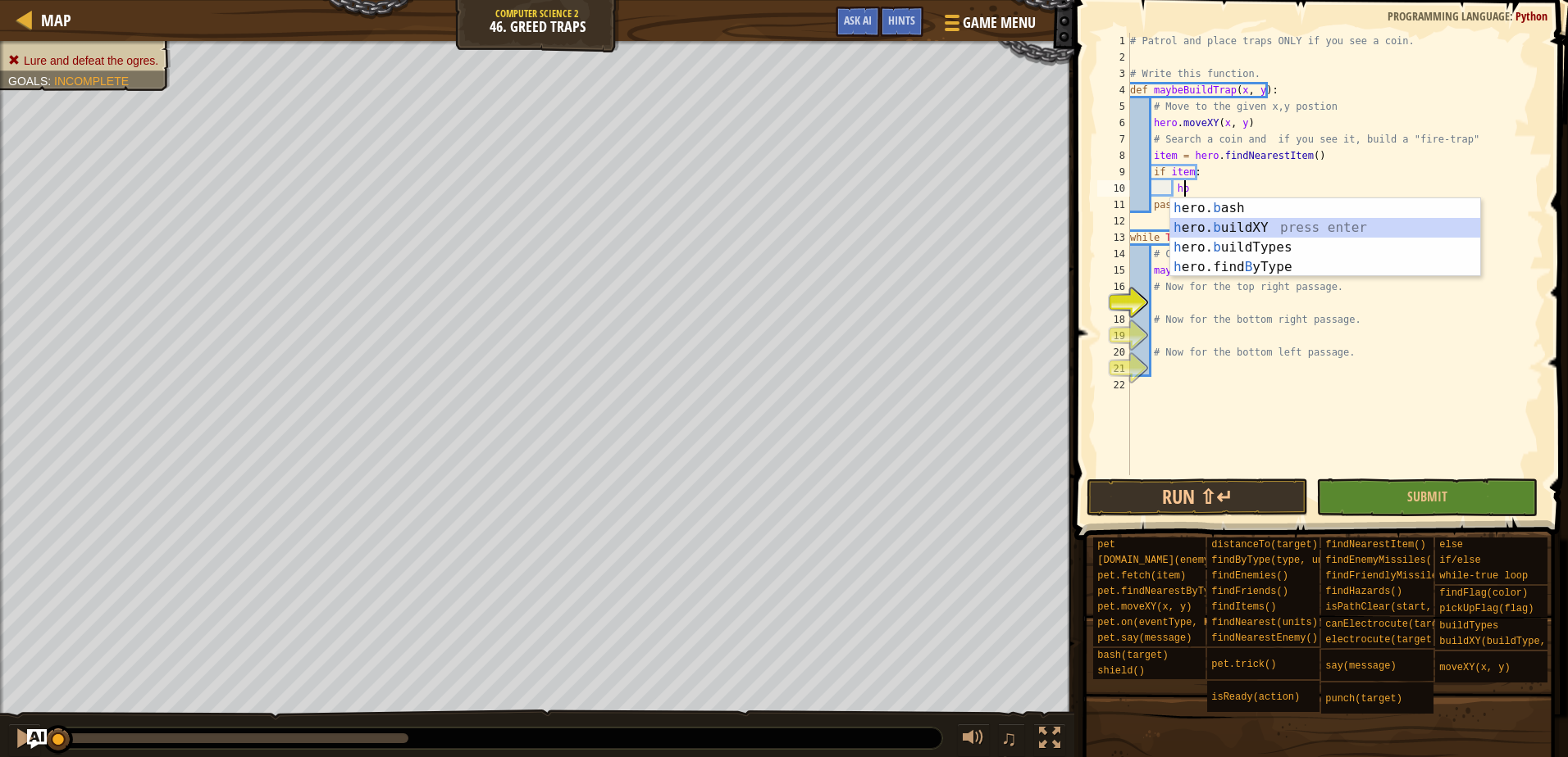
click at [1230, 226] on div "h ero. b ash press enter h ero. b uildXY press enter h ero. b uildTypes press e…" at bounding box center [1324, 256] width 310 height 118
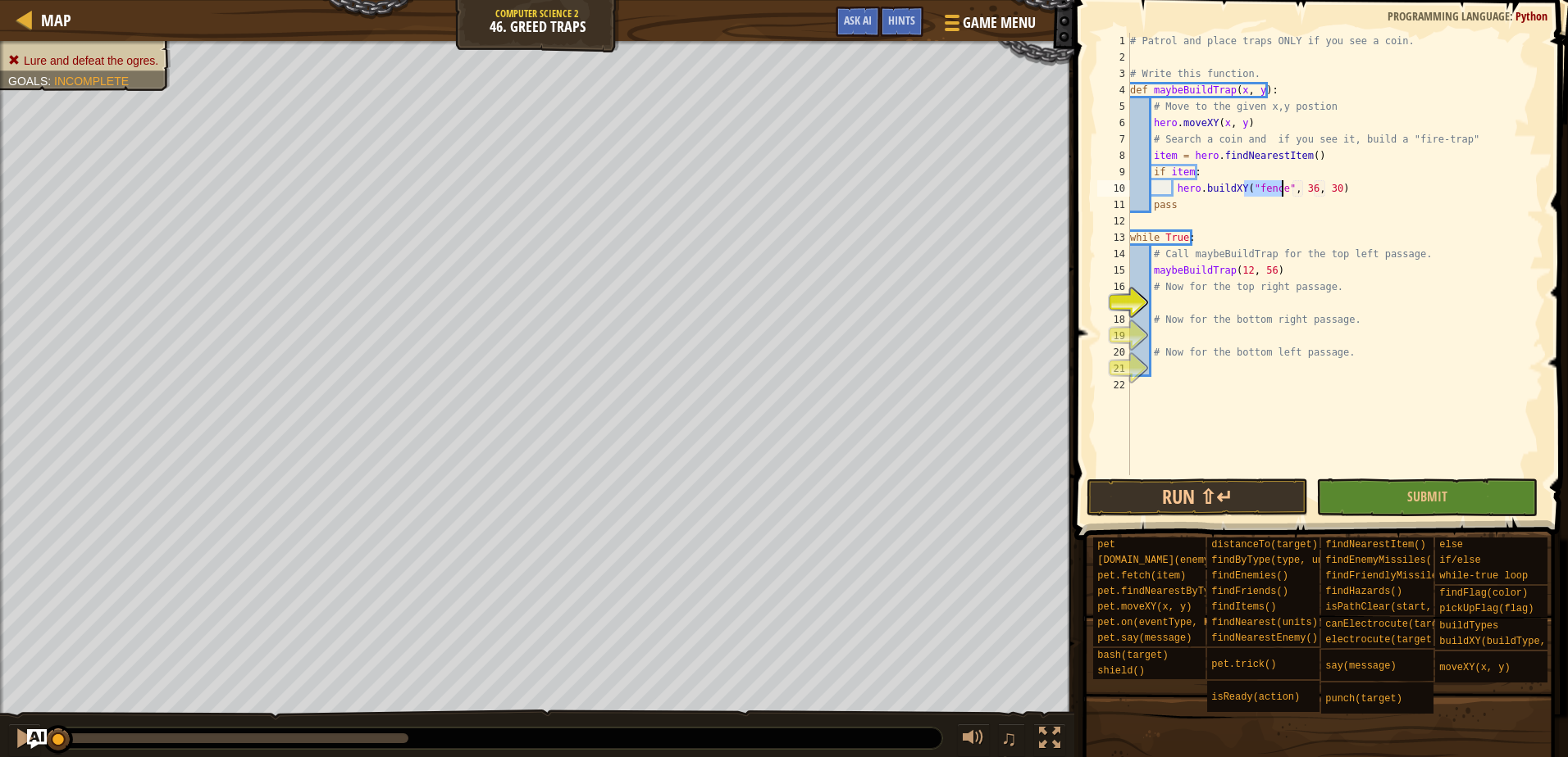
click at [1275, 193] on div "# Patrol and place traps ONLY if you see a coin. # Write this function. def may…" at bounding box center [1334, 270] width 417 height 476
click at [1184, 211] on div "# Patrol and place traps ONLY if you see a coin. # Write this function. def may…" at bounding box center [1334, 270] width 417 height 476
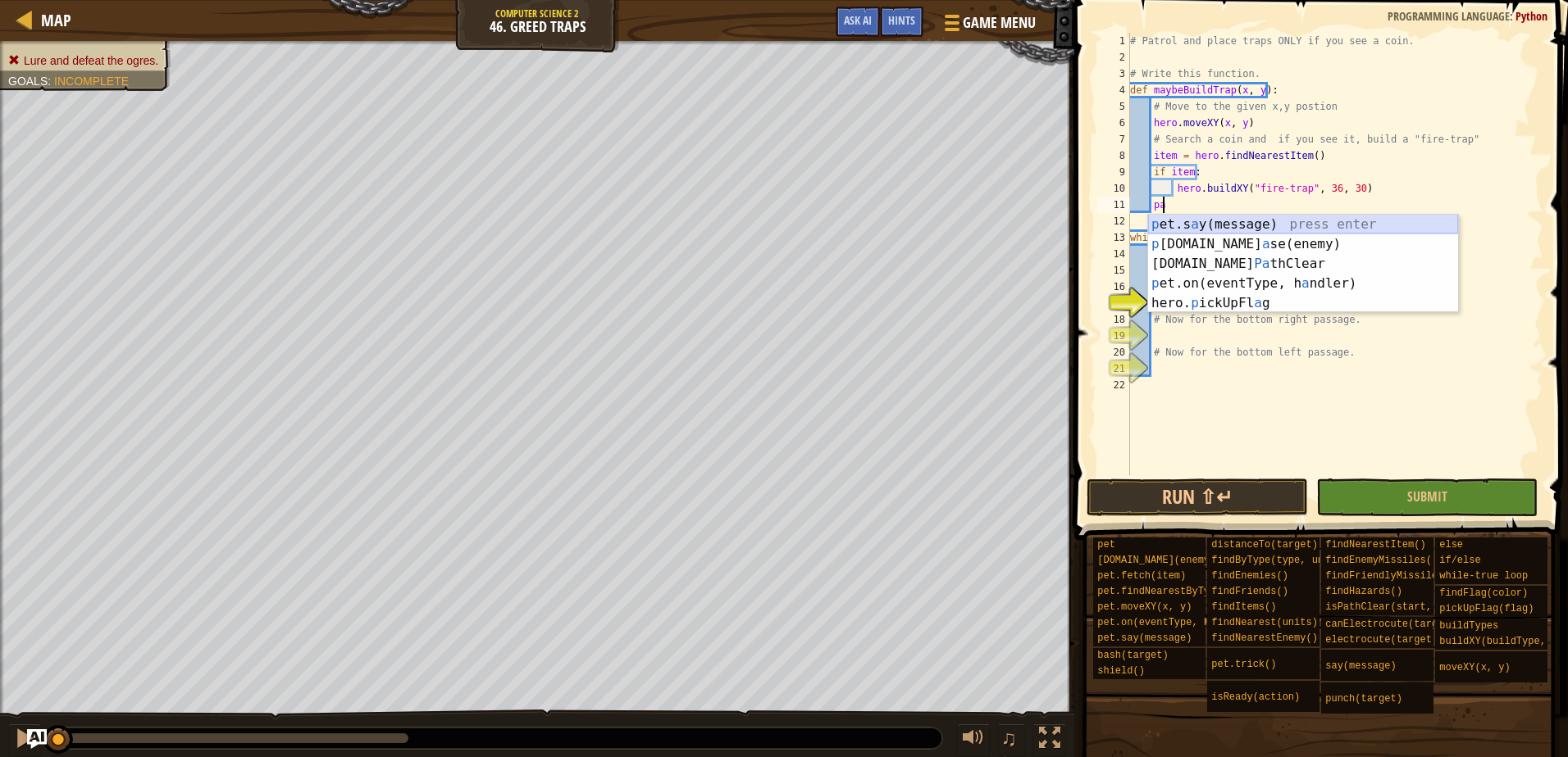
type textarea "p"
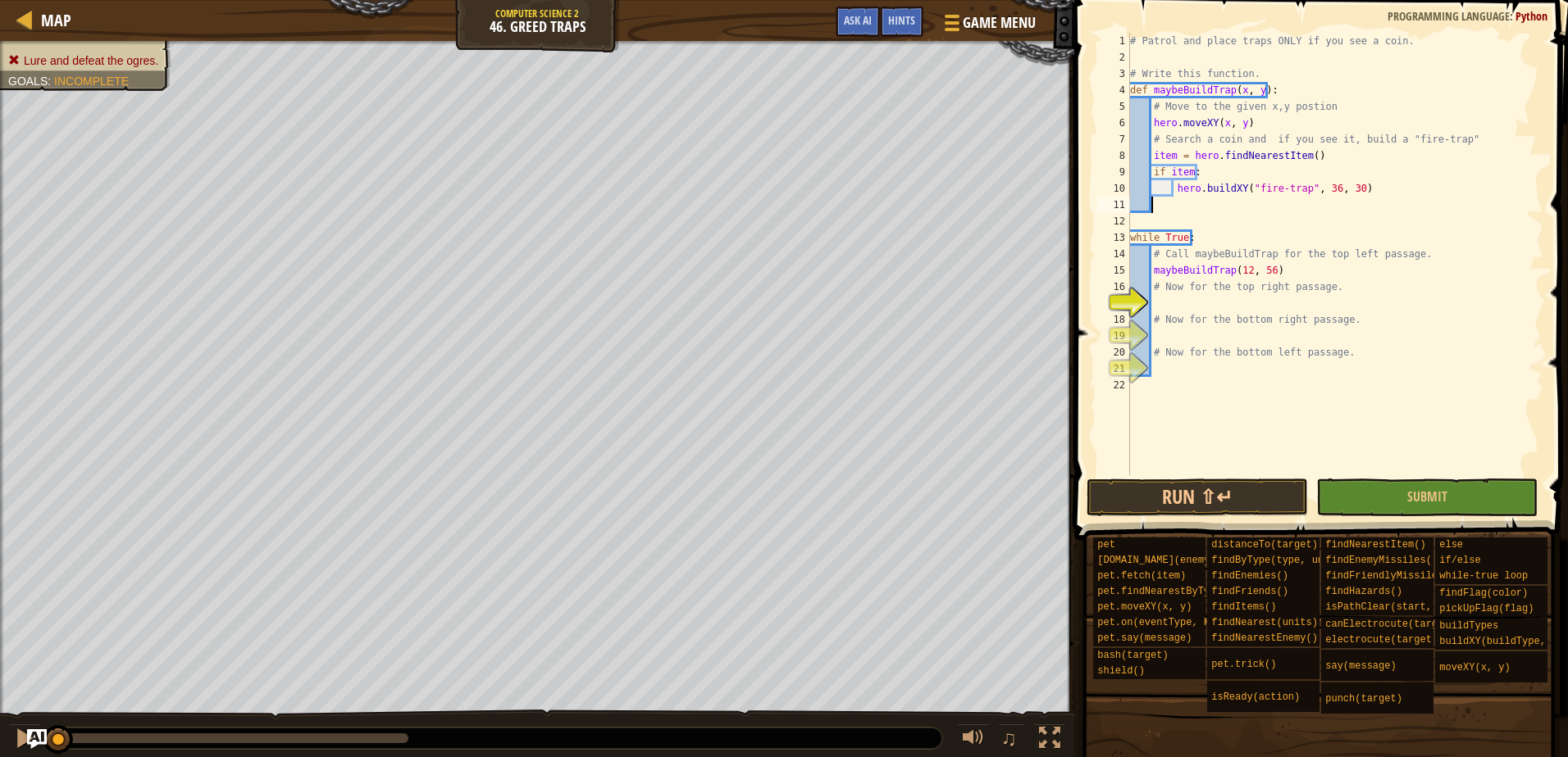
scroll to position [7, 0]
click at [1205, 294] on div "# Patrol and place traps ONLY if you see a coin. # Write this function. def may…" at bounding box center [1334, 270] width 417 height 476
type textarea "# Now for the top right passage."
type textarea "h"
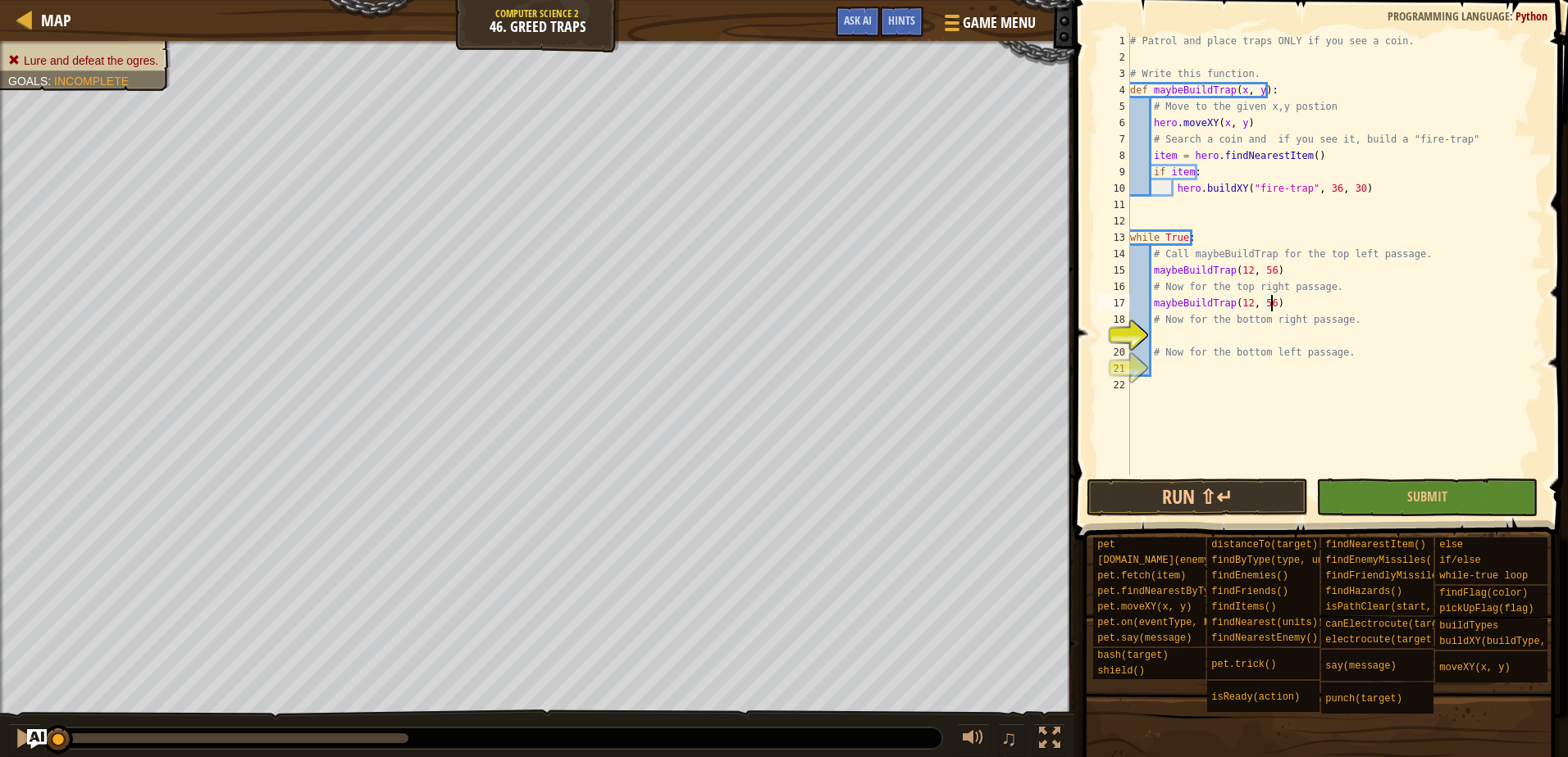
type textarea "# Now for the bottom right passage."
type textarea "# Now for the bottom left passage."
click at [1365, 486] on button "Submit" at bounding box center [1427, 498] width 222 height 38
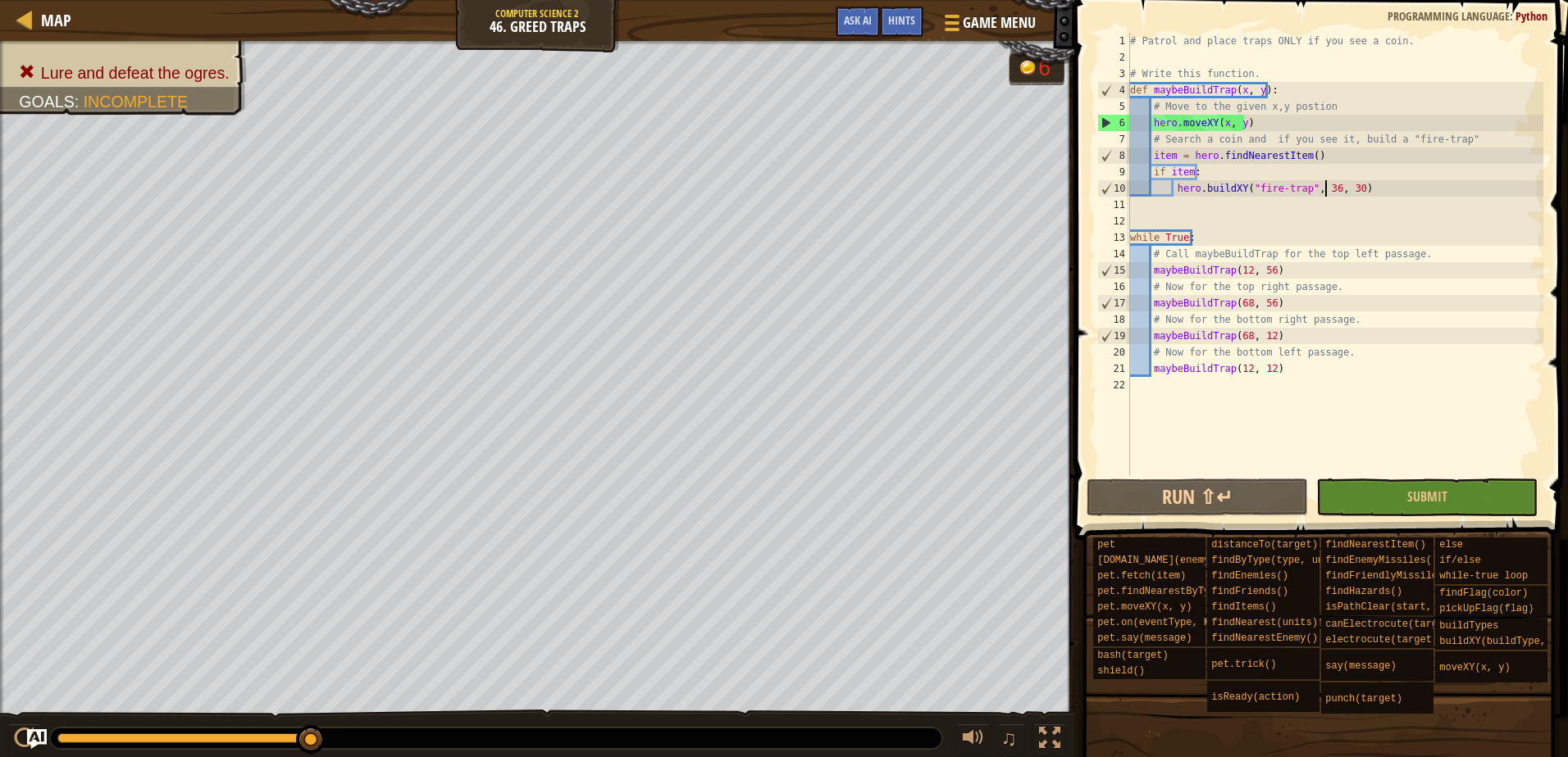
click at [1324, 186] on div "# Patrol and place traps ONLY if you see a coin. # Write this function. def may…" at bounding box center [1334, 270] width 417 height 476
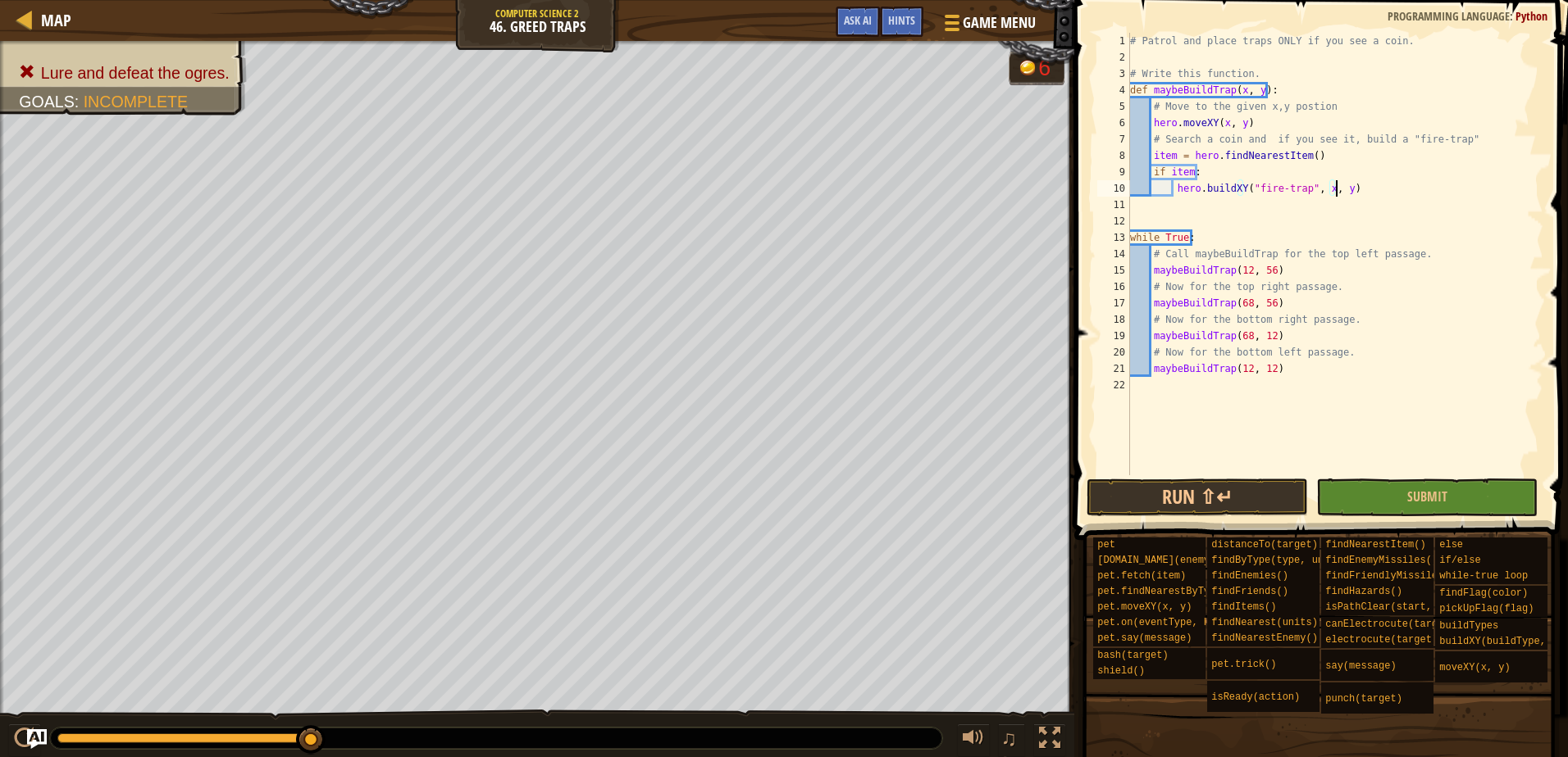
scroll to position [7, 17]
type textarea "hero.buildXY("fire-trap", x, y)"
click at [1412, 503] on span "Submit" at bounding box center [1427, 497] width 41 height 18
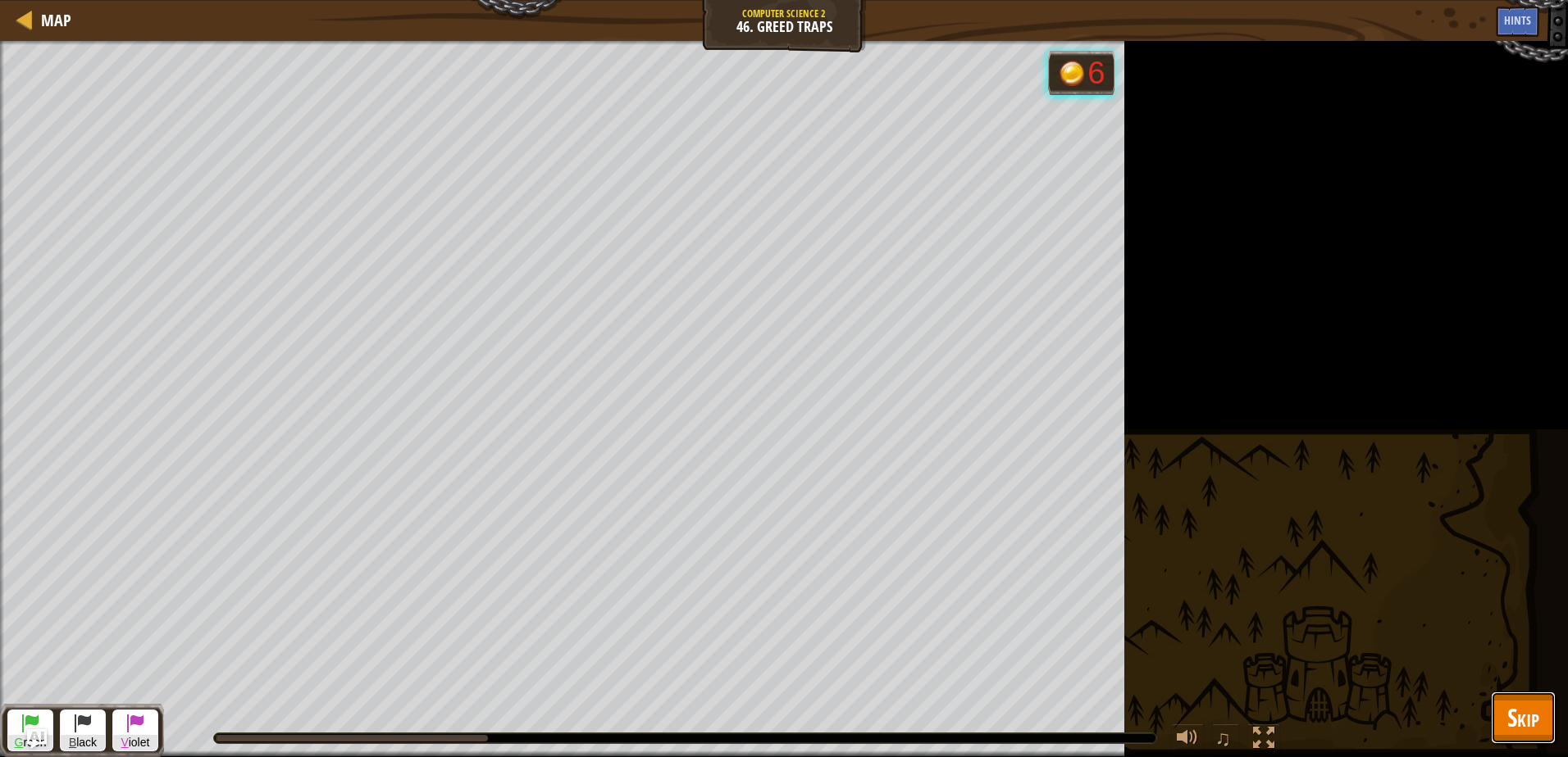
click at [1512, 709] on span "Skip" at bounding box center [1523, 717] width 32 height 34
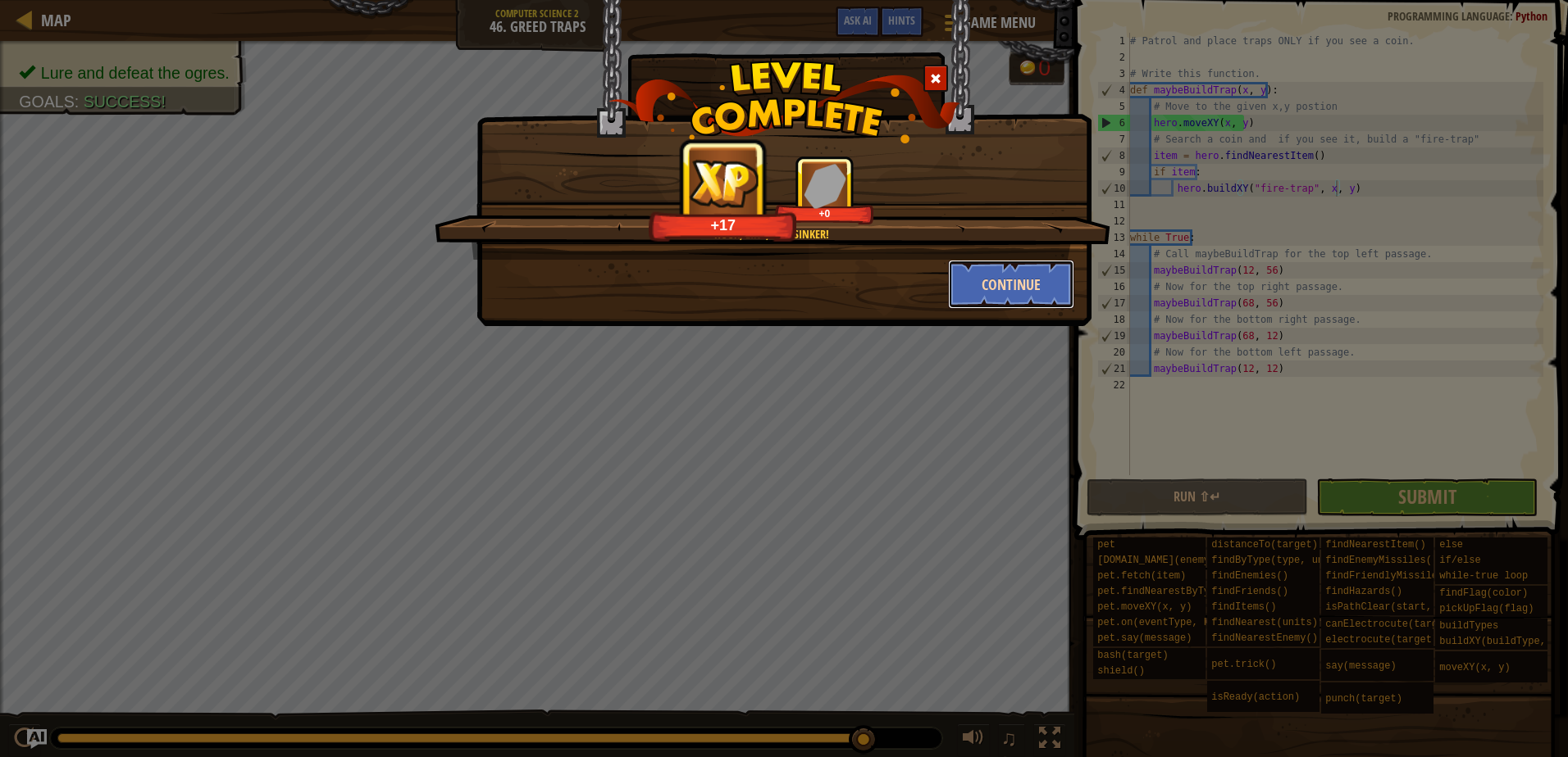
click at [1001, 284] on button "Continue" at bounding box center [1012, 285] width 127 height 49
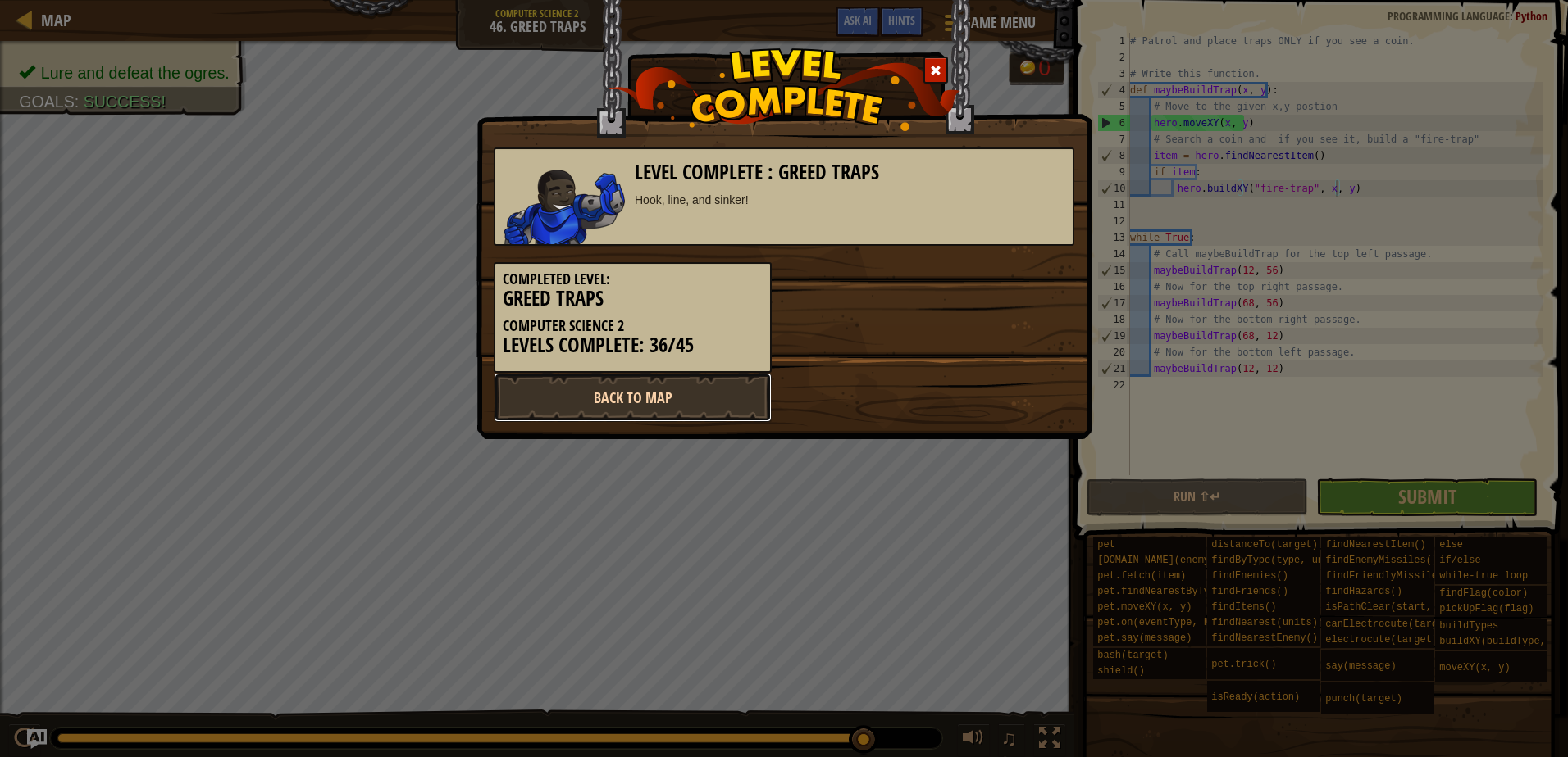
click at [699, 399] on link "Back to Map" at bounding box center [633, 398] width 278 height 49
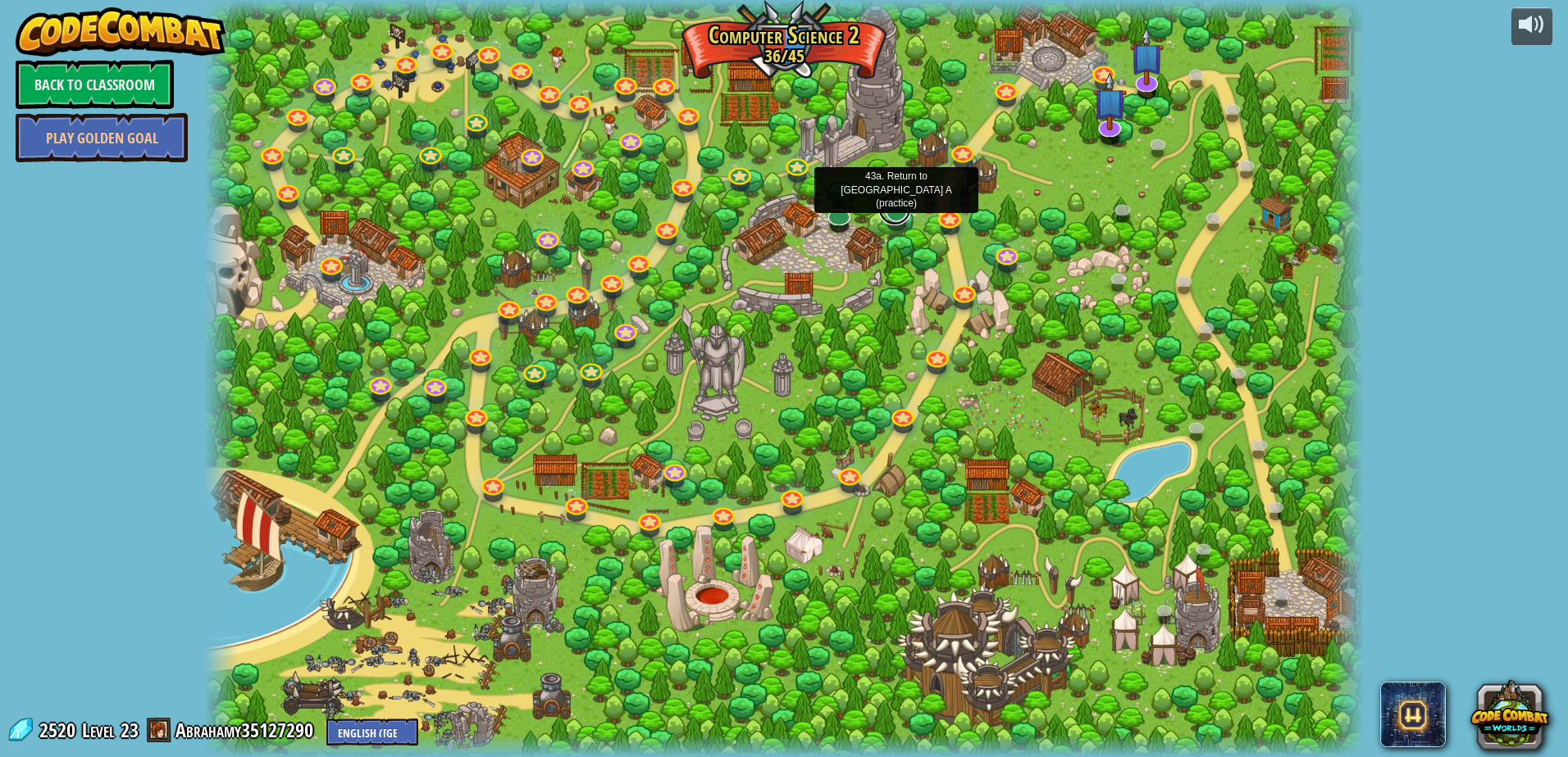
click at [897, 215] on link at bounding box center [894, 209] width 33 height 33
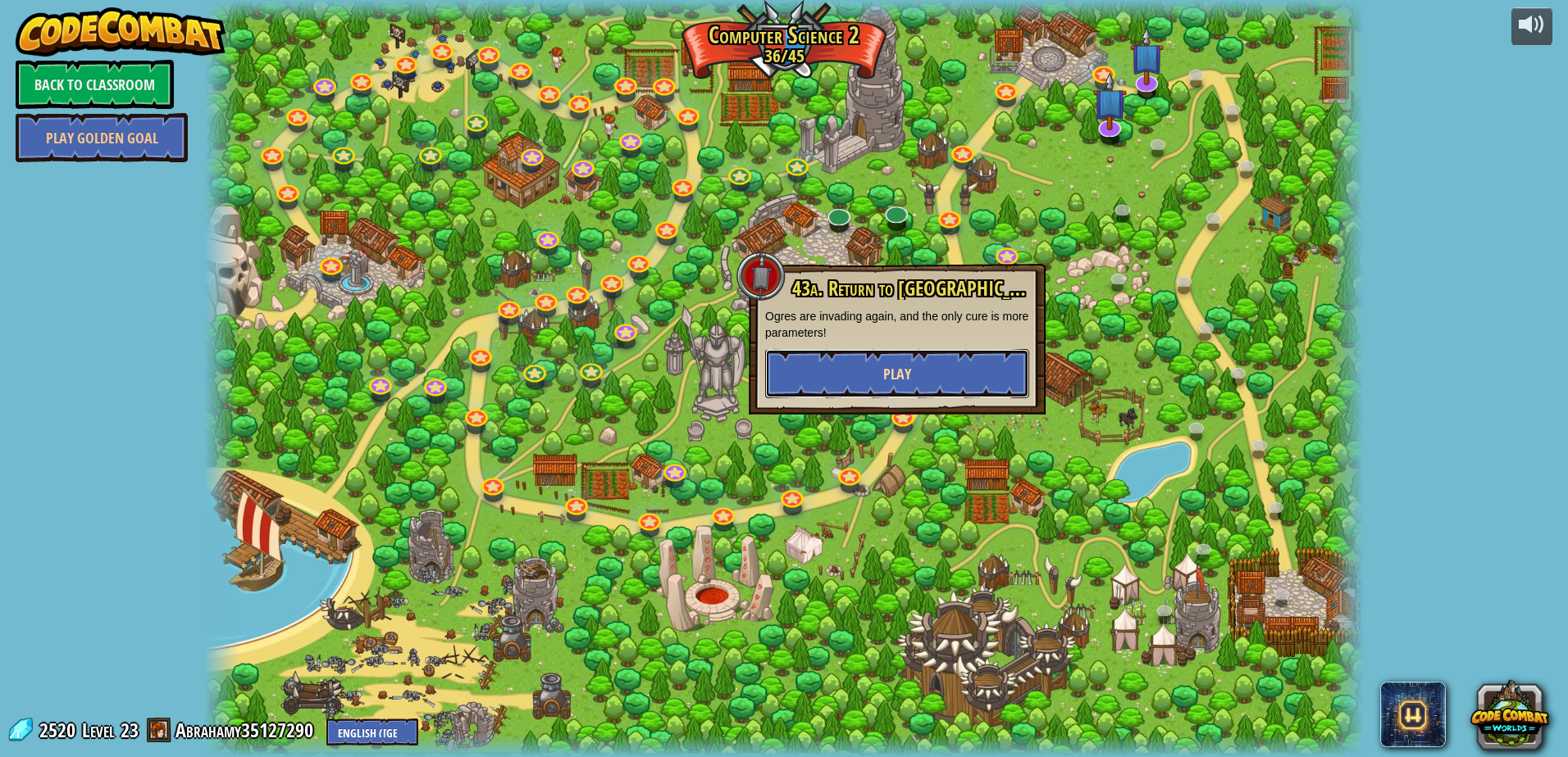
click at [892, 363] on button "Play" at bounding box center [897, 374] width 264 height 49
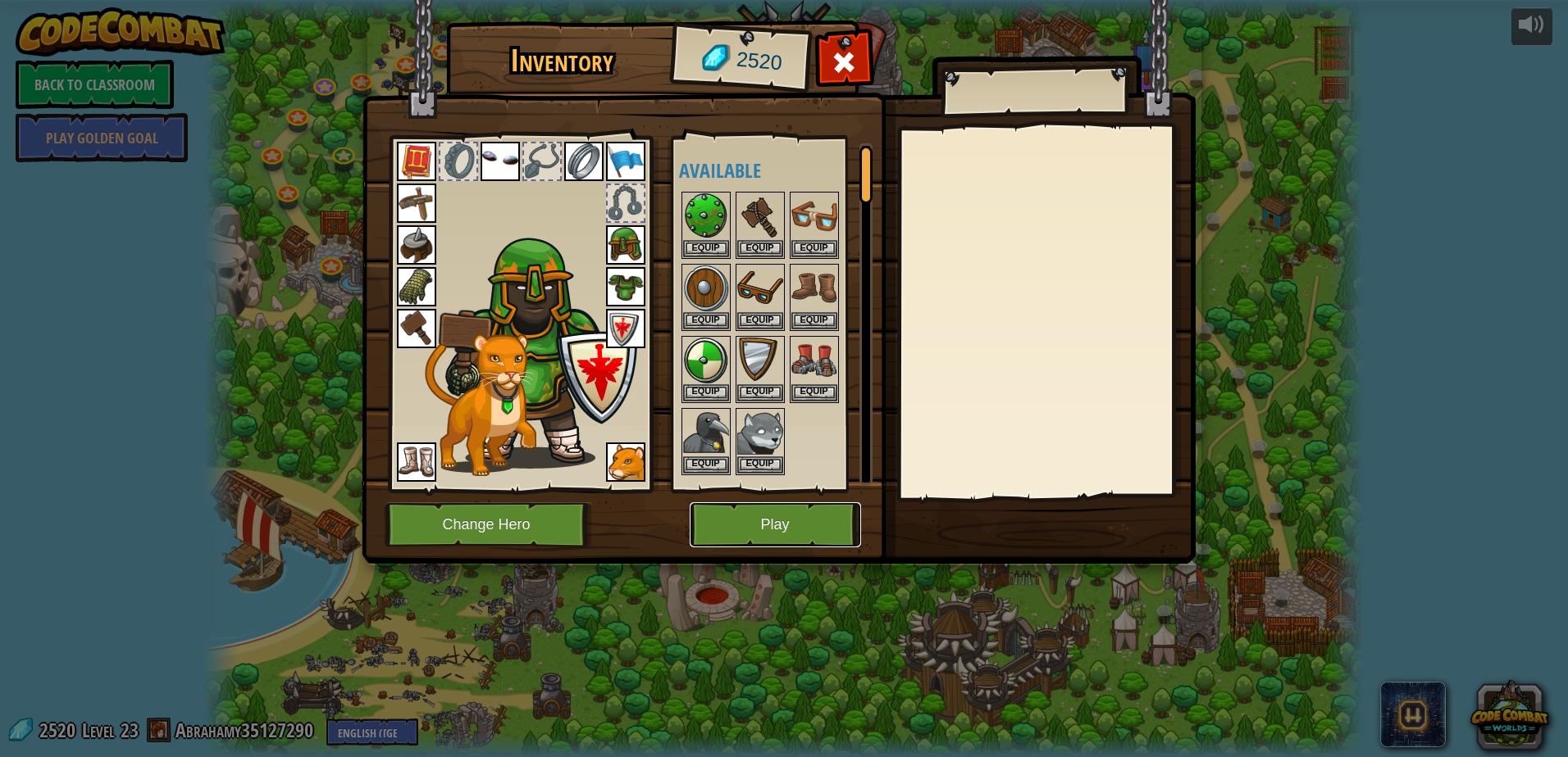
click at [745, 547] on button "Play" at bounding box center [775, 525] width 171 height 46
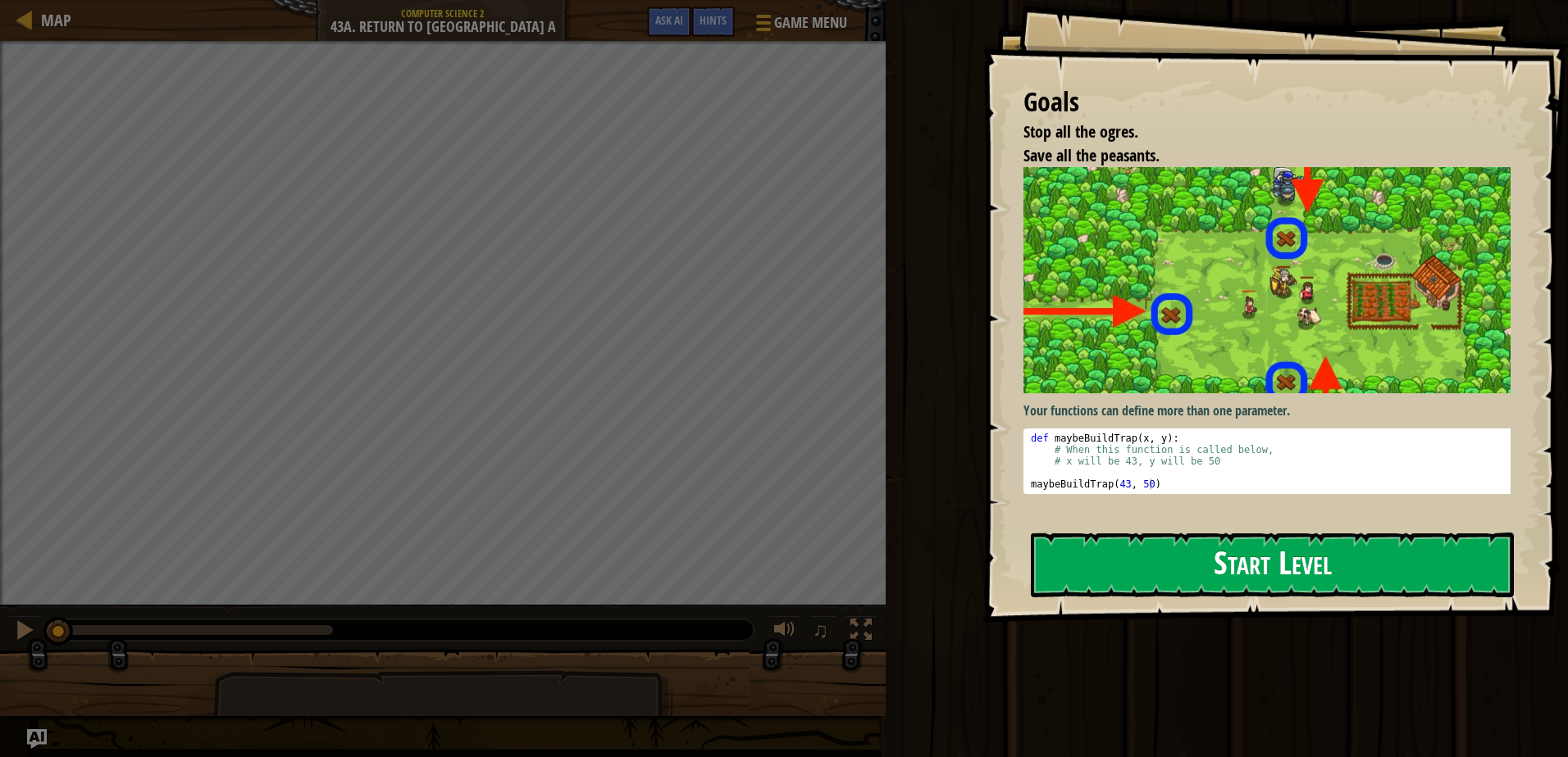
click at [1112, 581] on button "Start Level" at bounding box center [1272, 564] width 483 height 64
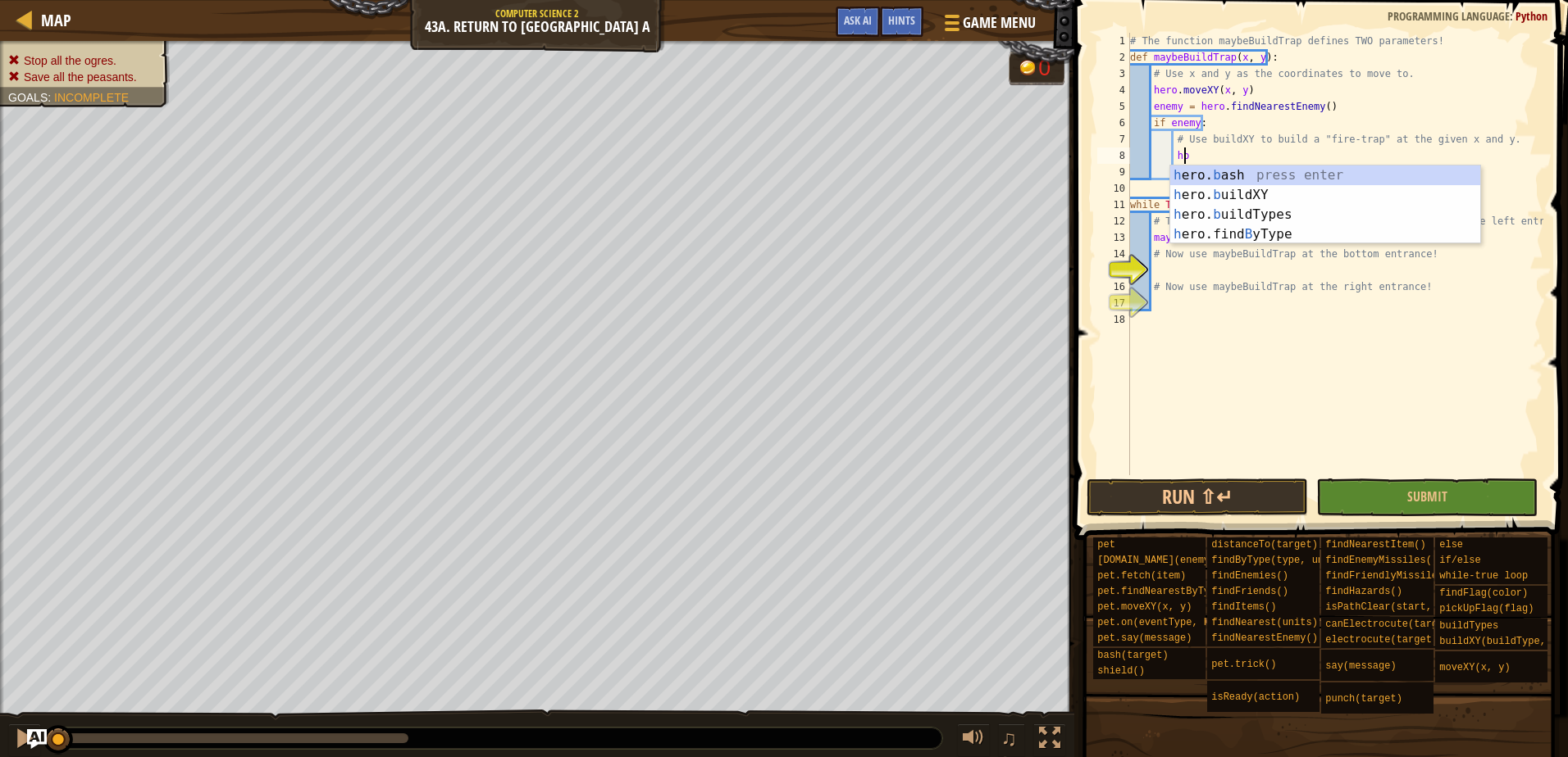
scroll to position [7, 4]
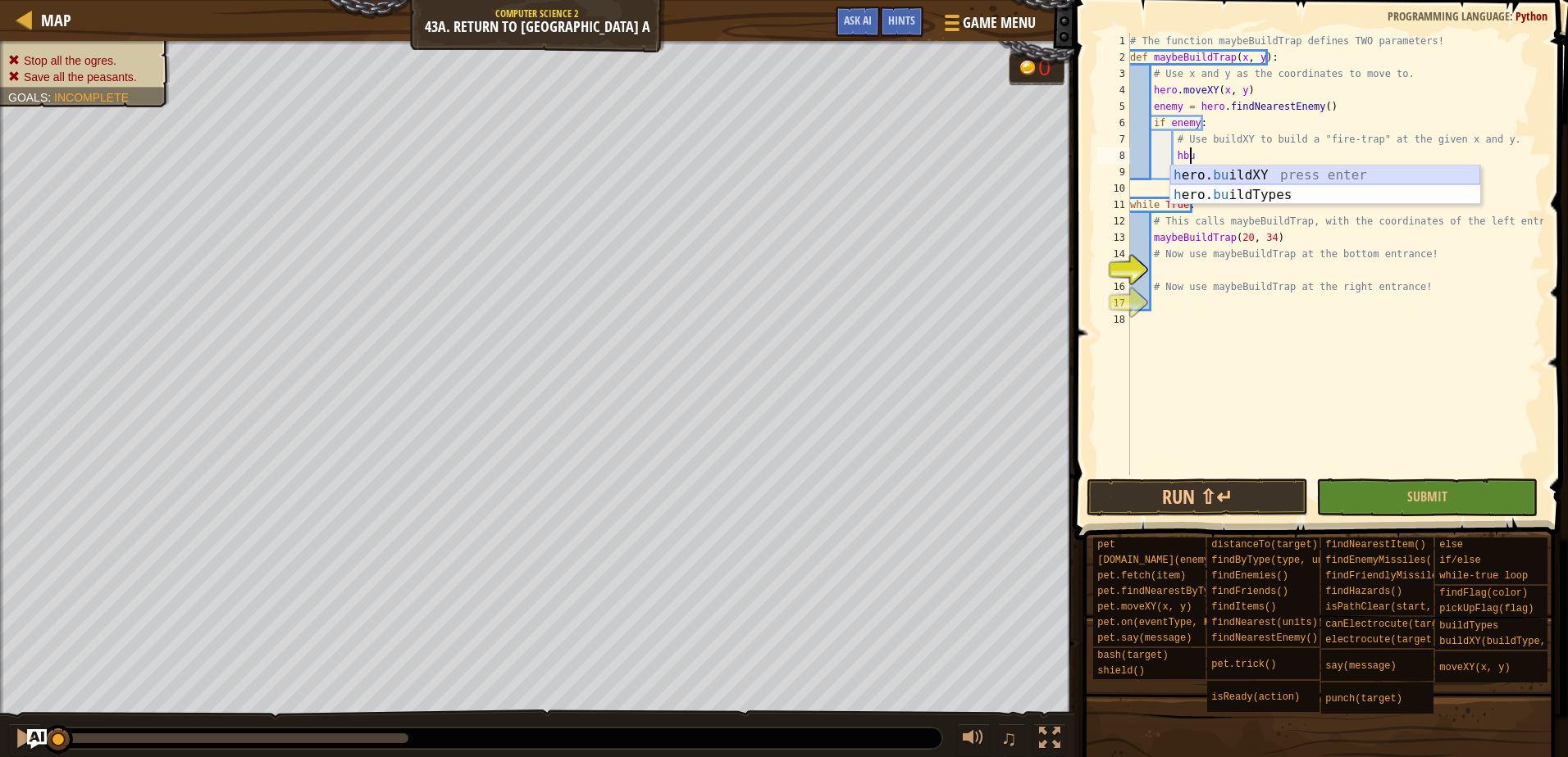
click at [1245, 172] on div "h ero. bu ildXY press enter h ero. bu ildTypes press enter" at bounding box center [1324, 205] width 310 height 79
click at [1274, 155] on div "# The function maybeBuildTrap defines TWO parameters! def maybeBuildTrap ( x , …" at bounding box center [1334, 270] width 417 height 476
click at [1320, 152] on div "# The function maybeBuildTrap defines TWO parameters! def maybeBuildTrap ( x , …" at bounding box center [1334, 270] width 417 height 476
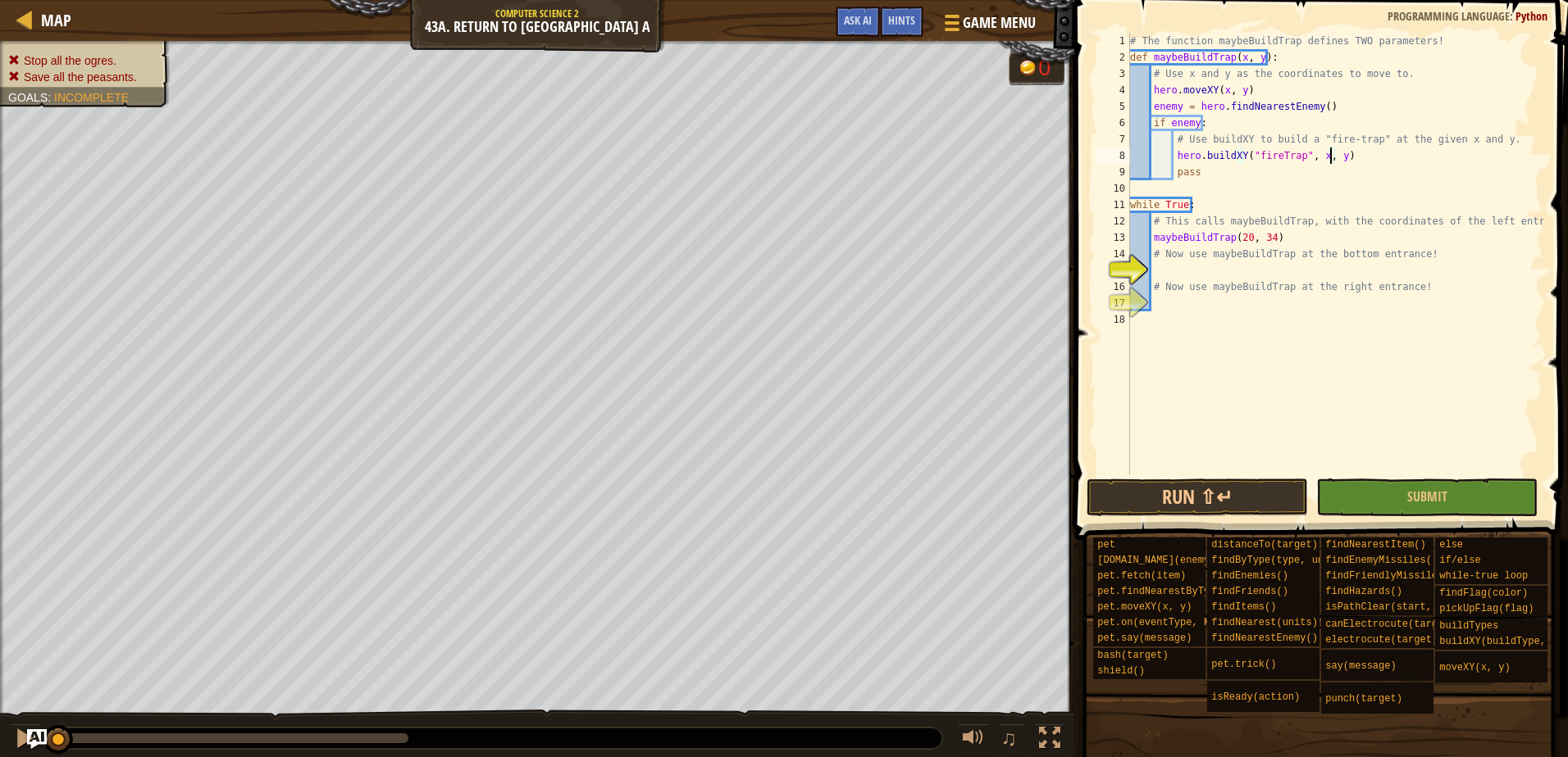
type textarea "pass"
type textarea "# Now use maybeBuildTrap at the bottom entrance!"
type textarea "# Now use maybeBuildTrap at the right entrance!"
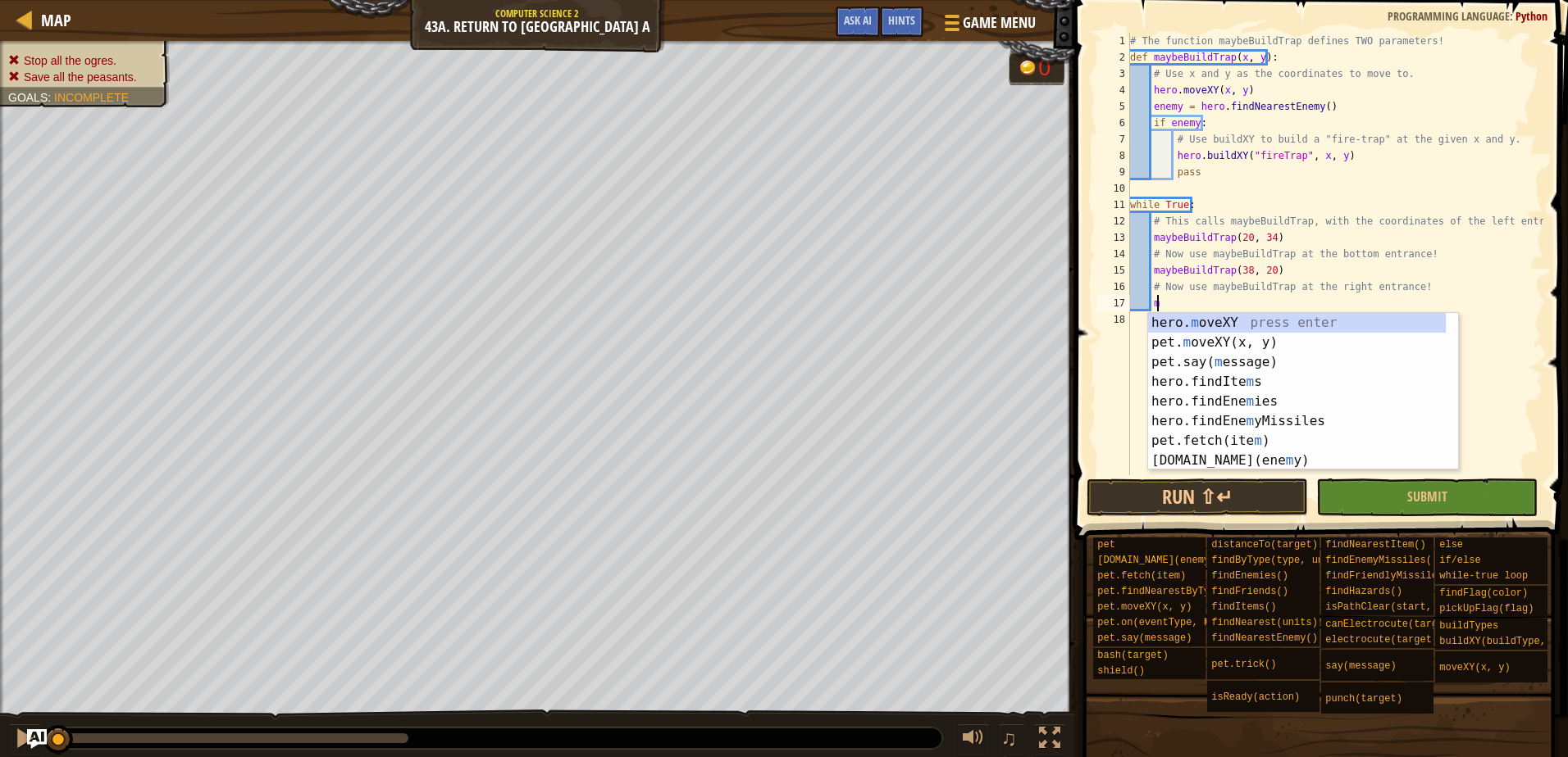
scroll to position [7, 2]
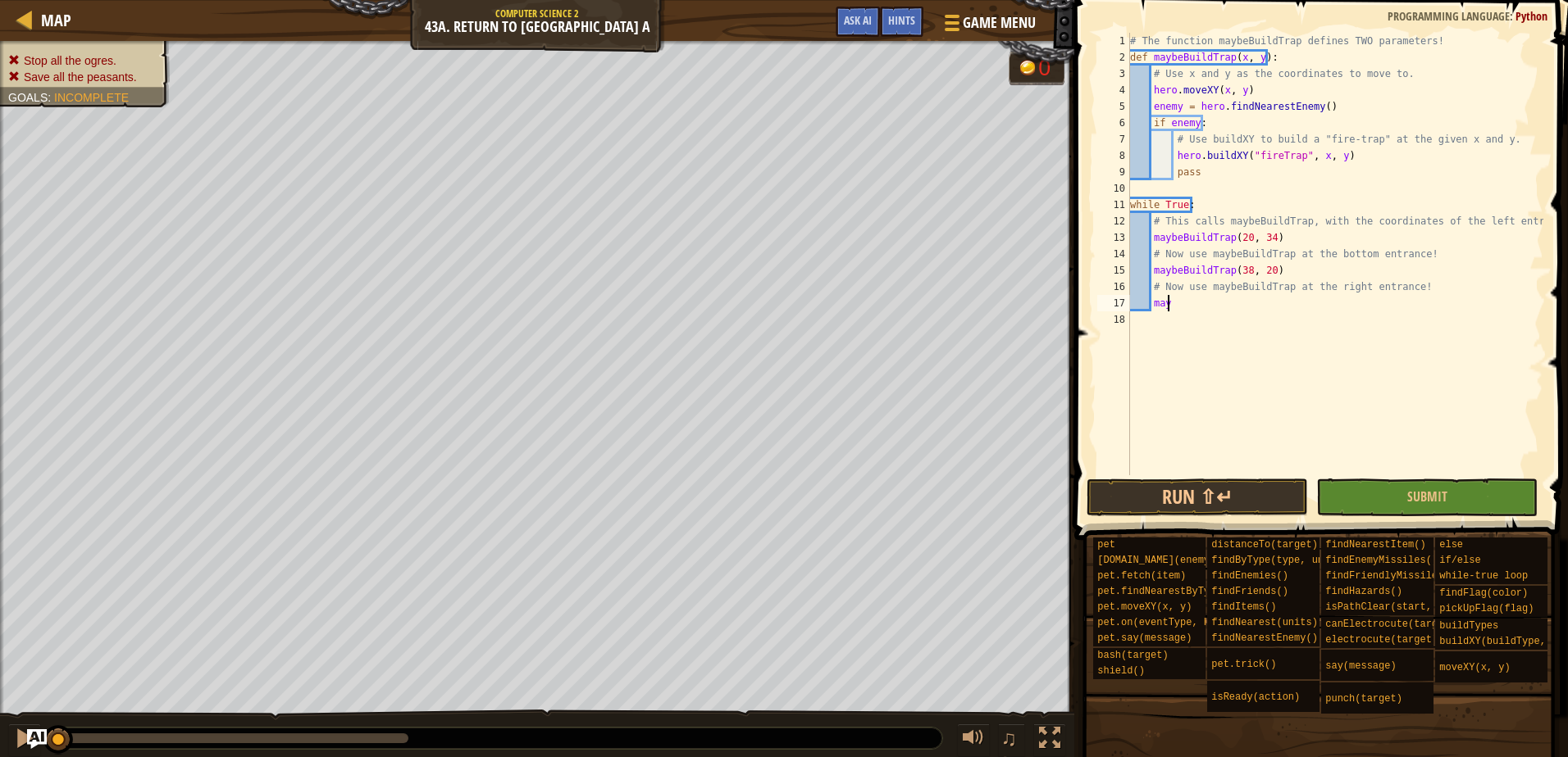
type textarea "mayb"
click at [1358, 495] on button "Submit" at bounding box center [1427, 498] width 222 height 38
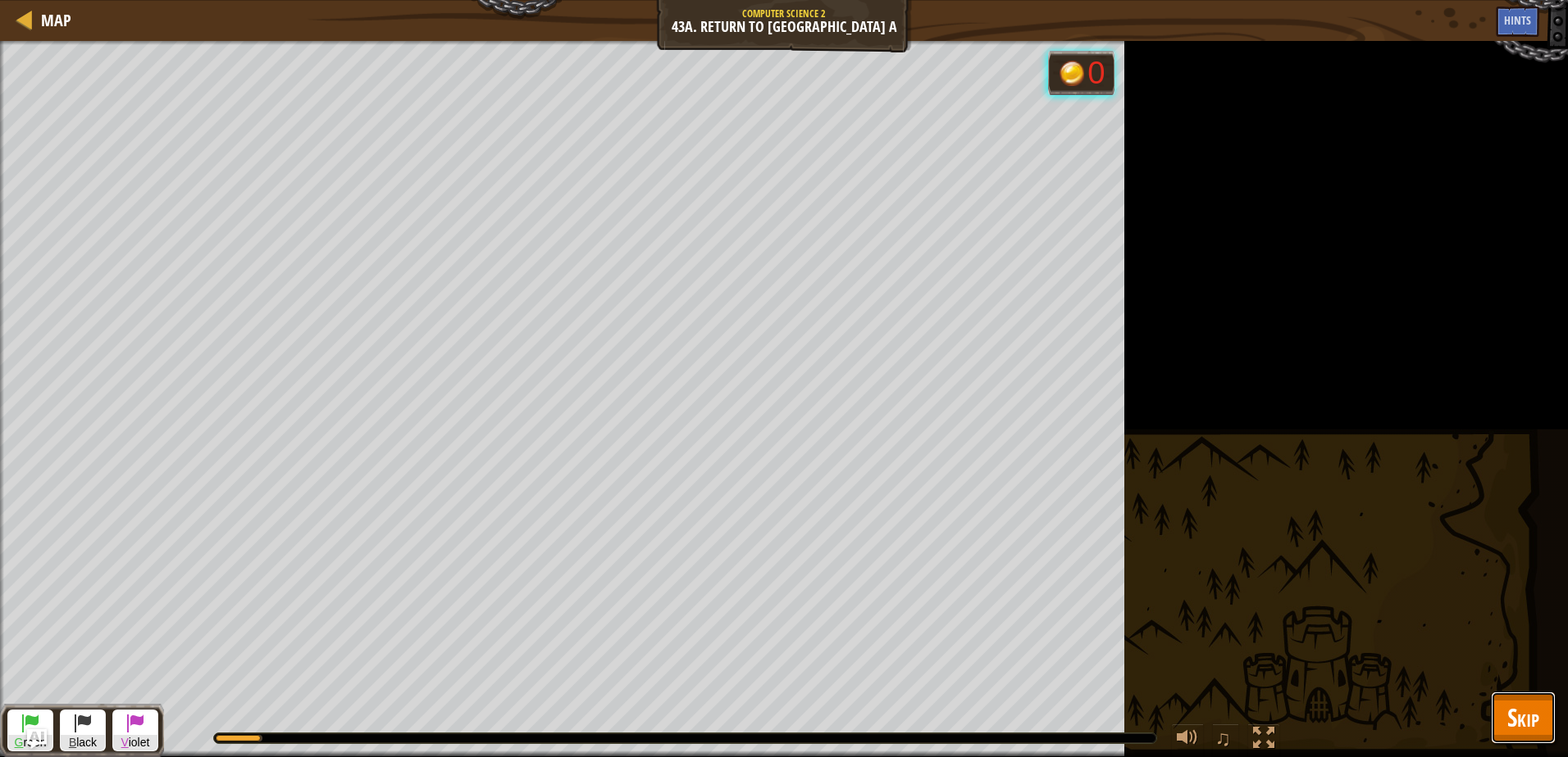
click at [1512, 711] on span "Skip" at bounding box center [1523, 717] width 32 height 34
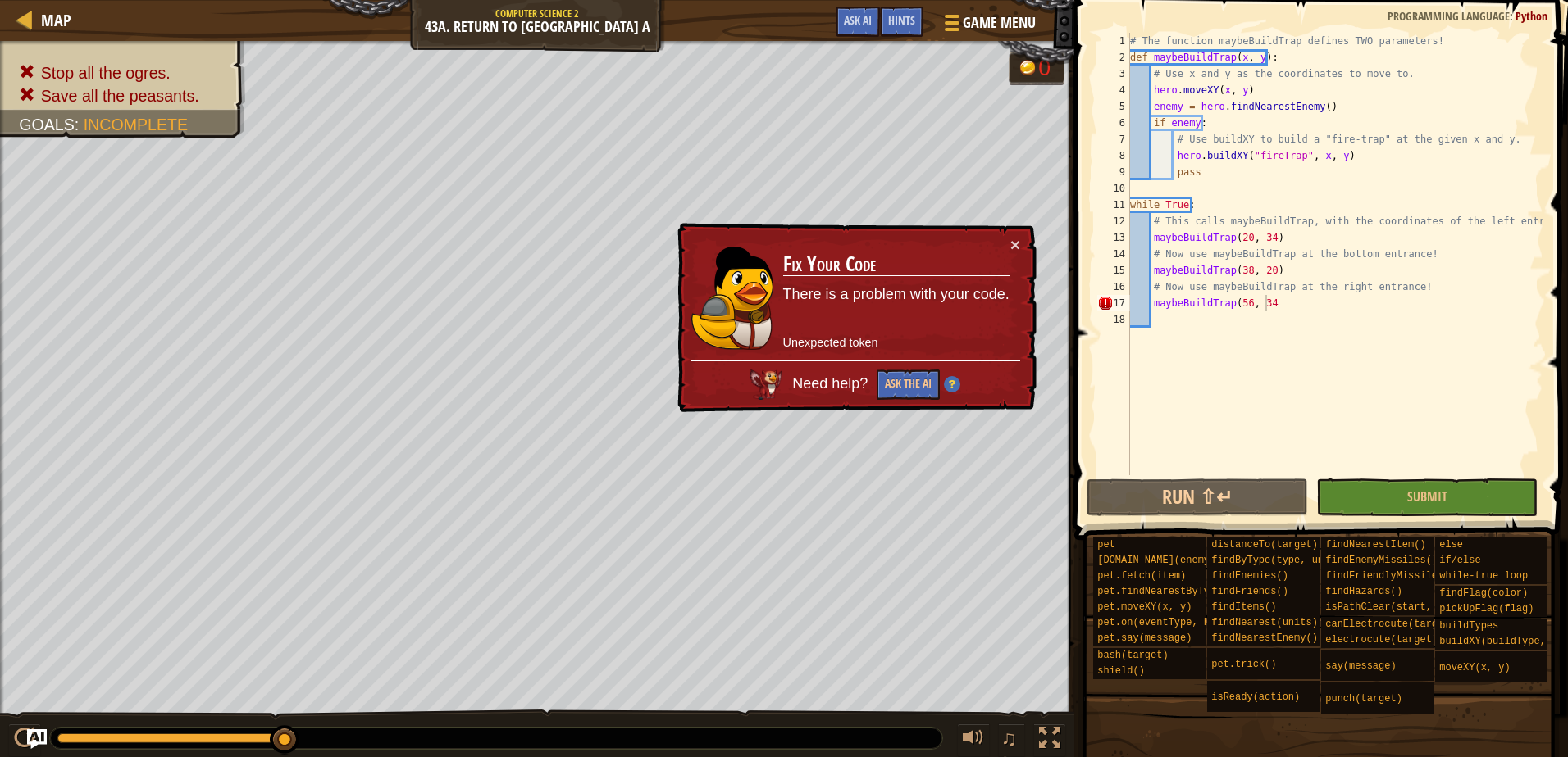
click at [1262, 302] on div "# The function maybeBuildTrap defines TWO parameters! def maybeBuildTrap ( x , …" at bounding box center [1334, 270] width 417 height 476
click at [1279, 307] on div "# The function maybeBuildTrap defines TWO parameters! def maybeBuildTrap ( x , …" at bounding box center [1334, 270] width 417 height 476
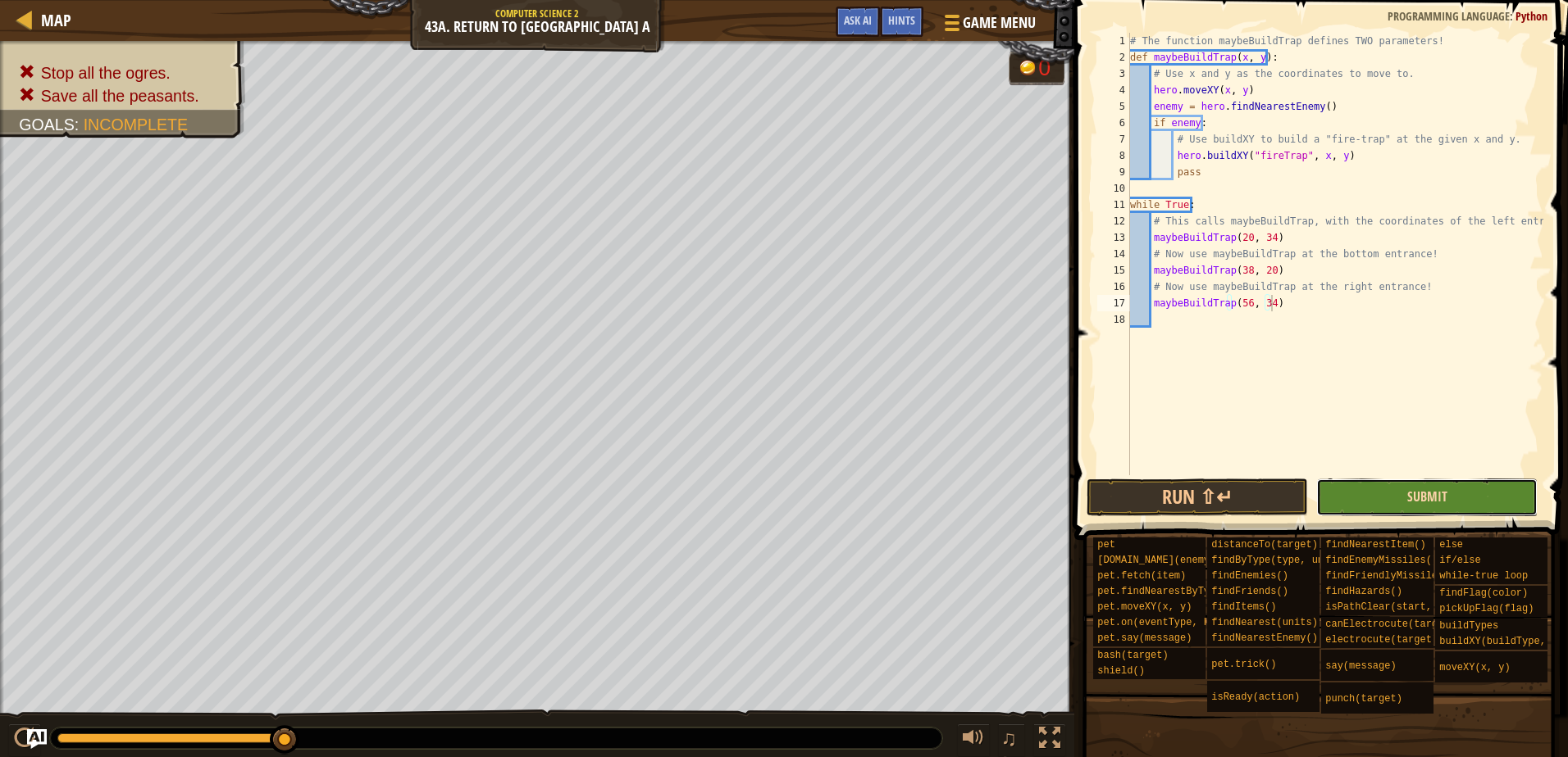
click at [1436, 503] on span "Submit" at bounding box center [1427, 497] width 41 height 18
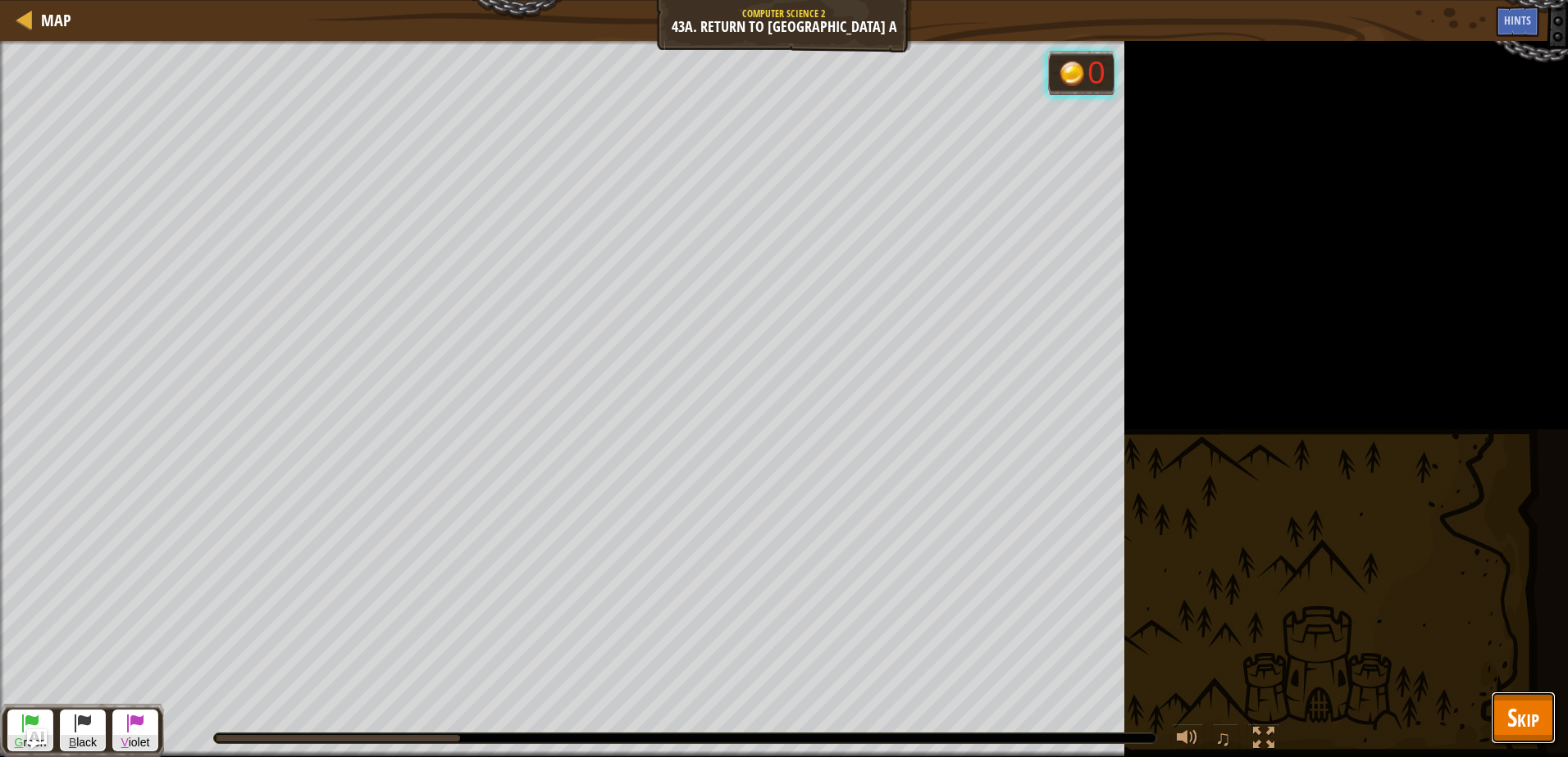
click at [1532, 699] on button "Skip" at bounding box center [1522, 717] width 64 height 52
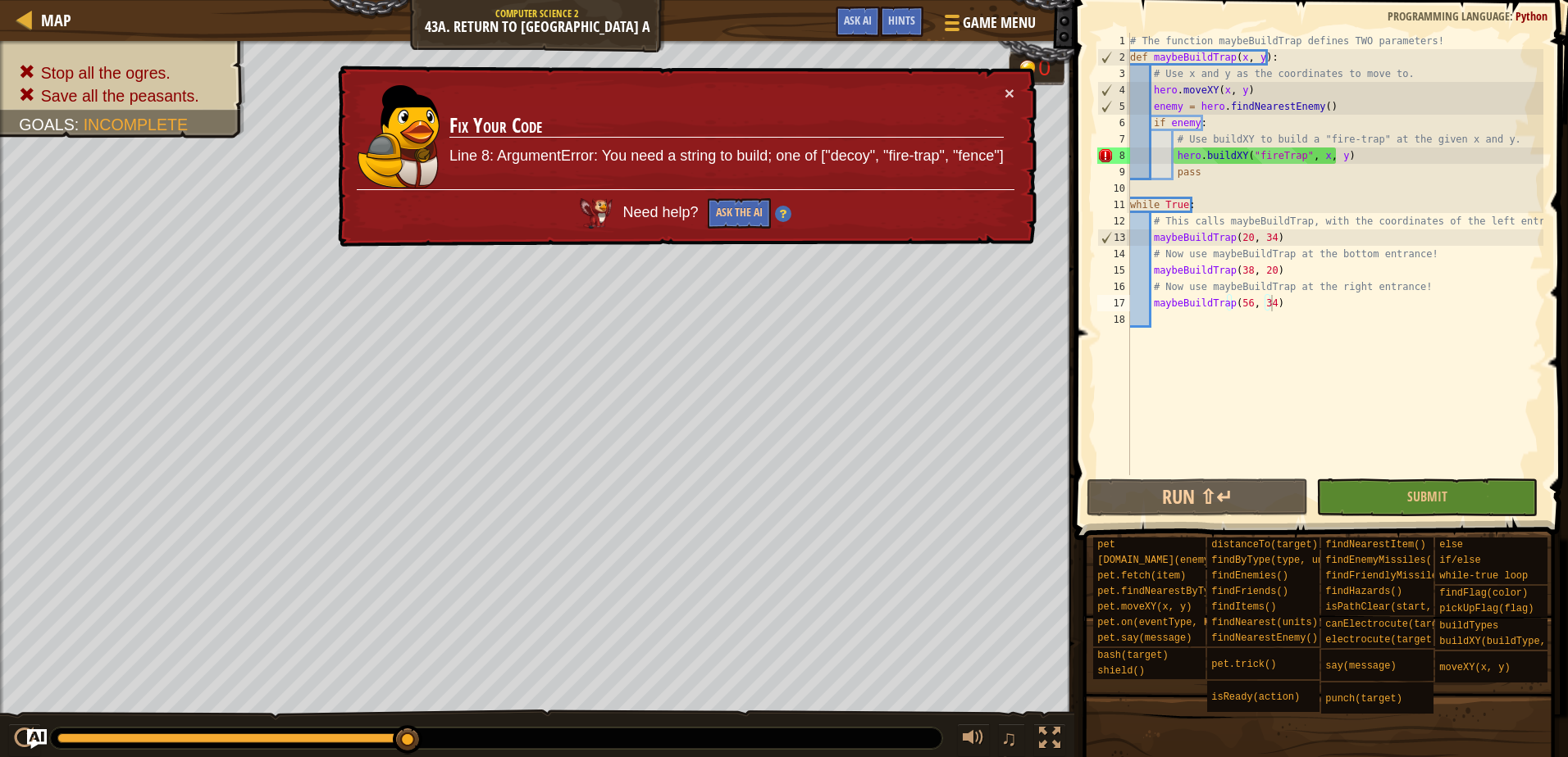
click at [1290, 154] on div "# The function maybeBuildTrap defines TWO parameters! def maybeBuildTrap ( x , …" at bounding box center [1334, 270] width 417 height 476
click at [1277, 155] on div "# The function maybeBuildTrap defines TWO parameters! def maybeBuildTrap ( x , …" at bounding box center [1334, 270] width 417 height 476
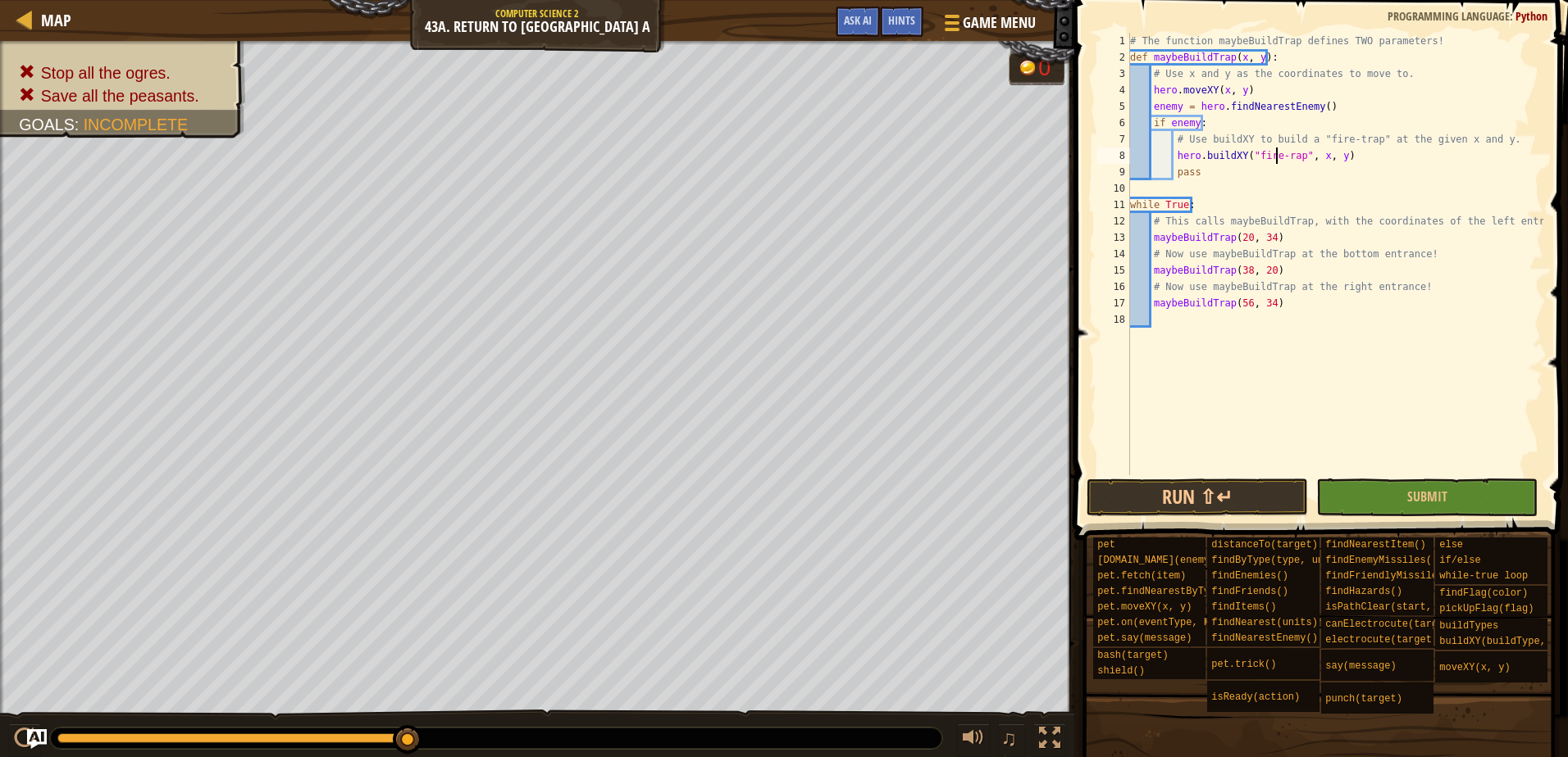
scroll to position [7, 12]
type textarea "hero.buildXY("fire-trap", x, y)"
click at [1390, 500] on button "Submit" at bounding box center [1427, 498] width 222 height 38
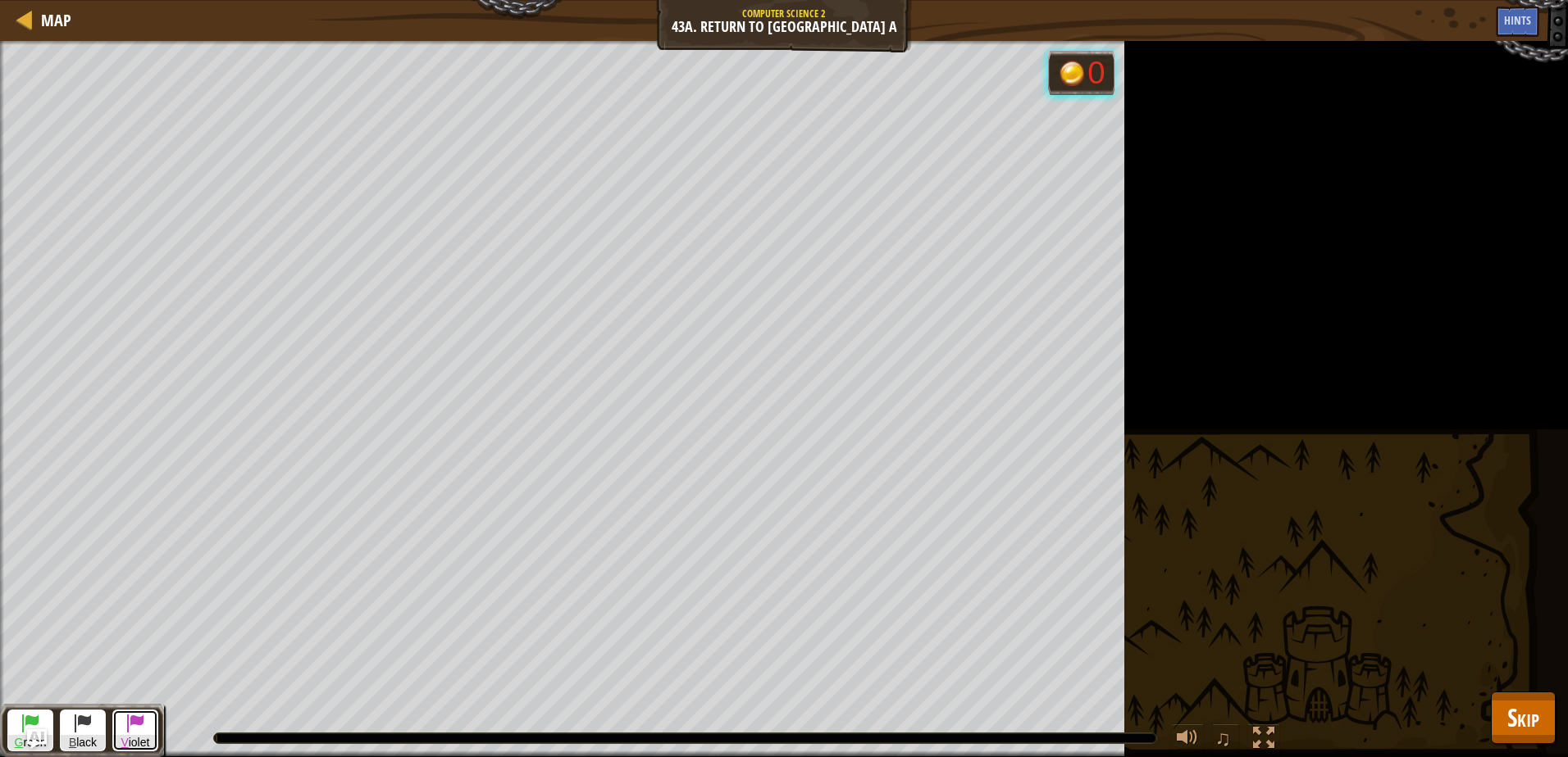
click at [133, 727] on span at bounding box center [136, 723] width 20 height 20
click at [83, 728] on span at bounding box center [83, 723] width 20 height 20
click at [15, 721] on button "G reen" at bounding box center [30, 730] width 46 height 42
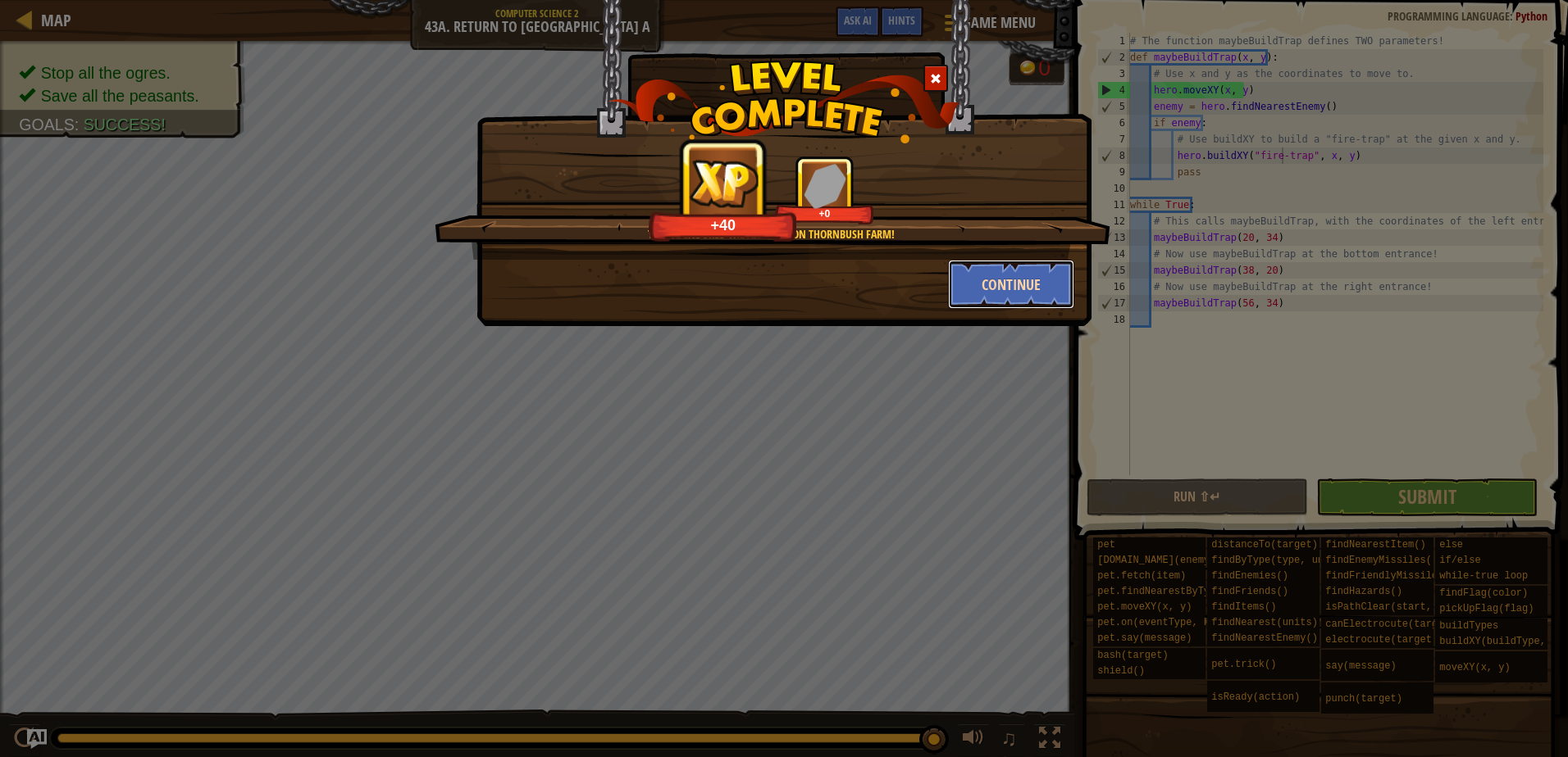
click at [991, 278] on button "Continue" at bounding box center [1012, 285] width 127 height 49
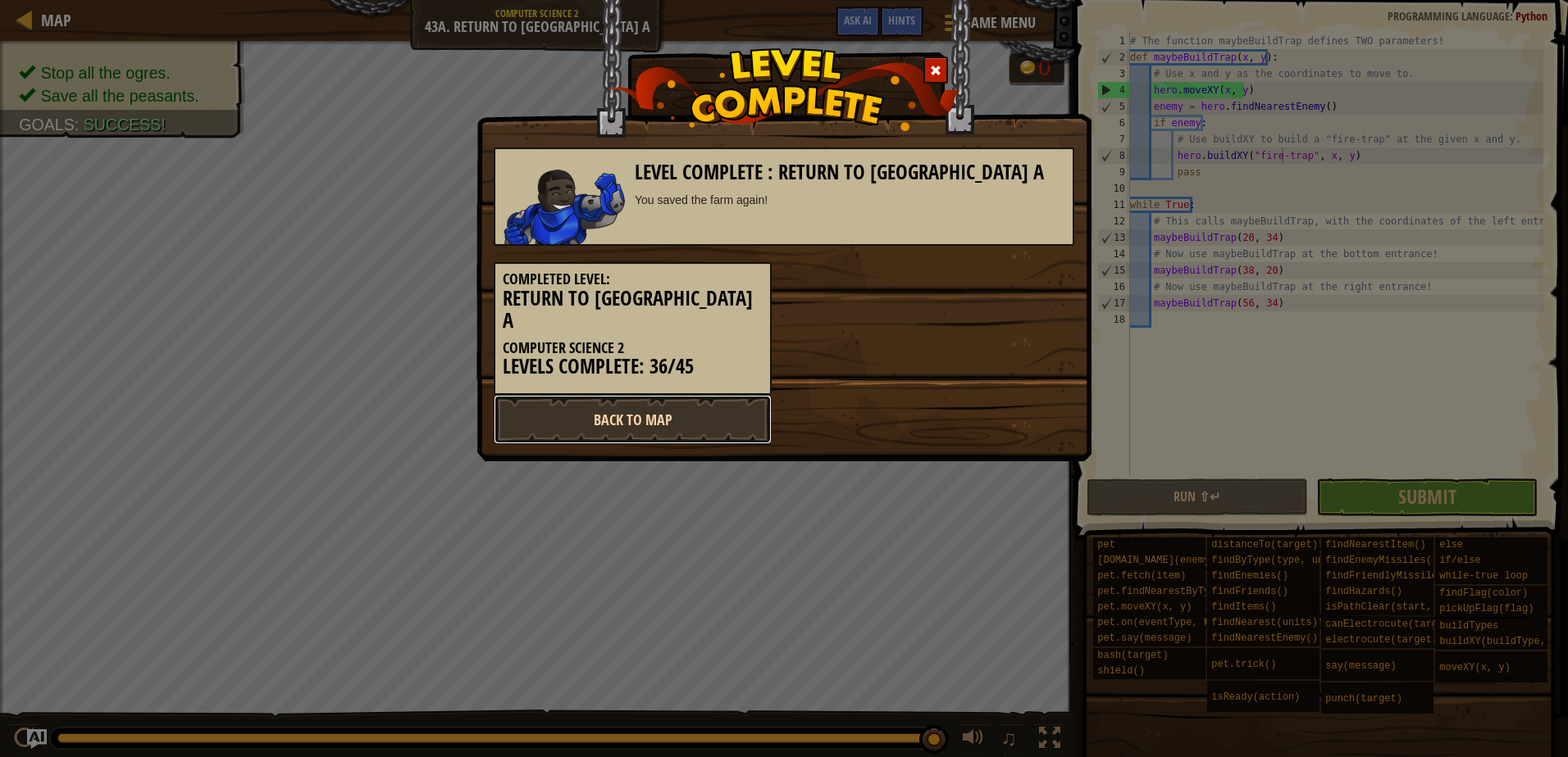
click at [567, 395] on link "Back to Map" at bounding box center [633, 420] width 278 height 49
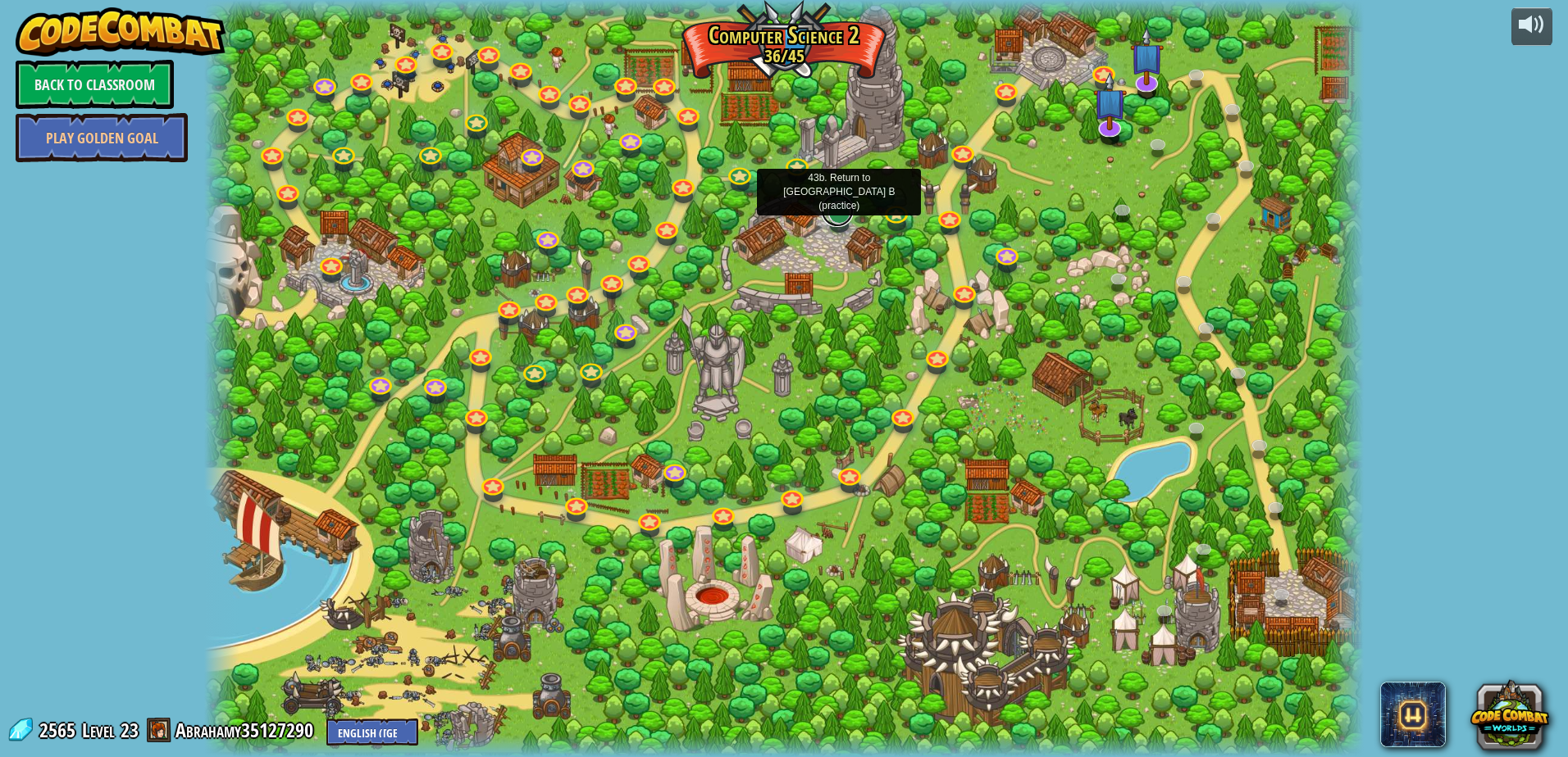
click at [828, 216] on link at bounding box center [836, 210] width 33 height 33
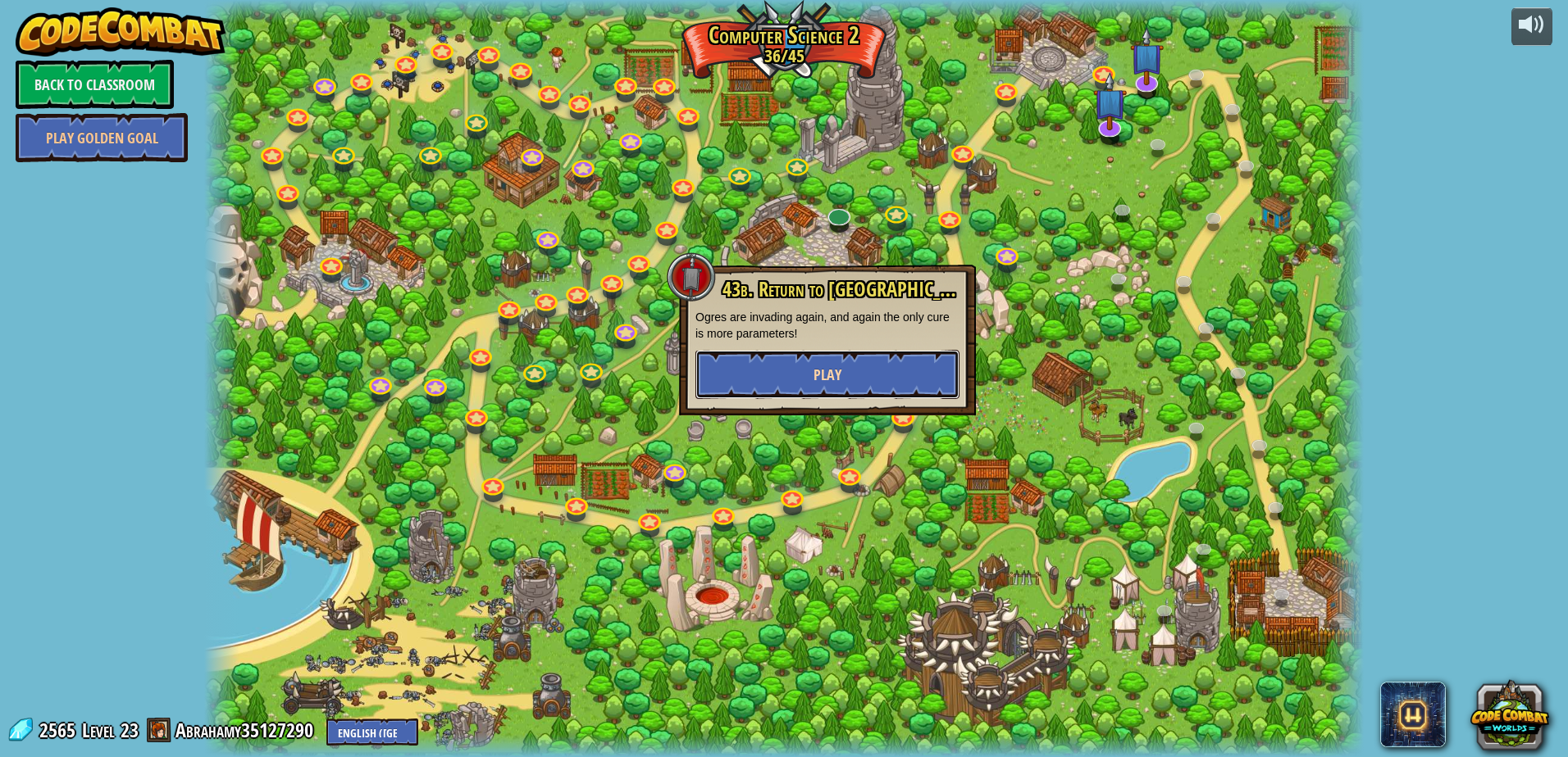
click at [843, 371] on button "Play" at bounding box center [828, 375] width 264 height 49
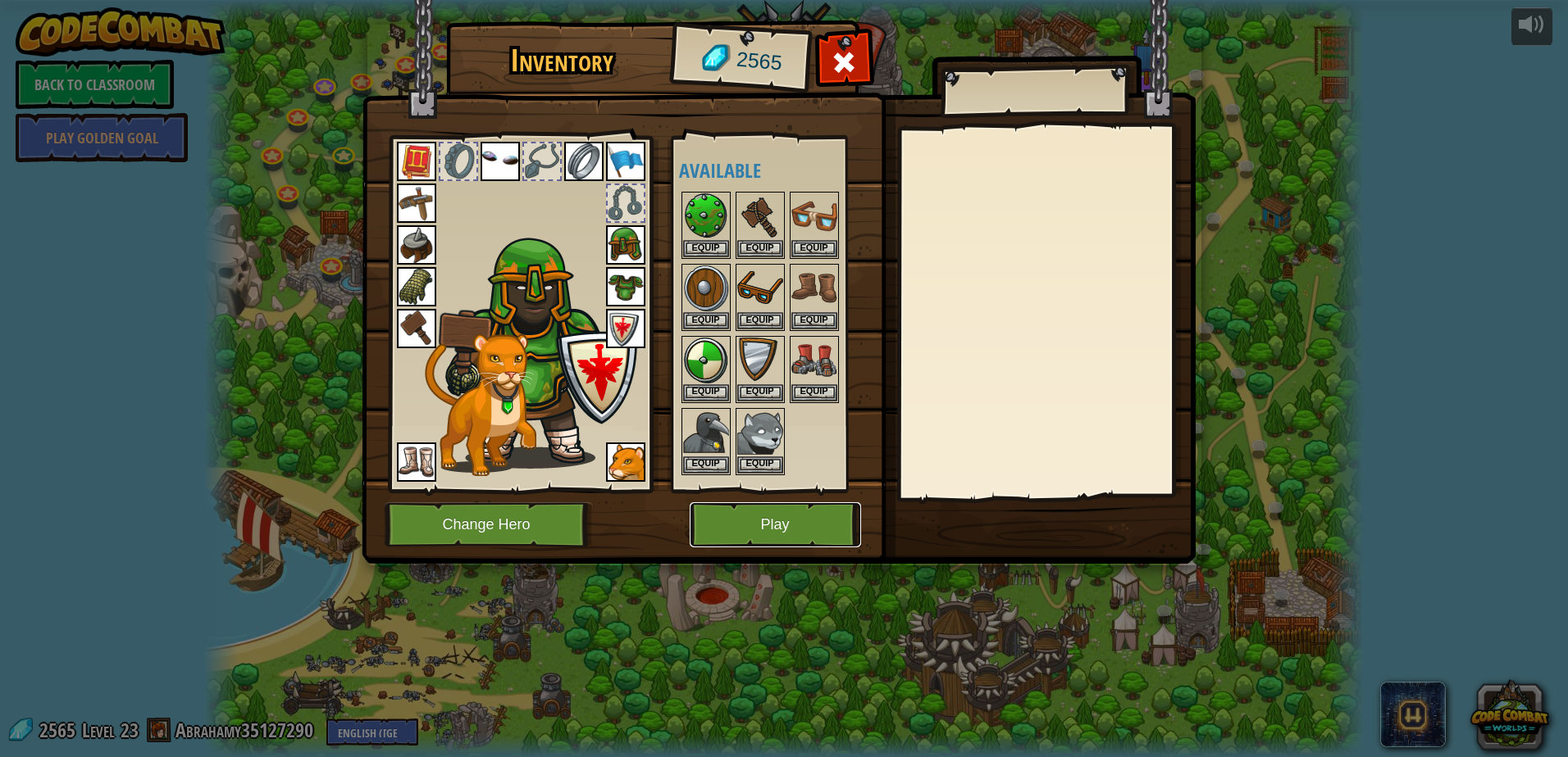
click at [787, 514] on button "Play" at bounding box center [775, 525] width 171 height 46
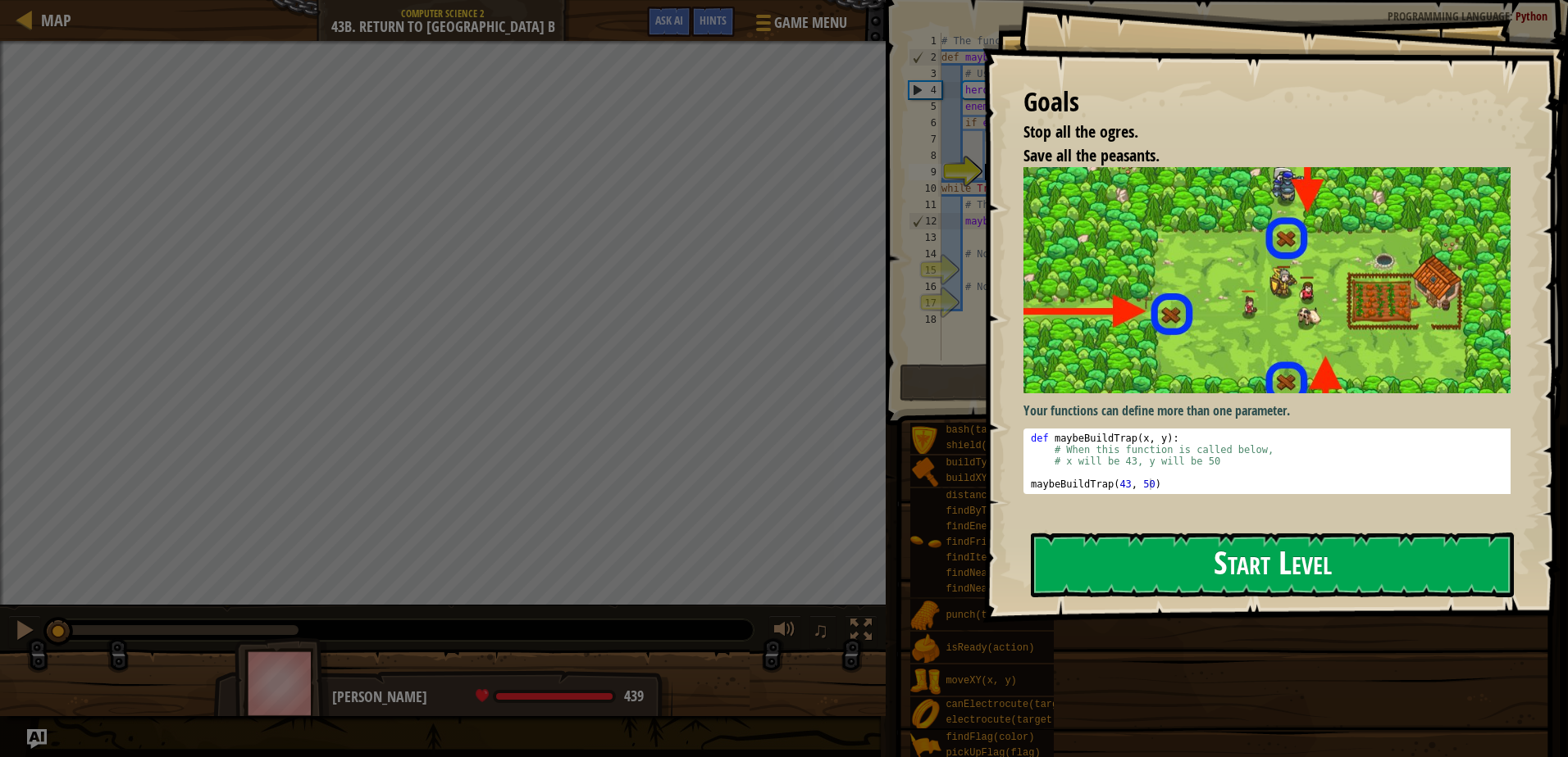
click at [1147, 561] on button "Start Level" at bounding box center [1272, 564] width 483 height 64
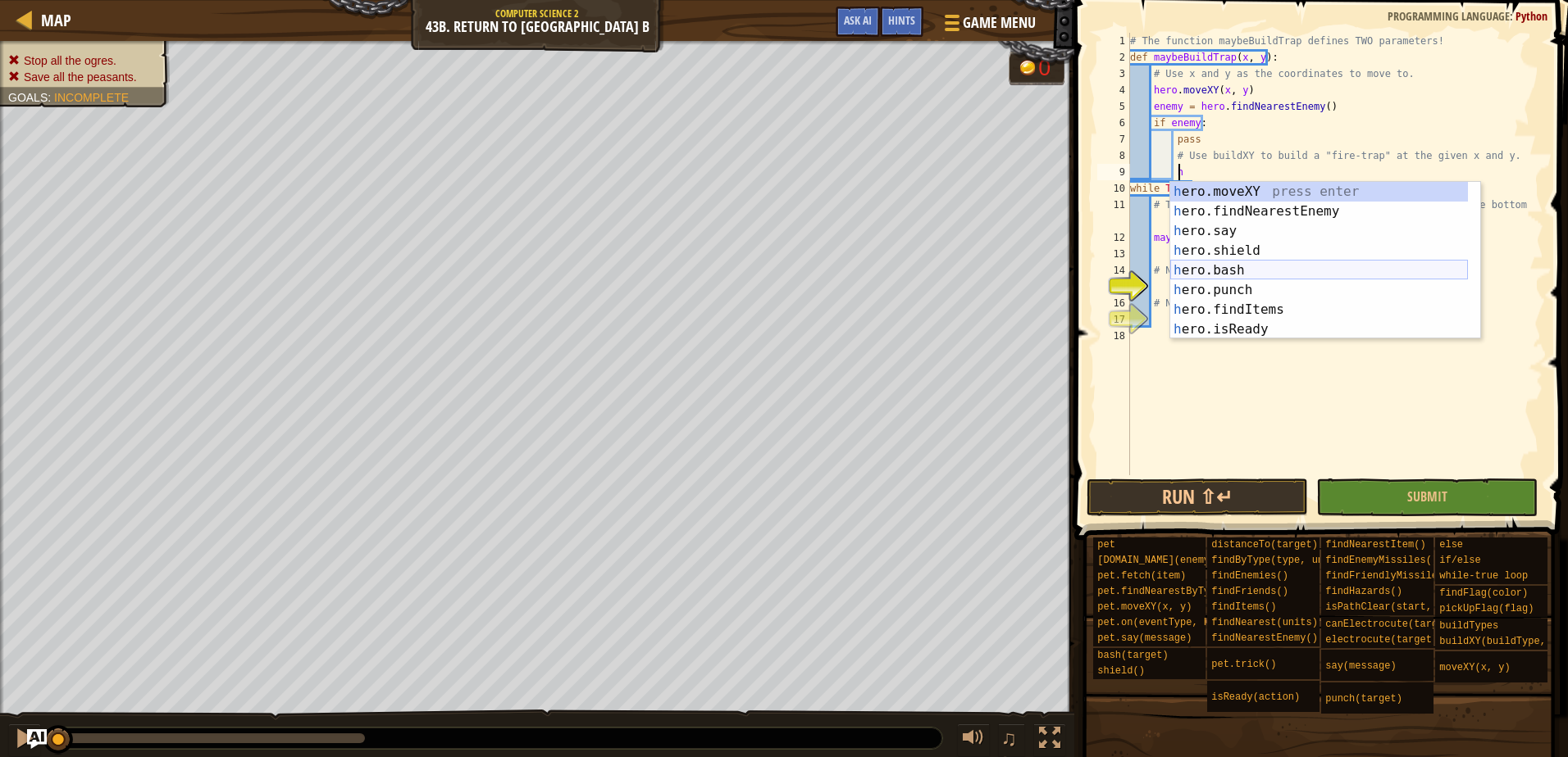
scroll to position [7, 3]
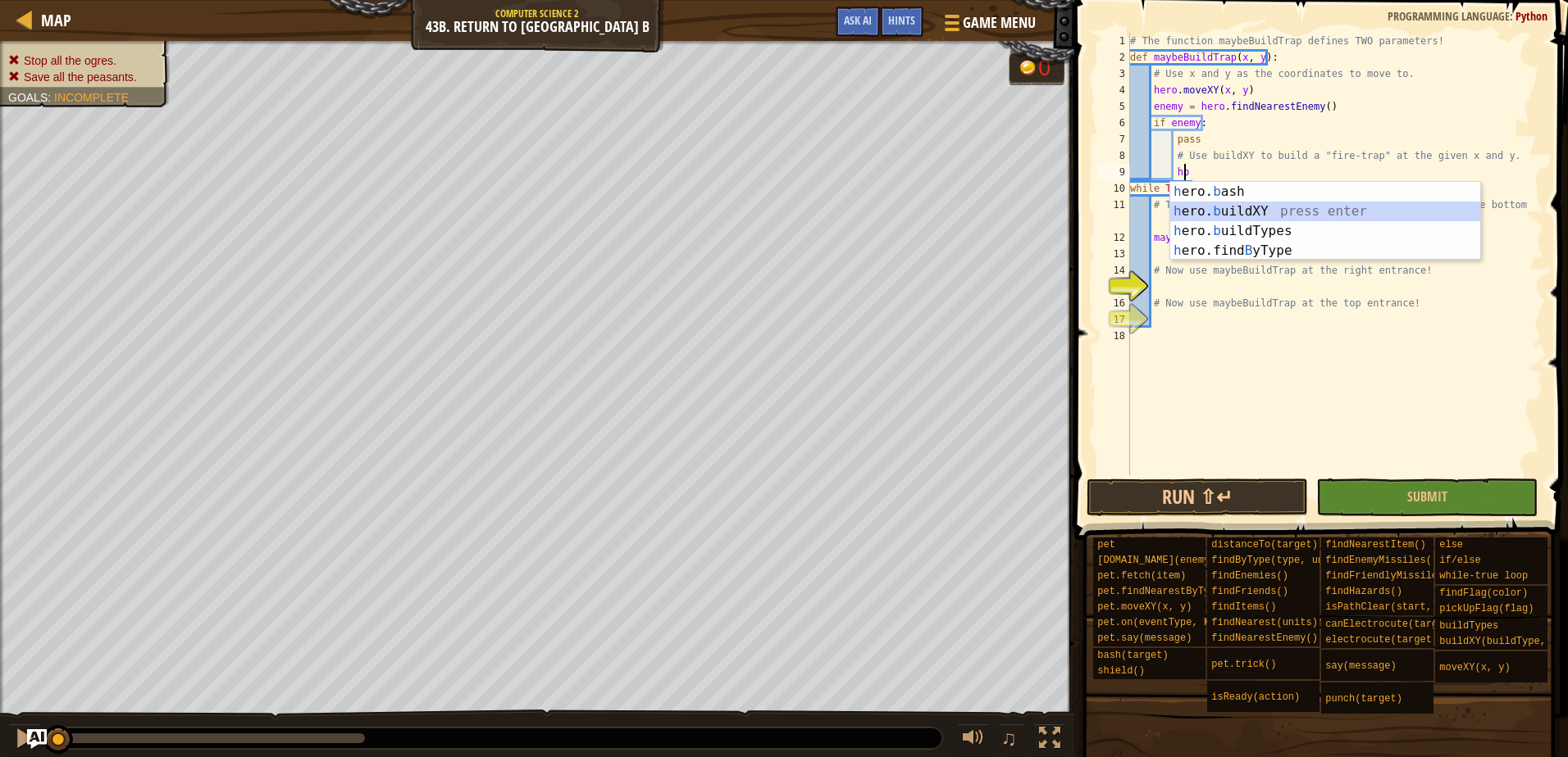
click at [1240, 214] on div "h ero. b ash press enter h ero. b uildXY press enter h ero. b uildTypes press e…" at bounding box center [1324, 240] width 310 height 118
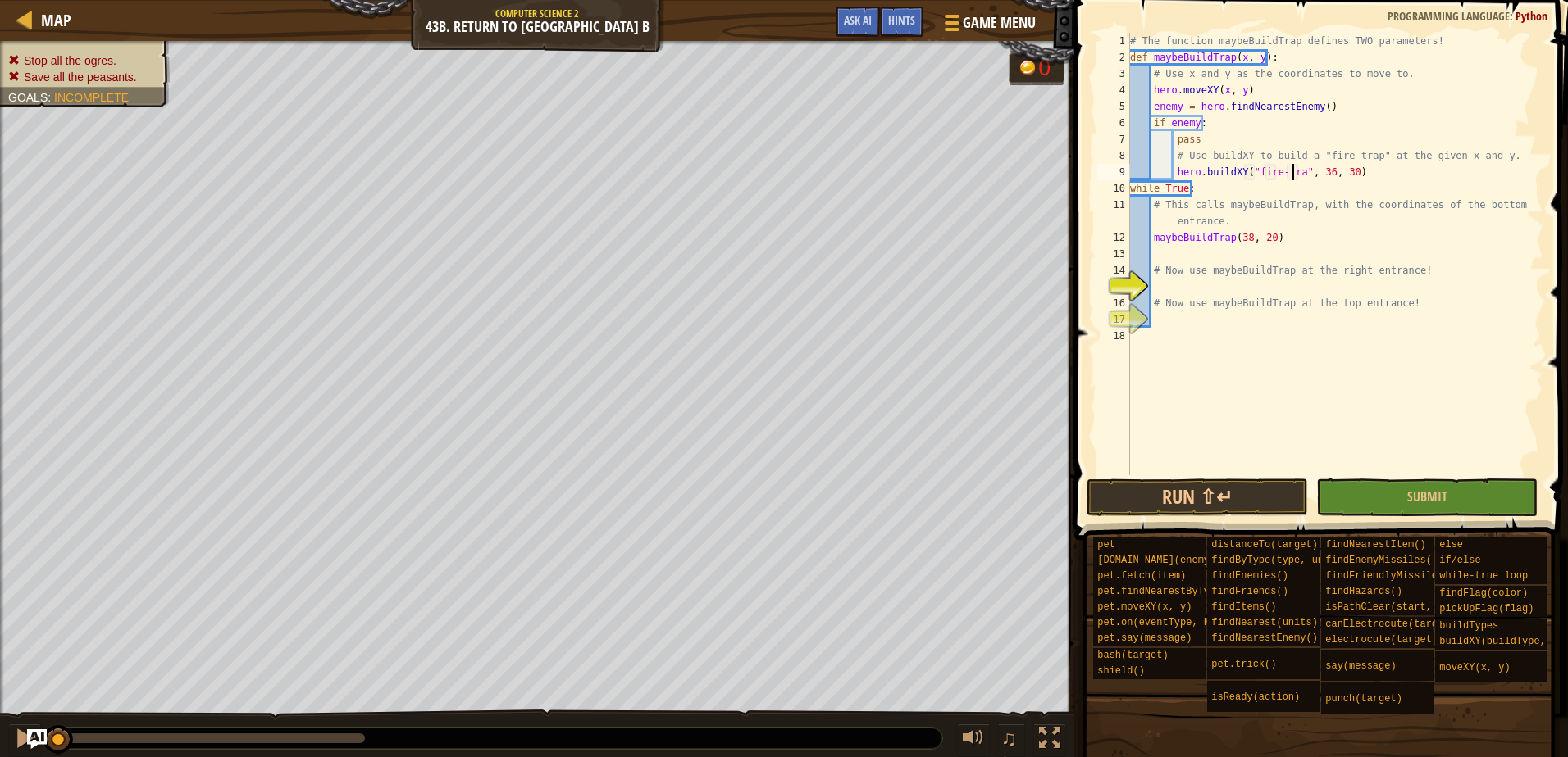
scroll to position [7, 14]
click at [1326, 169] on div "# The function maybeBuildTrap defines TWO parameters! def maybeBuildTrap ( x , …" at bounding box center [1334, 270] width 417 height 476
type textarea "hero.buildXY("fire-trap", x, y)"
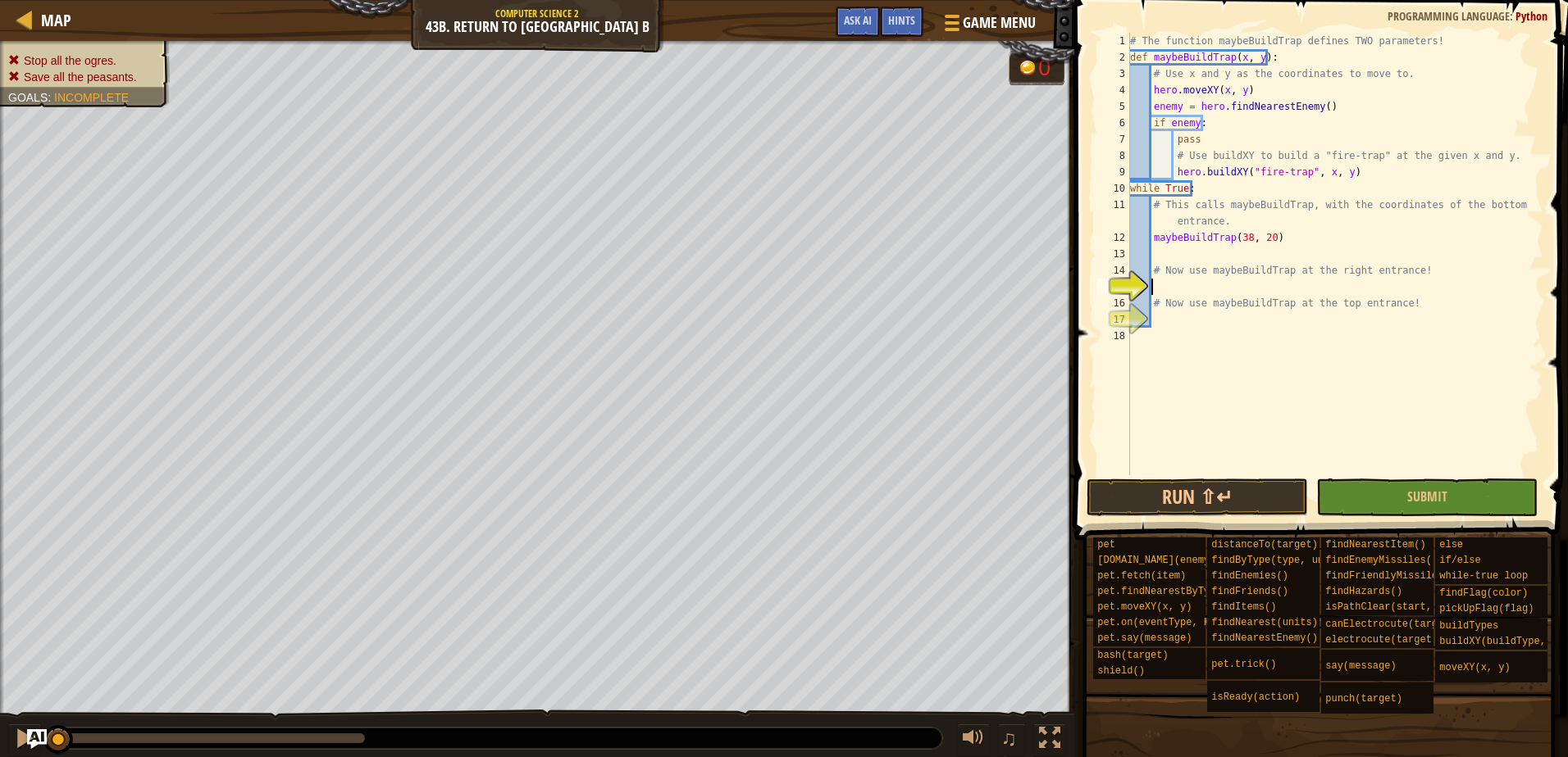
click at [1173, 289] on div "# The function maybeBuildTrap defines TWO parameters! def maybeBuildTrap ( x , …" at bounding box center [1334, 270] width 417 height 476
type textarea "# Now use maybeBuildTrap at the top entrance!"
type textarea "maybeBuildTrap(38, 48)"
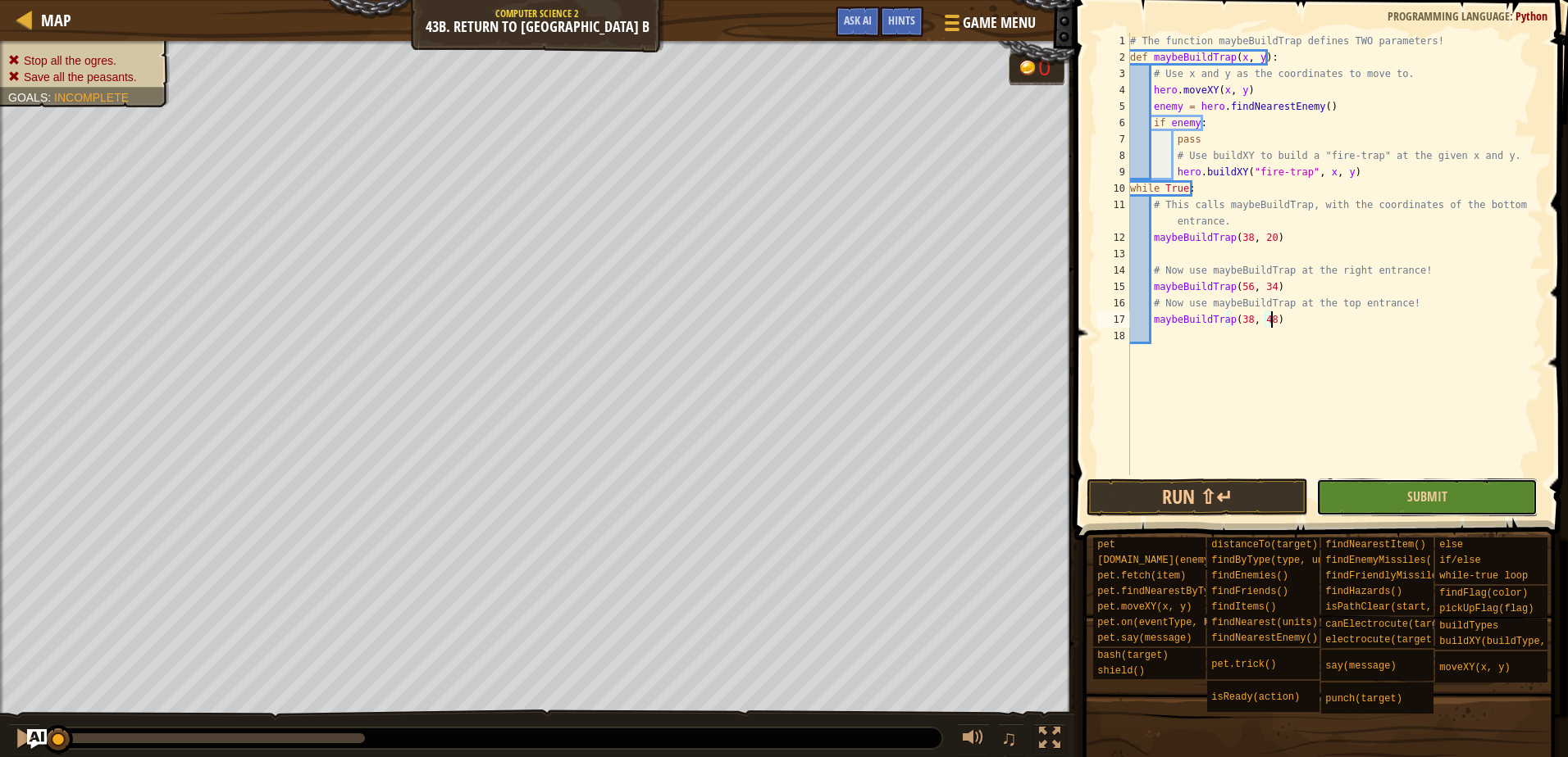
click at [1353, 507] on button "Submit" at bounding box center [1427, 498] width 222 height 38
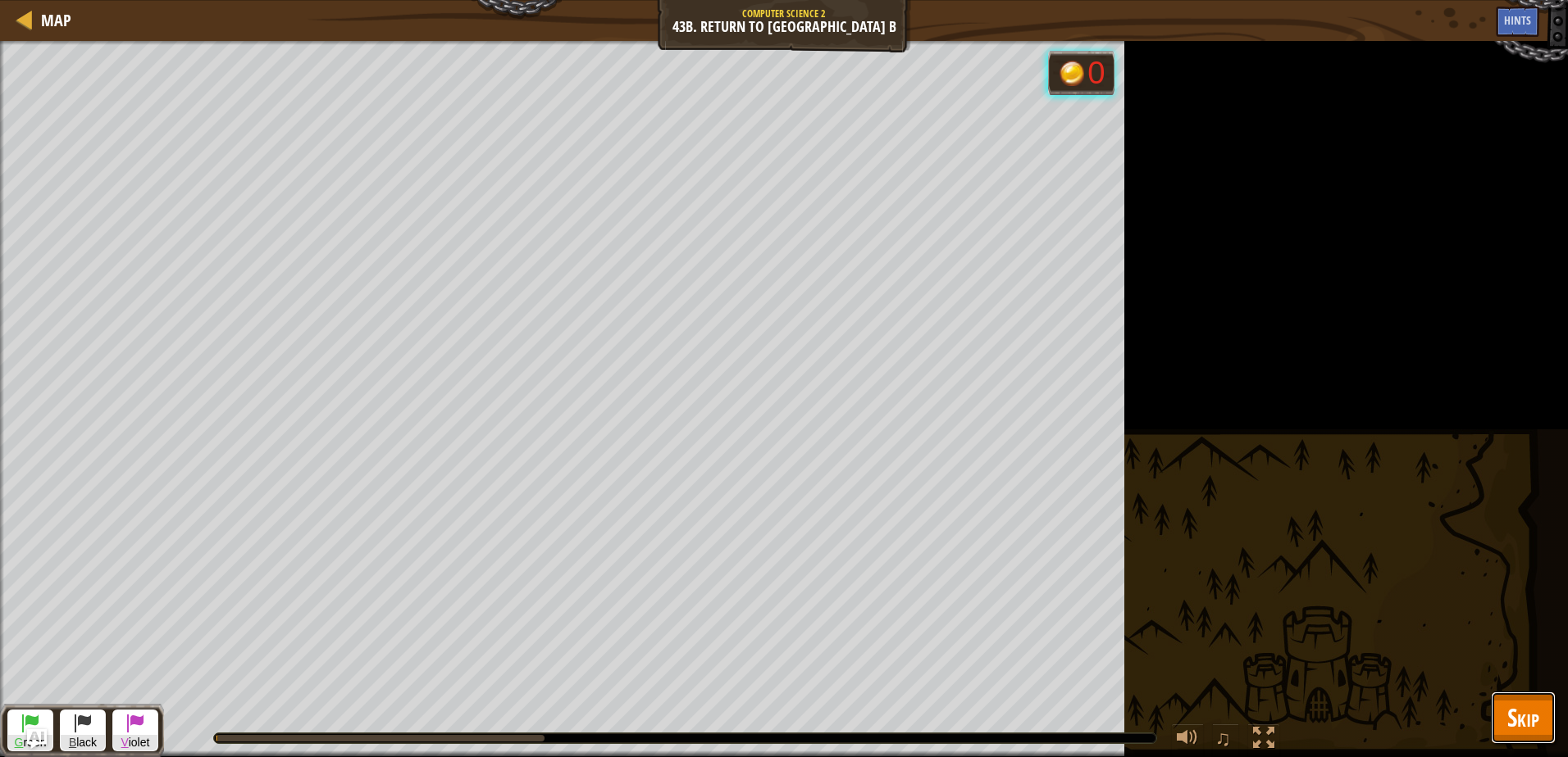
click at [1555, 729] on button "Skip" at bounding box center [1522, 717] width 64 height 52
